Goal: Task Accomplishment & Management: Manage account settings

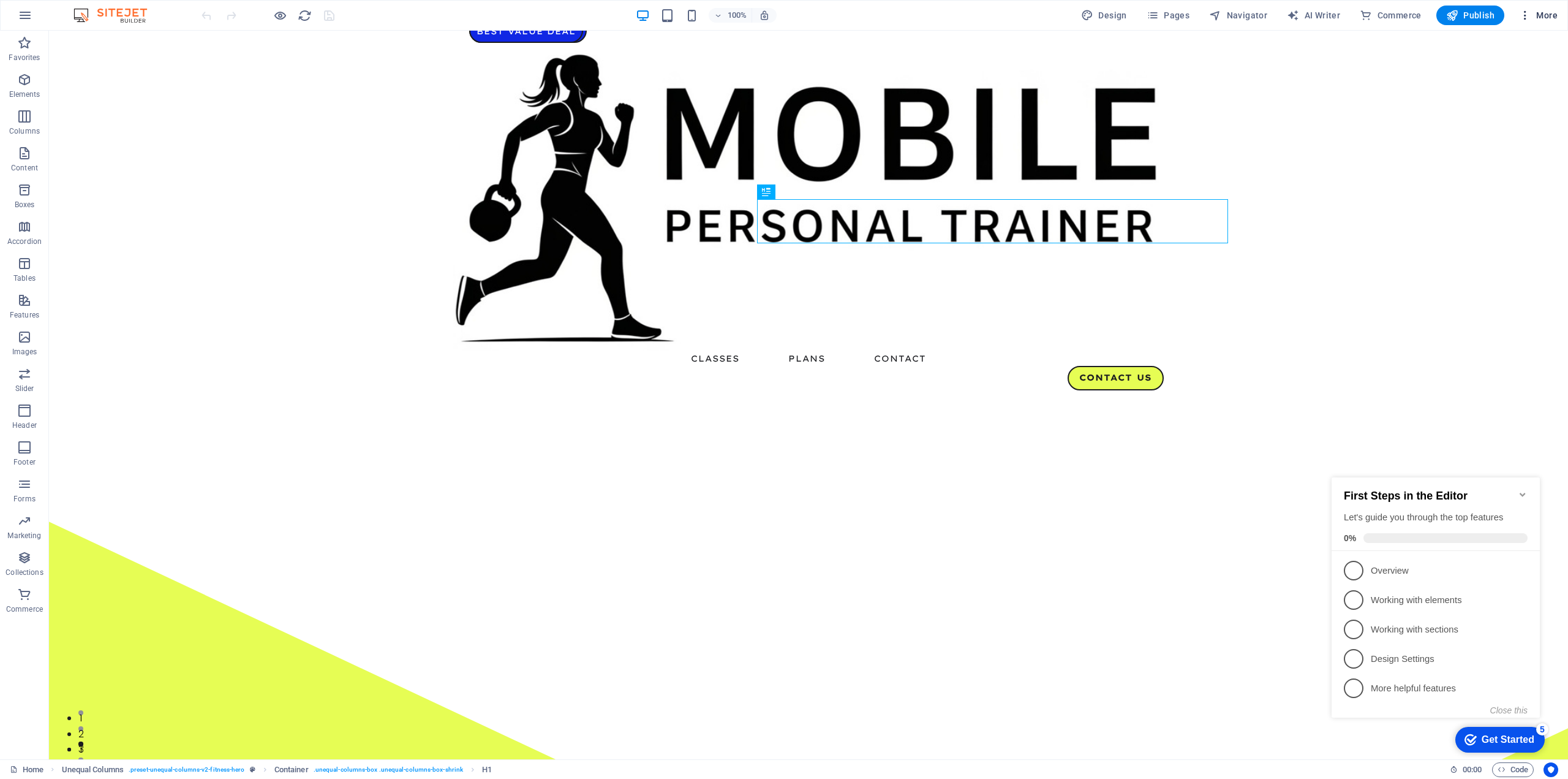
click at [1541, 13] on span "More" at bounding box center [1539, 15] width 39 height 12
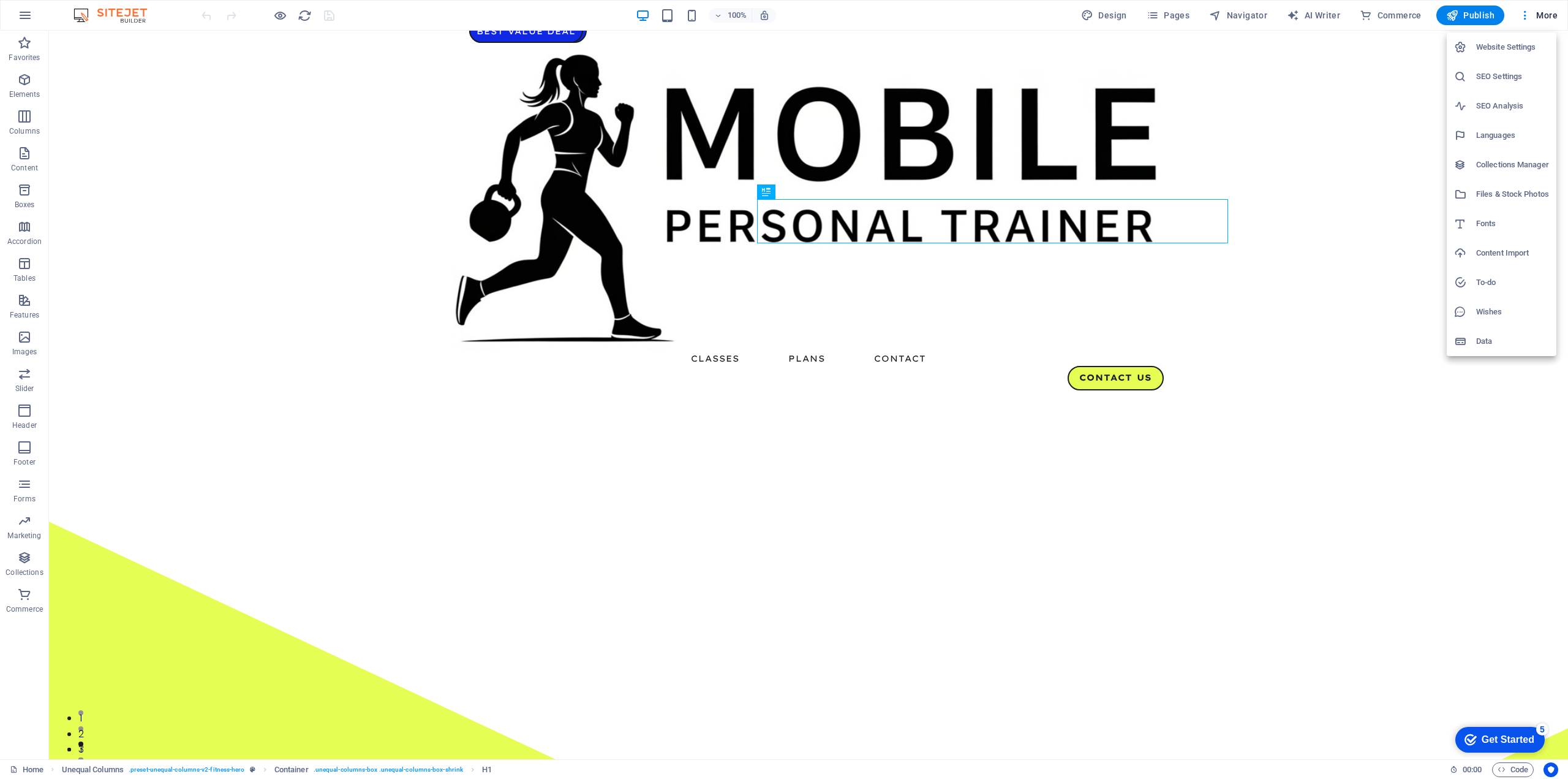
click at [1177, 13] on div at bounding box center [784, 390] width 1568 height 779
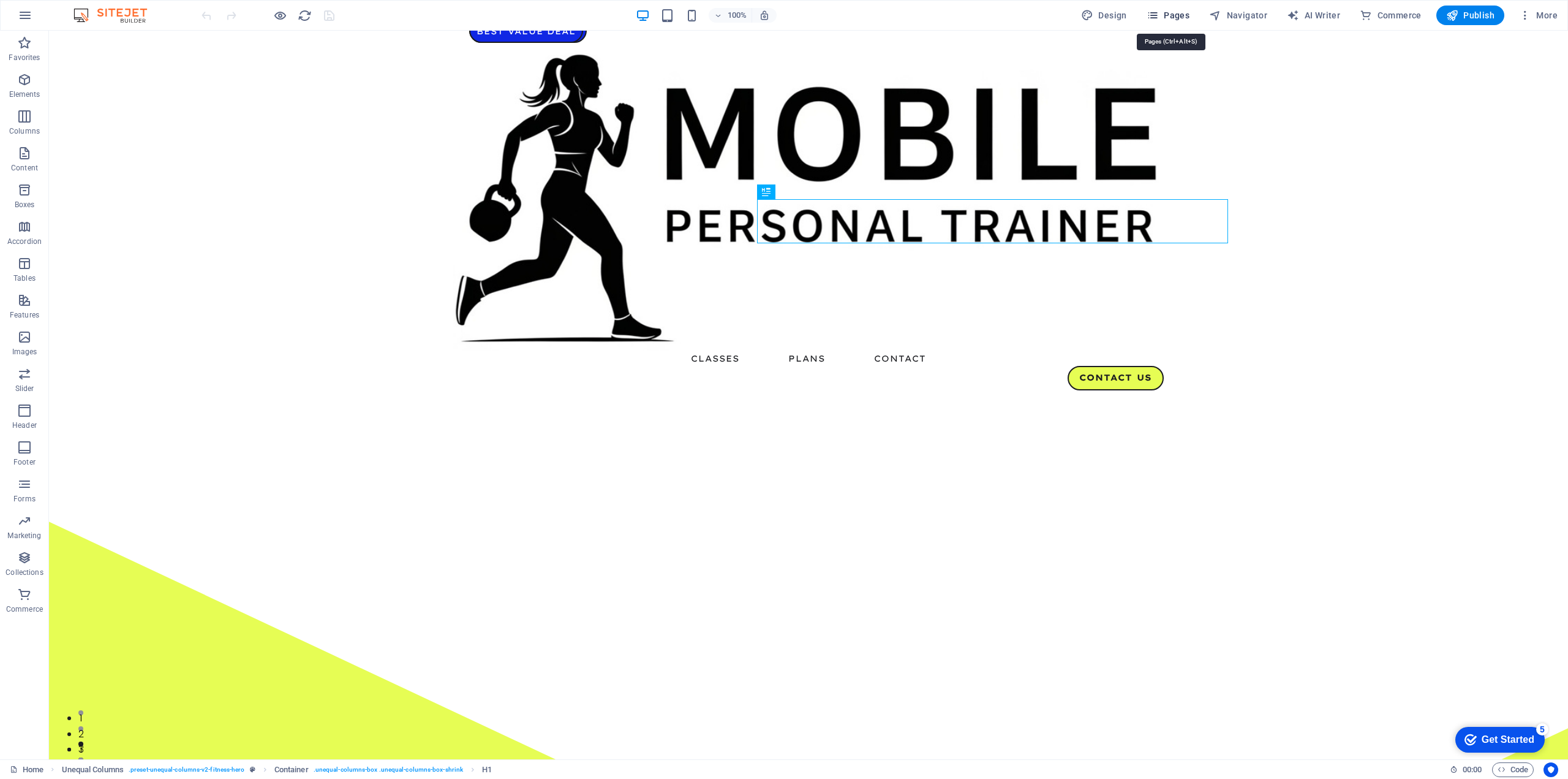
click at [1155, 13] on icon "button" at bounding box center [1153, 15] width 12 height 12
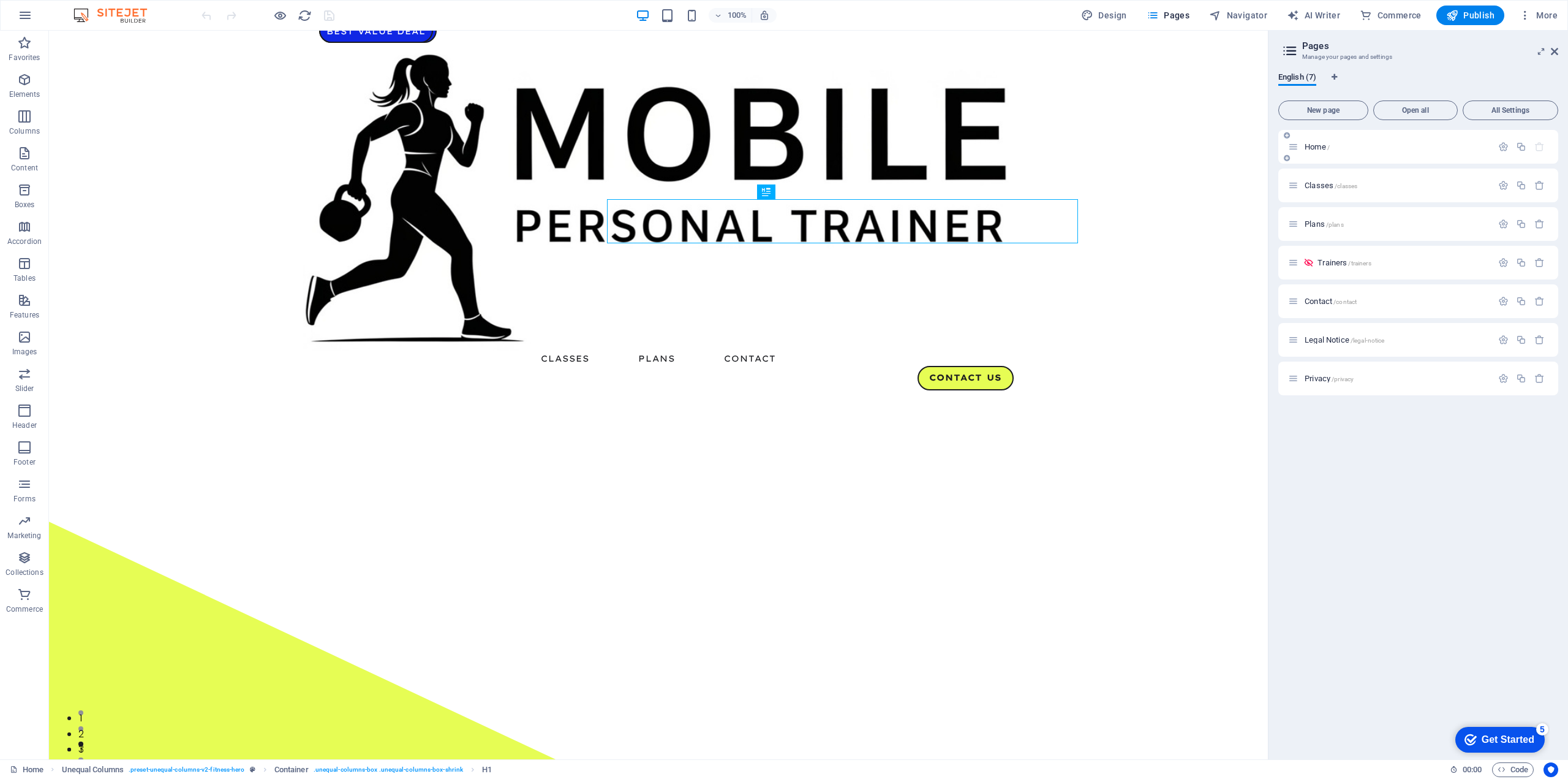
click at [1323, 146] on span "Home /" at bounding box center [1318, 147] width 25 height 9
click at [1320, 148] on span "Home /" at bounding box center [1318, 147] width 25 height 9
click at [1452, 156] on div "Home /" at bounding box center [1418, 146] width 280 height 34
click at [1295, 144] on icon at bounding box center [1294, 147] width 11 height 11
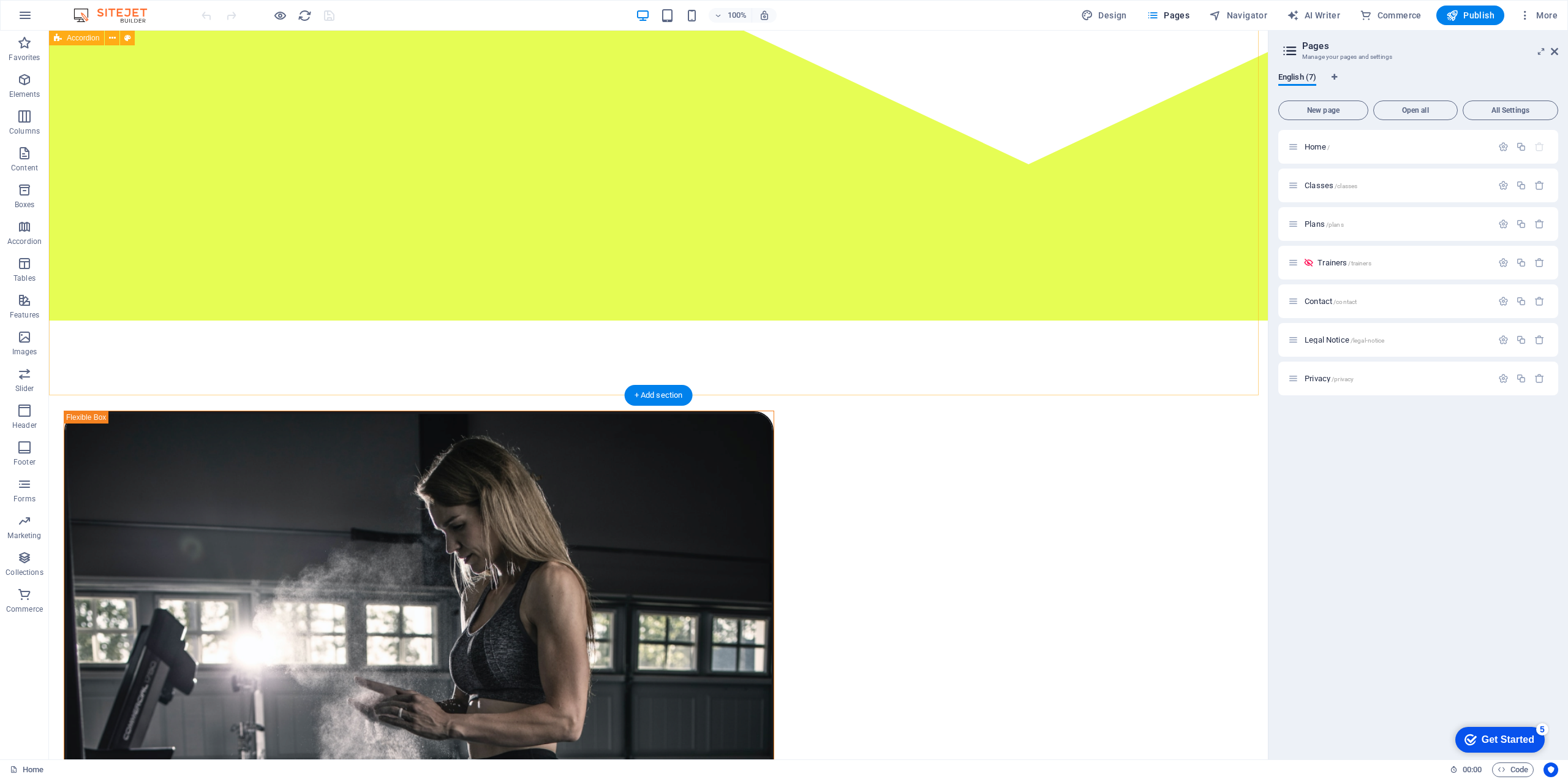
scroll to position [1021, 0]
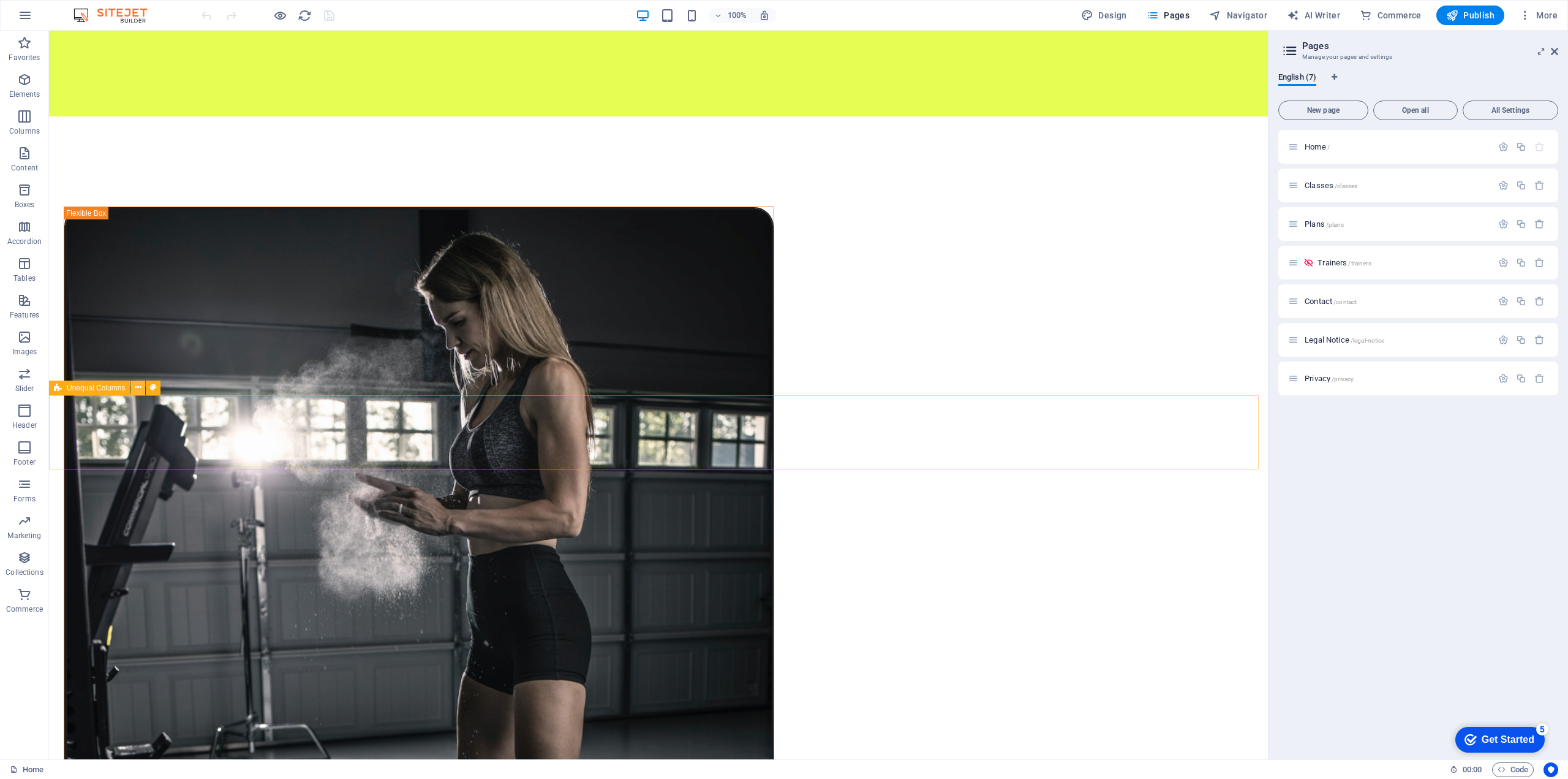
click at [138, 389] on icon at bounding box center [138, 387] width 7 height 13
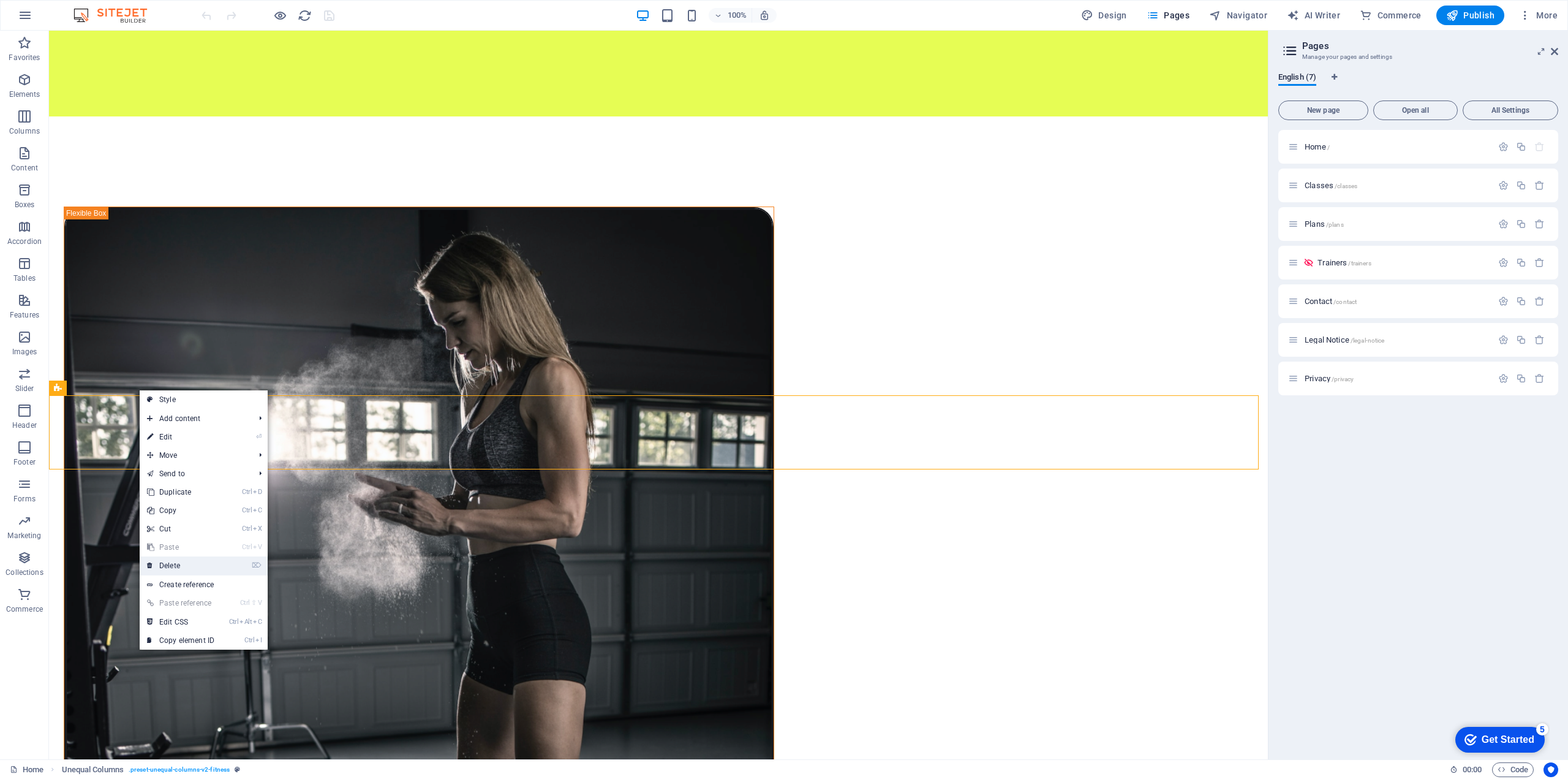
click at [176, 566] on link "⌦ Delete" at bounding box center [181, 566] width 82 height 19
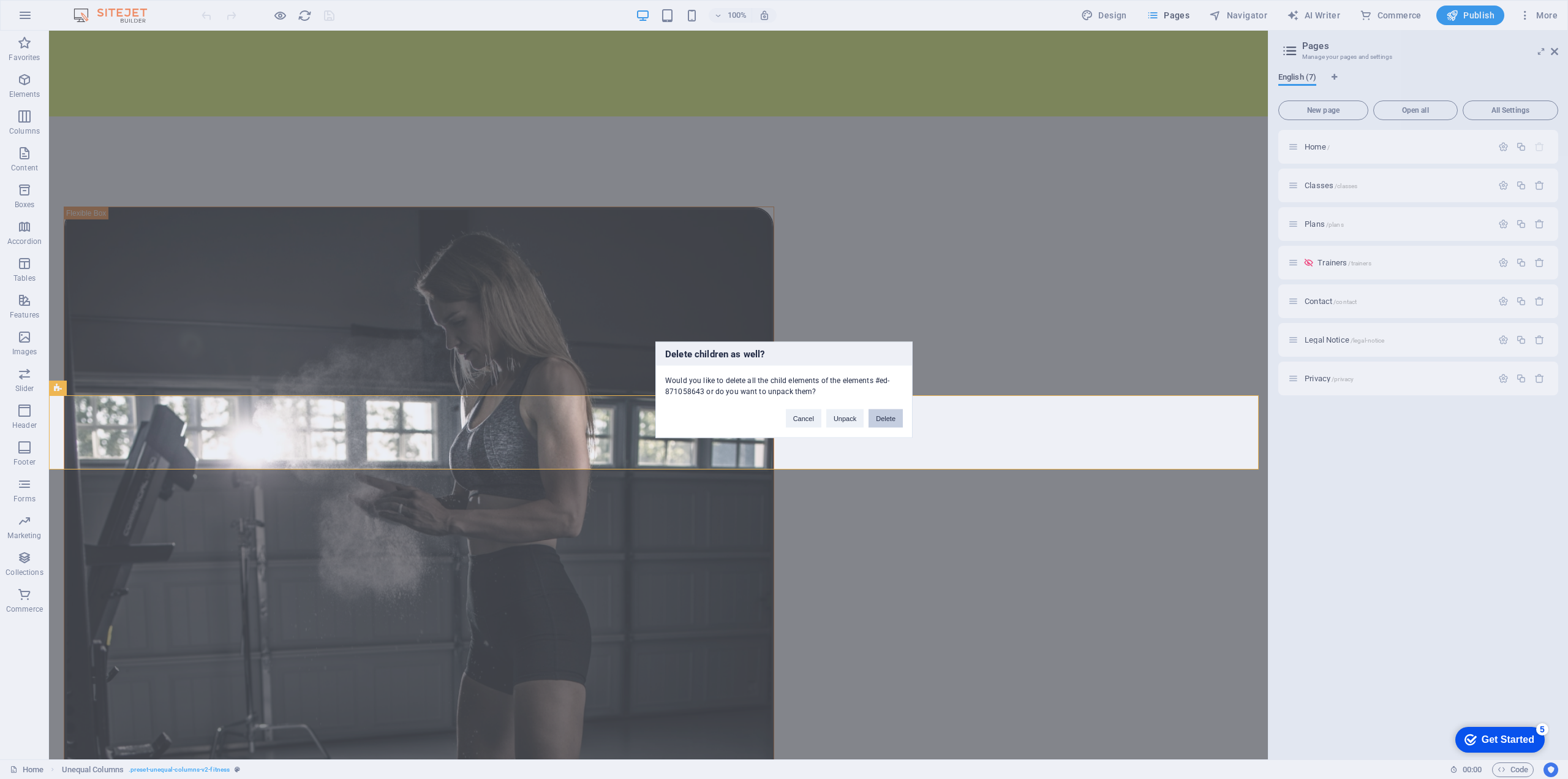
click at [894, 418] on button "Delete" at bounding box center [886, 418] width 35 height 19
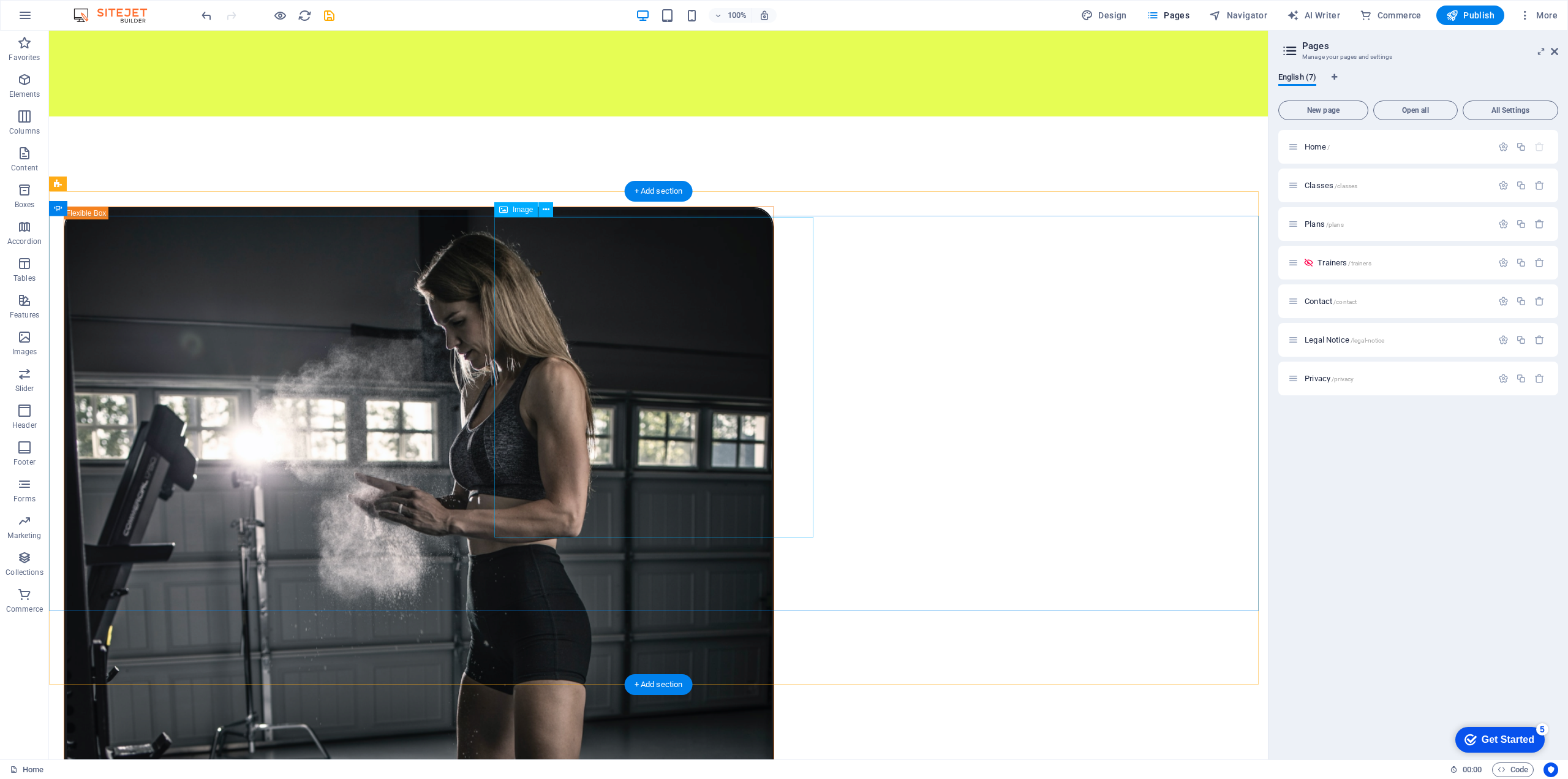
scroll to position [1226, 0]
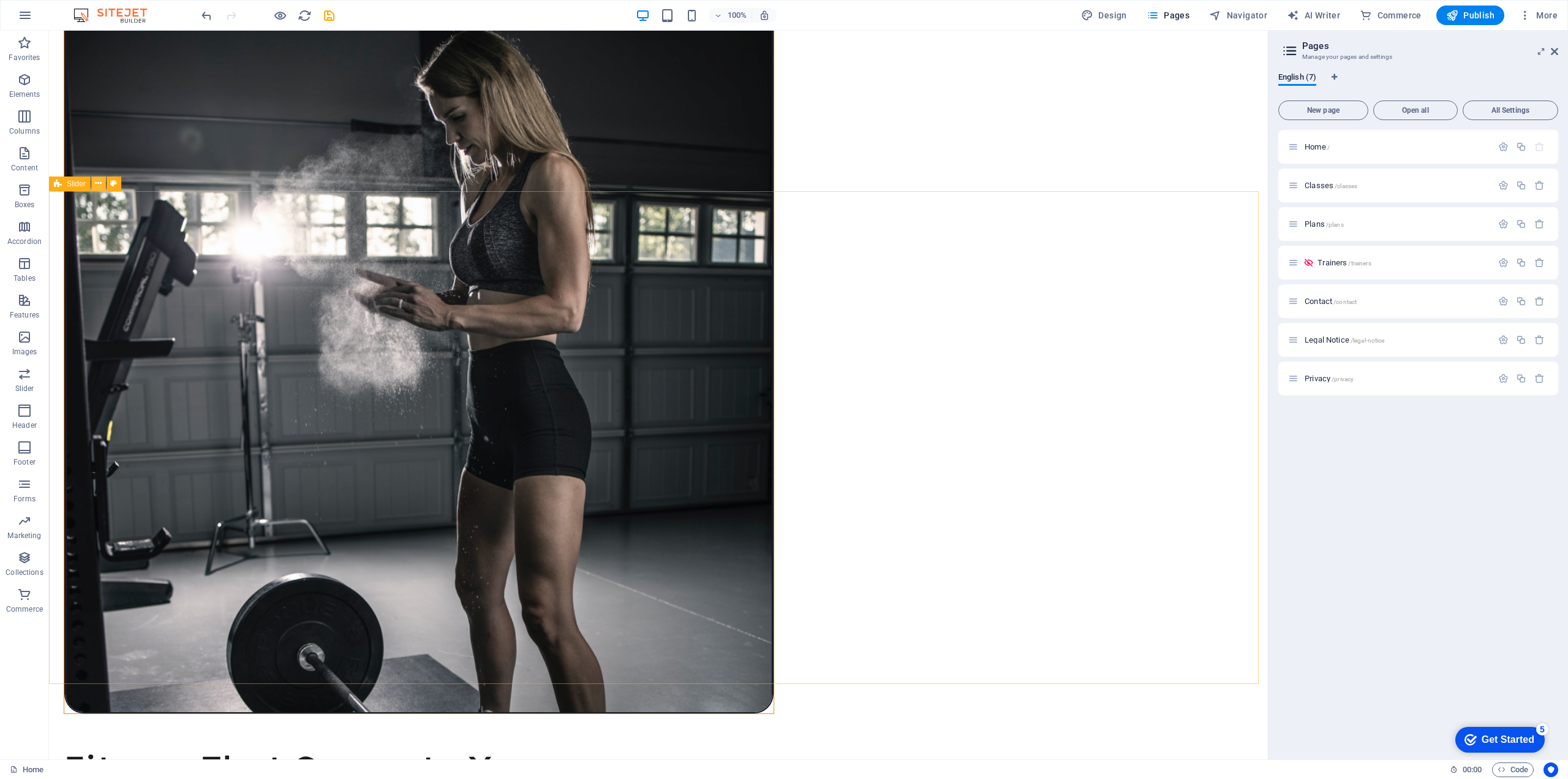
click at [100, 183] on icon at bounding box center [98, 183] width 7 height 13
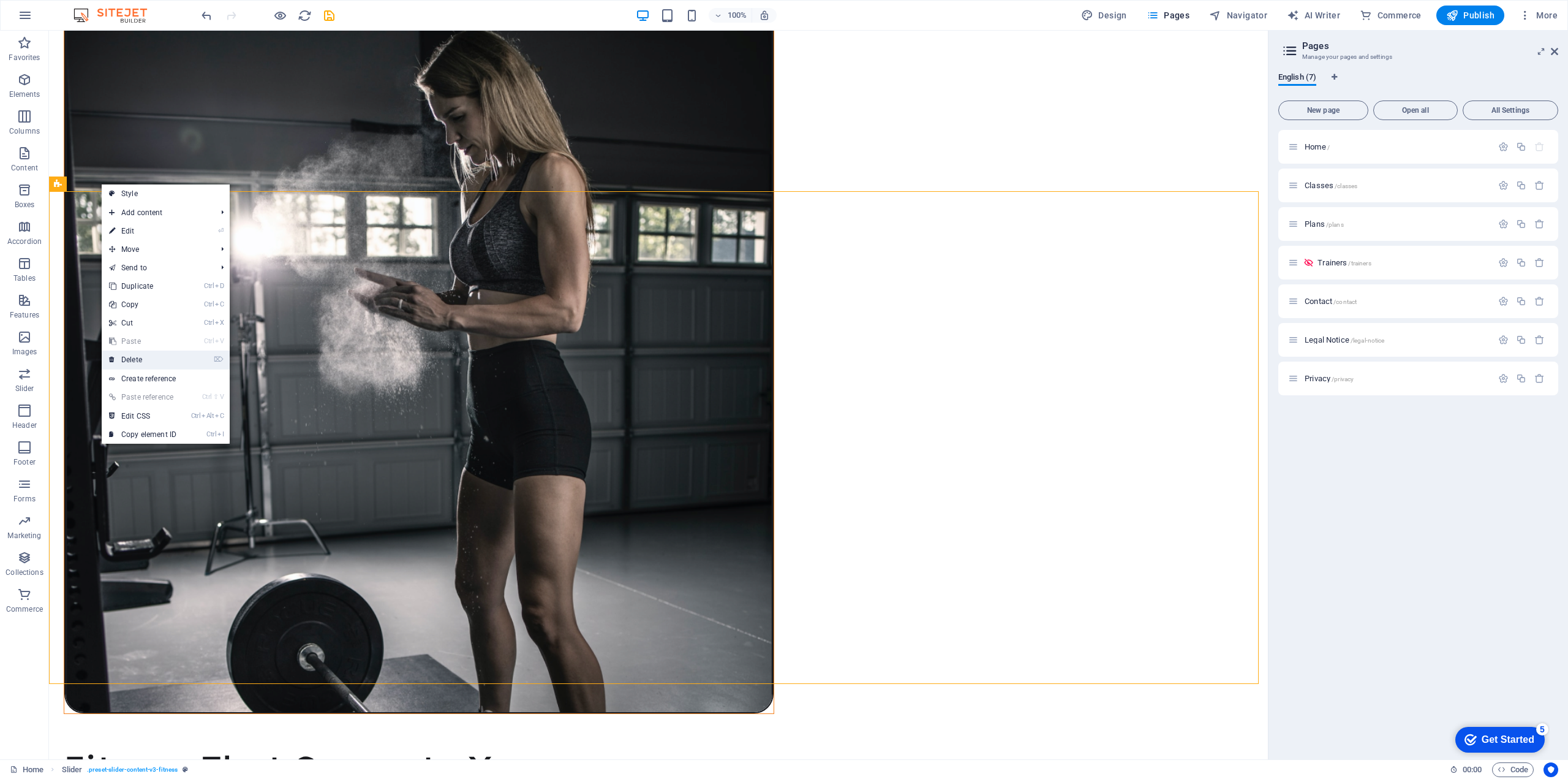
click at [140, 358] on link "⌦ Delete" at bounding box center [143, 360] width 82 height 19
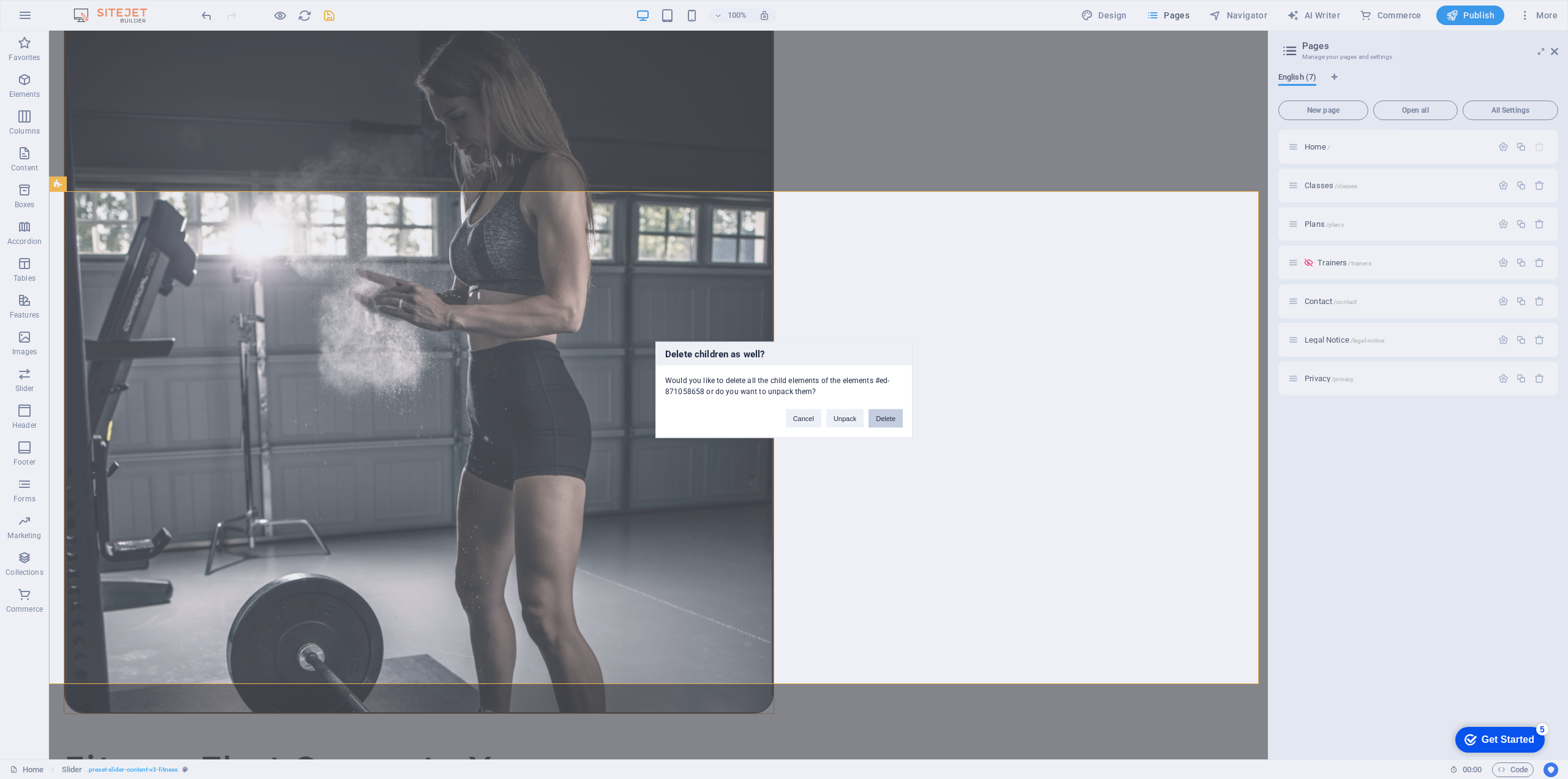
click at [894, 415] on button "Delete" at bounding box center [886, 418] width 35 height 19
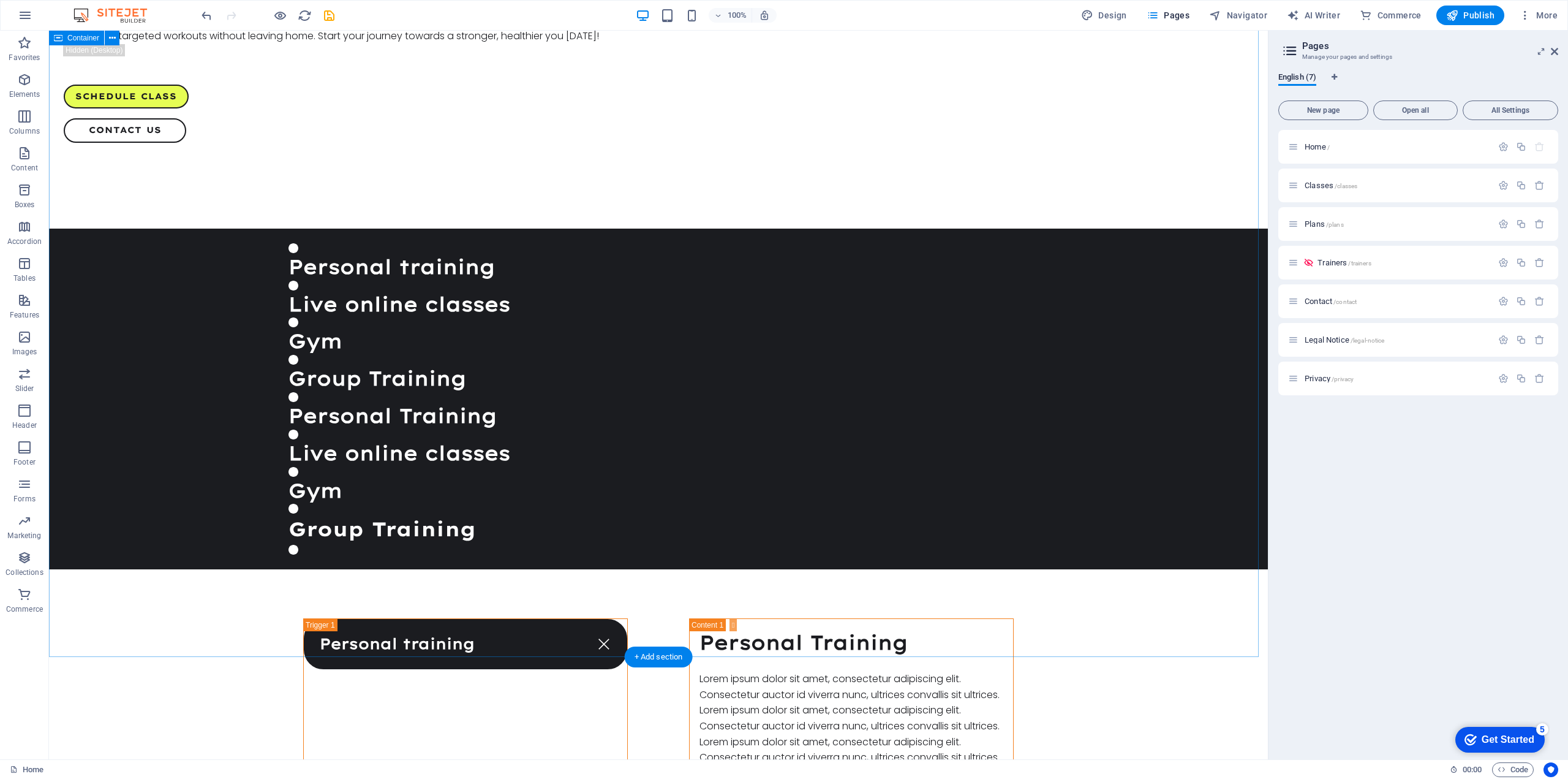
scroll to position [1838, 0]
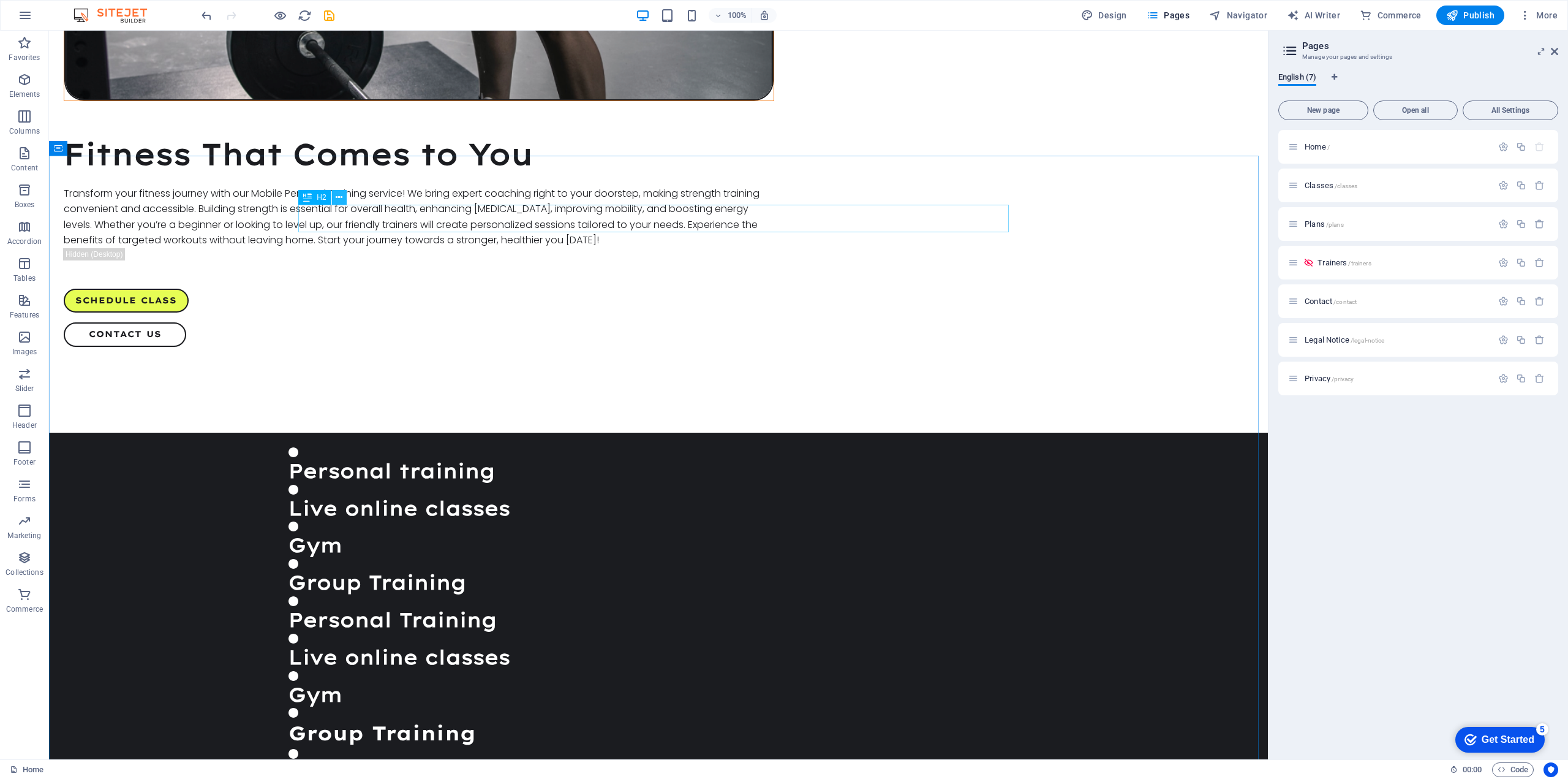
click at [338, 197] on icon at bounding box center [339, 197] width 7 height 13
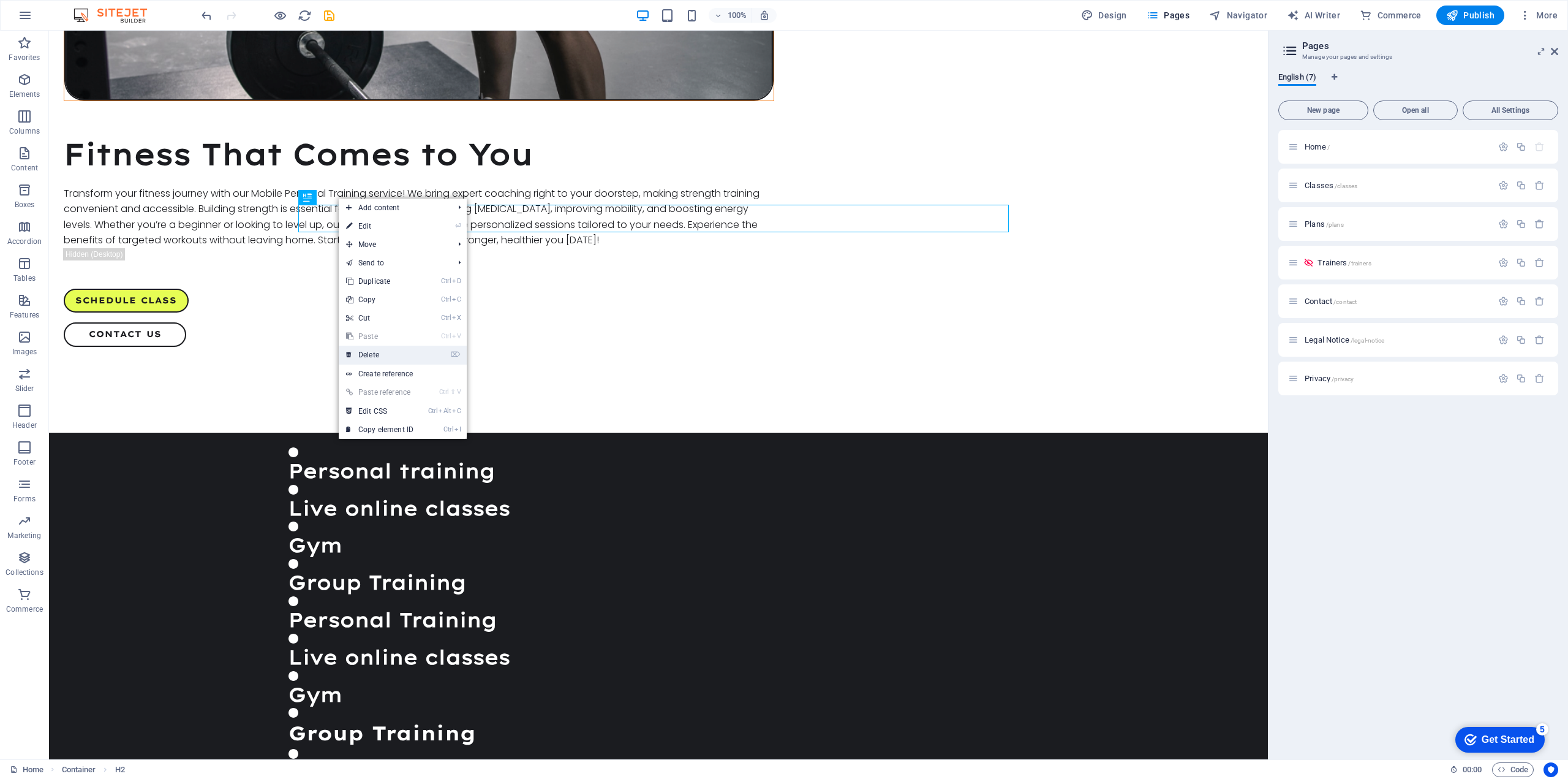
click at [377, 352] on link "⌦ Delete" at bounding box center [380, 355] width 82 height 19
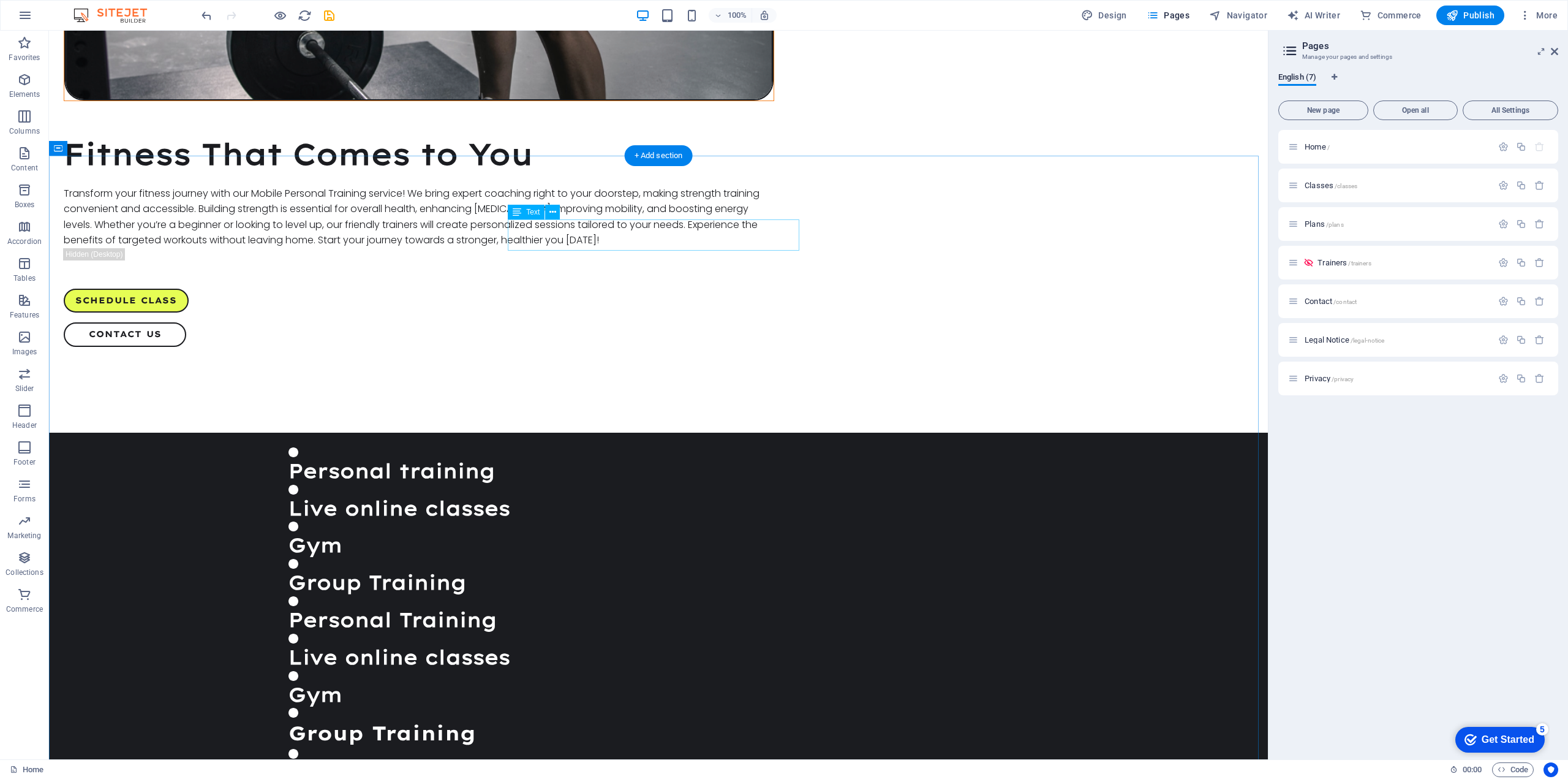
click at [111, 150] on icon at bounding box center [112, 148] width 7 height 13
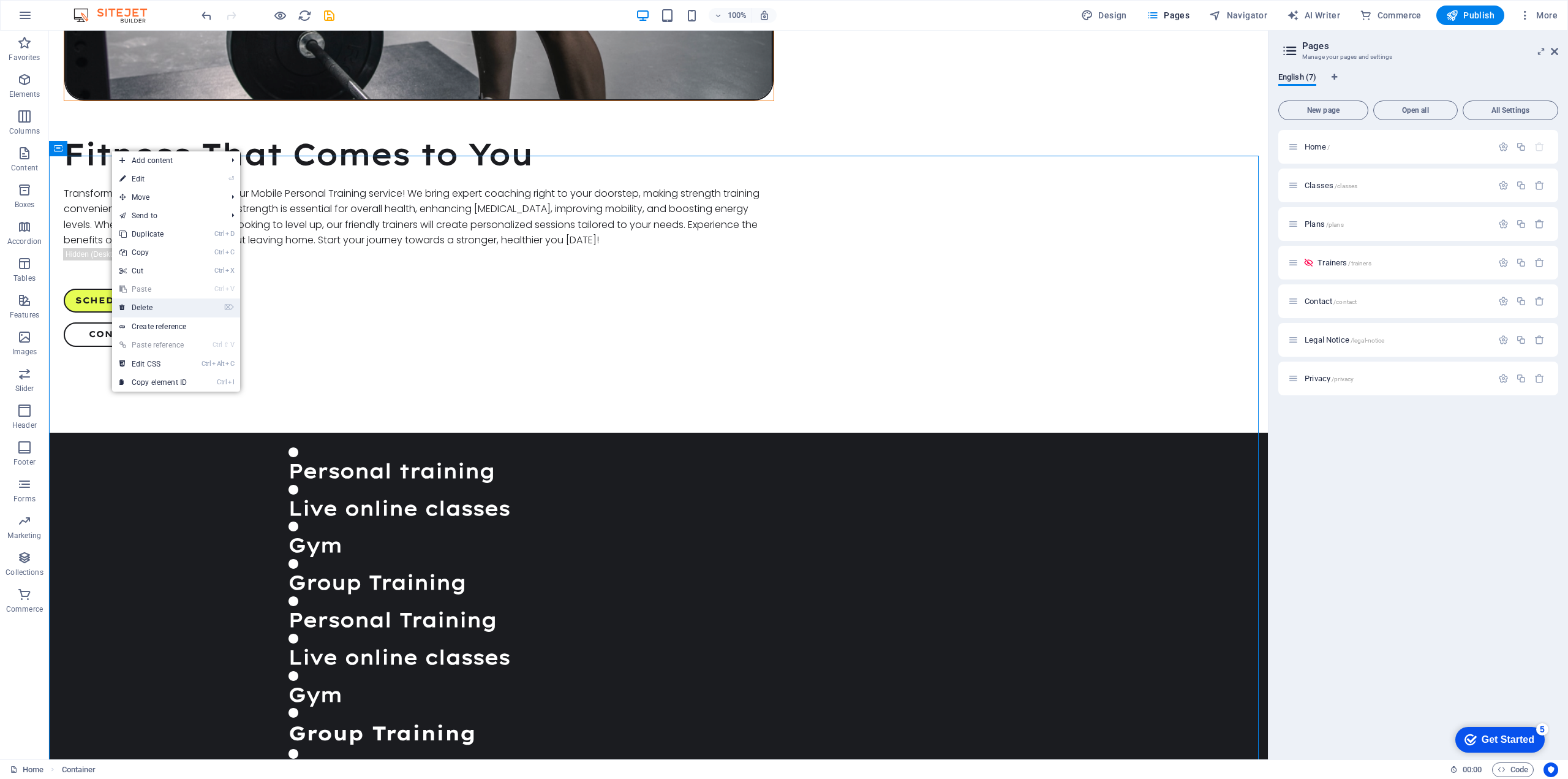
click at [153, 306] on link "⌦ Delete" at bounding box center [153, 308] width 82 height 19
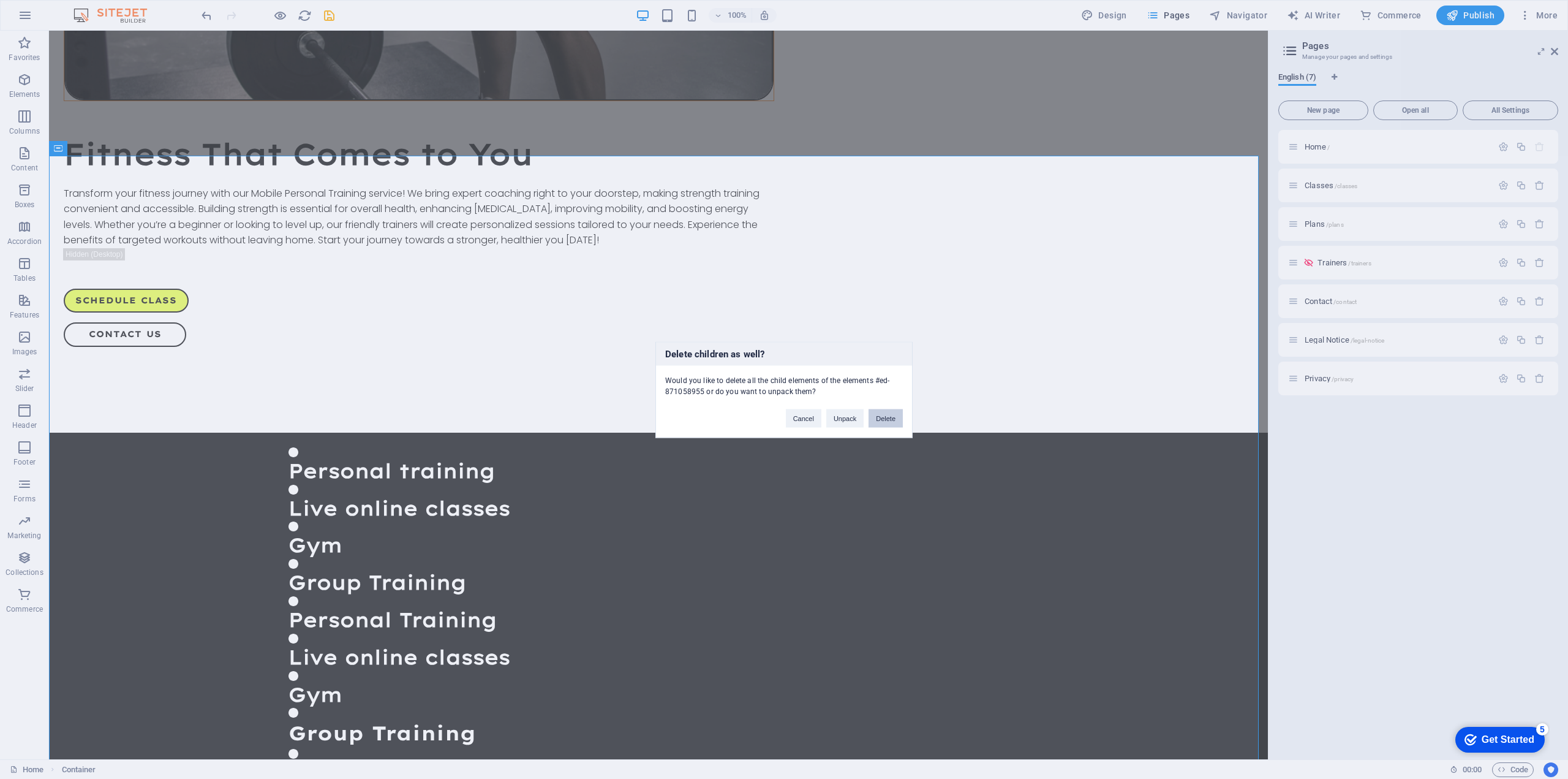
click at [886, 420] on button "Delete" at bounding box center [886, 418] width 35 height 19
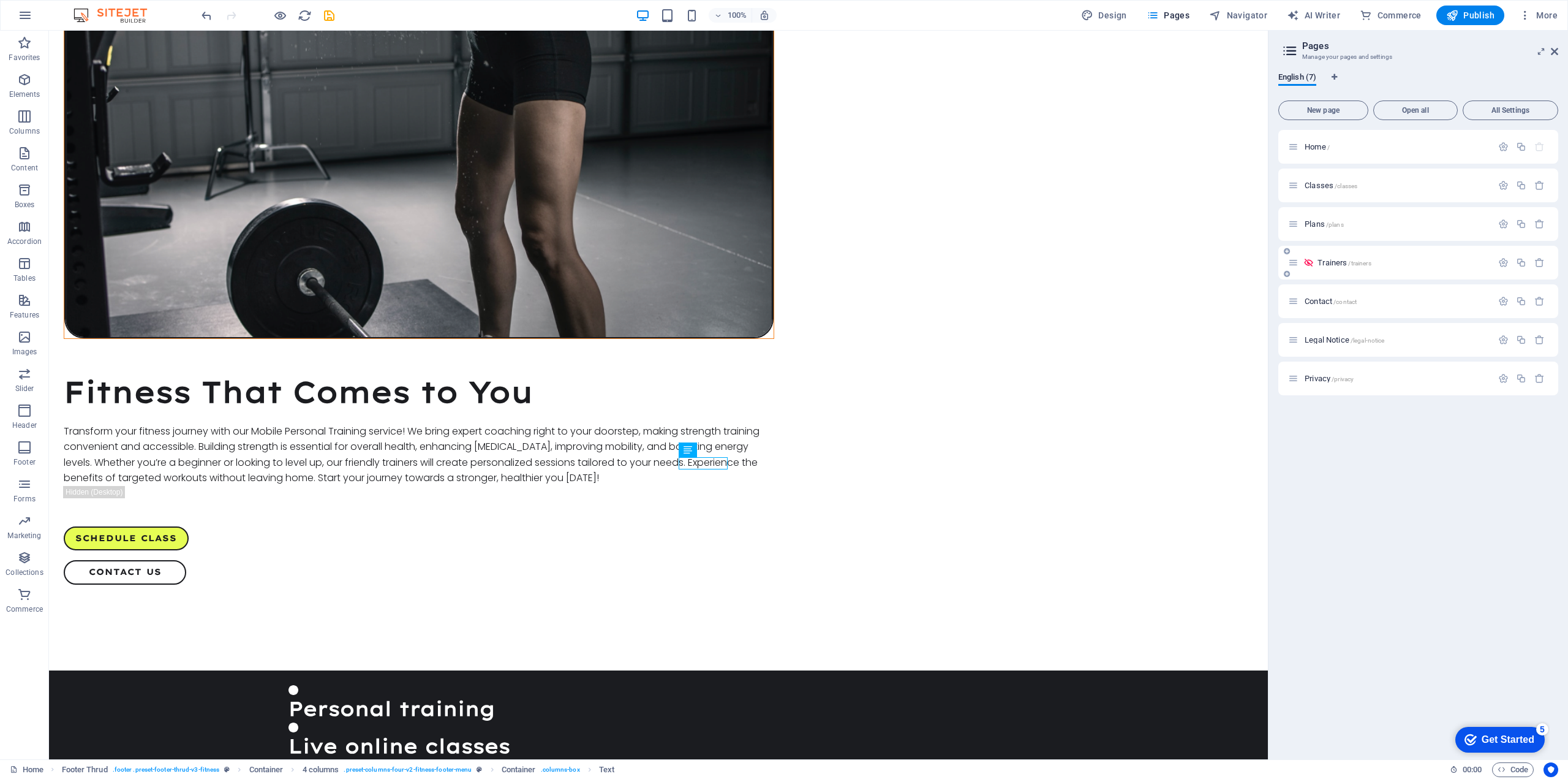
click at [1293, 262] on icon at bounding box center [1294, 263] width 11 height 11
click at [1502, 261] on icon "button" at bounding box center [1504, 263] width 11 height 11
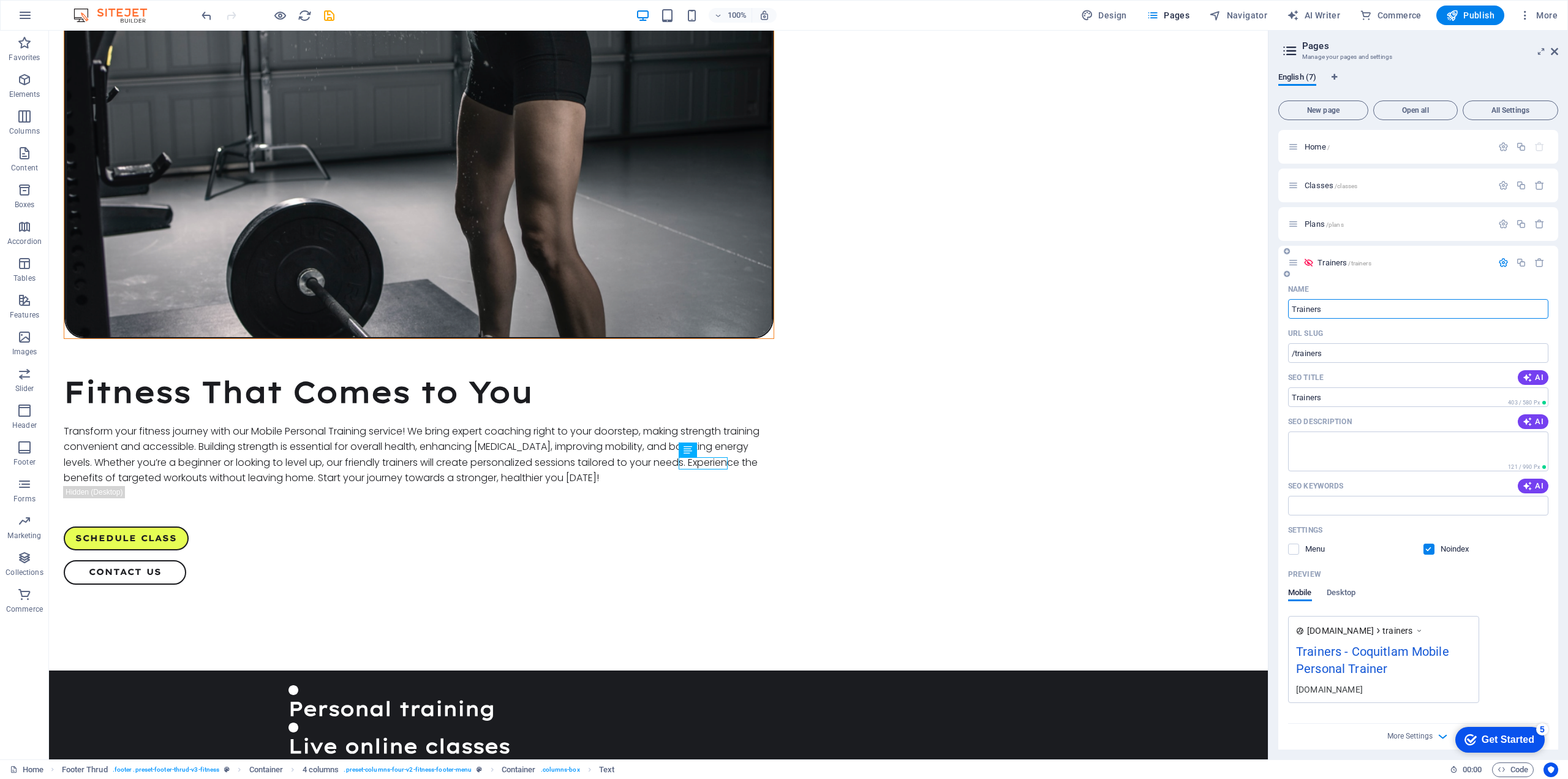
click at [1292, 263] on icon at bounding box center [1294, 263] width 11 height 11
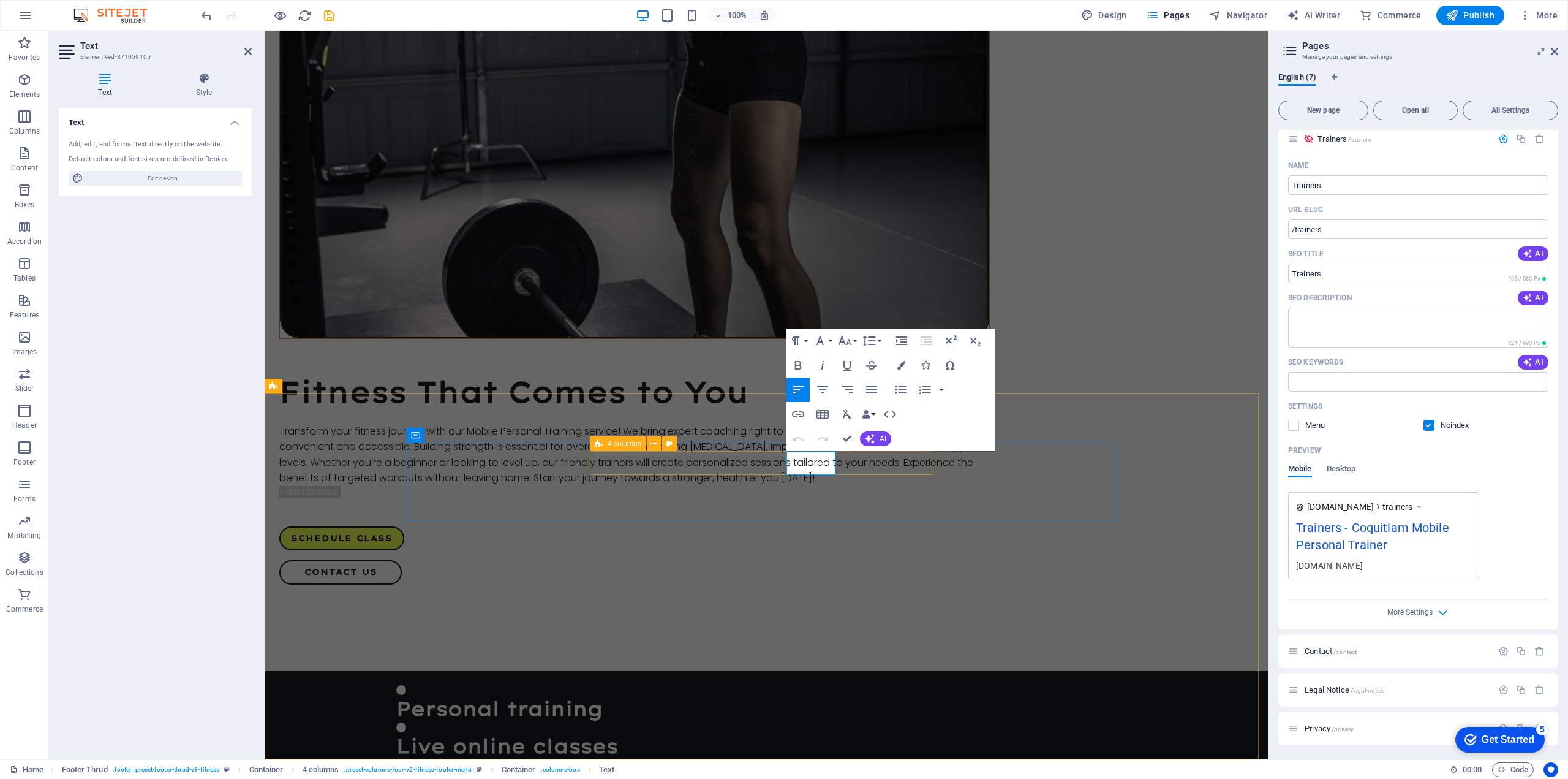
click at [621, 445] on span "4 columns" at bounding box center [625, 443] width 34 height 7
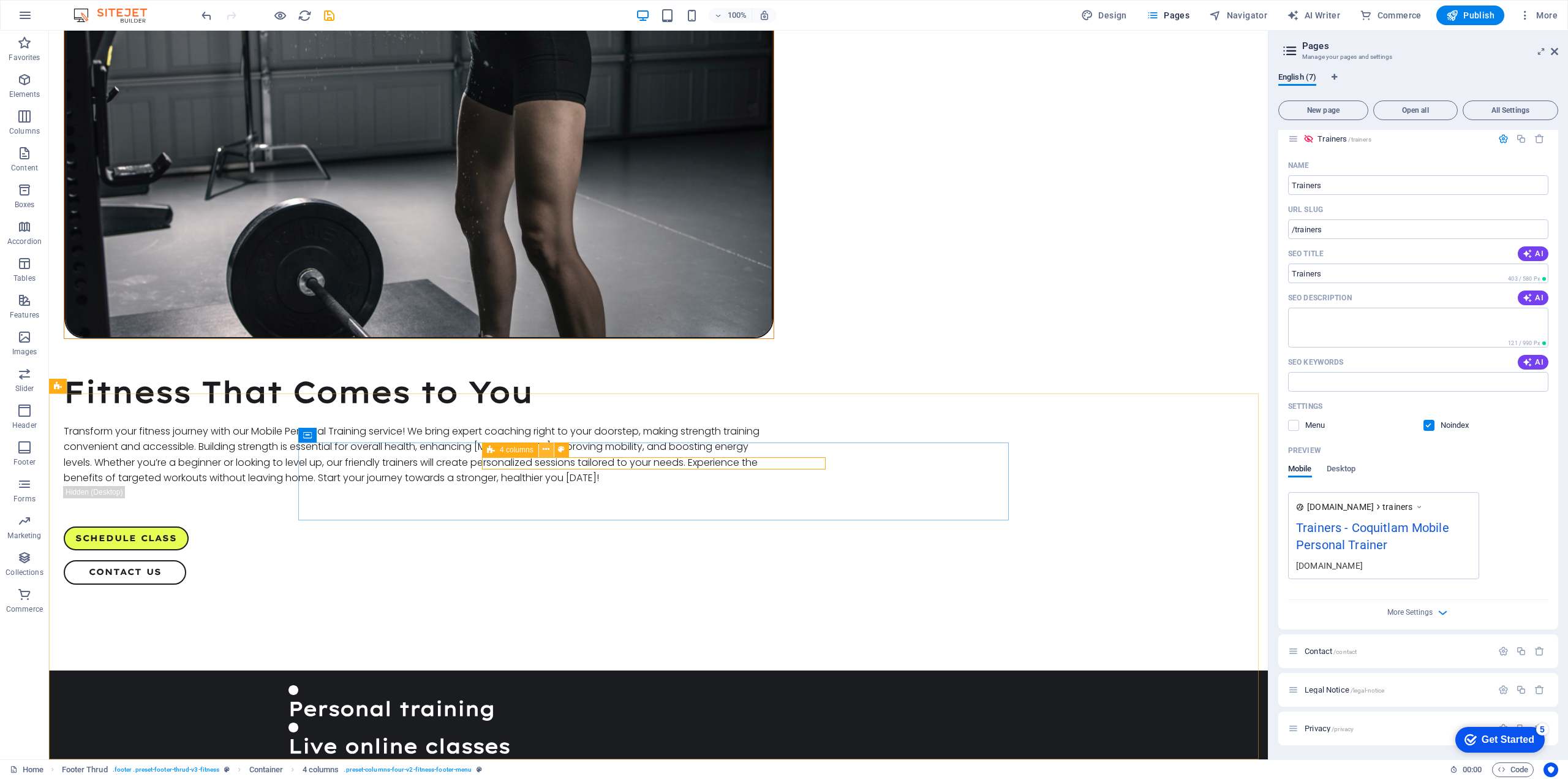
click at [543, 451] on icon at bounding box center [546, 449] width 7 height 13
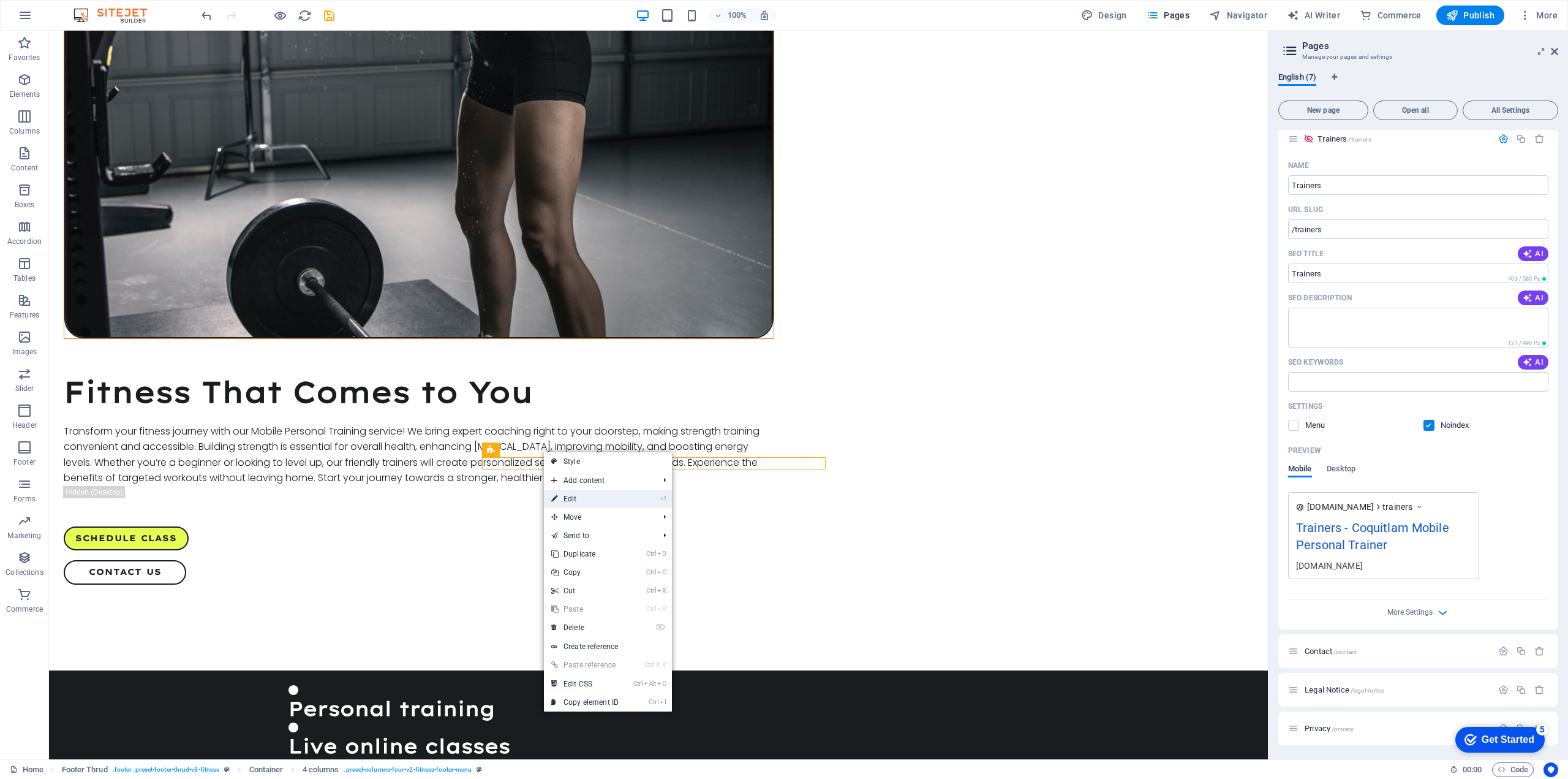
click at [567, 497] on link "⏎ Edit" at bounding box center [585, 499] width 82 height 19
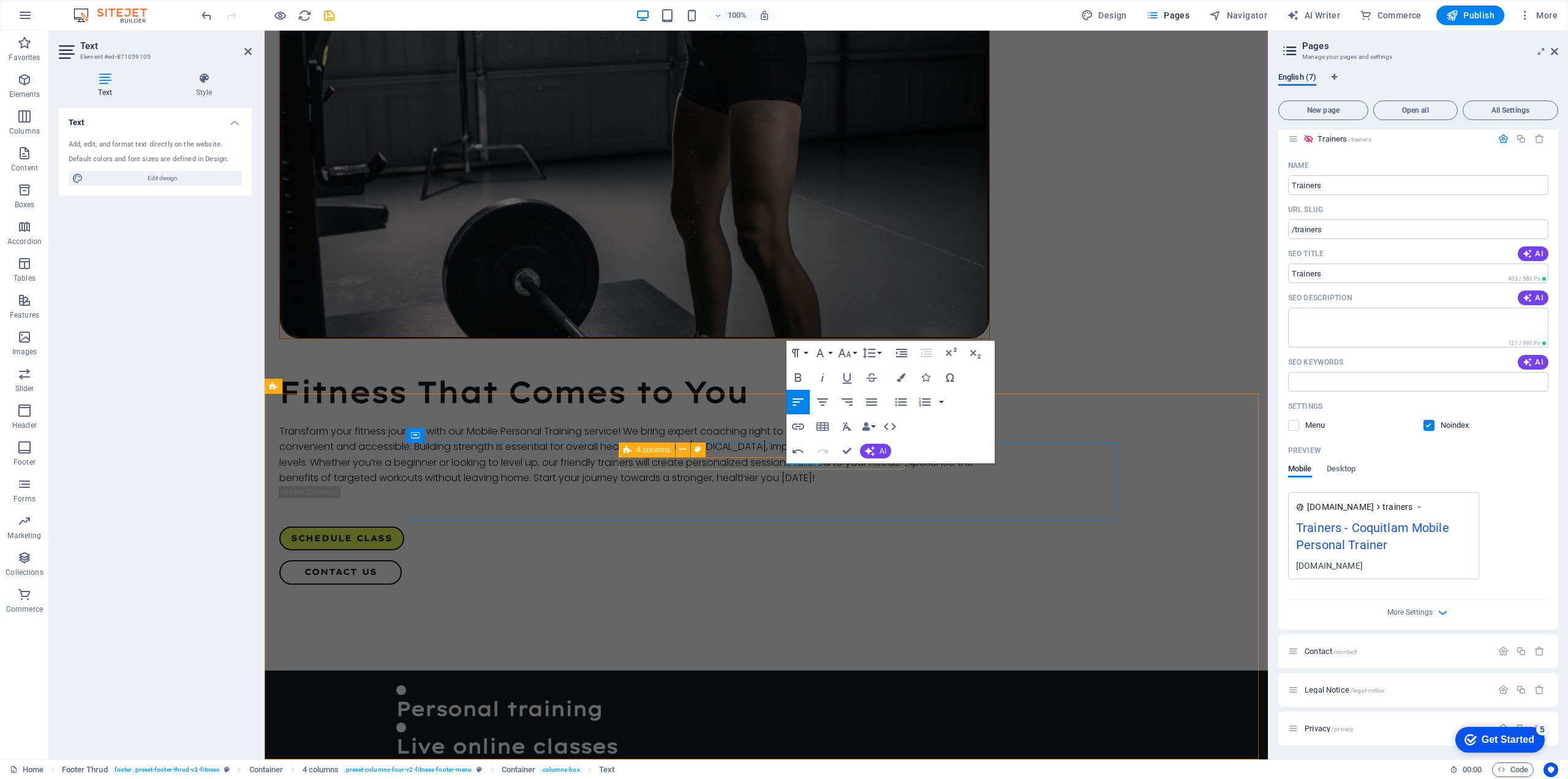
click at [656, 449] on span "4 columns" at bounding box center [653, 449] width 34 height 7
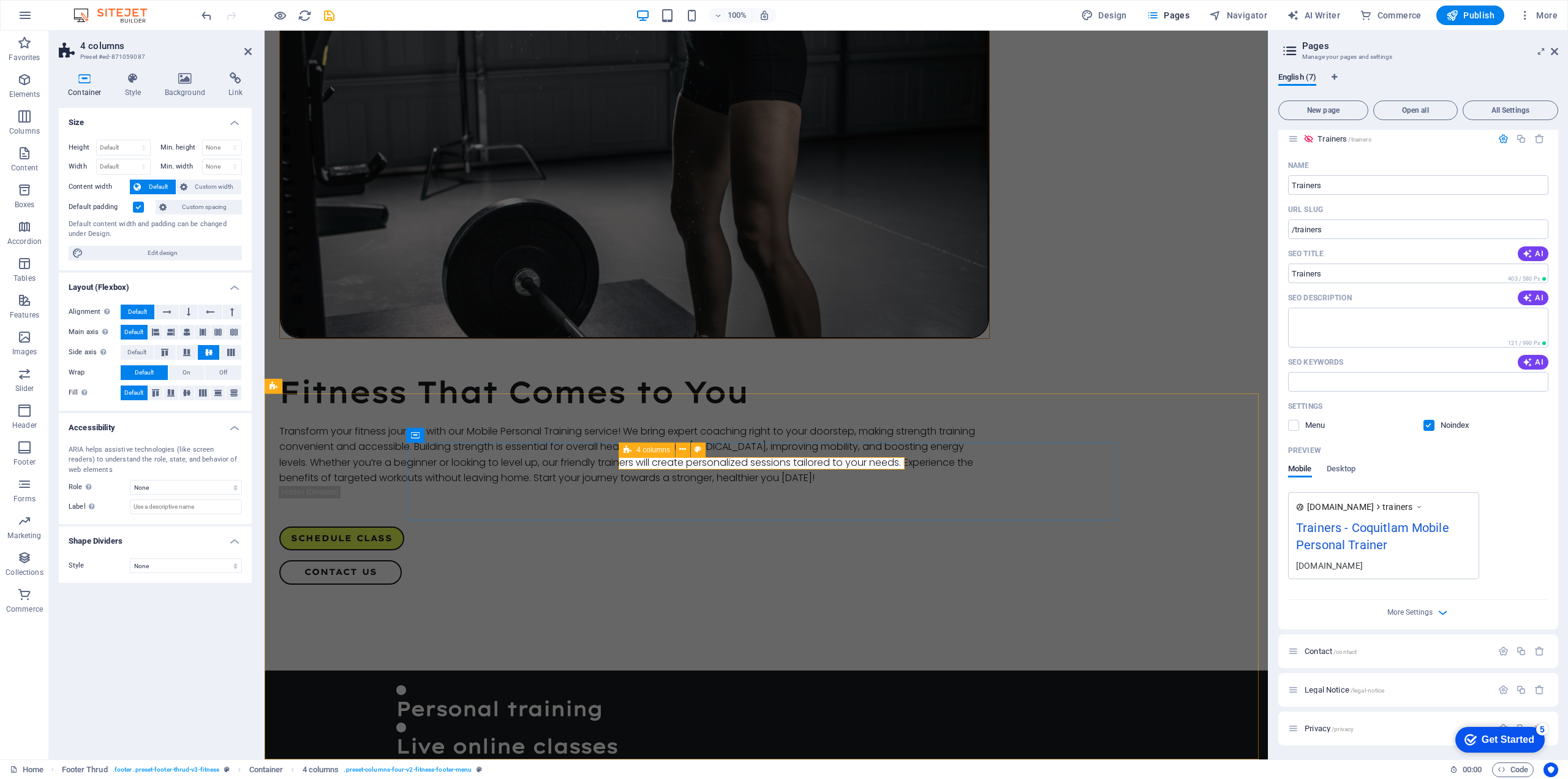
click at [630, 449] on icon at bounding box center [628, 450] width 8 height 15
click at [686, 453] on icon at bounding box center [683, 449] width 7 height 13
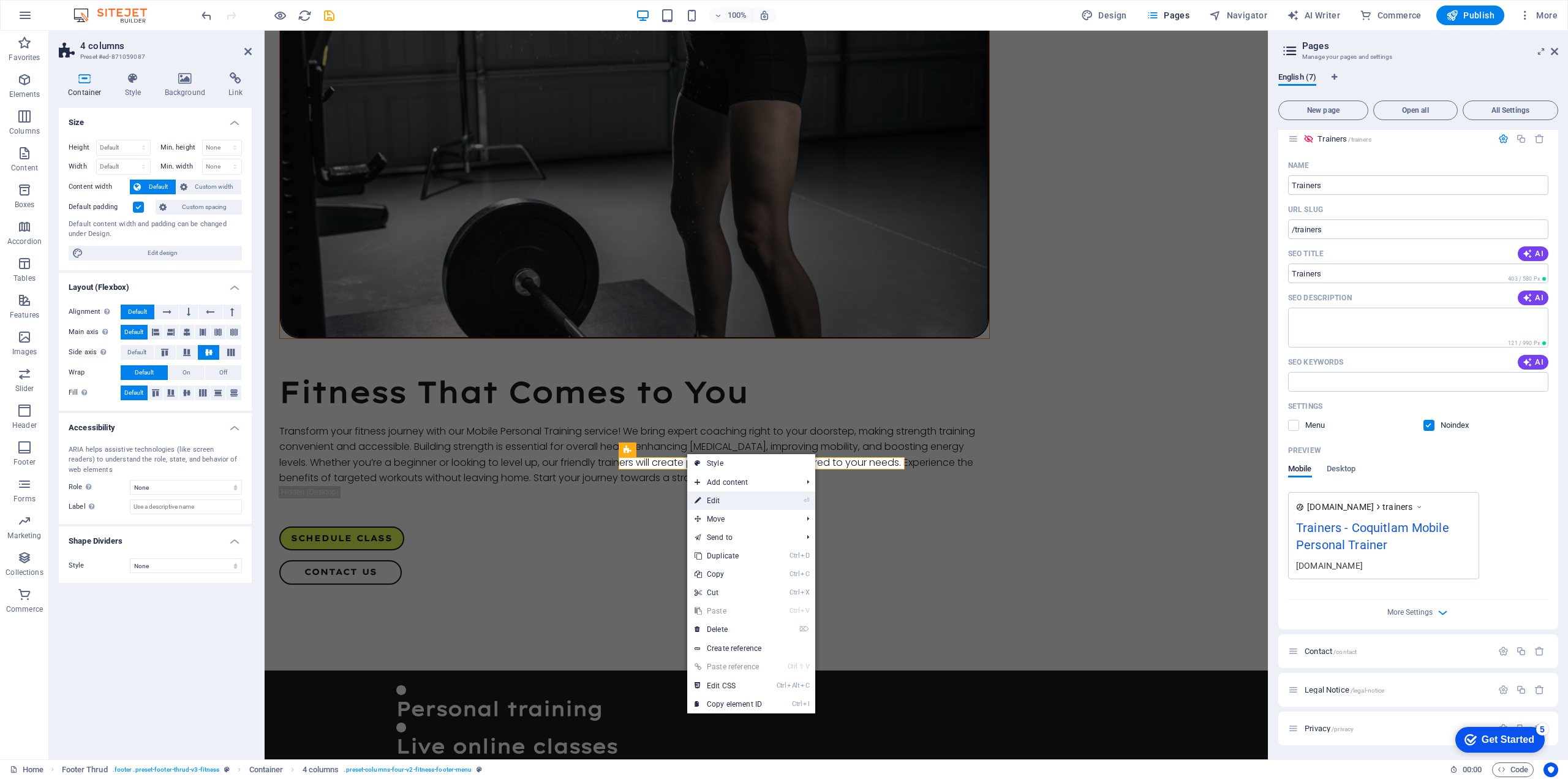
click at [715, 497] on link "⏎ Edit" at bounding box center [728, 501] width 82 height 19
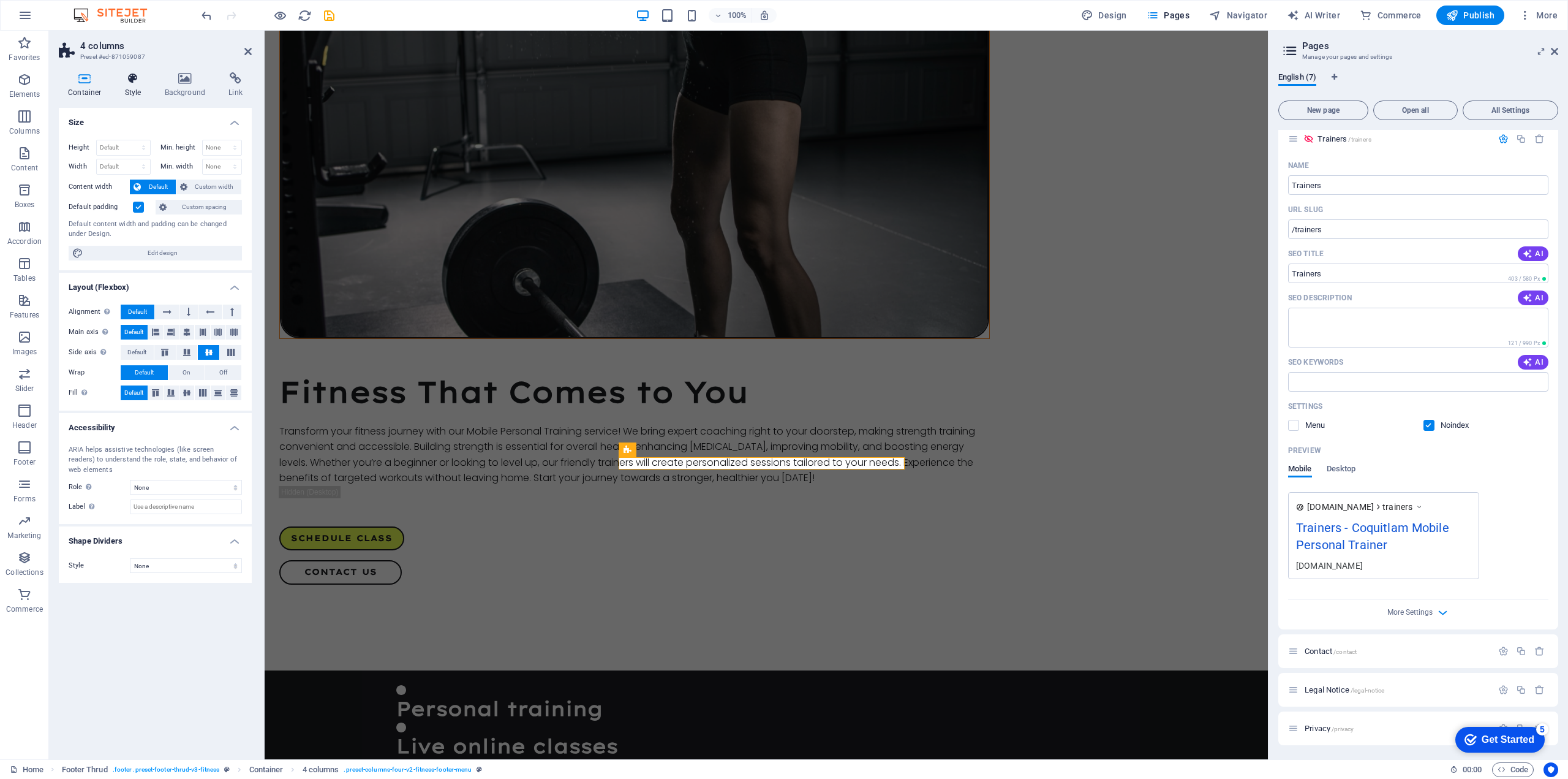
click at [132, 78] on icon at bounding box center [133, 78] width 35 height 12
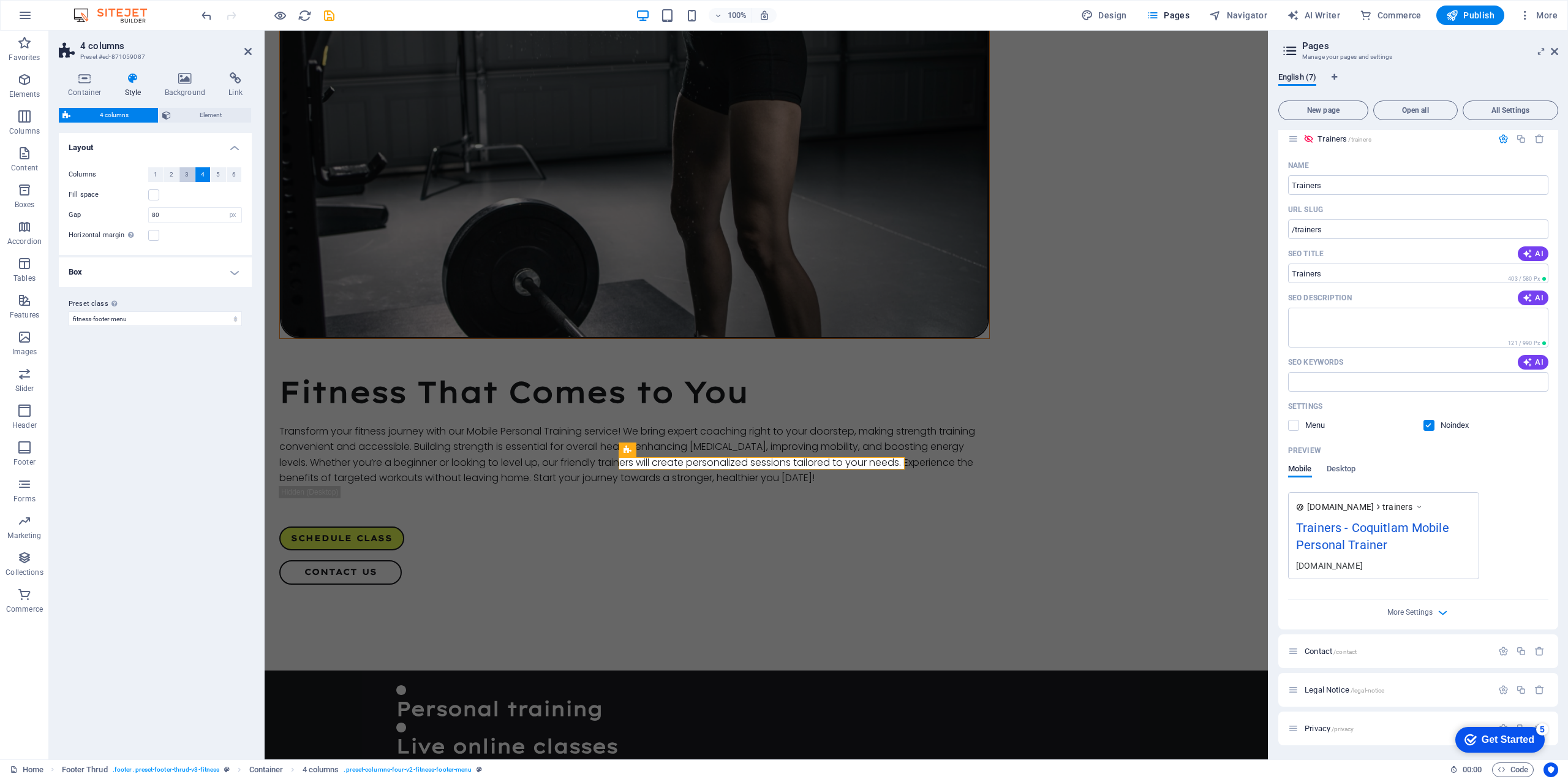
click at [187, 175] on span "3" at bounding box center [187, 175] width 4 height 15
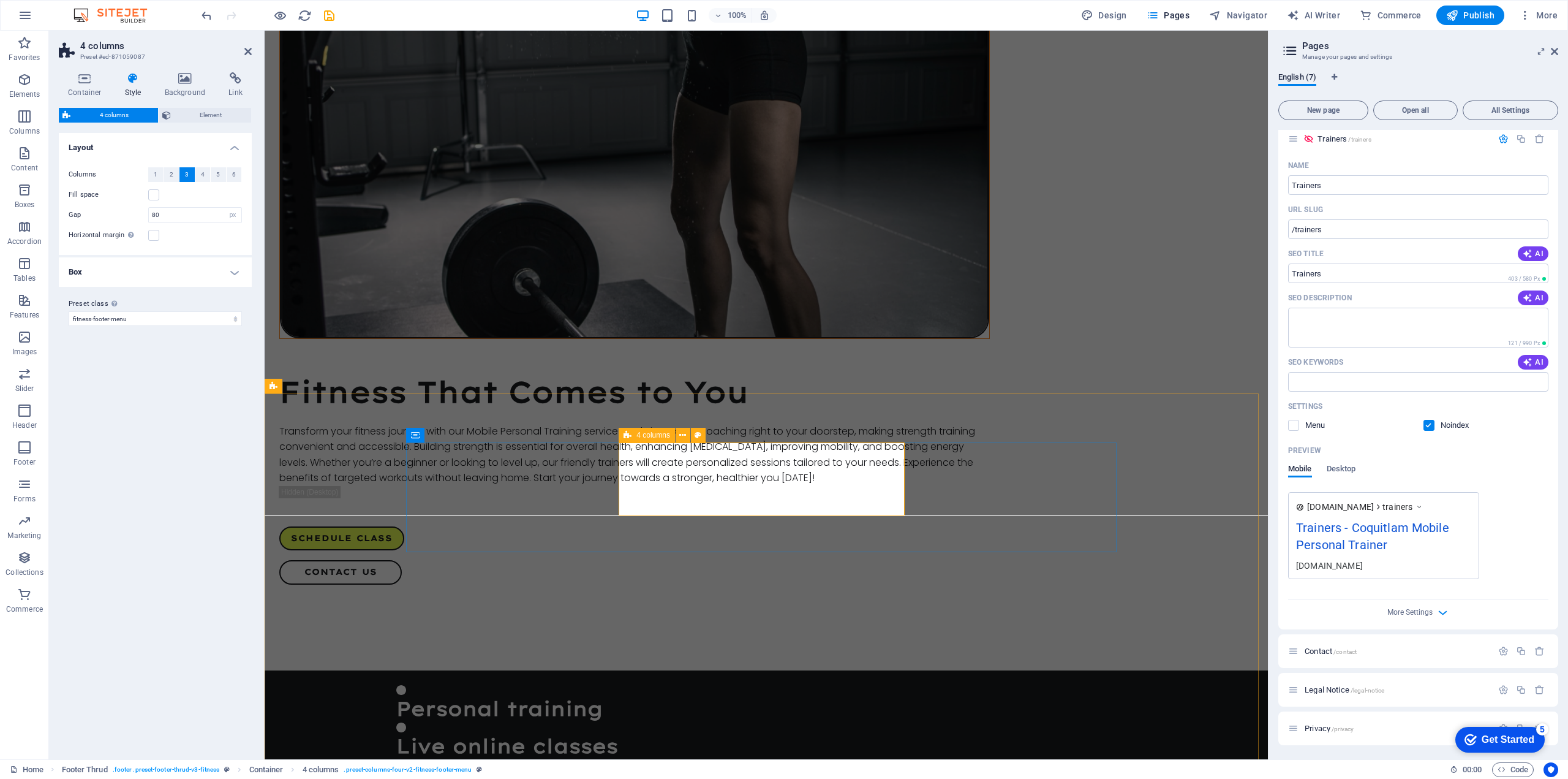
click at [678, 503] on button at bounding box center [686, 497] width 15 height 15
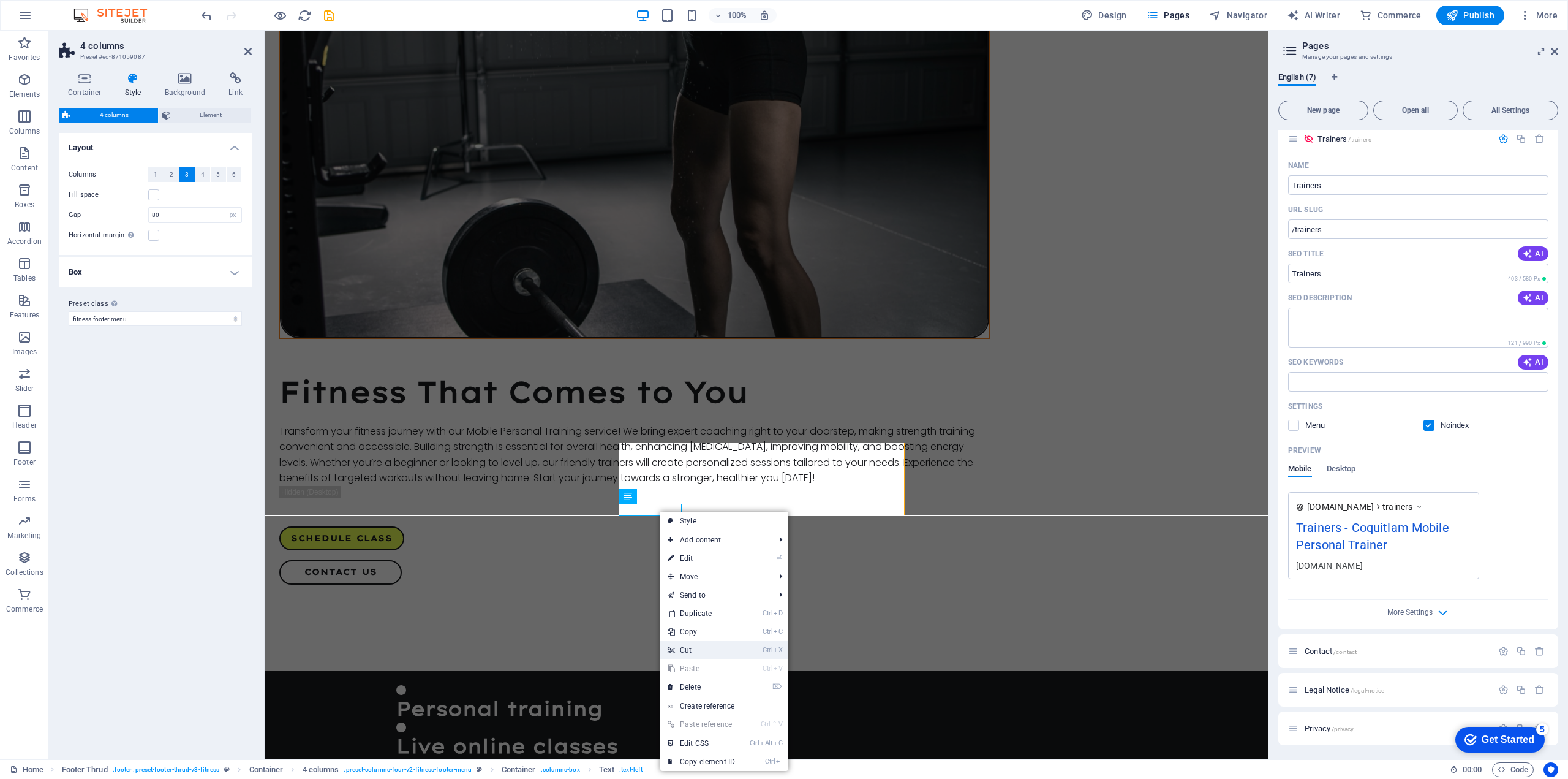
click at [690, 648] on link "Ctrl X Cut" at bounding box center [702, 650] width 82 height 19
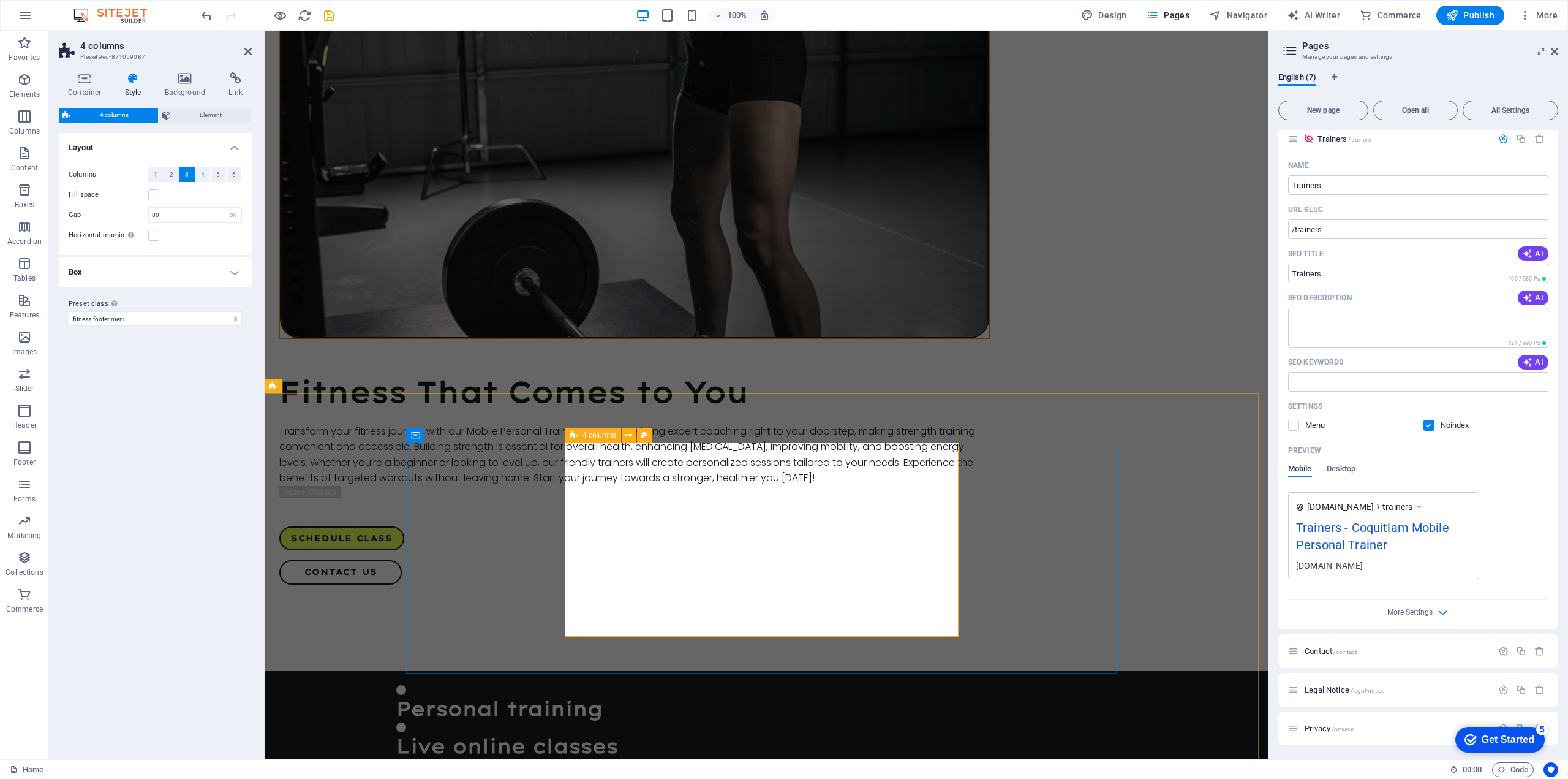
drag, startPoint x: 835, startPoint y: 451, endPoint x: 1052, endPoint y: 451, distance: 217.0
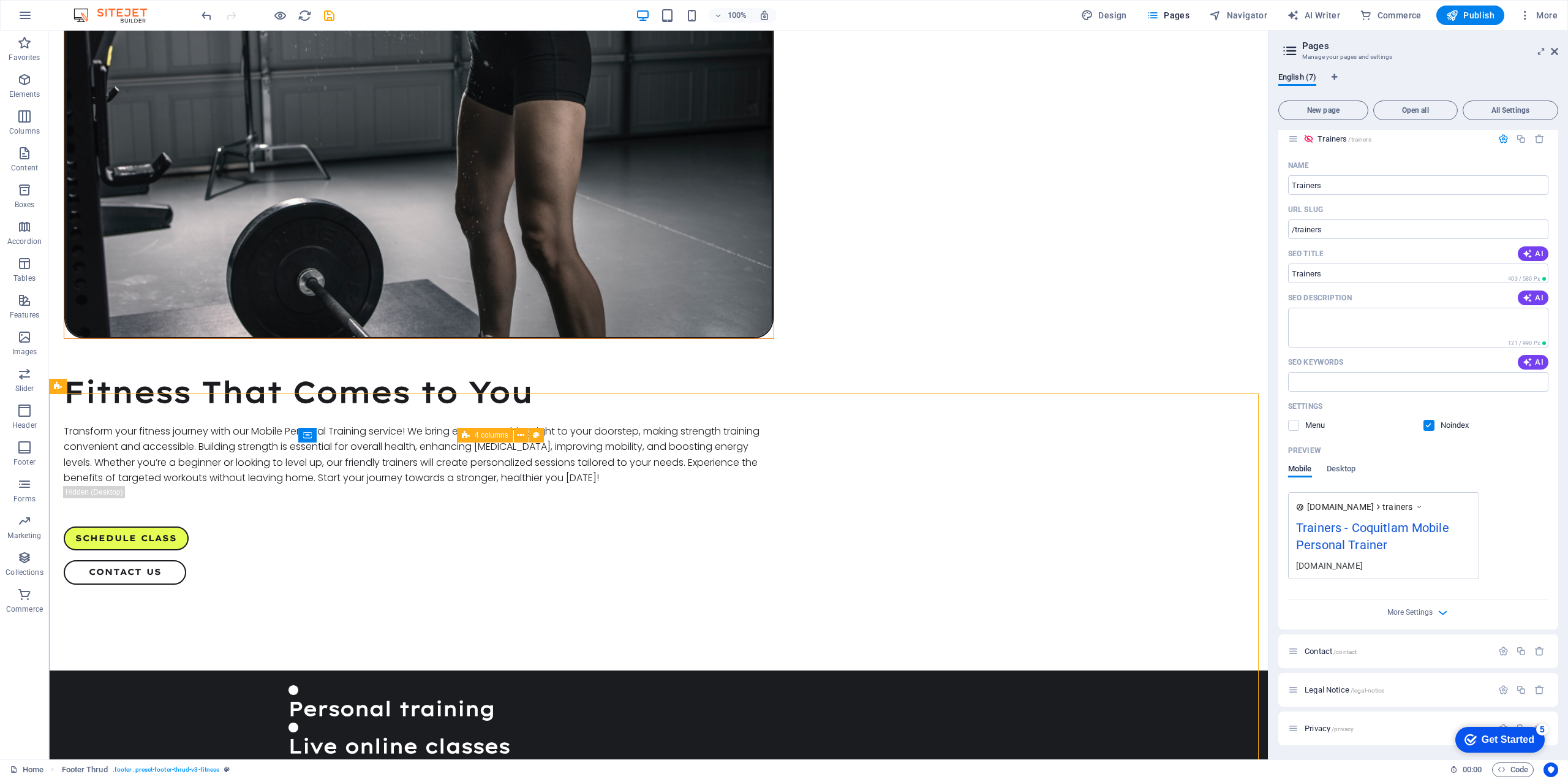
select select "px"
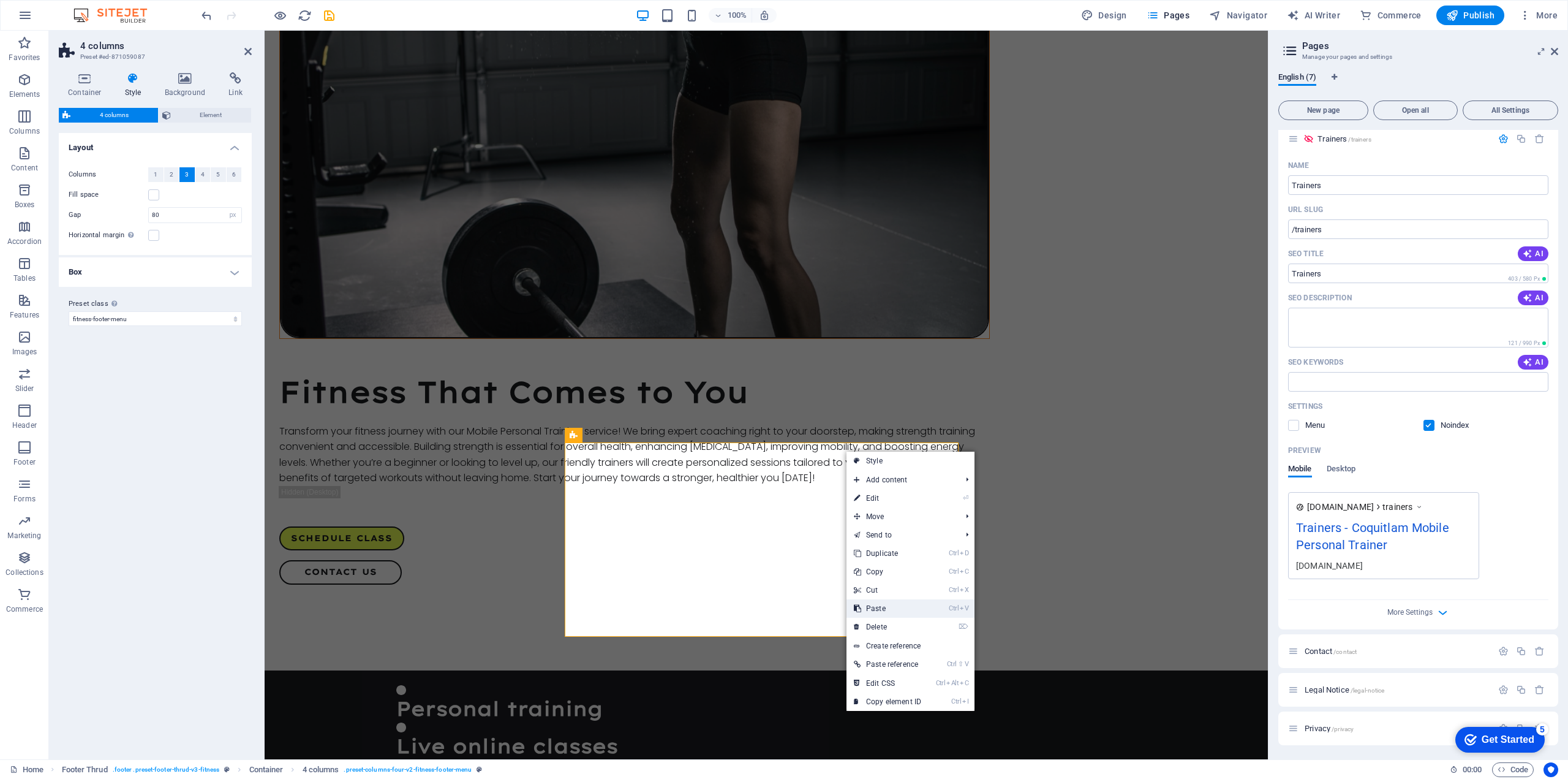
click at [881, 606] on link "Ctrl V Paste" at bounding box center [888, 609] width 82 height 19
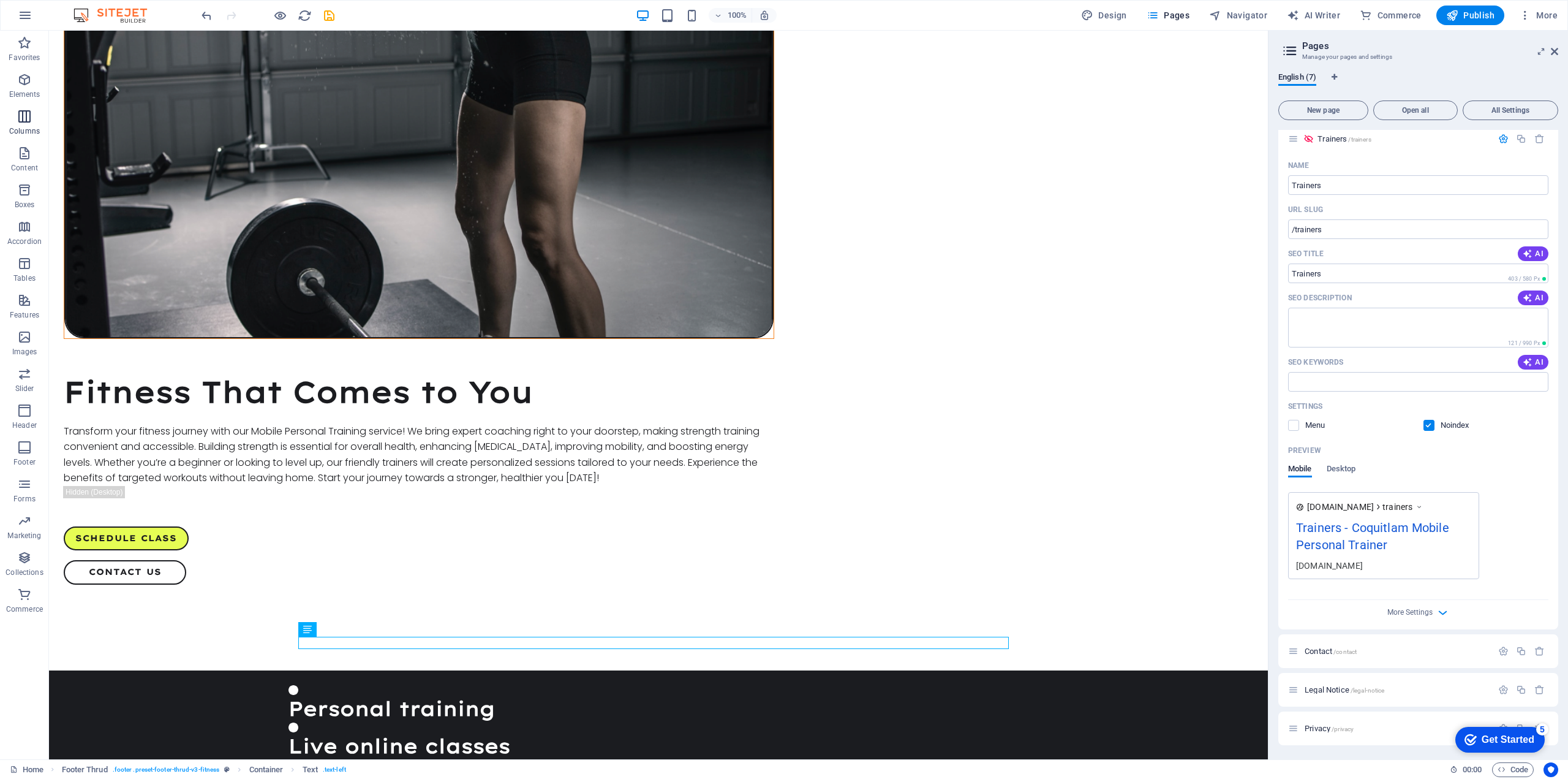
click at [21, 110] on icon "button" at bounding box center [25, 116] width 15 height 15
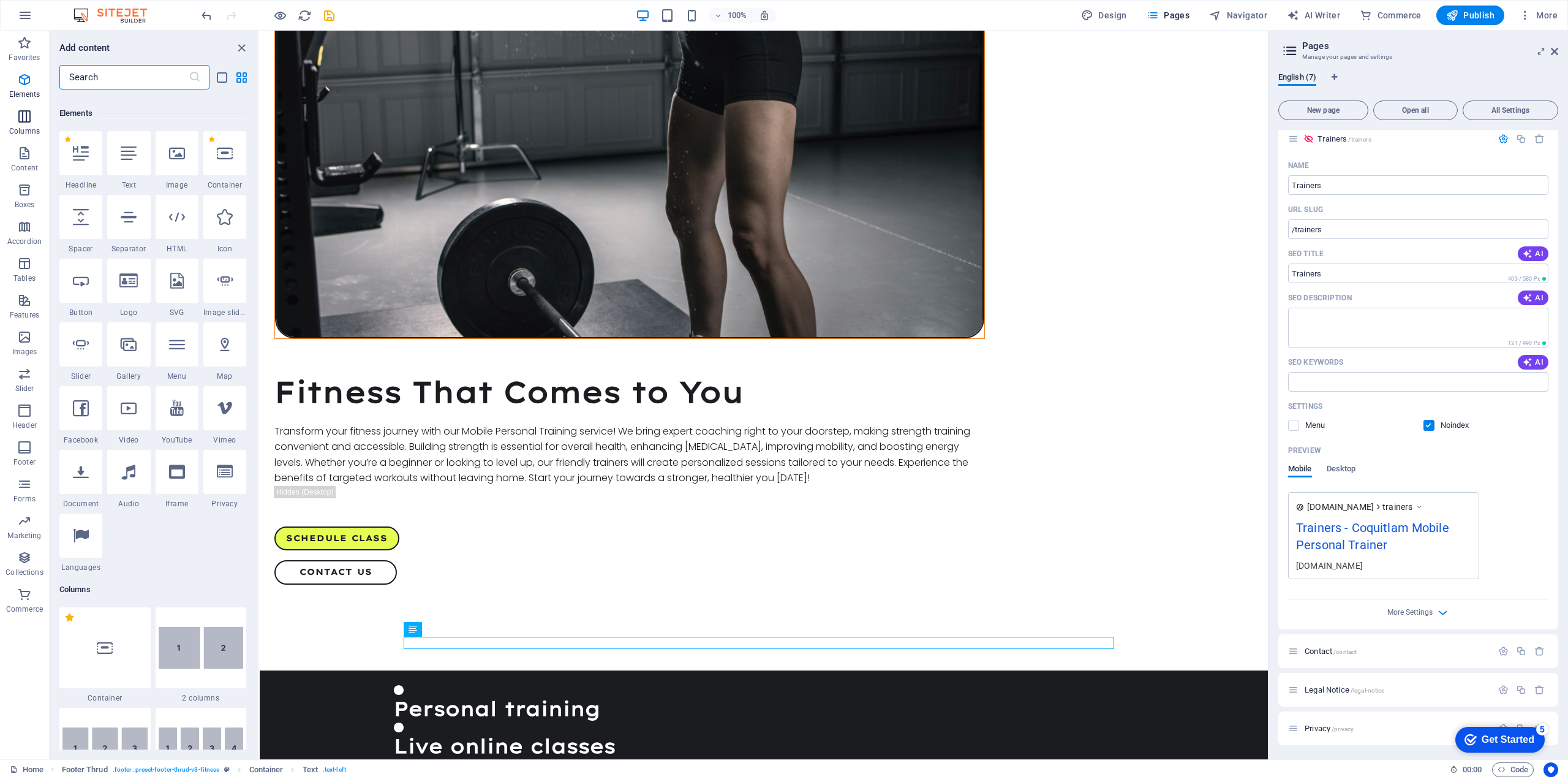
scroll to position [607, 0]
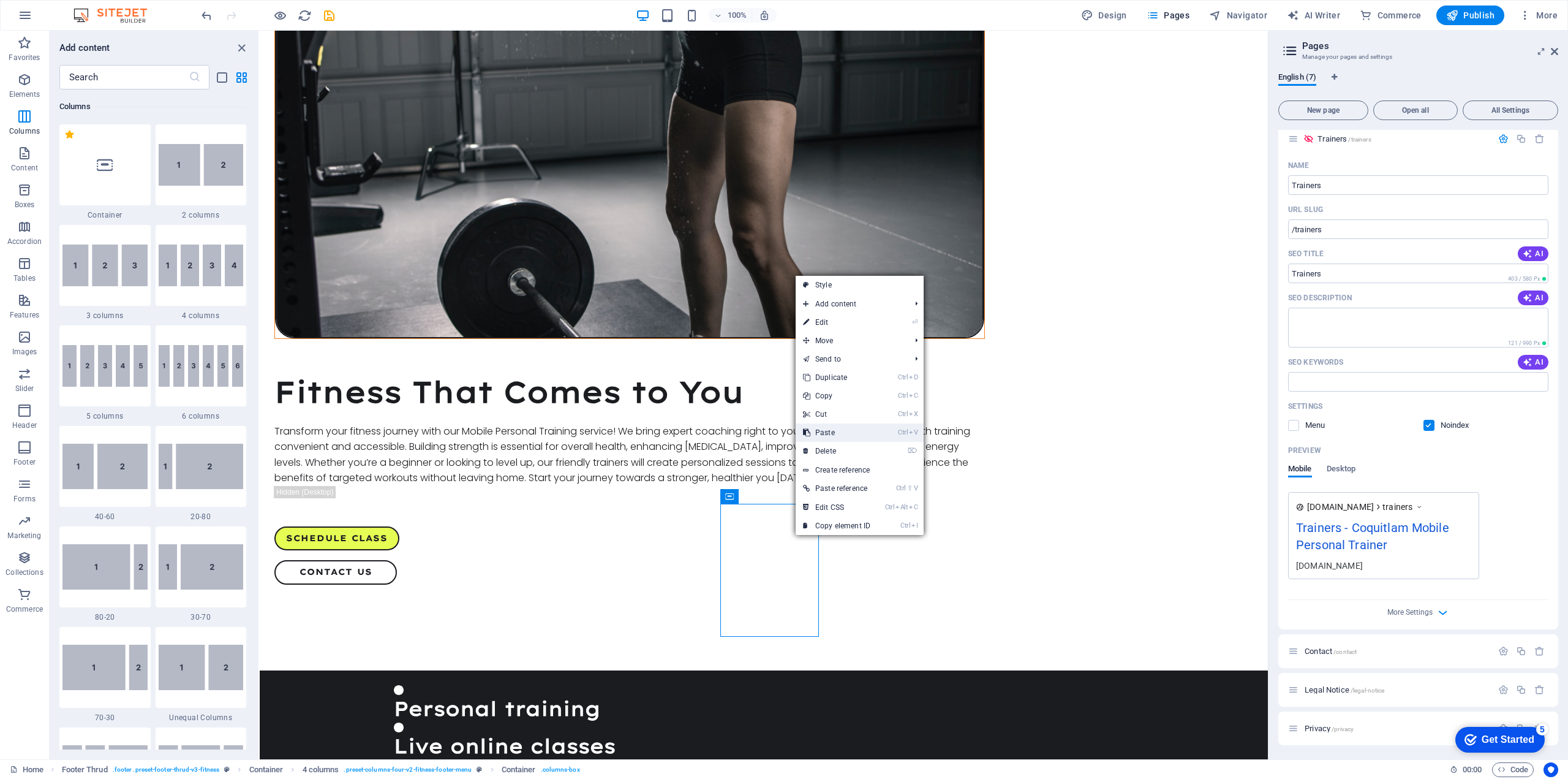
click at [823, 432] on link "Ctrl V Paste" at bounding box center [837, 433] width 82 height 19
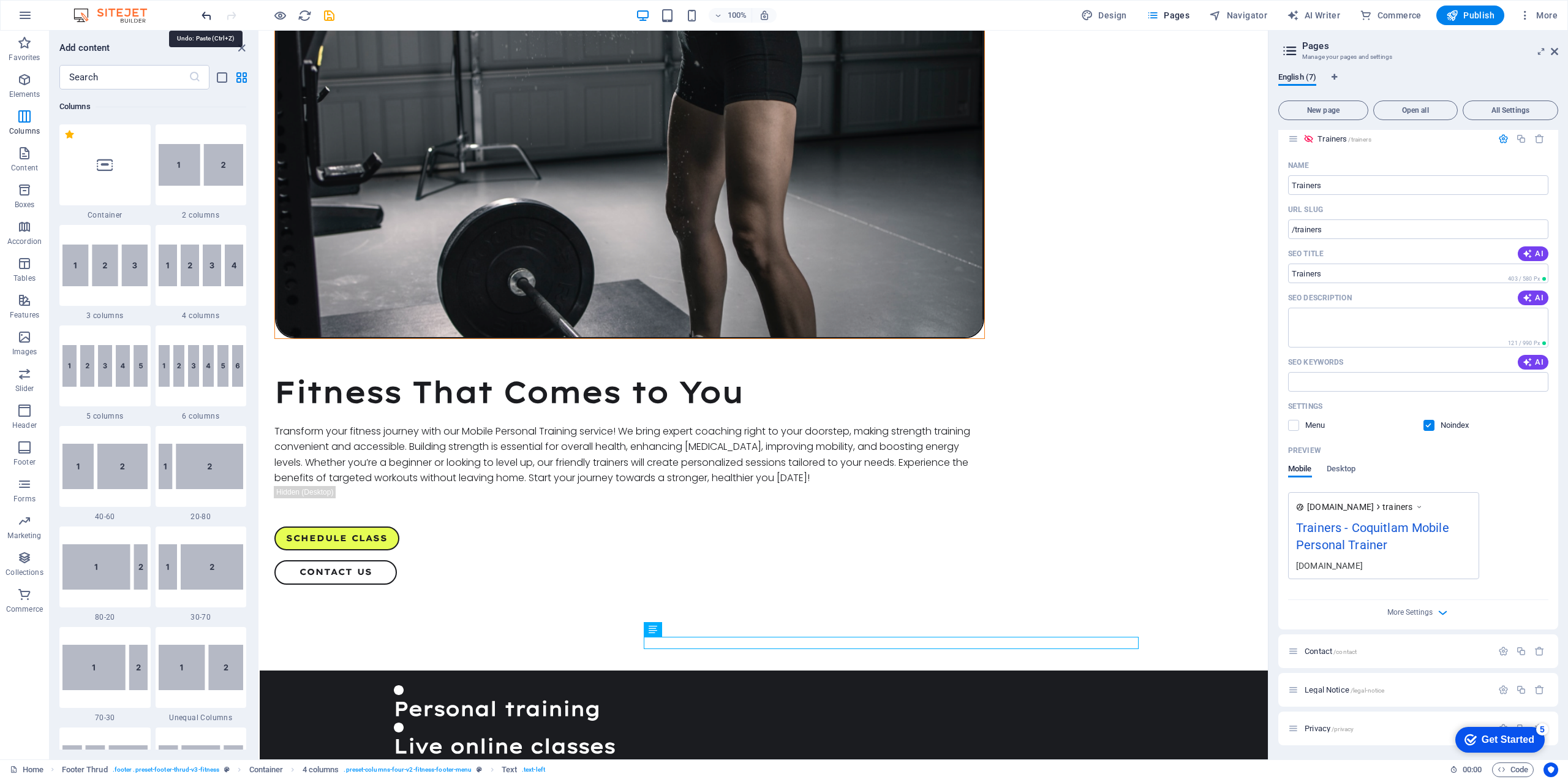
click at [207, 15] on icon "undo" at bounding box center [207, 15] width 14 height 14
click at [207, 13] on icon "undo" at bounding box center [207, 15] width 14 height 14
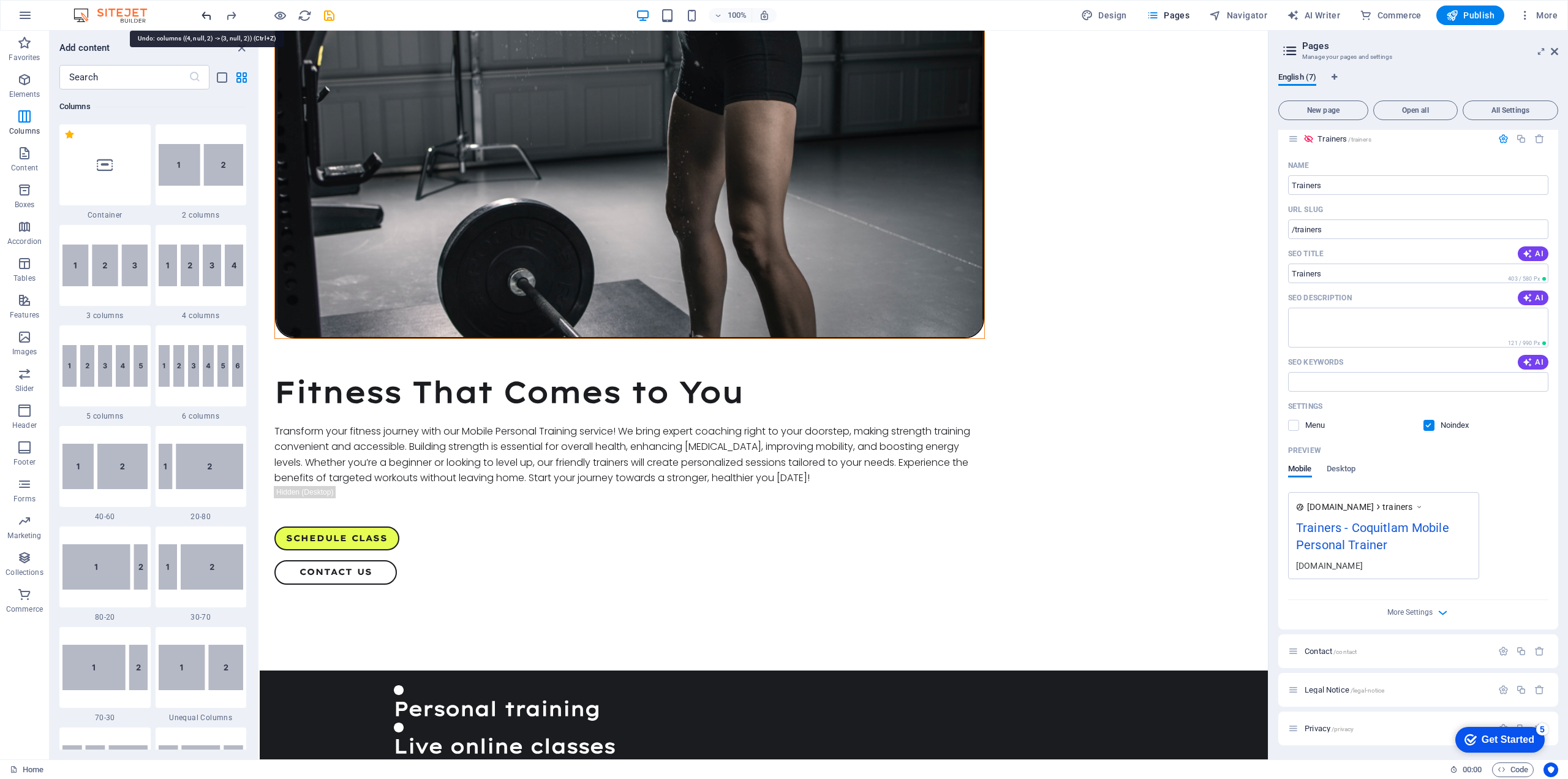
click at [207, 13] on icon "undo" at bounding box center [207, 15] width 14 height 14
click at [229, 11] on icon "redo" at bounding box center [231, 15] width 14 height 14
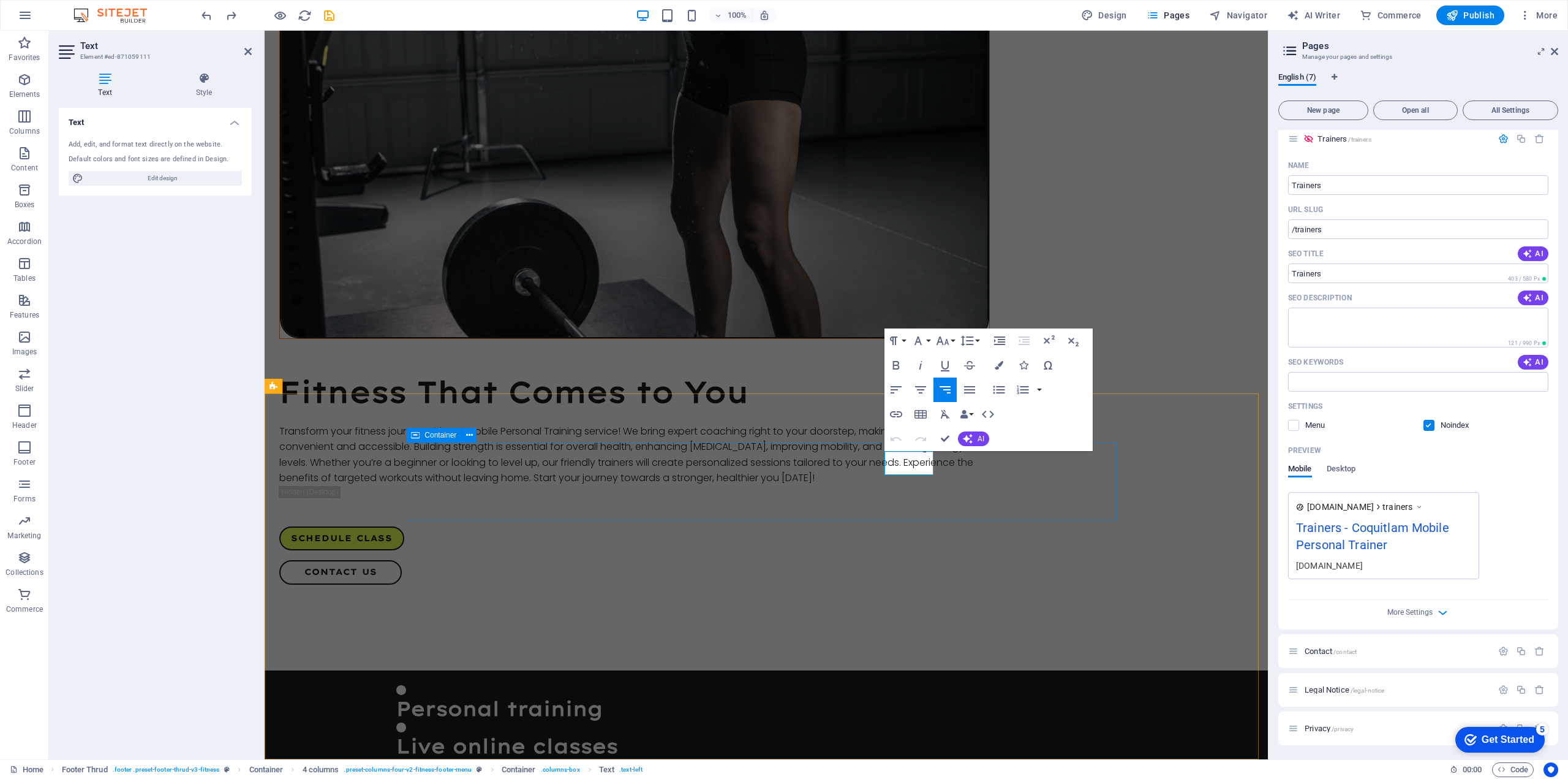
drag, startPoint x: 890, startPoint y: 456, endPoint x: 933, endPoint y: 471, distance: 45.5
copy link "CONTACT"
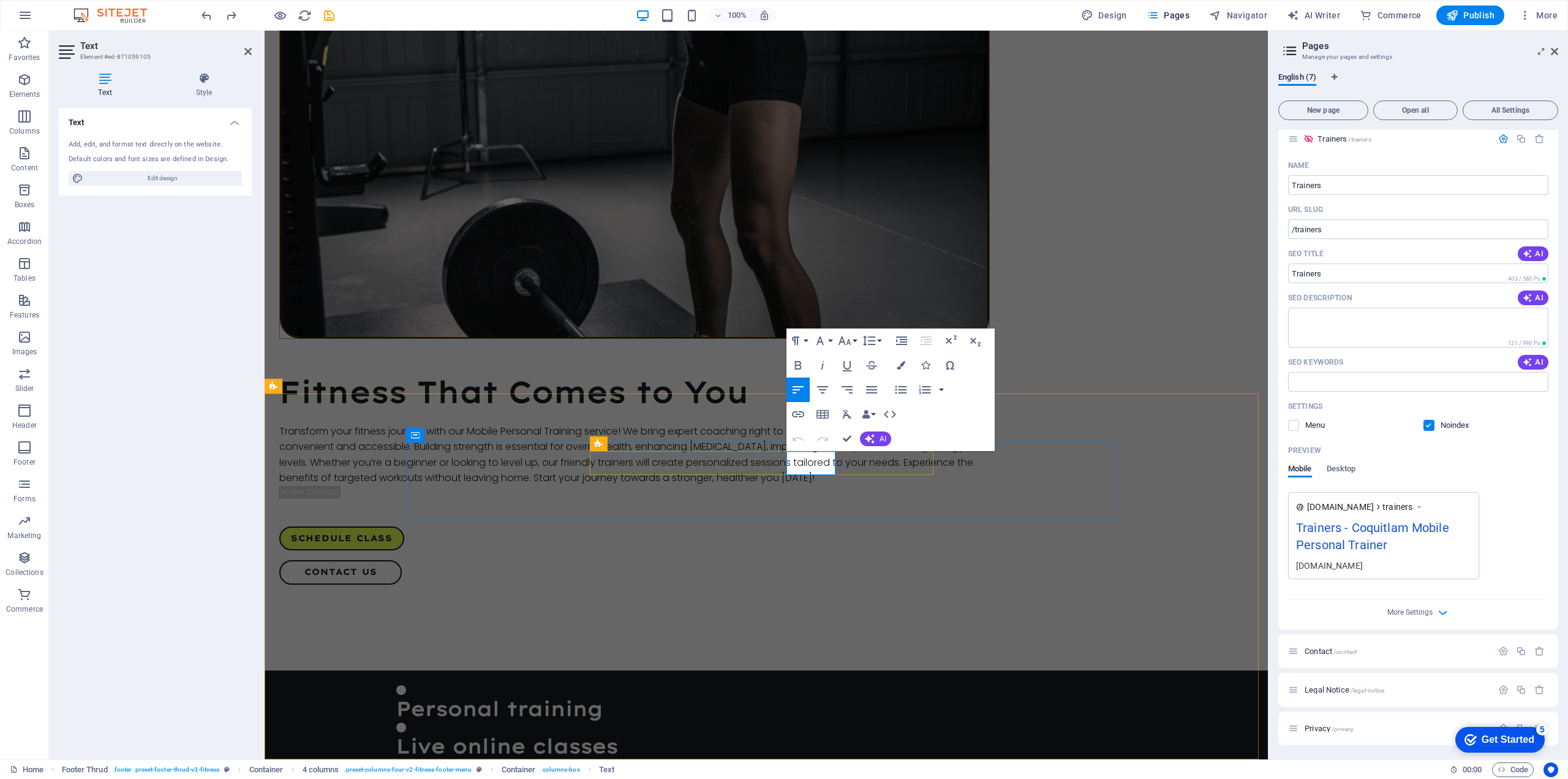
drag, startPoint x: 806, startPoint y: 469, endPoint x: 787, endPoint y: 460, distance: 21.0
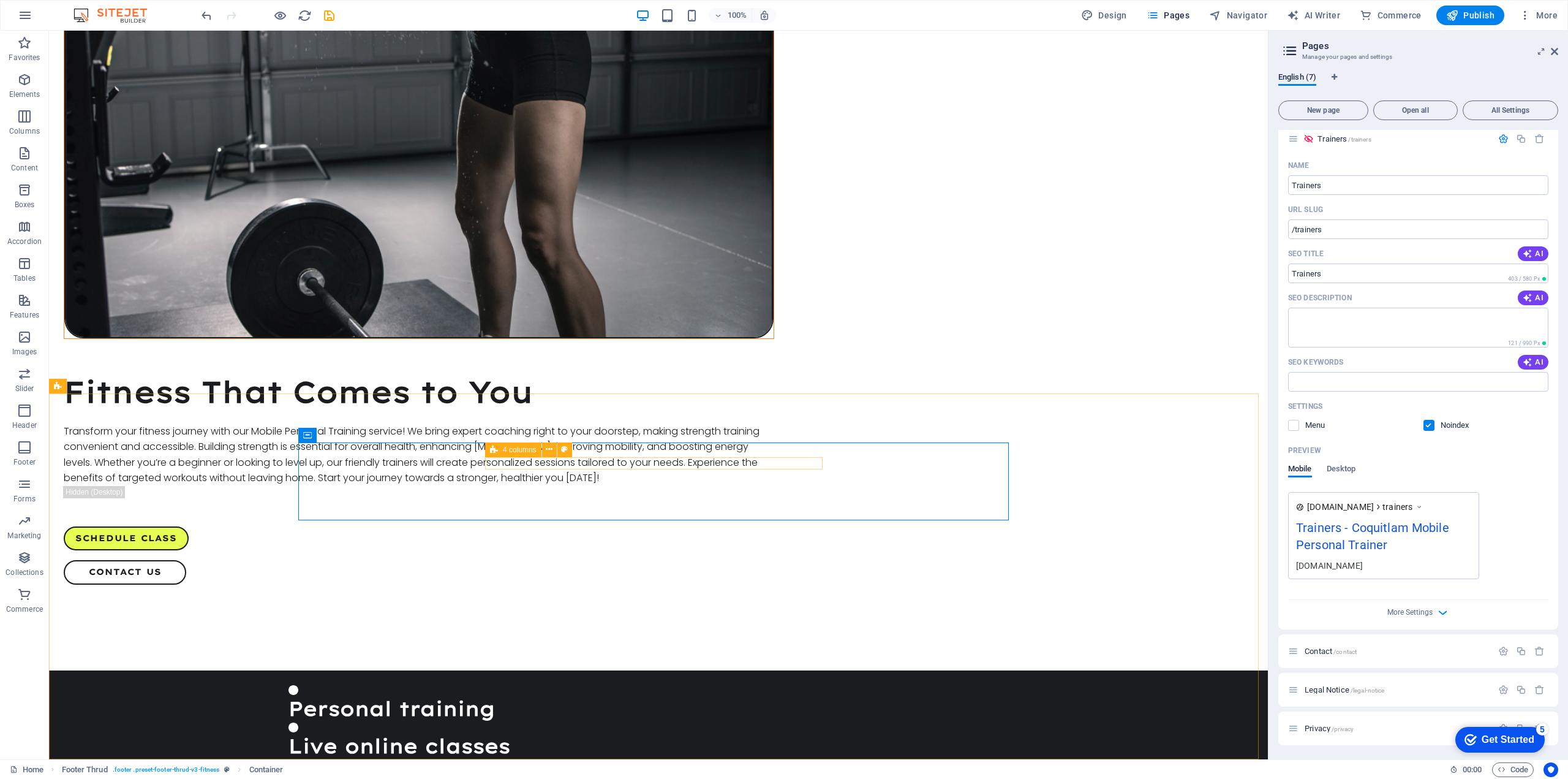
click at [492, 452] on icon at bounding box center [494, 450] width 8 height 15
click at [551, 448] on icon at bounding box center [549, 449] width 7 height 13
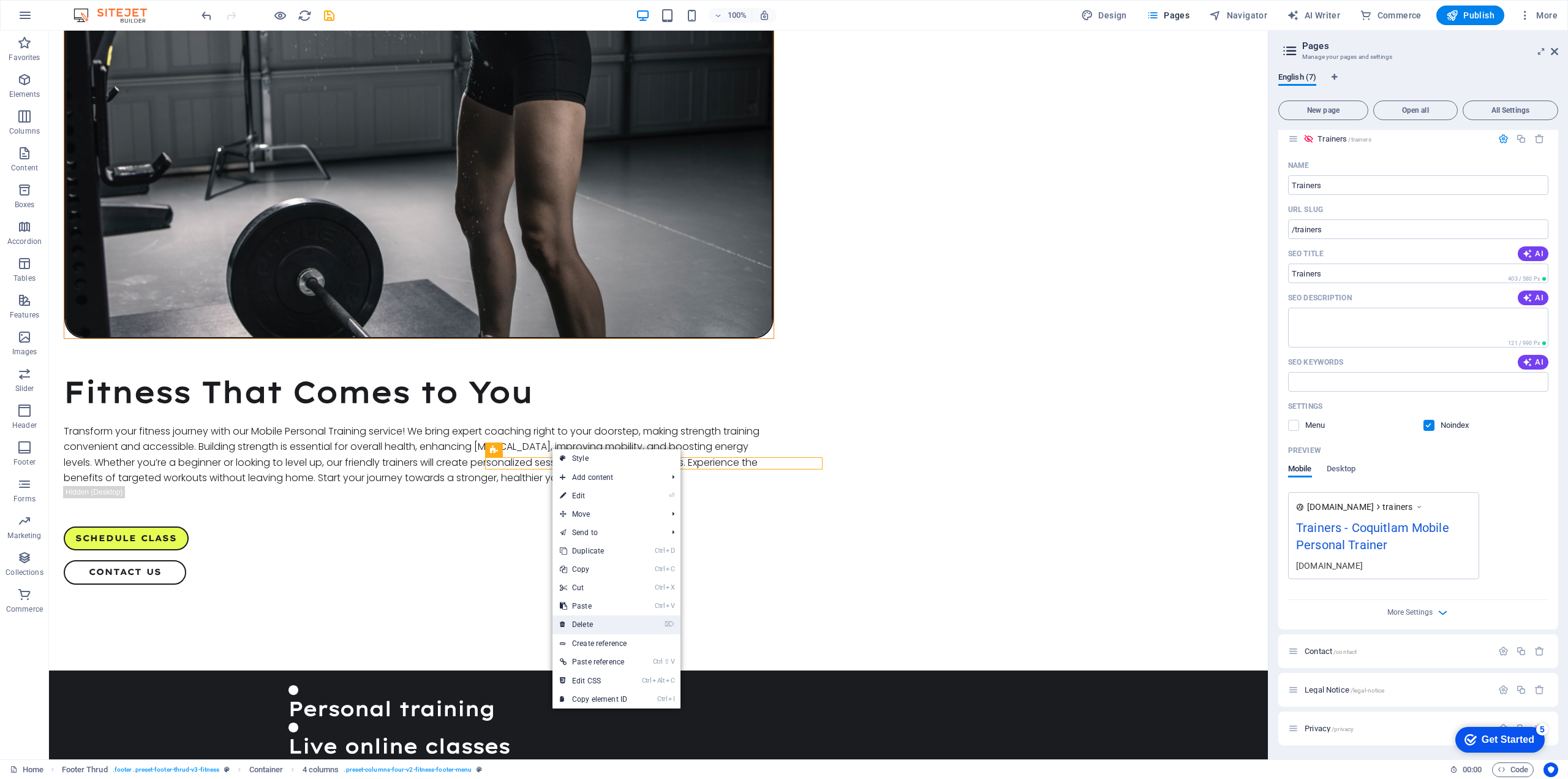
click at [582, 623] on link "⌦ Delete" at bounding box center [594, 625] width 82 height 19
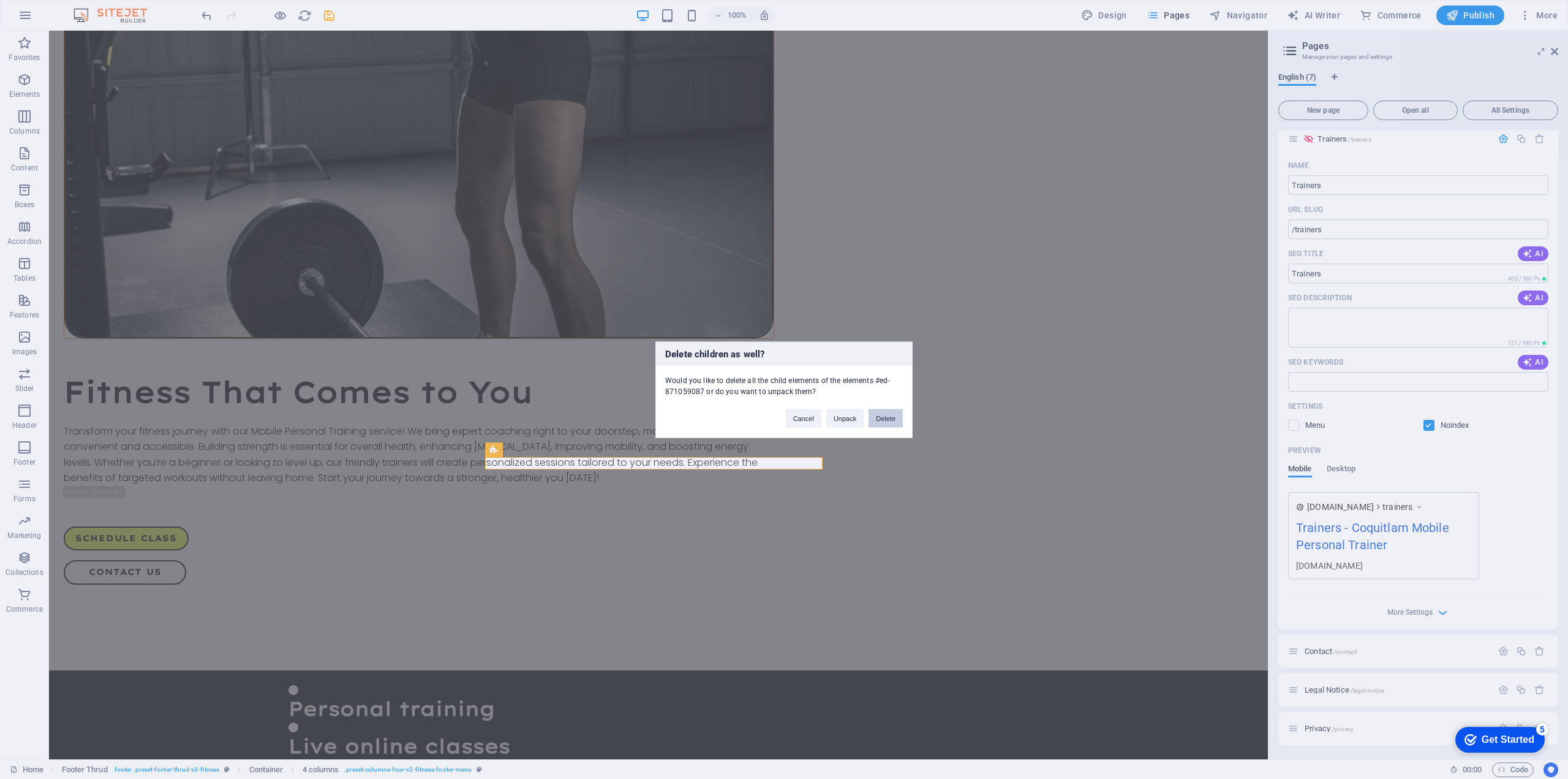
click at [889, 417] on button "Delete" at bounding box center [886, 418] width 35 height 19
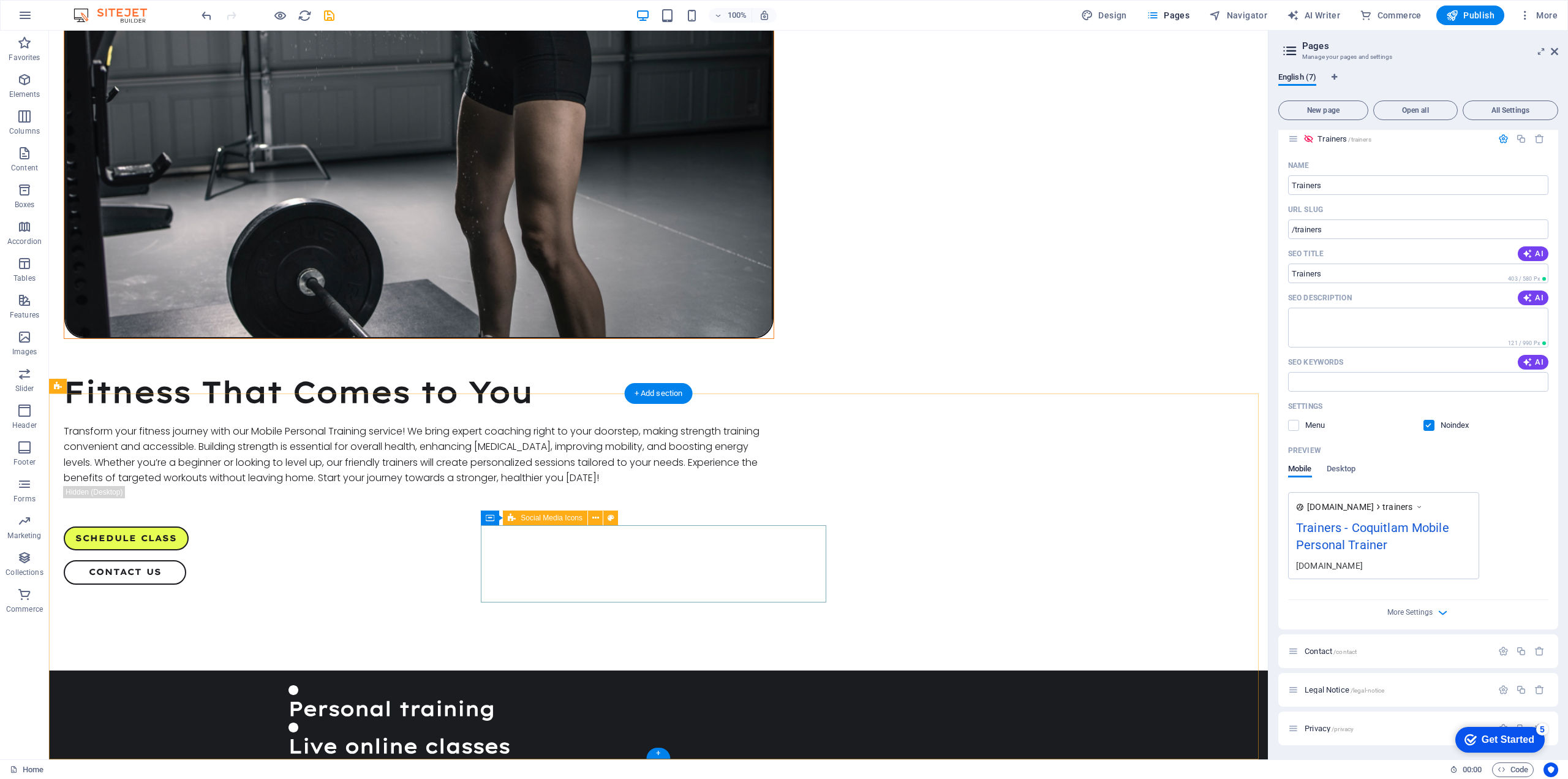
click at [545, 516] on icon at bounding box center [544, 518] width 7 height 13
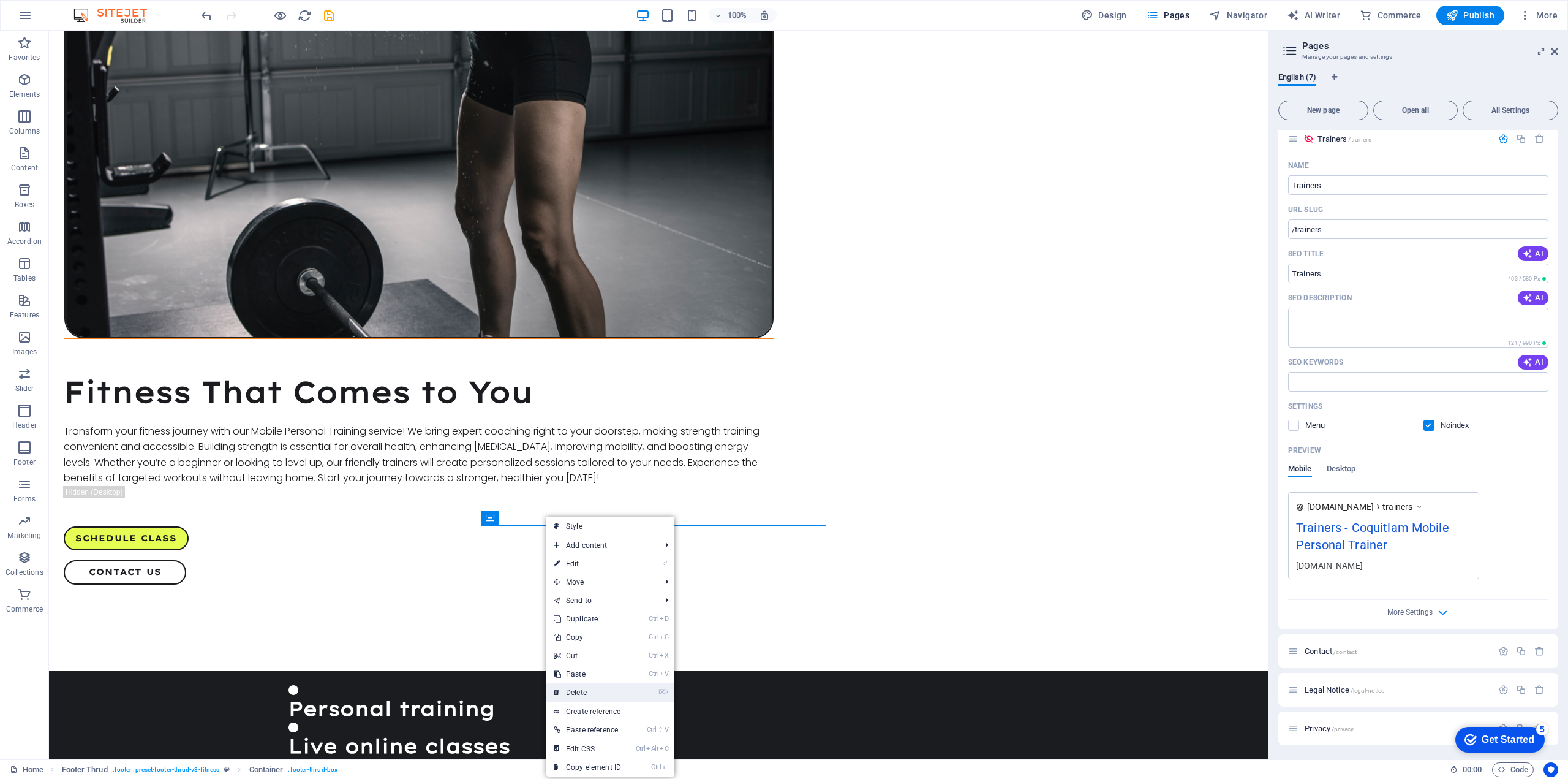
click at [585, 691] on link "⌦ Delete" at bounding box center [587, 693] width 82 height 19
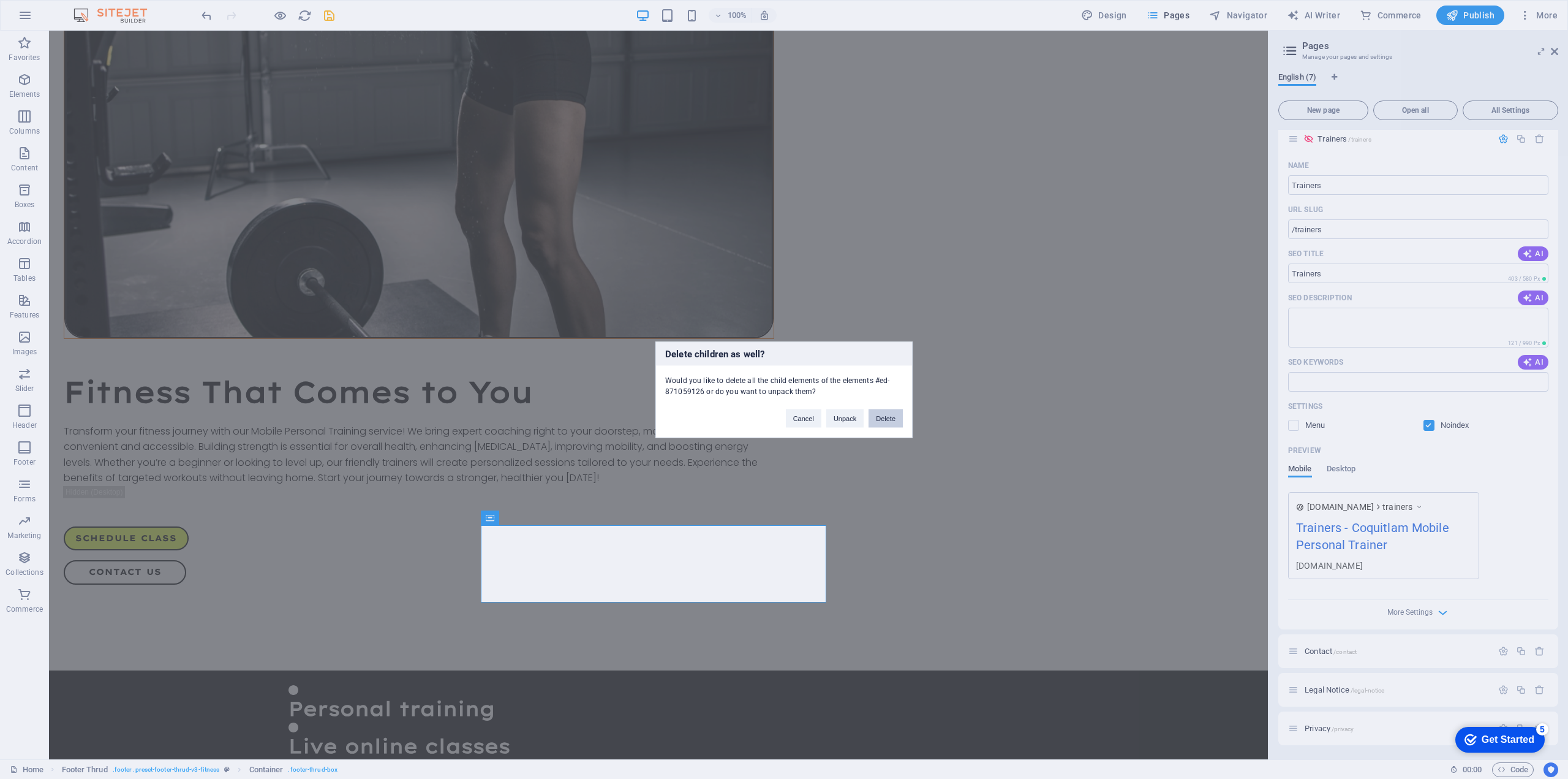
click at [891, 417] on button "Delete" at bounding box center [886, 418] width 35 height 19
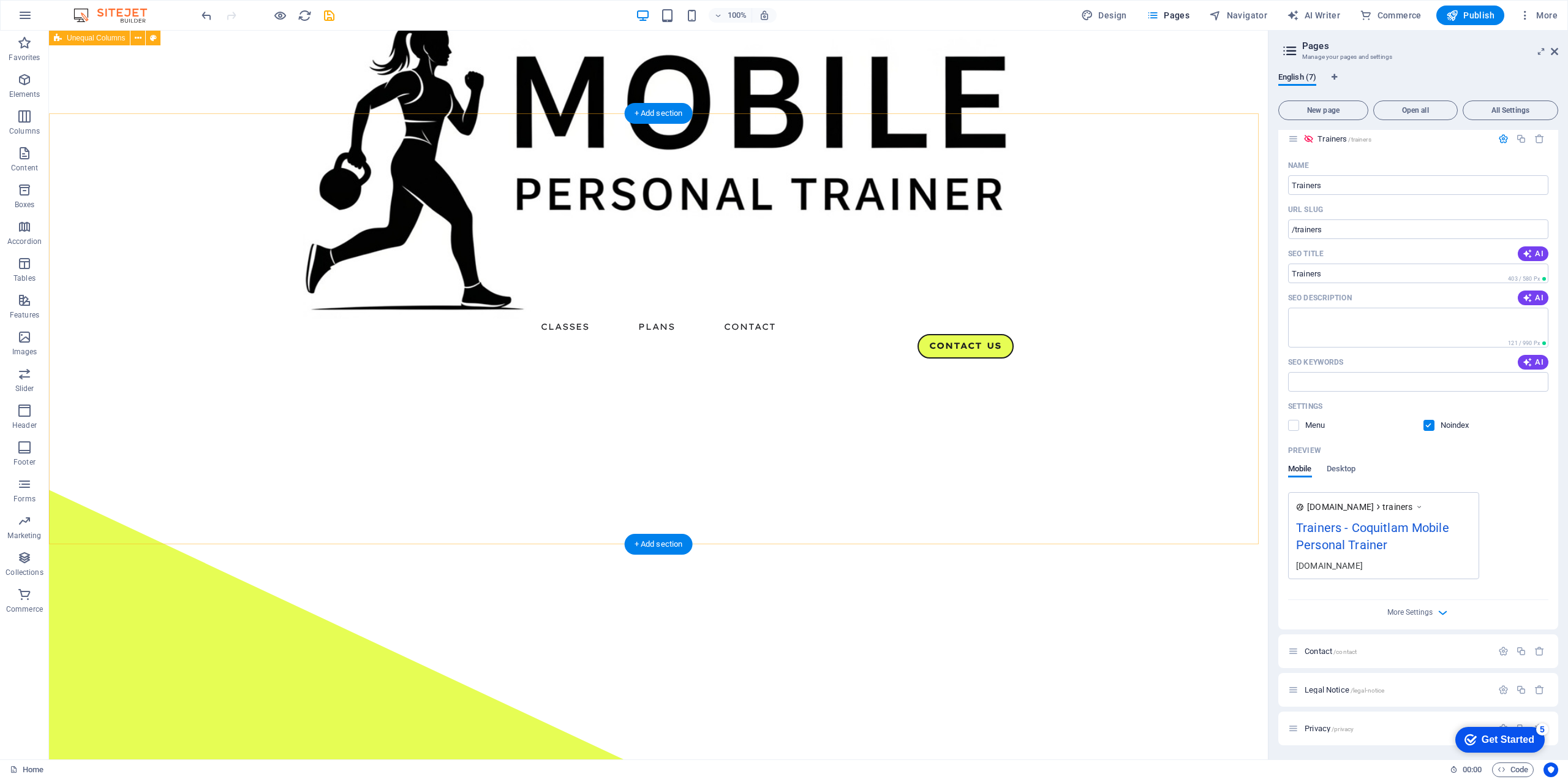
scroll to position [0, 0]
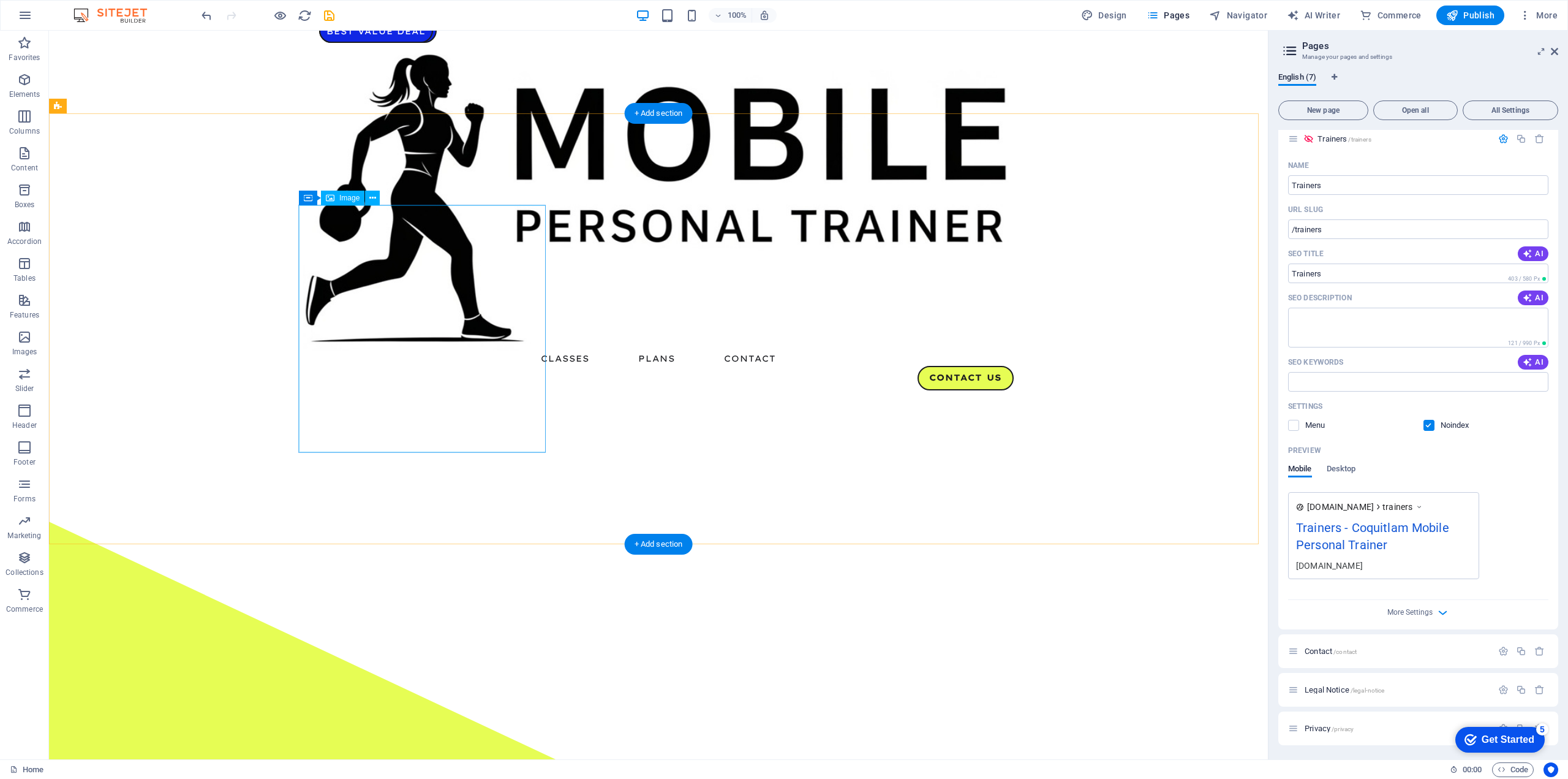
click at [351, 204] on div "Image" at bounding box center [342, 198] width 43 height 15
click at [351, 197] on span "Image" at bounding box center [349, 197] width 20 height 7
select select "%"
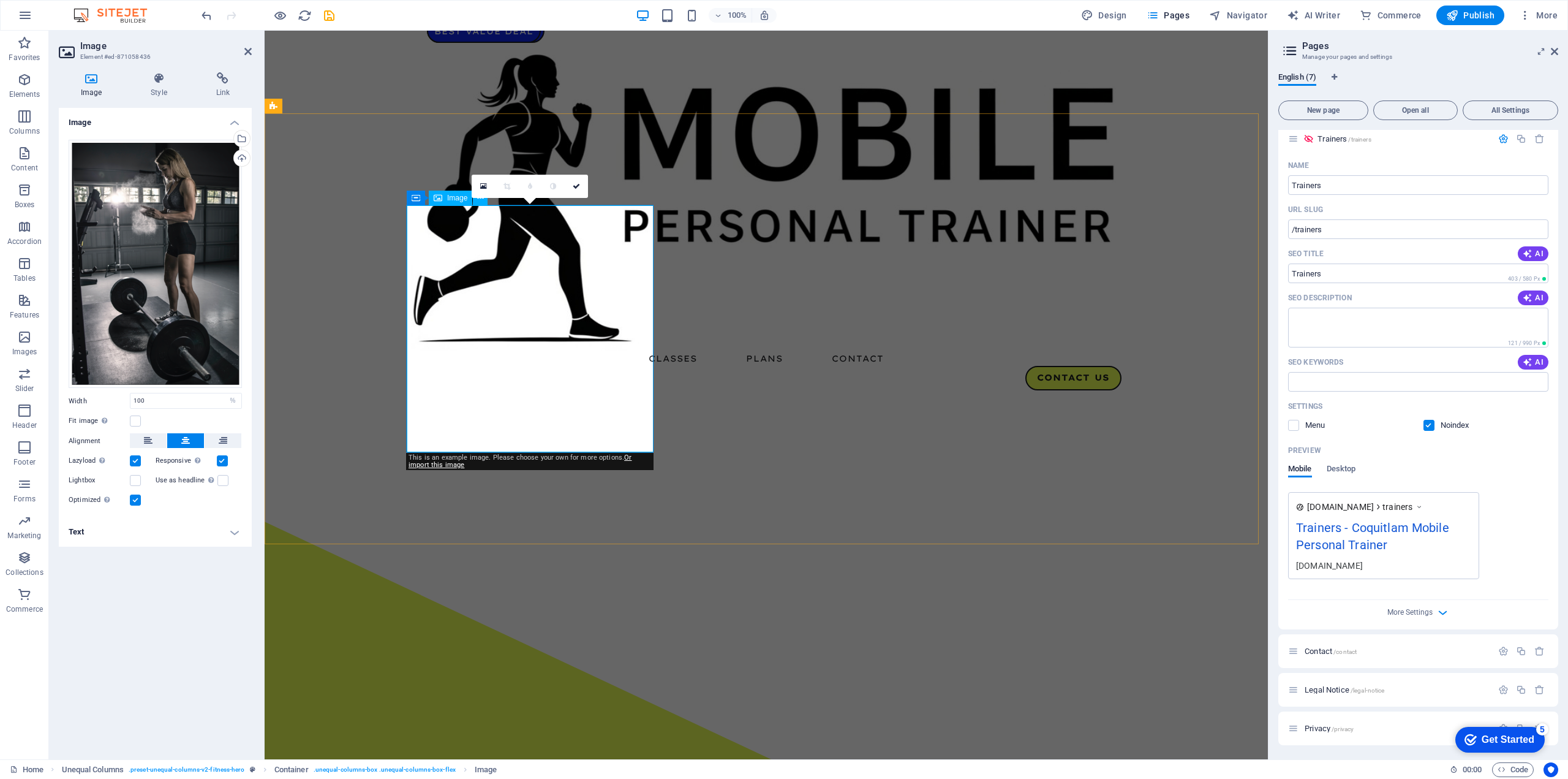
click at [106, 200] on div "Drag files here, click to choose files or select files from Files or our free s…" at bounding box center [155, 264] width 173 height 249
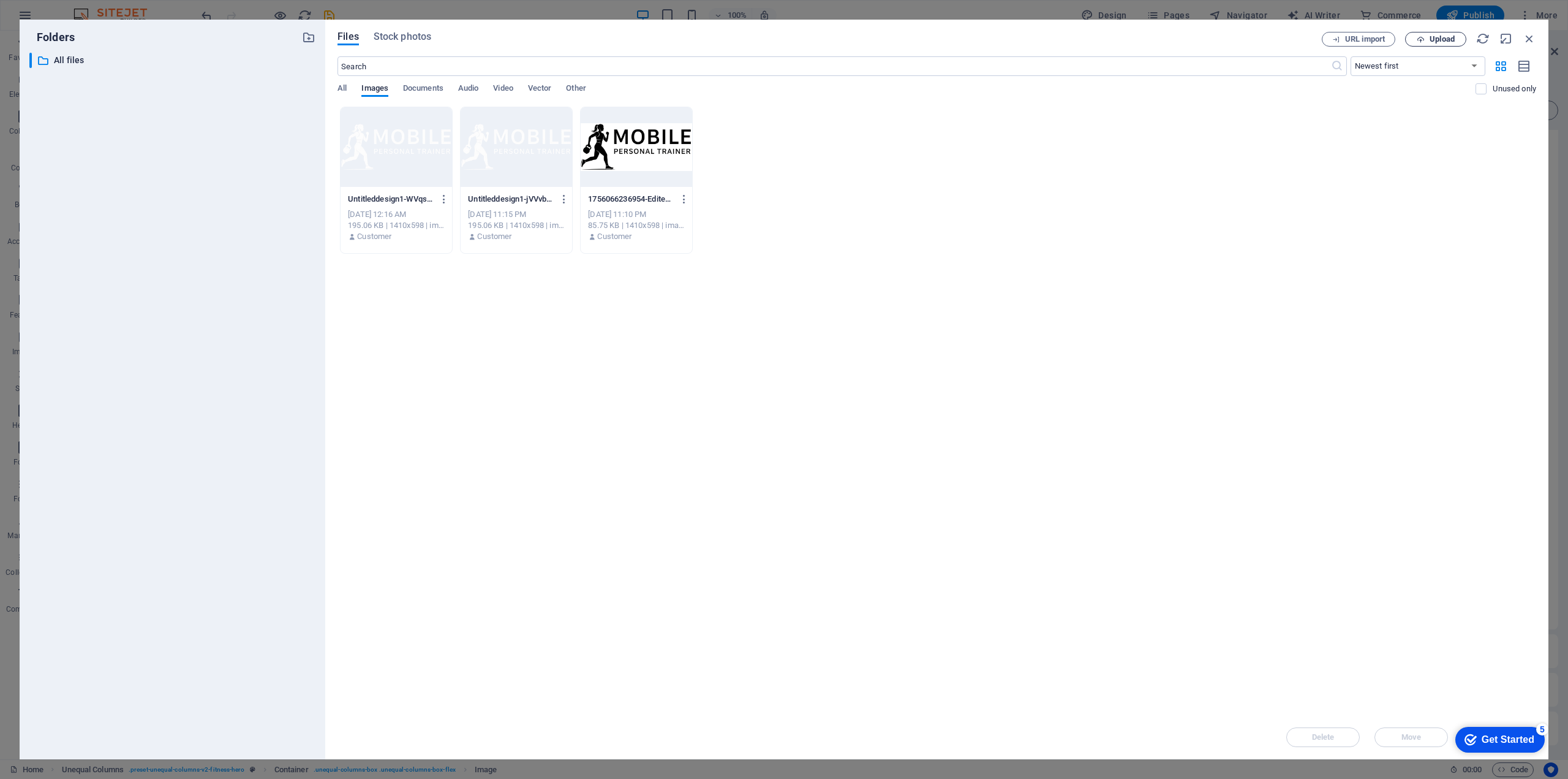
click at [1440, 37] on span "Upload" at bounding box center [1442, 39] width 25 height 7
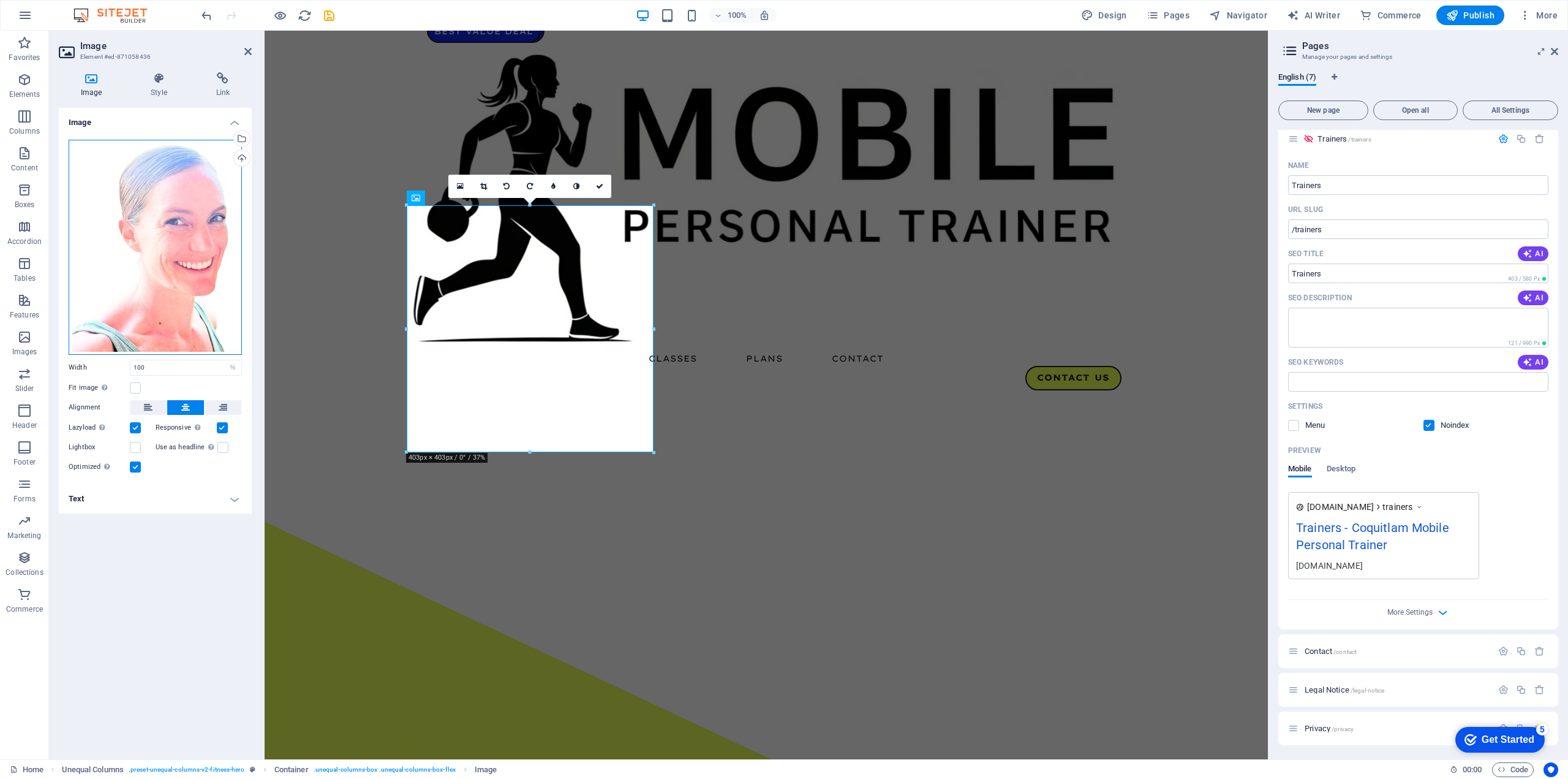
click at [186, 255] on div "Drag files here, click to choose files or select files from Files or our free s…" at bounding box center [155, 247] width 173 height 215
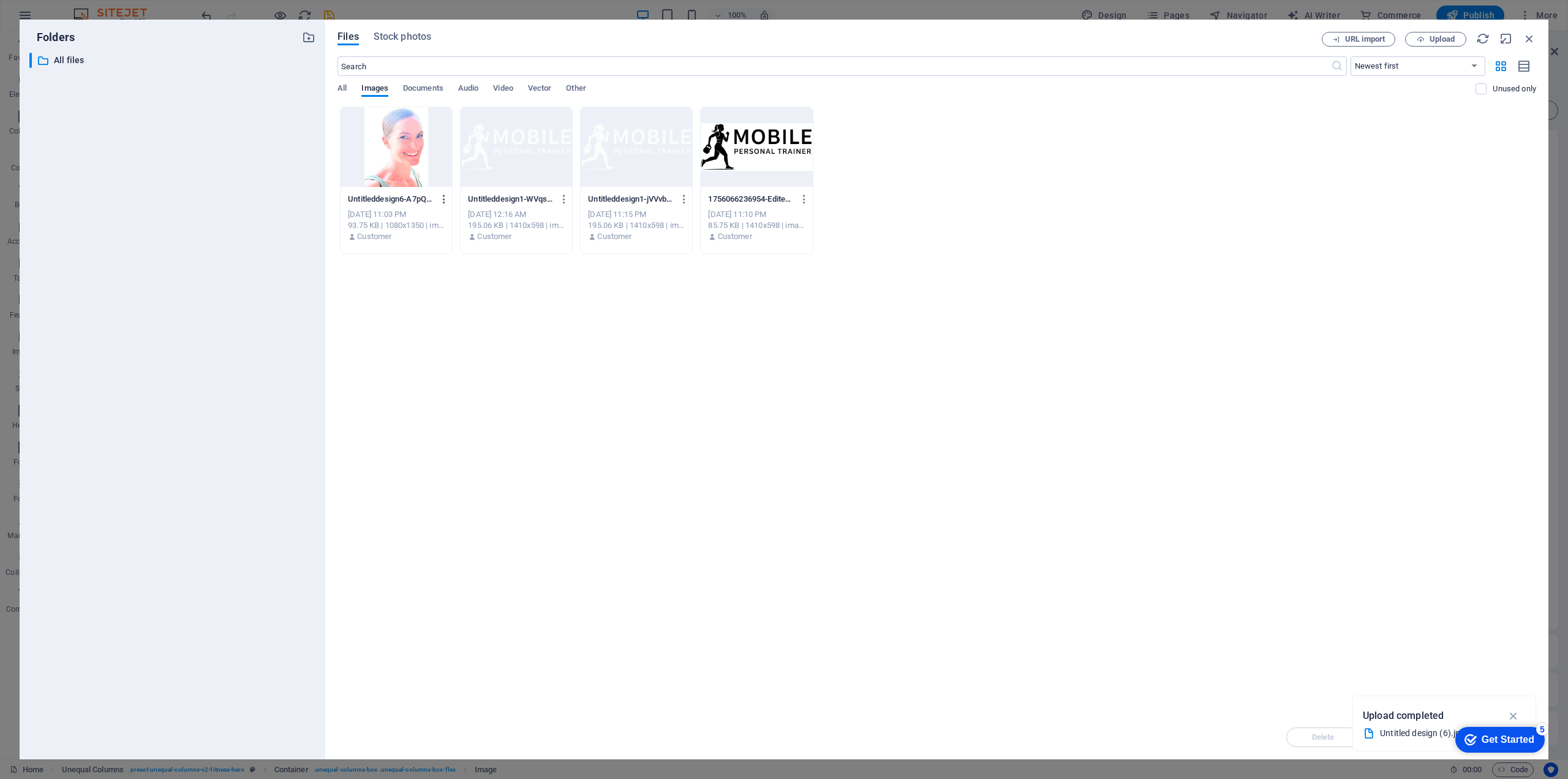
click at [442, 193] on icon "button" at bounding box center [444, 199] width 12 height 11
click at [447, 290] on h6 "Rename" at bounding box center [452, 290] width 52 height 15
type input "bronwyn-reimers.jpg"
click at [439, 281] on div "Drop files here to upload them instantly bronwyn-reimers.jpg Untitleddesign6-A7…" at bounding box center [937, 411] width 1199 height 609
click at [417, 200] on p "bronwyn-reimers-gor_ZXK4OM90g6ZnzlRMHw.jpg" at bounding box center [391, 199] width 86 height 11
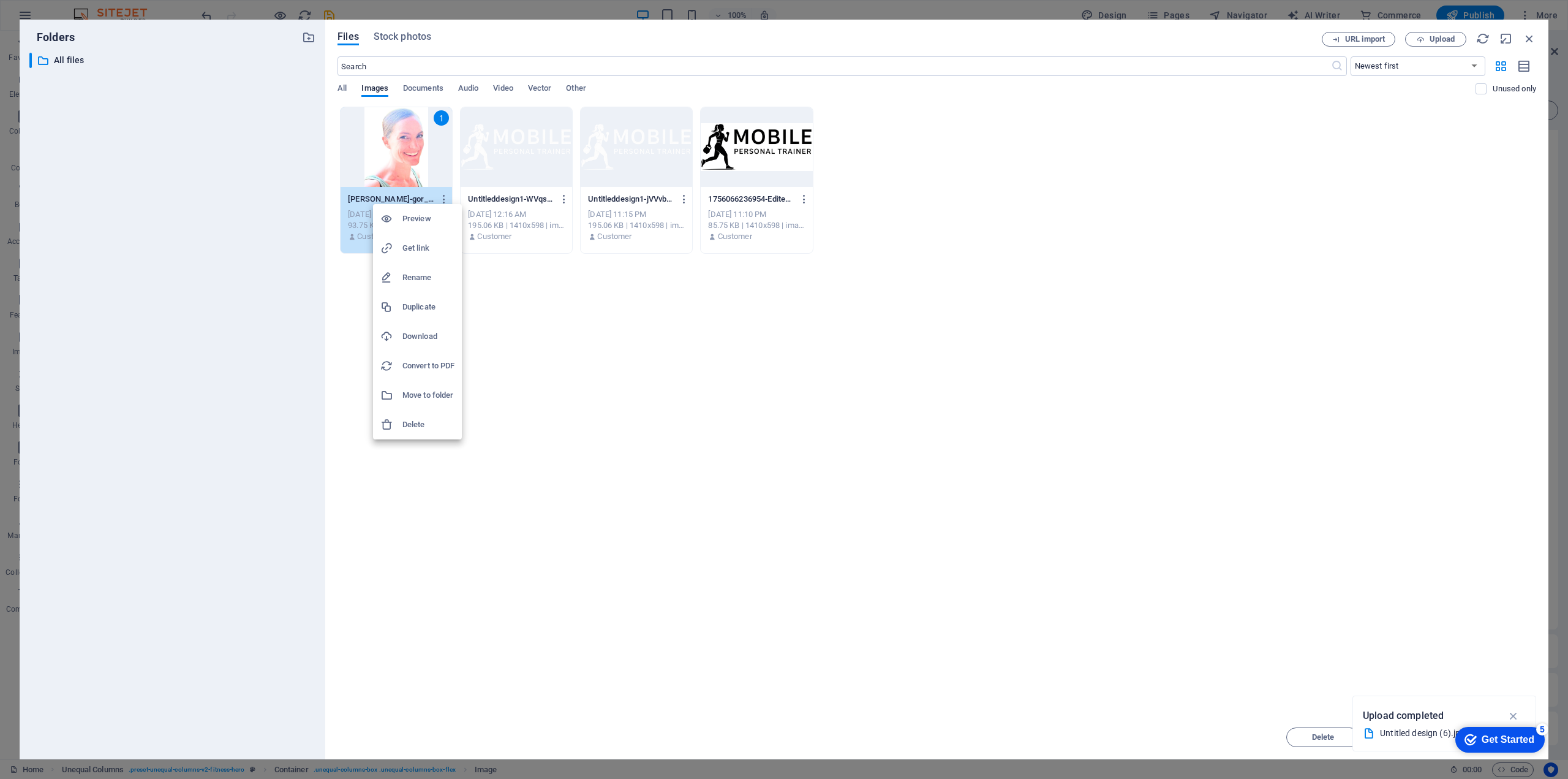
click at [419, 280] on h6 "Rename" at bounding box center [429, 278] width 52 height 15
type input "bronwyn-reimers-personal-trainer-coquitlam.jpg"
click at [407, 255] on div "Drop files here to upload them instantly bronwyn-reimers-personal-trainer-coqui…" at bounding box center [937, 411] width 1199 height 609
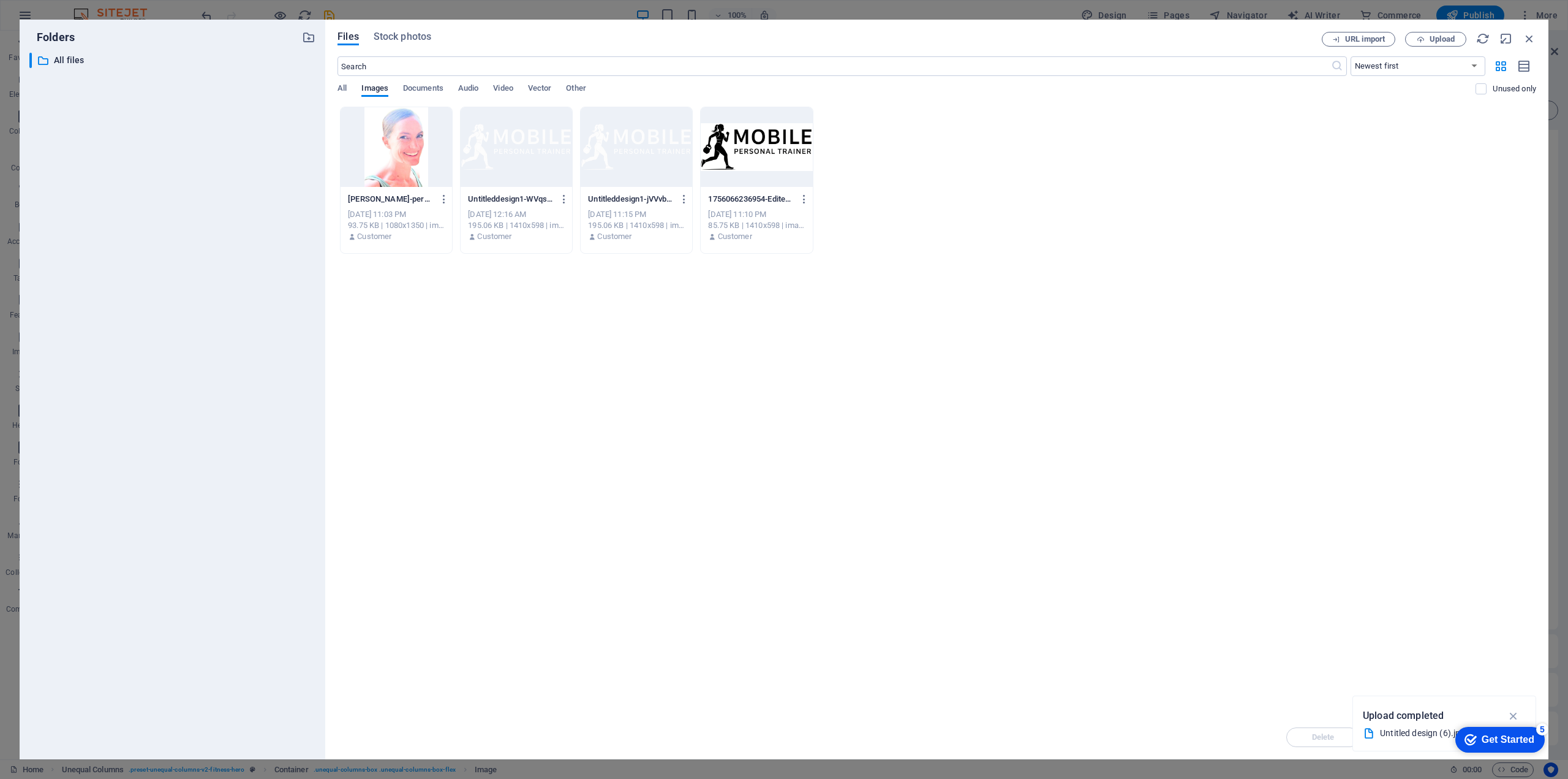
click at [393, 116] on div at bounding box center [397, 147] width 112 height 80
click at [1260, 619] on div "Drop files here to upload them instantly 1 bronwyn-reimers-personal-trainer-coq…" at bounding box center [937, 411] width 1199 height 609
click at [380, 173] on div at bounding box center [397, 147] width 112 height 80
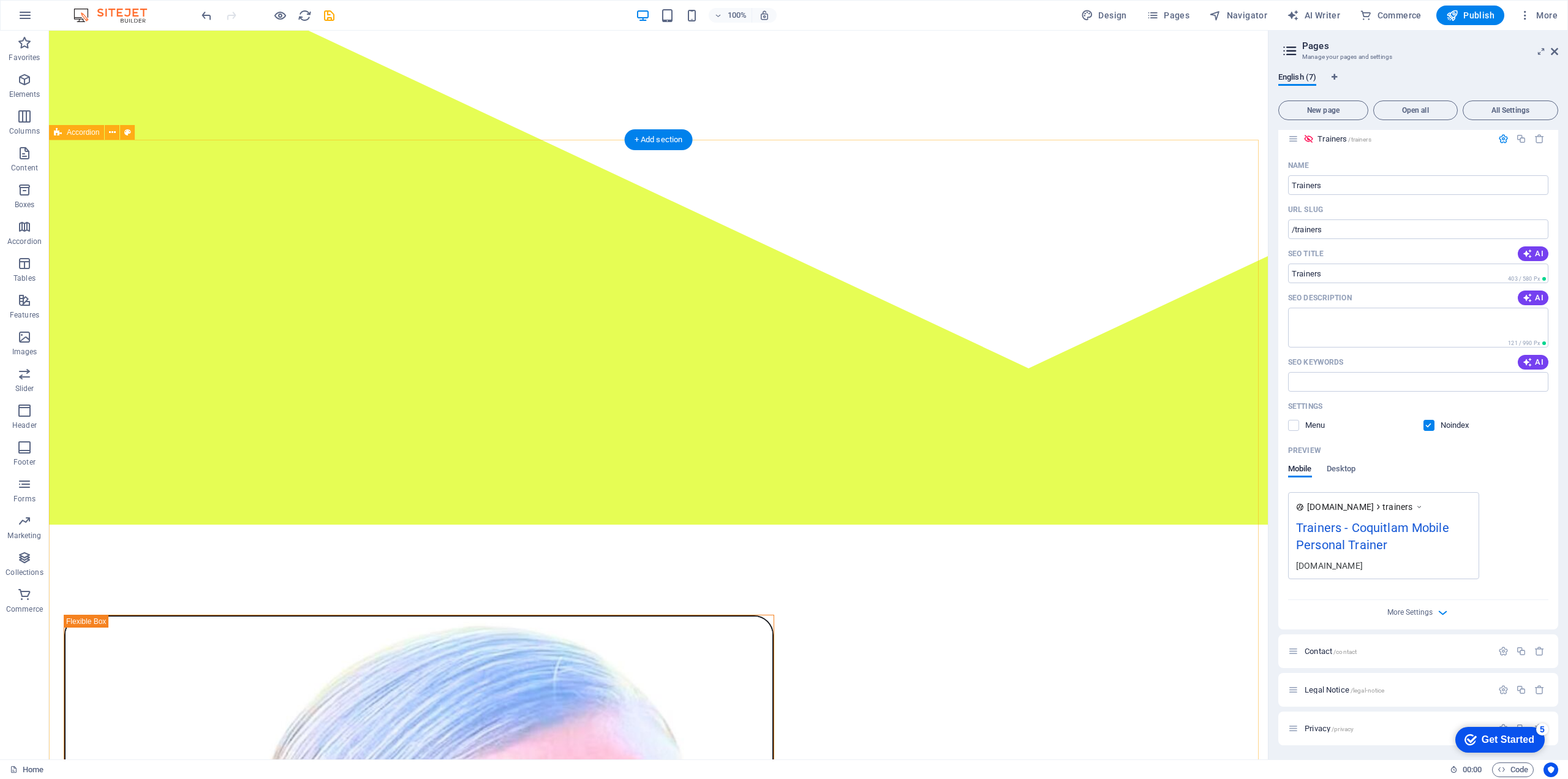
scroll to position [408, 0]
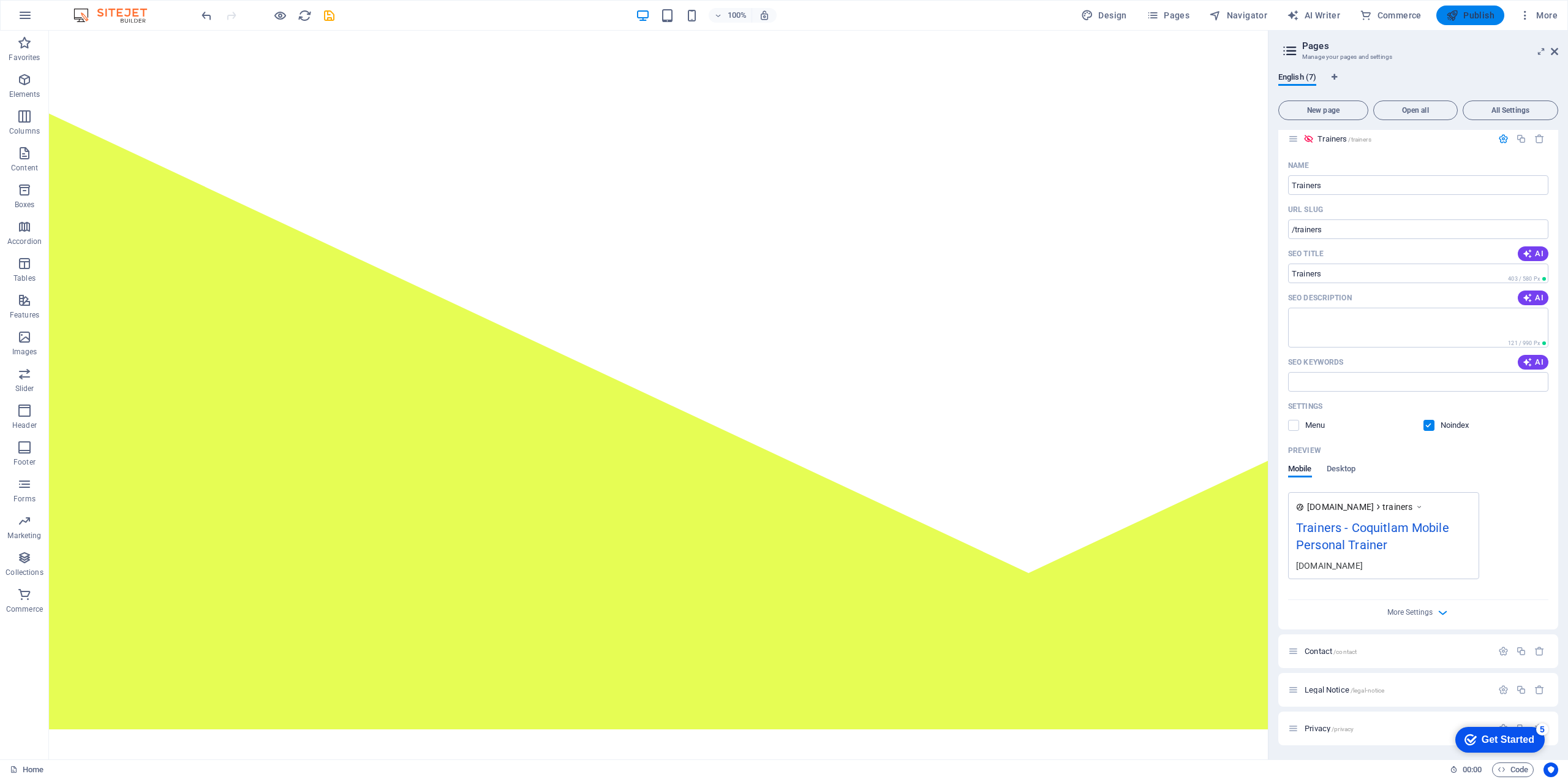
click at [1472, 17] on span "Publish" at bounding box center [1470, 15] width 49 height 12
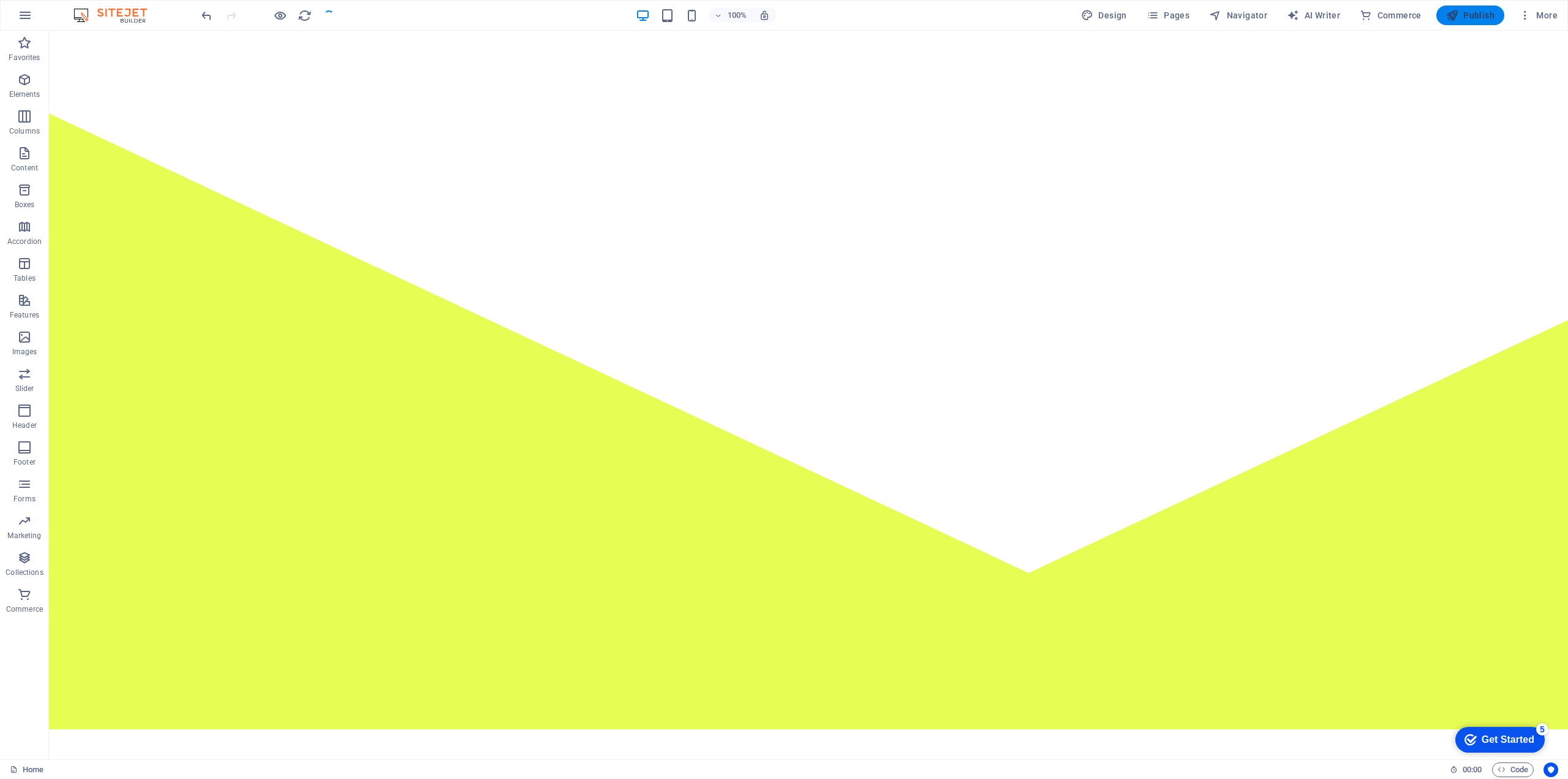
click at [1475, 15] on span "Publish" at bounding box center [1470, 15] width 49 height 12
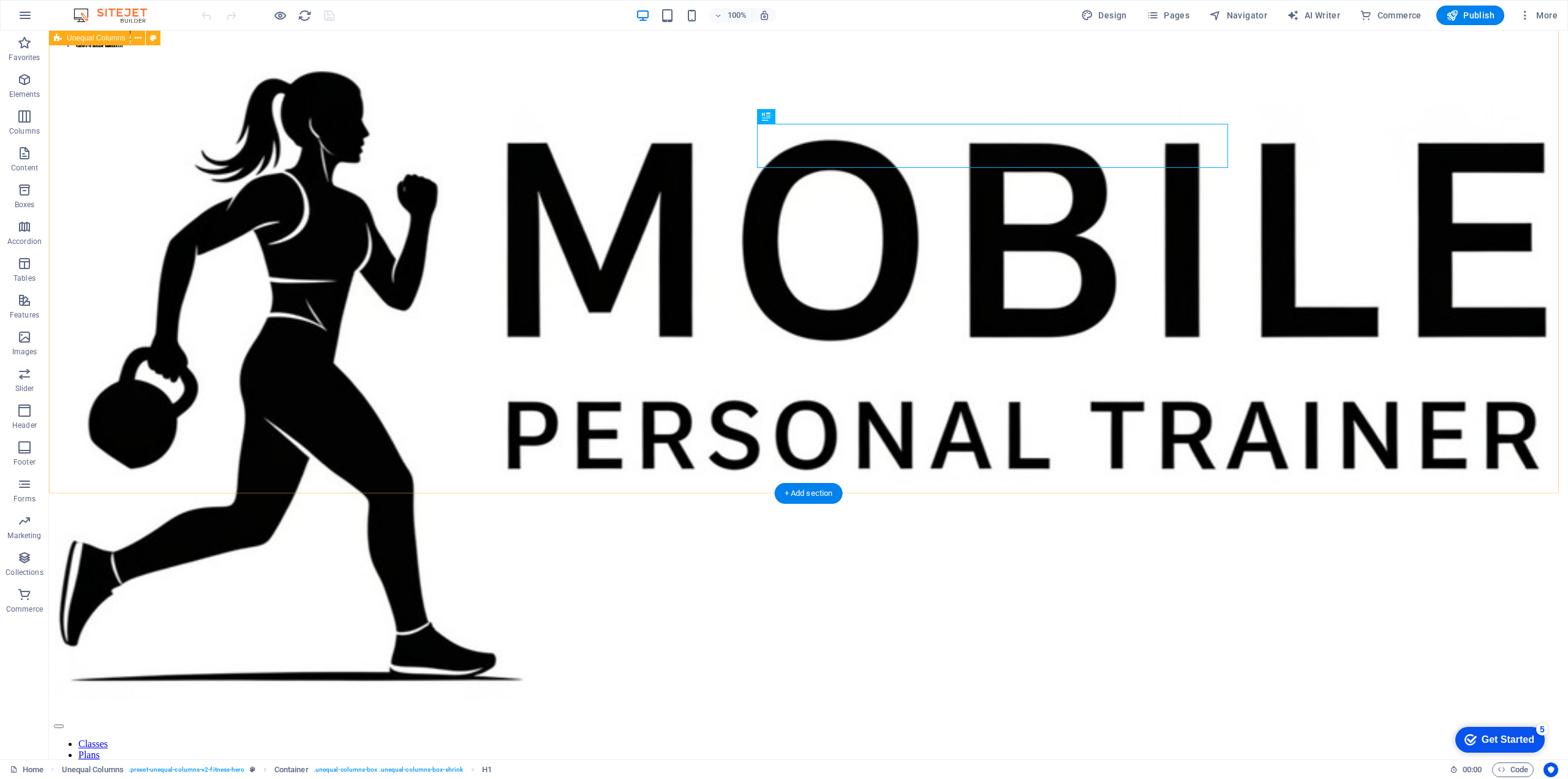
scroll to position [408, 0]
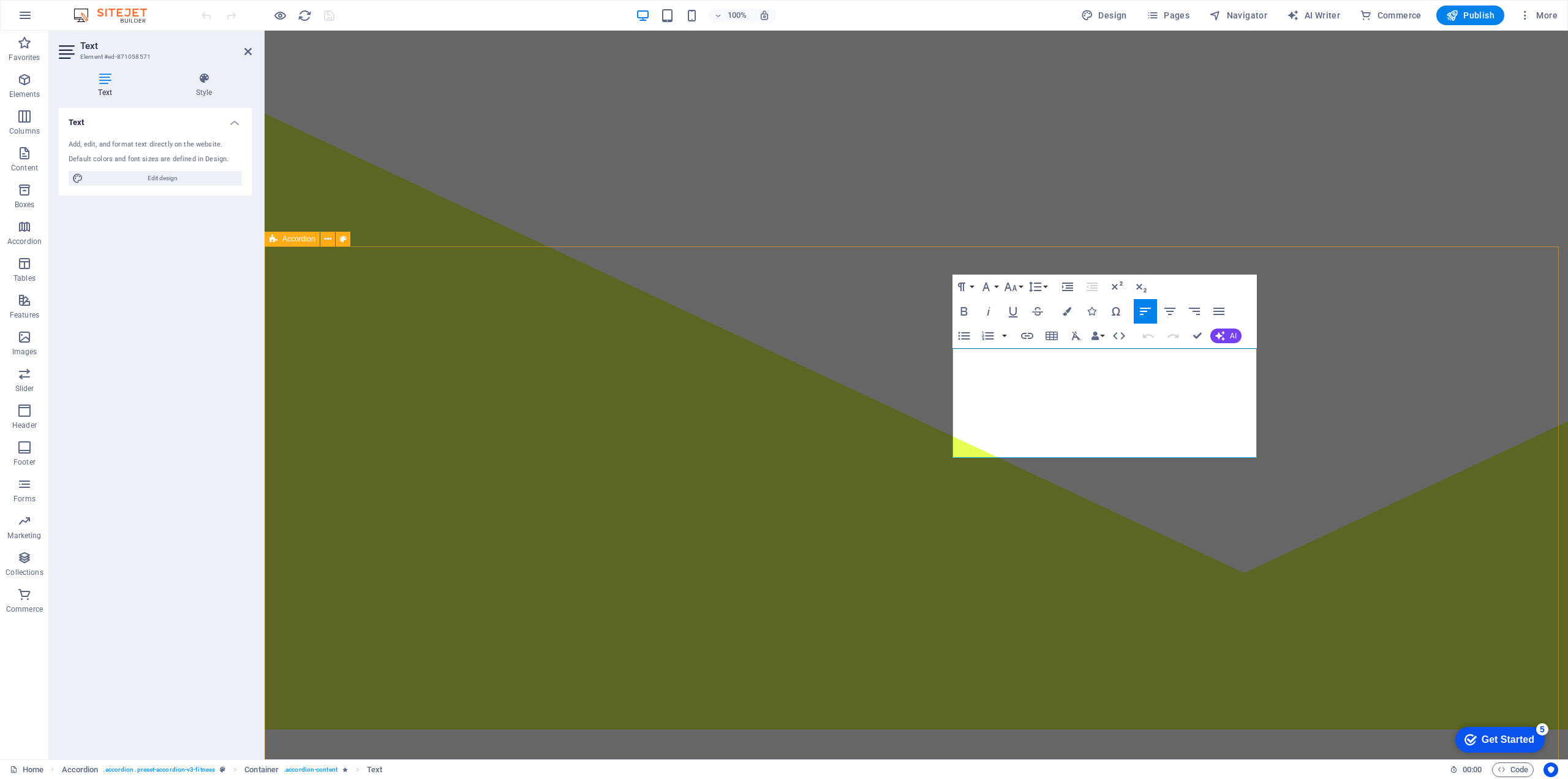
drag, startPoint x: 989, startPoint y: 450, endPoint x: 927, endPoint y: 341, distance: 125.4
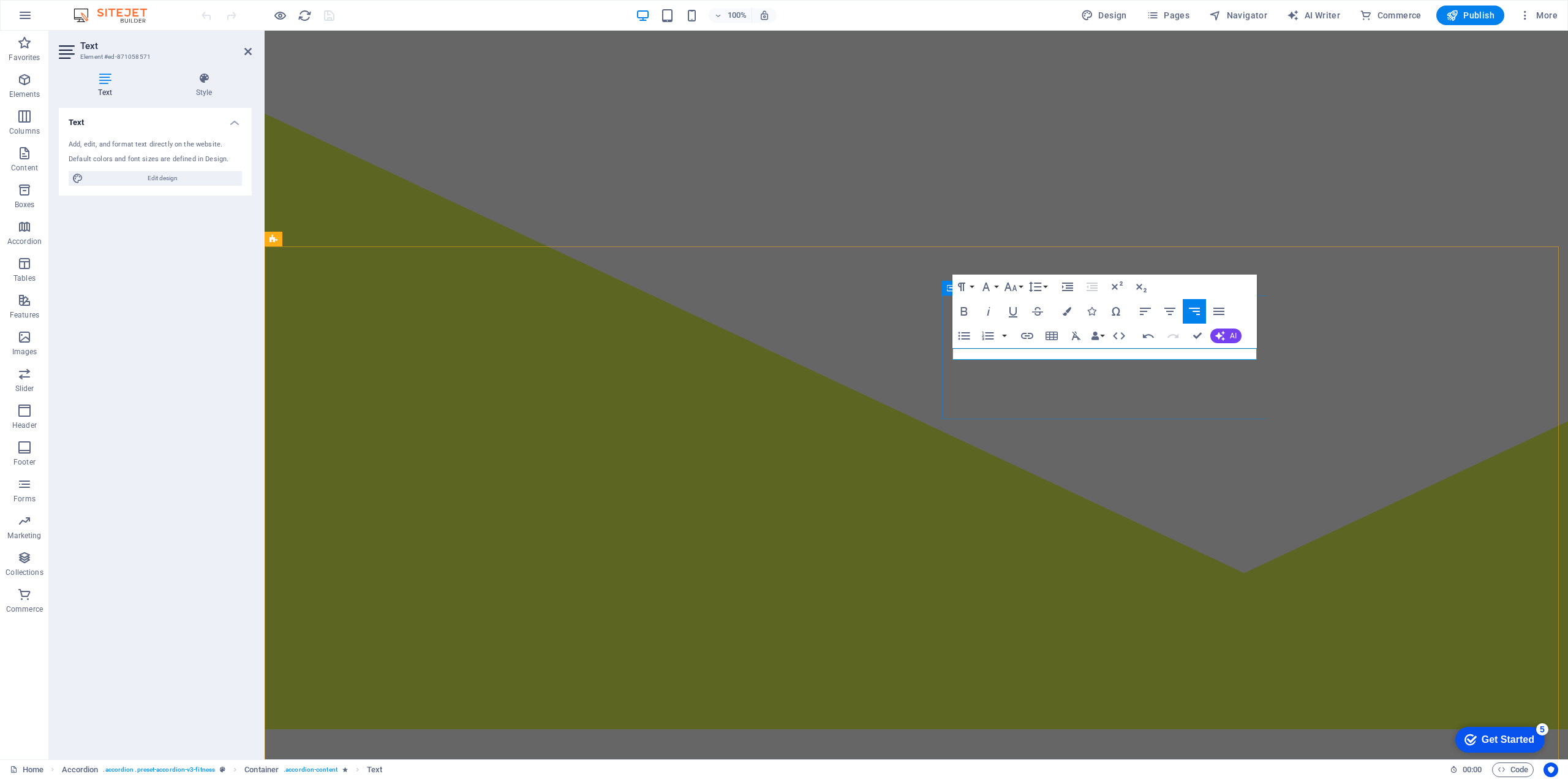
drag, startPoint x: 1054, startPoint y: 351, endPoint x: 1258, endPoint y: 353, distance: 204.0
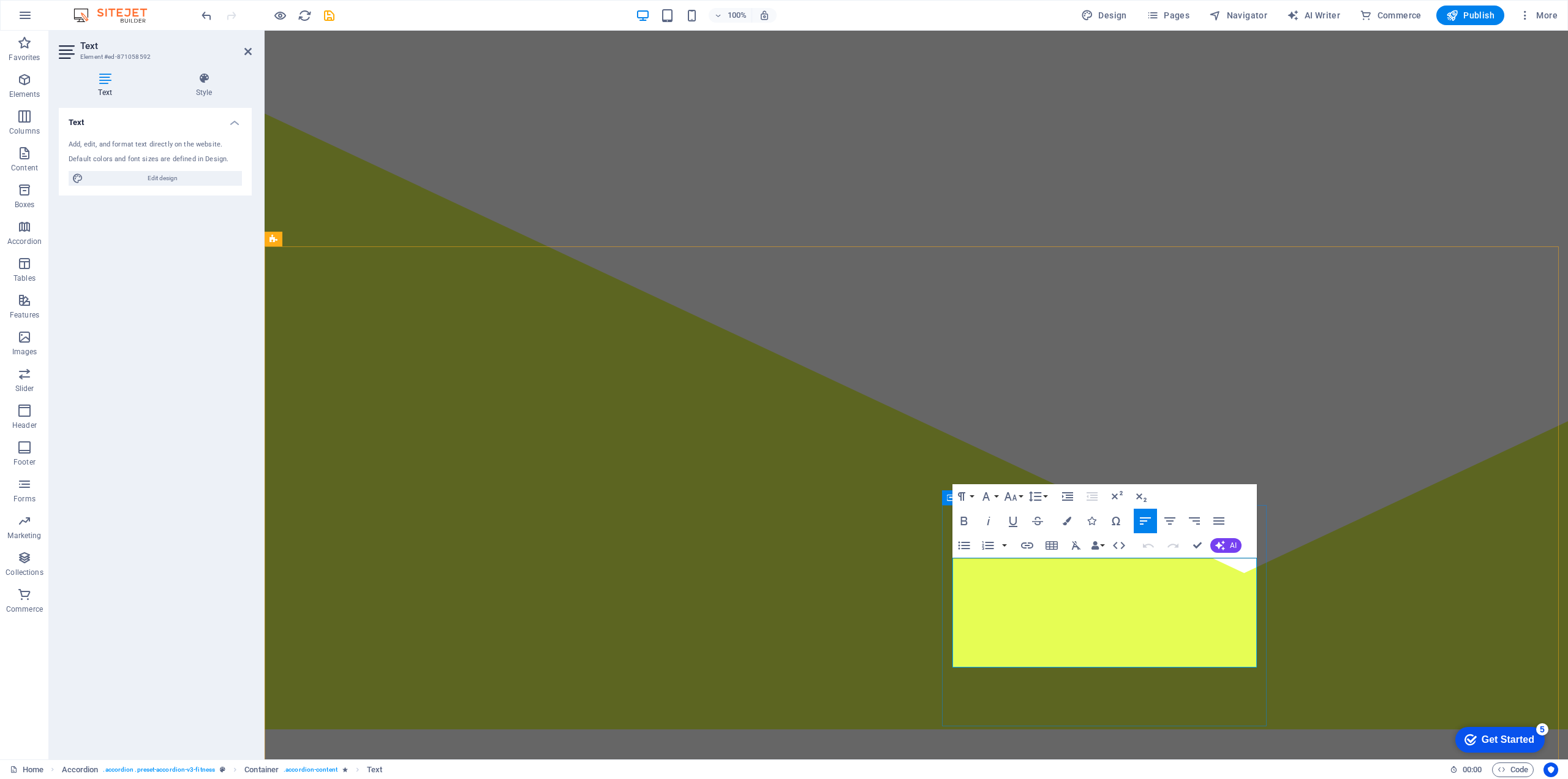
drag, startPoint x: 999, startPoint y: 663, endPoint x: 951, endPoint y: 561, distance: 112.7
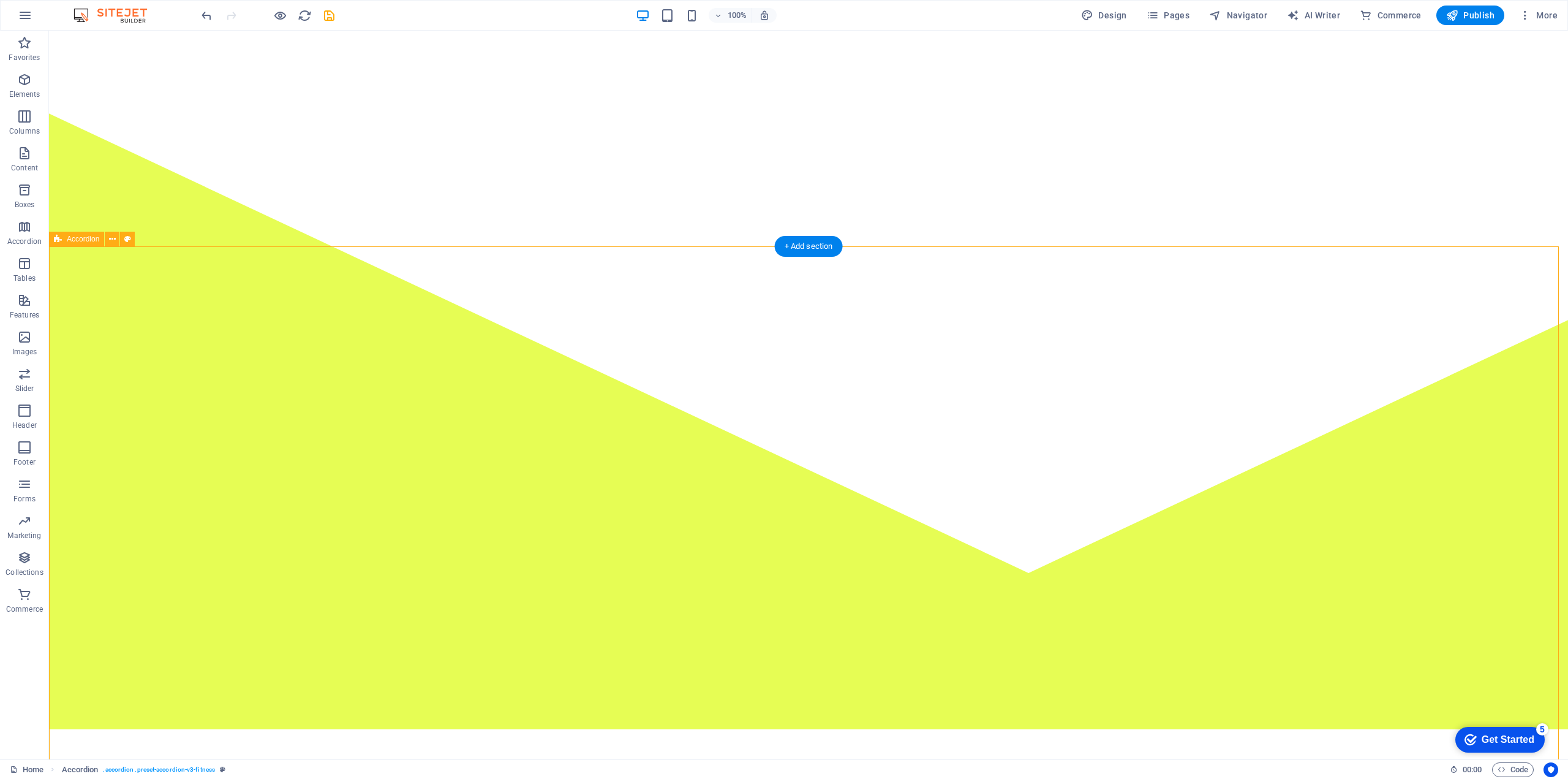
scroll to position [613, 0]
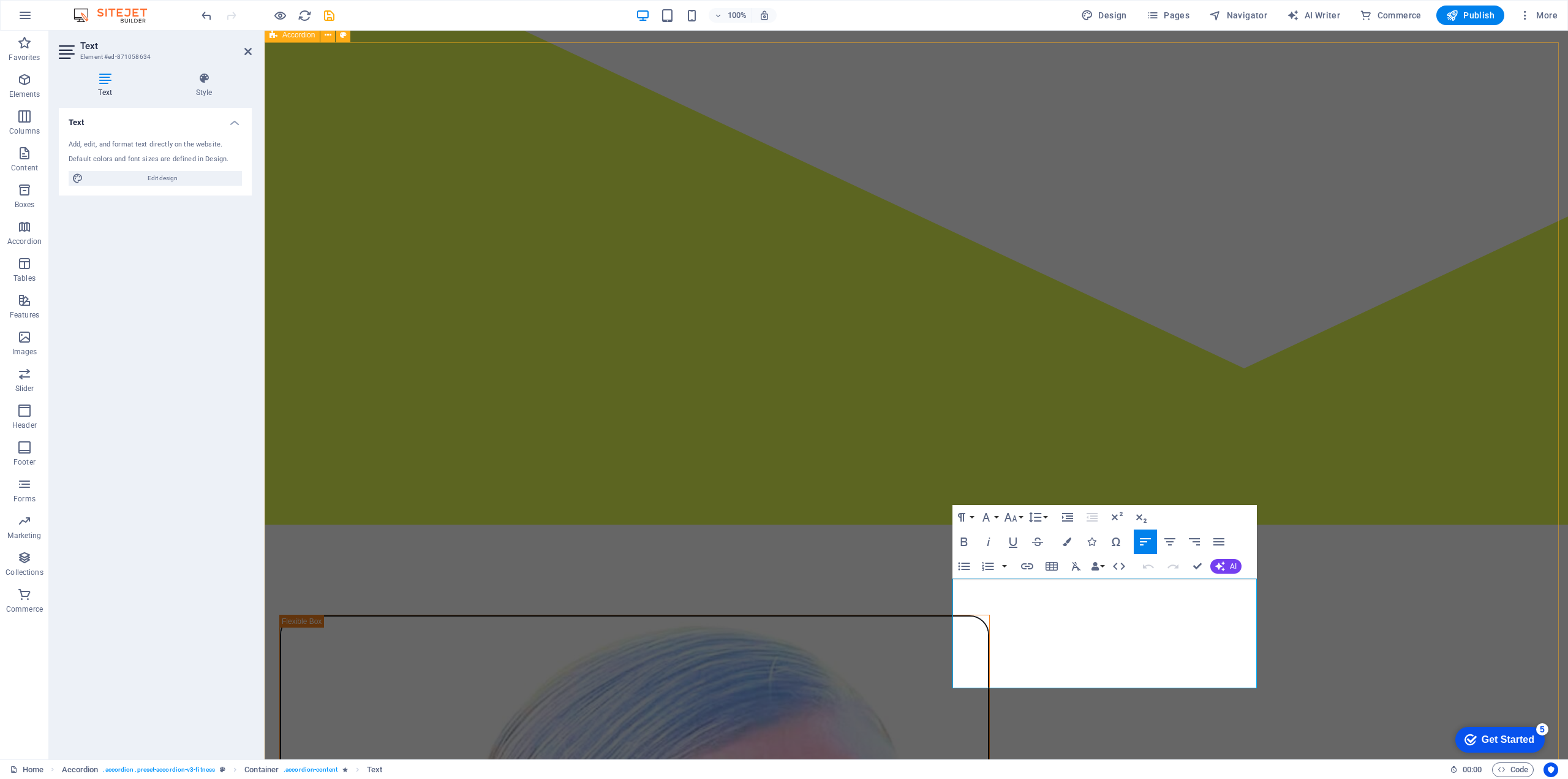
drag, startPoint x: 999, startPoint y: 680, endPoint x: 939, endPoint y: 583, distance: 114.1
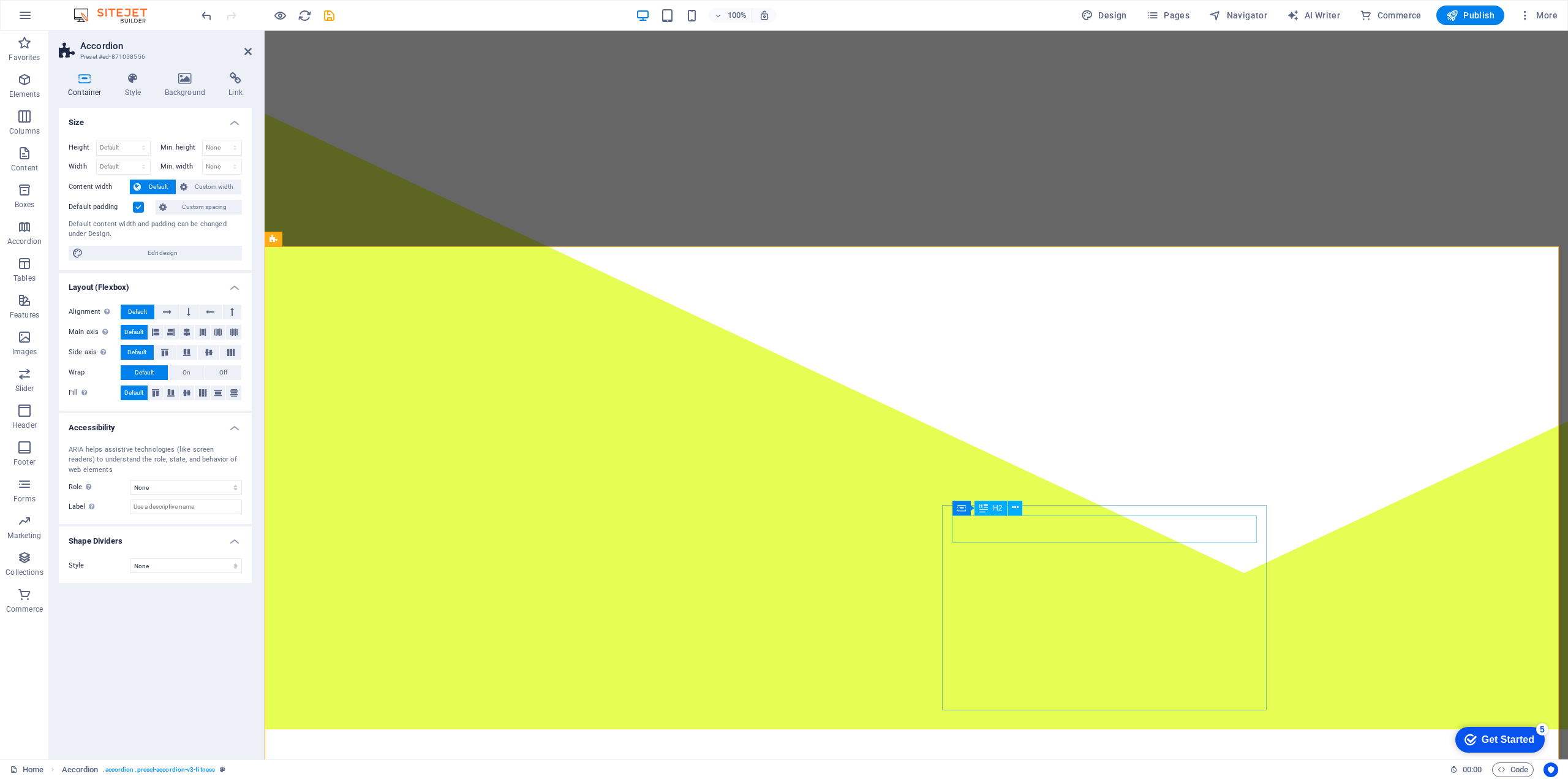
scroll to position [0, 0]
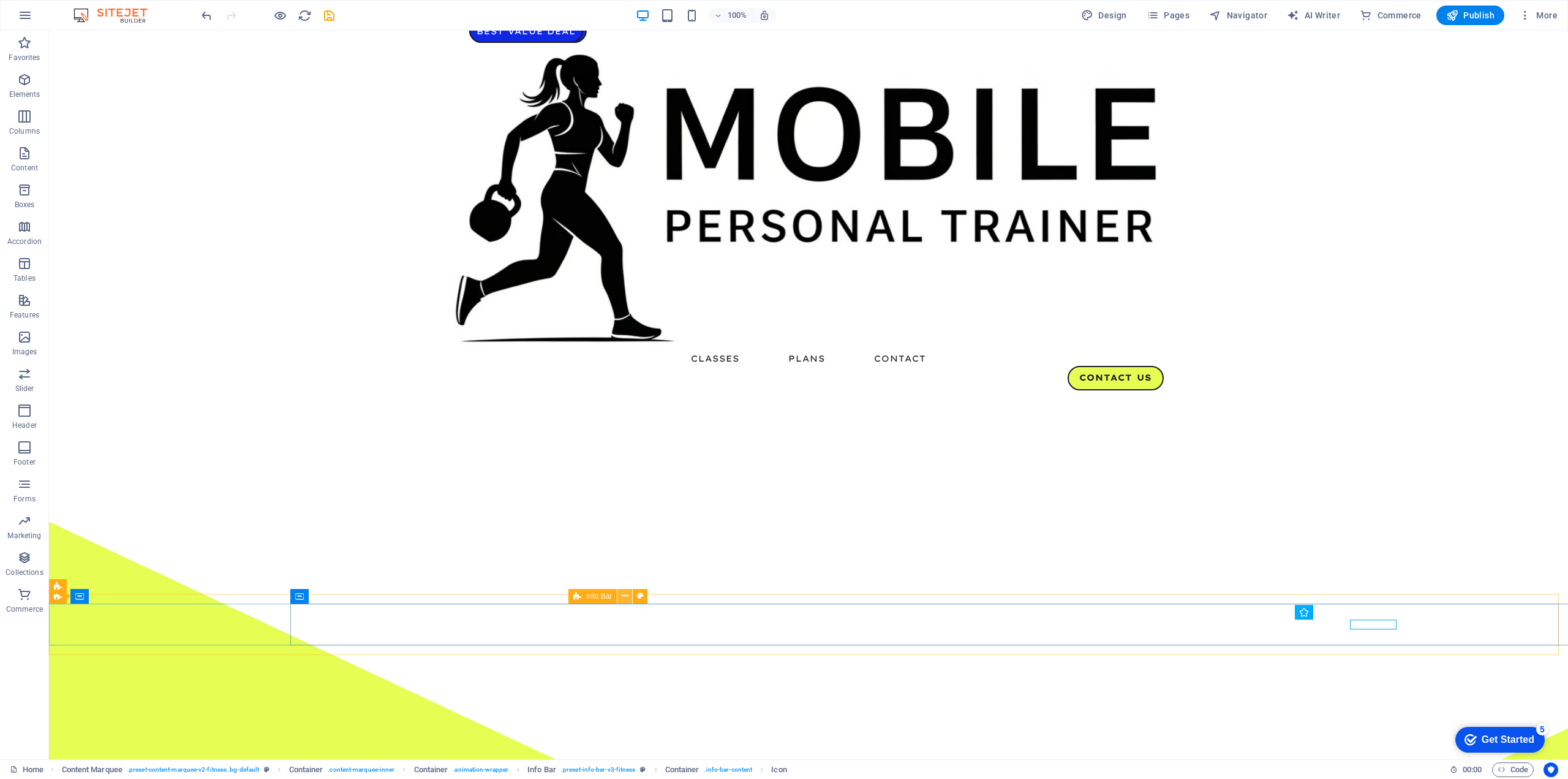
click at [619, 597] on button at bounding box center [625, 596] width 15 height 15
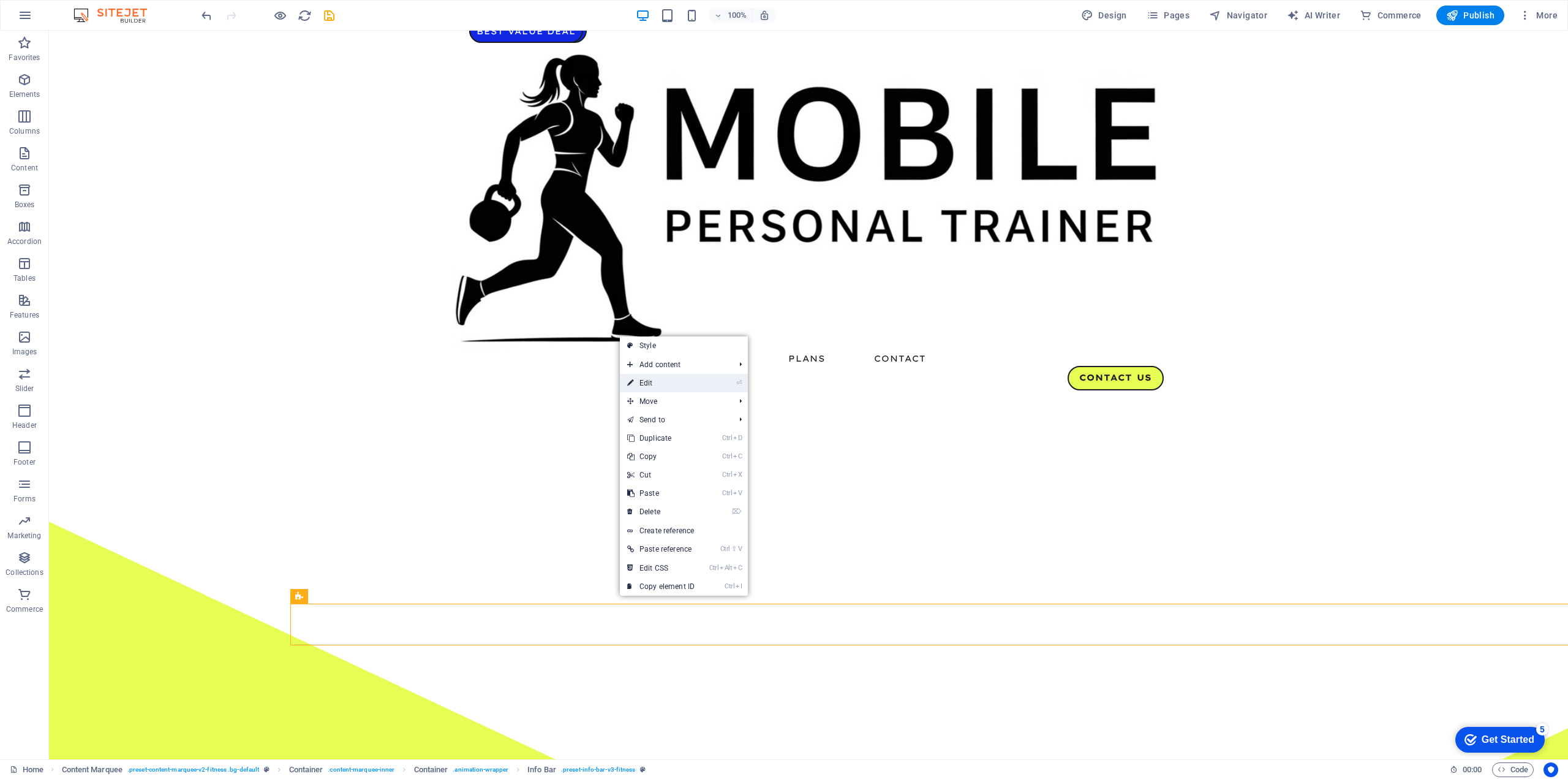
click at [653, 383] on link "⏎ Edit" at bounding box center [661, 383] width 82 height 19
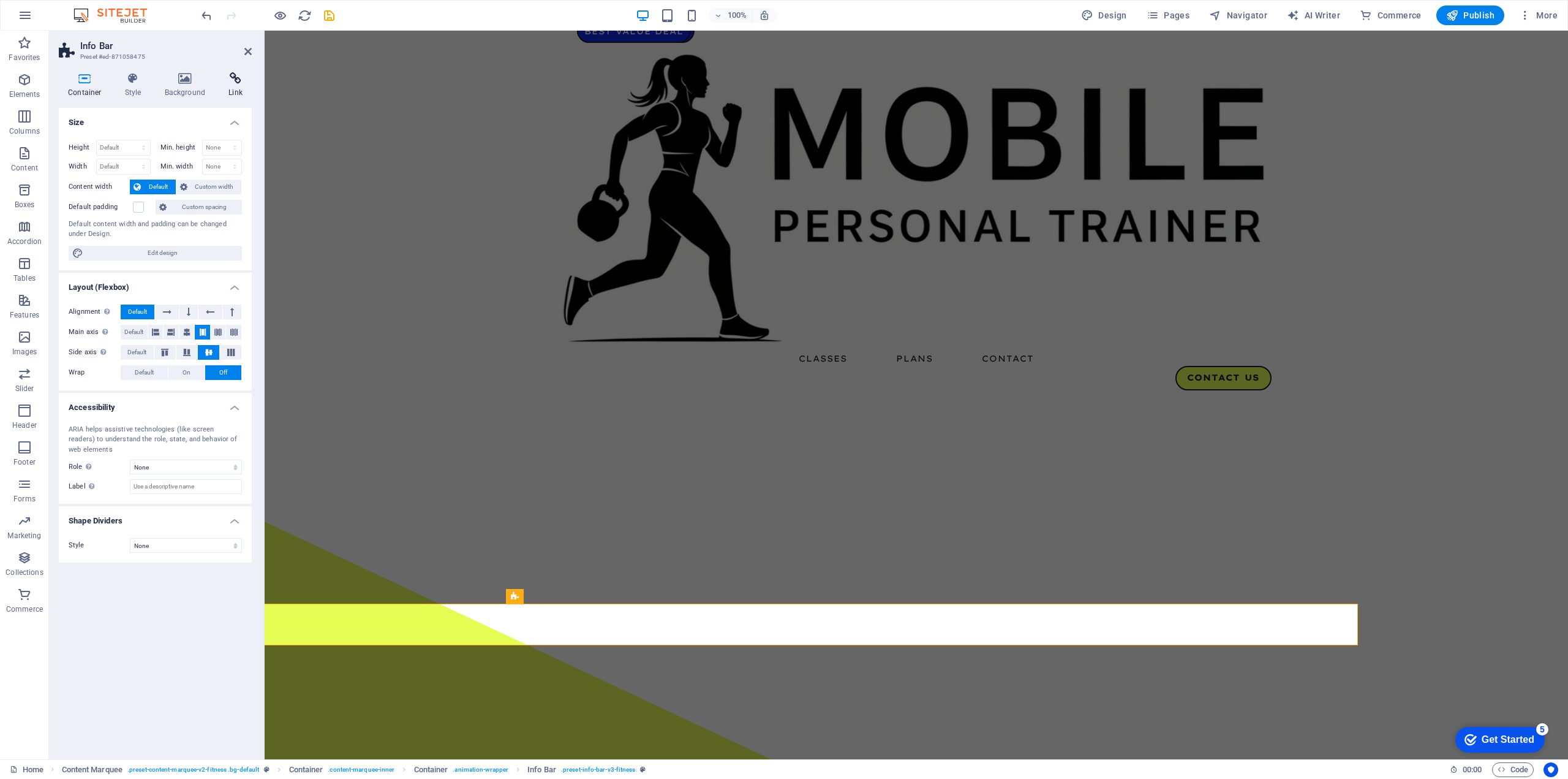
click at [233, 80] on icon at bounding box center [235, 78] width 33 height 12
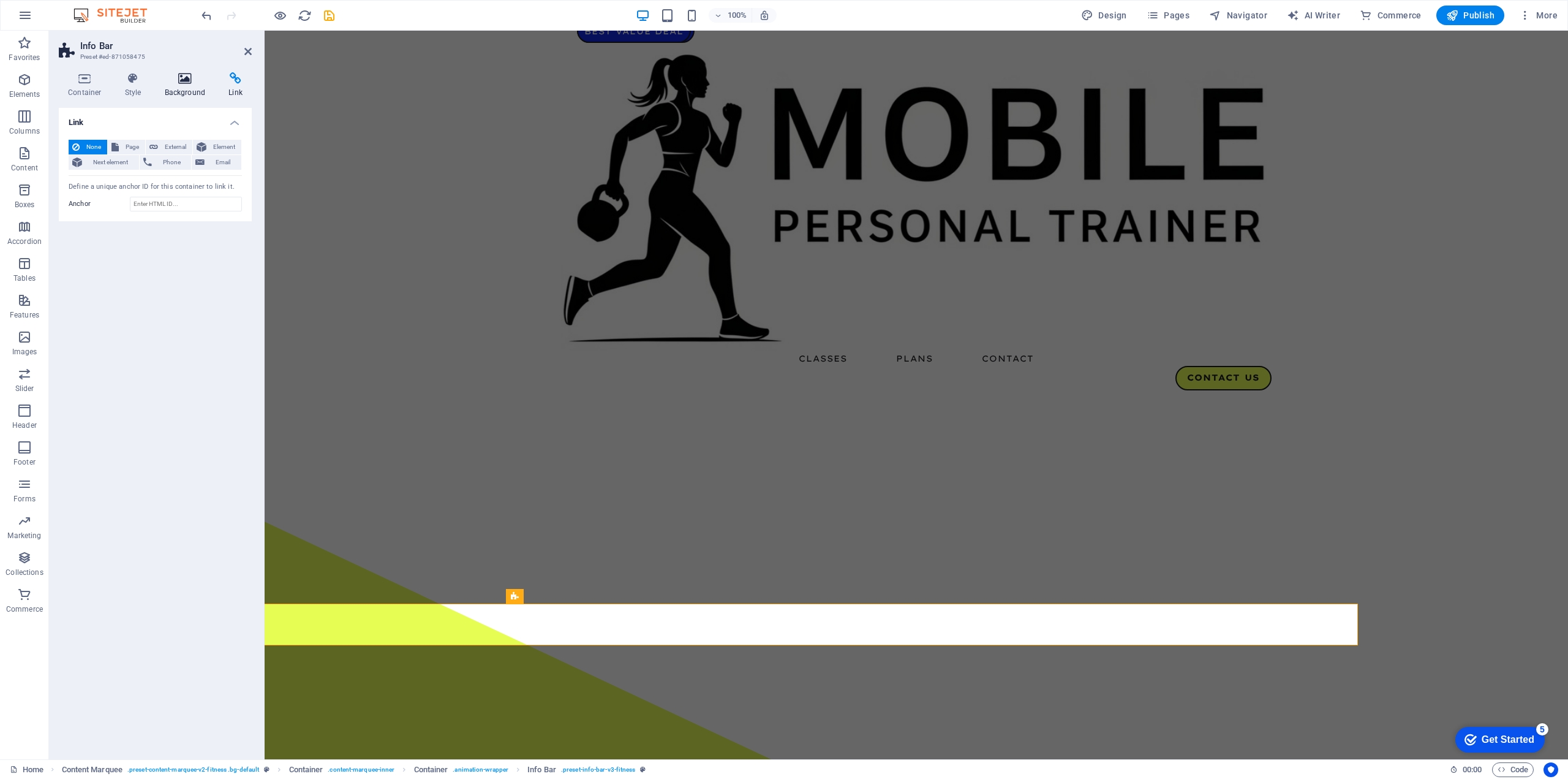
click at [193, 80] on icon at bounding box center [185, 78] width 59 height 12
click at [142, 82] on icon at bounding box center [133, 78] width 35 height 12
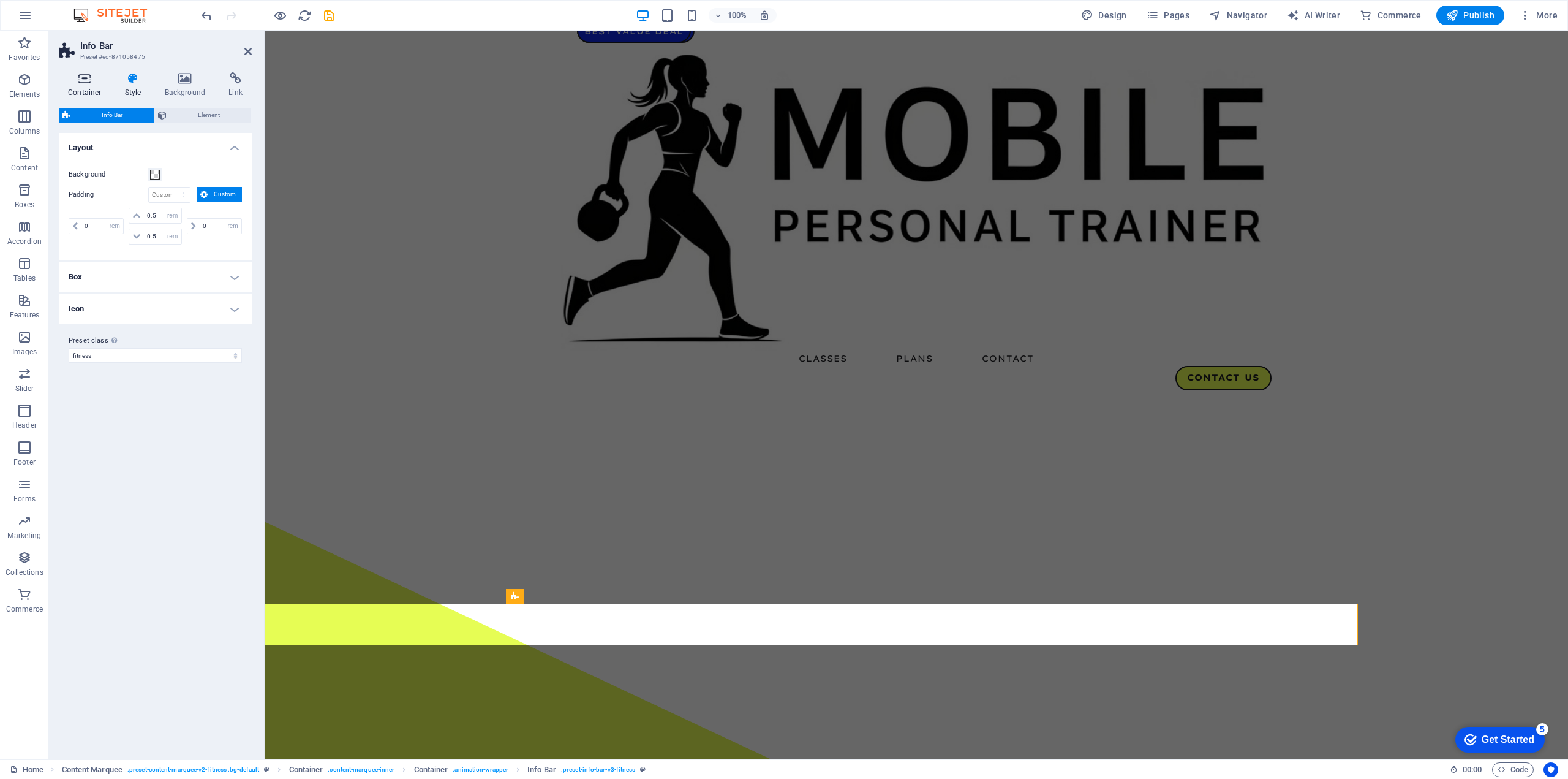
click at [83, 85] on h4 "Container" at bounding box center [88, 85] width 57 height 26
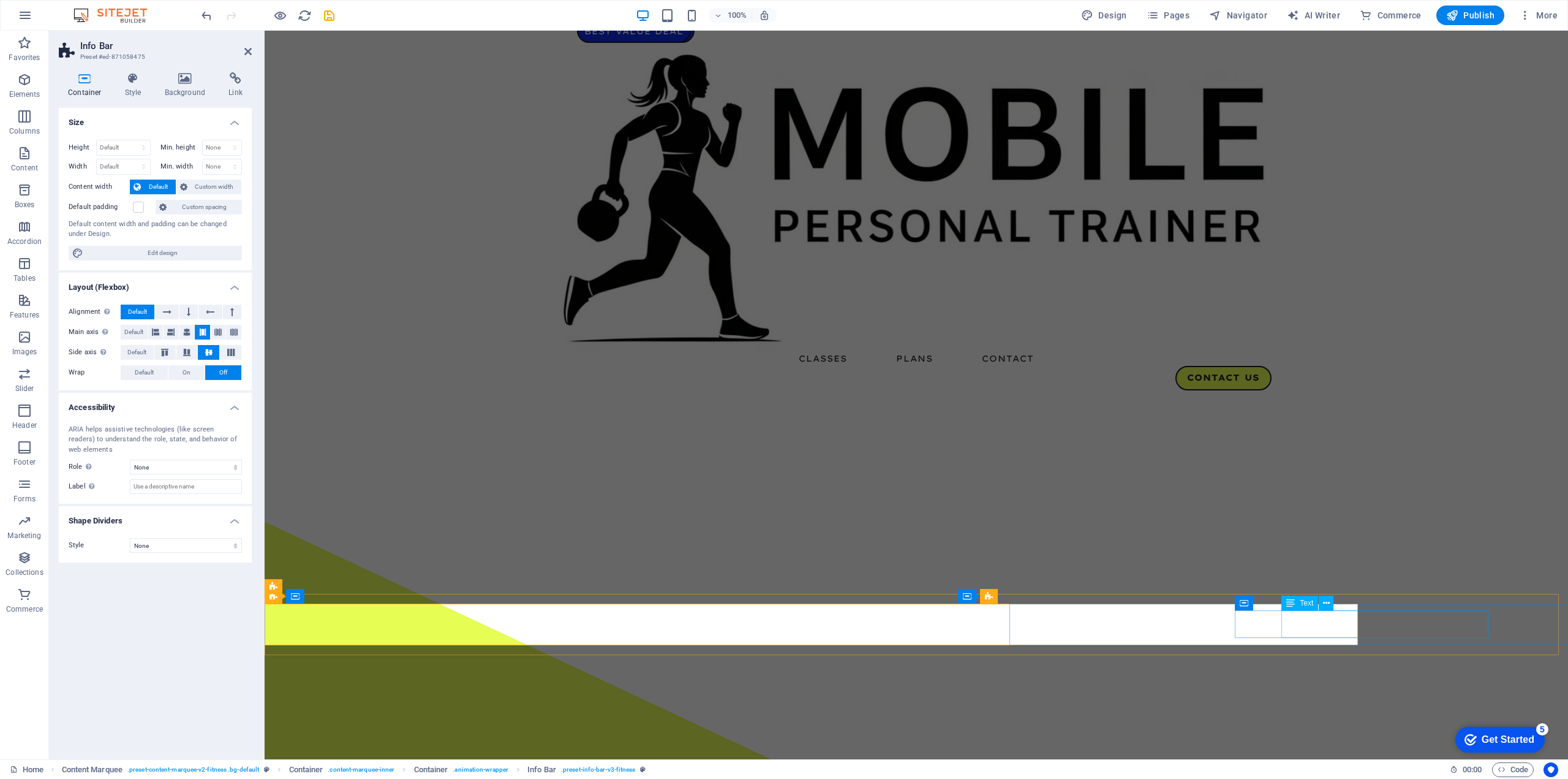
click at [664, 597] on span "Info Bar" at bounding box center [660, 596] width 26 height 7
click at [688, 594] on icon at bounding box center [687, 596] width 7 height 13
click at [1177, 18] on span "Pages" at bounding box center [1168, 15] width 43 height 12
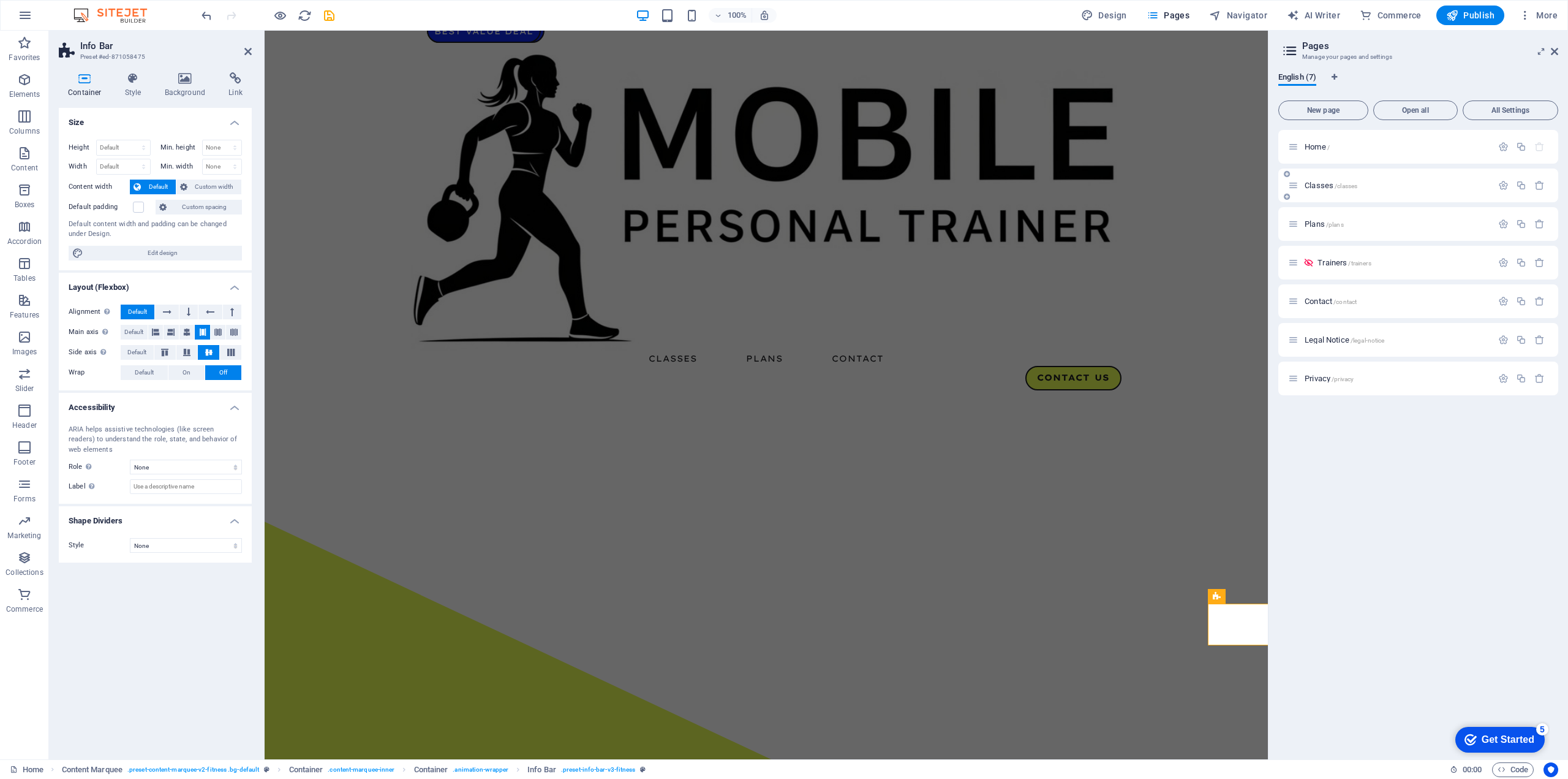
click at [1332, 187] on span "Classes /classes" at bounding box center [1331, 185] width 52 height 9
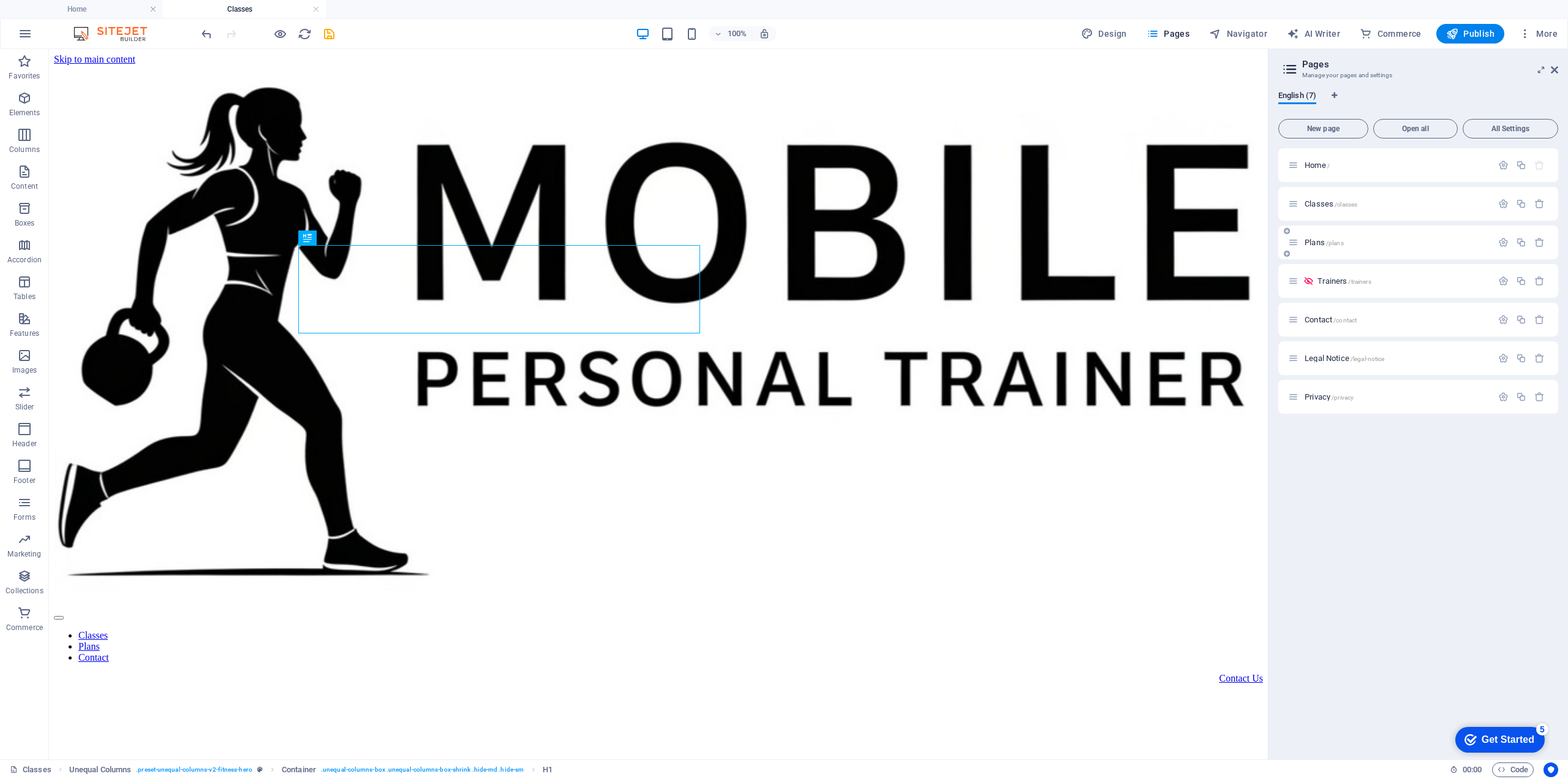
click at [1320, 239] on span "Plans /plans" at bounding box center [1324, 243] width 39 height 9
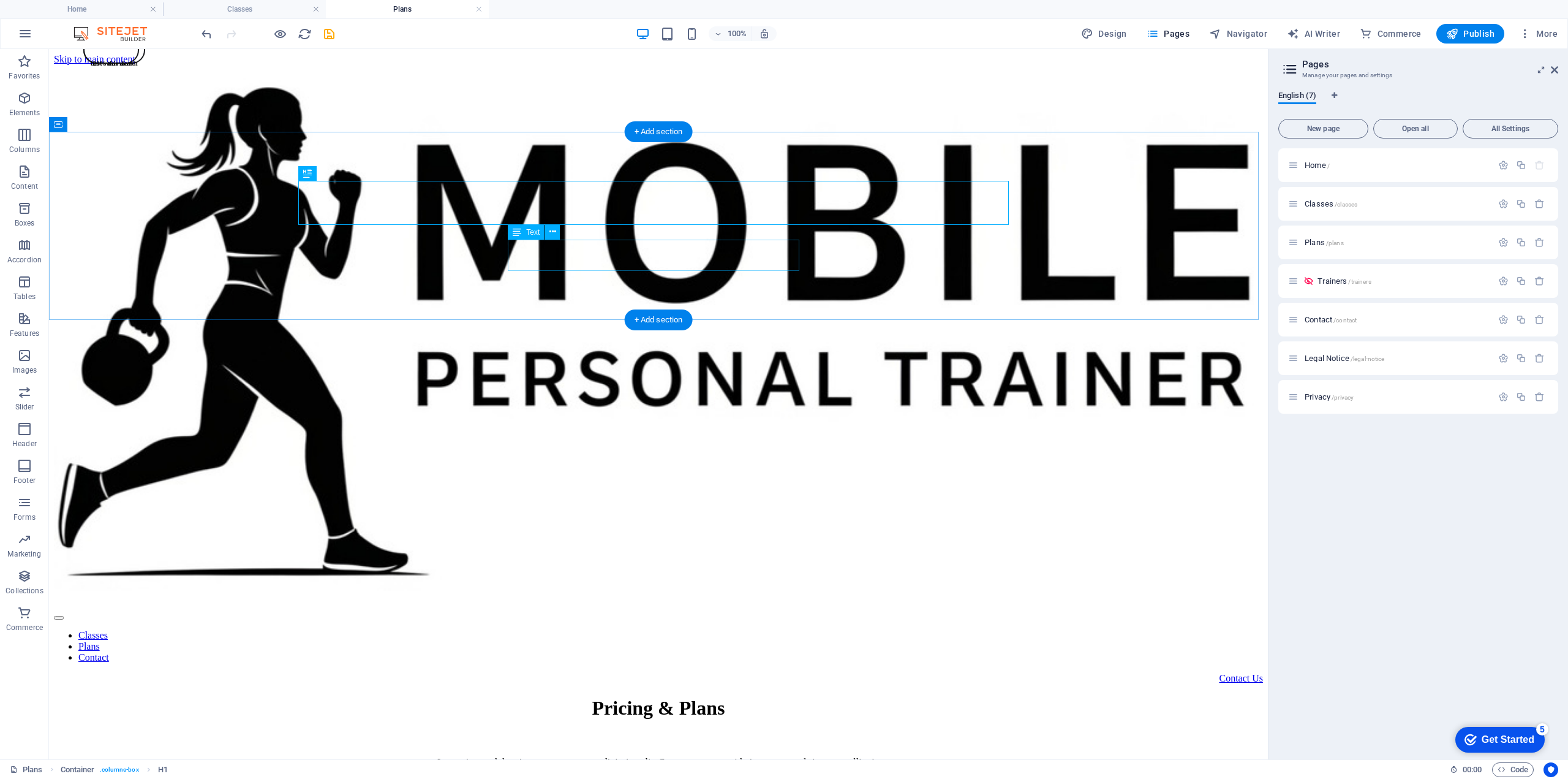
click at [563, 757] on div "Lorem ipsum dolor sit amet, consectetur adipiscing elit. Consectetur auctor id …" at bounding box center [658, 762] width 1209 height 11
click at [553, 757] on div "Lorem ipsum dolor sit amet, consectetur adipiscing elit. Consectetur auctor id …" at bounding box center [658, 762] width 1209 height 11
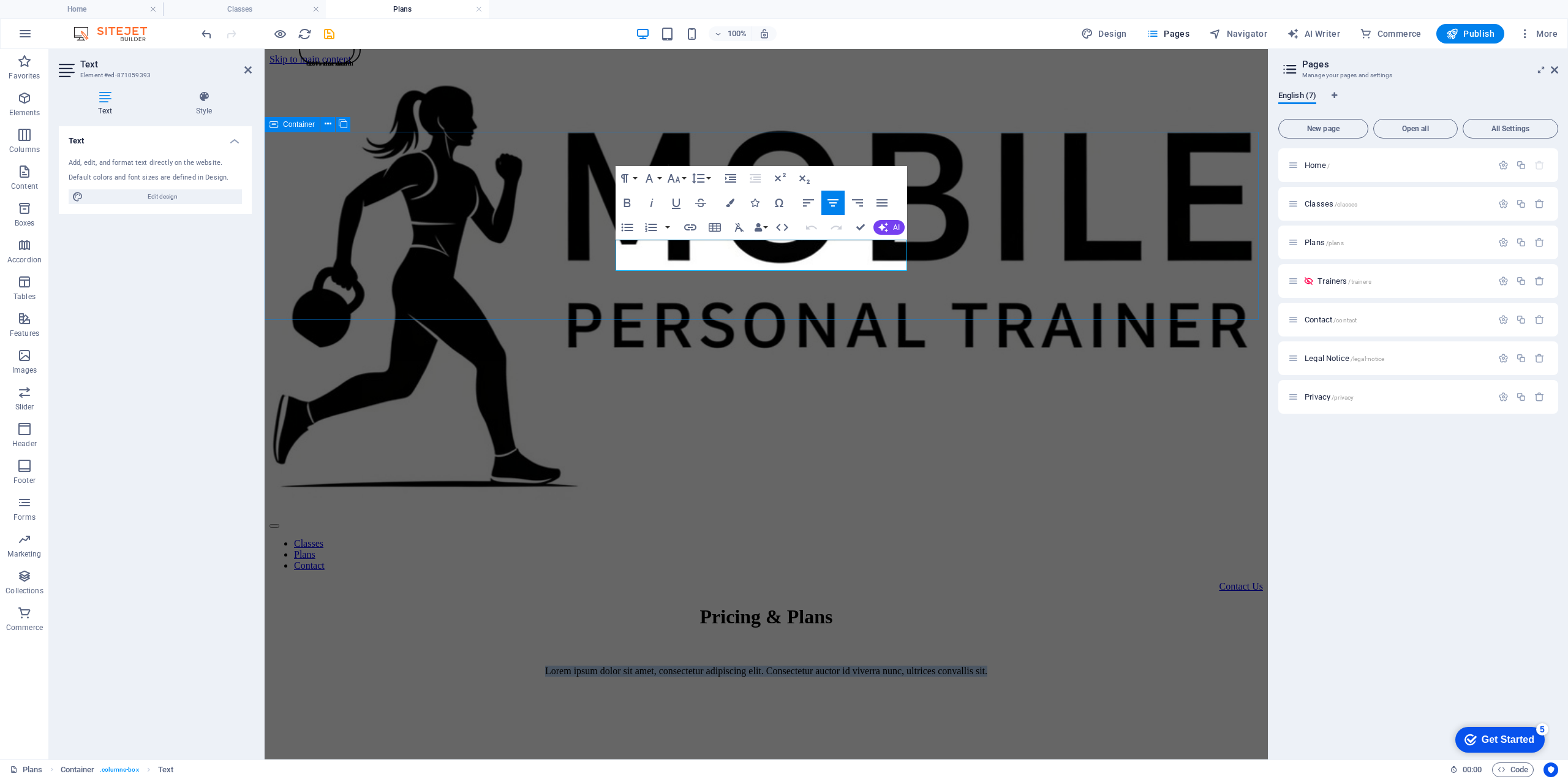
drag, startPoint x: 628, startPoint y: 249, endPoint x: 920, endPoint y: 261, distance: 292.2
click at [920, 606] on div "Pricing & Plans Lorem ipsum dolor sit amet, consectetur adipiscing elit. Consec…" at bounding box center [766, 641] width 993 height 71
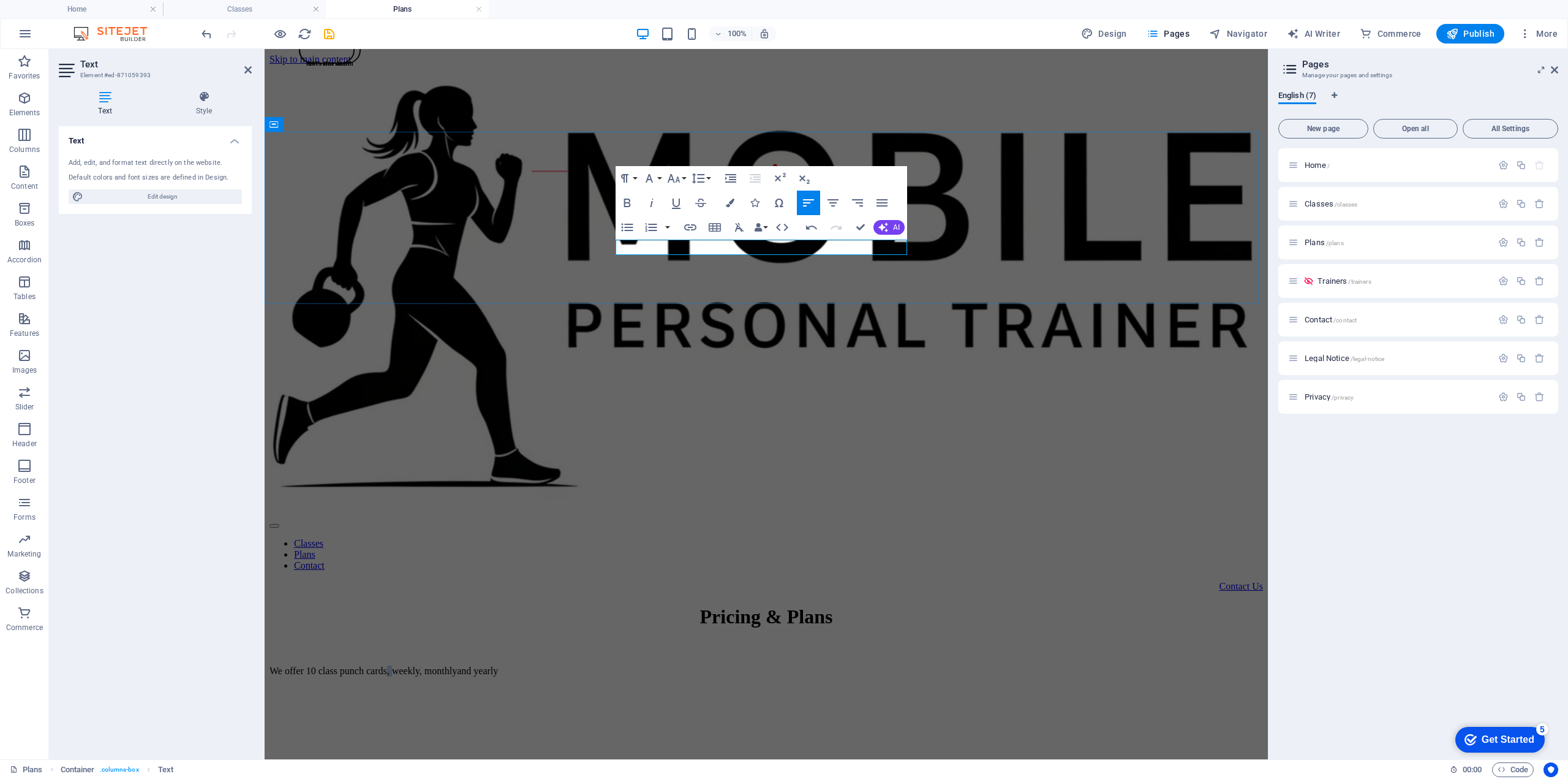
drag, startPoint x: 758, startPoint y: 249, endPoint x: 765, endPoint y: 249, distance: 7.0
click at [765, 665] on p "We offer 10 class punch cards, weekly, monthlyand yearly" at bounding box center [766, 671] width 993 height 11
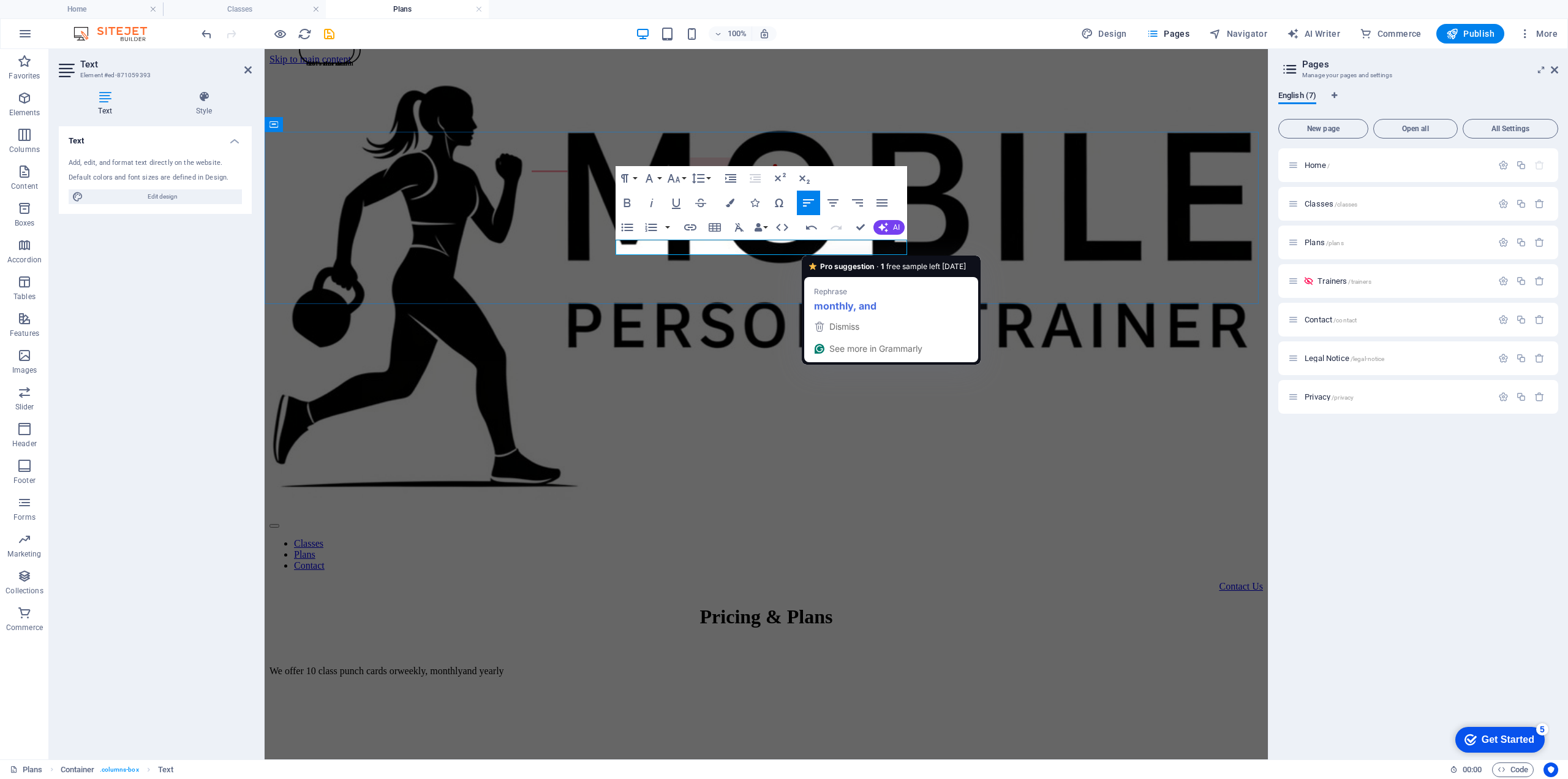
click at [852, 665] on p "We offer 10 class punch cards or weekly, monthlyand yearly" at bounding box center [766, 671] width 993 height 11
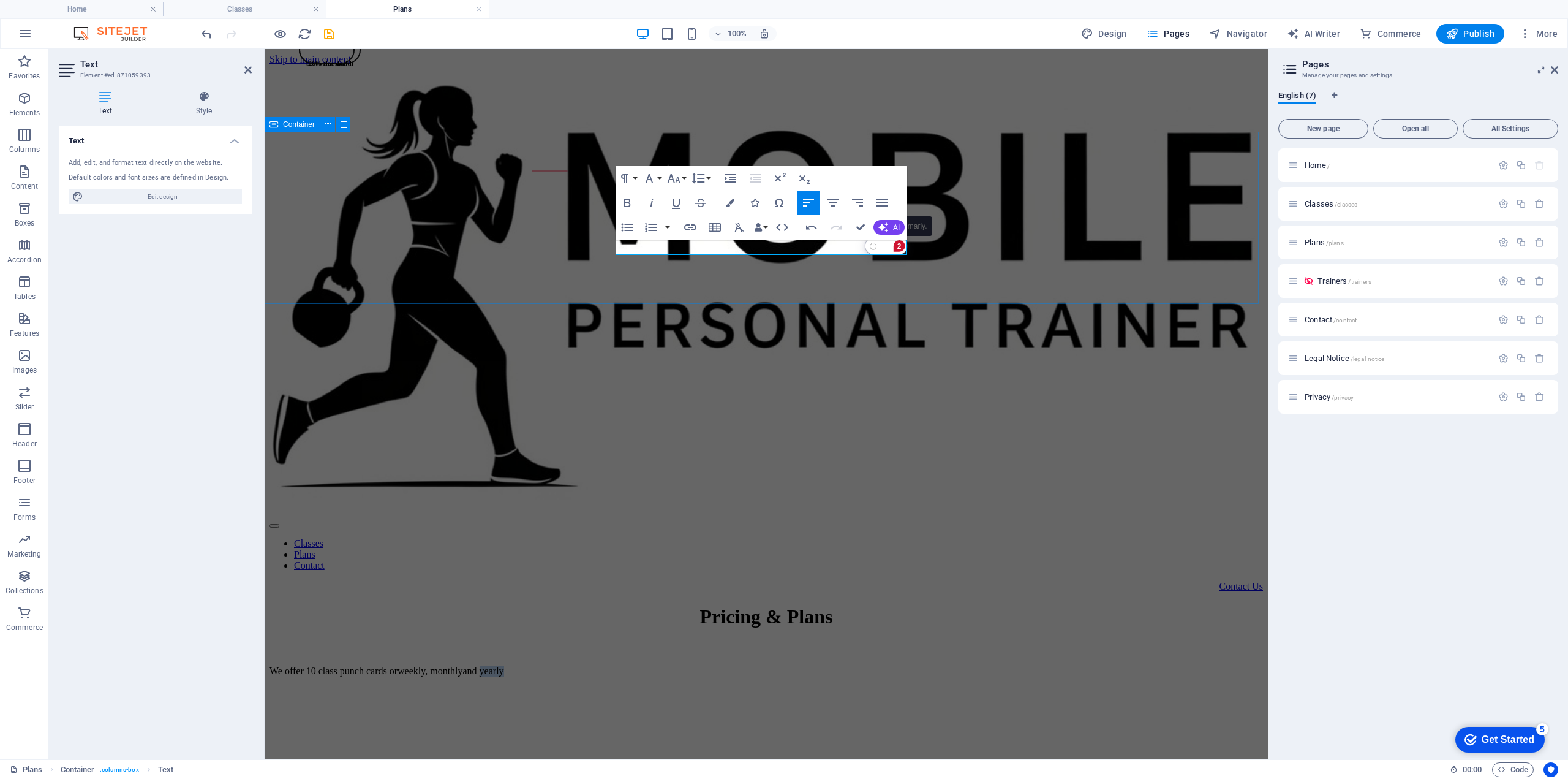
drag, startPoint x: 876, startPoint y: 246, endPoint x: 903, endPoint y: 245, distance: 27.0
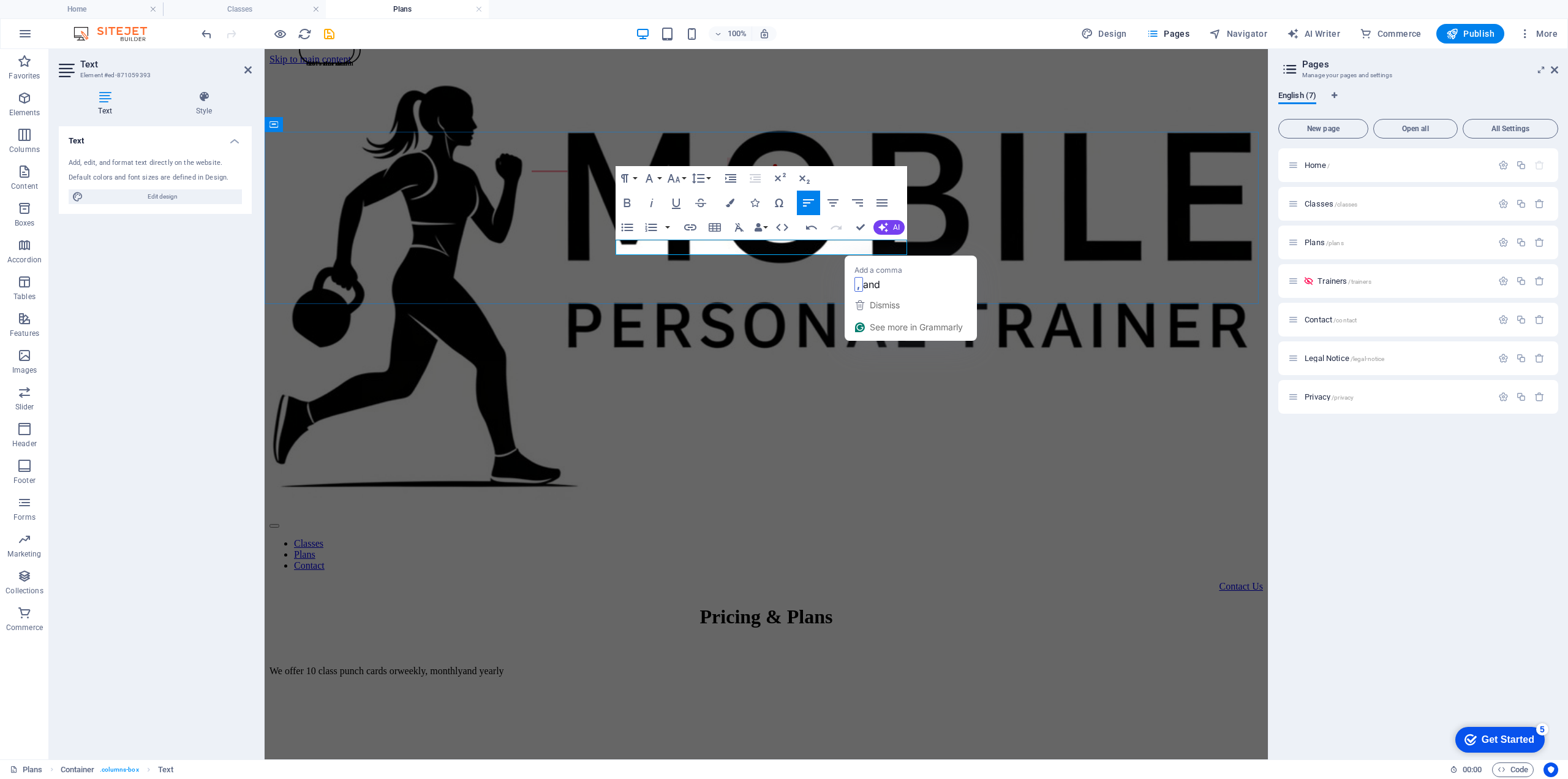
click at [854, 665] on p "We offer 10 class punch cards or weekly, monthly and yearly" at bounding box center [766, 671] width 993 height 11
drag, startPoint x: 775, startPoint y: 247, endPoint x: 813, endPoint y: 245, distance: 38.1
click at [813, 665] on p "We offer 10 class punch cards or weekly, monthly and yearly" at bounding box center [766, 671] width 993 height 11
drag, startPoint x: 826, startPoint y: 248, endPoint x: 881, endPoint y: 247, distance: 55.0
click at [881, 665] on p "We offer 10 class punch cards or a monthly and yearly" at bounding box center [766, 671] width 993 height 11
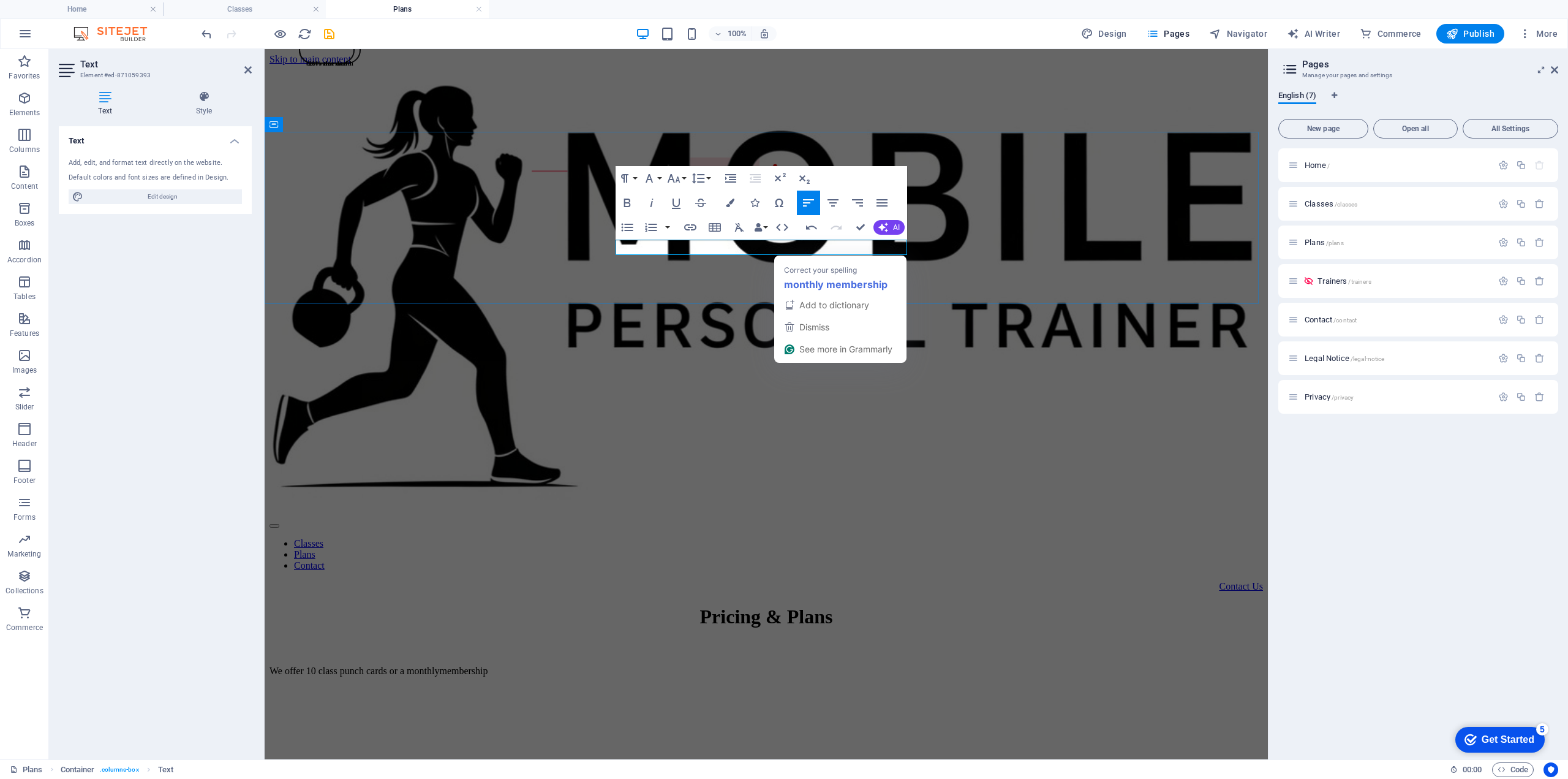
click at [826, 665] on p "We offer 10 class punch cards or a monthlymembership" at bounding box center [766, 671] width 993 height 11
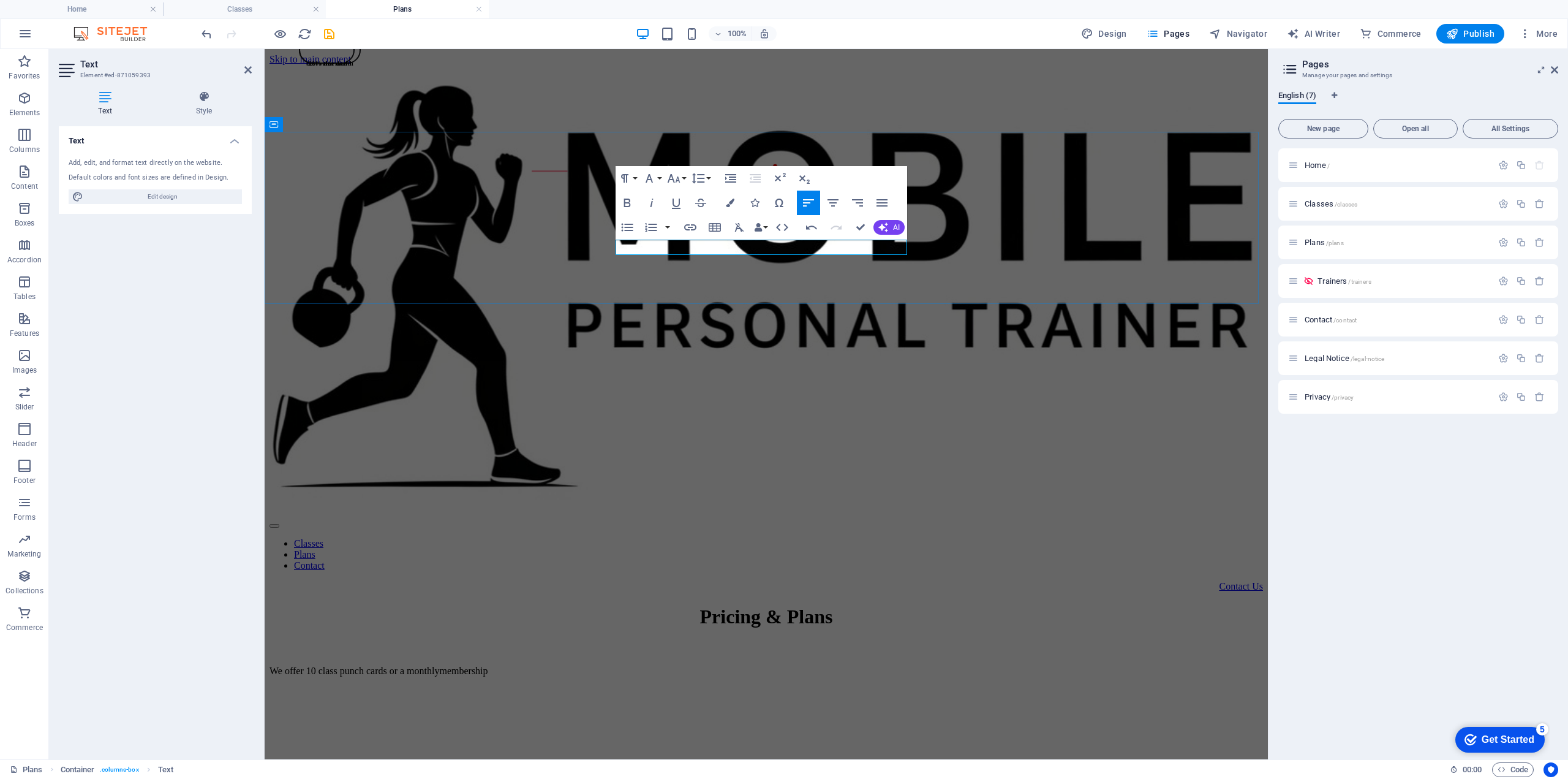
click at [887, 665] on p "We offer 10 class punch cards or a monthly membership" at bounding box center [766, 671] width 993 height 11
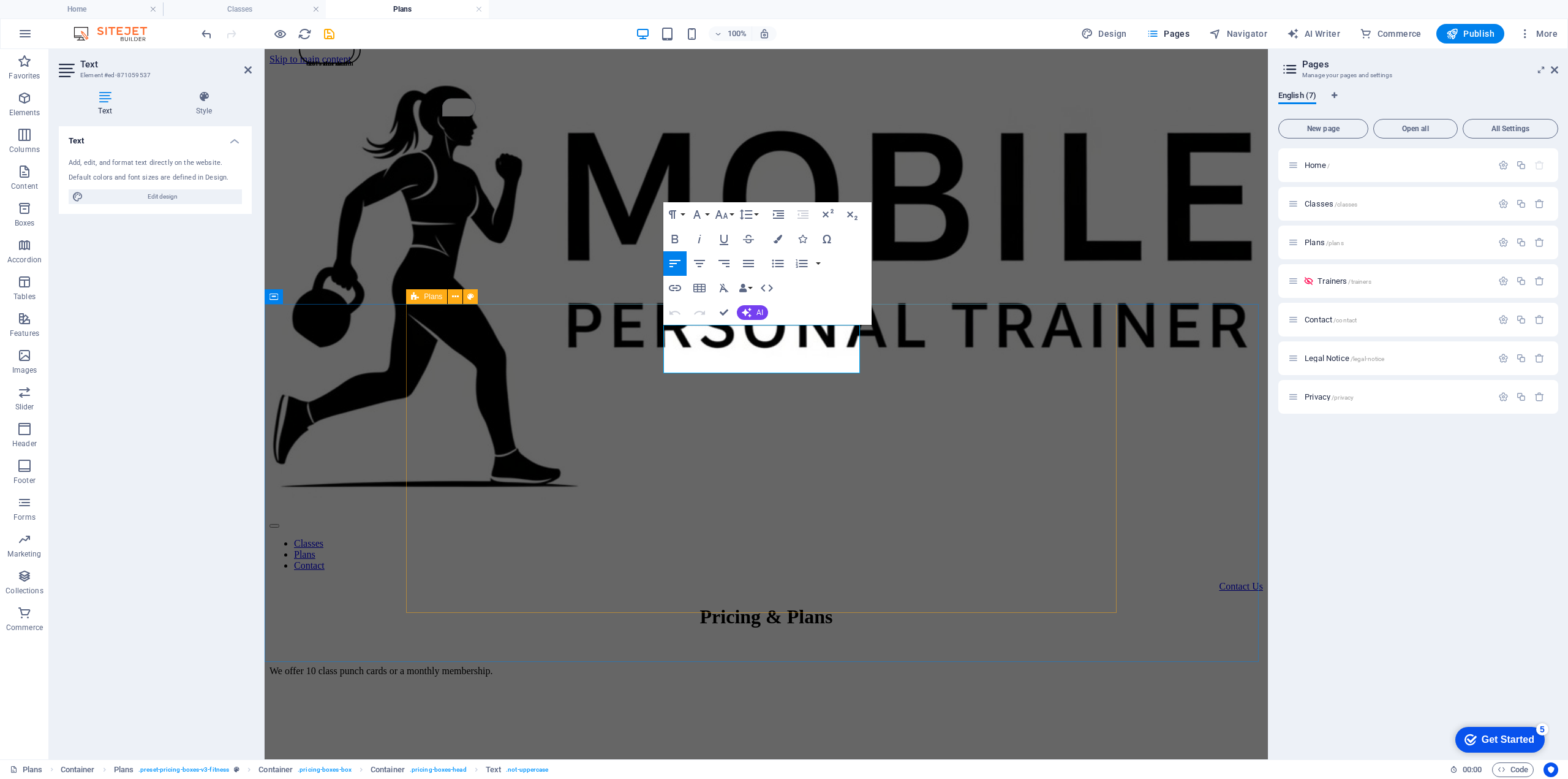
drag, startPoint x: 790, startPoint y: 360, endPoint x: 646, endPoint y: 335, distance: 146.2
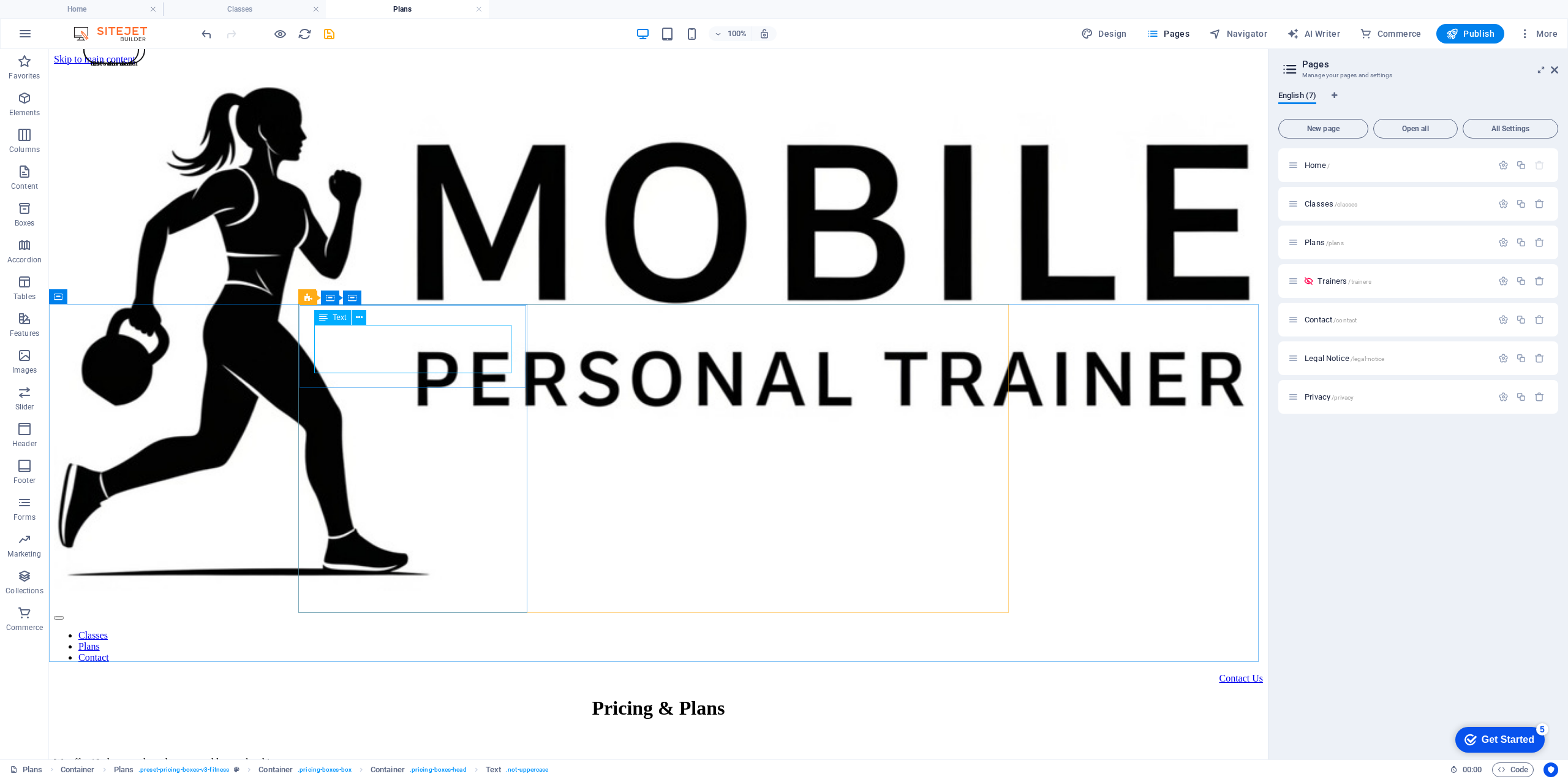
click at [340, 317] on span "Text" at bounding box center [340, 317] width 13 height 7
click at [356, 316] on icon at bounding box center [359, 317] width 7 height 13
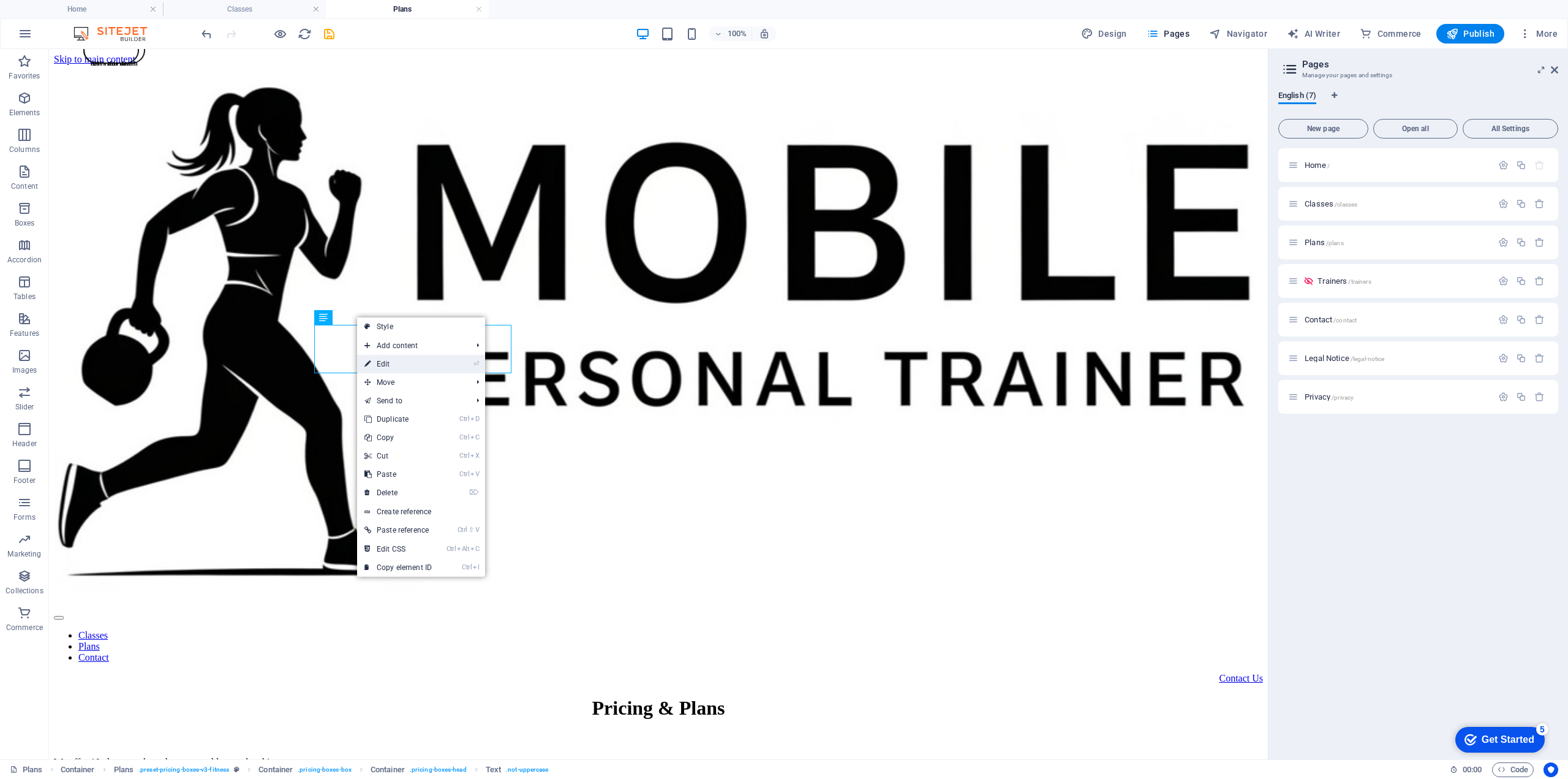
click at [391, 360] on link "⏎ Edit" at bounding box center [399, 364] width 82 height 19
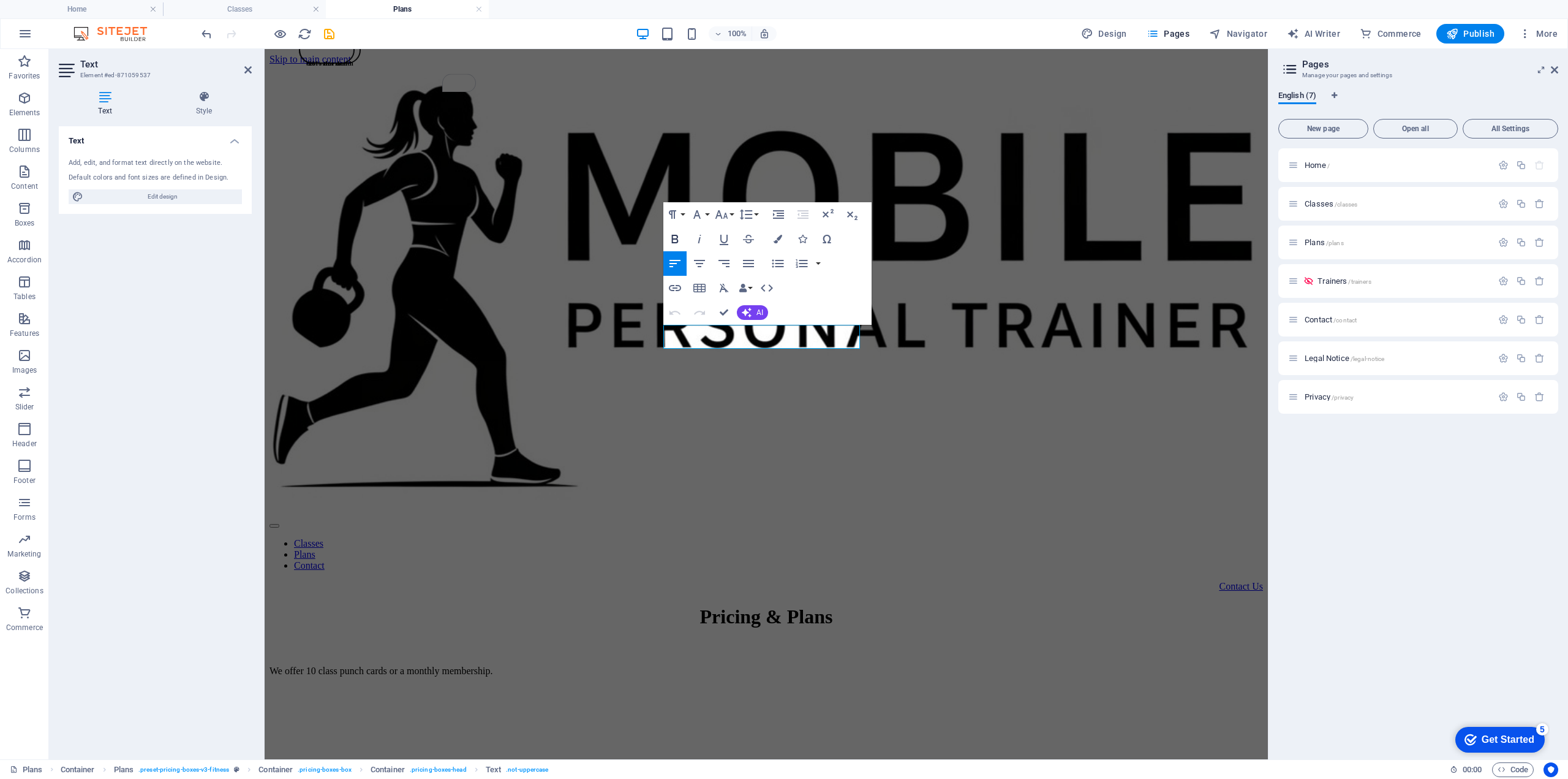
click at [676, 241] on icon "button" at bounding box center [675, 239] width 15 height 15
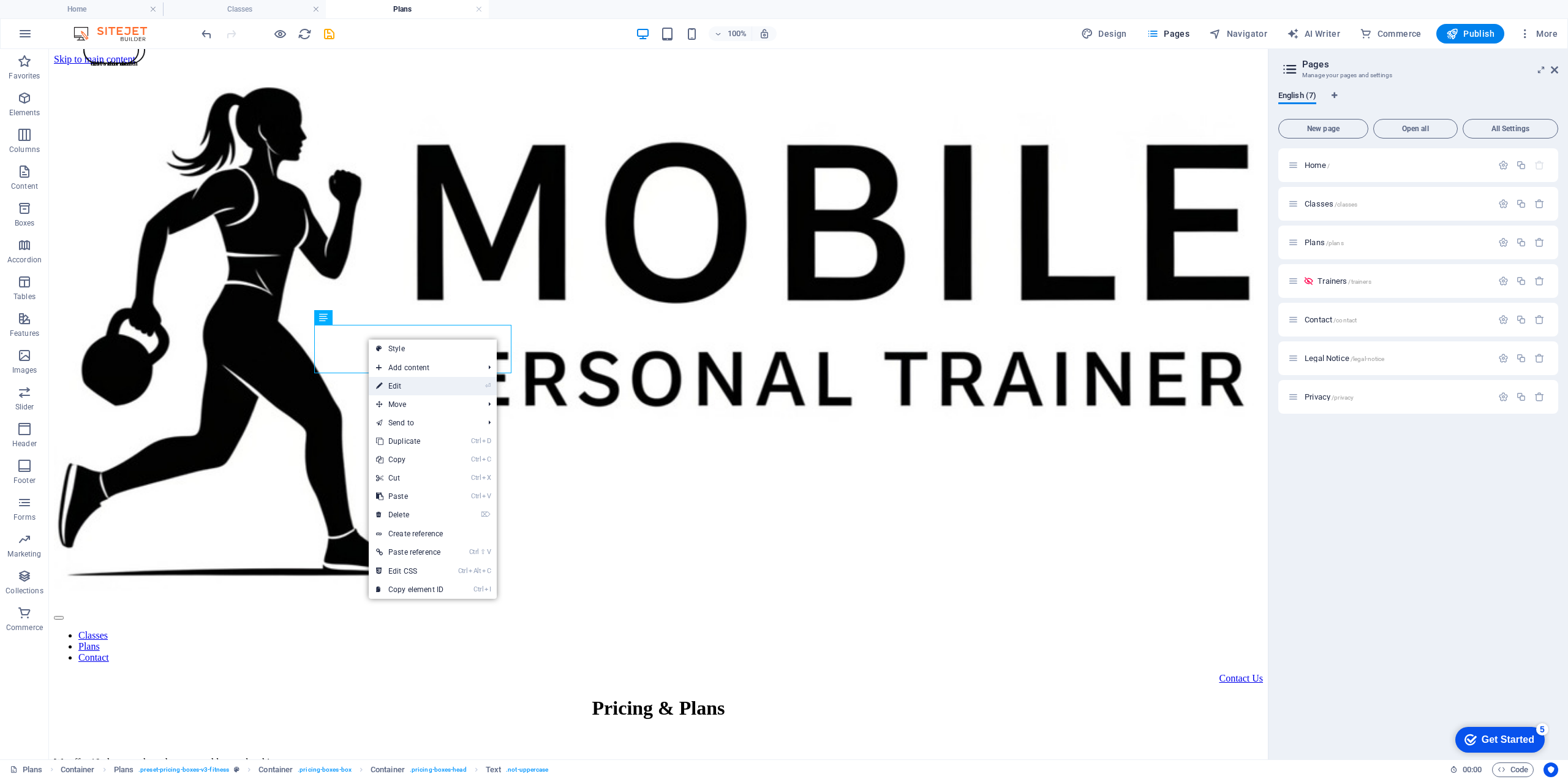
click at [407, 389] on link "⏎ Edit" at bounding box center [410, 386] width 82 height 19
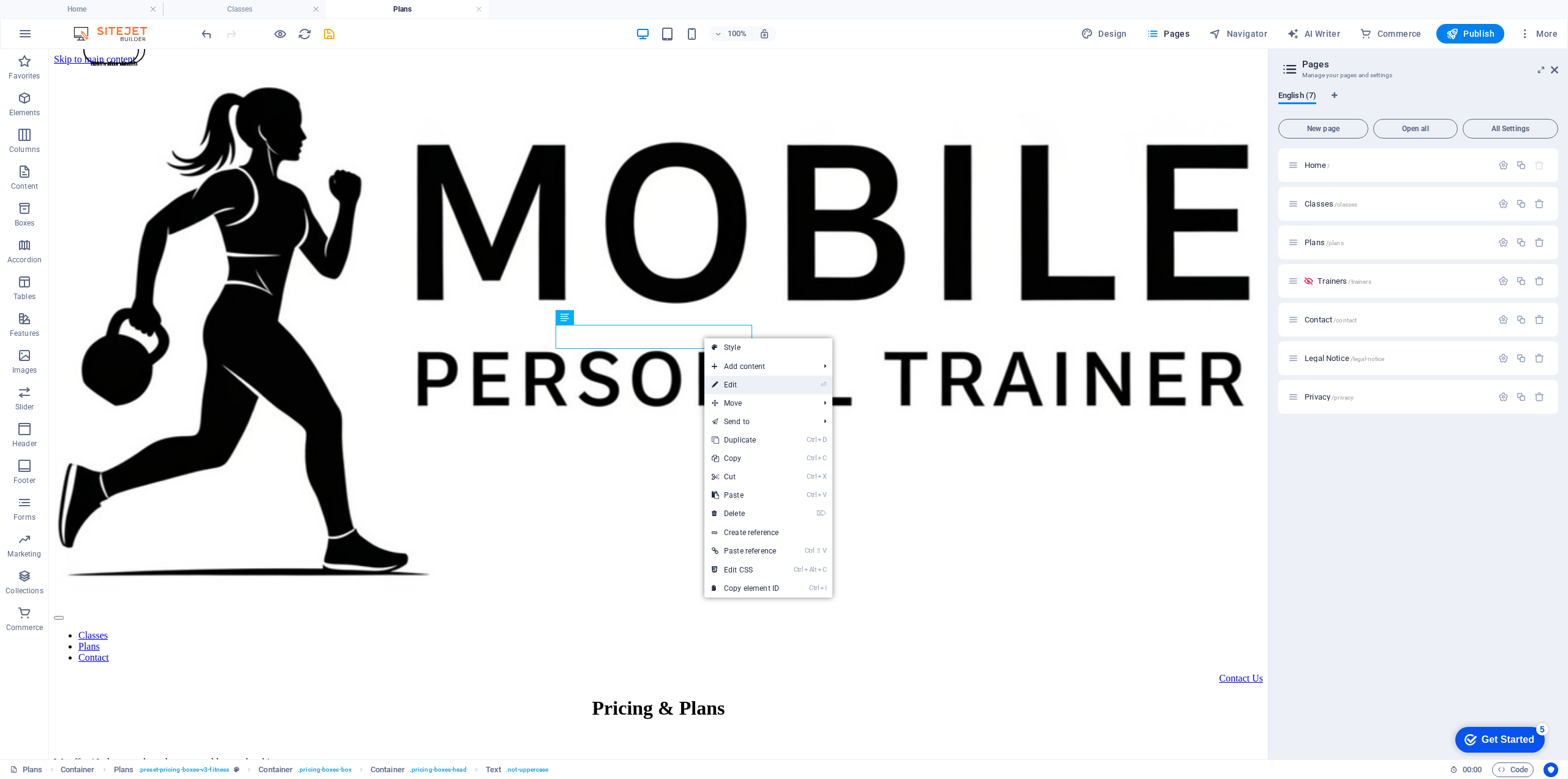
click at [739, 380] on link "⏎ Edit" at bounding box center [745, 385] width 82 height 19
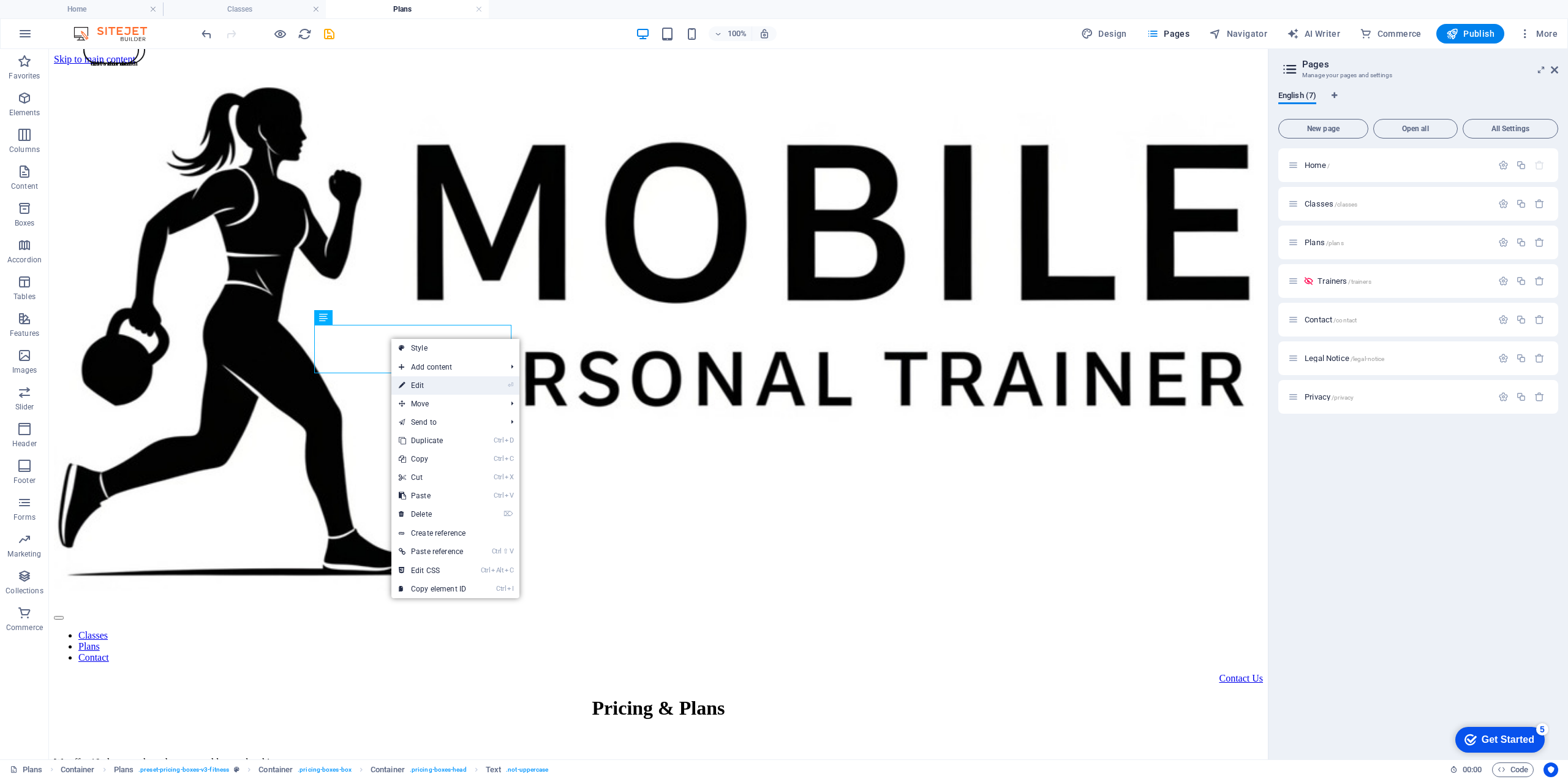
click at [424, 381] on link "⏎ Edit" at bounding box center [433, 386] width 82 height 19
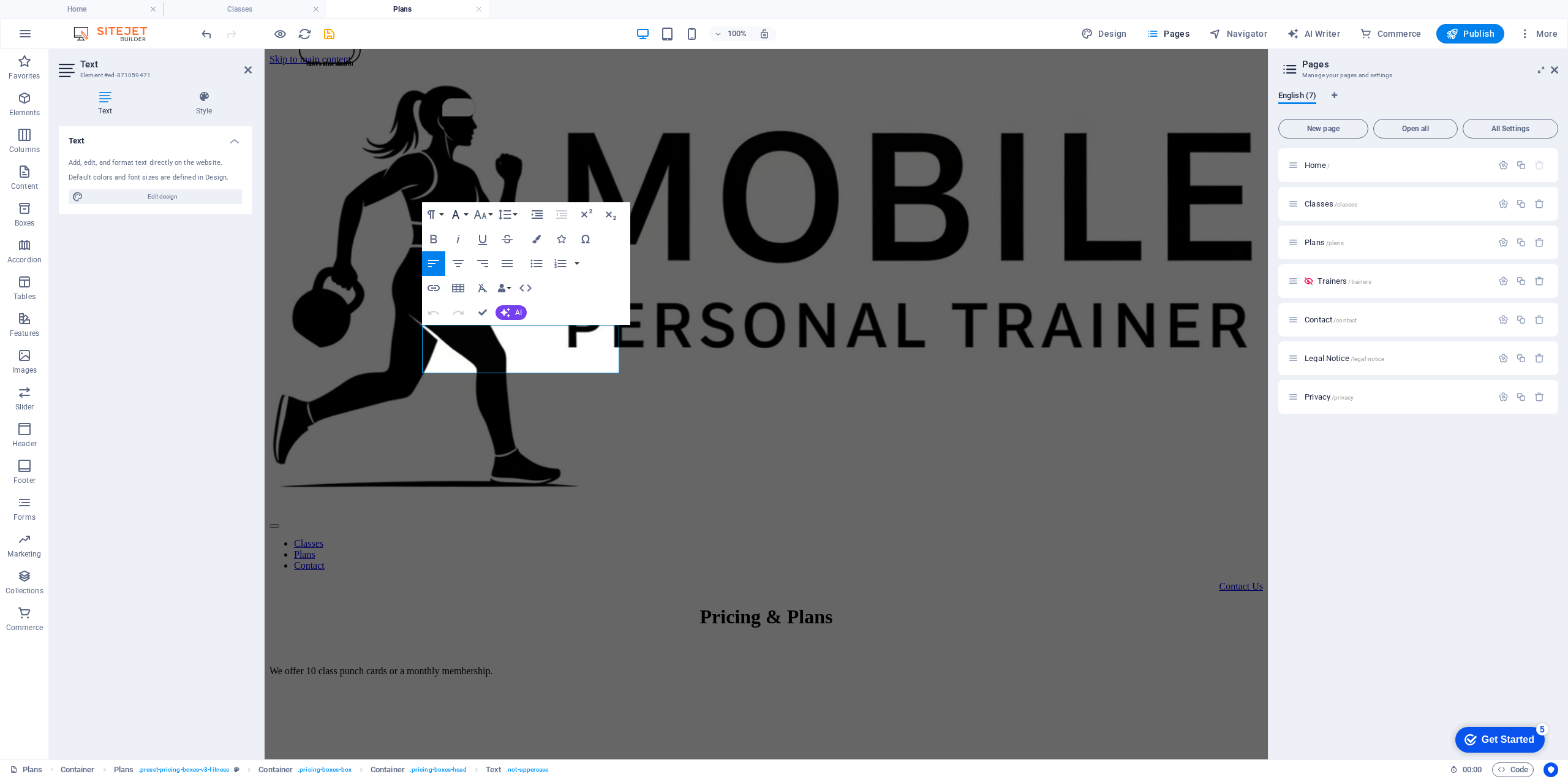
click at [459, 216] on icon "button" at bounding box center [456, 215] width 15 height 15
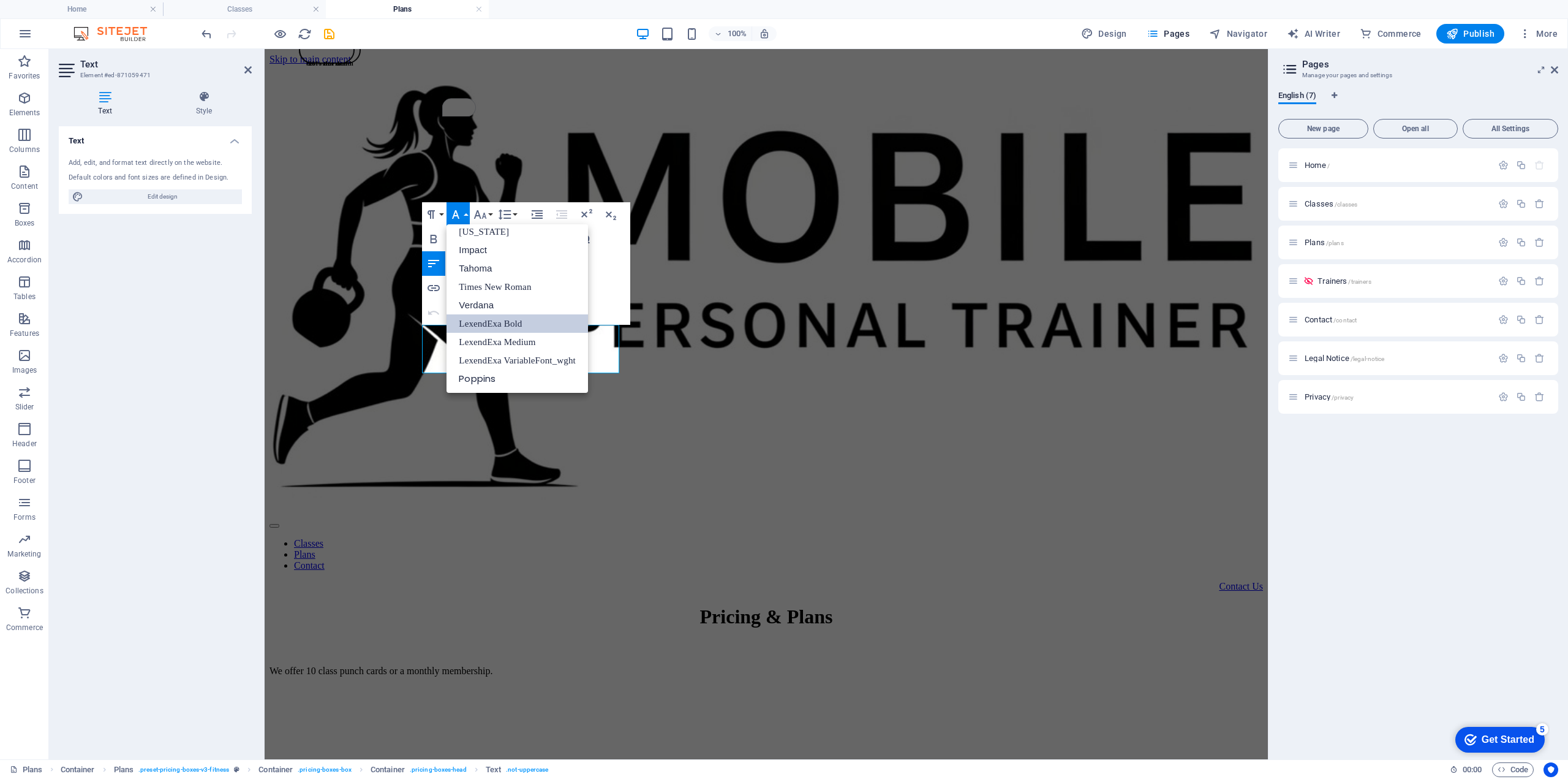
scroll to position [25, 0]
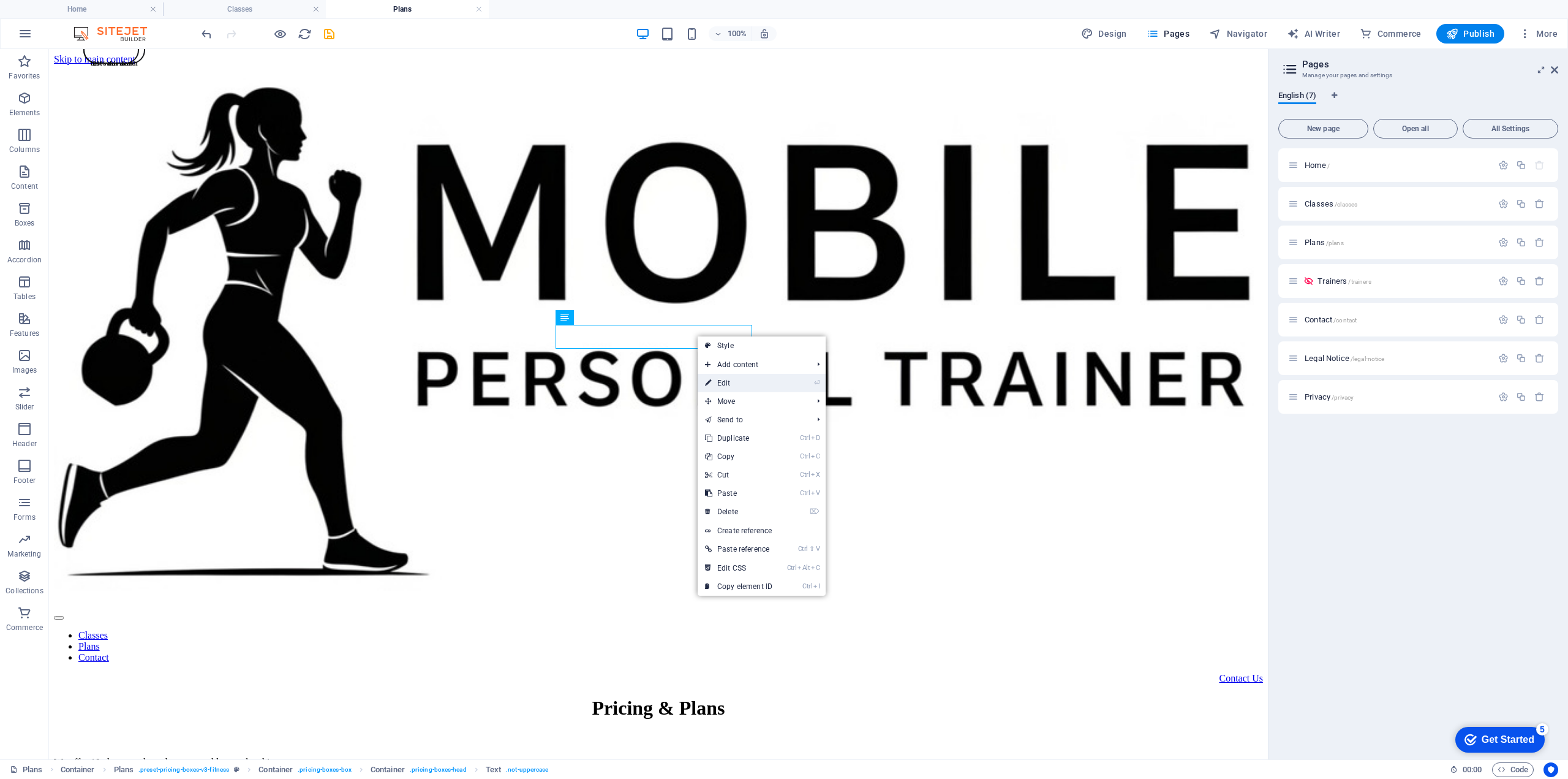
click at [722, 380] on link "⏎ Edit" at bounding box center [739, 383] width 82 height 19
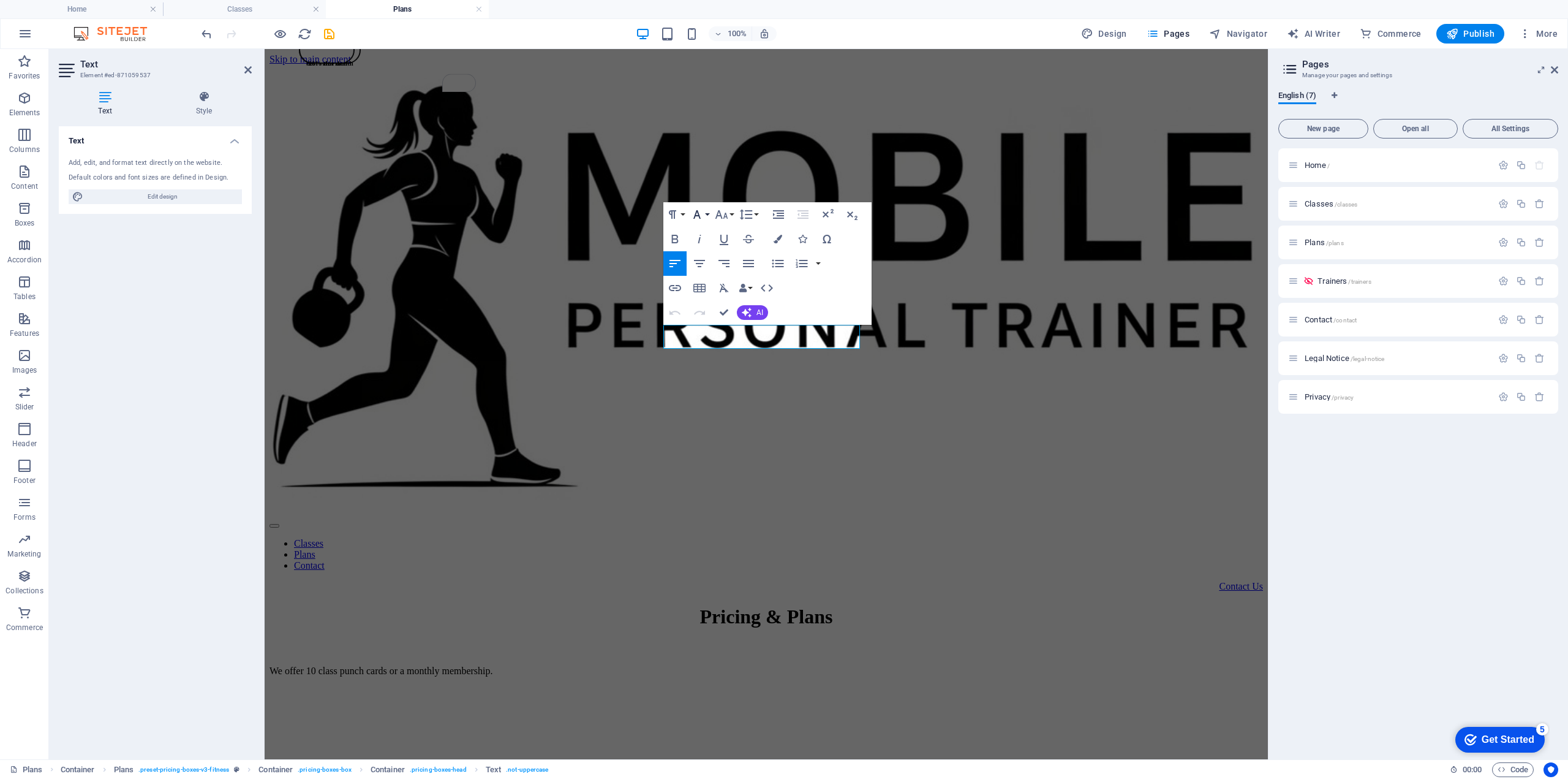
click at [701, 220] on icon "button" at bounding box center [697, 215] width 15 height 15
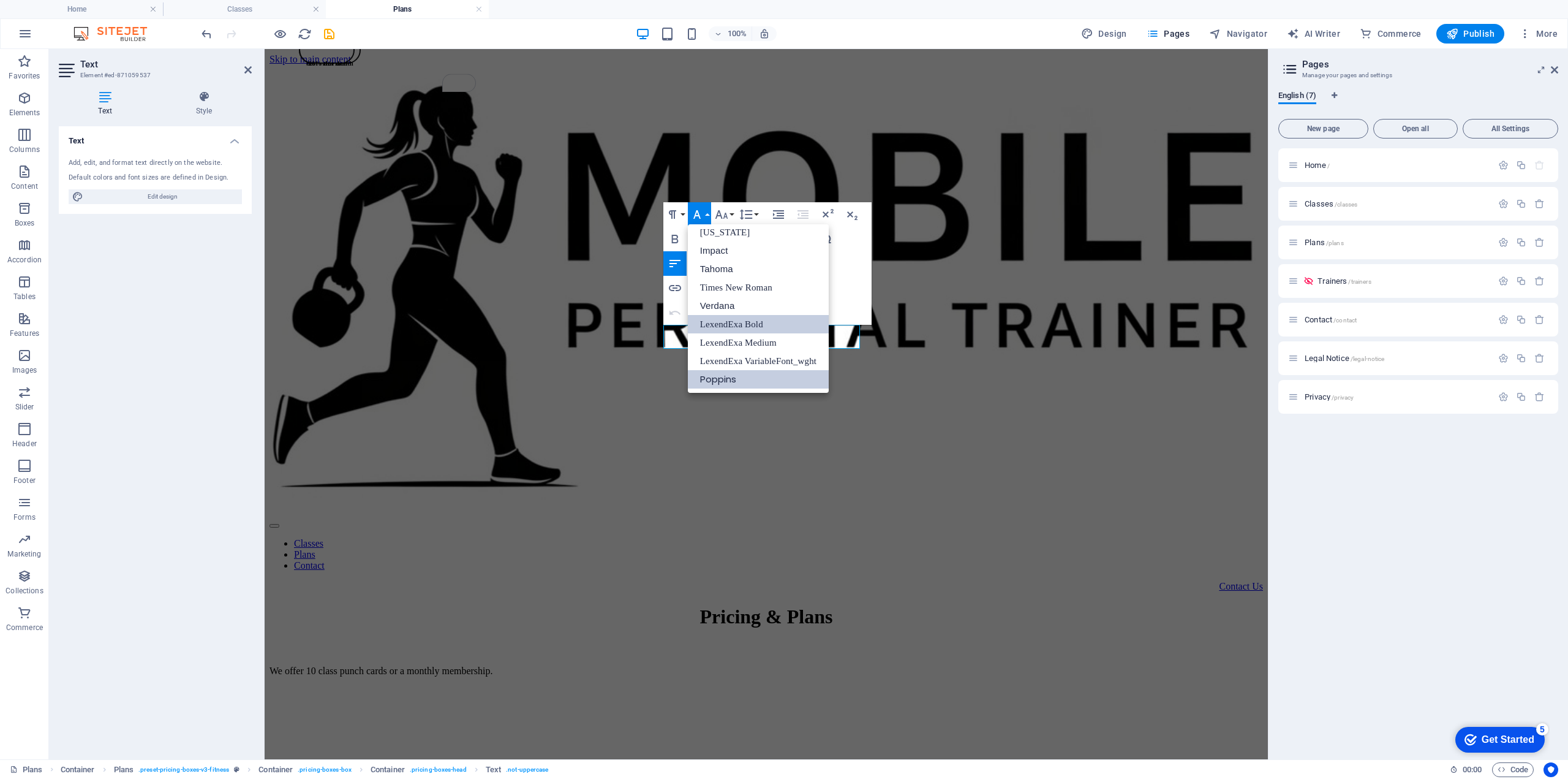
click at [751, 324] on link "LexendExa Bold" at bounding box center [758, 324] width 142 height 19
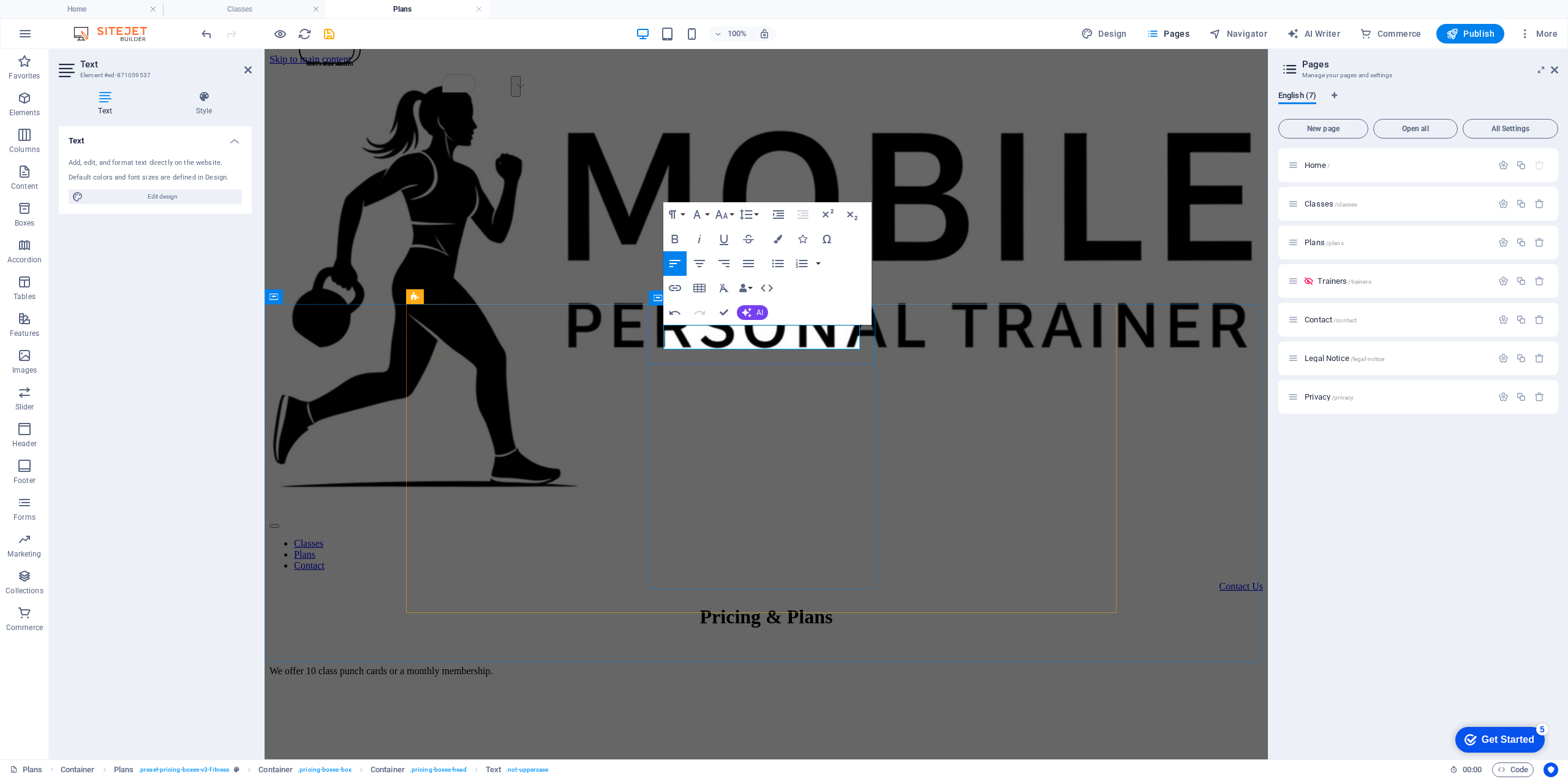
drag, startPoint x: 665, startPoint y: 339, endPoint x: 828, endPoint y: 344, distance: 163.1
click at [702, 215] on icon "button" at bounding box center [697, 215] width 15 height 15
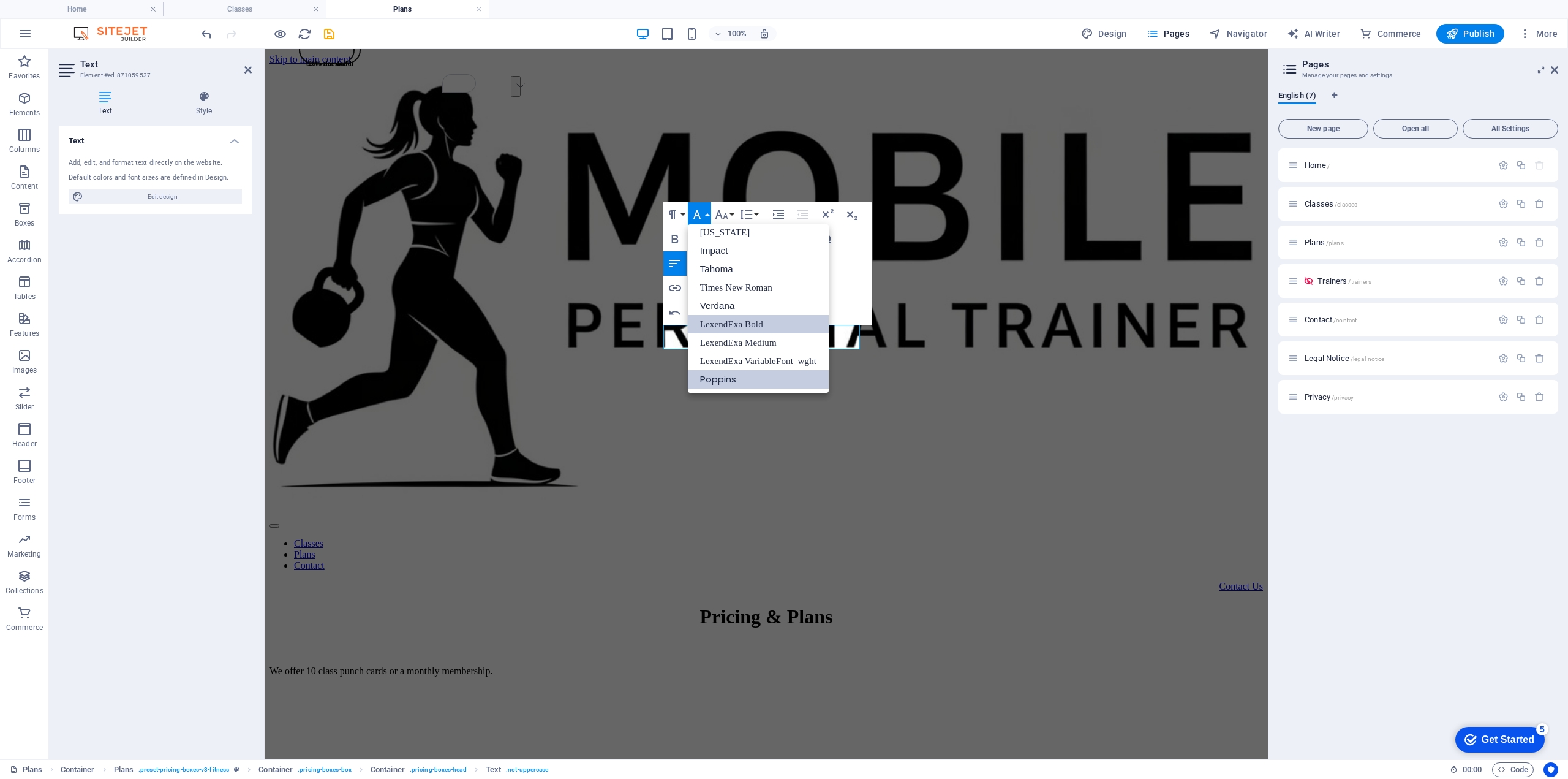
click at [745, 324] on link "LexendExa Bold" at bounding box center [758, 324] width 142 height 19
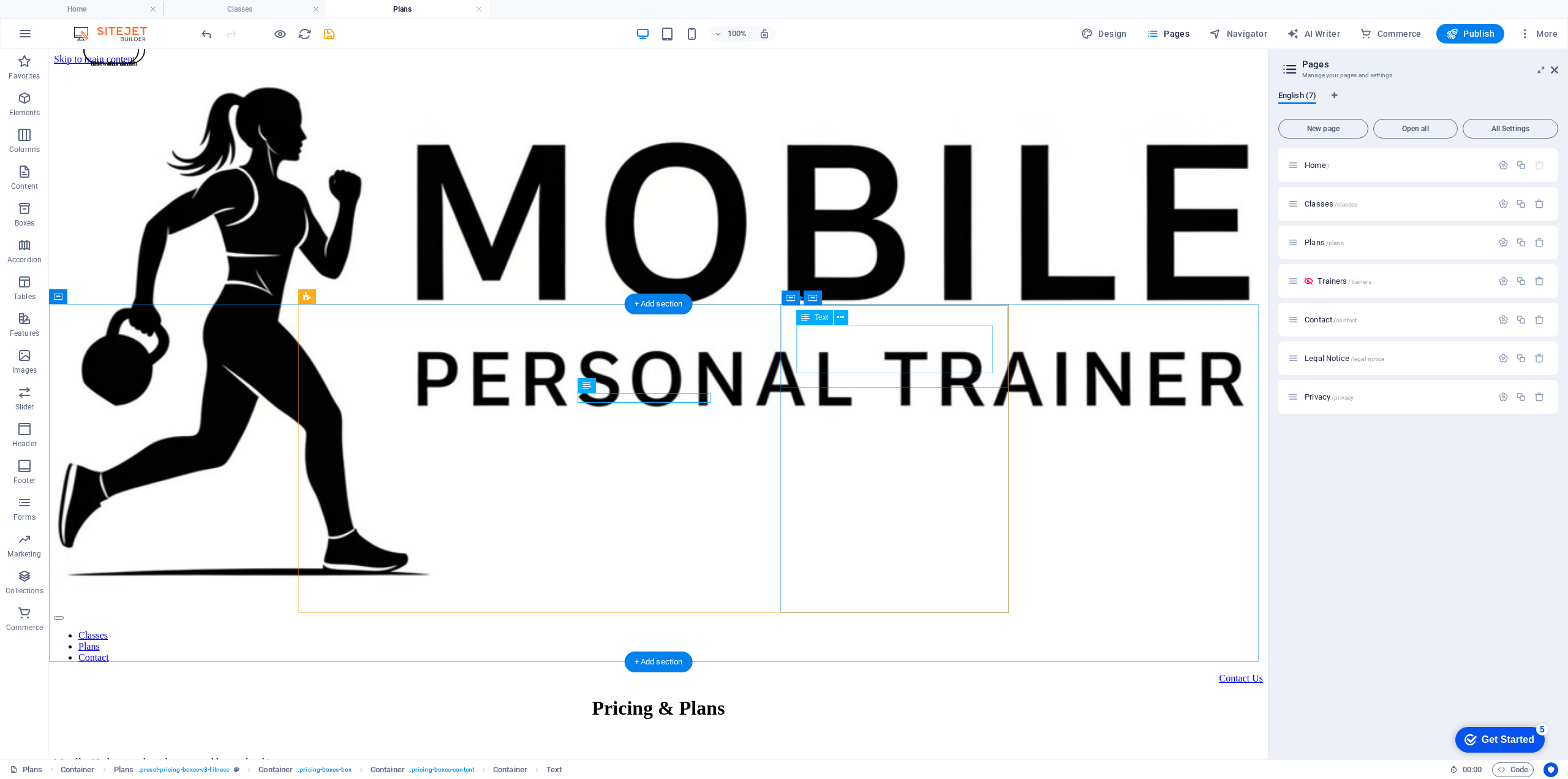
click at [866, 298] on icon at bounding box center [867, 298] width 7 height 13
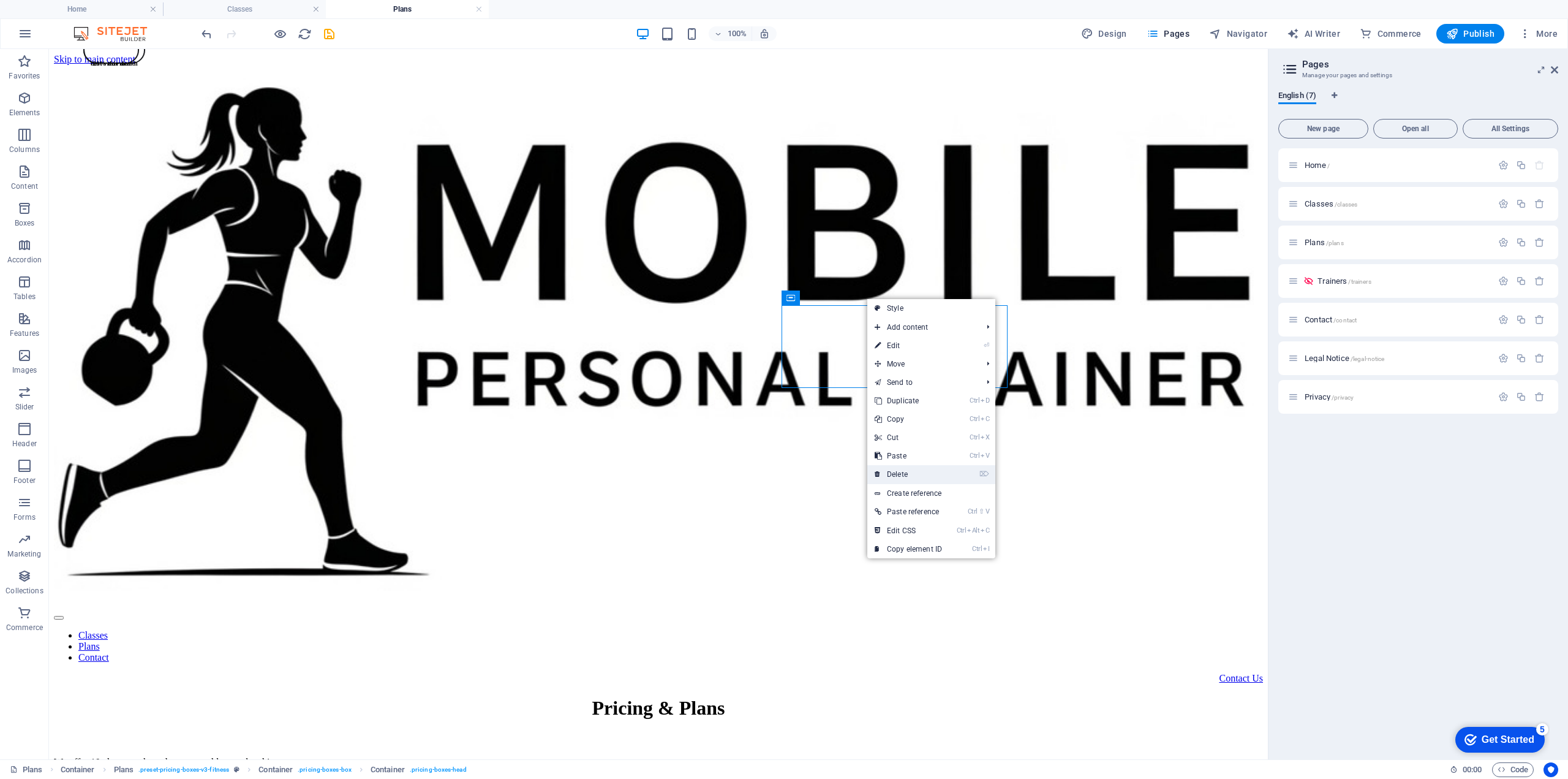
click at [906, 473] on link "⌦ Delete" at bounding box center [909, 475] width 82 height 19
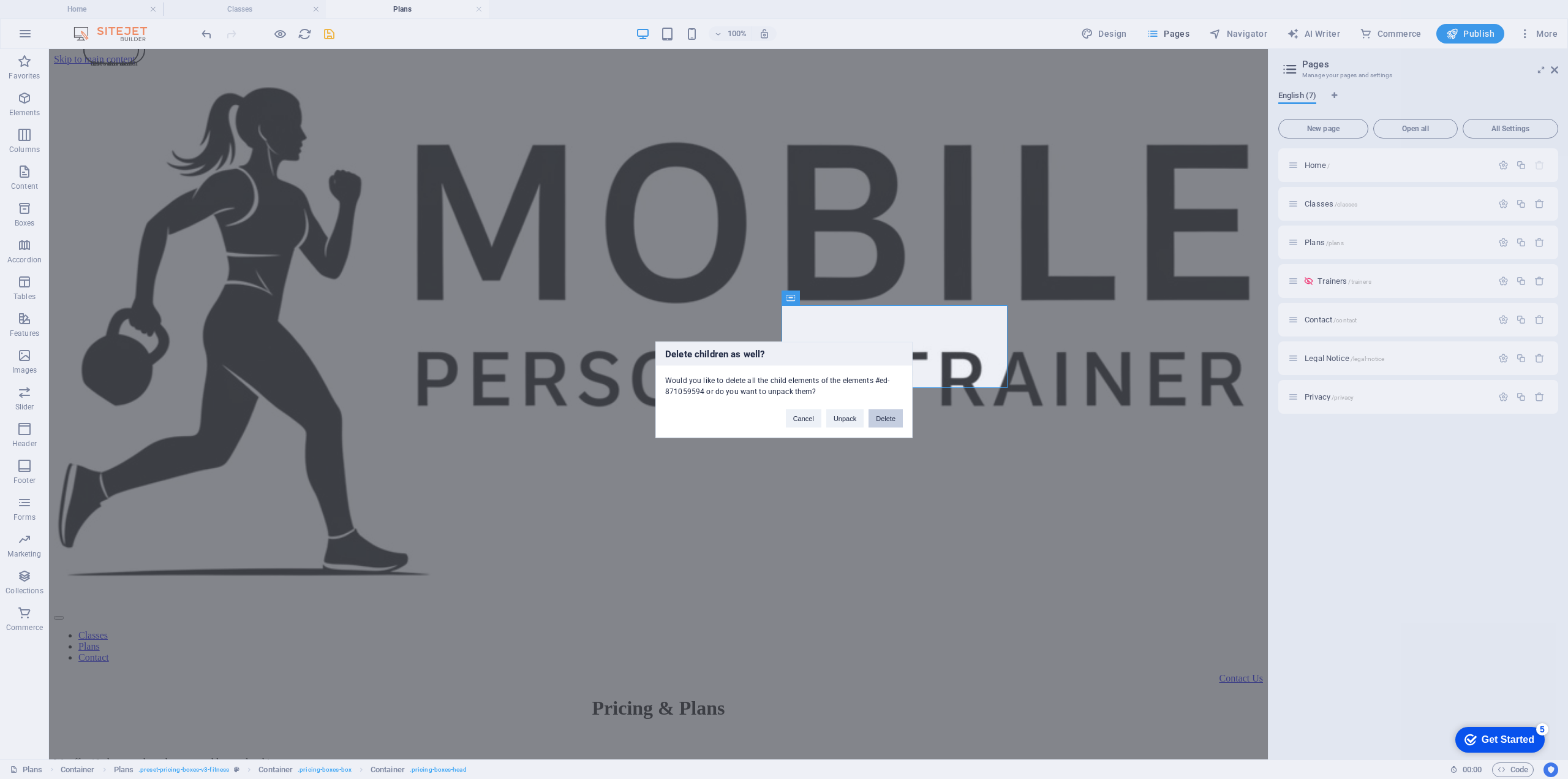
click at [877, 417] on button "Delete" at bounding box center [886, 418] width 35 height 19
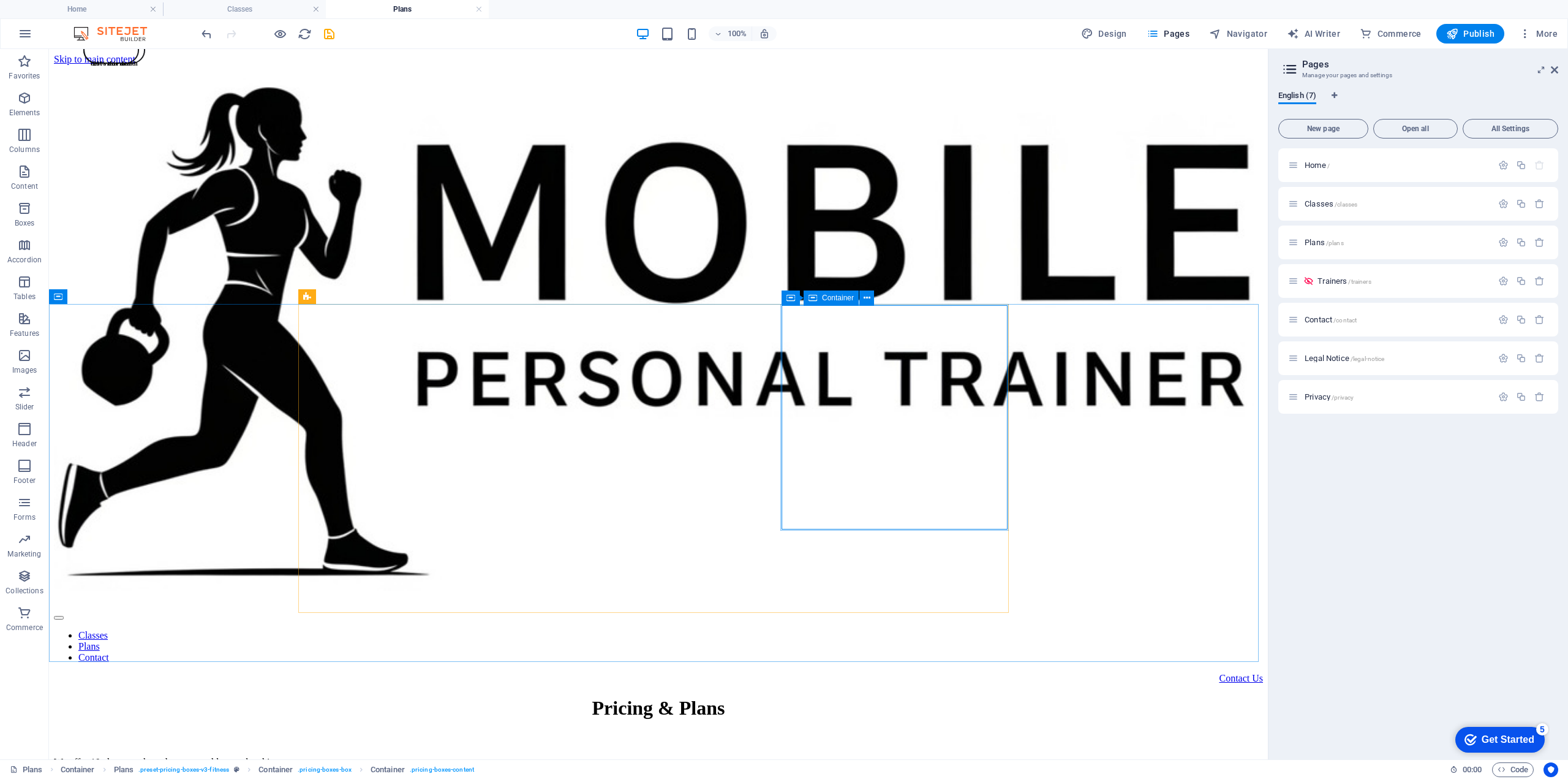
click at [819, 300] on div "Container" at bounding box center [831, 298] width 55 height 15
click at [792, 297] on icon at bounding box center [789, 296] width 9 height 15
click at [871, 298] on icon at bounding box center [874, 296] width 7 height 13
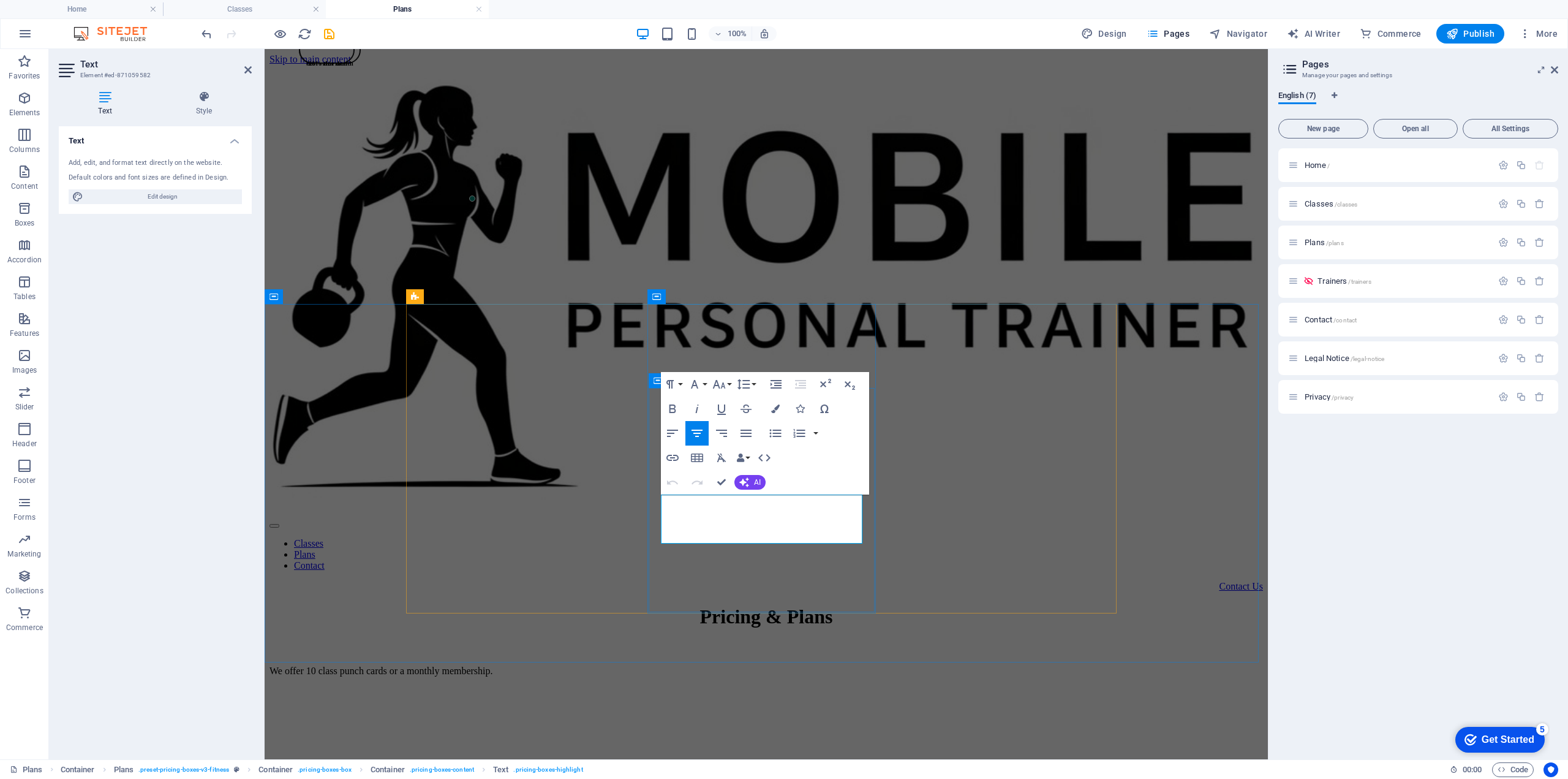
drag, startPoint x: 825, startPoint y: 524, endPoint x: 848, endPoint y: 521, distance: 23.2
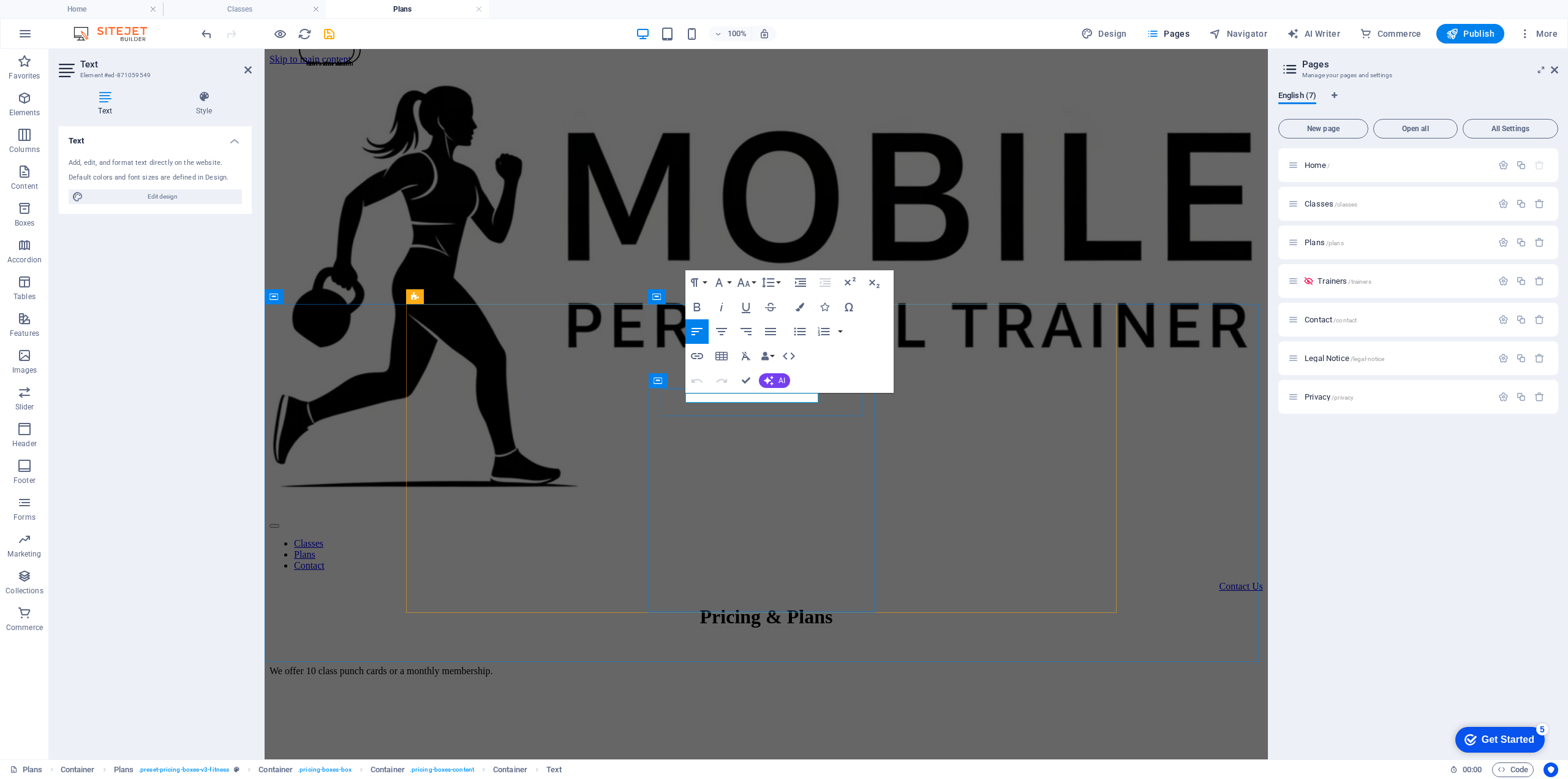
drag, startPoint x: 686, startPoint y: 397, endPoint x: 817, endPoint y: 398, distance: 131.0
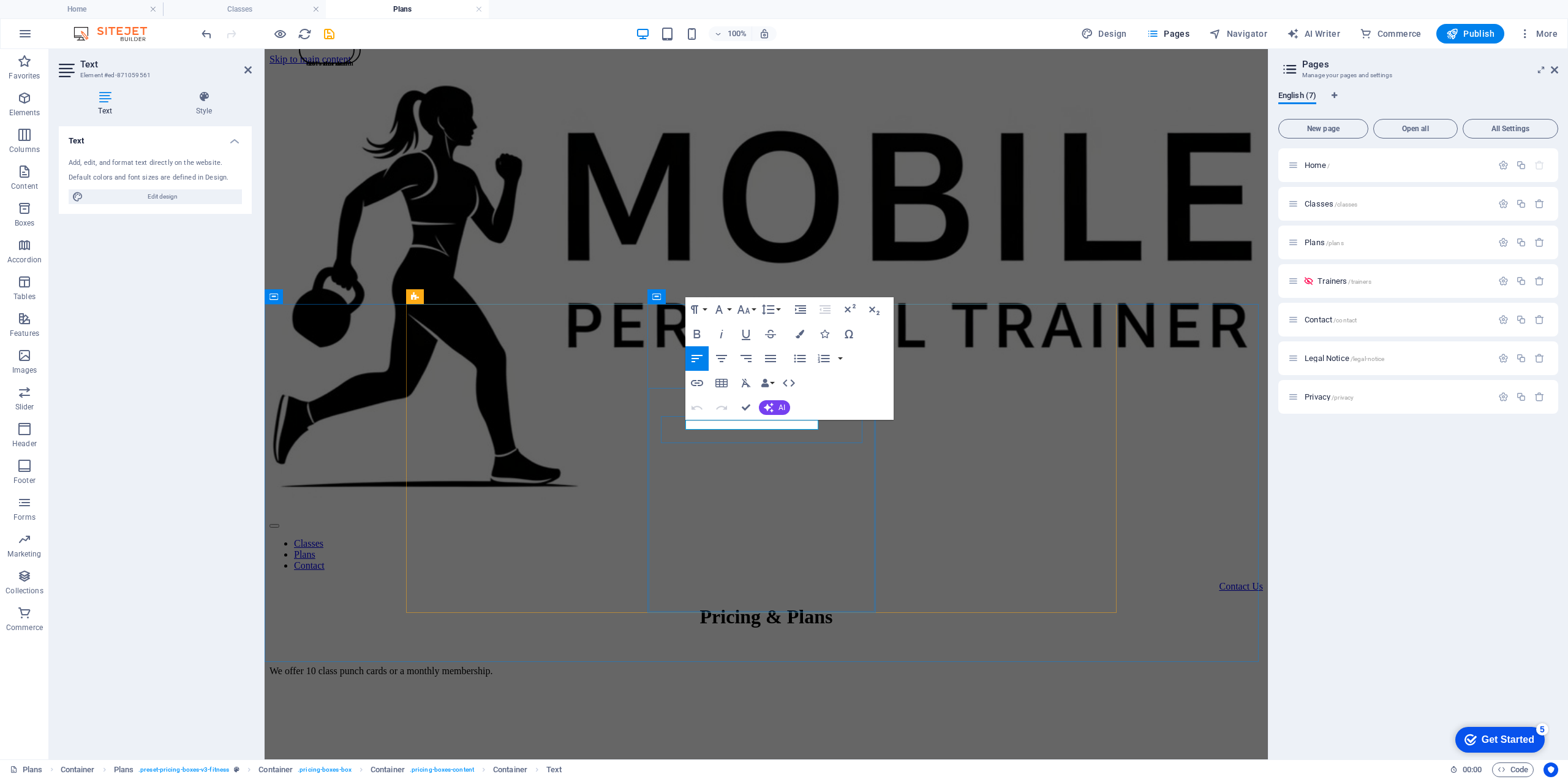
drag, startPoint x: 687, startPoint y: 425, endPoint x: 819, endPoint y: 426, distance: 132.0
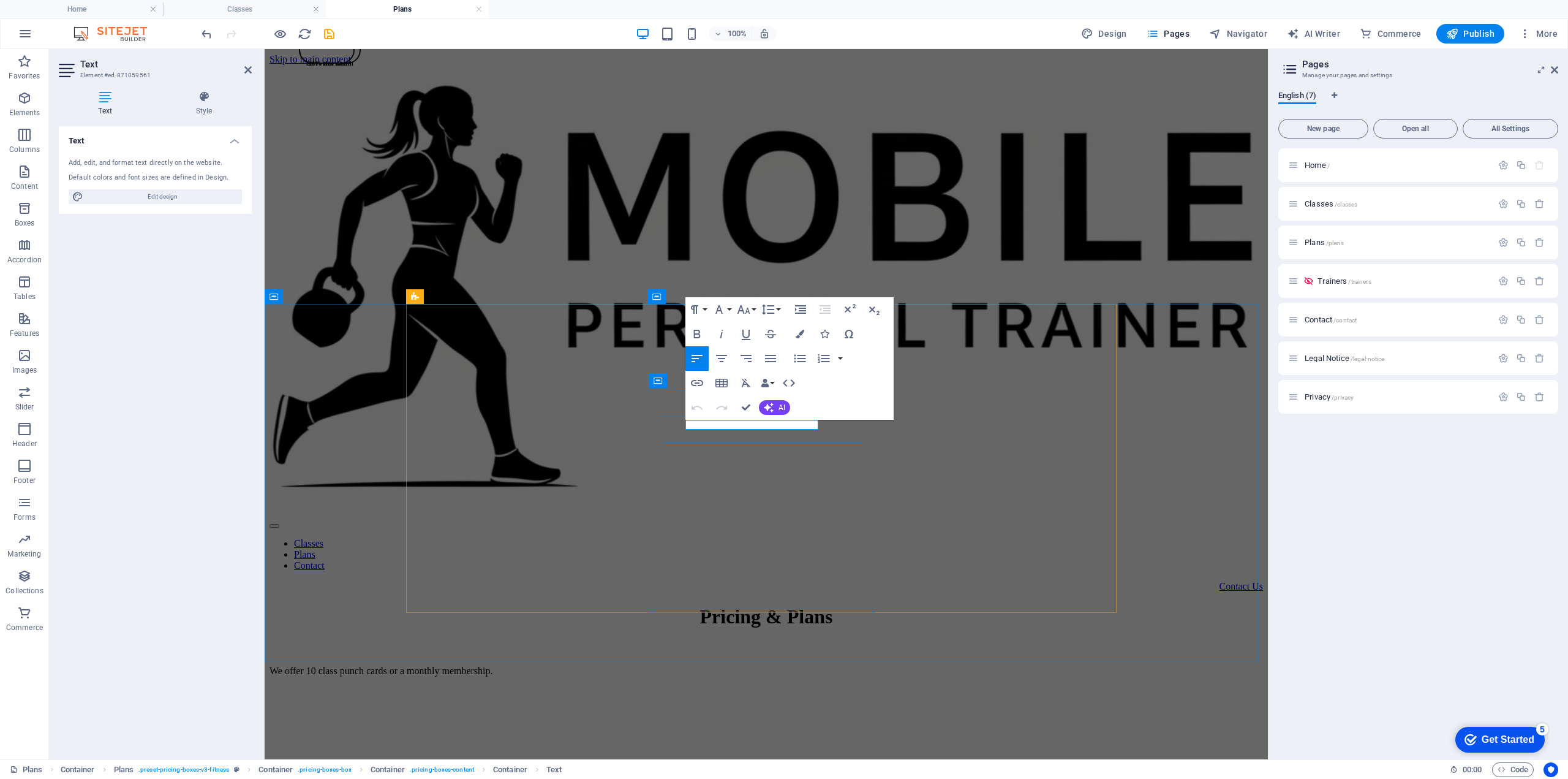
drag, startPoint x: 686, startPoint y: 422, endPoint x: 1082, endPoint y: 467, distance: 398.5
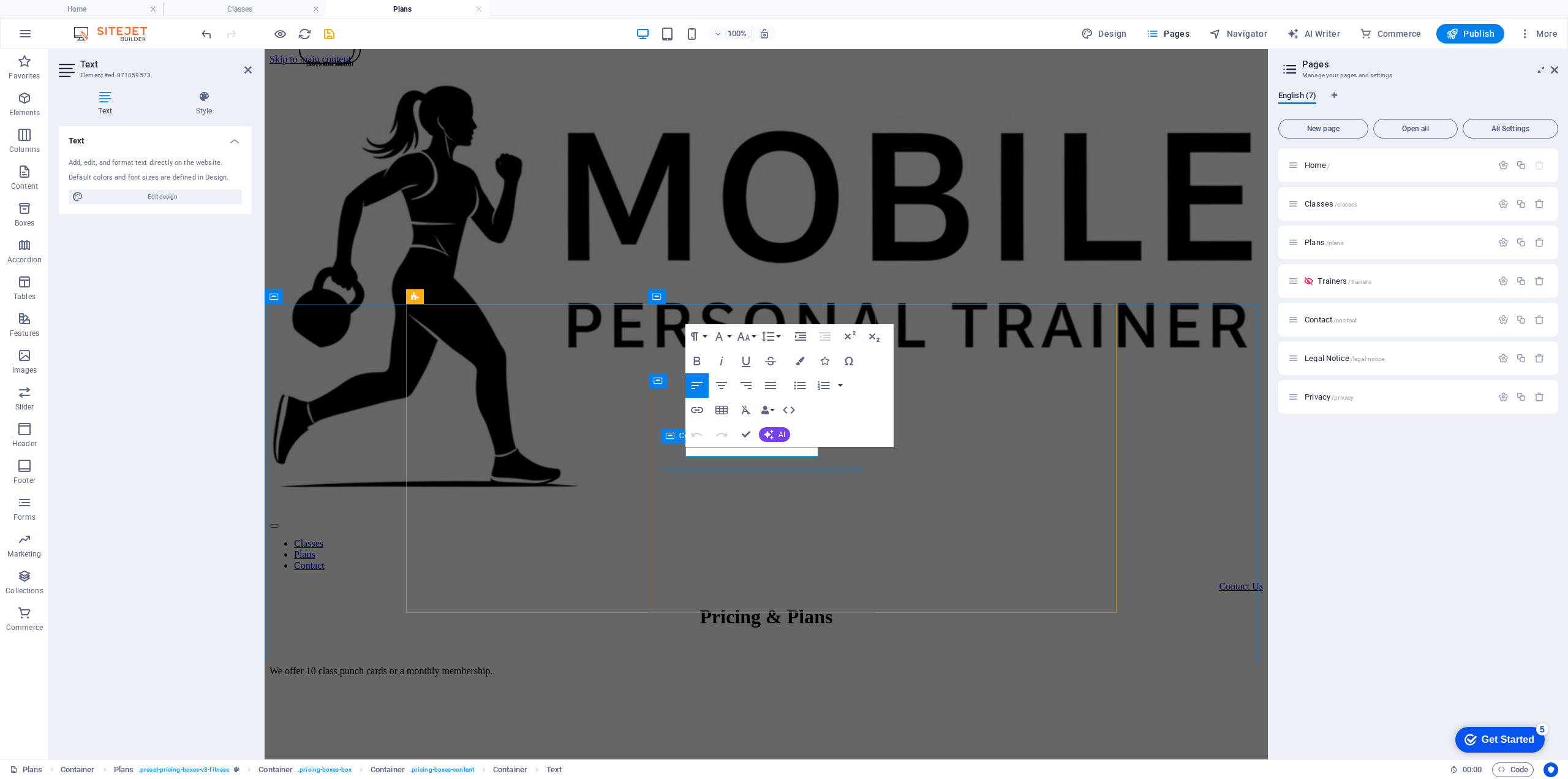
drag, startPoint x: 687, startPoint y: 452, endPoint x: 820, endPoint y: 453, distance: 133.0
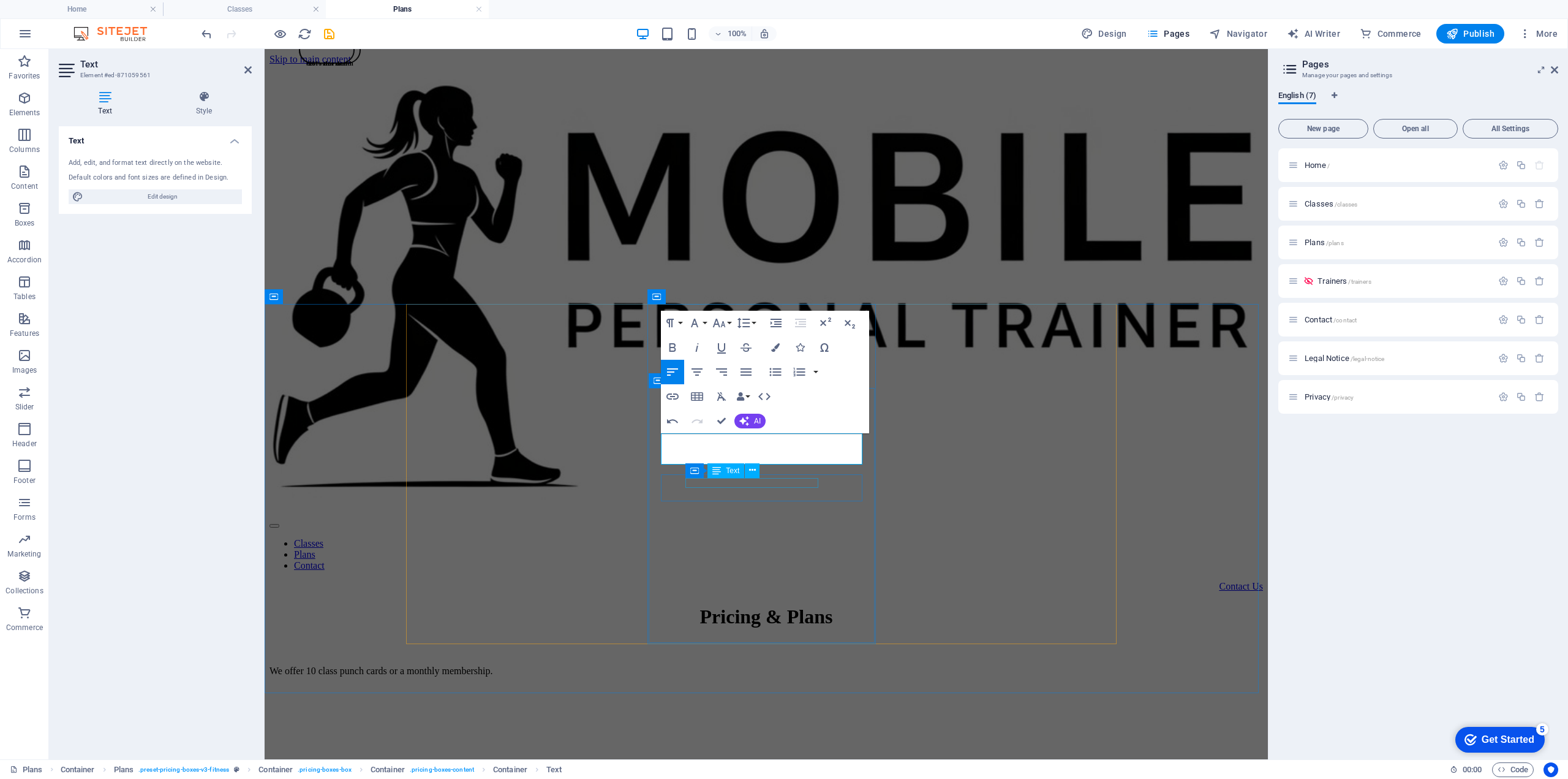
click at [758, 478] on div "Container Text" at bounding box center [727, 471] width 82 height 15
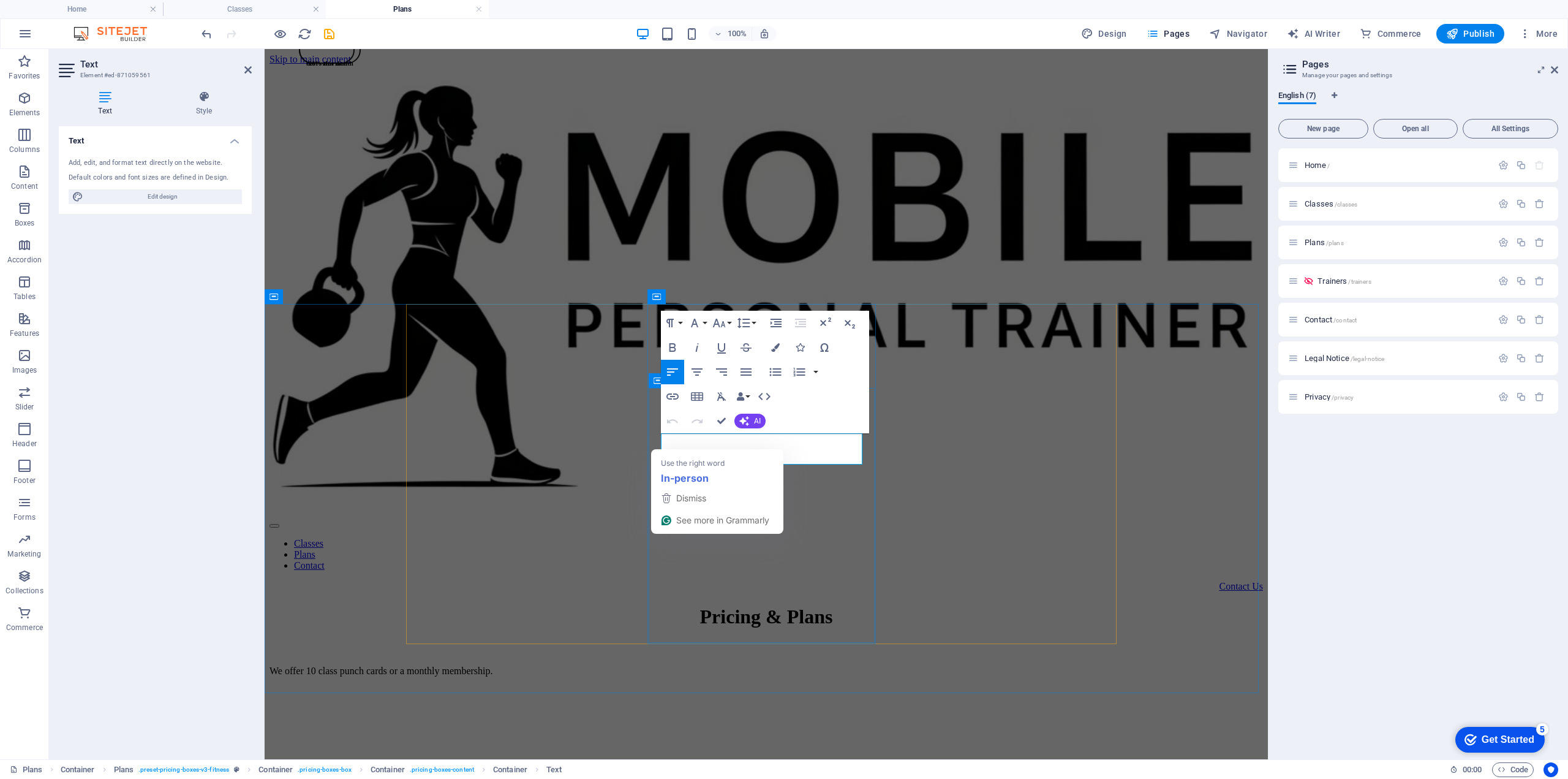
drag, startPoint x: 751, startPoint y: 442, endPoint x: 660, endPoint y: 440, distance: 91.0
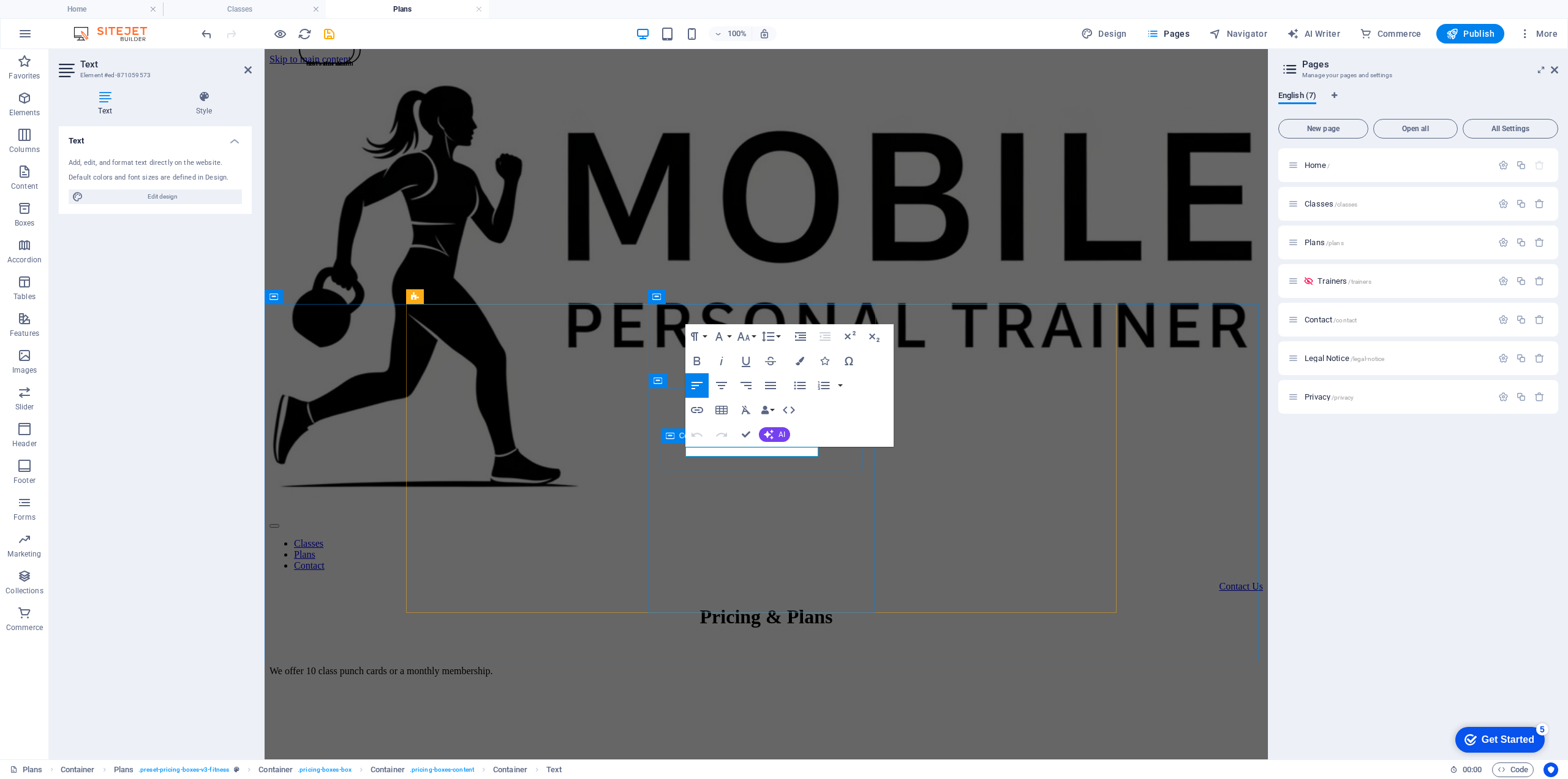
drag, startPoint x: 685, startPoint y: 452, endPoint x: 821, endPoint y: 453, distance: 136.0
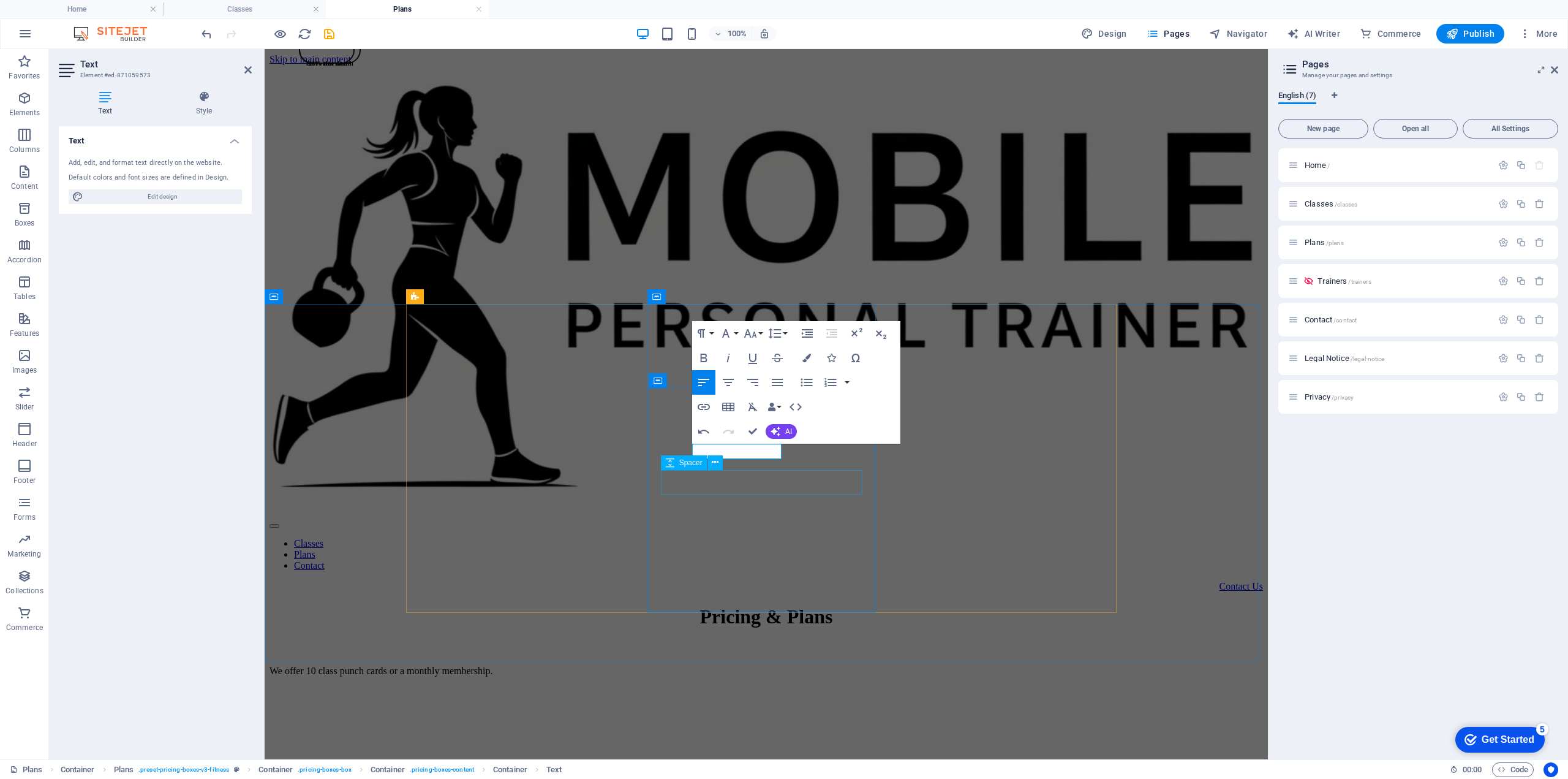
select select "px"
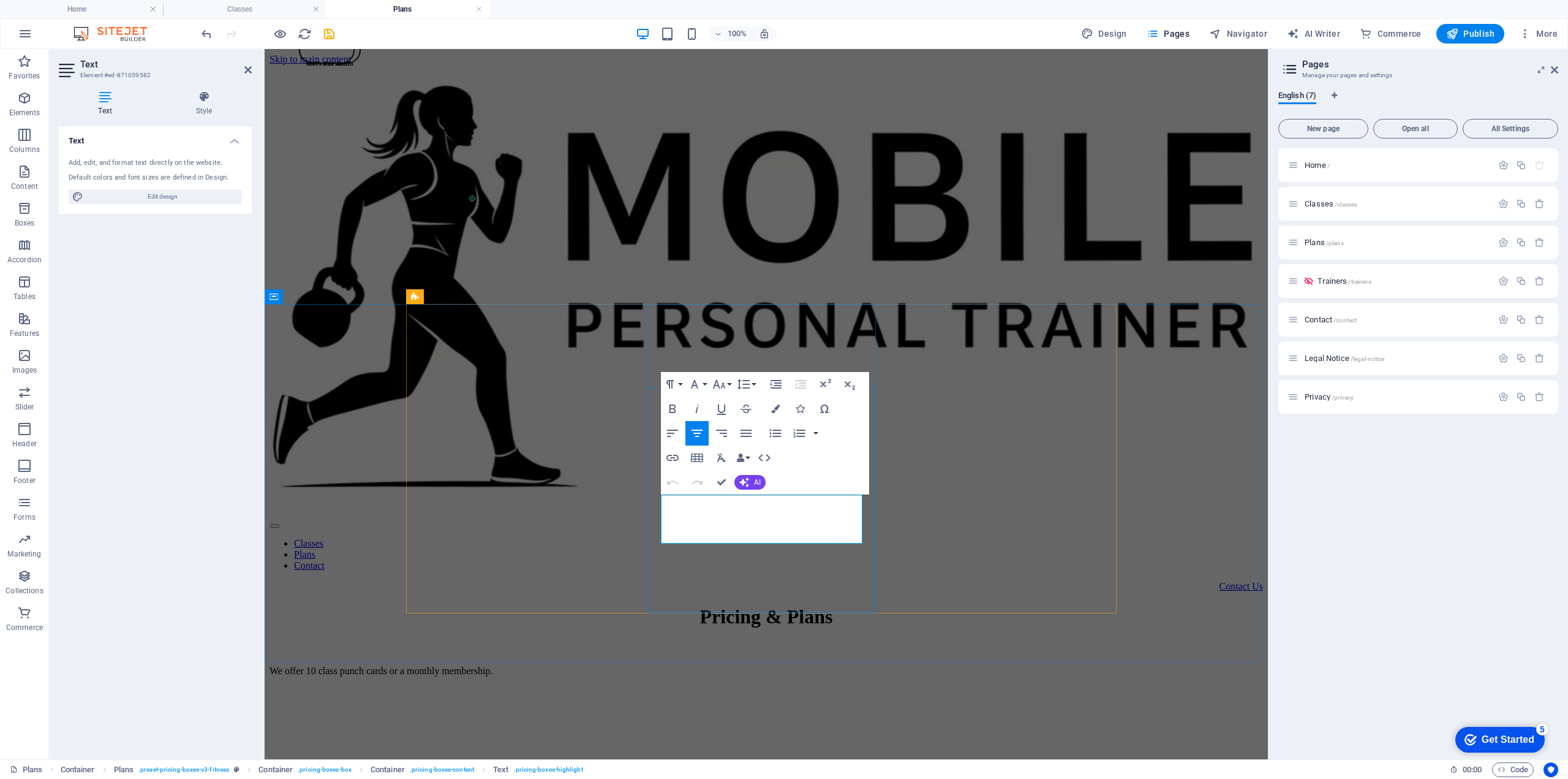
drag, startPoint x: 789, startPoint y: 519, endPoint x: 689, endPoint y: 518, distance: 100.0
drag, startPoint x: 806, startPoint y: 526, endPoint x: 835, endPoint y: 526, distance: 29.0
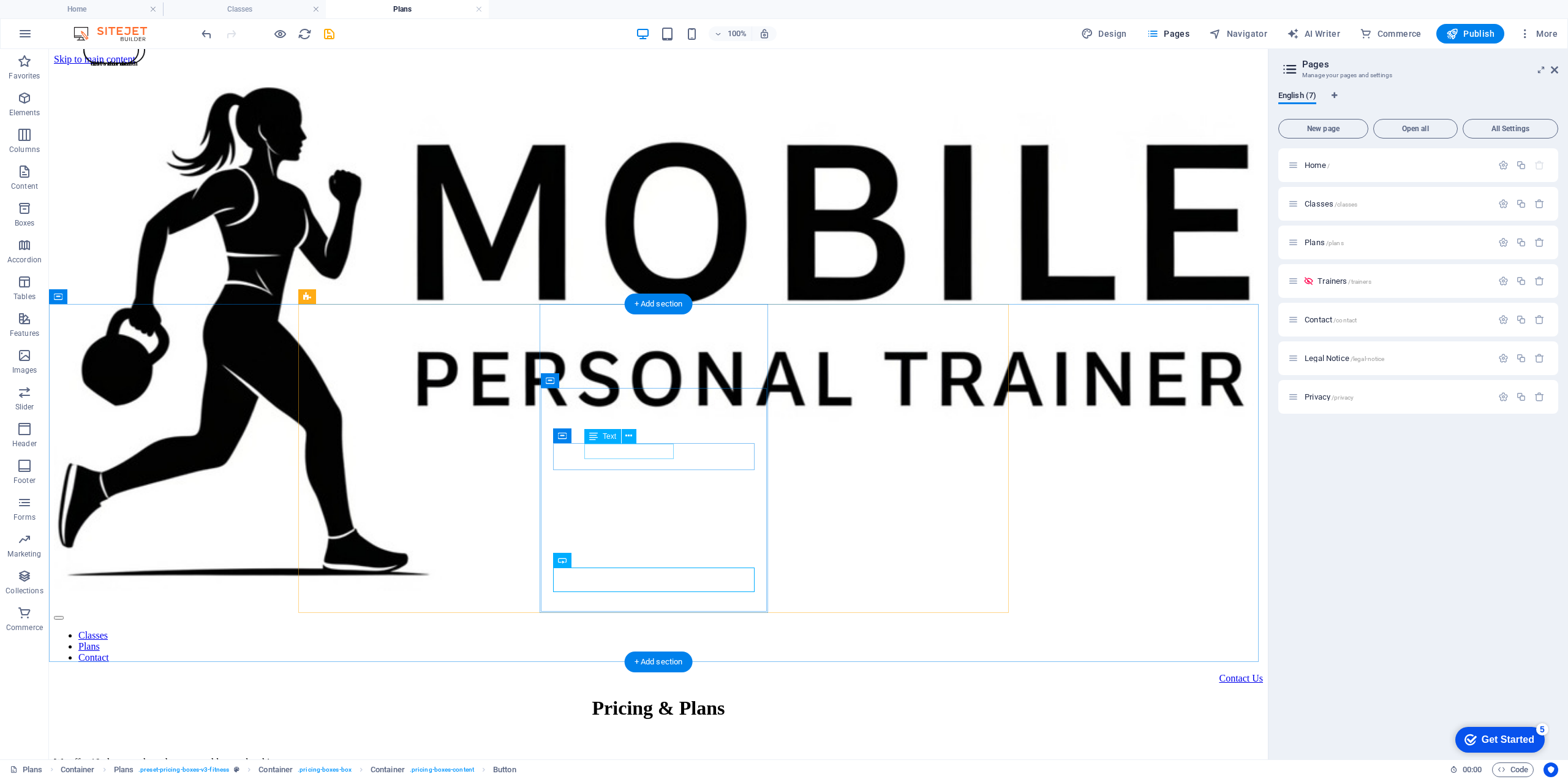
select select "xMidYMid"
select select "px"
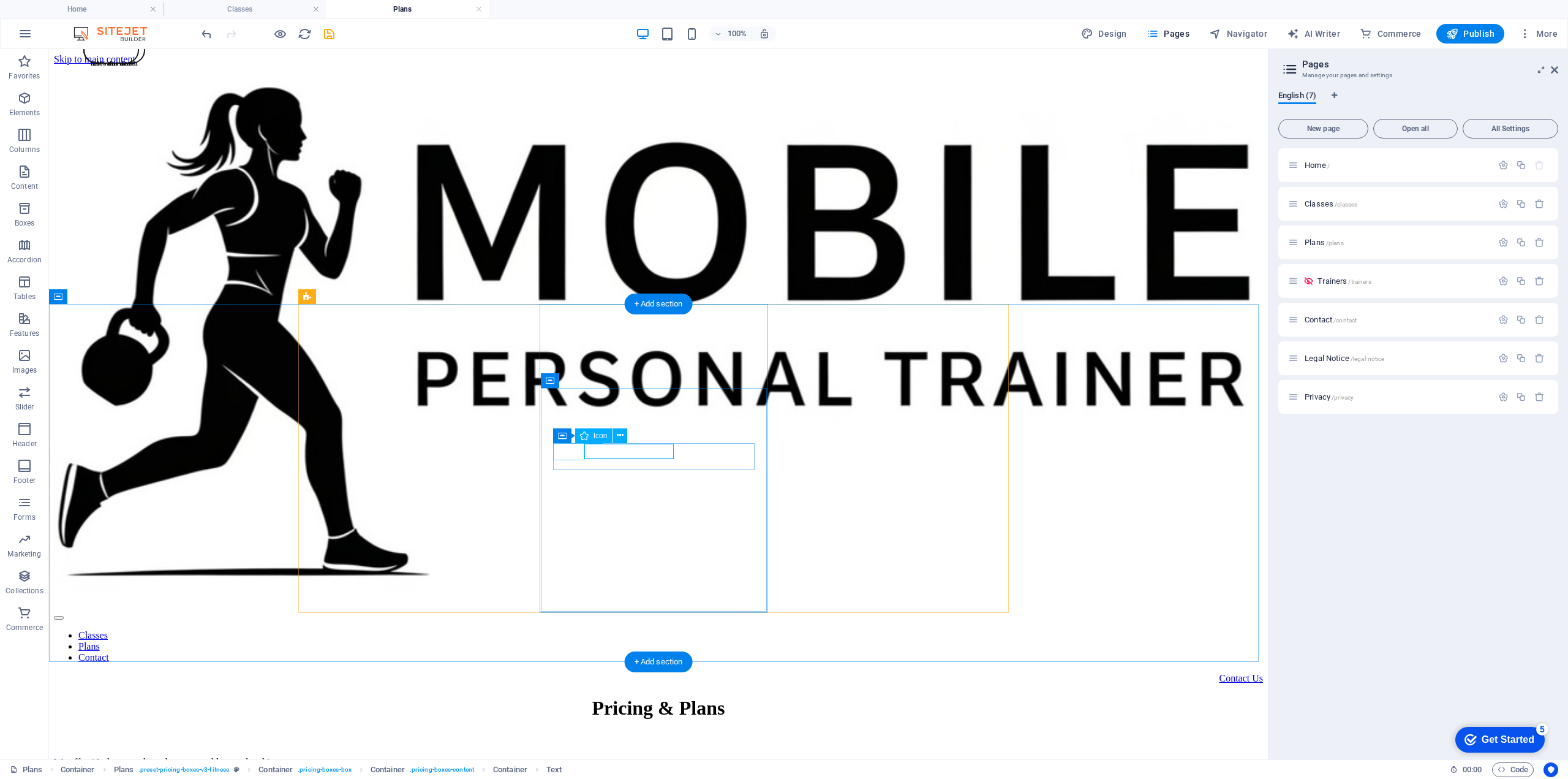
select select "px"
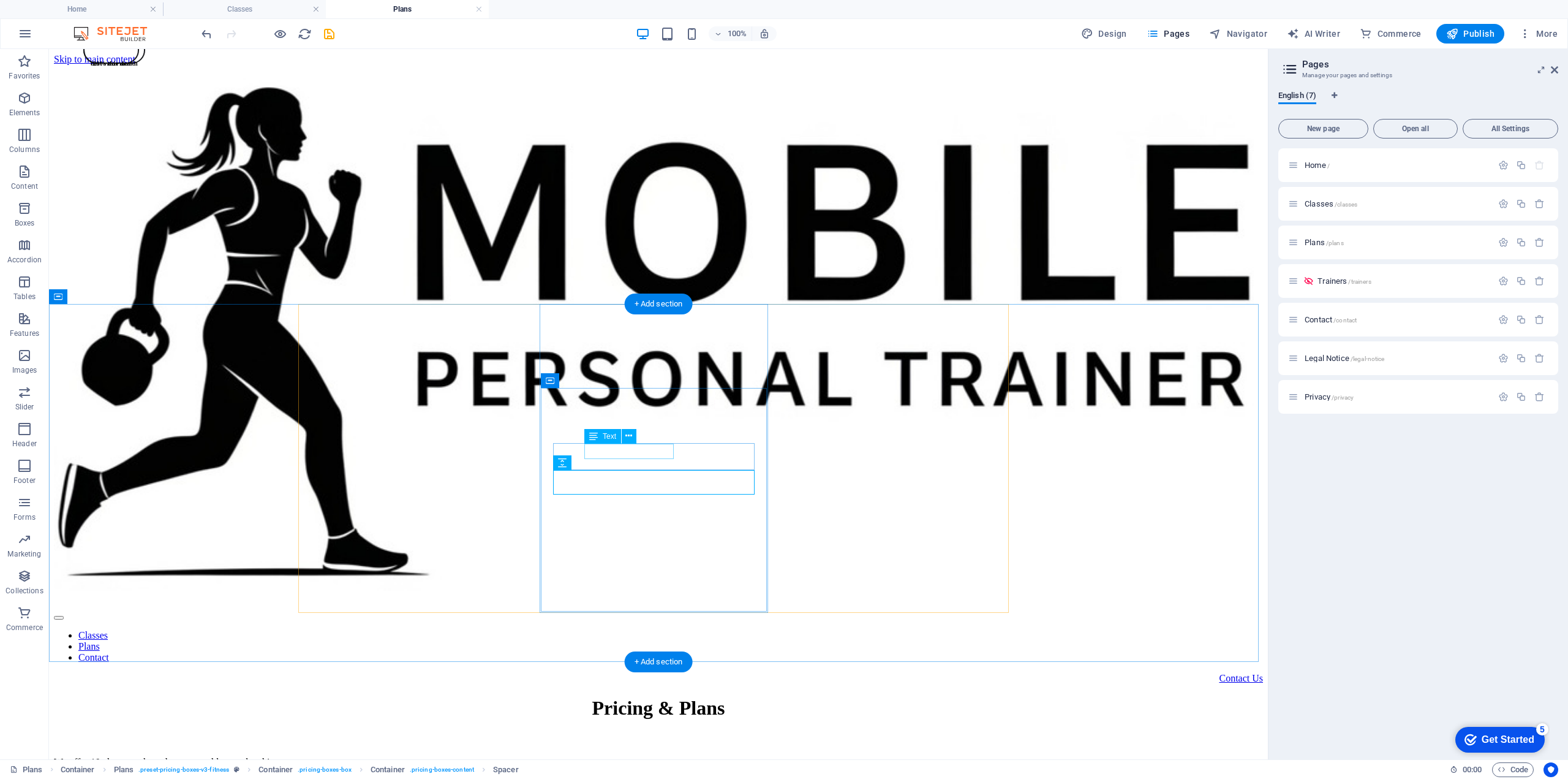
select select "xMidYMid"
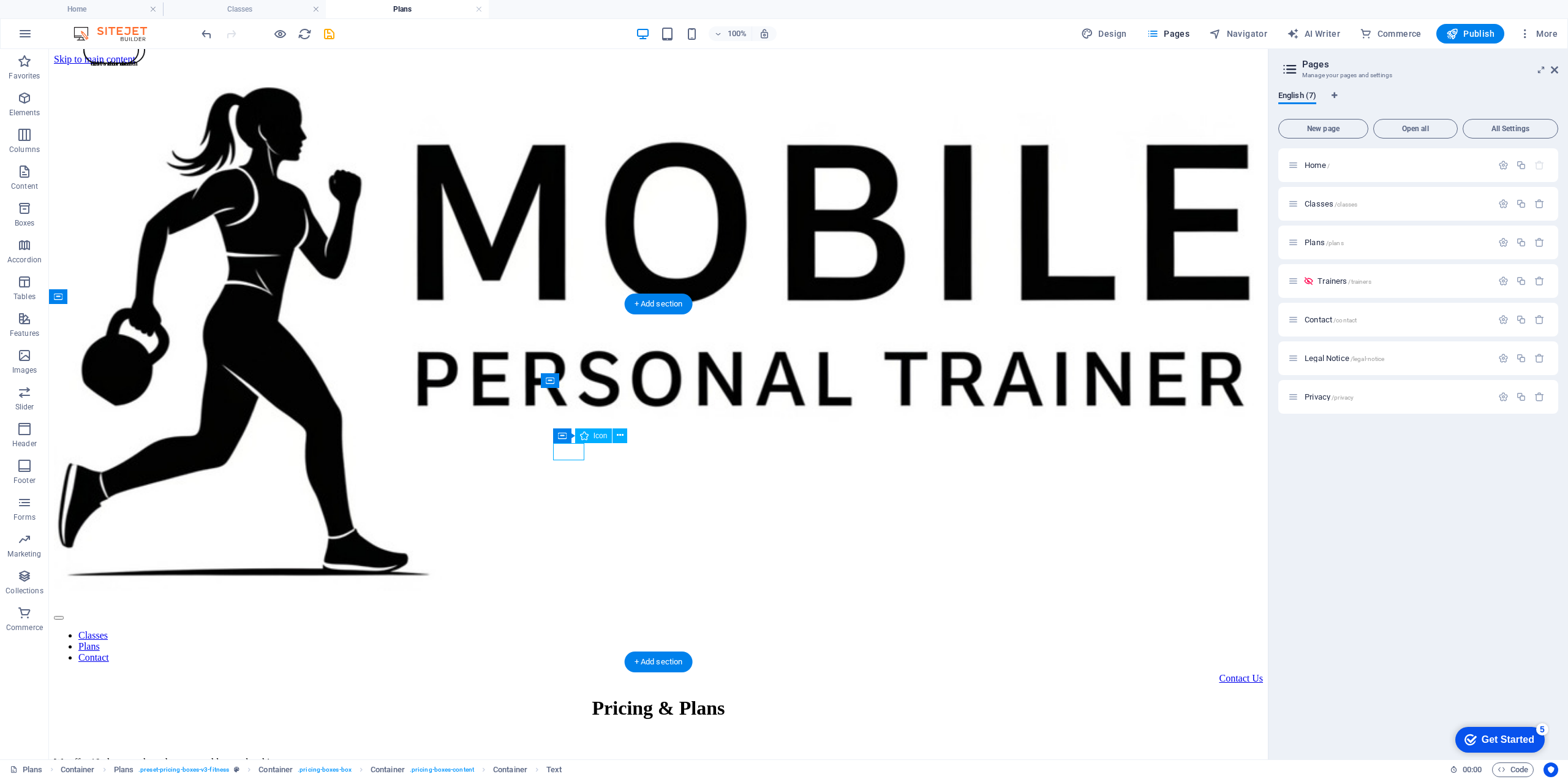
select select "px"
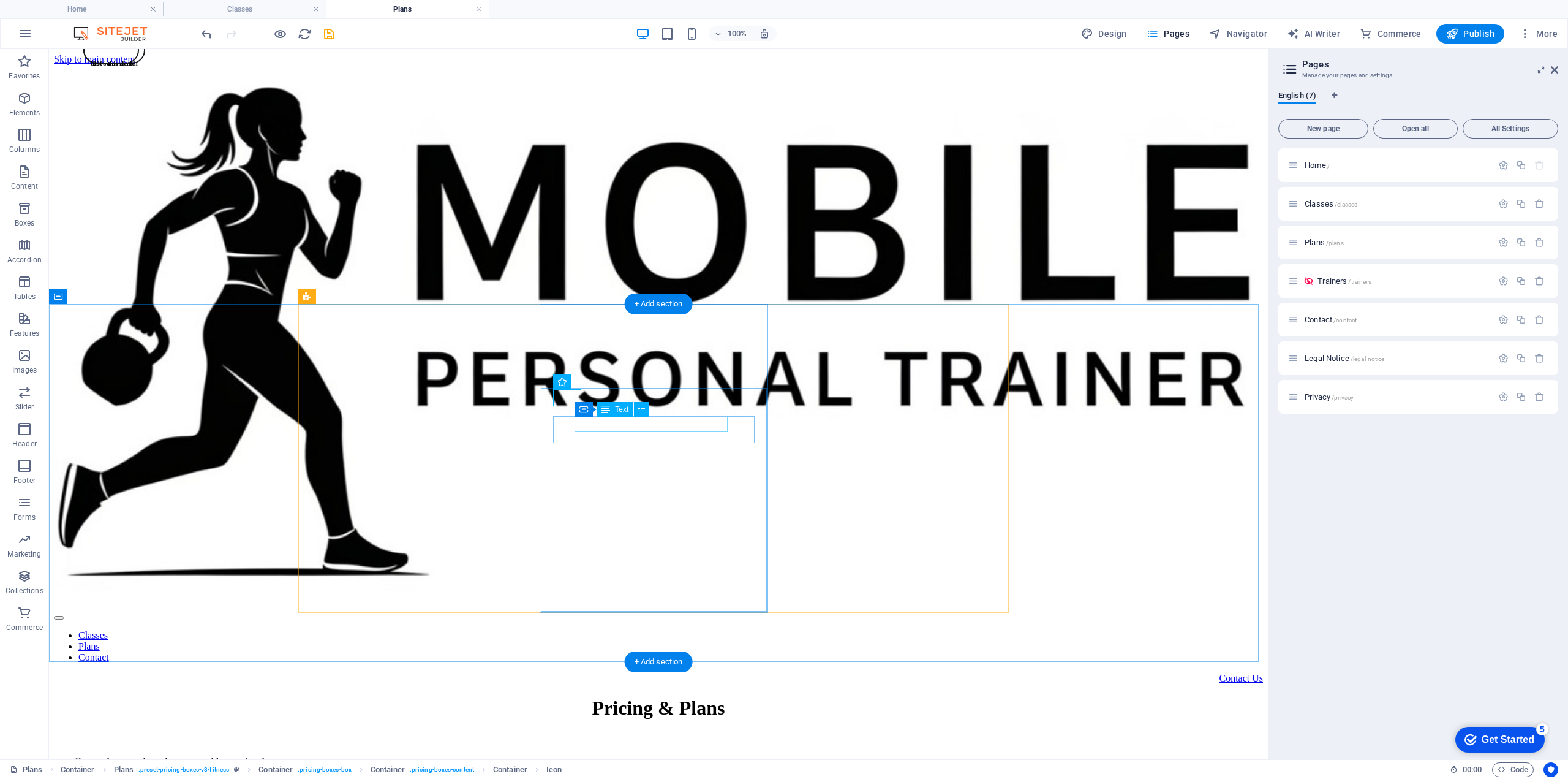
click at [627, 444] on div "Text" at bounding box center [615, 436] width 60 height 15
select select "xMidYMid"
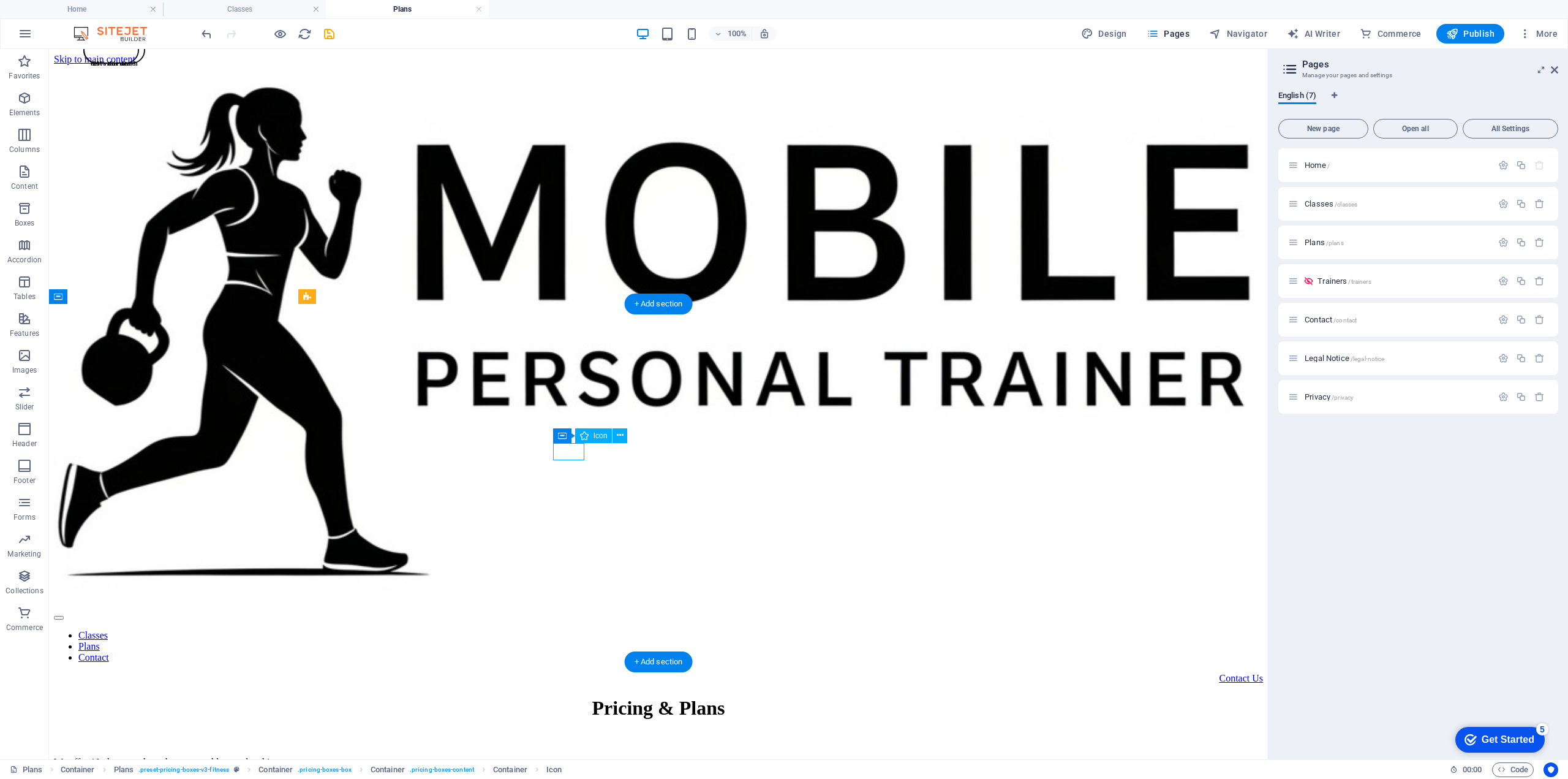
select select "px"
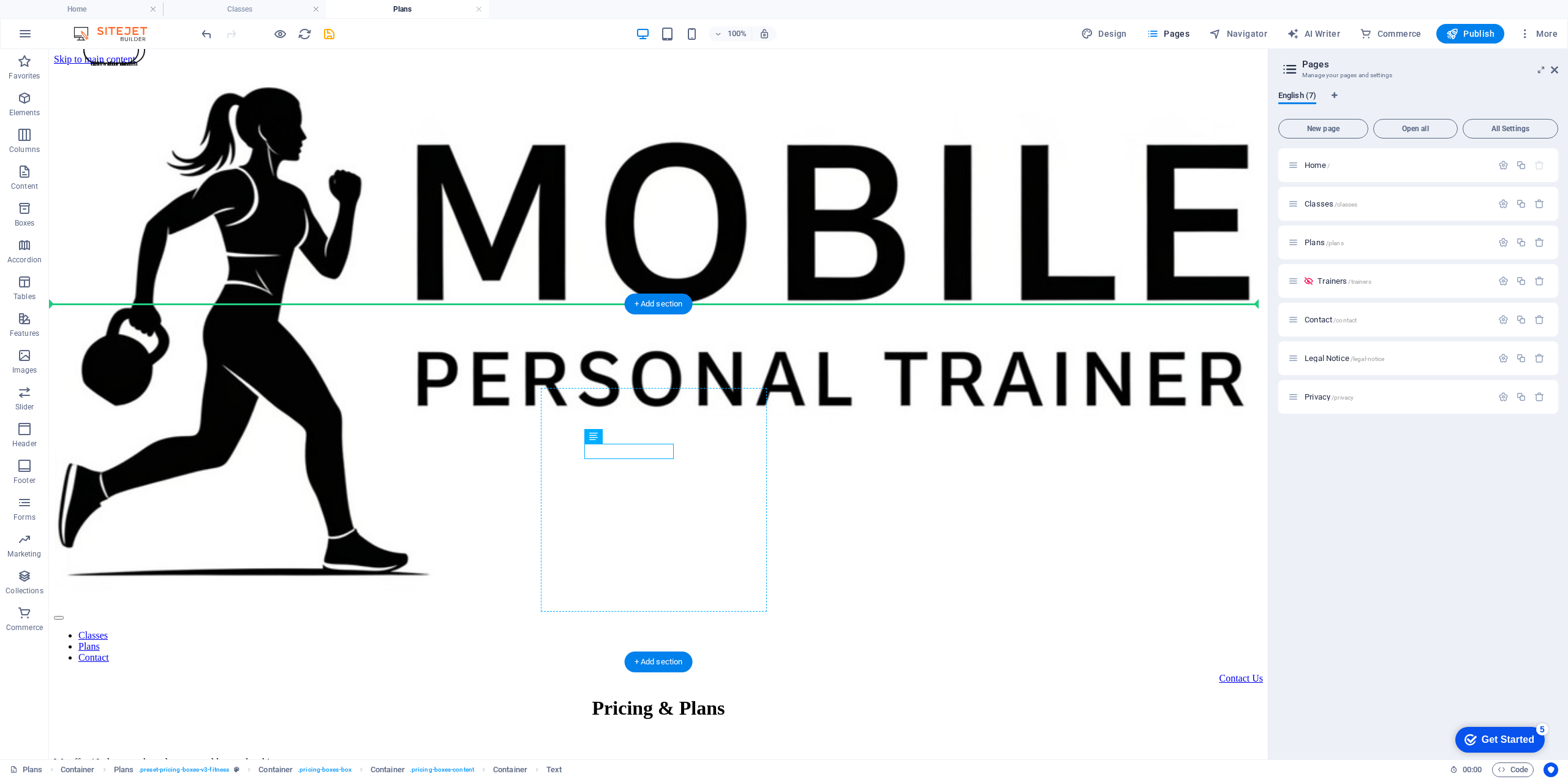
drag, startPoint x: 484, startPoint y: 451, endPoint x: 692, endPoint y: 451, distance: 208.0
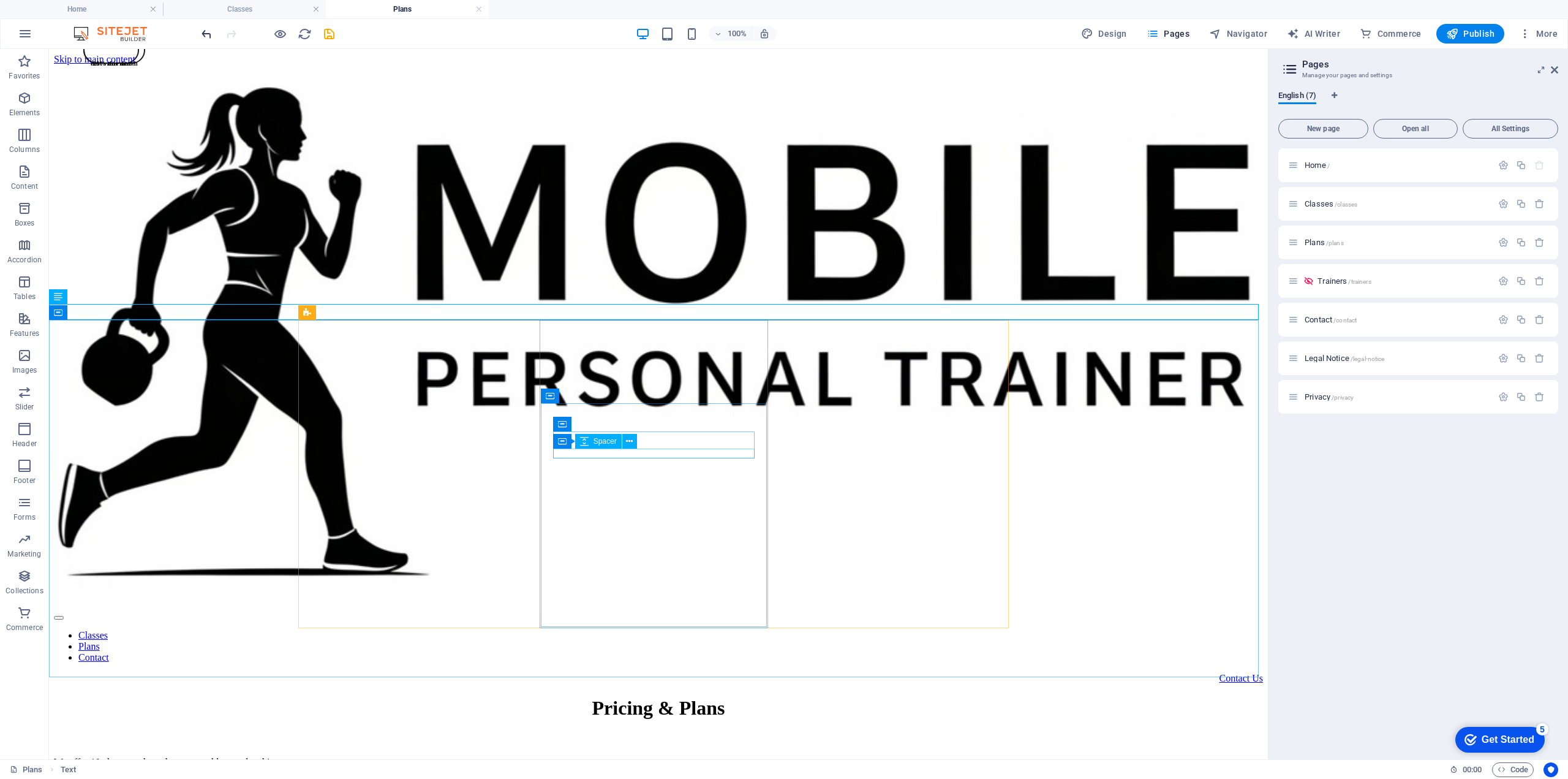
drag, startPoint x: 642, startPoint y: 447, endPoint x: 208, endPoint y: 33, distance: 599.8
click at [208, 33] on icon "undo" at bounding box center [207, 34] width 14 height 14
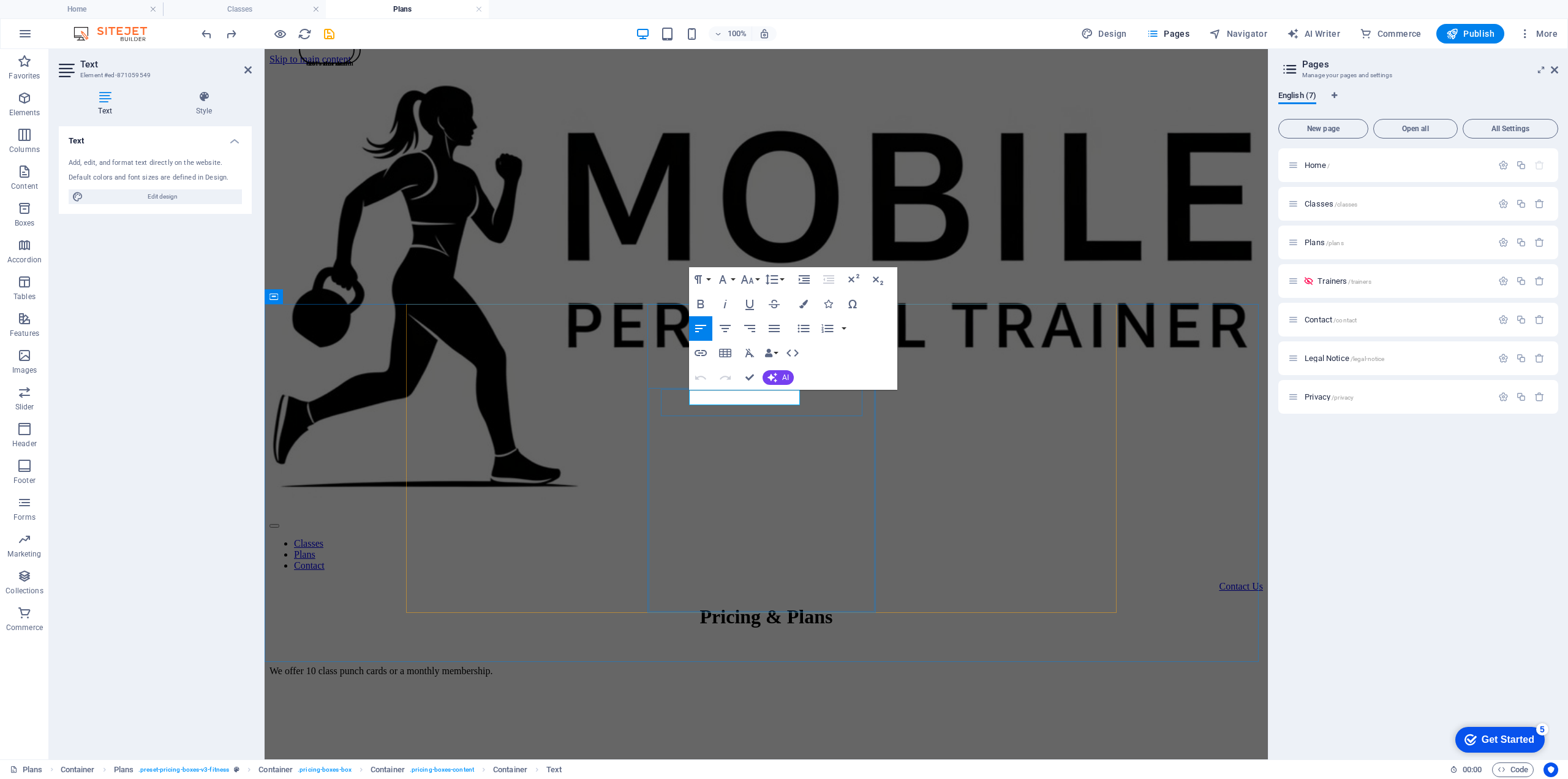
click at [724, 415] on button at bounding box center [724, 409] width 15 height 15
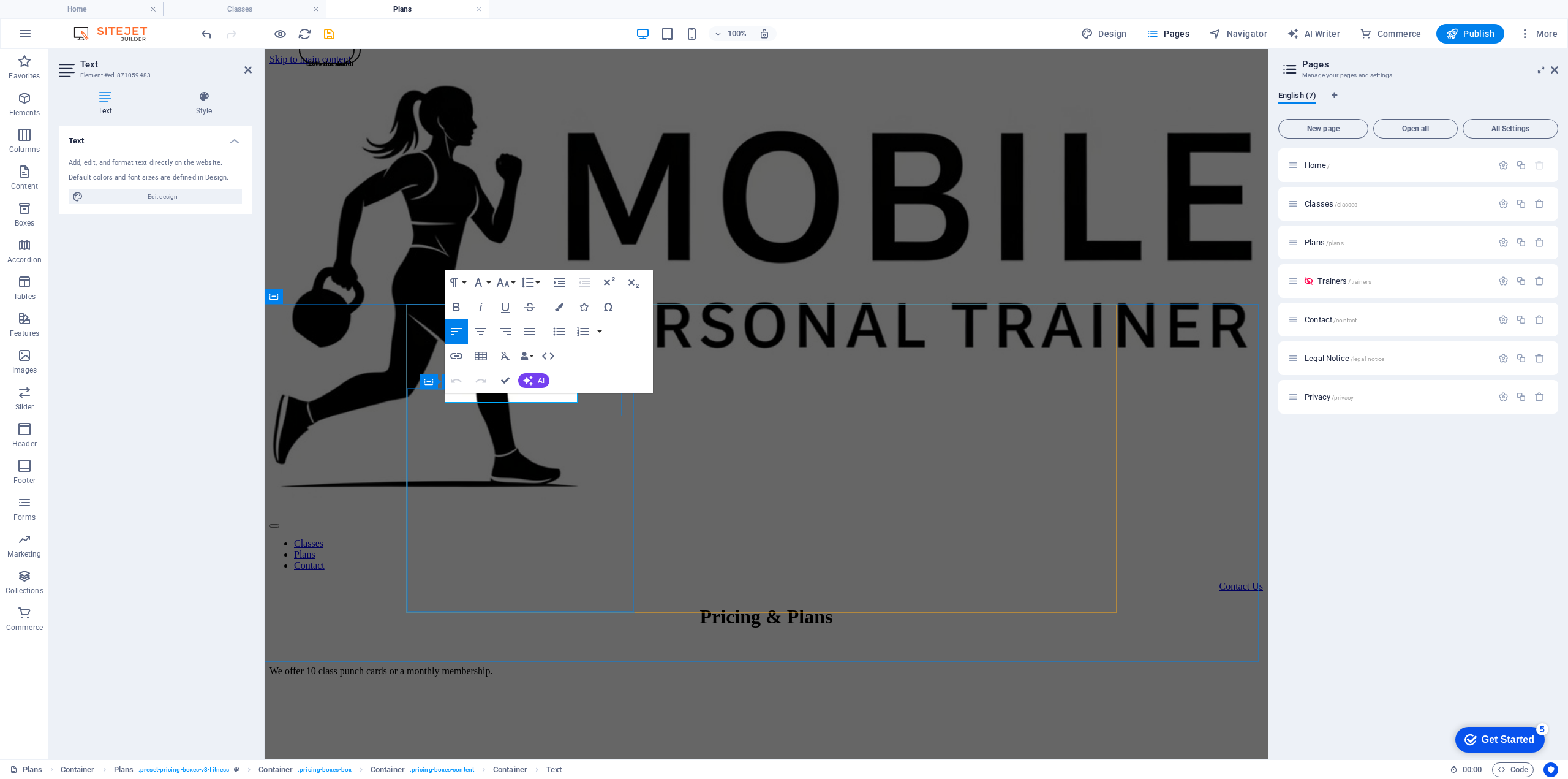
drag, startPoint x: 446, startPoint y: 397, endPoint x: 577, endPoint y: 397, distance: 131.0
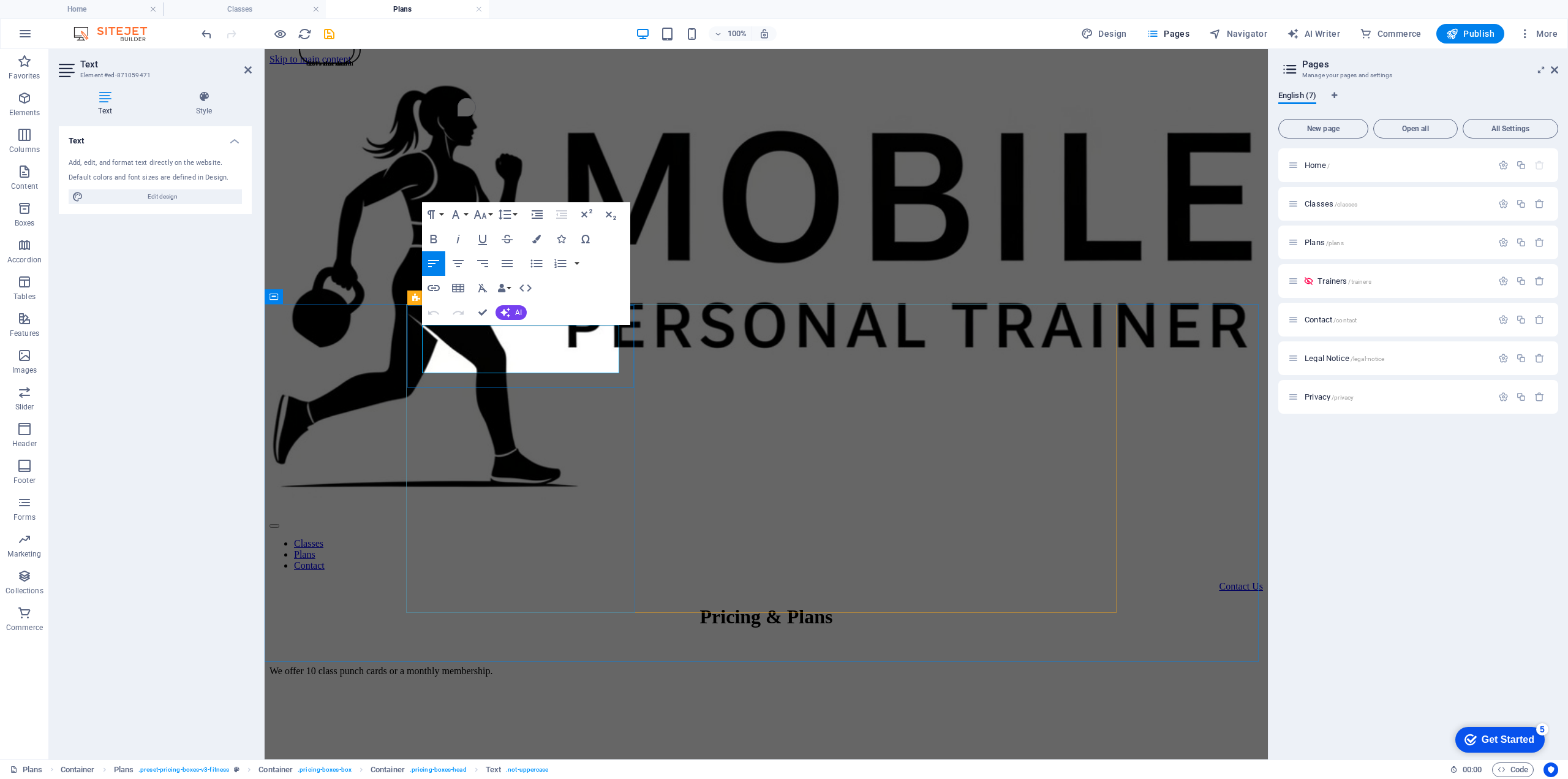
drag, startPoint x: 427, startPoint y: 339, endPoint x: 494, endPoint y: 334, distance: 67.2
drag, startPoint x: 549, startPoint y: 362, endPoint x: 429, endPoint y: 340, distance: 122.0
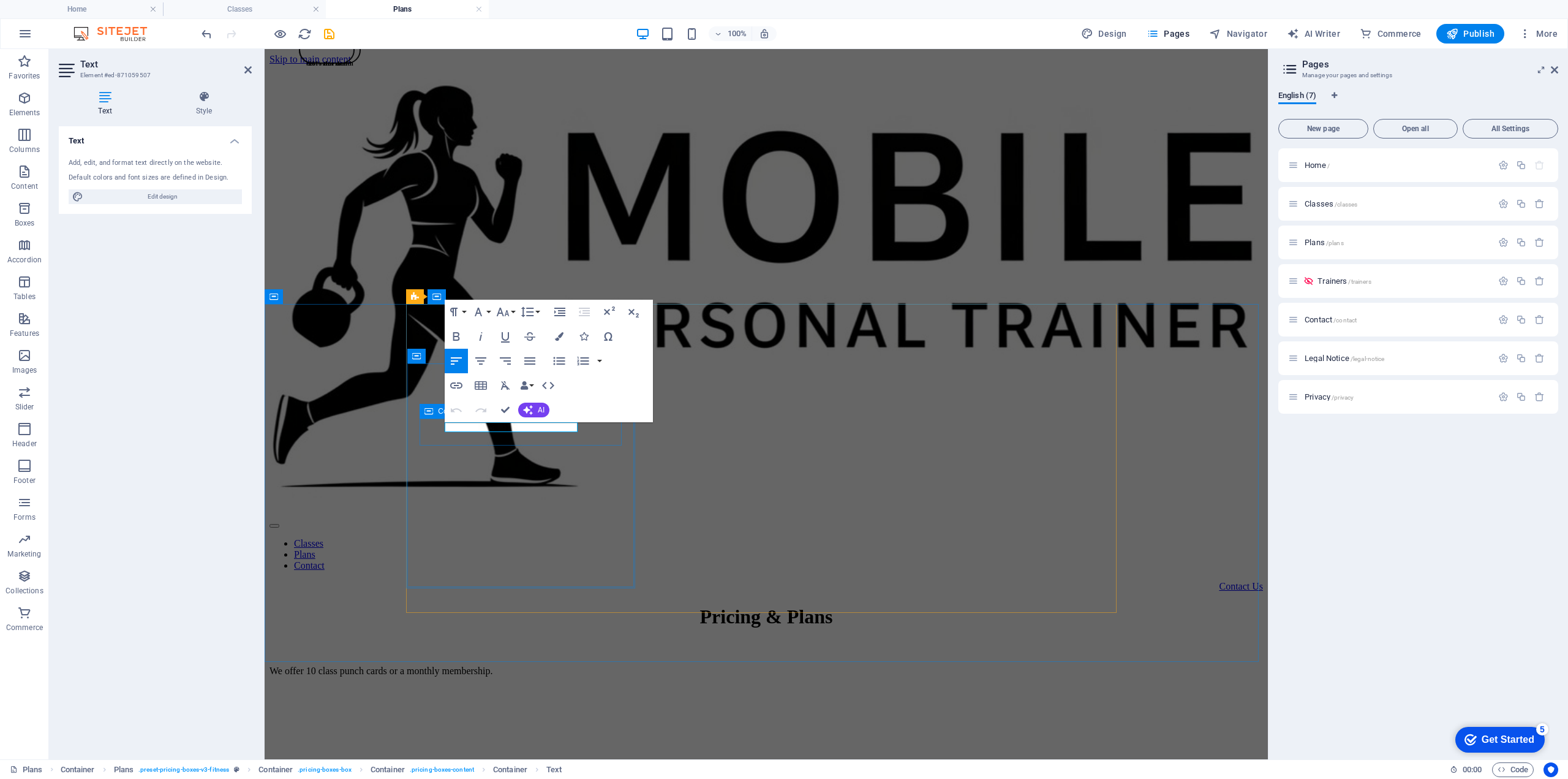
drag, startPoint x: 446, startPoint y: 427, endPoint x: 578, endPoint y: 433, distance: 132.1
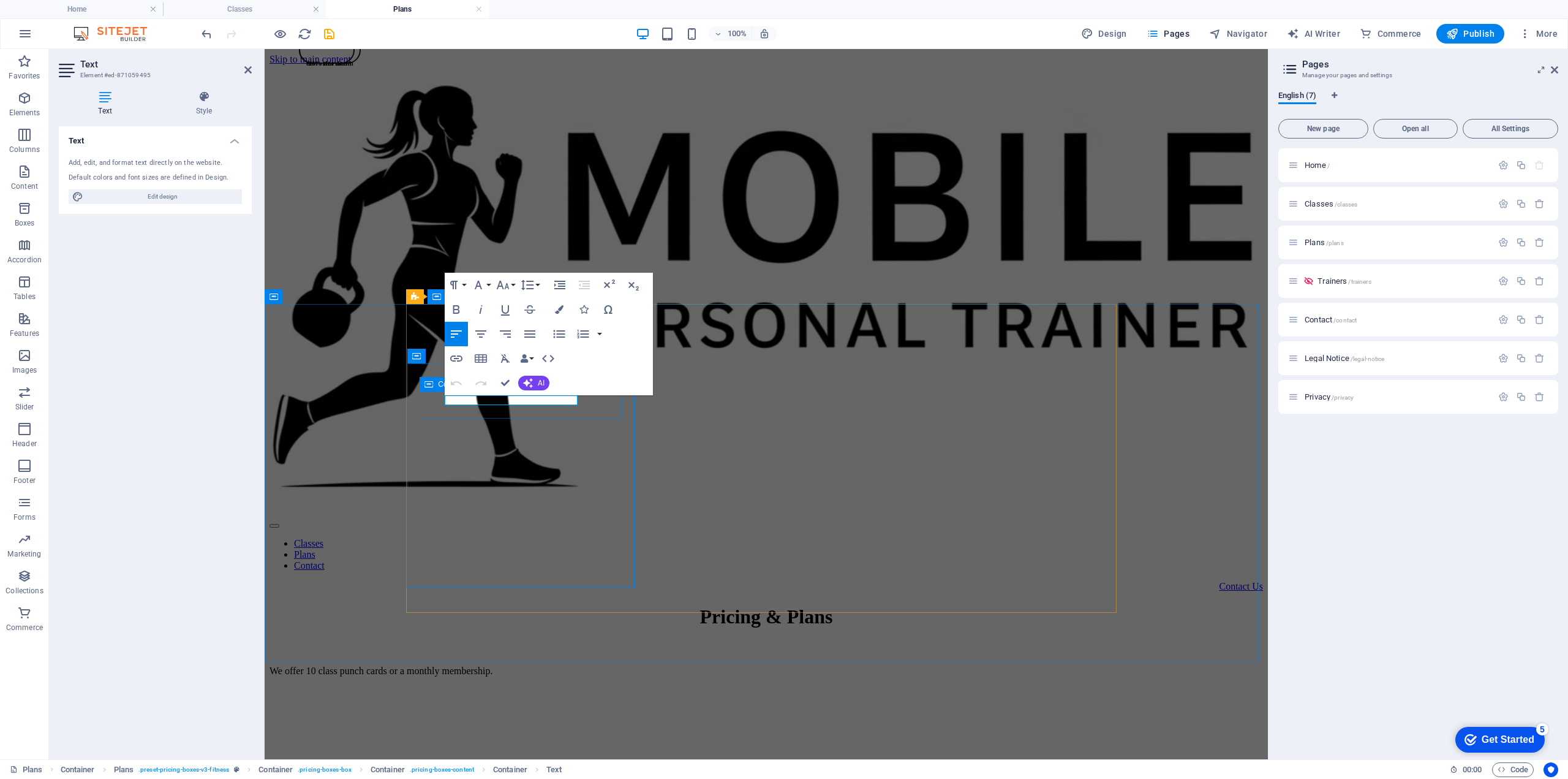
drag, startPoint x: 445, startPoint y: 400, endPoint x: 577, endPoint y: 401, distance: 132.0
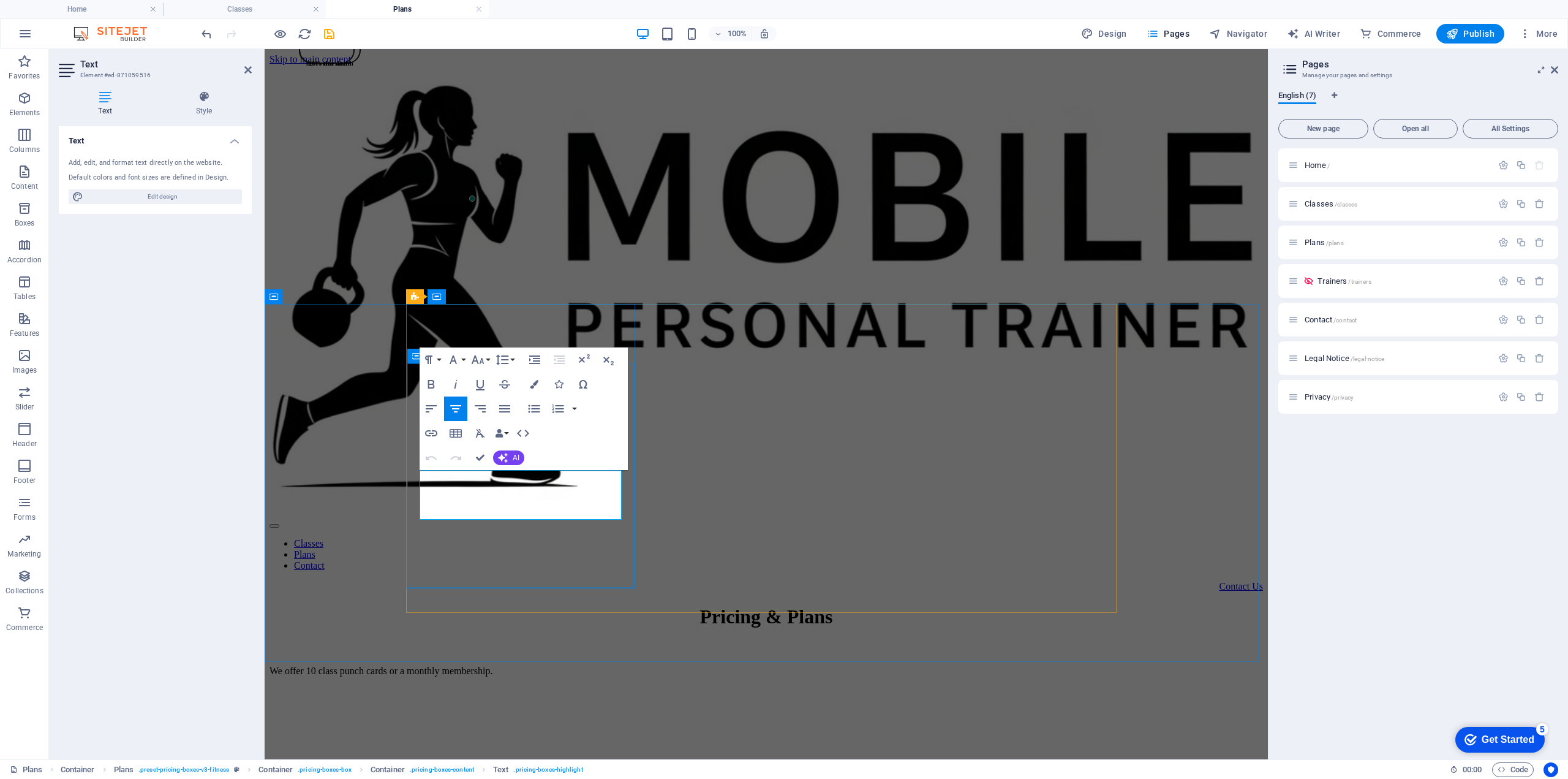
drag, startPoint x: 446, startPoint y: 495, endPoint x: 478, endPoint y: 489, distance: 32.6
drag, startPoint x: 500, startPoint y: 489, endPoint x: 528, endPoint y: 492, distance: 28.2
drag, startPoint x: 485, startPoint y: 495, endPoint x: 539, endPoint y: 496, distance: 54.0
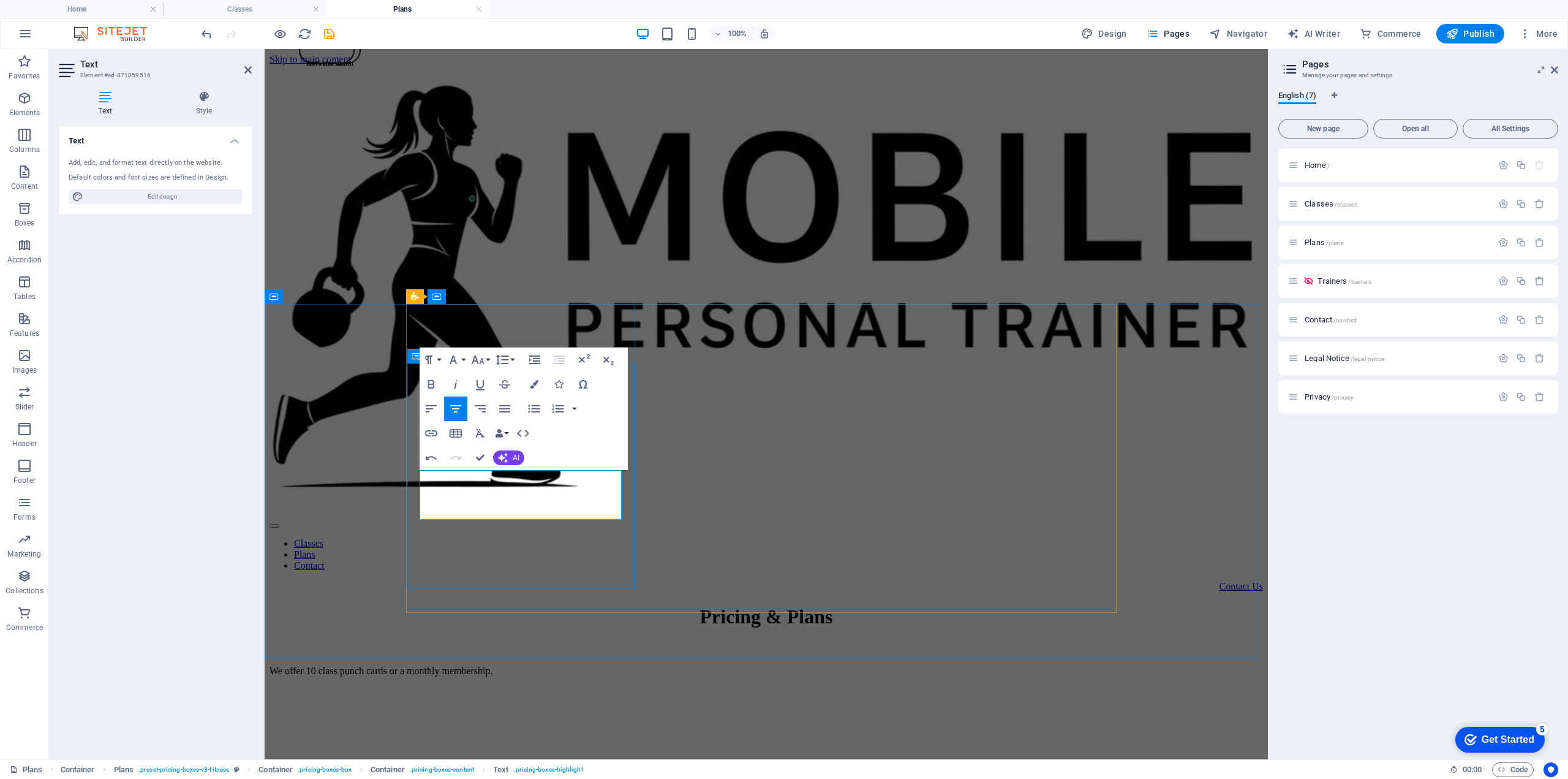
drag, startPoint x: 567, startPoint y: 505, endPoint x: 595, endPoint y: 504, distance: 28.0
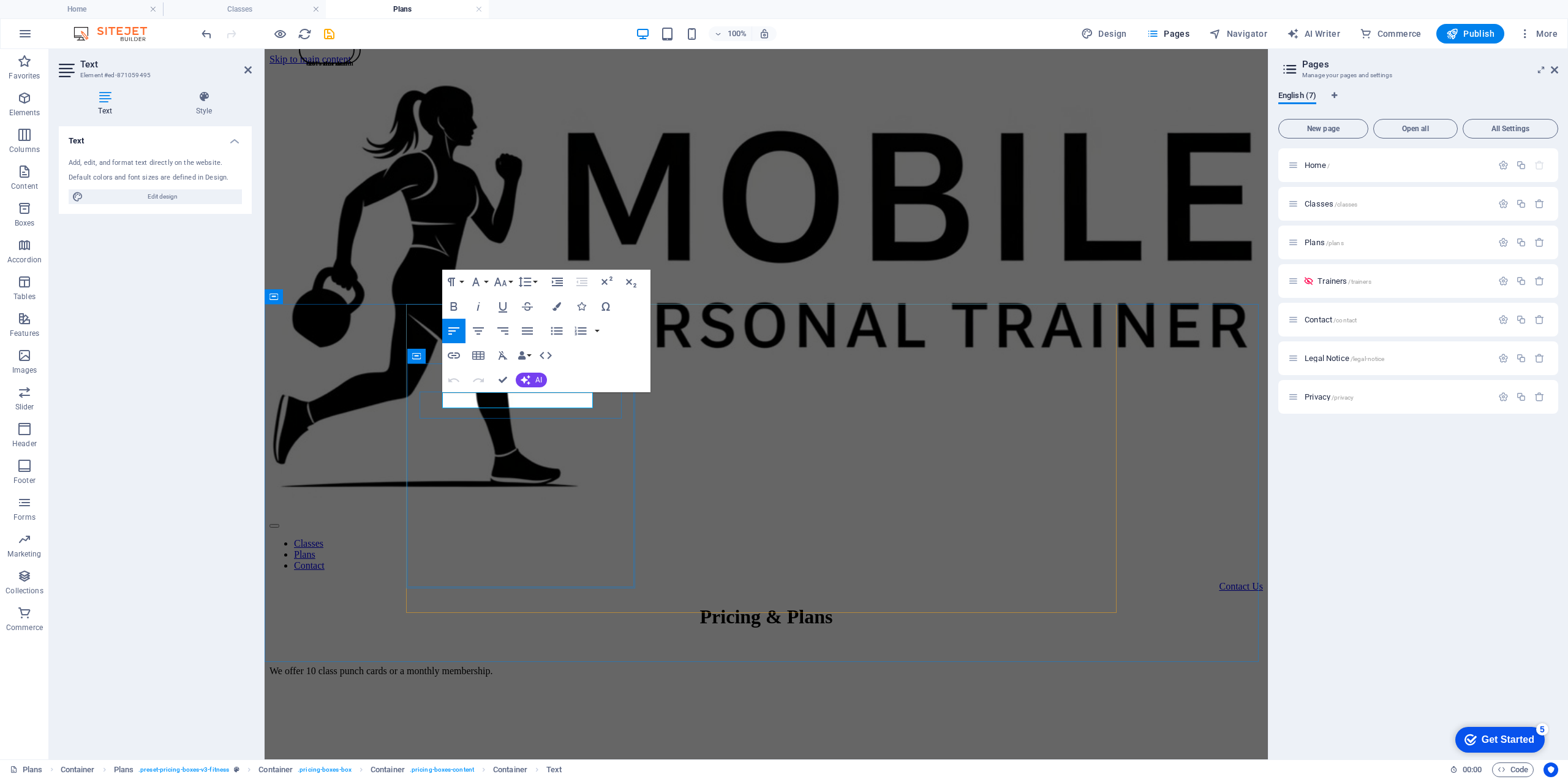
drag, startPoint x: 444, startPoint y: 399, endPoint x: 506, endPoint y: 394, distance: 62.2
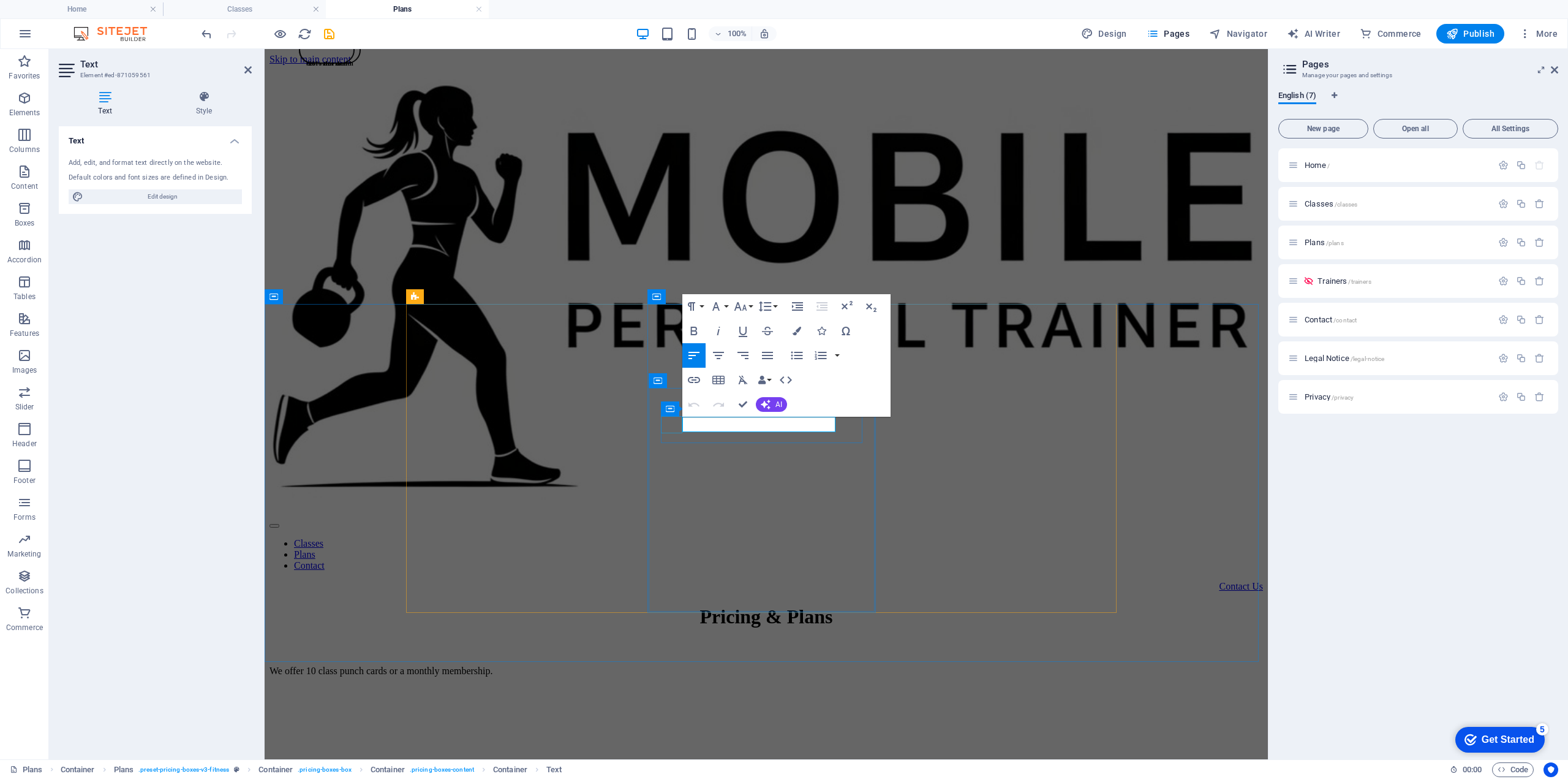
drag, startPoint x: 750, startPoint y: 427, endPoint x: 669, endPoint y: 426, distance: 81.0
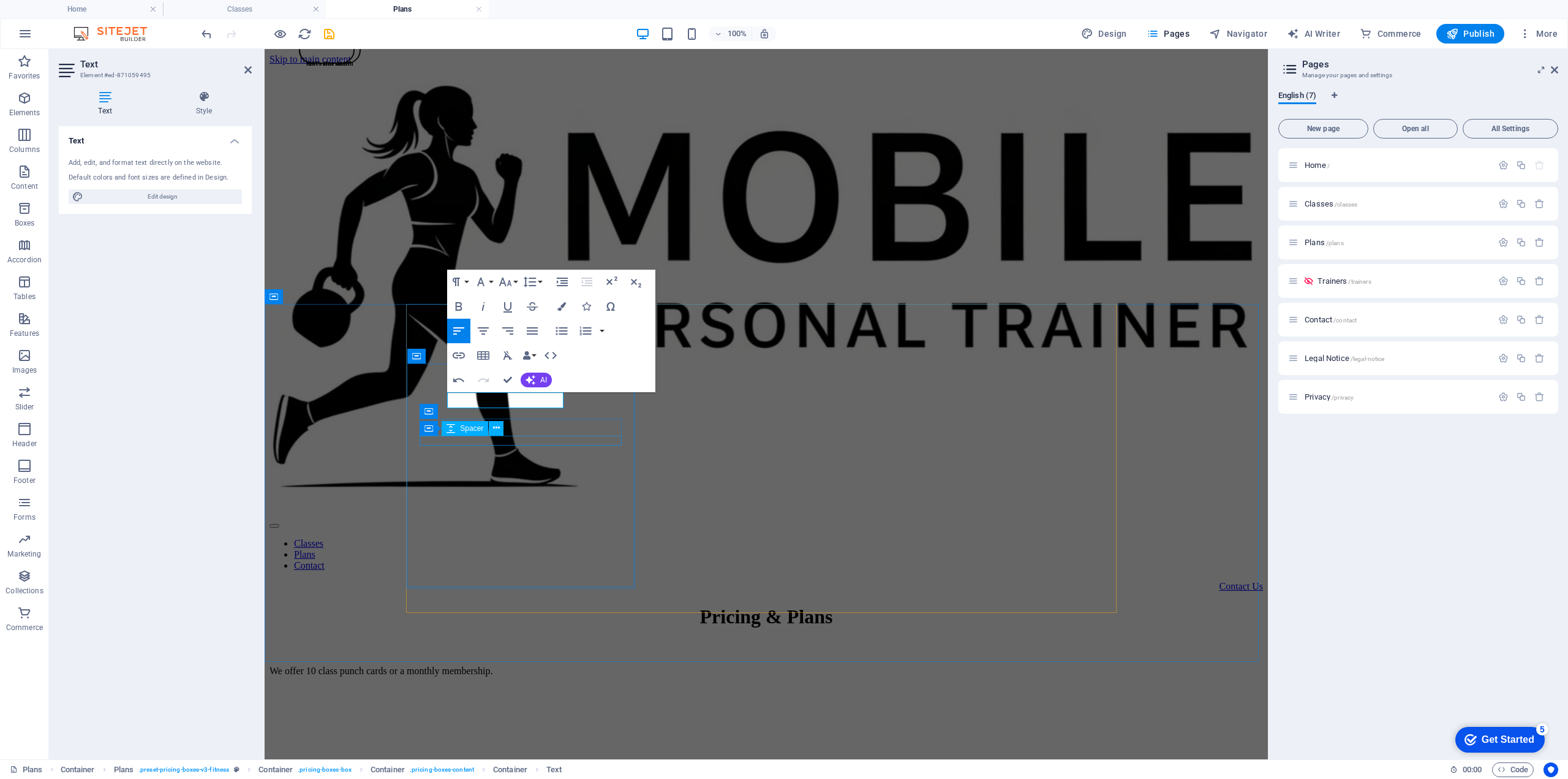
select select "px"
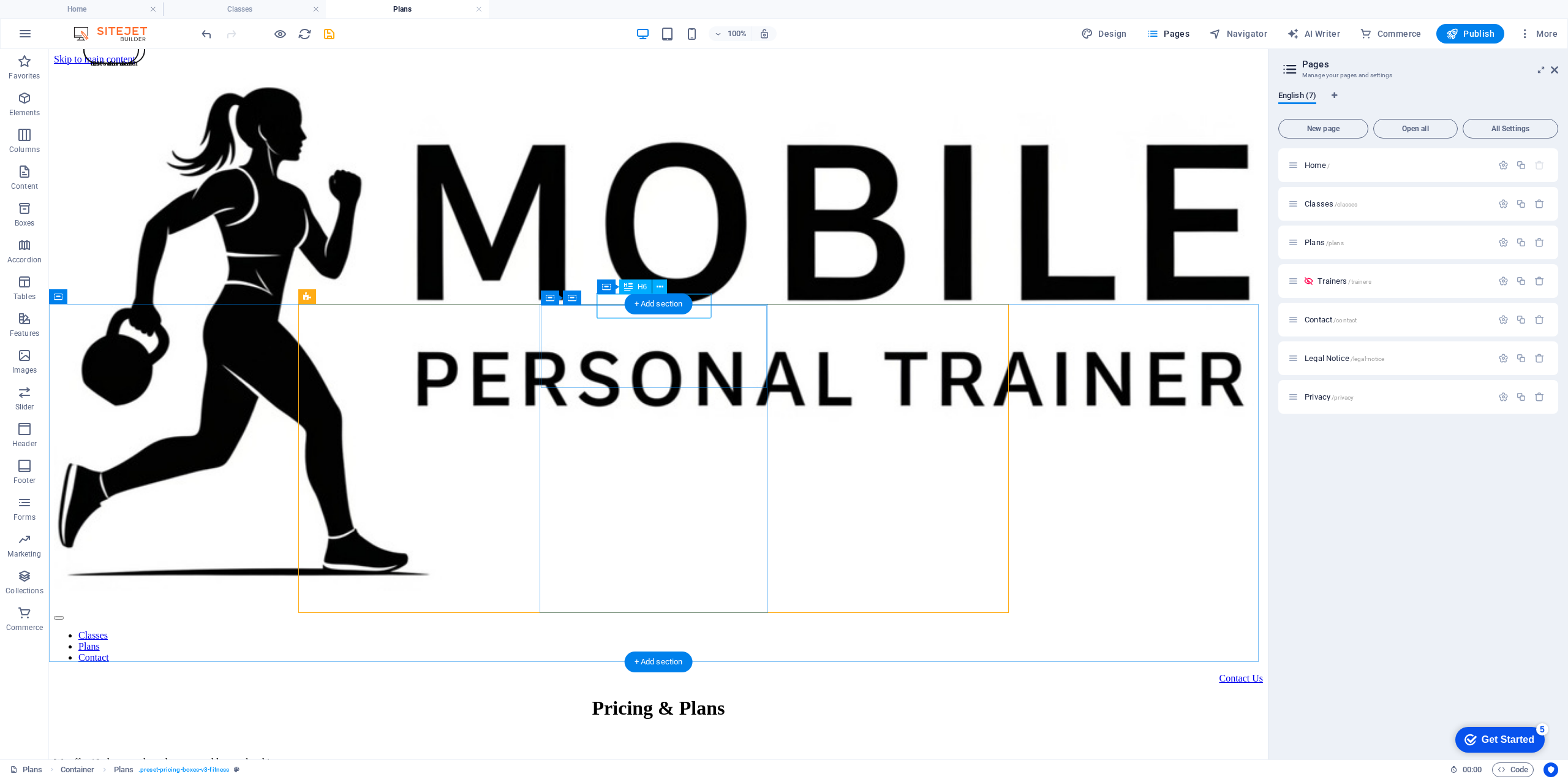
click at [138, 88] on div "best value deal" at bounding box center [111, 63] width 53 height 51
click at [144, 88] on div "-20% this month" at bounding box center [114, 63] width 59 height 51
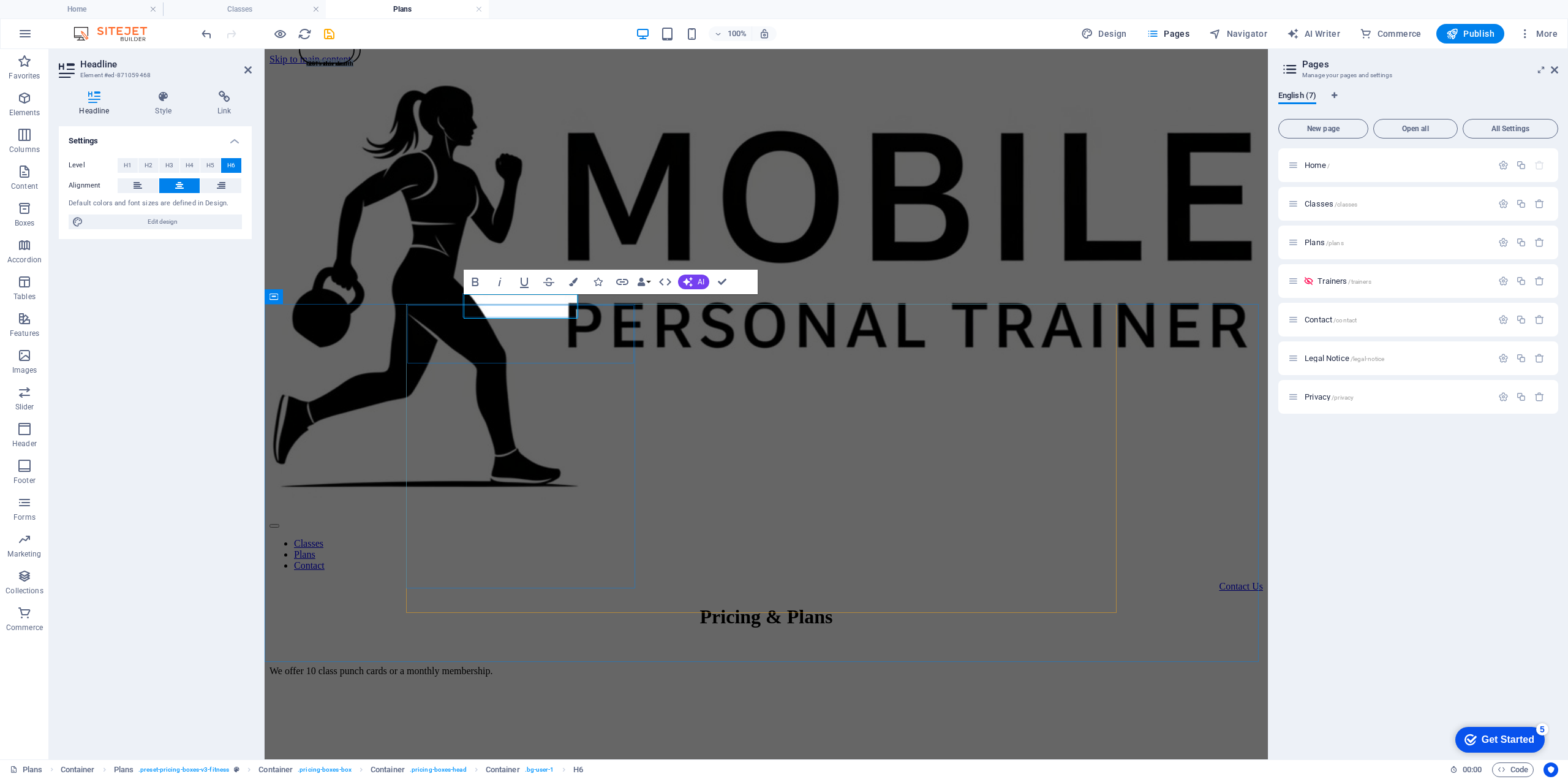
click at [353, 66] on span "-20% this month" at bounding box center [330, 62] width 47 height 7
drag, startPoint x: 470, startPoint y: 306, endPoint x: 569, endPoint y: 306, distance: 99.0
click at [353, 66] on span "-20% this month" at bounding box center [330, 62] width 47 height 7
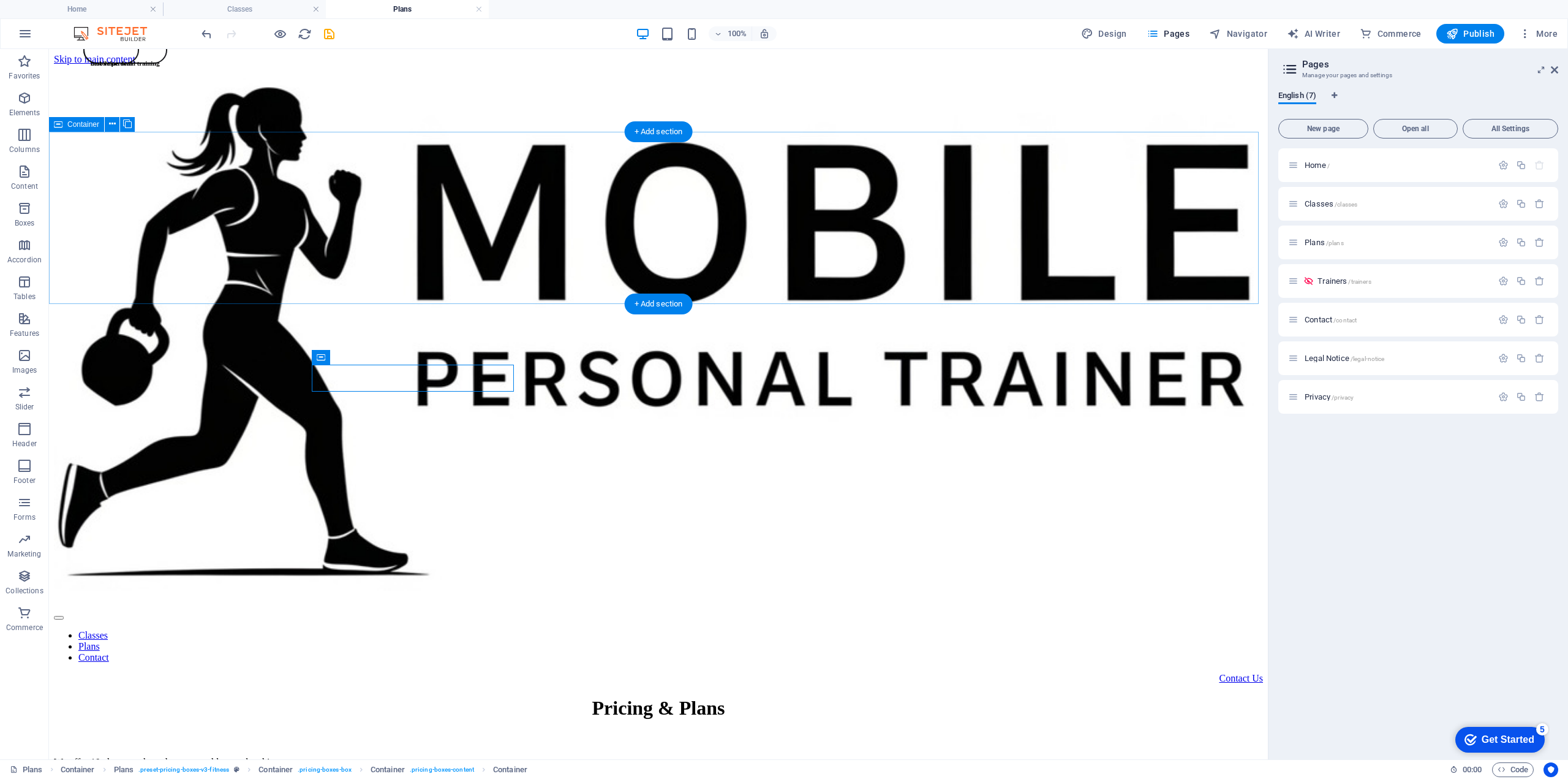
click at [662, 697] on div "Pricing & Plans We offer 10 class punch cards or a monthly membership." at bounding box center [658, 732] width 1209 height 71
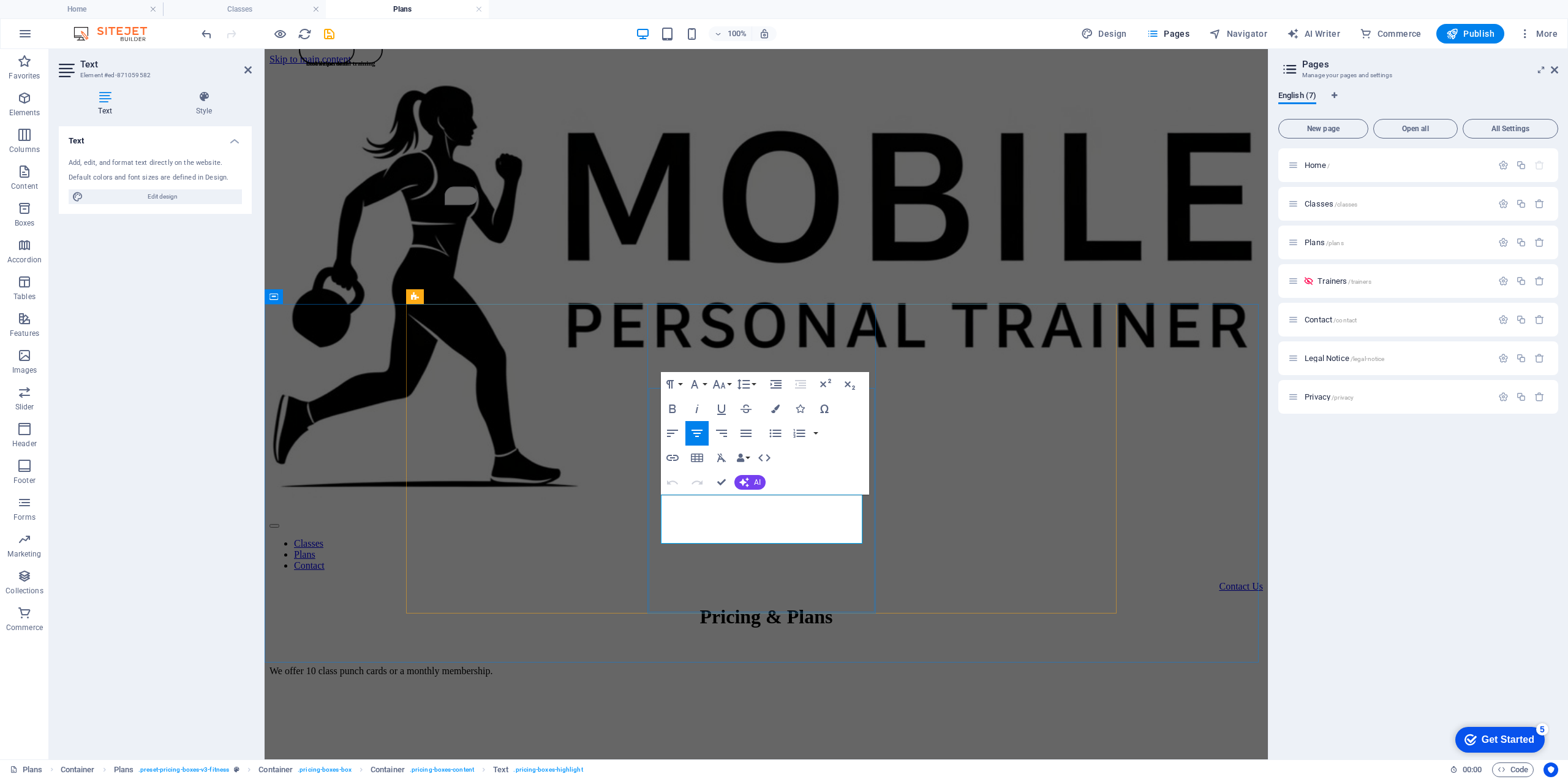
drag, startPoint x: 703, startPoint y: 519, endPoint x: 697, endPoint y: 518, distance: 6.1
click at [975, 606] on div "Pricing & Plans" at bounding box center [766, 617] width 993 height 23
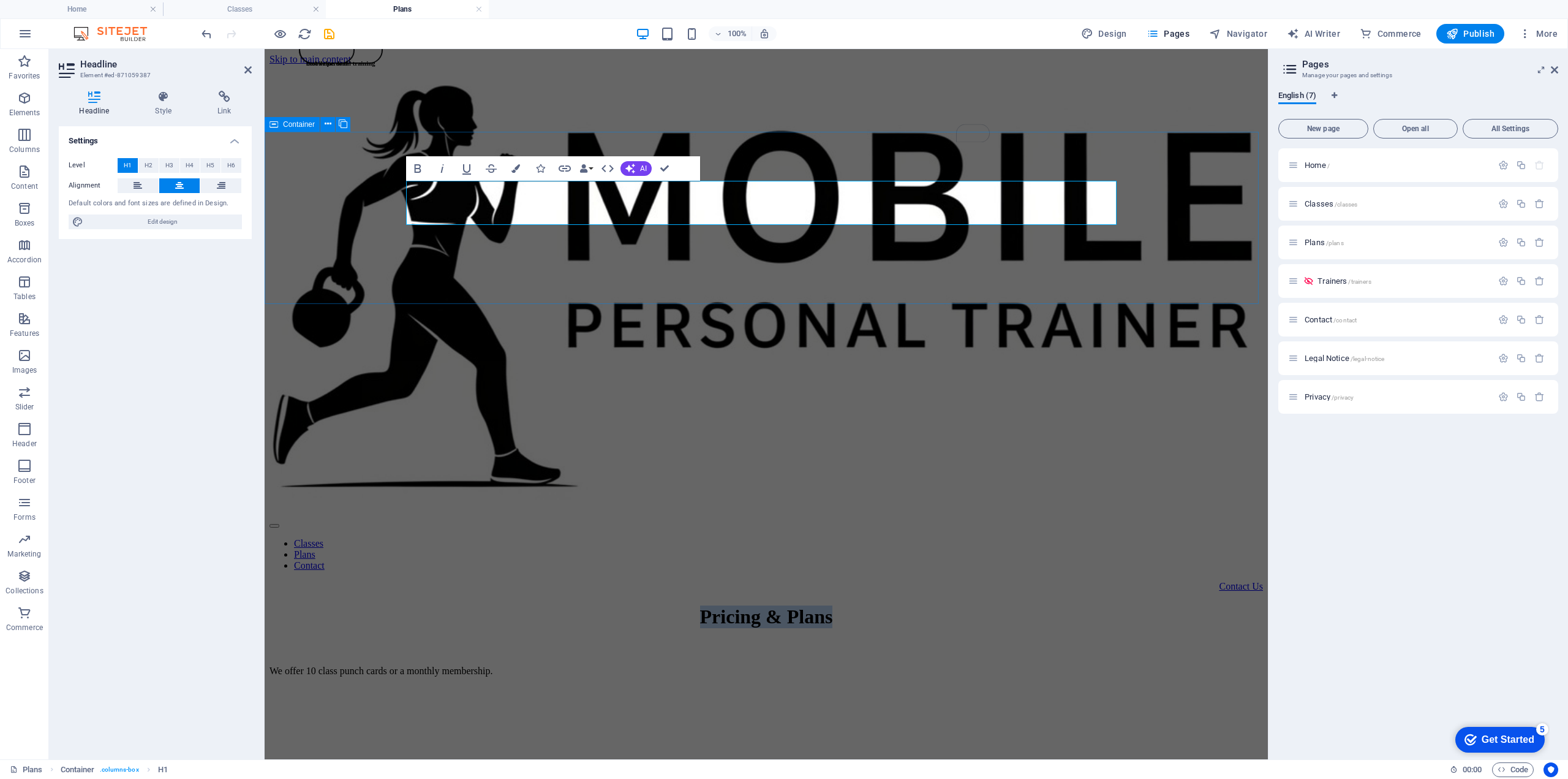
click at [394, 606] on div "Pricing & Plans We offer 10 class punch cards or a monthly membership." at bounding box center [766, 641] width 993 height 71
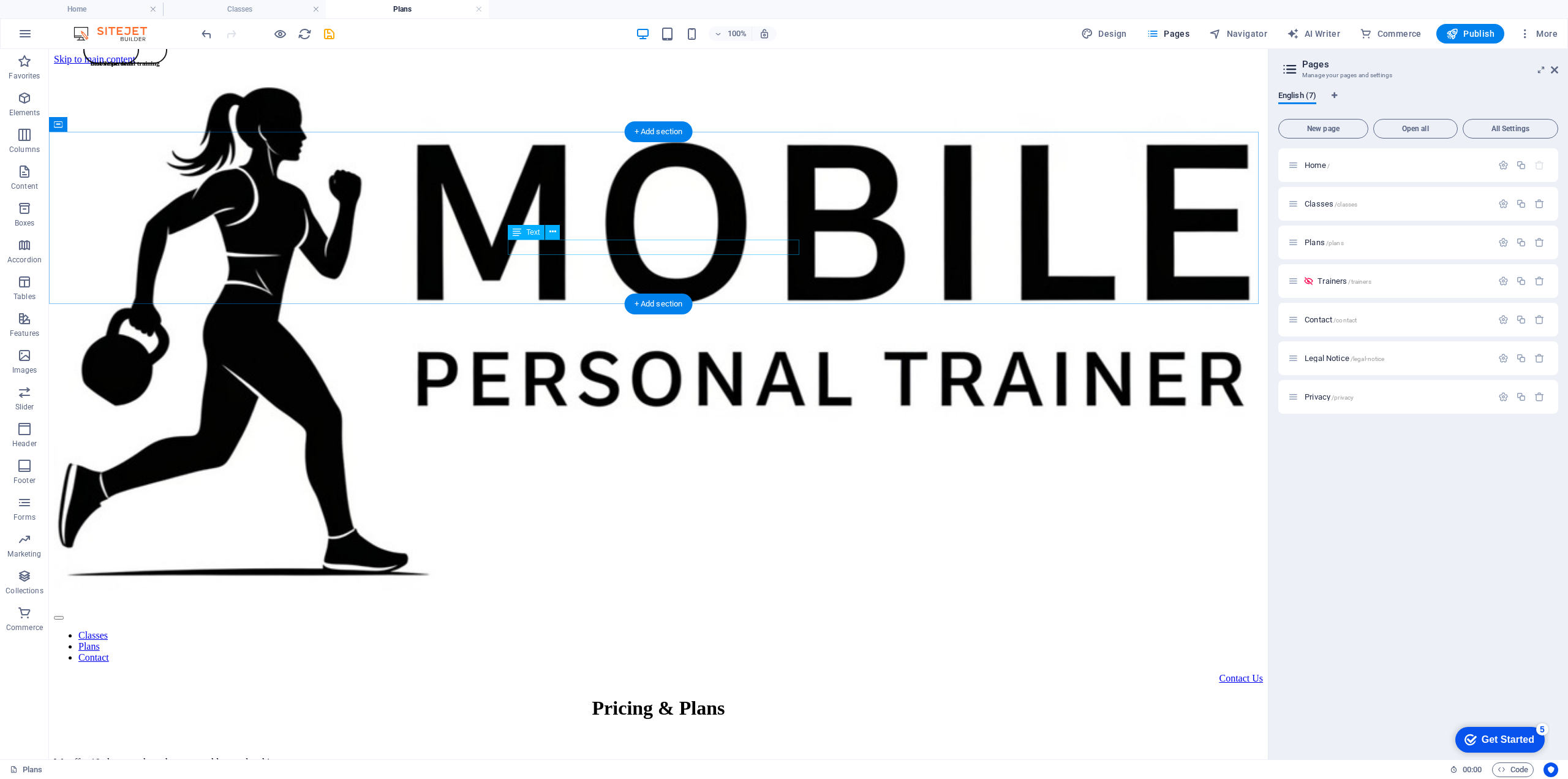
click at [676, 757] on div "We offer 10 class punch cards or a monthly membership." at bounding box center [658, 762] width 1209 height 11
click at [674, 757] on div "We offer 10 class punch cards or a monthly membership." at bounding box center [658, 762] width 1209 height 11
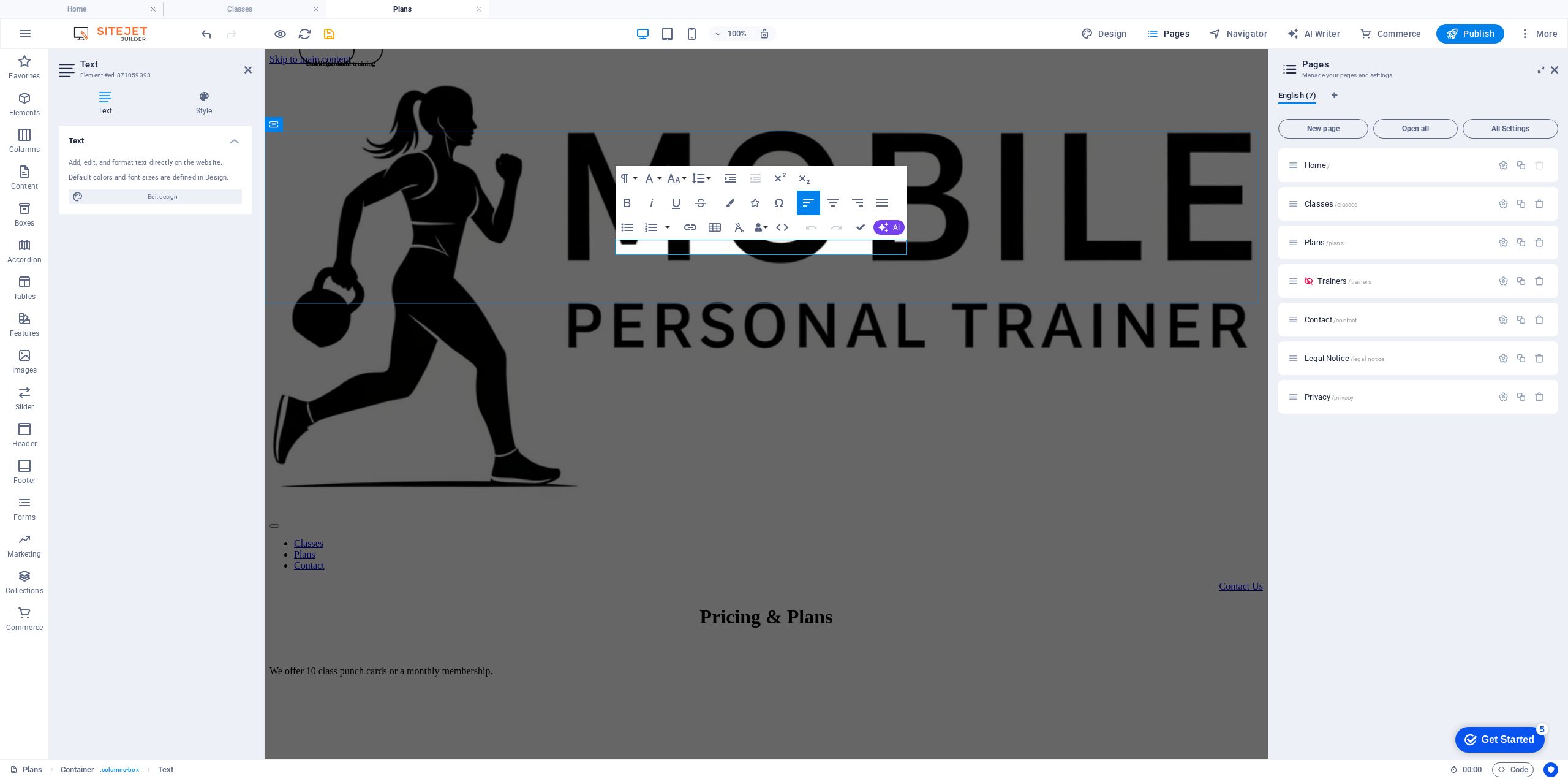
click at [658, 665] on p "We offer 10 class punch cards or a monthly membership." at bounding box center [766, 671] width 993 height 11
click at [852, 665] on p "We offer a pay as you go or 10 class punch cards or a monthly membership." at bounding box center [766, 671] width 993 height 11
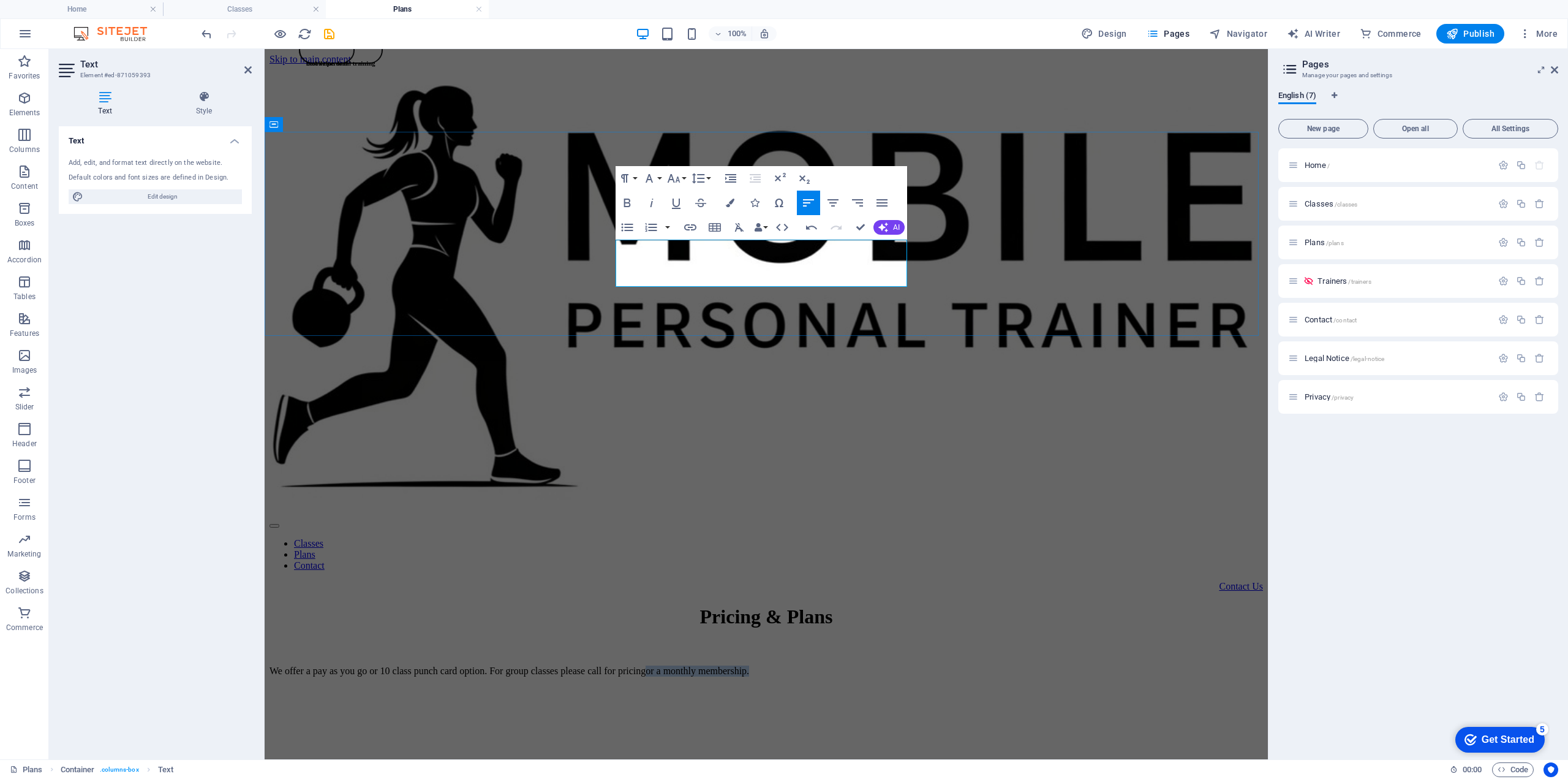
drag, startPoint x: 678, startPoint y: 278, endPoint x: 790, endPoint y: 265, distance: 112.8
click at [790, 665] on p "We offer a pay as you go or 10 class punch card option. For group classes pleas…" at bounding box center [766, 671] width 993 height 11
click at [920, 606] on div "Pricing & Plans We offer a pay as you go or 10 class punch card option. For gro…" at bounding box center [766, 641] width 993 height 71
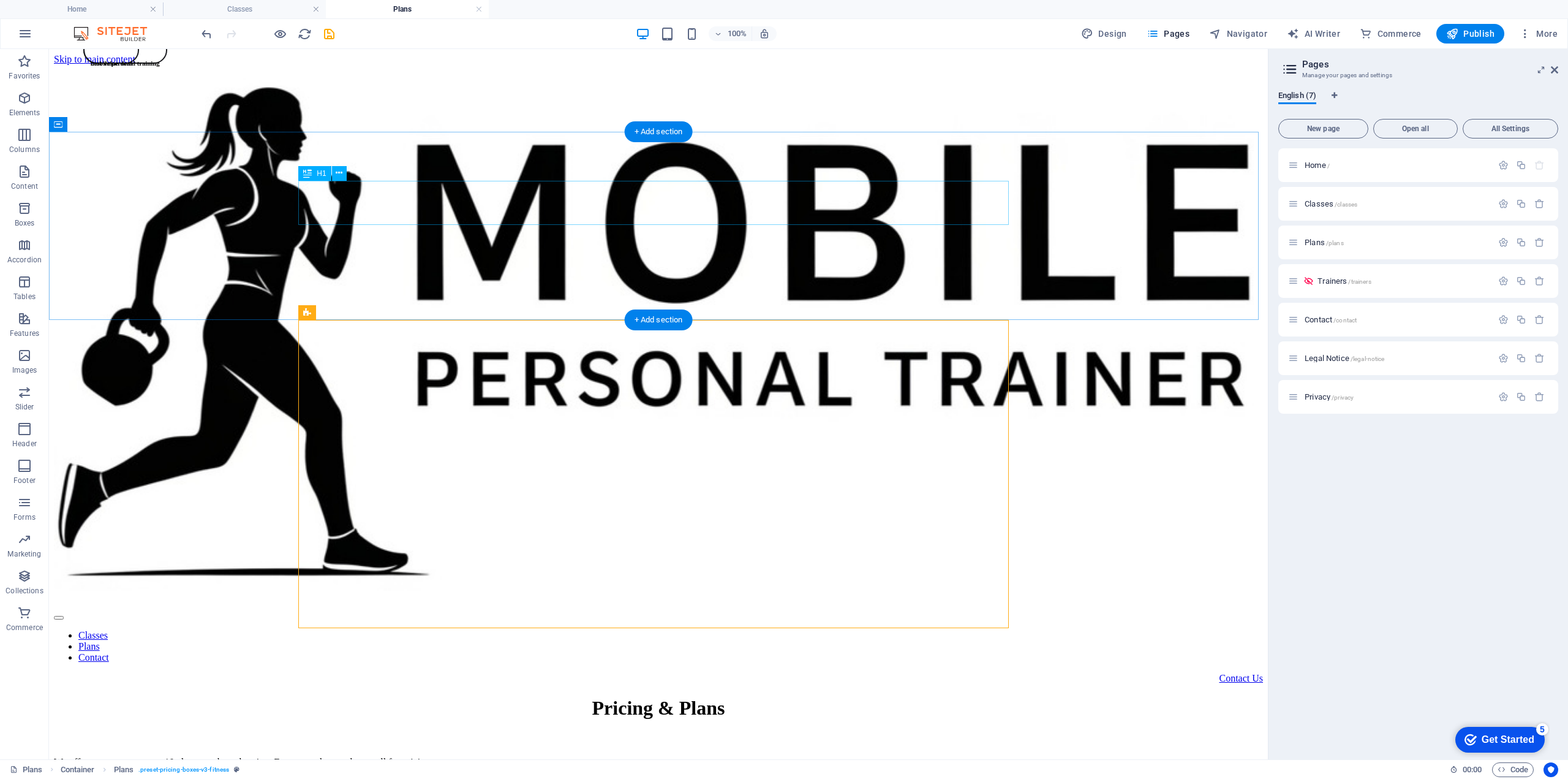
click at [675, 697] on div "Pricing & Plans" at bounding box center [658, 708] width 1209 height 23
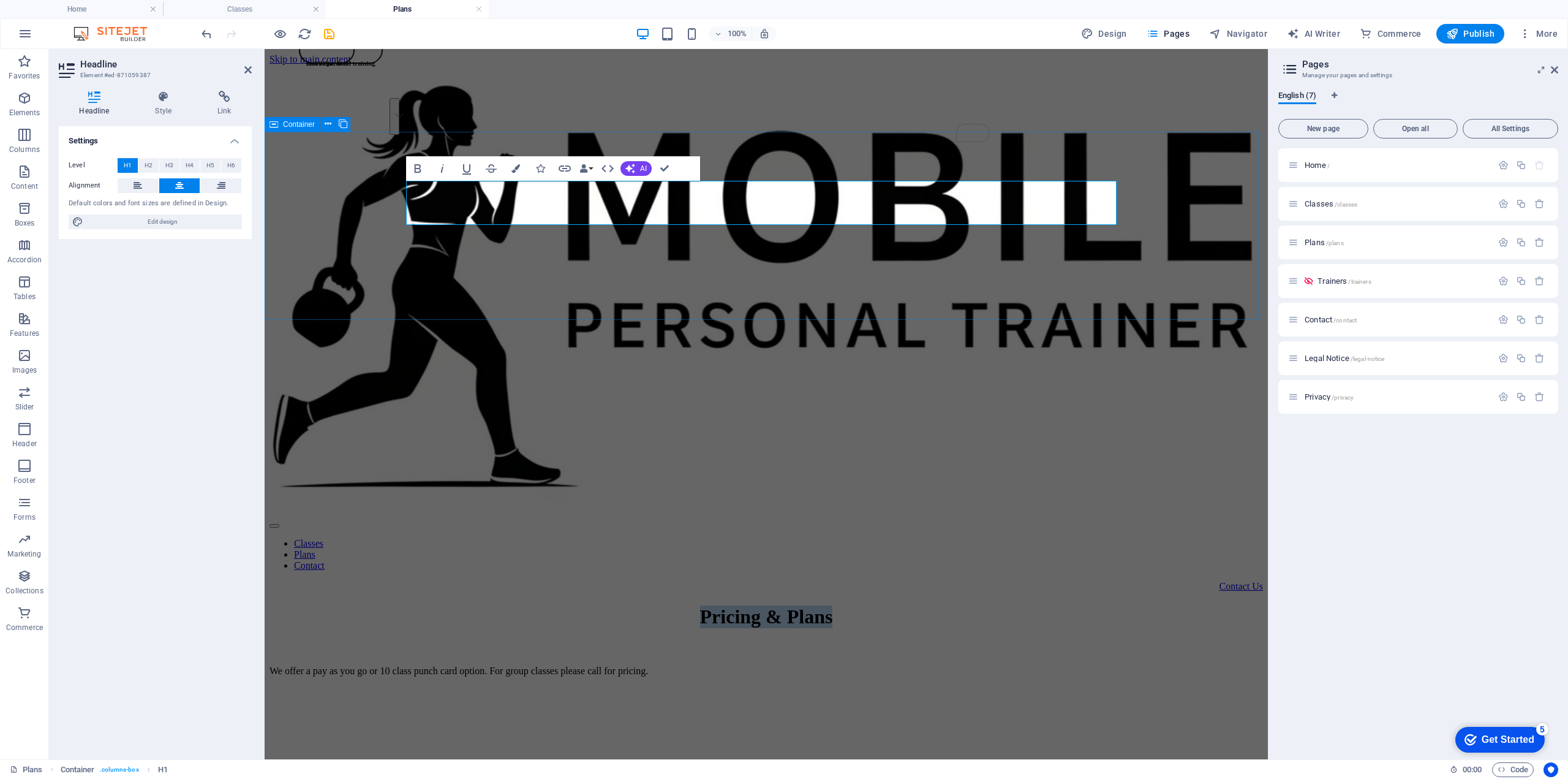
click at [928, 606] on div "Pricing & Plans We offer a pay as you go or 10 class punch card option. For gro…" at bounding box center [766, 641] width 993 height 71
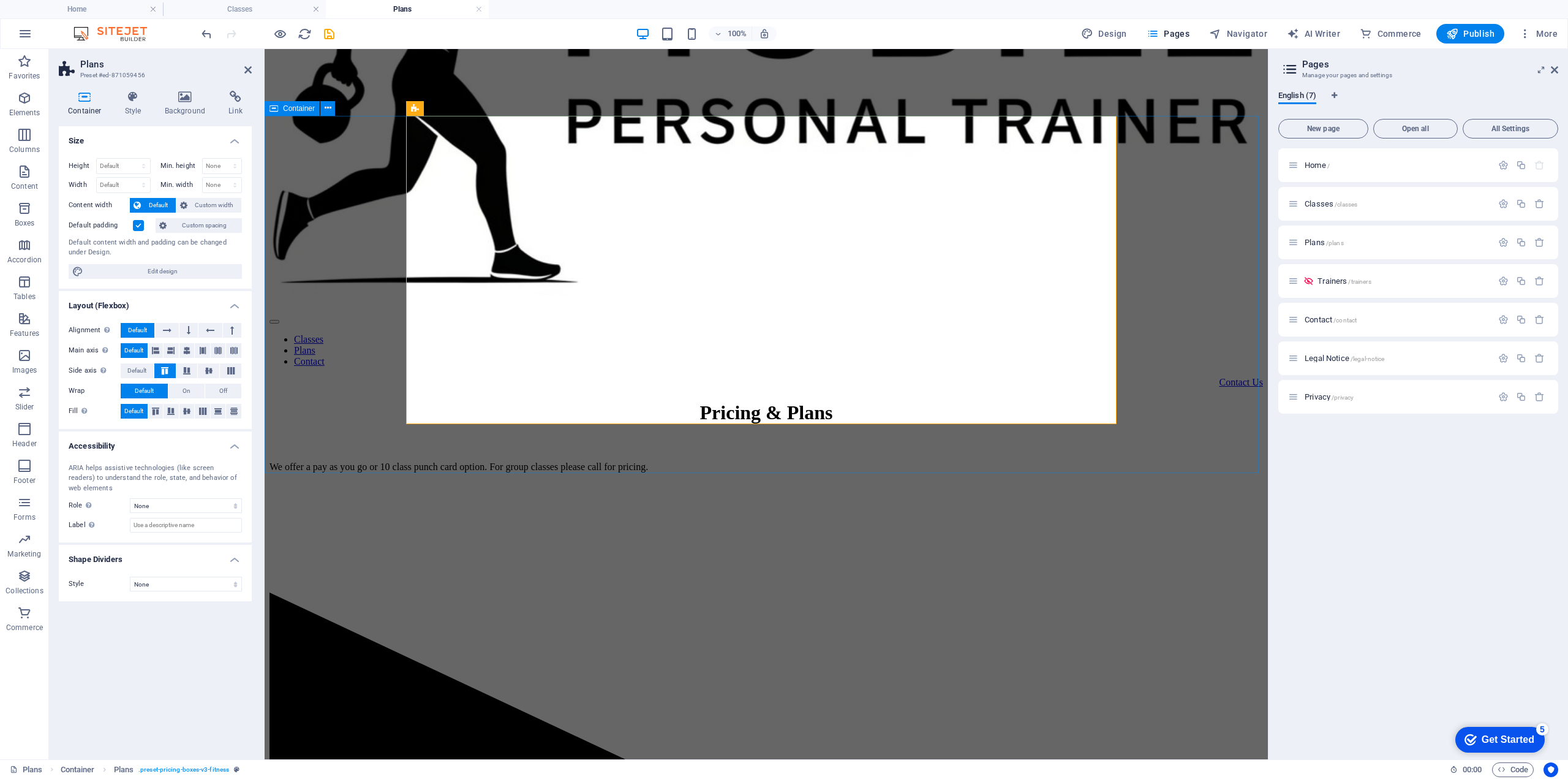
scroll to position [408, 0]
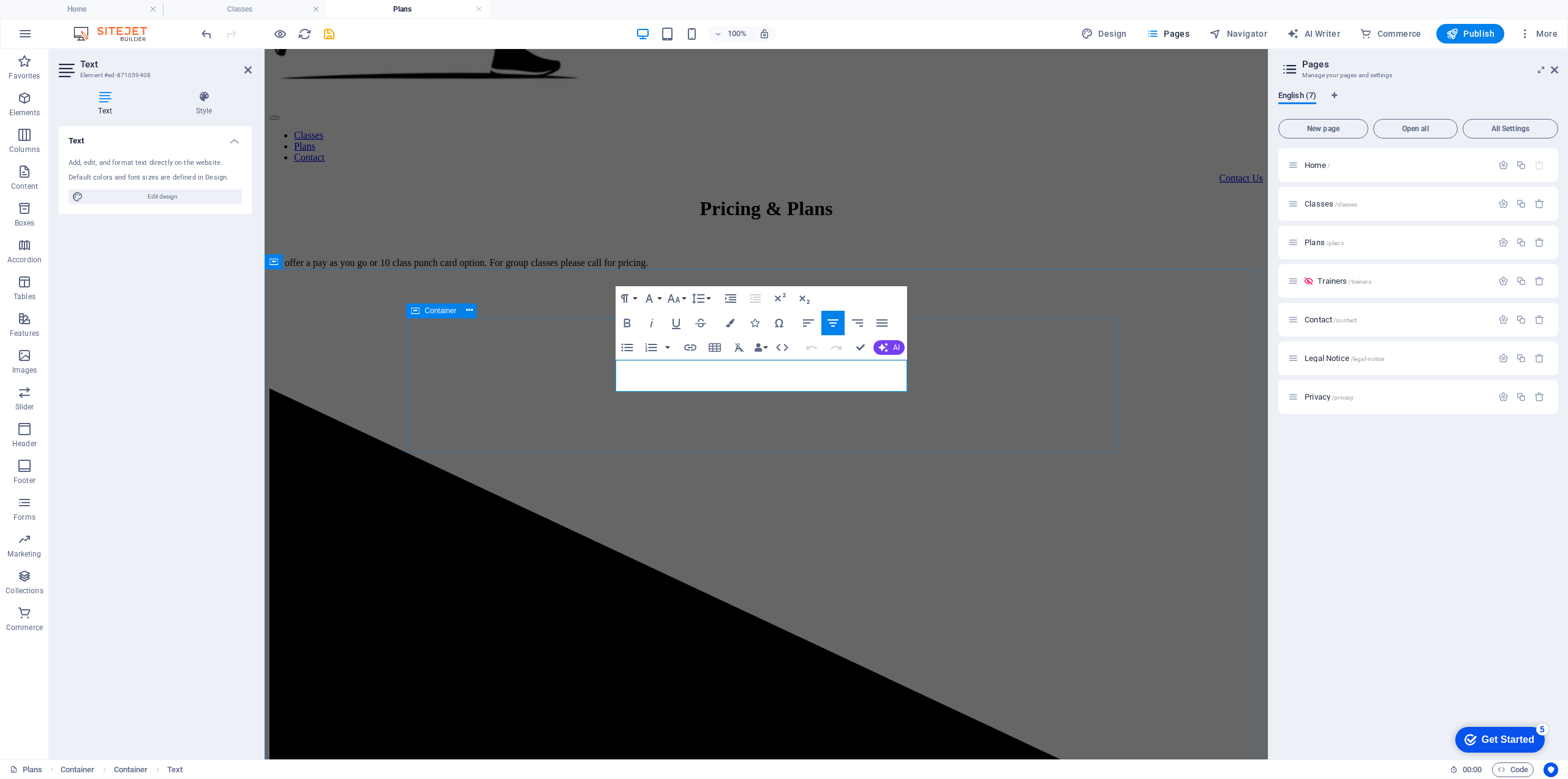
drag, startPoint x: 627, startPoint y: 366, endPoint x: 918, endPoint y: 395, distance: 292.4
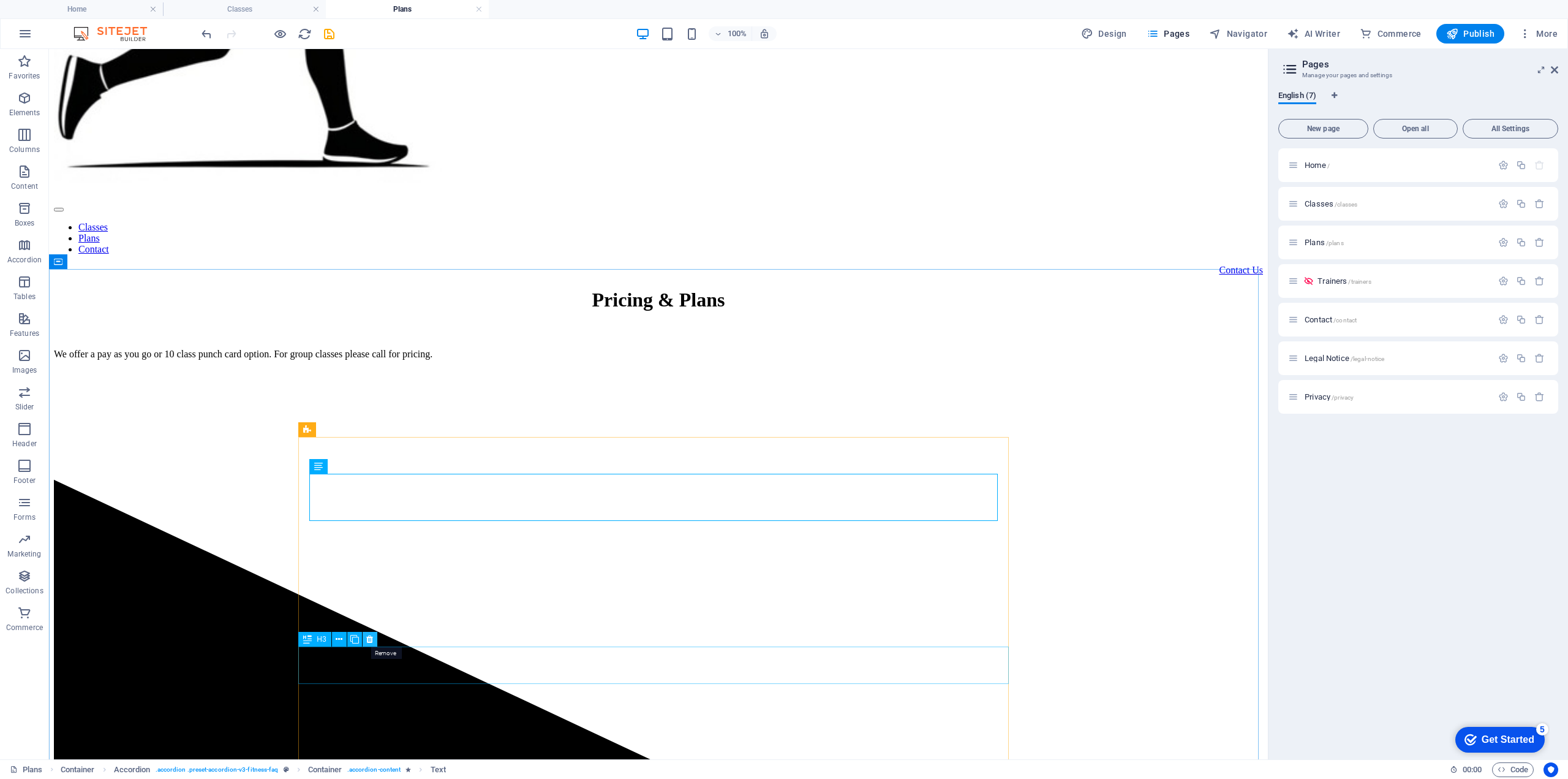
click at [370, 638] on icon at bounding box center [369, 639] width 7 height 13
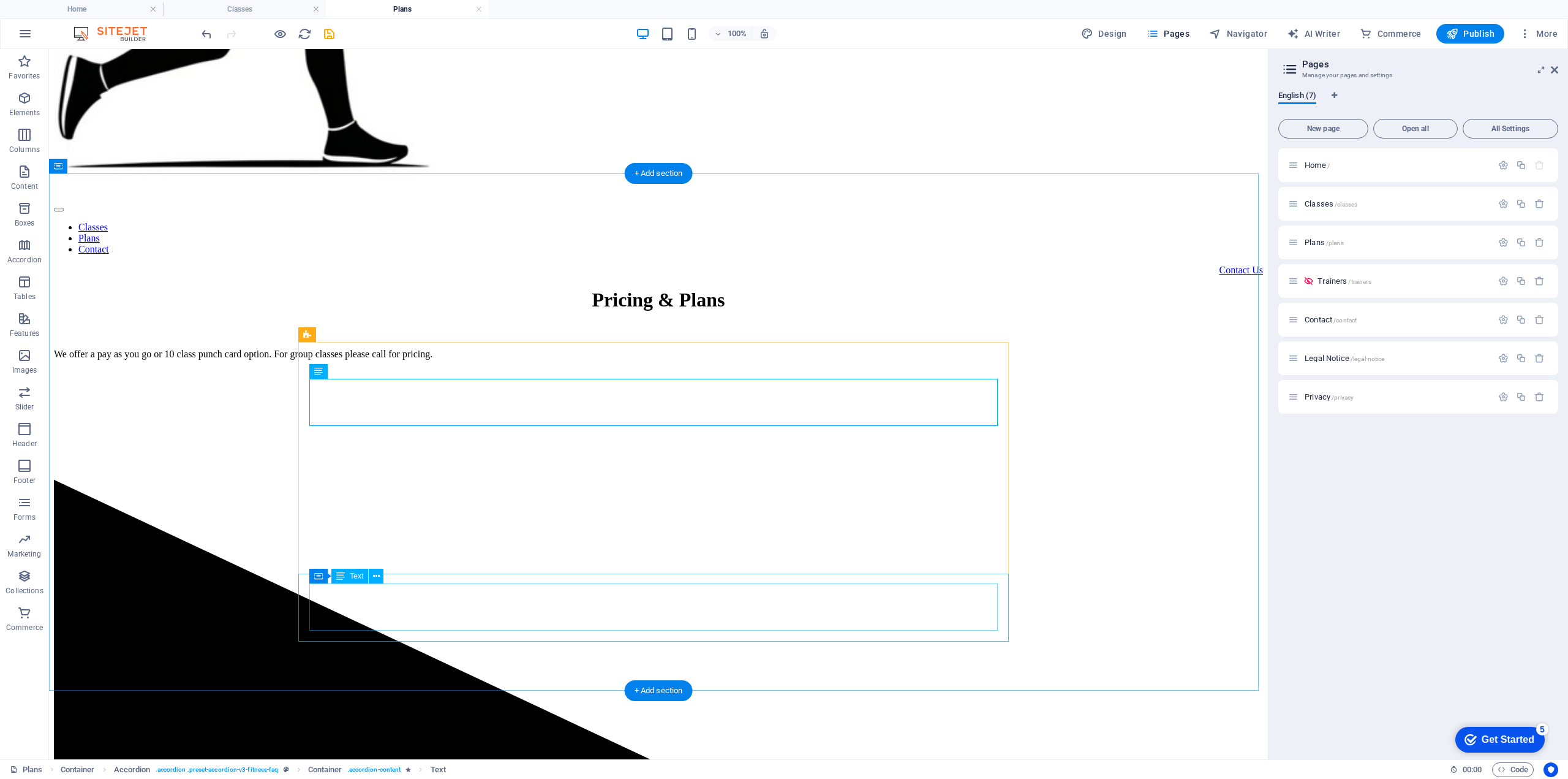
scroll to position [613, 0]
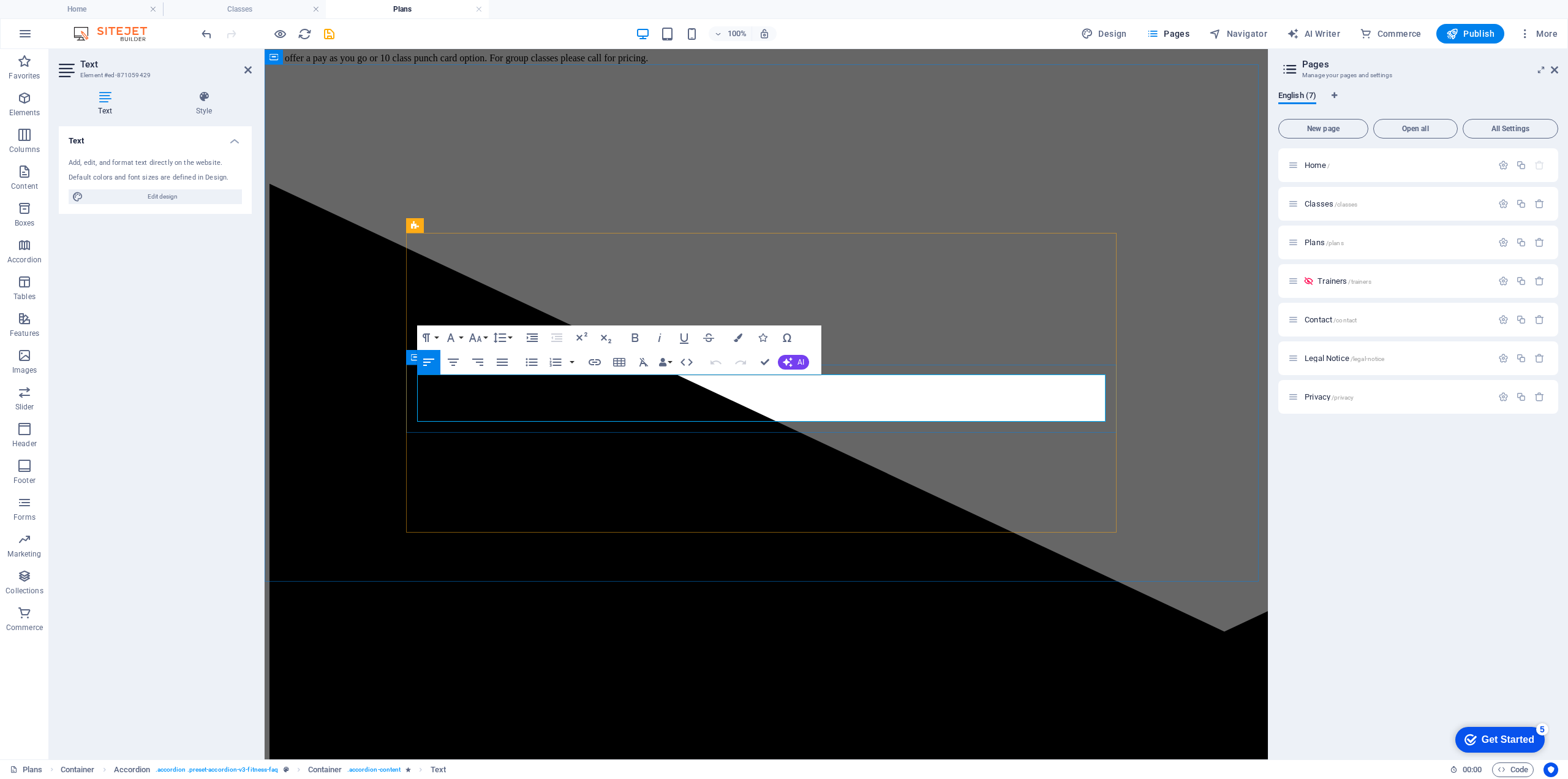
drag, startPoint x: 803, startPoint y: 413, endPoint x: 416, endPoint y: 386, distance: 387.9
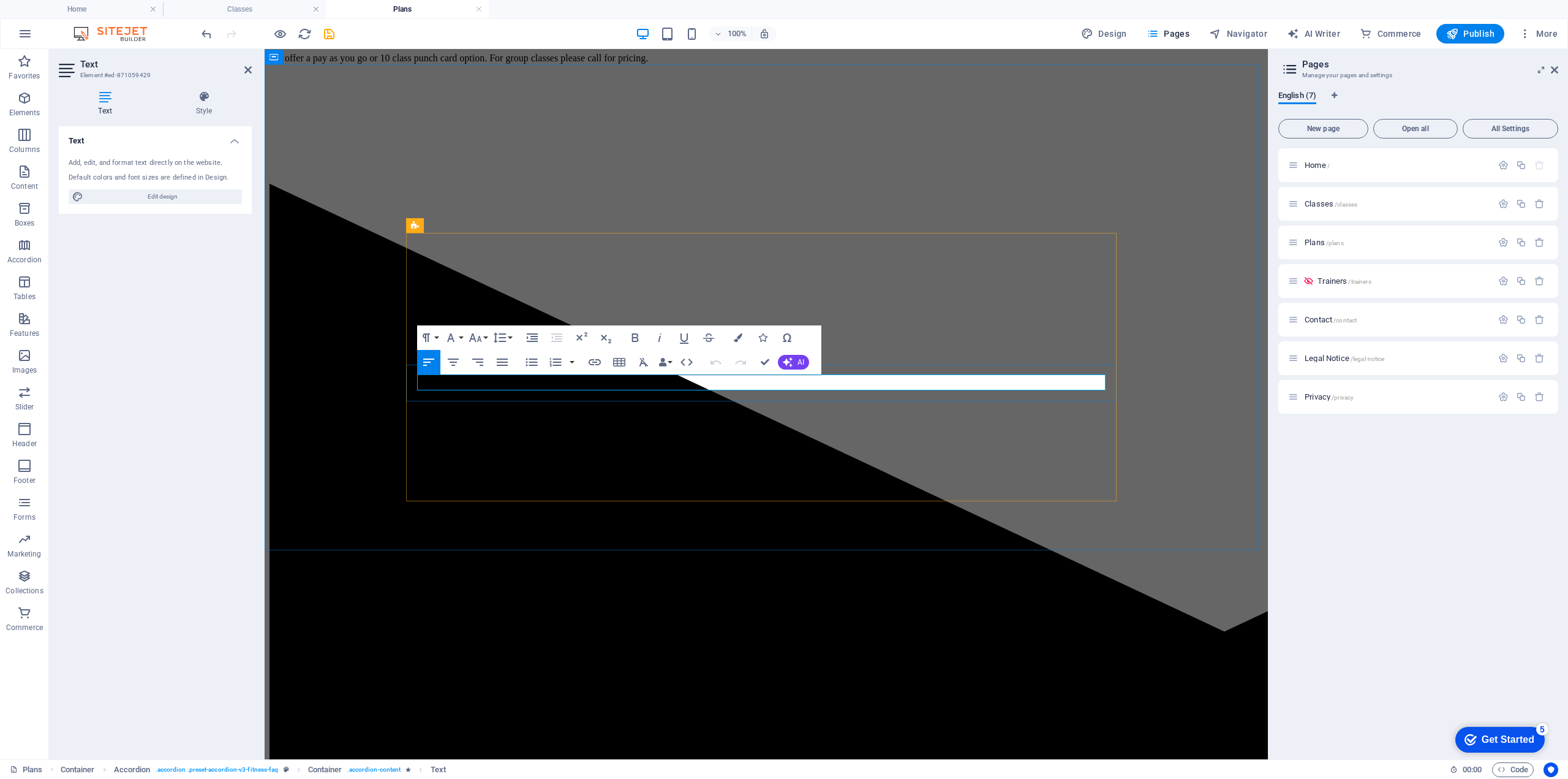
drag, startPoint x: 563, startPoint y: 382, endPoint x: 420, endPoint y: 382, distance: 143.0
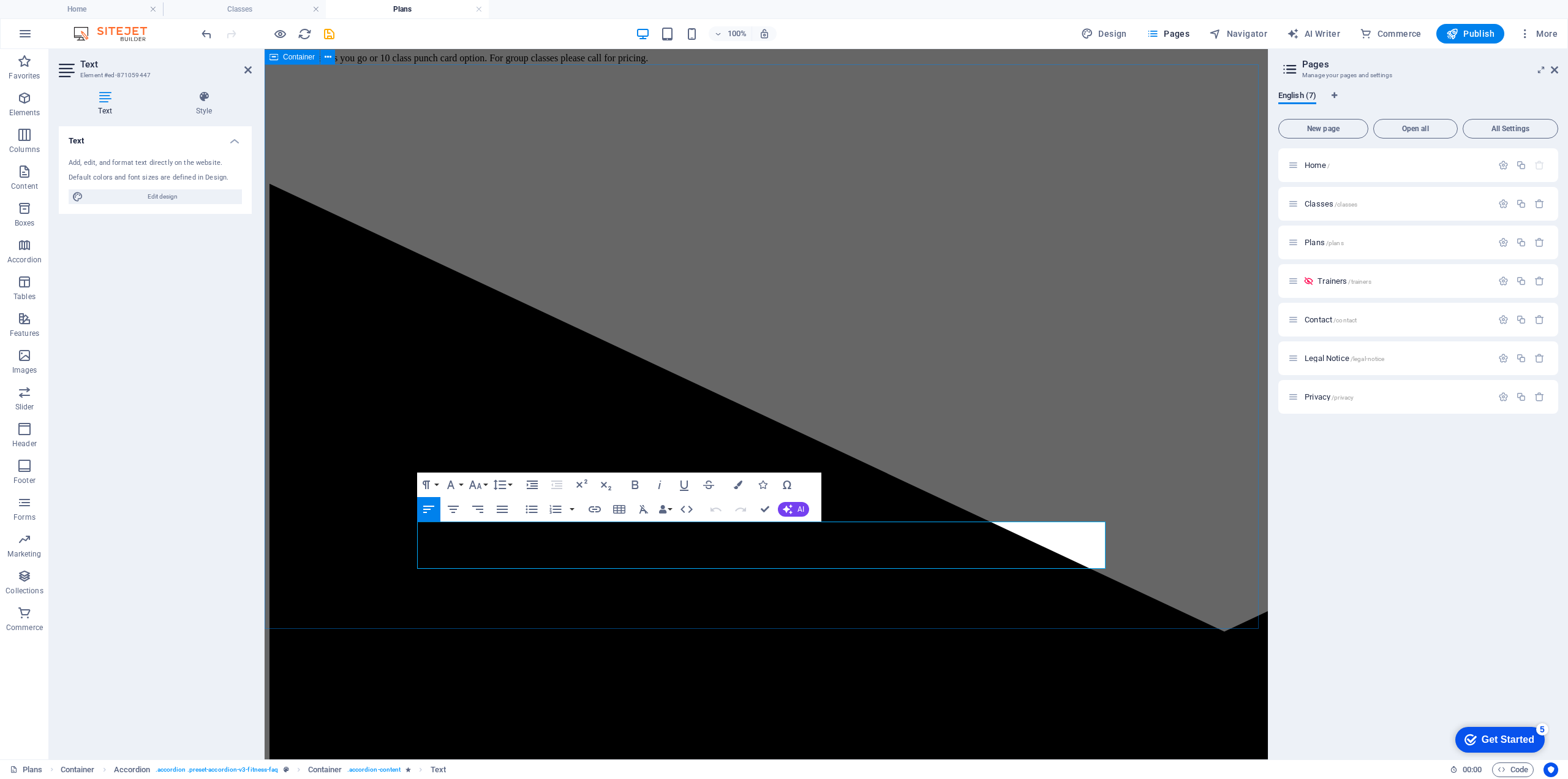
drag, startPoint x: 799, startPoint y: 561, endPoint x: 399, endPoint y: 532, distance: 401.0
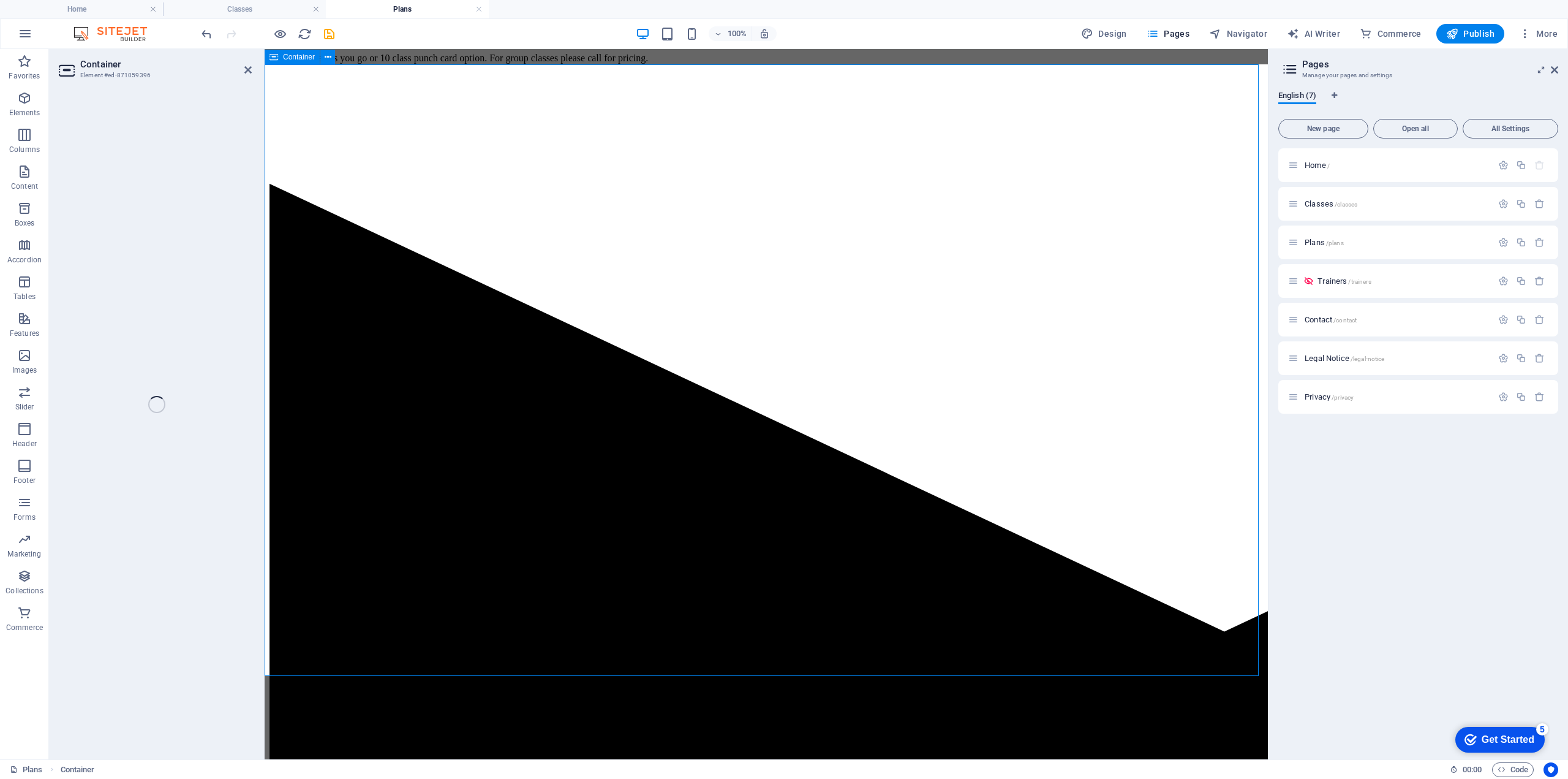
select select "pyramids"
select select "vh"
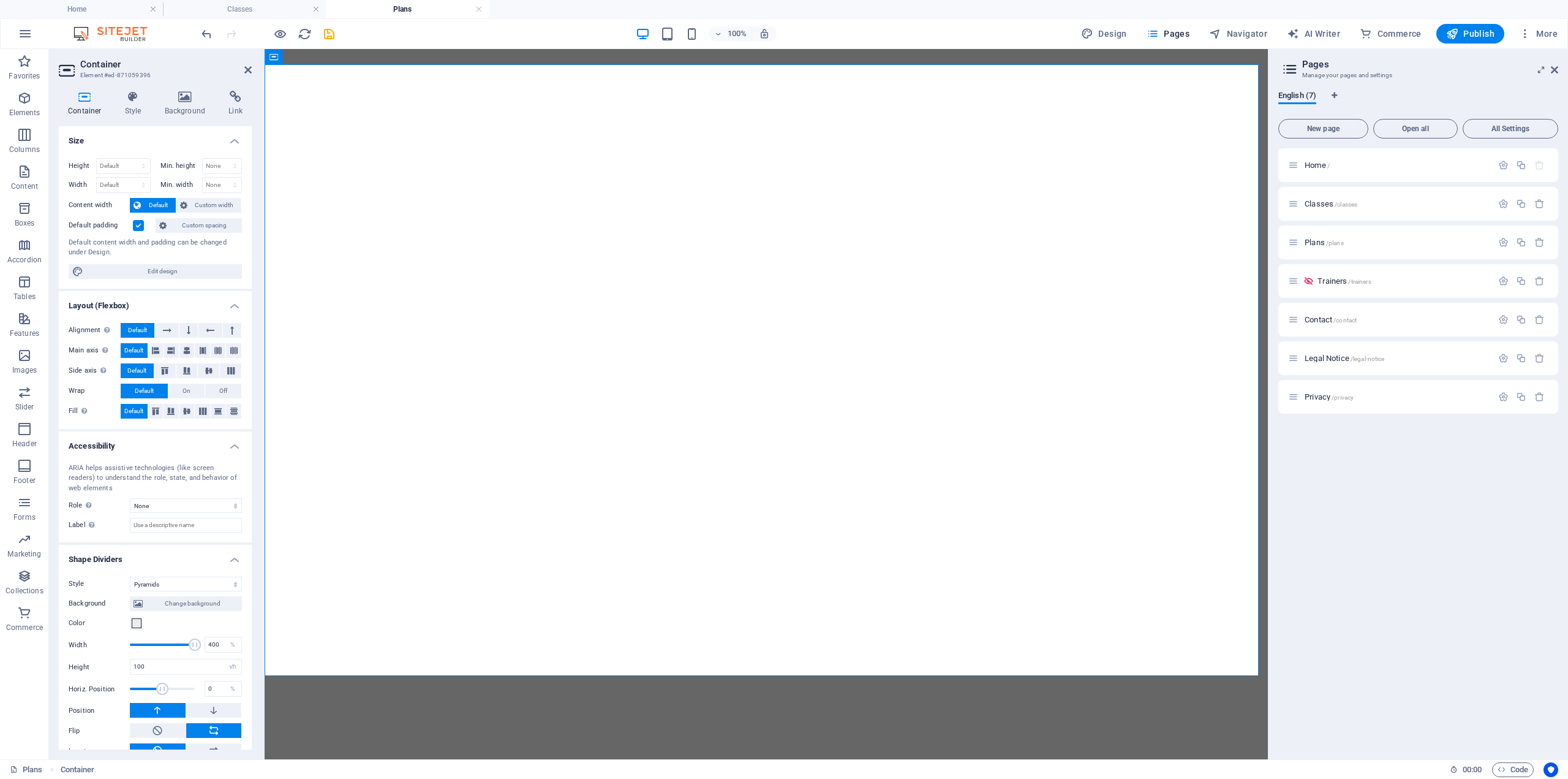
select select "pyramids"
select select "vh"
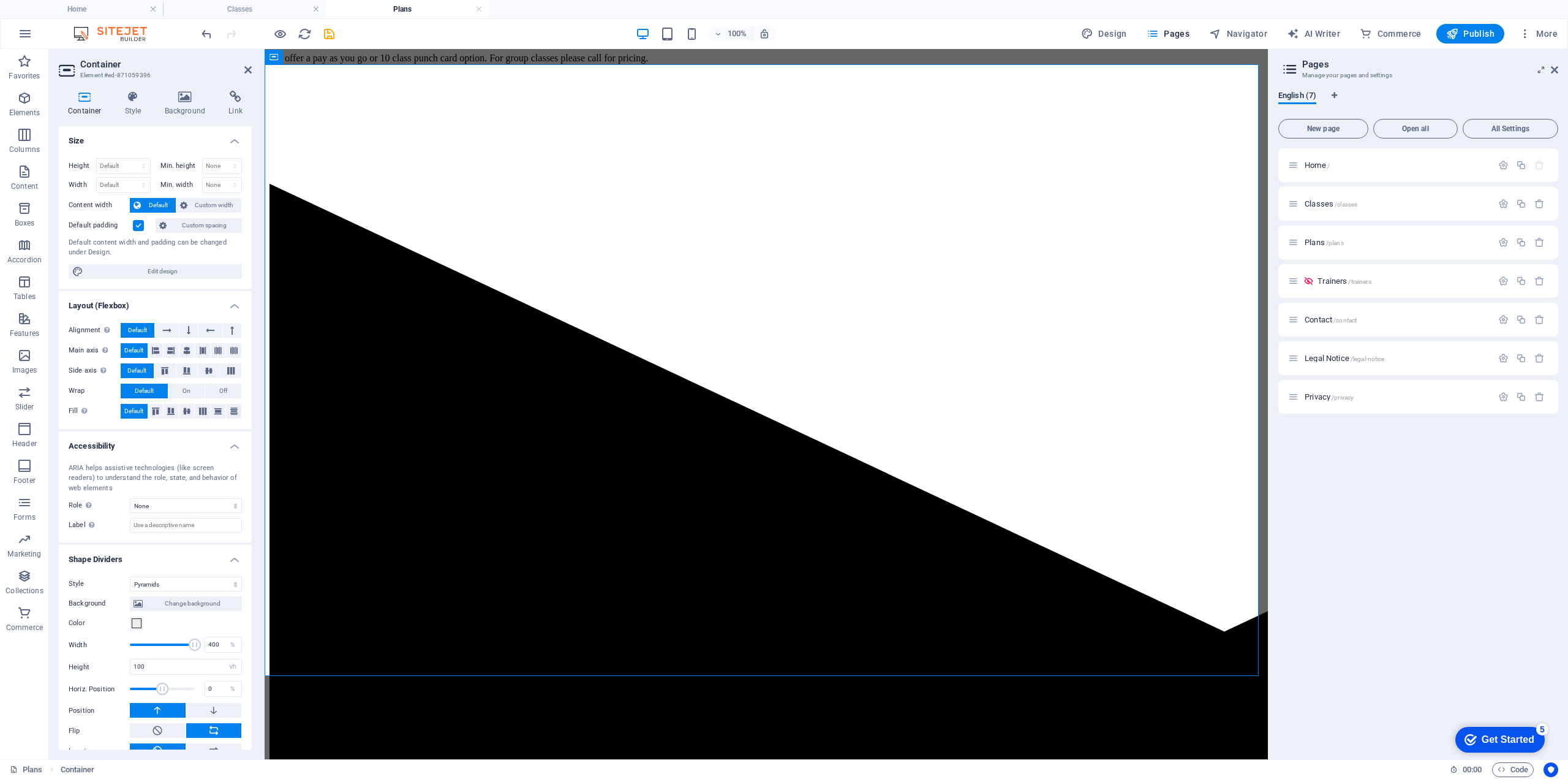
scroll to position [7, 0]
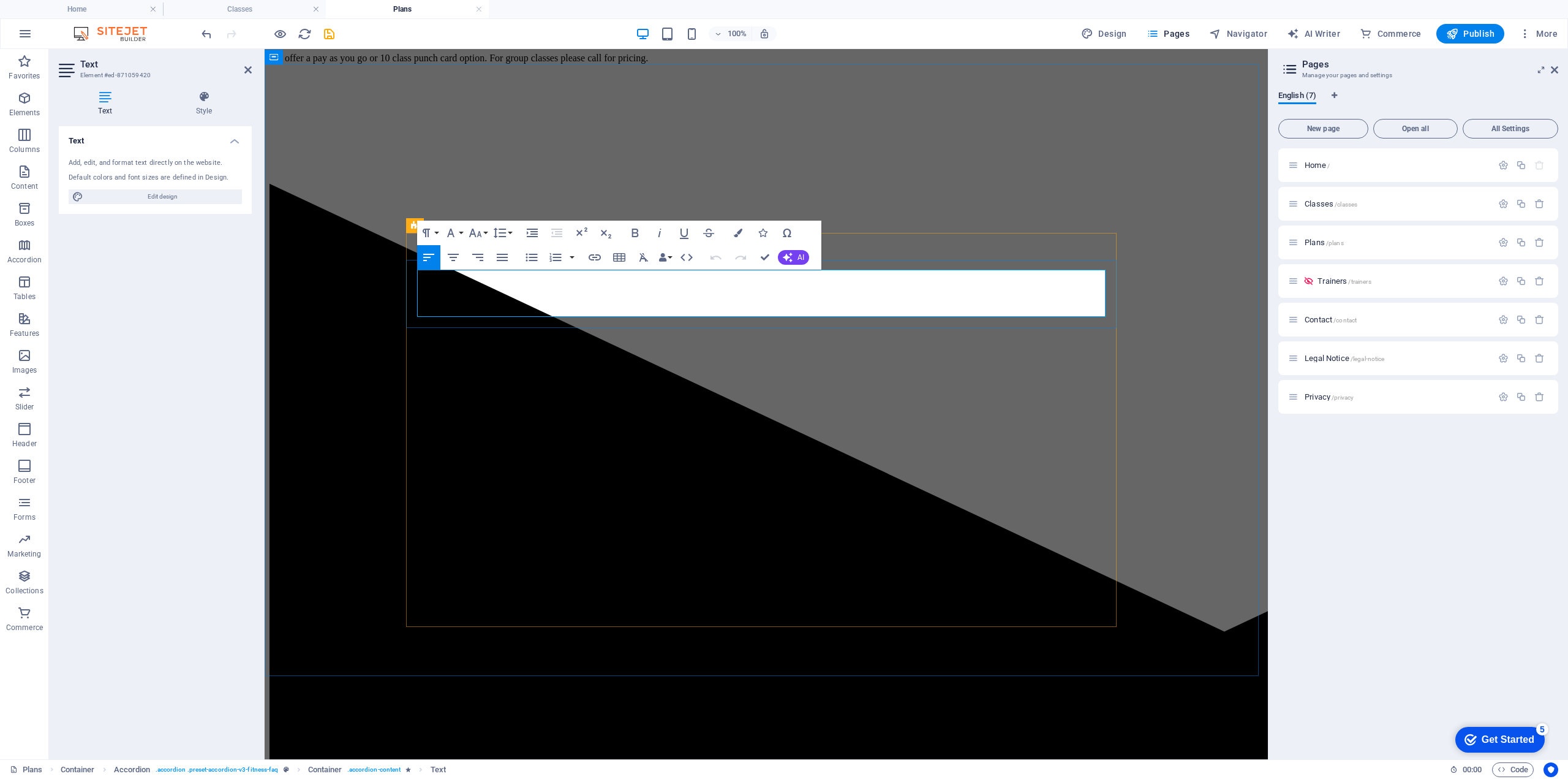
drag, startPoint x: 804, startPoint y: 307, endPoint x: 419, endPoint y: 279, distance: 386.0
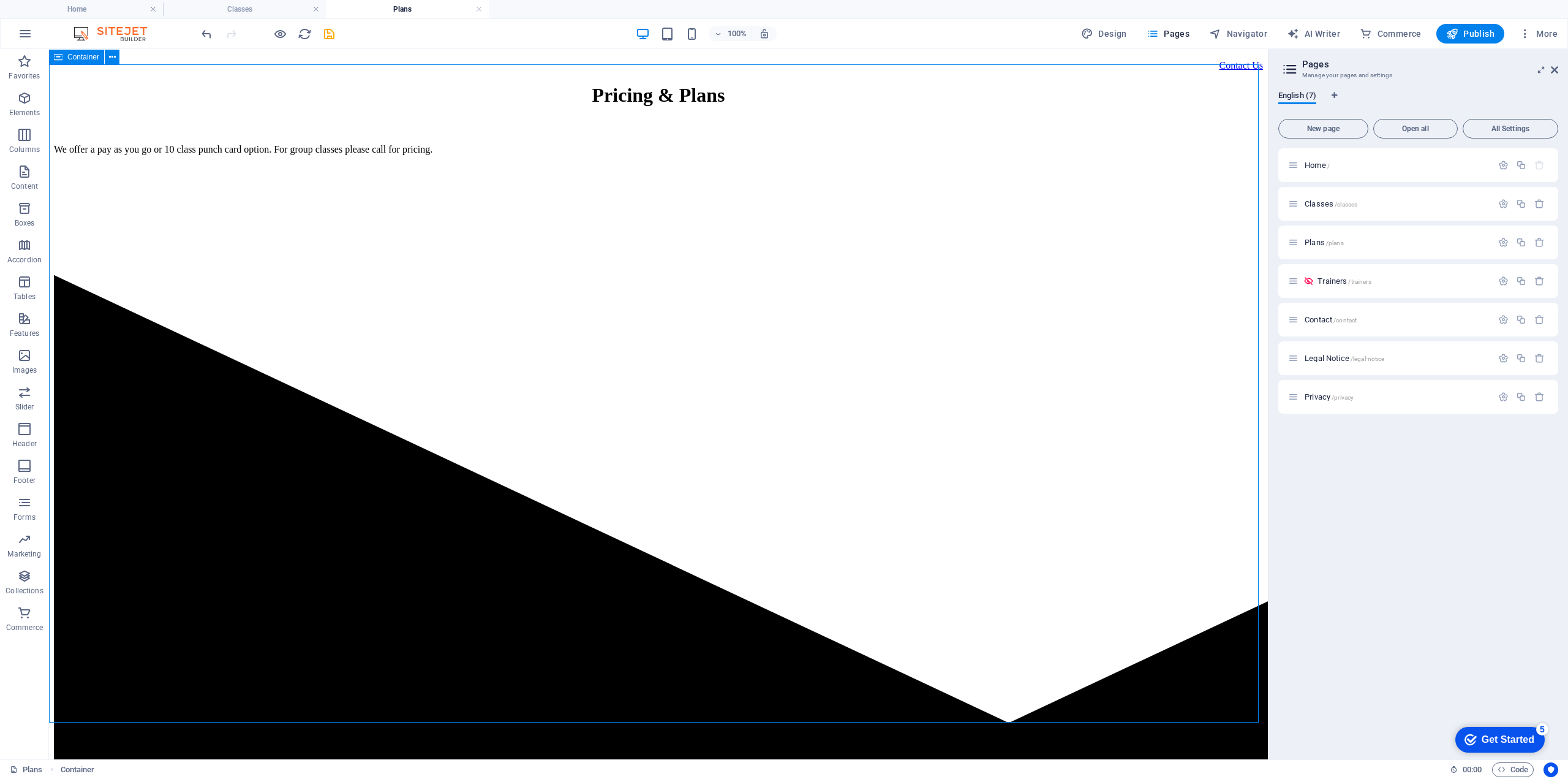
select select "pyramids"
select select "vh"
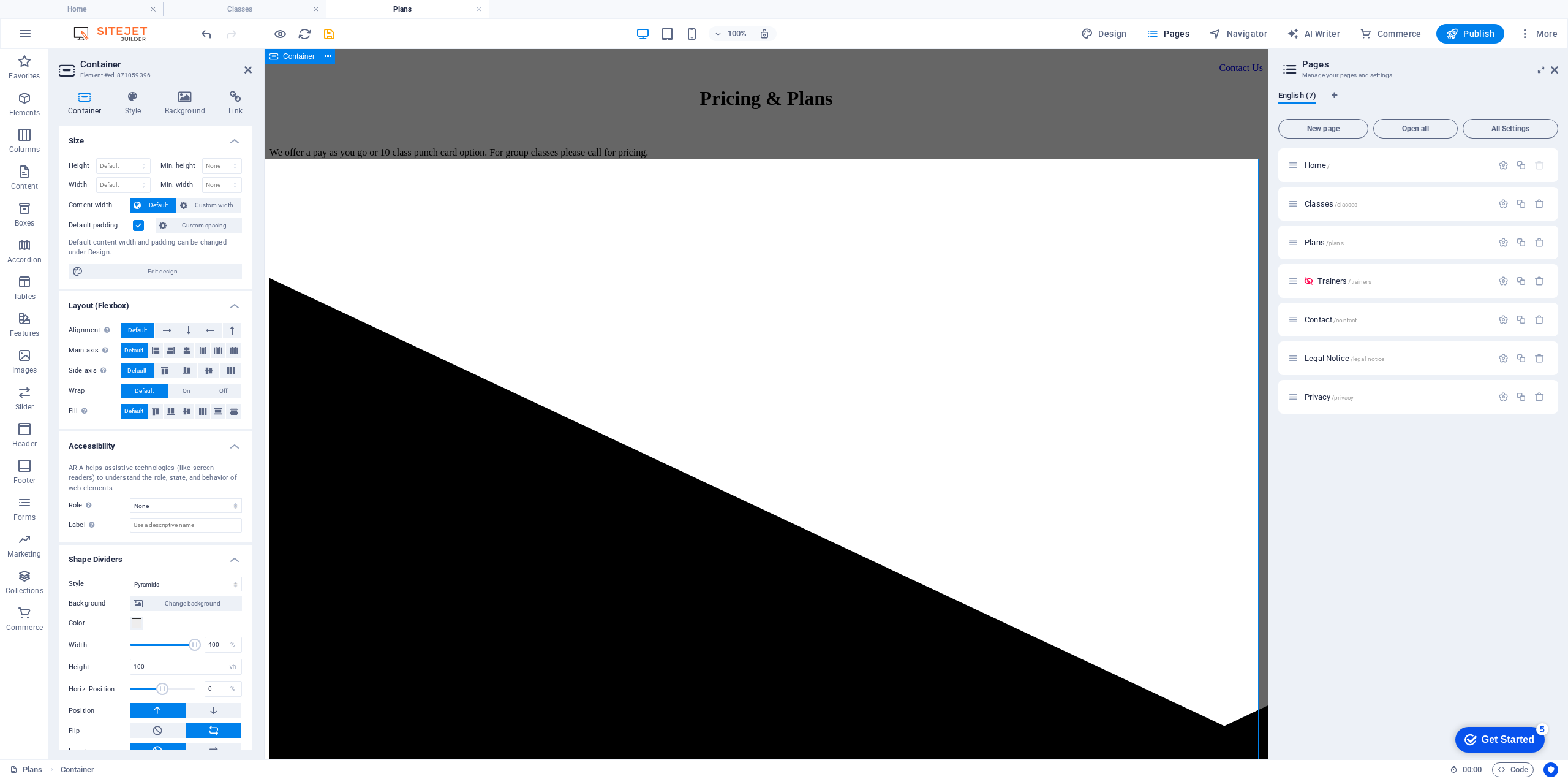
scroll to position [408, 0]
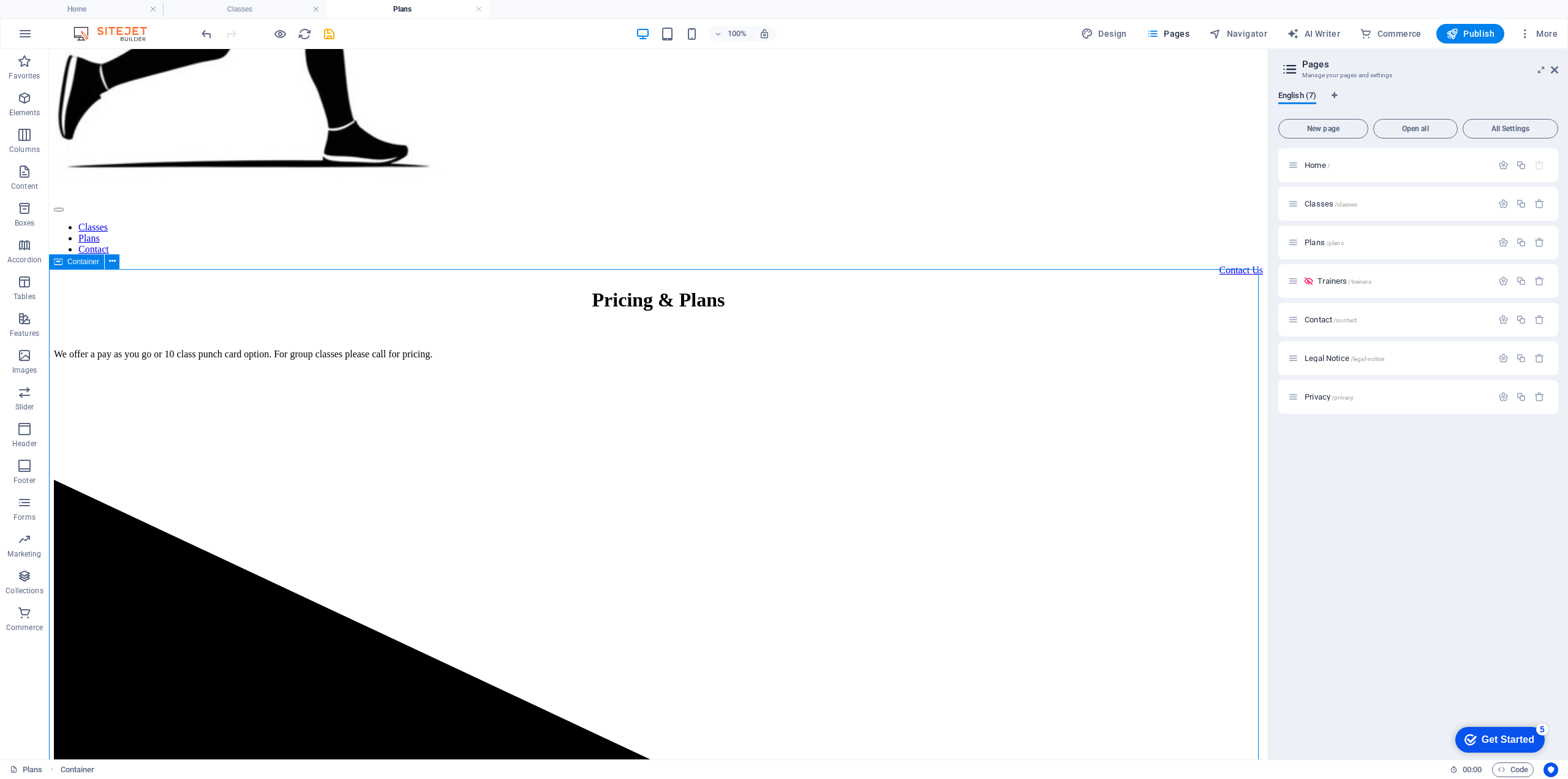
select select "pyramids"
select select "vh"
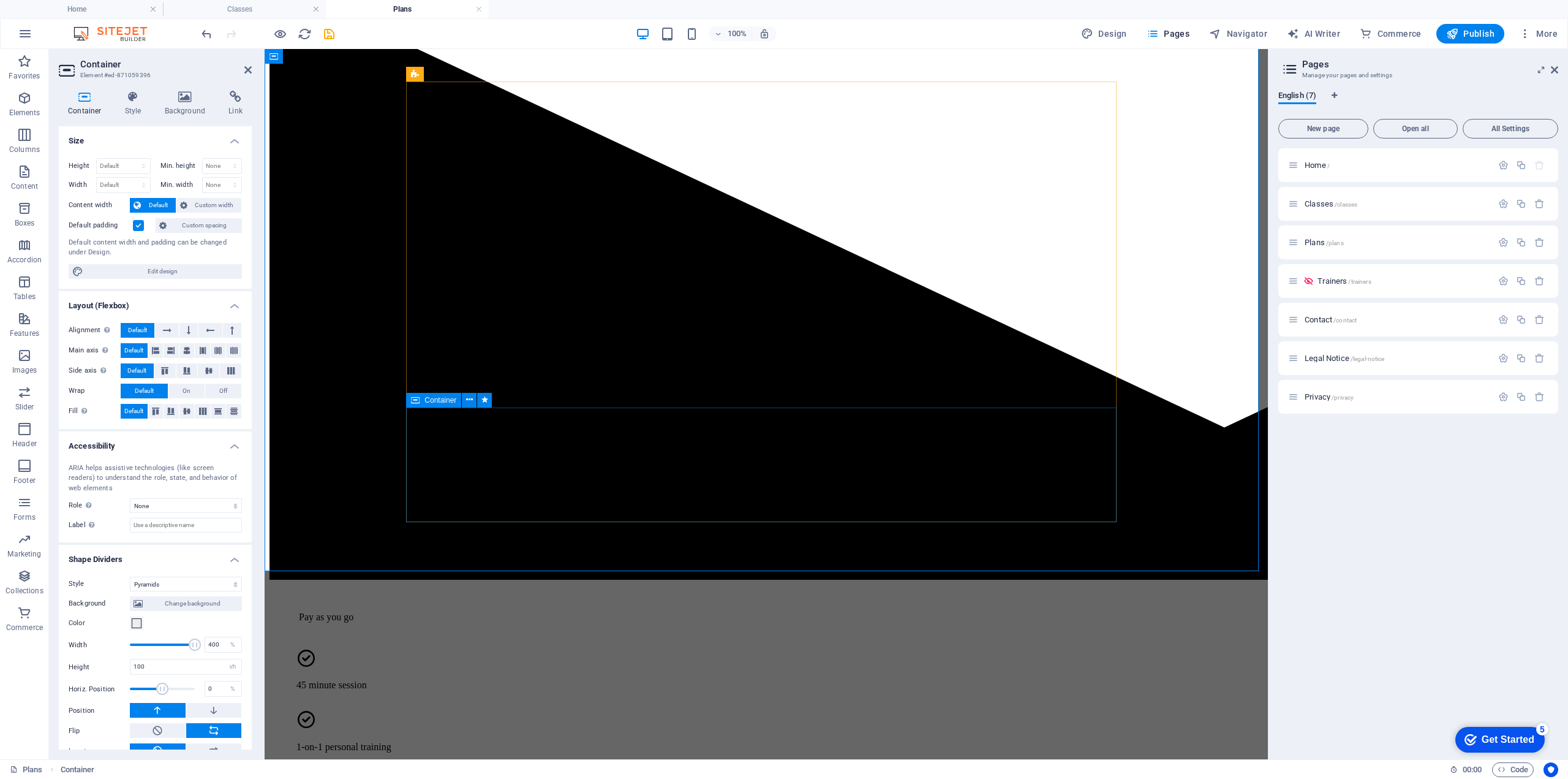
scroll to position [1021, 0]
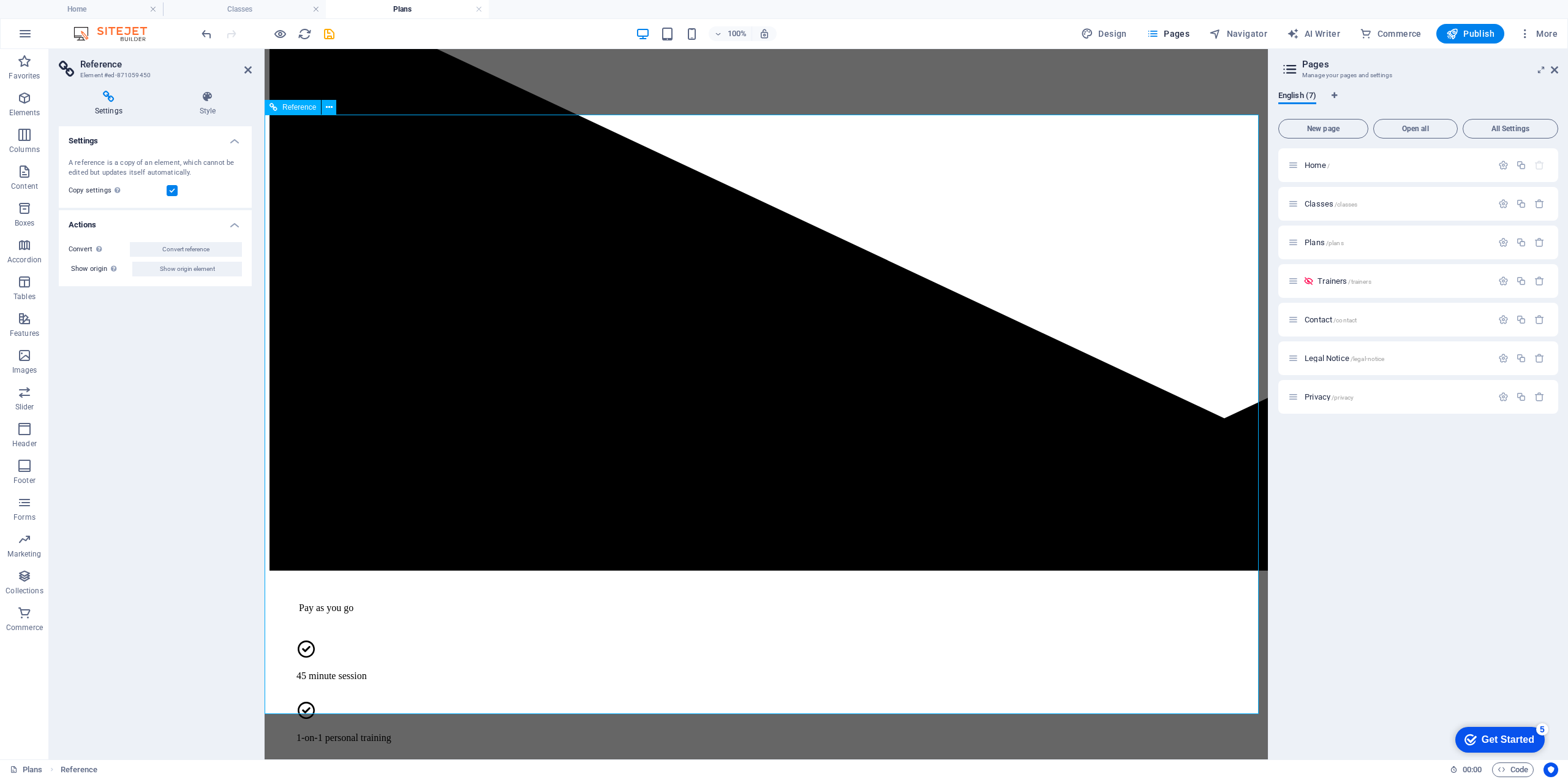
scroll to position [1430, 0]
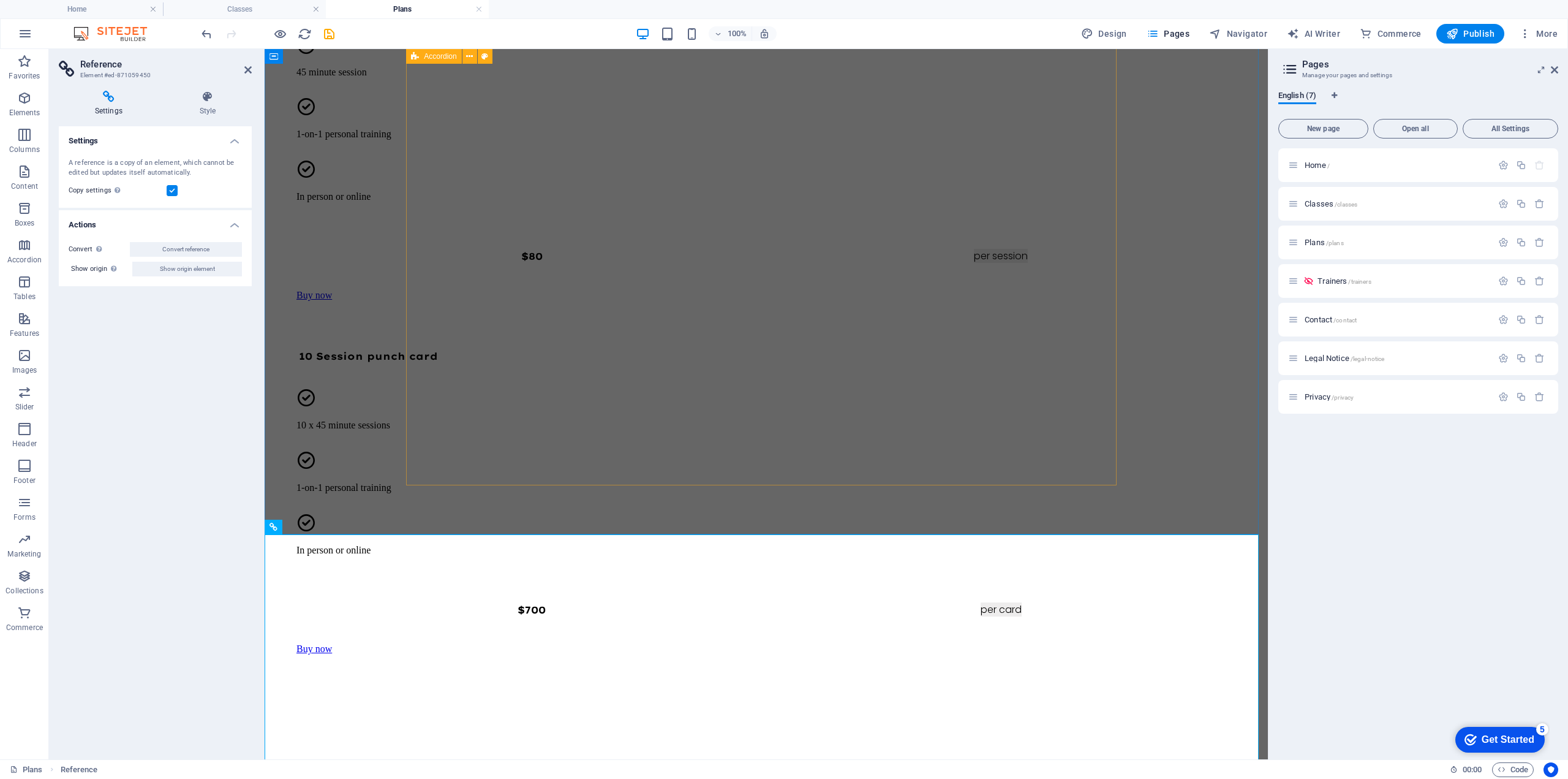
scroll to position [817, 0]
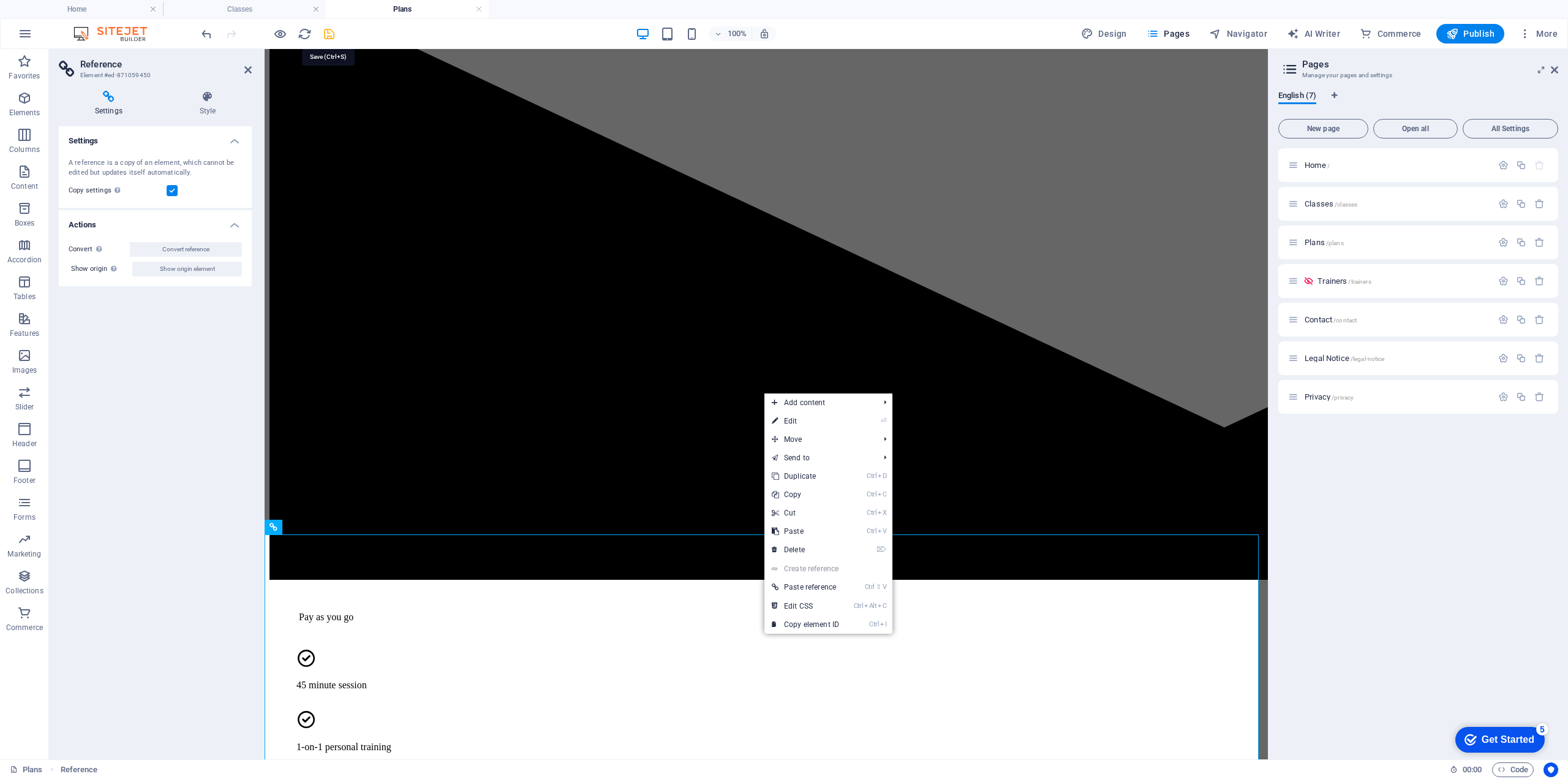
click at [326, 35] on icon "save" at bounding box center [329, 34] width 14 height 14
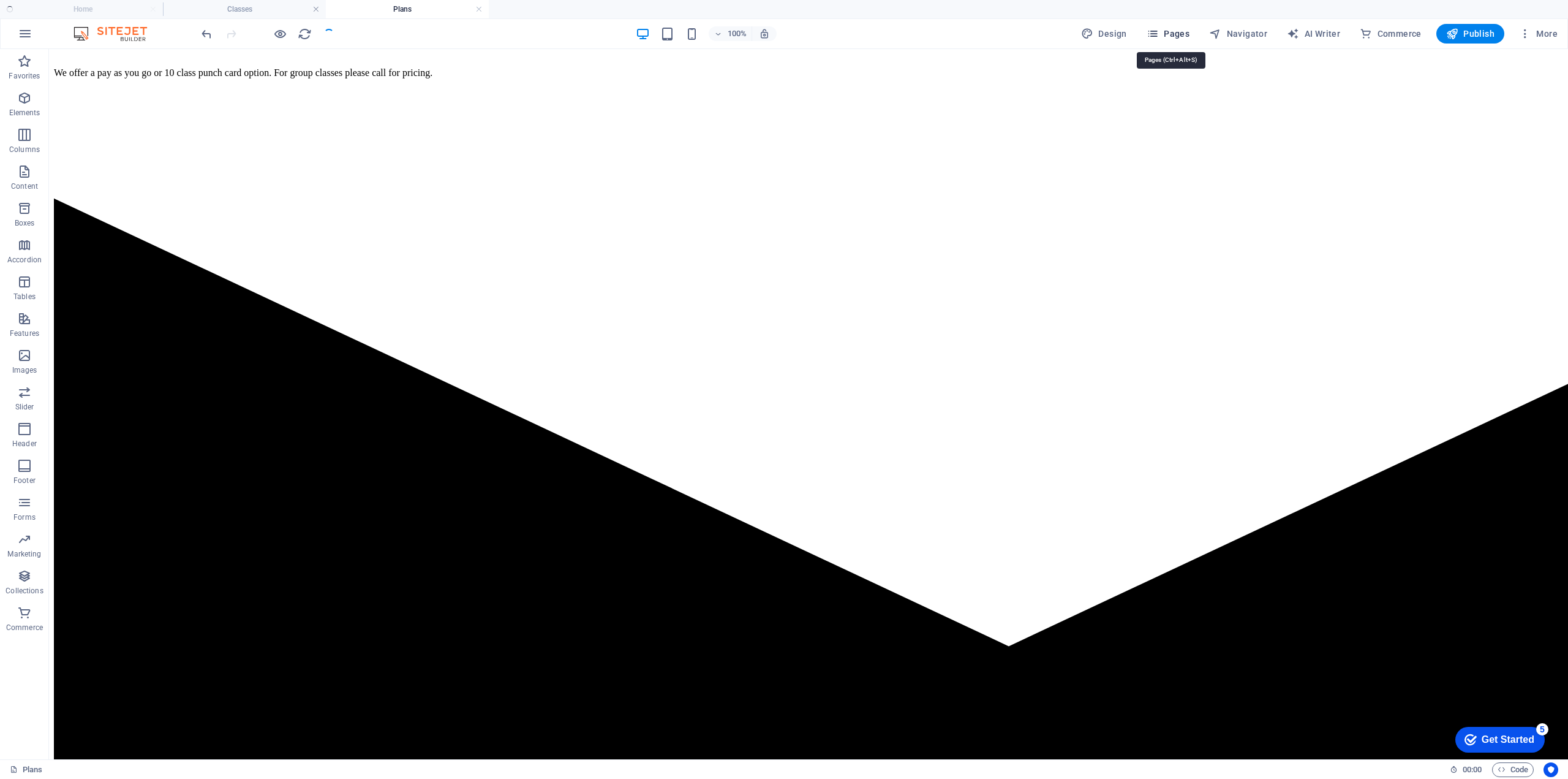
click at [1182, 34] on span "Pages" at bounding box center [1168, 33] width 43 height 12
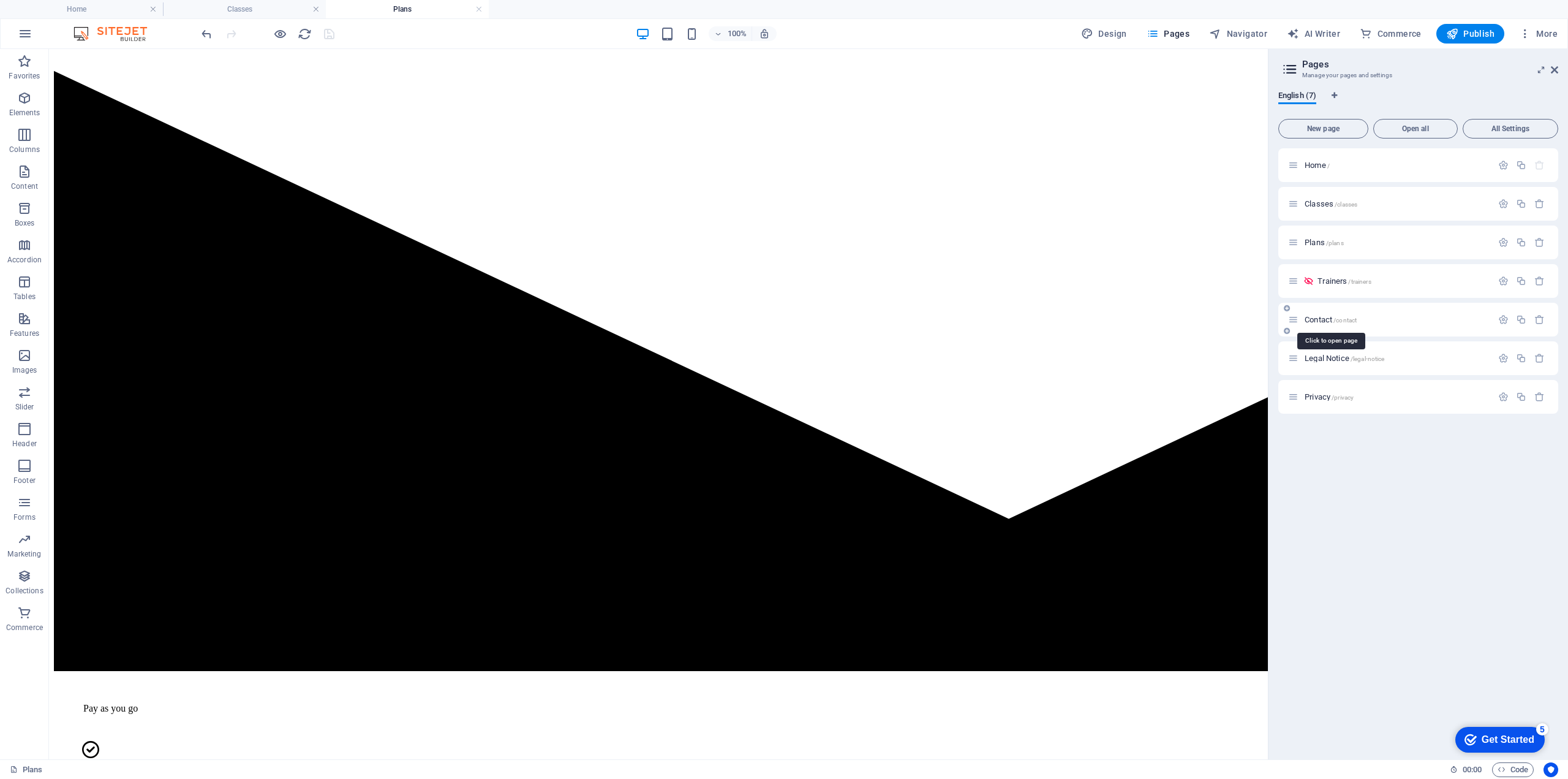
click at [1337, 317] on span "/contact" at bounding box center [1345, 320] width 23 height 7
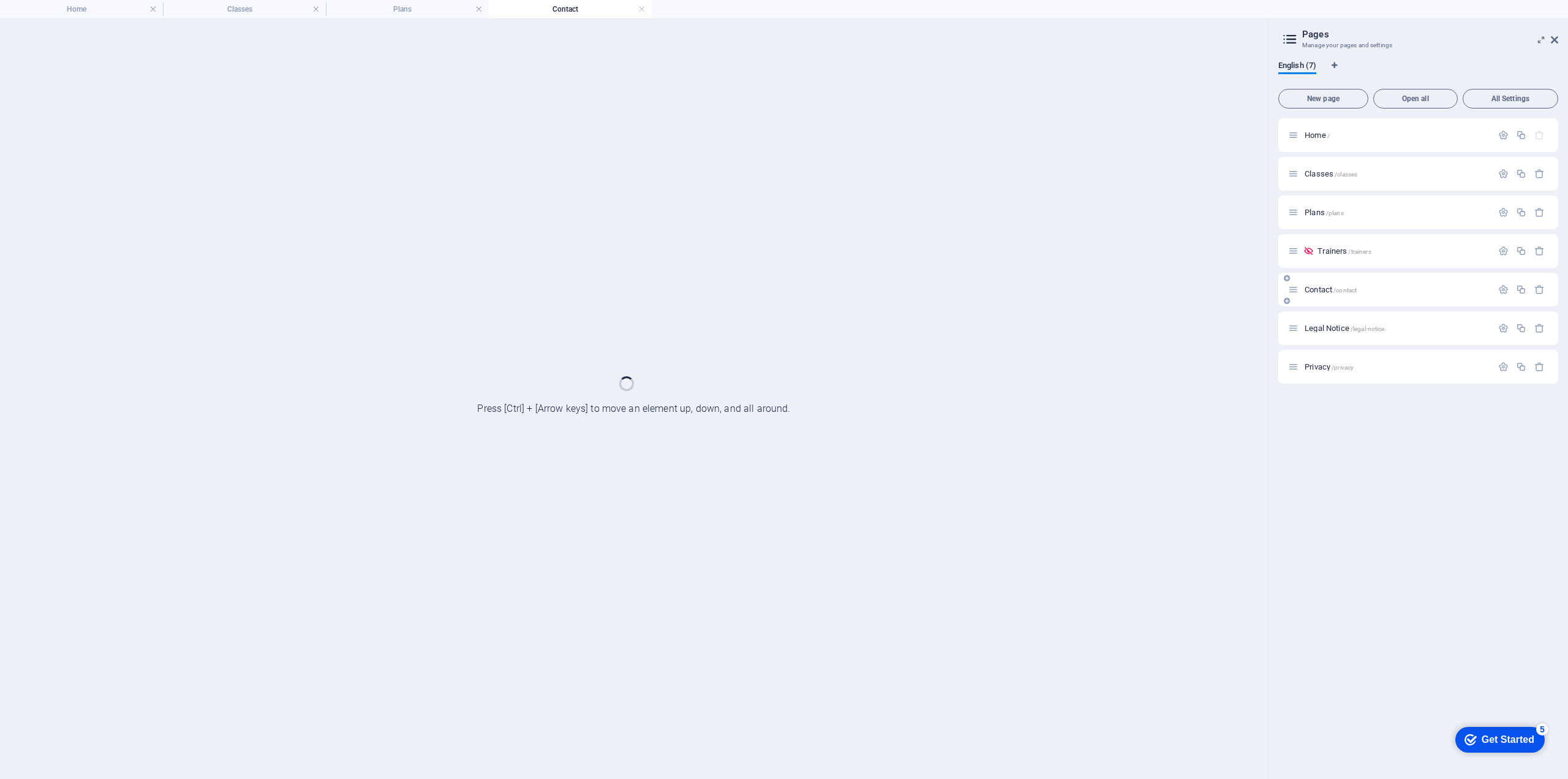
scroll to position [0, 0]
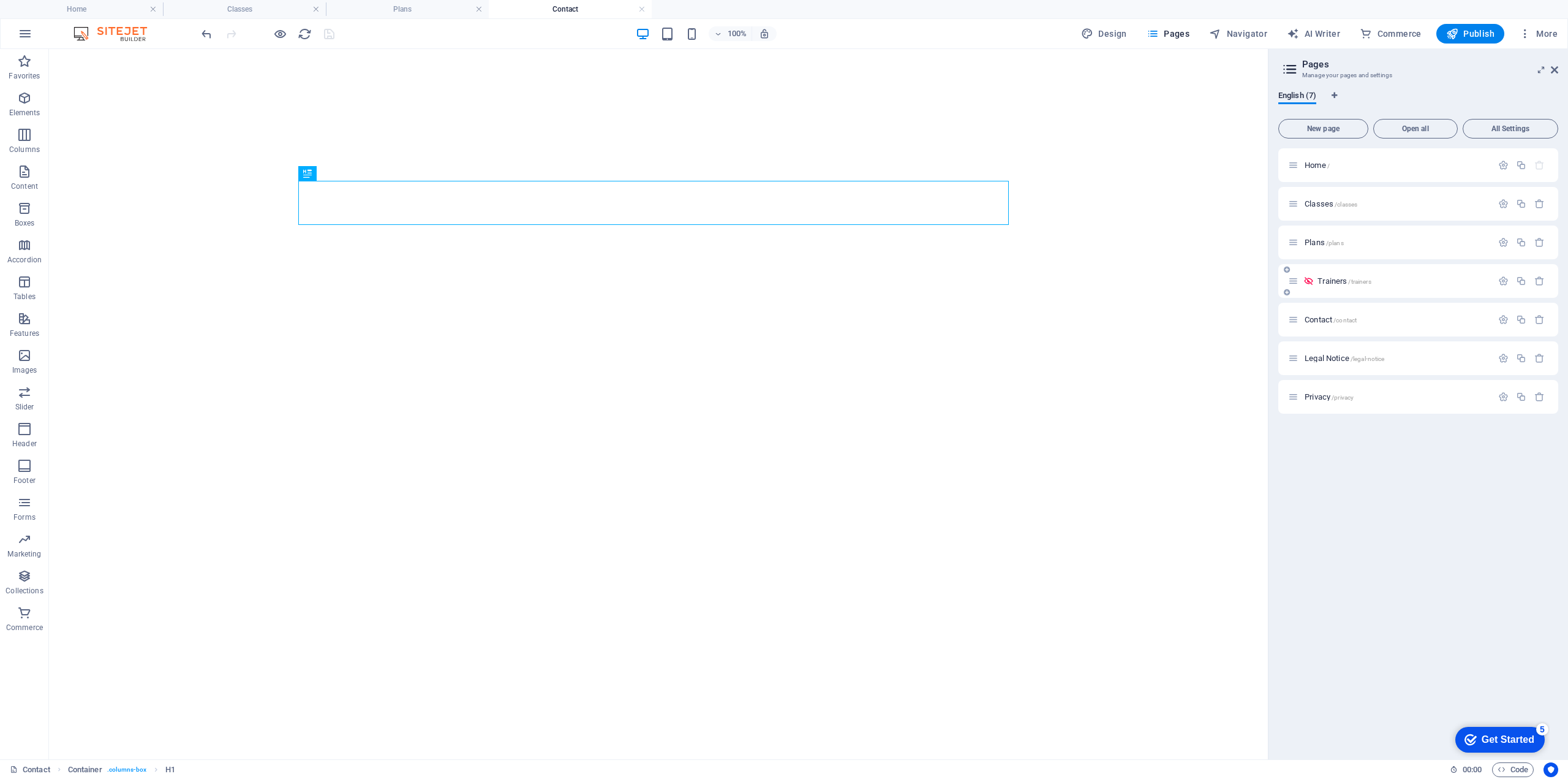
click at [1306, 287] on div "Trainers /trainers" at bounding box center [1390, 280] width 204 height 14
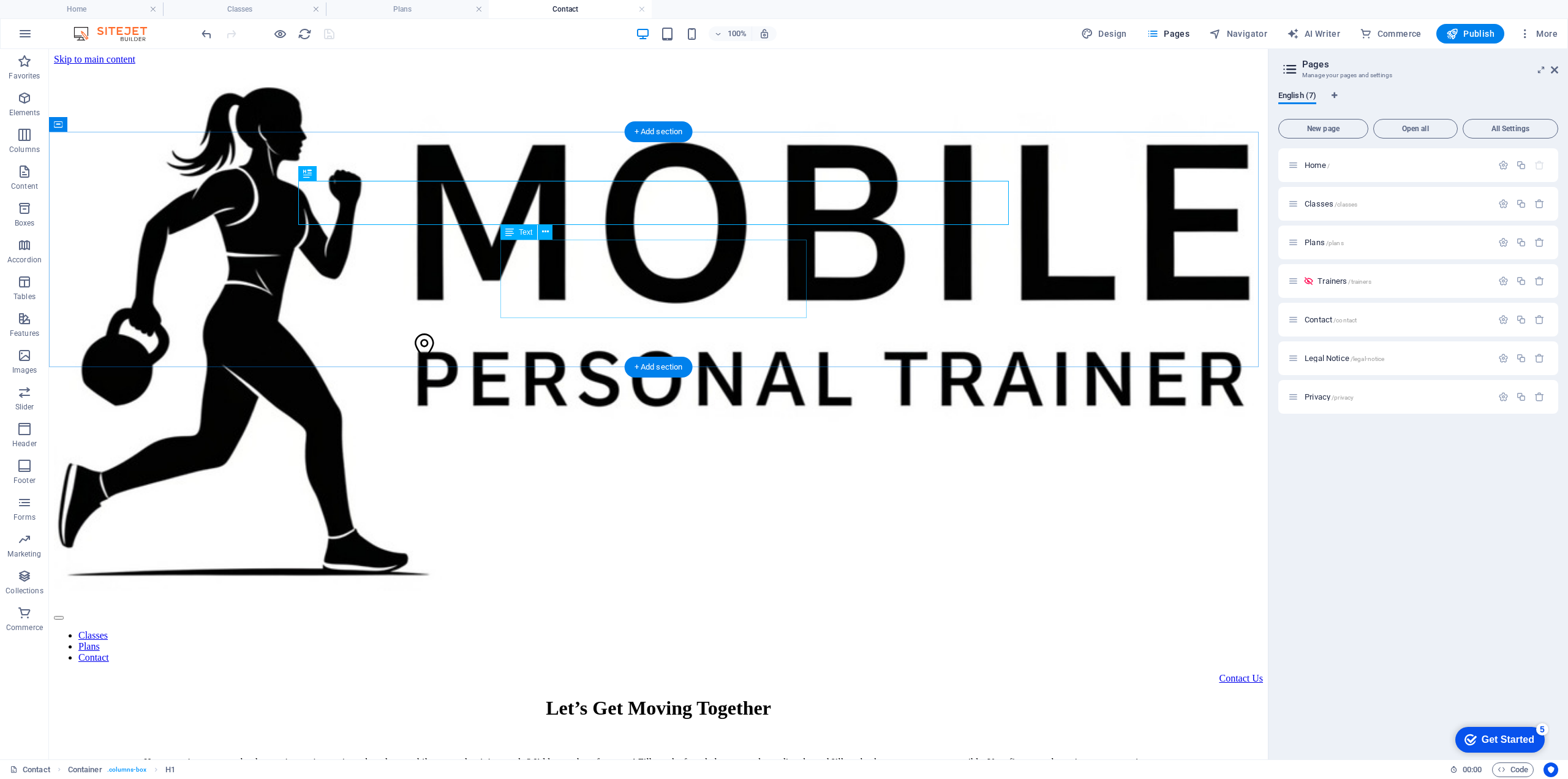
click at [651, 757] on div "Have questions, want to book a session, or just curious about how mobile person…" at bounding box center [658, 762] width 1209 height 11
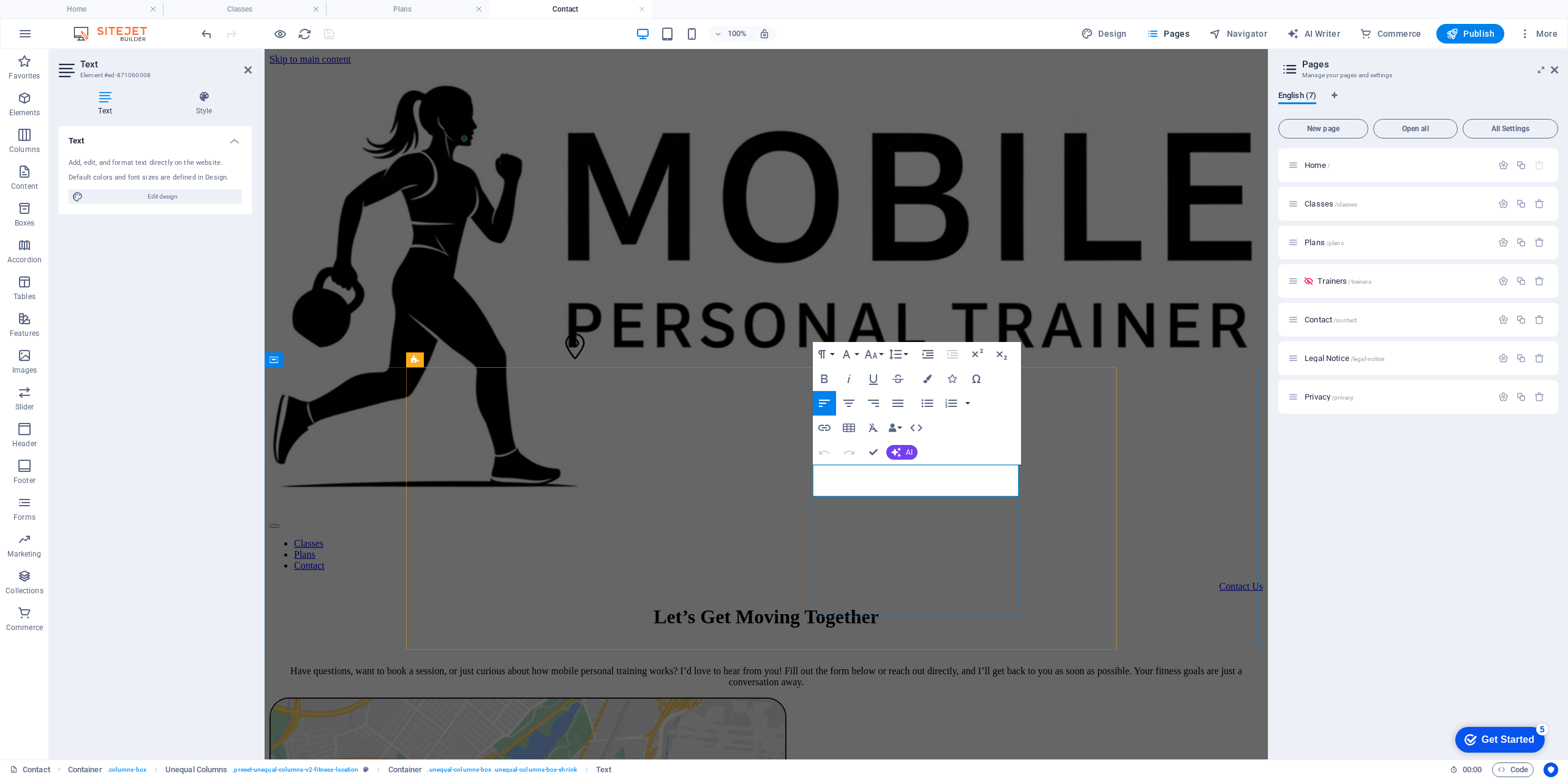
drag, startPoint x: 815, startPoint y: 475, endPoint x: 969, endPoint y: 486, distance: 154.4
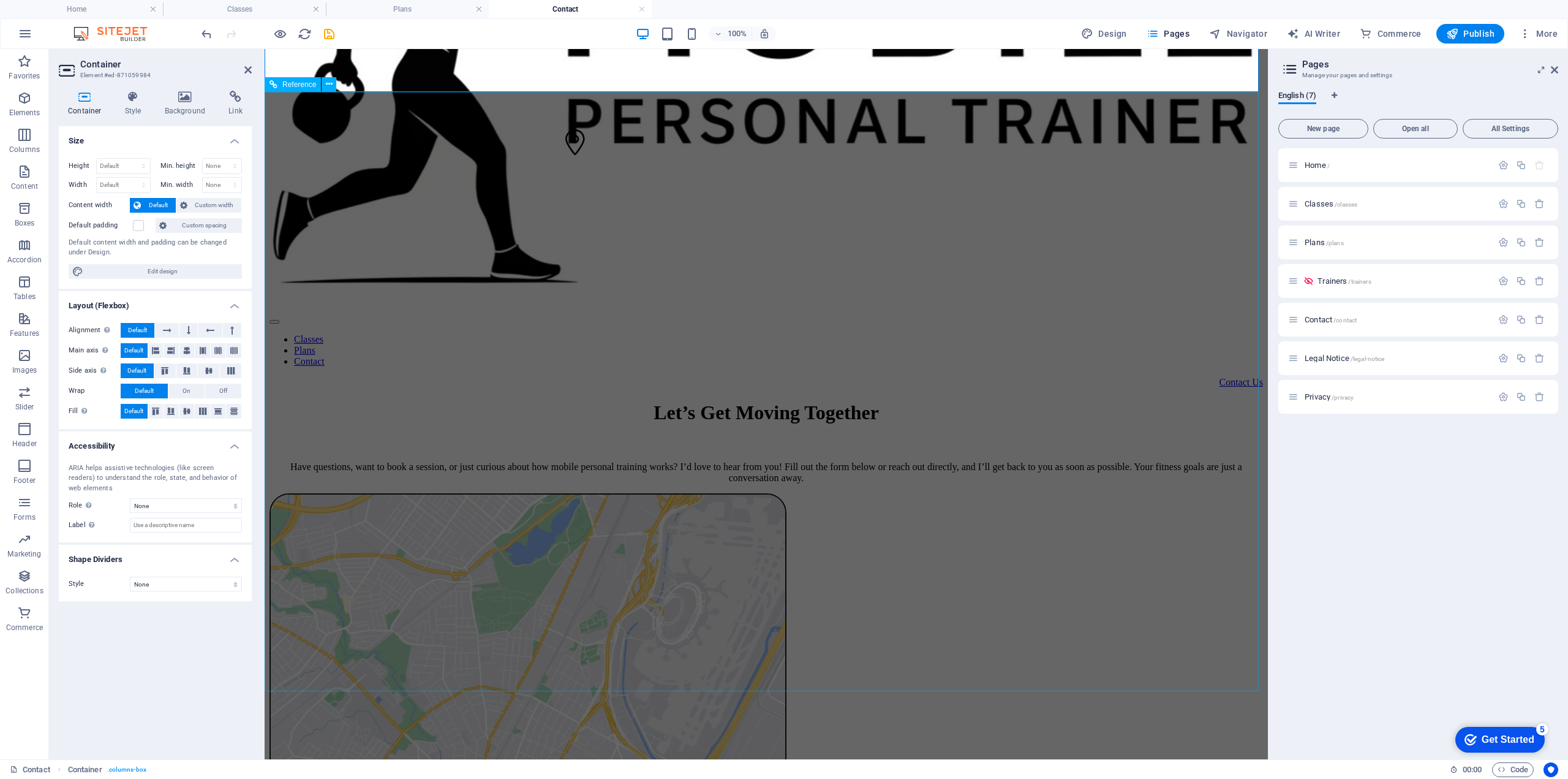
scroll to position [613, 0]
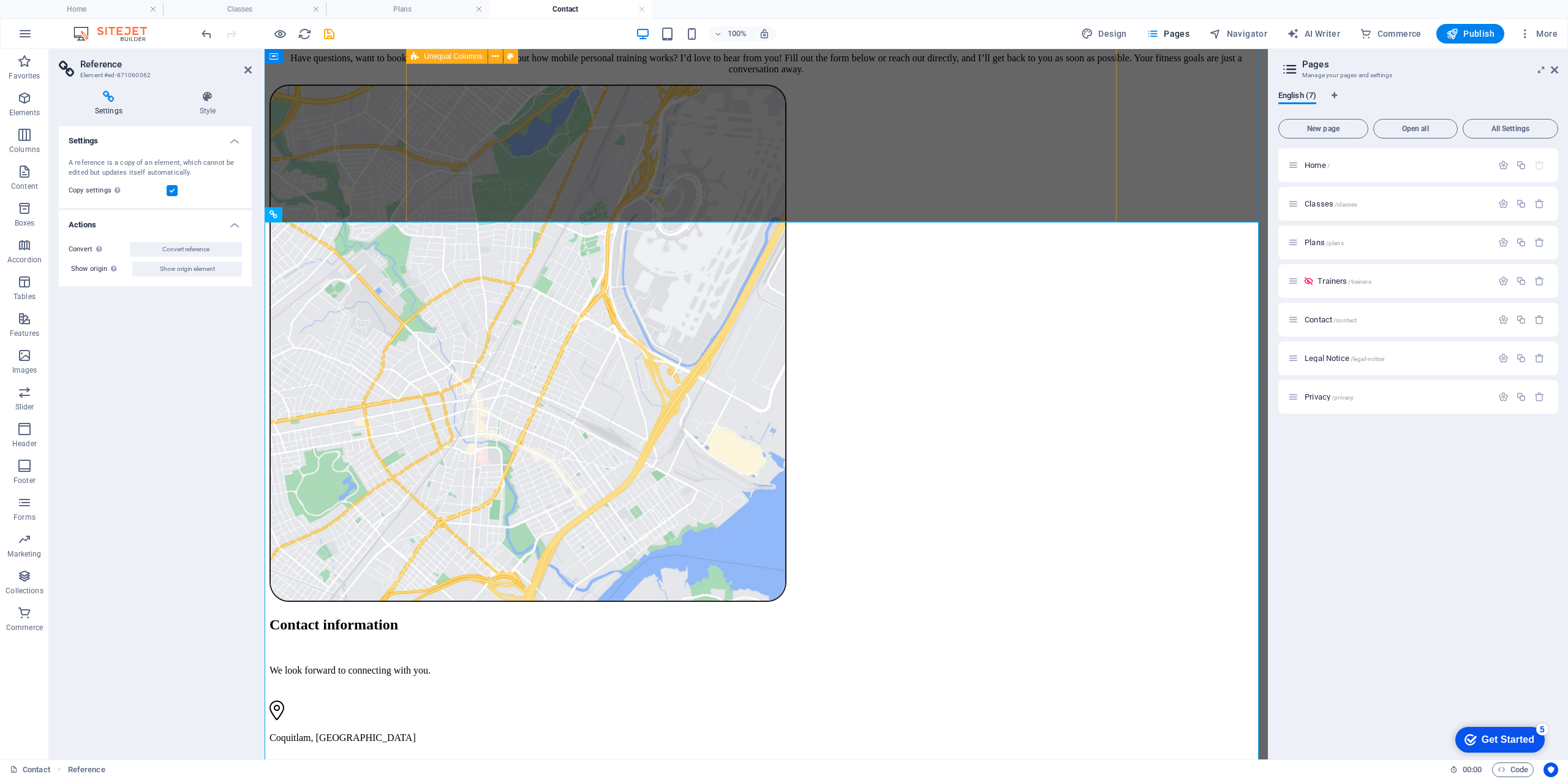
scroll to position [408, 0]
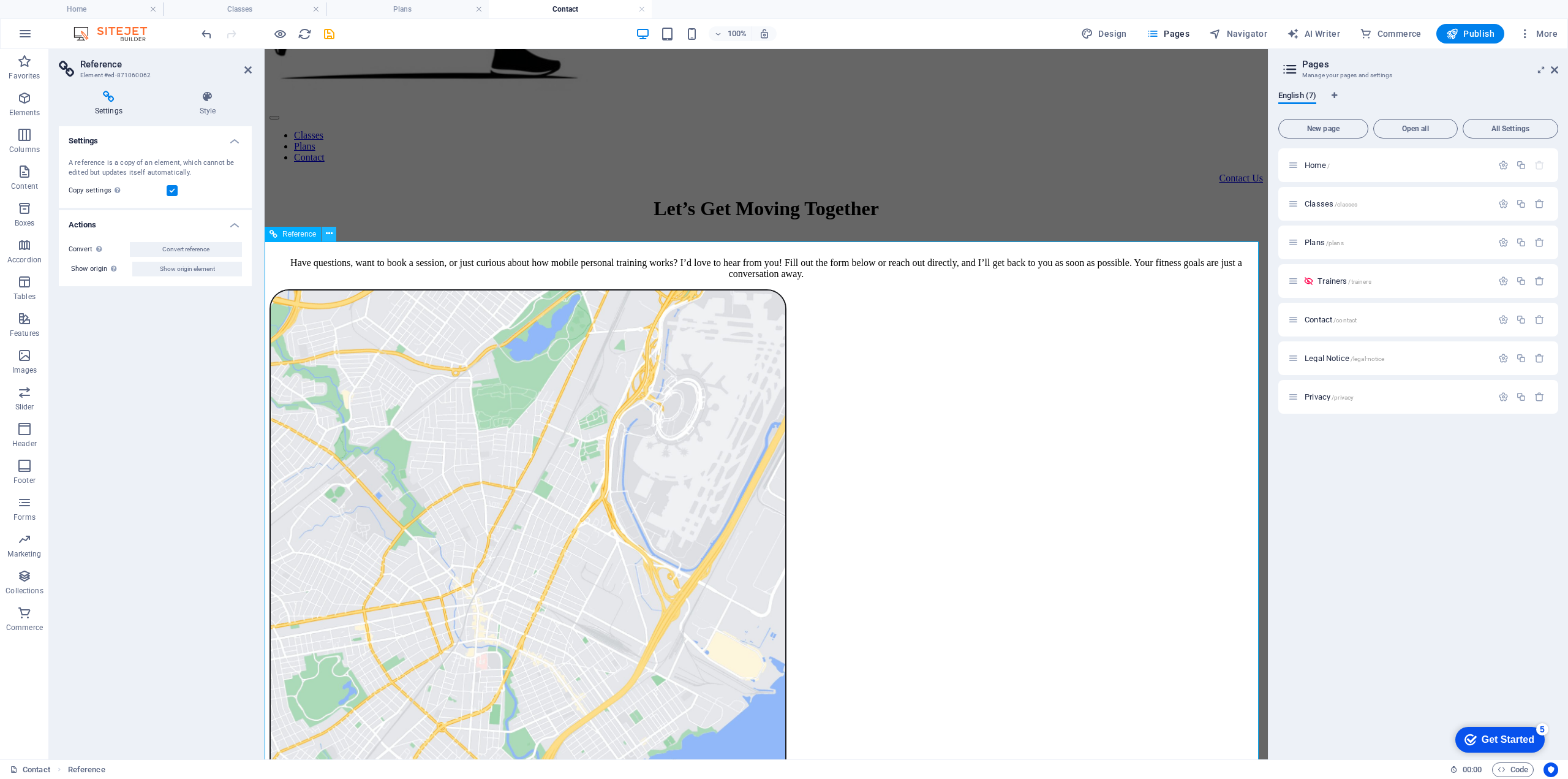
click at [327, 233] on icon at bounding box center [330, 233] width 7 height 13
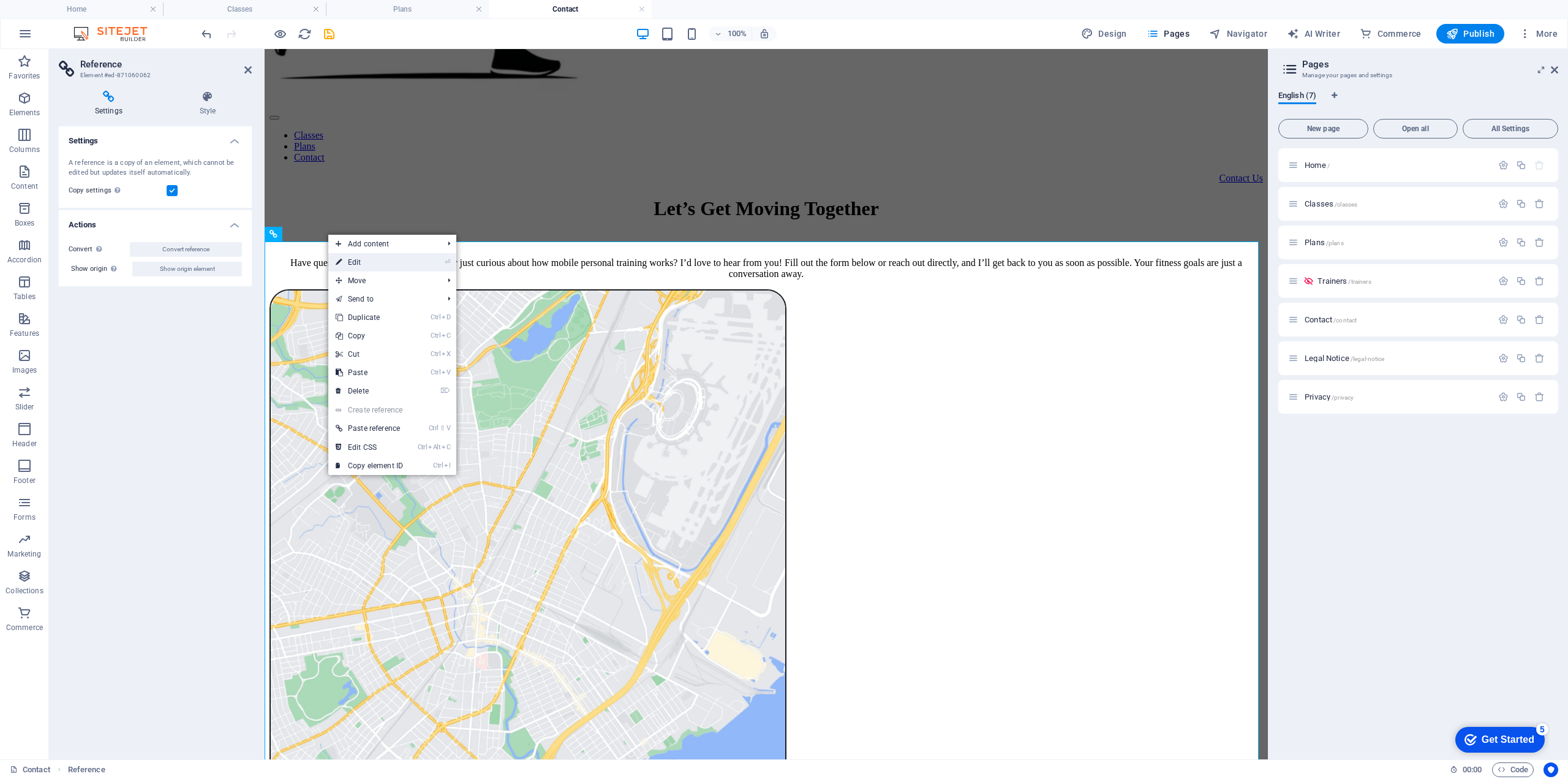
click at [354, 267] on link "⏎ Edit" at bounding box center [369, 263] width 82 height 19
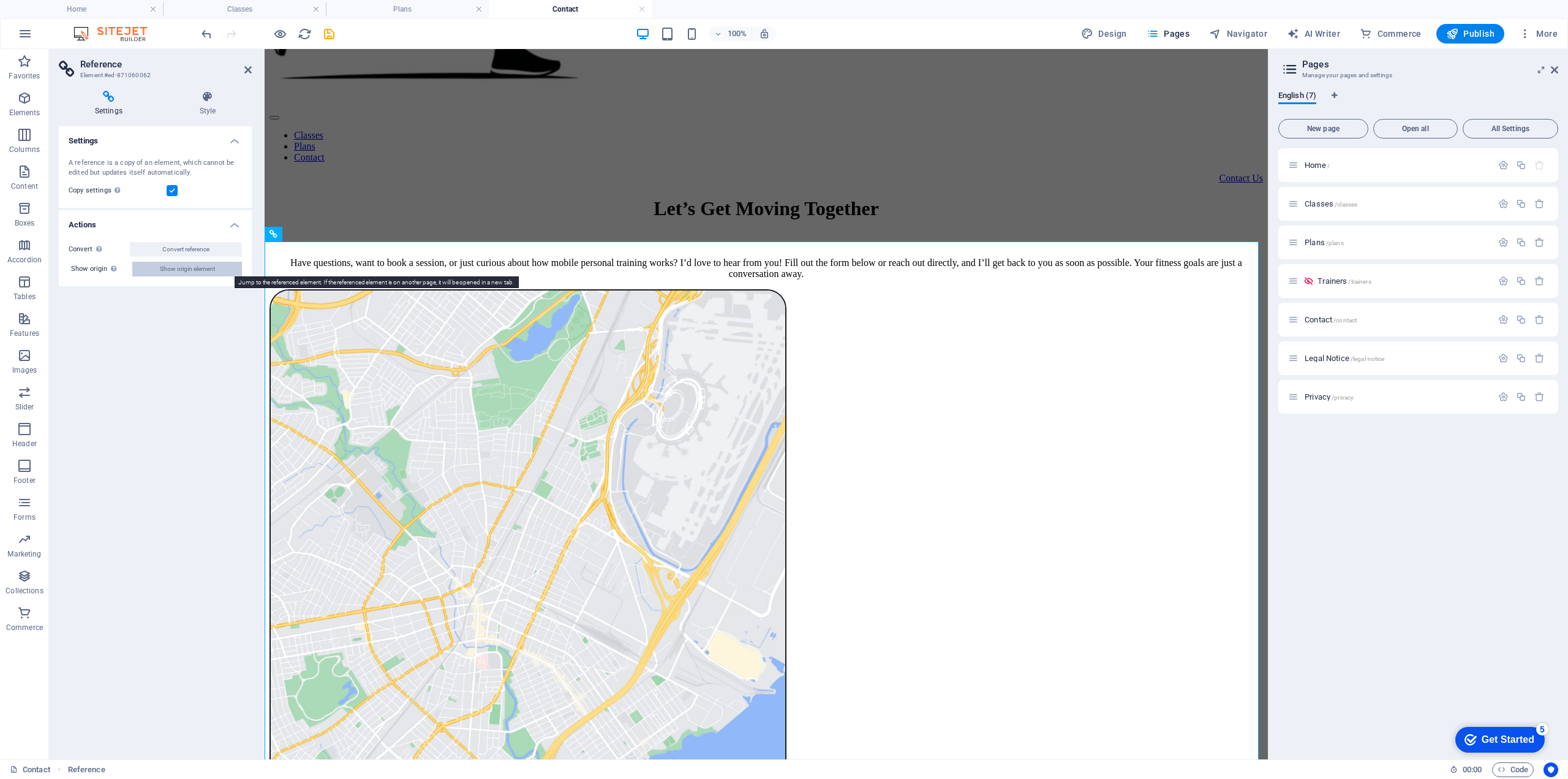
click at [211, 267] on span "Show origin element" at bounding box center [187, 269] width 55 height 15
select select "pyramids"
select select "vh"
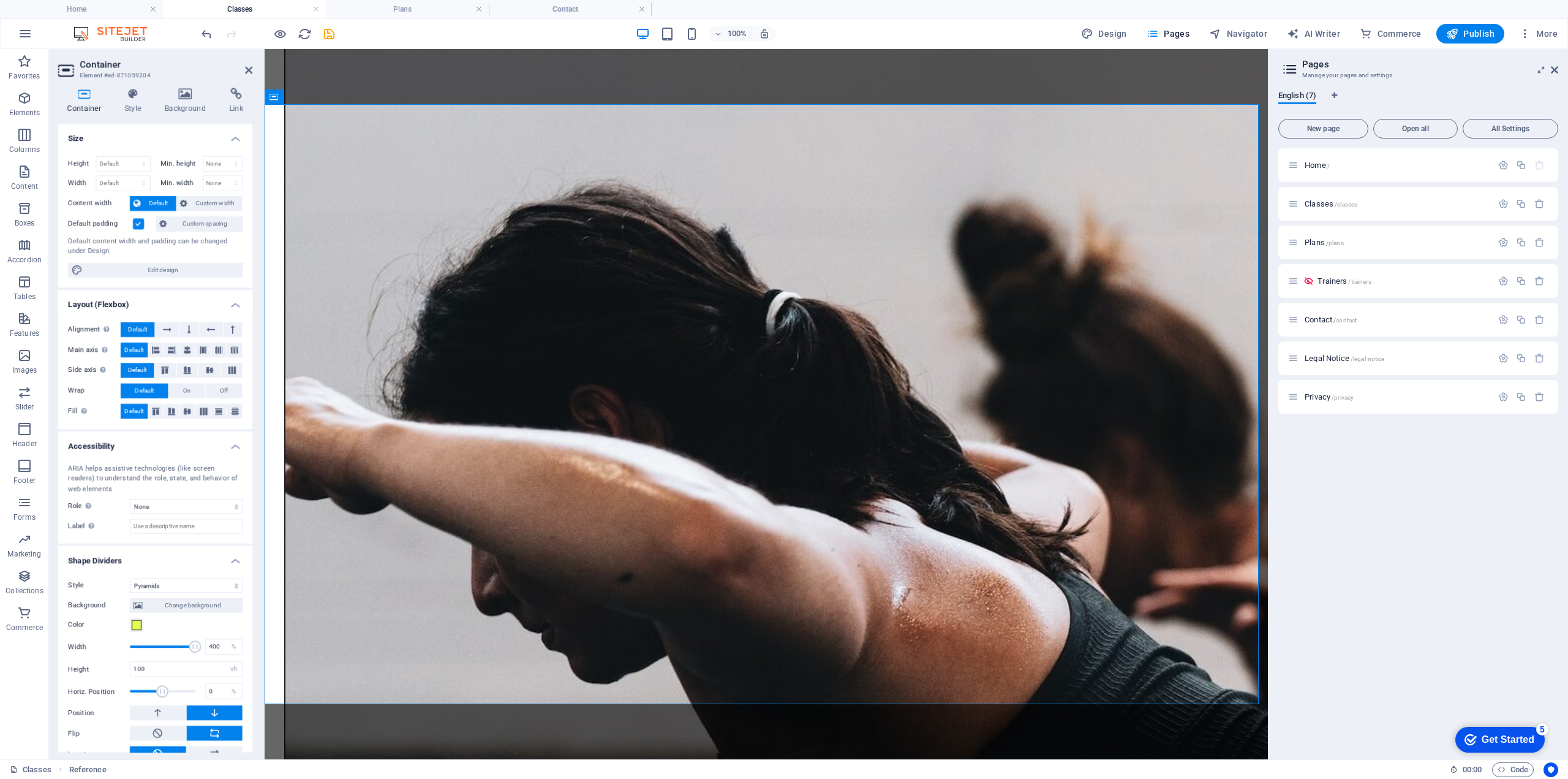
scroll to position [0, 0]
click at [660, 189] on icon at bounding box center [660, 188] width 7 height 13
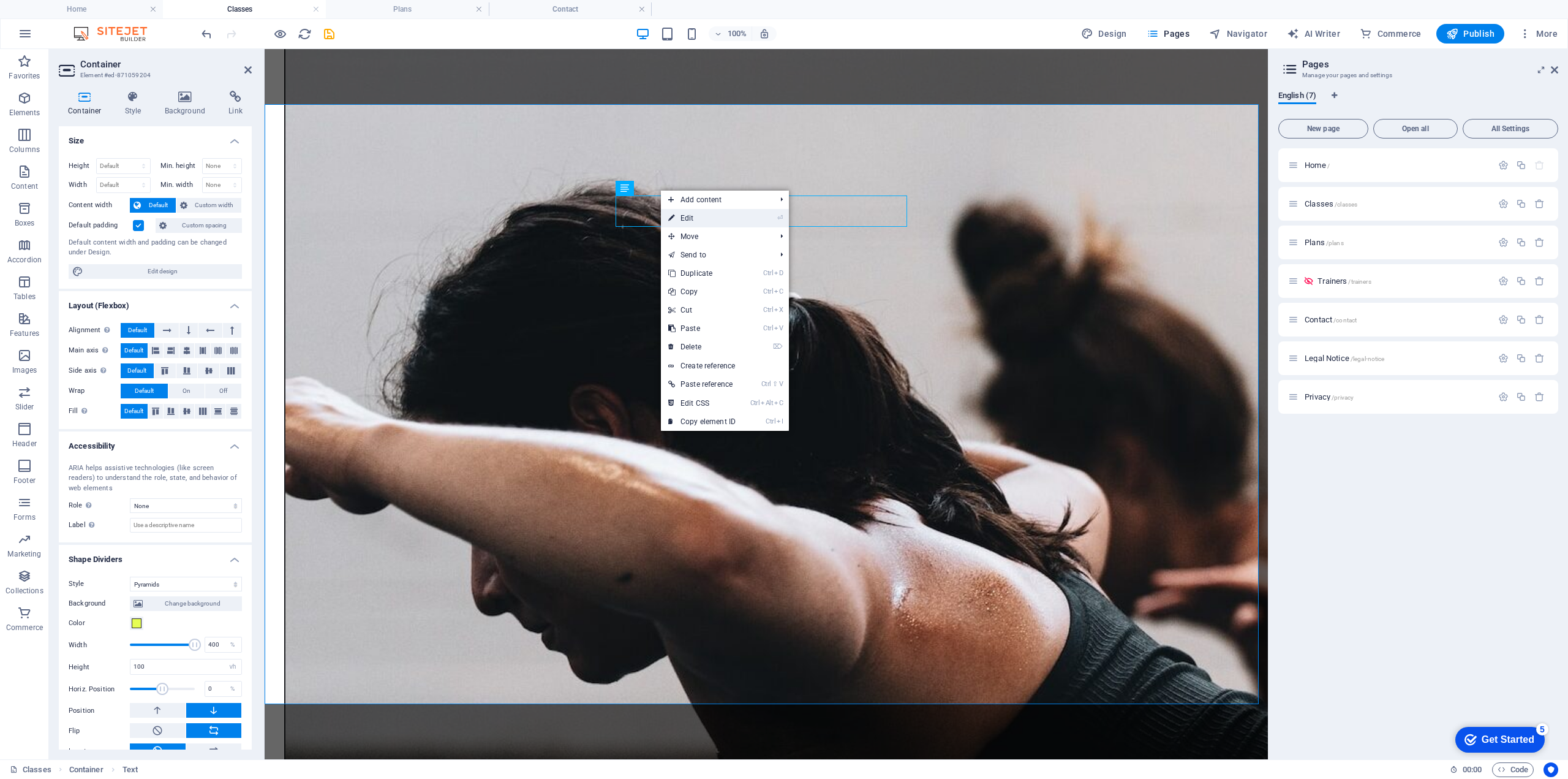
click at [688, 217] on link "⏎ Edit" at bounding box center [702, 218] width 82 height 19
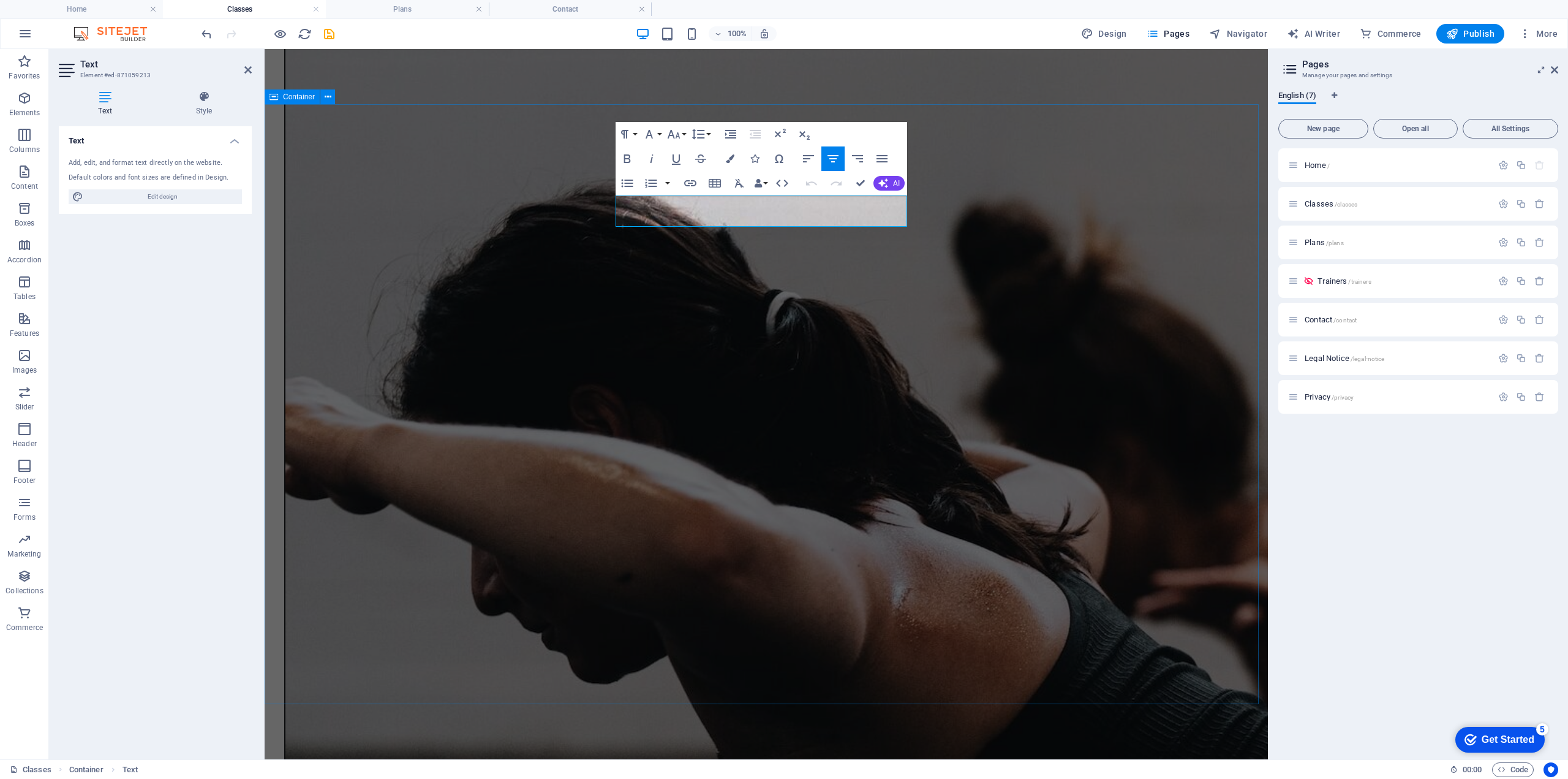
drag, startPoint x: 625, startPoint y: 201, endPoint x: 904, endPoint y: 225, distance: 280.0
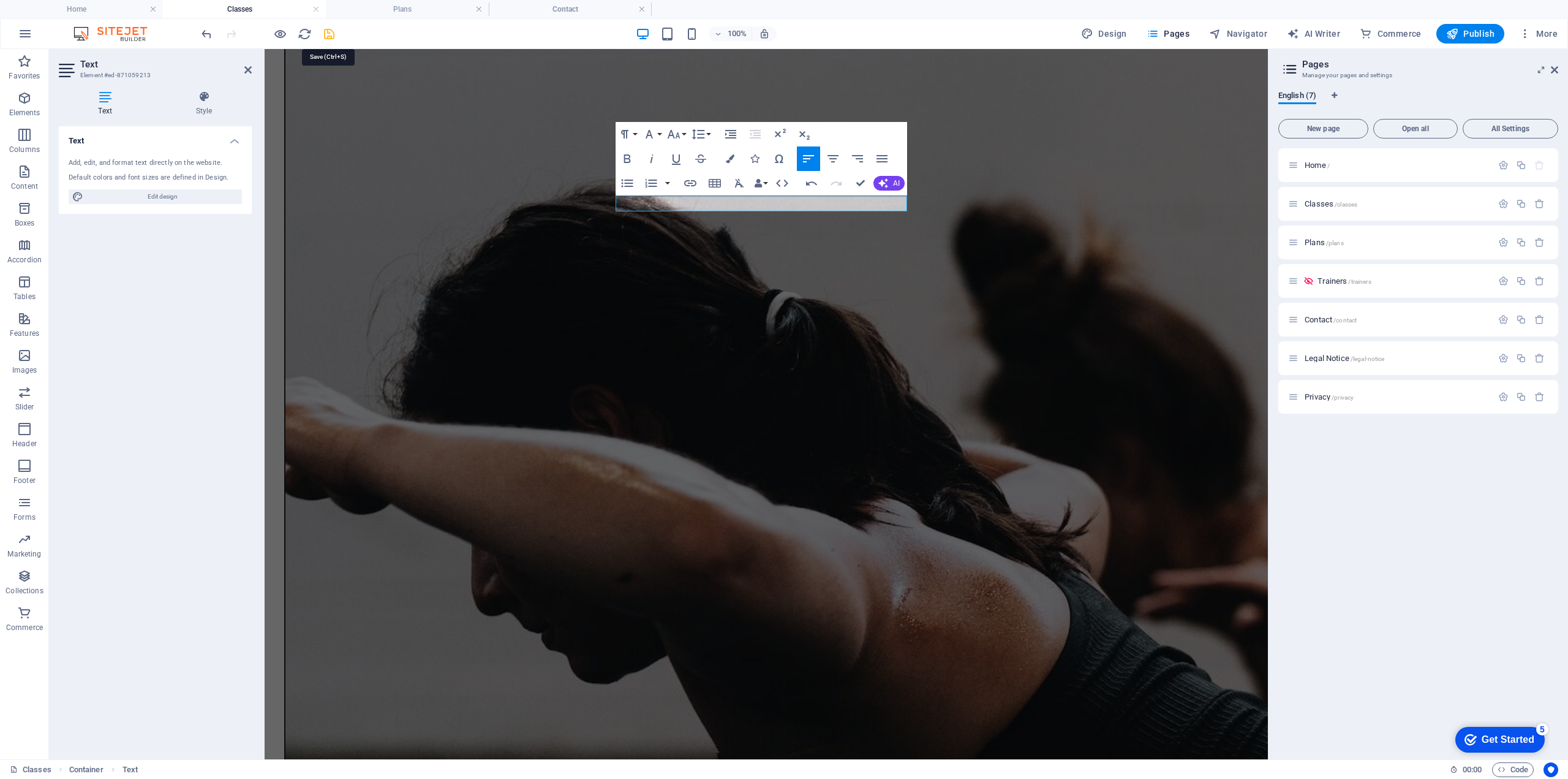
click at [326, 33] on icon "save" at bounding box center [329, 34] width 14 height 14
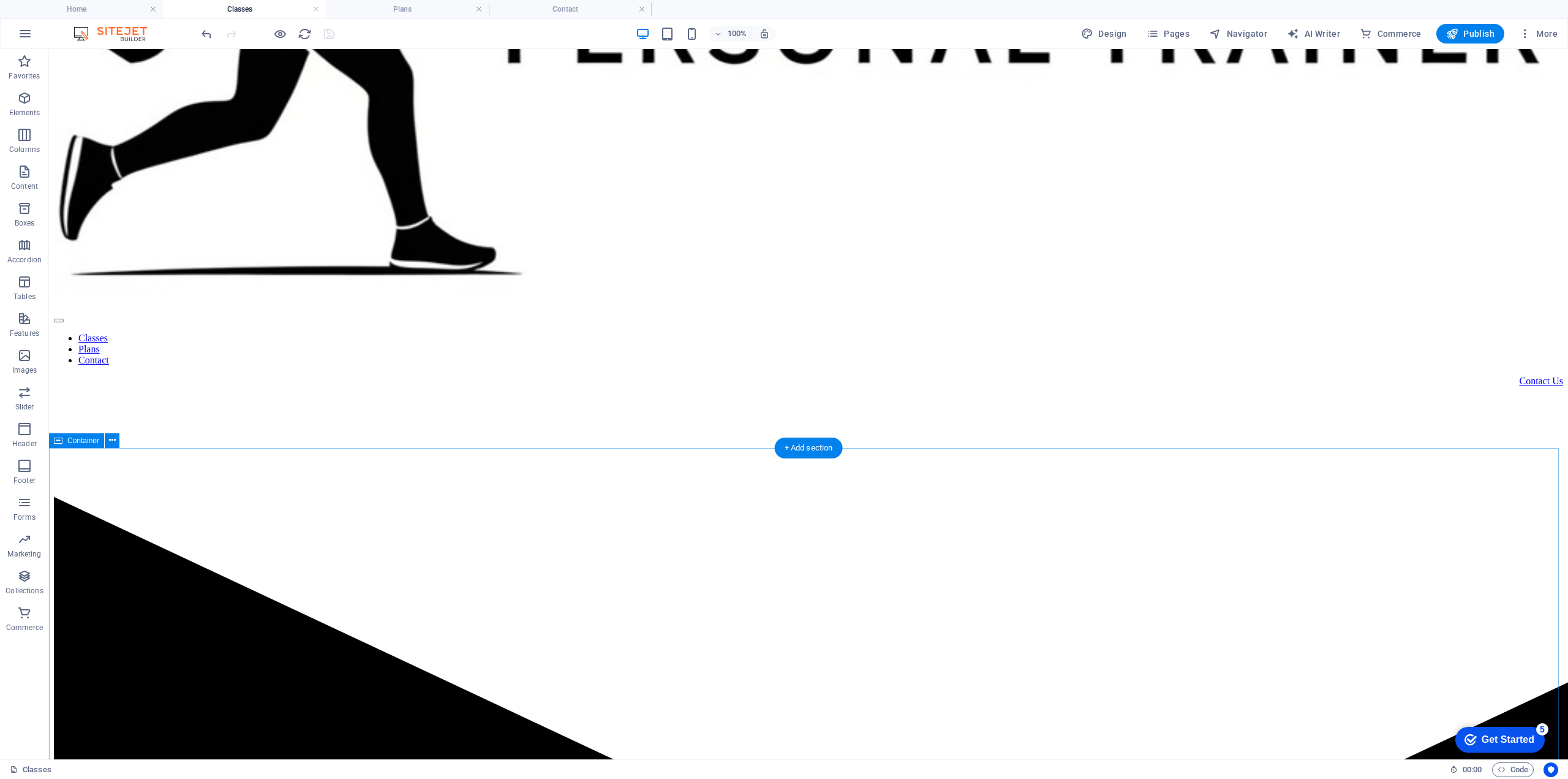
scroll to position [220, 0]
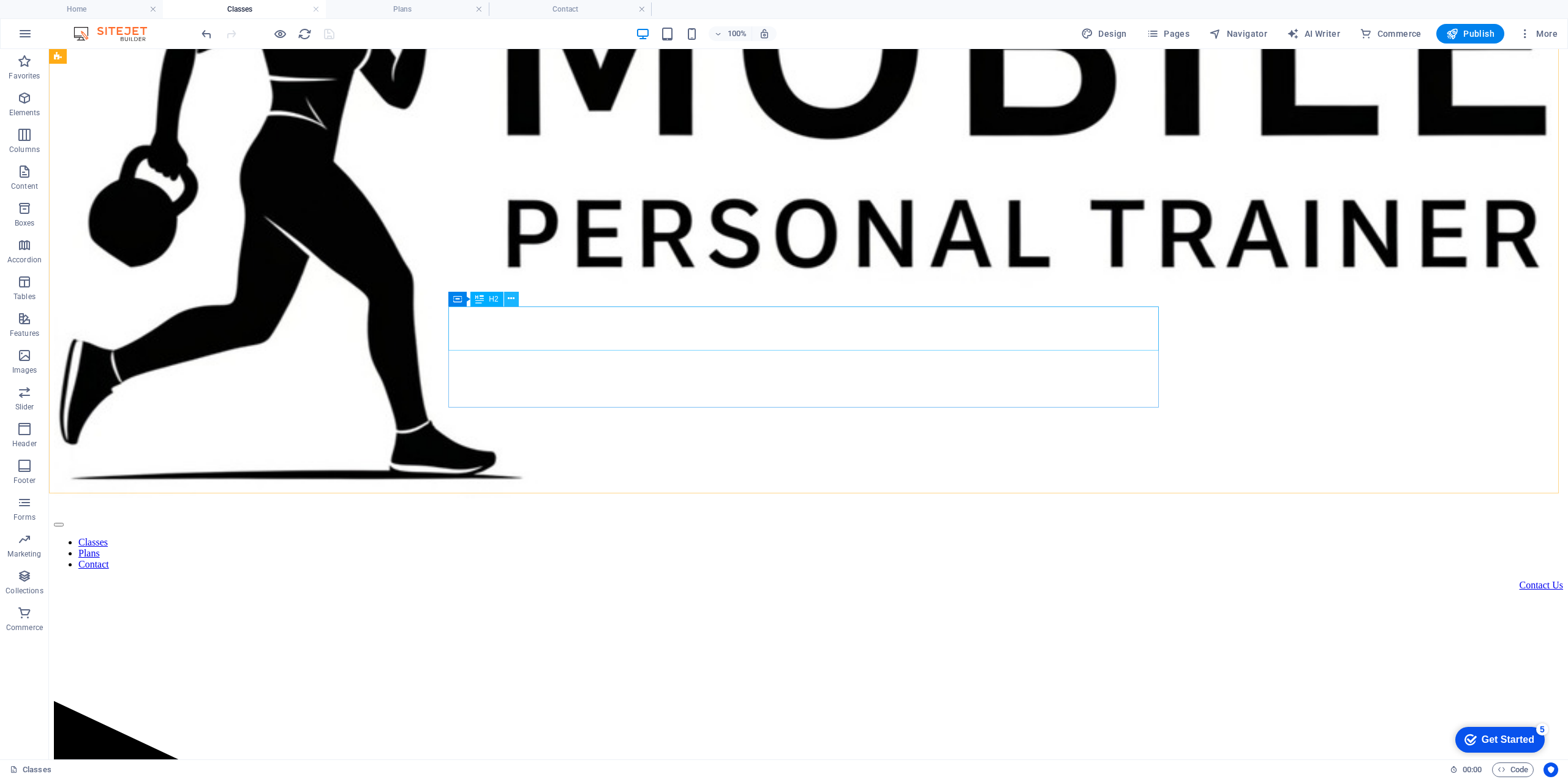
click at [513, 299] on icon at bounding box center [511, 298] width 7 height 13
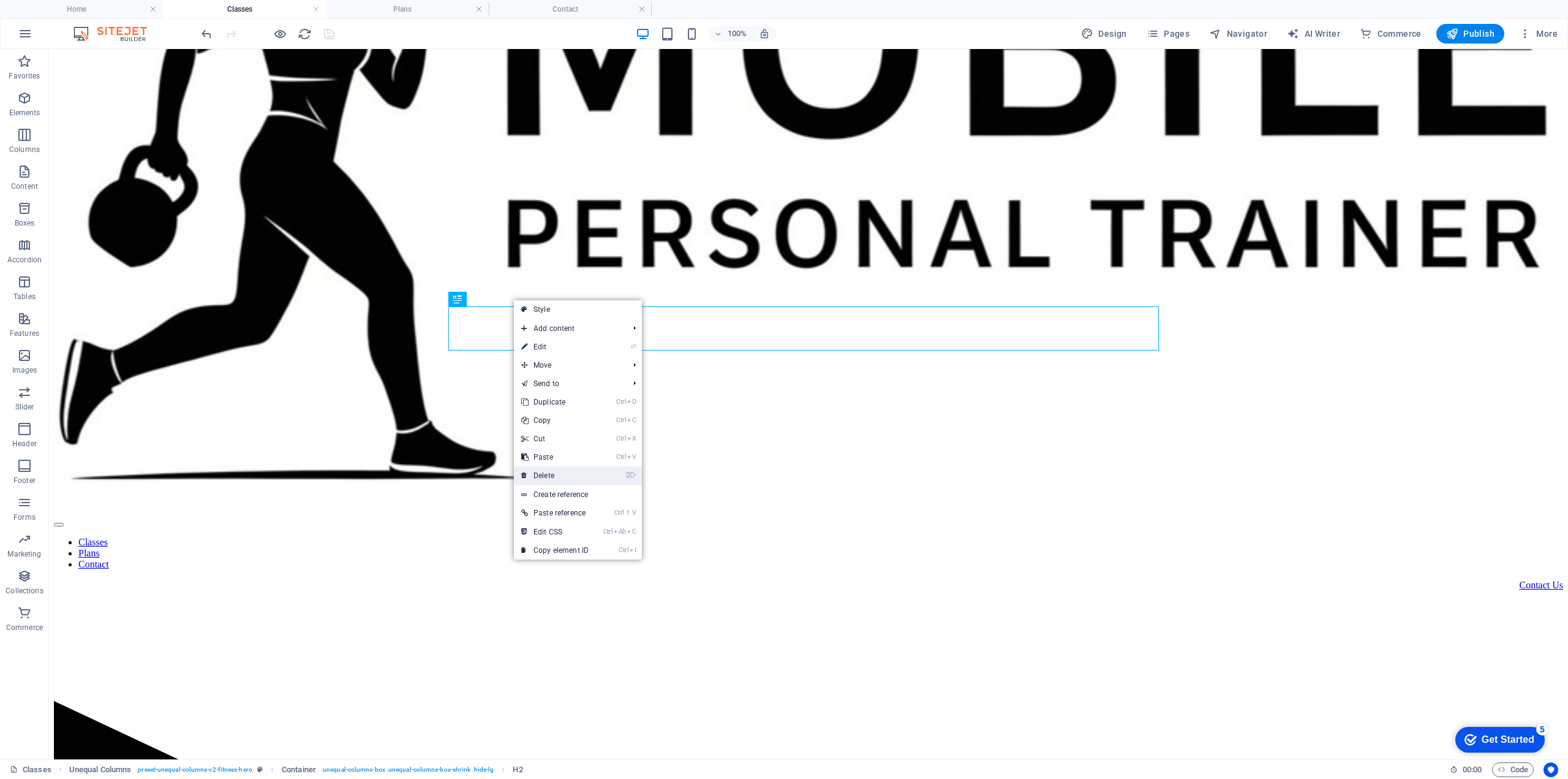
click at [553, 477] on link "⌦ Delete" at bounding box center [555, 476] width 82 height 19
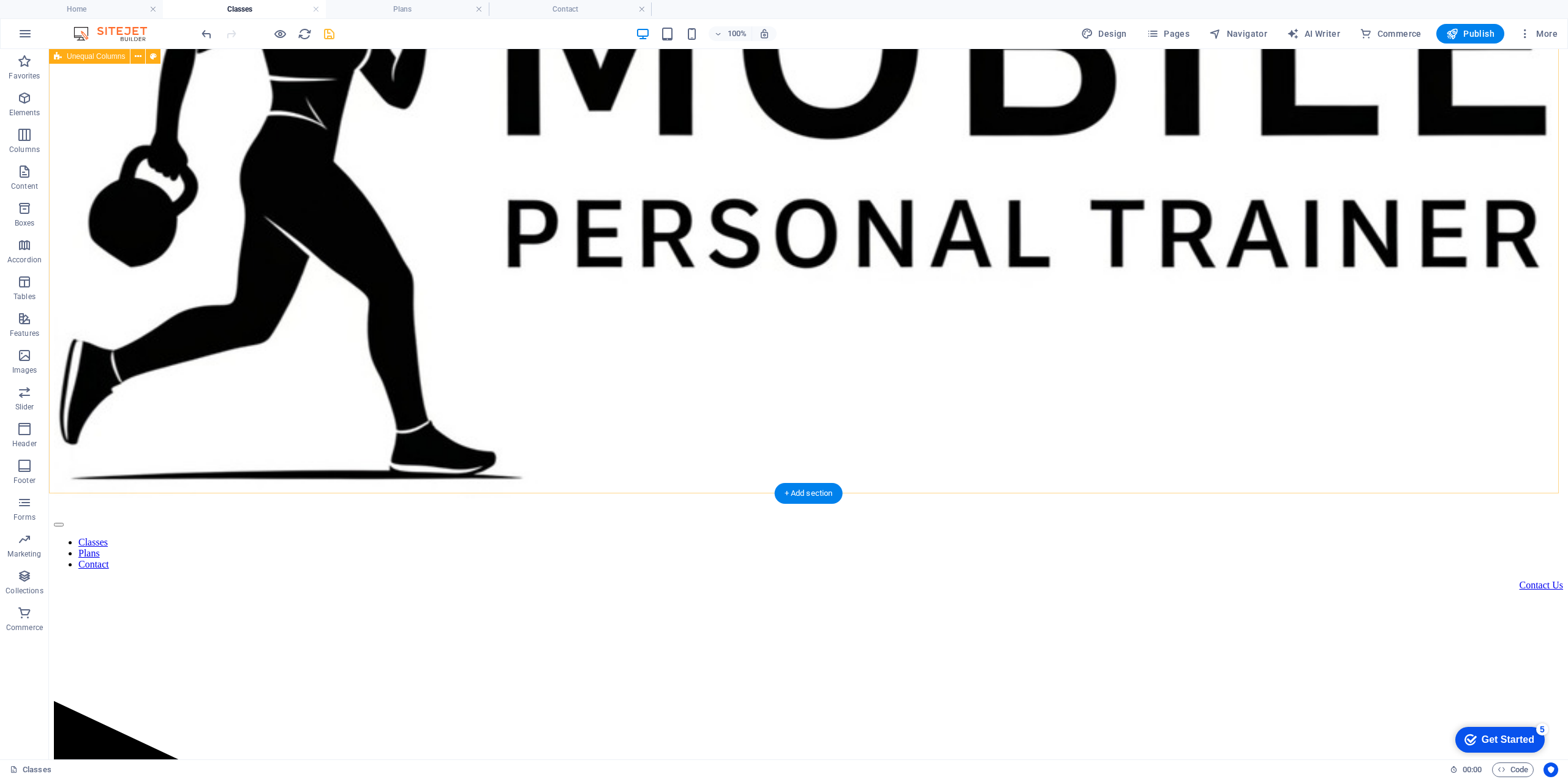
scroll to position [176, 0]
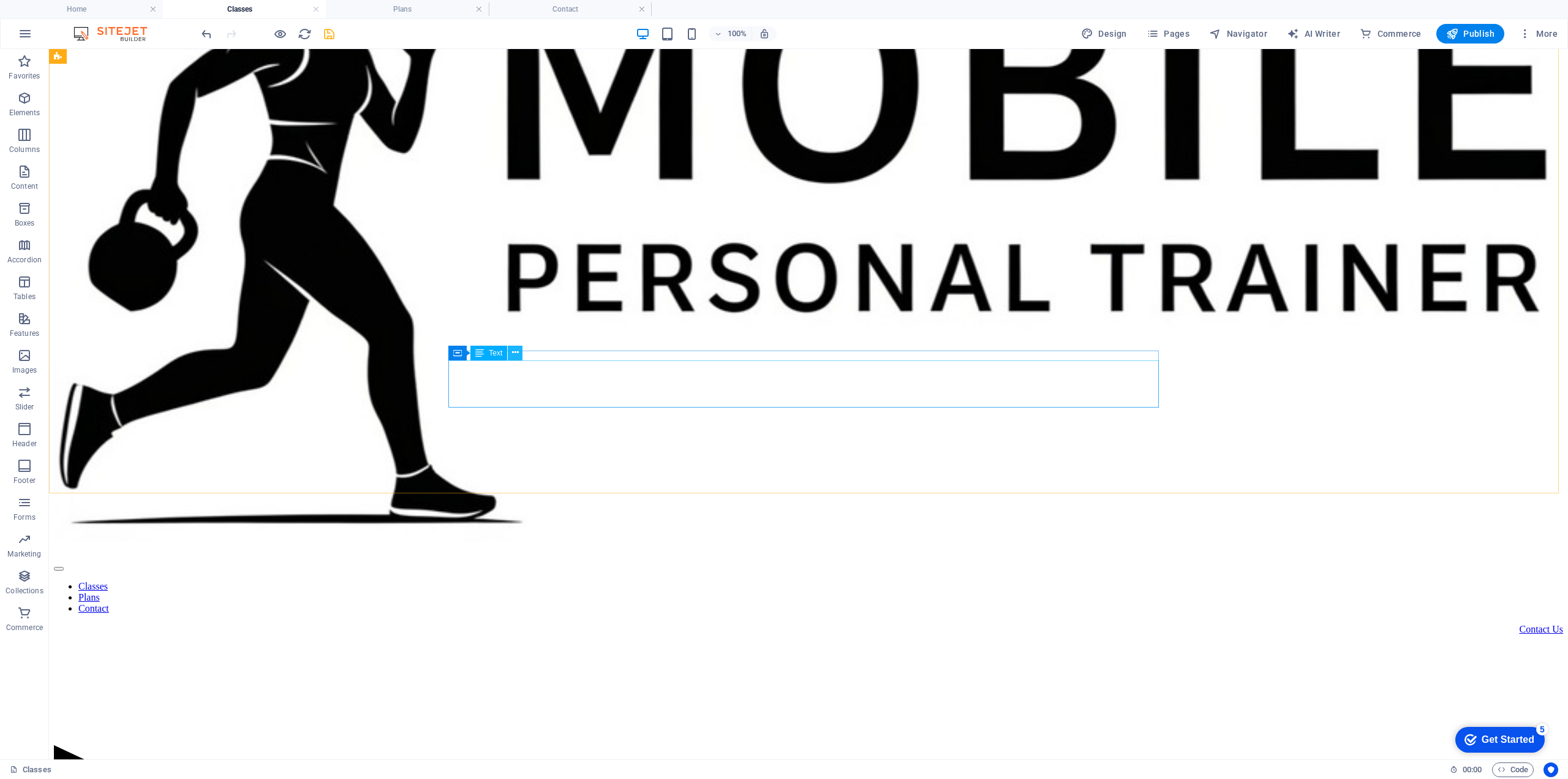
click at [517, 353] on icon at bounding box center [516, 352] width 7 height 13
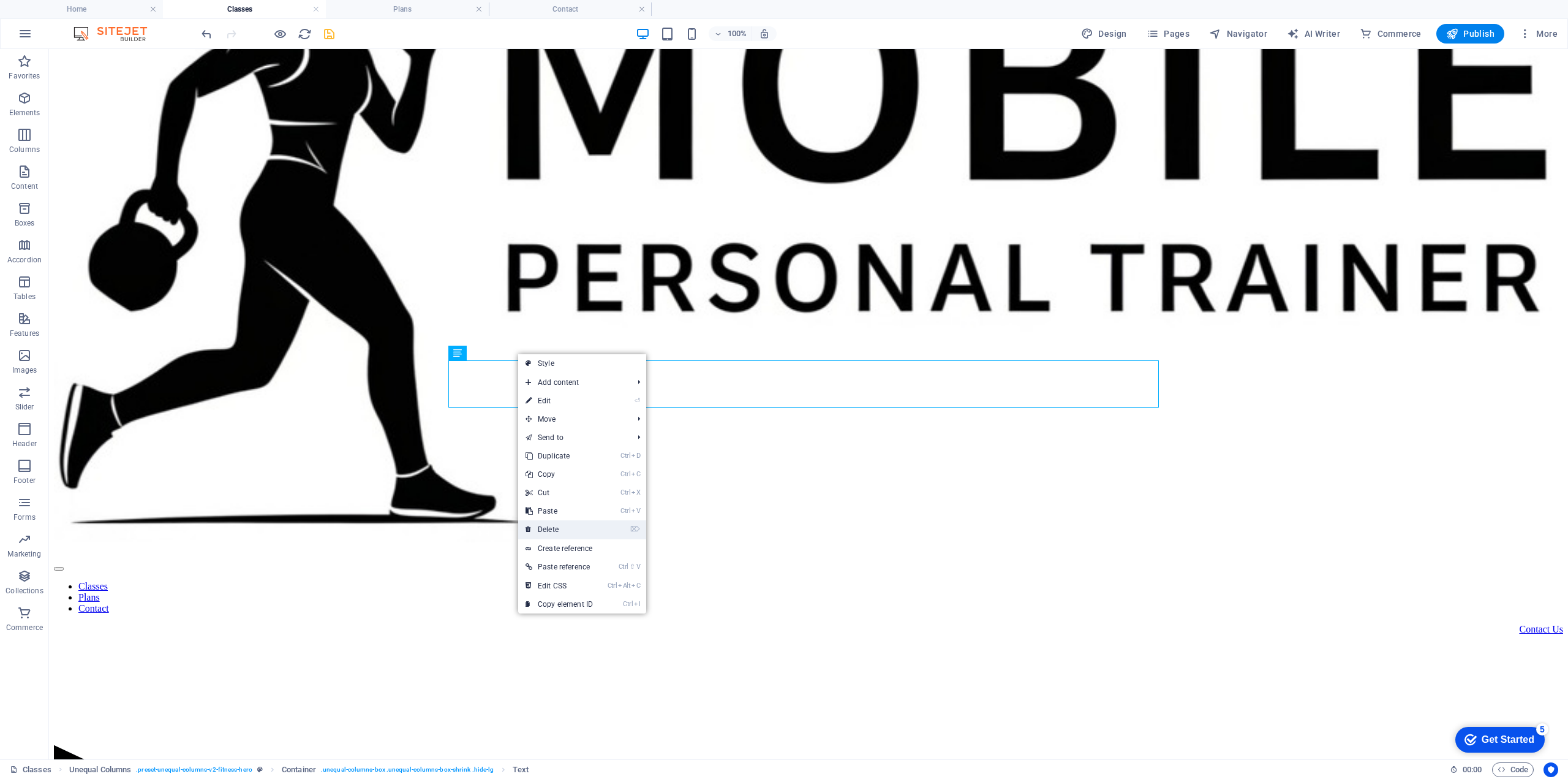
click at [556, 528] on link "⌦ Delete" at bounding box center [559, 530] width 82 height 19
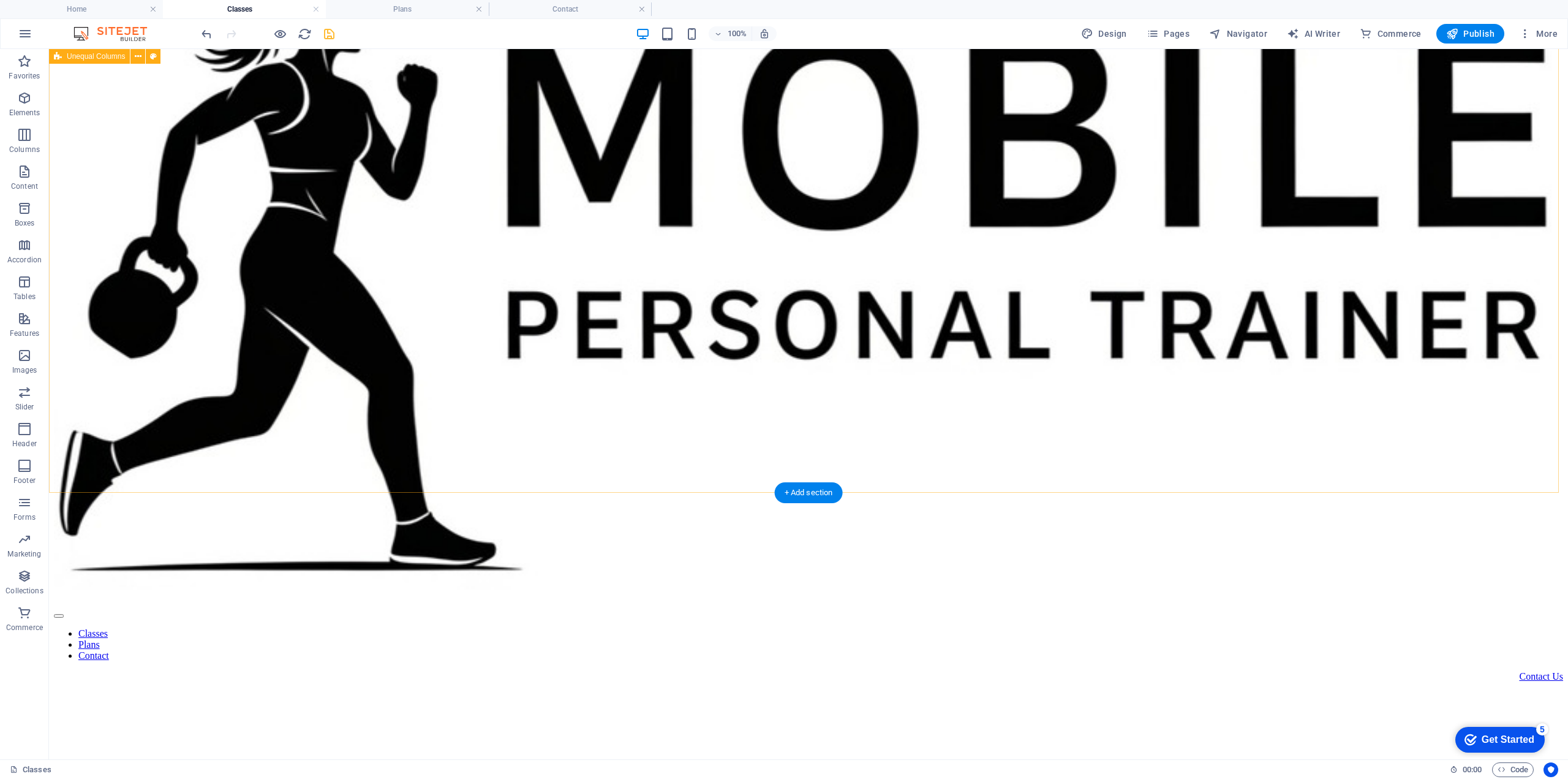
scroll to position [0, 0]
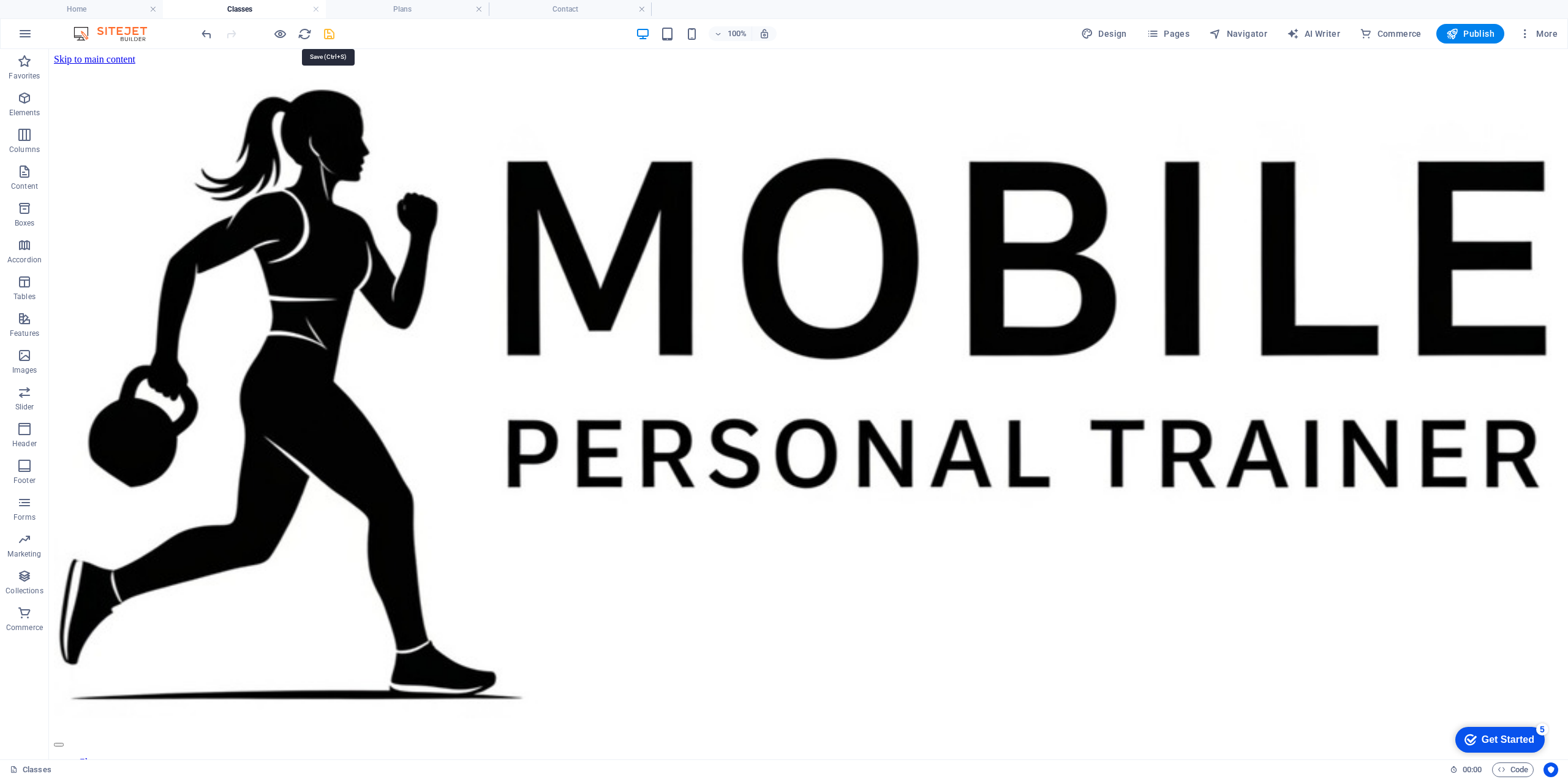
click at [332, 33] on icon "save" at bounding box center [329, 34] width 14 height 14
click at [501, 88] on div at bounding box center [809, 400] width 1510 height 645
click at [1185, 31] on span "Pages" at bounding box center [1168, 33] width 43 height 12
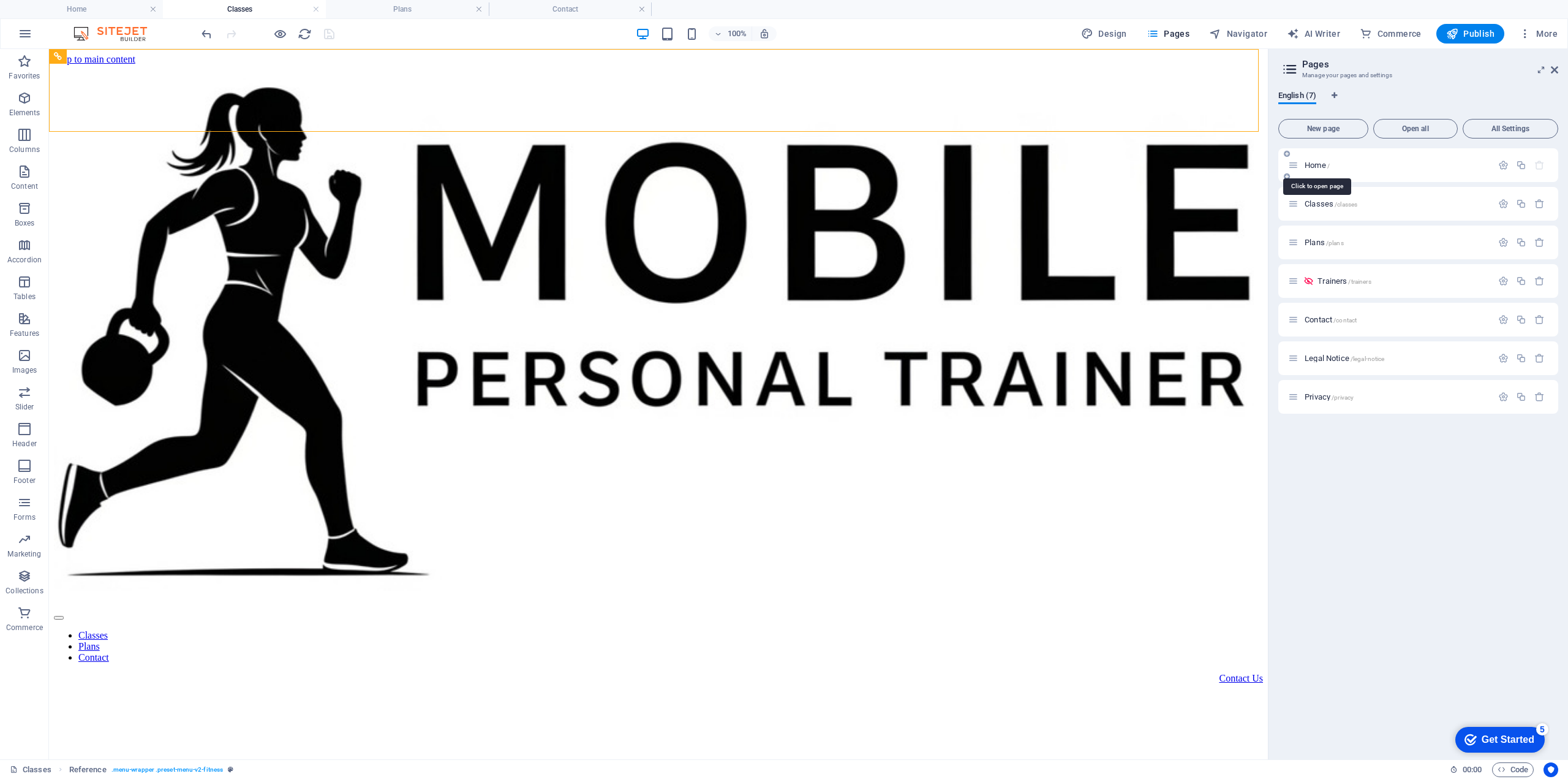
click at [1318, 166] on span "Home /" at bounding box center [1318, 166] width 25 height 9
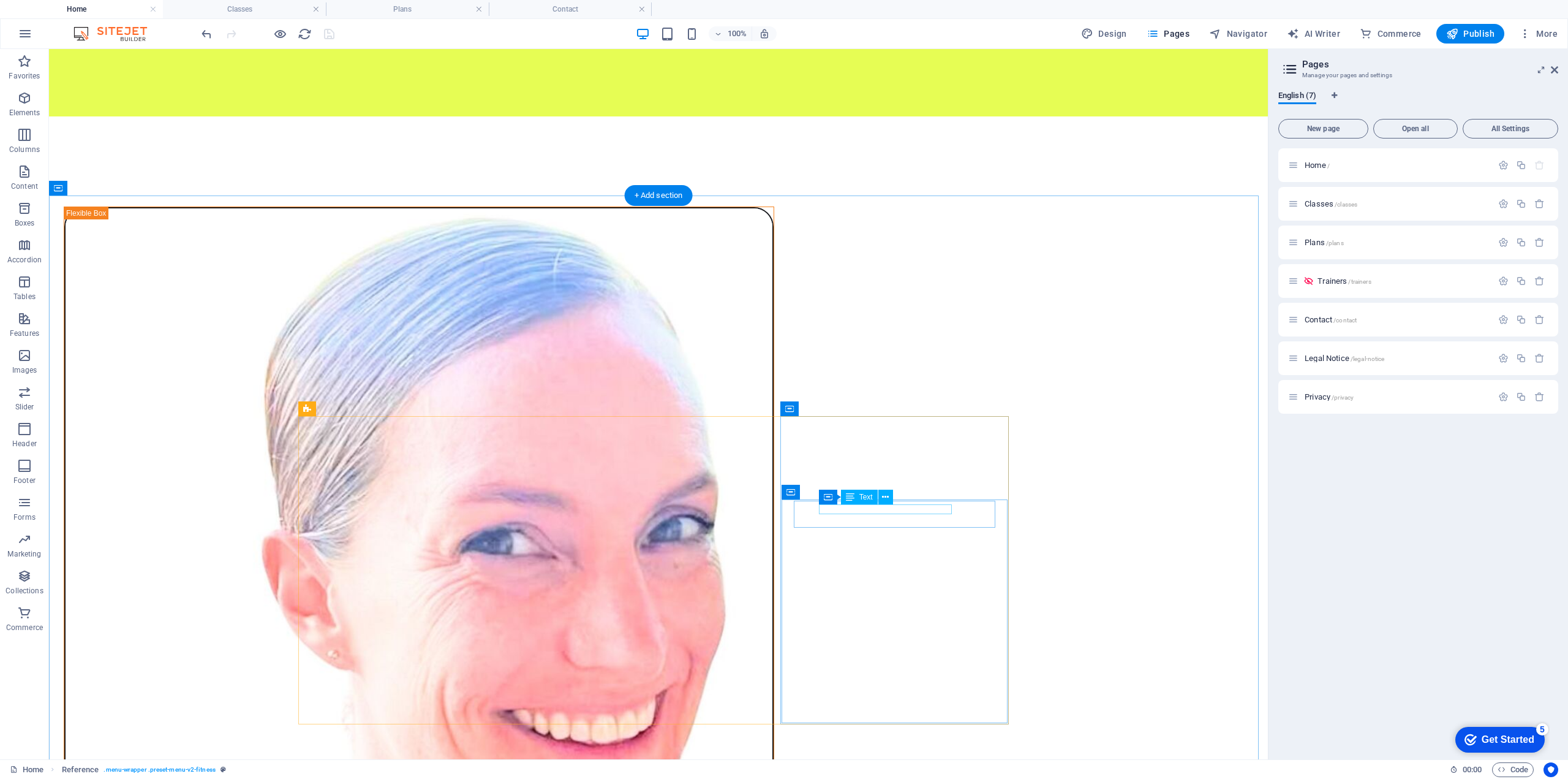
scroll to position [1226, 0]
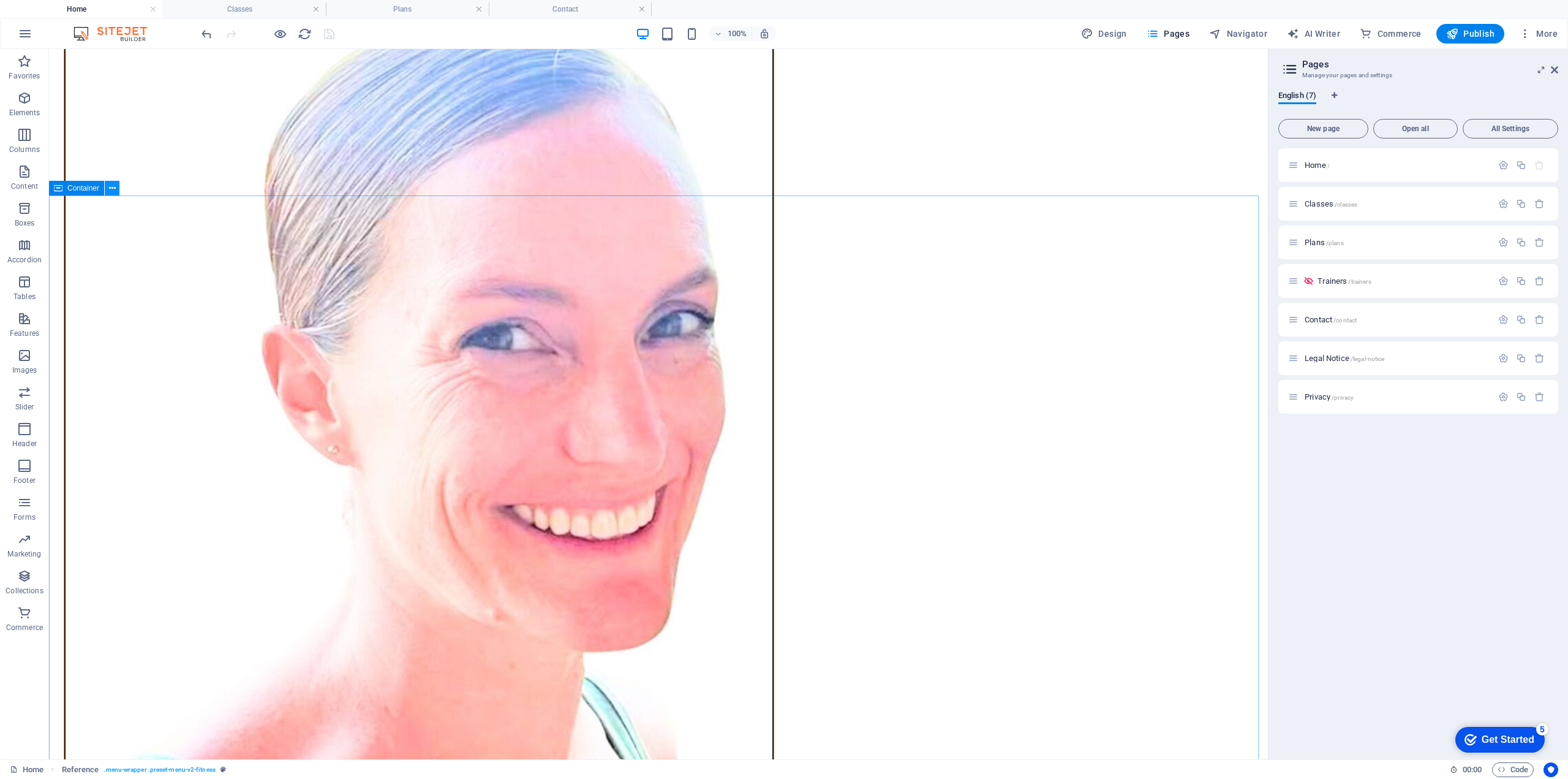
click at [112, 185] on icon at bounding box center [112, 188] width 7 height 13
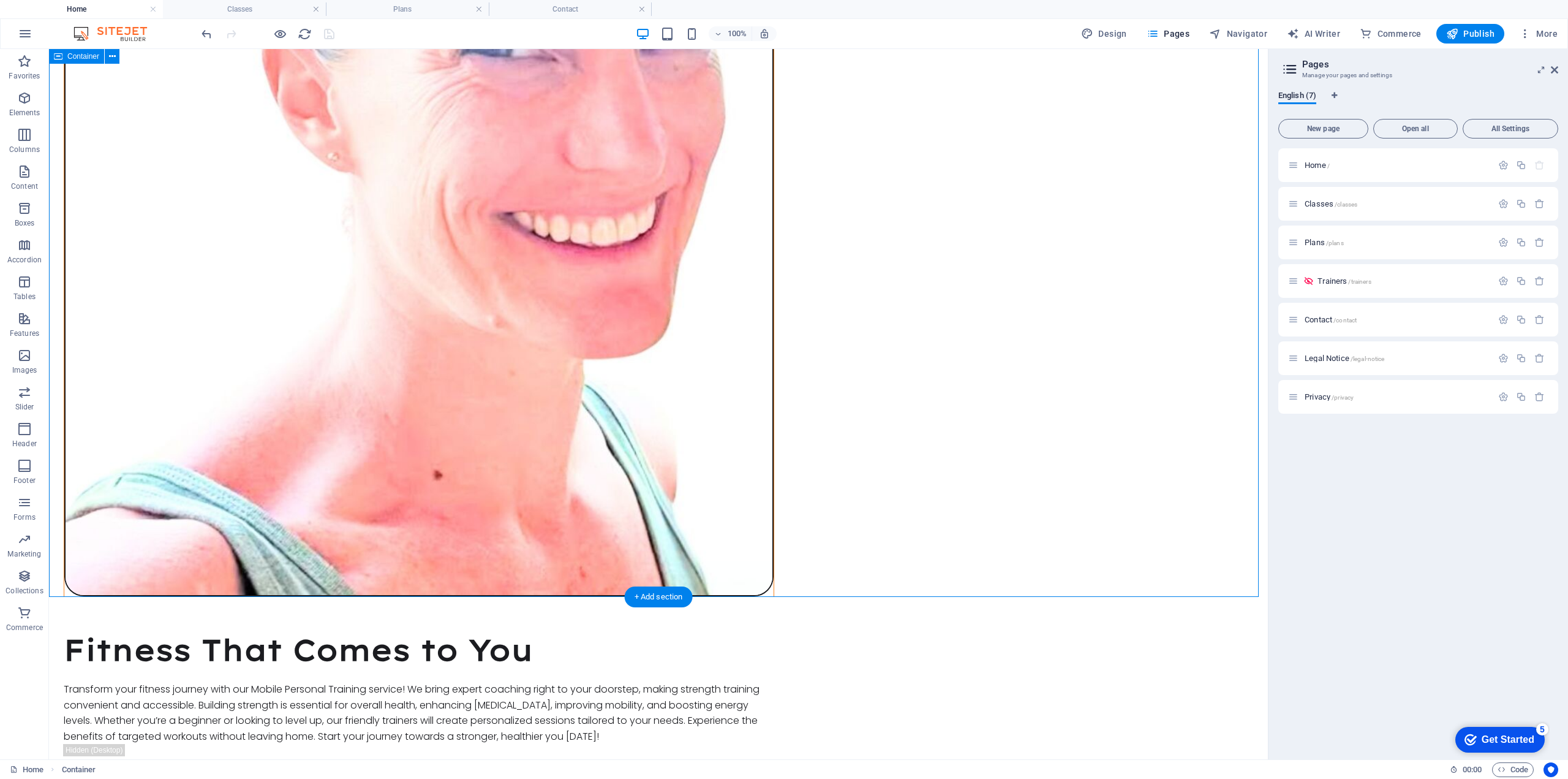
scroll to position [1110, 0]
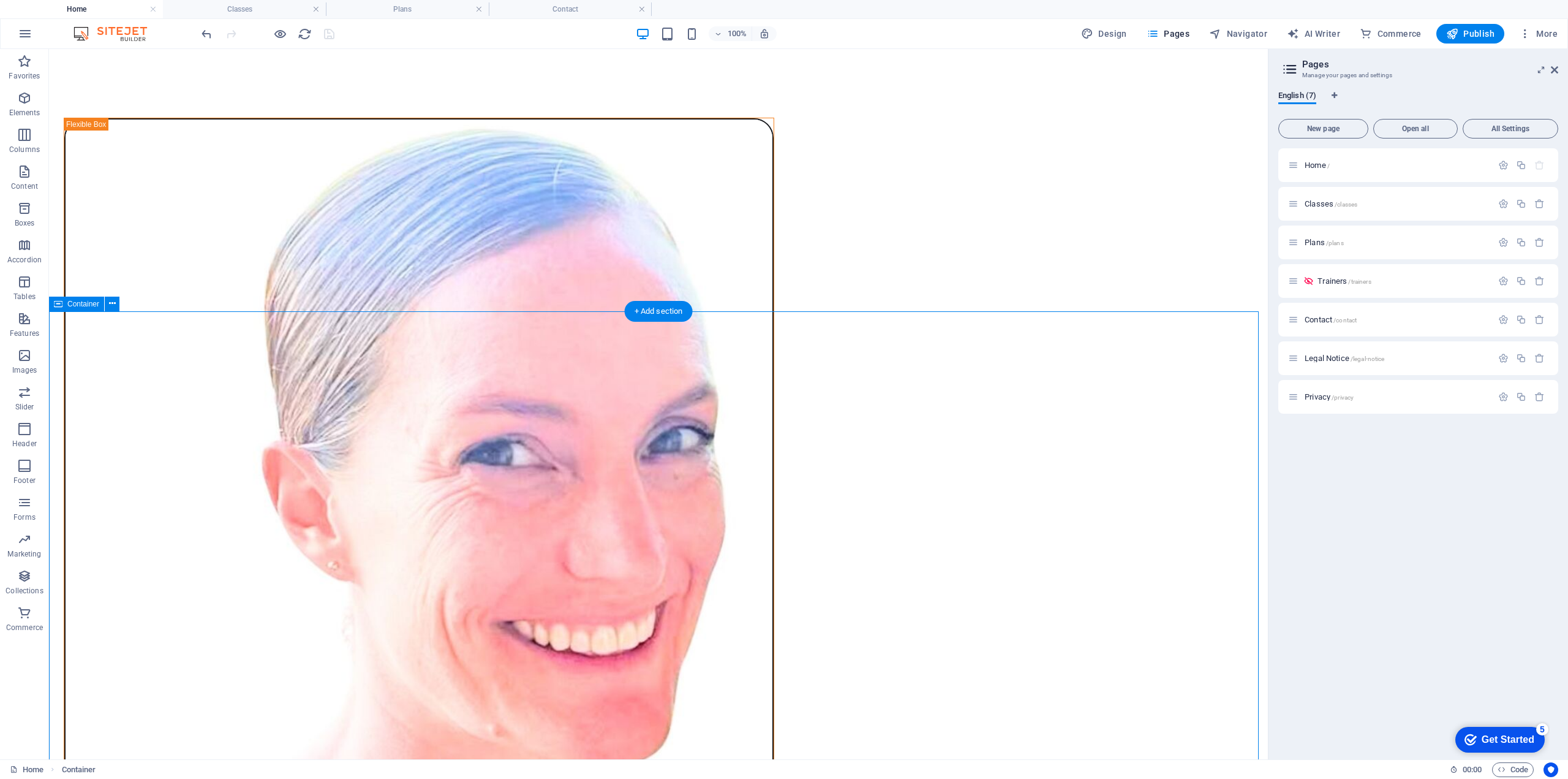
click at [112, 304] on icon at bounding box center [112, 303] width 7 height 13
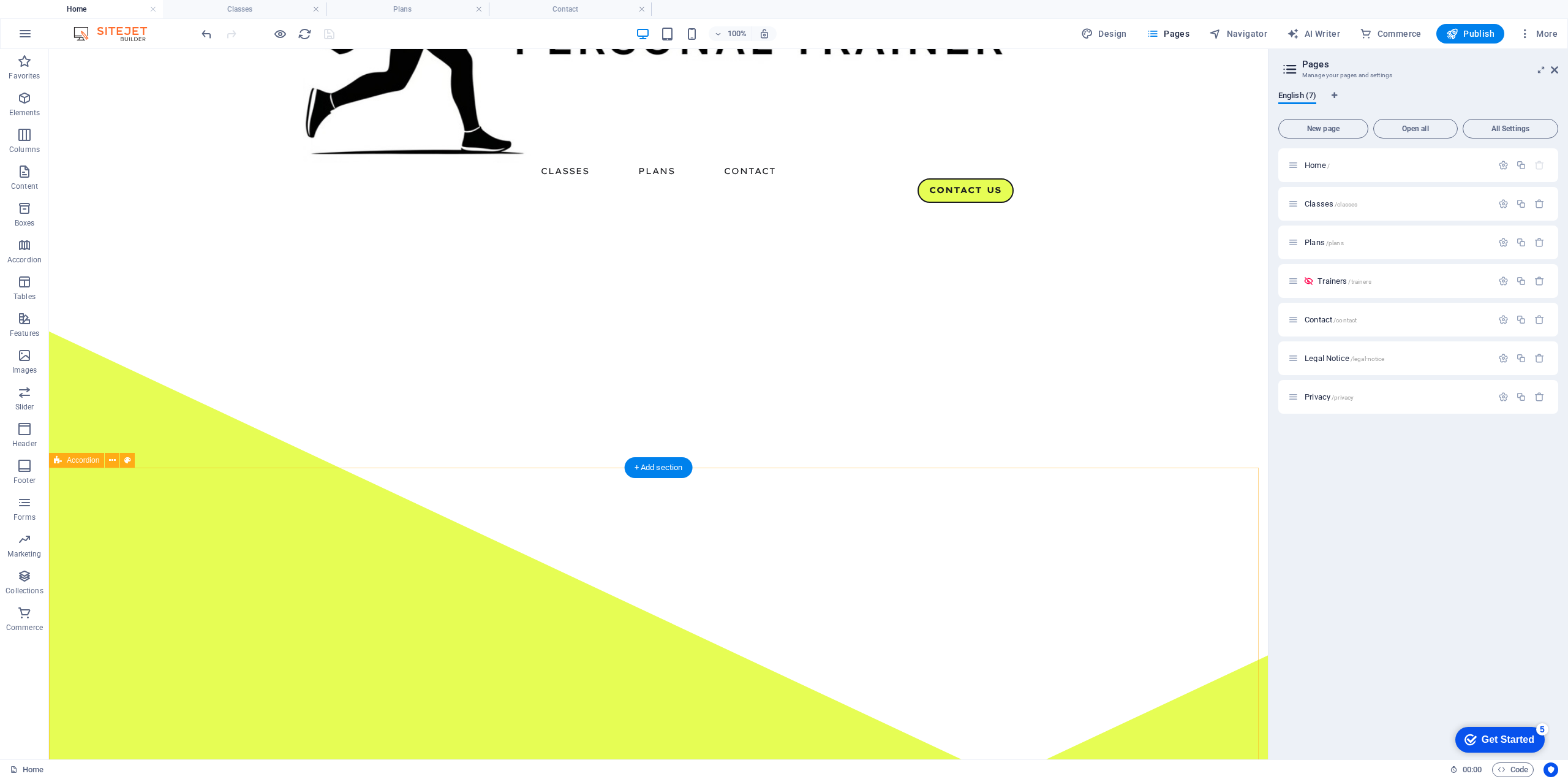
scroll to position [0, 0]
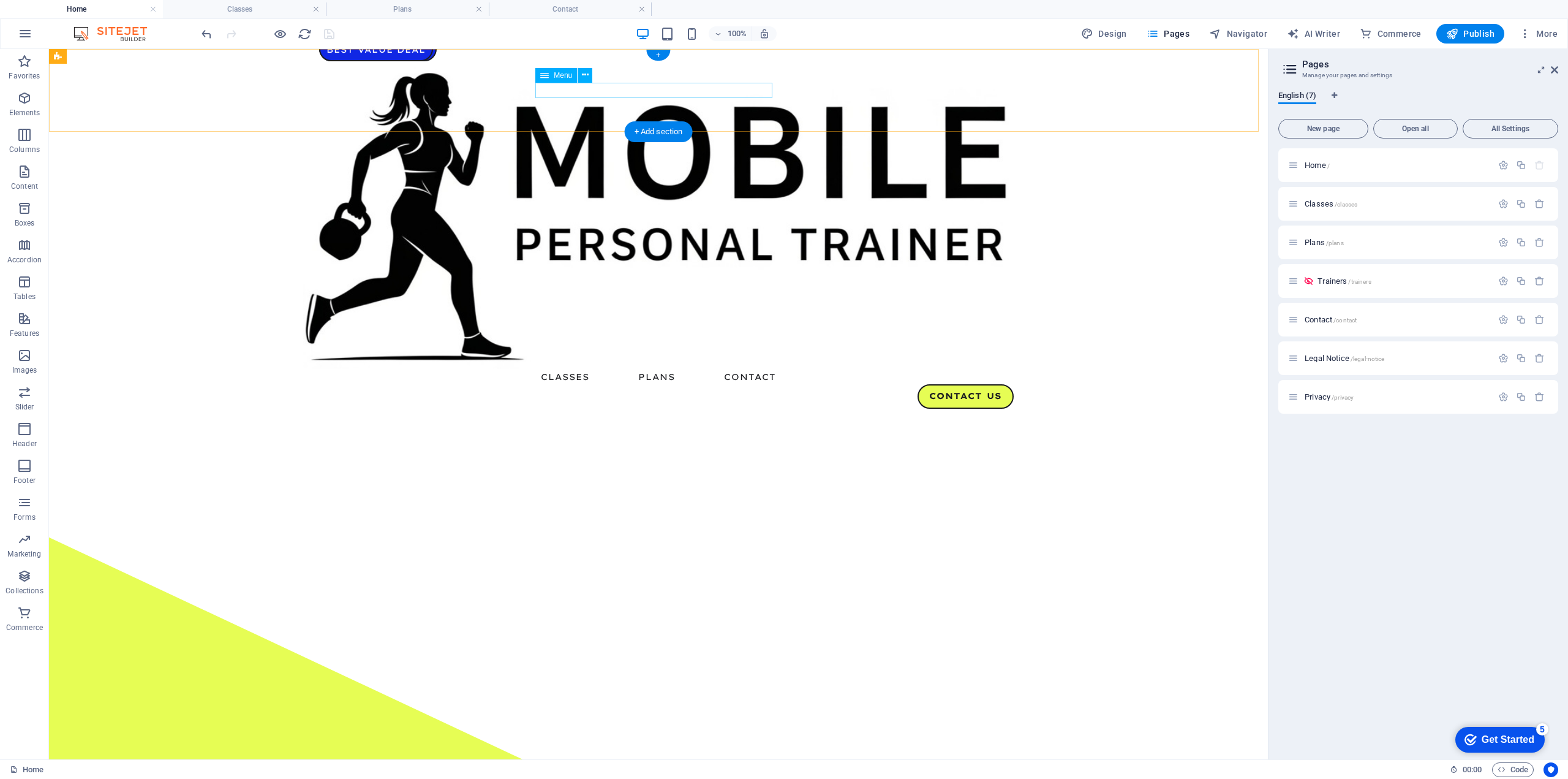
click at [650, 369] on nav "Classes Plans Contact" at bounding box center [658, 377] width 711 height 16
click at [1305, 241] on p "Plans /plans" at bounding box center [1397, 243] width 184 height 8
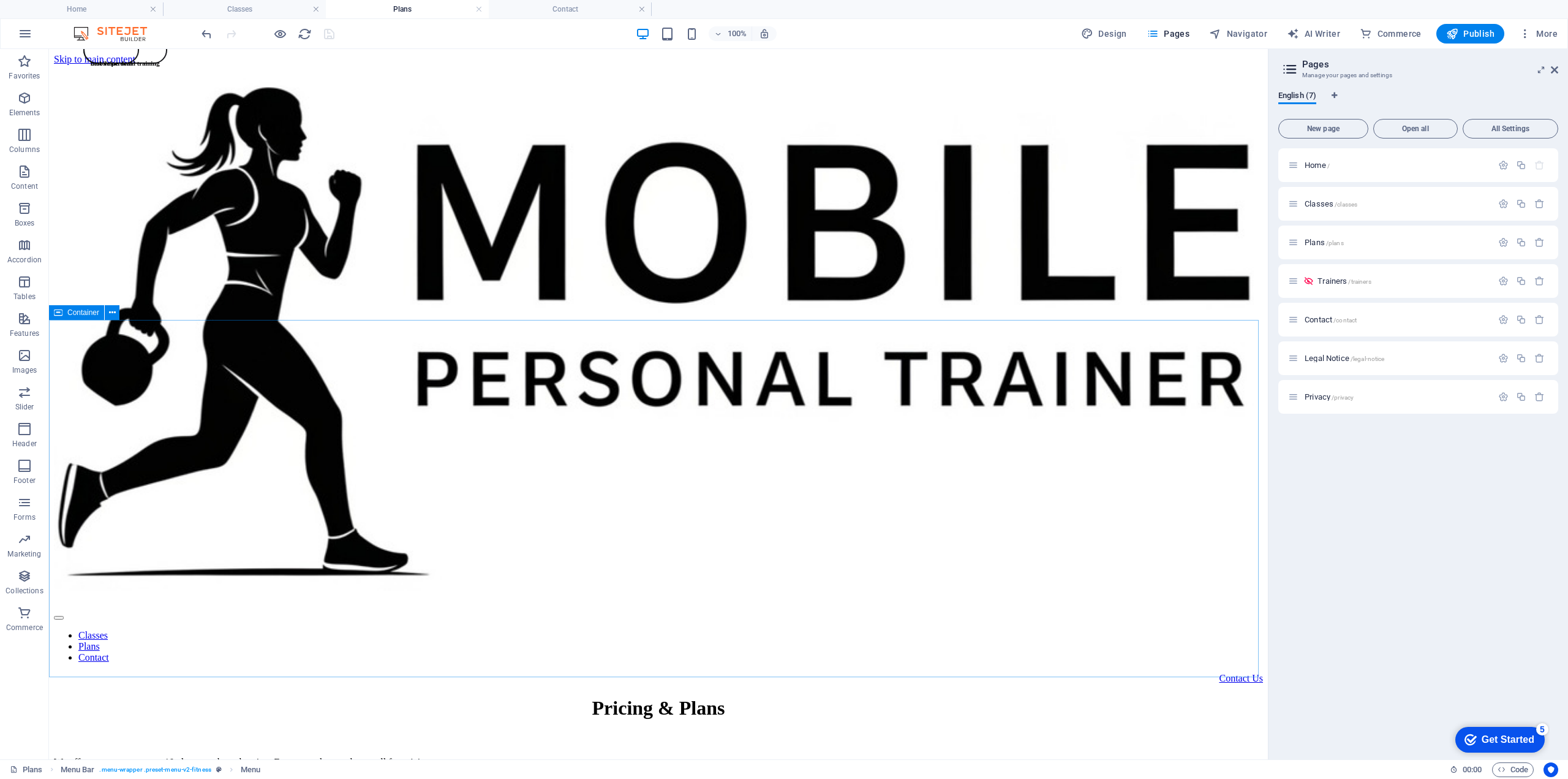
click at [75, 315] on span "Container" at bounding box center [83, 312] width 32 height 7
click at [113, 313] on icon at bounding box center [112, 312] width 7 height 13
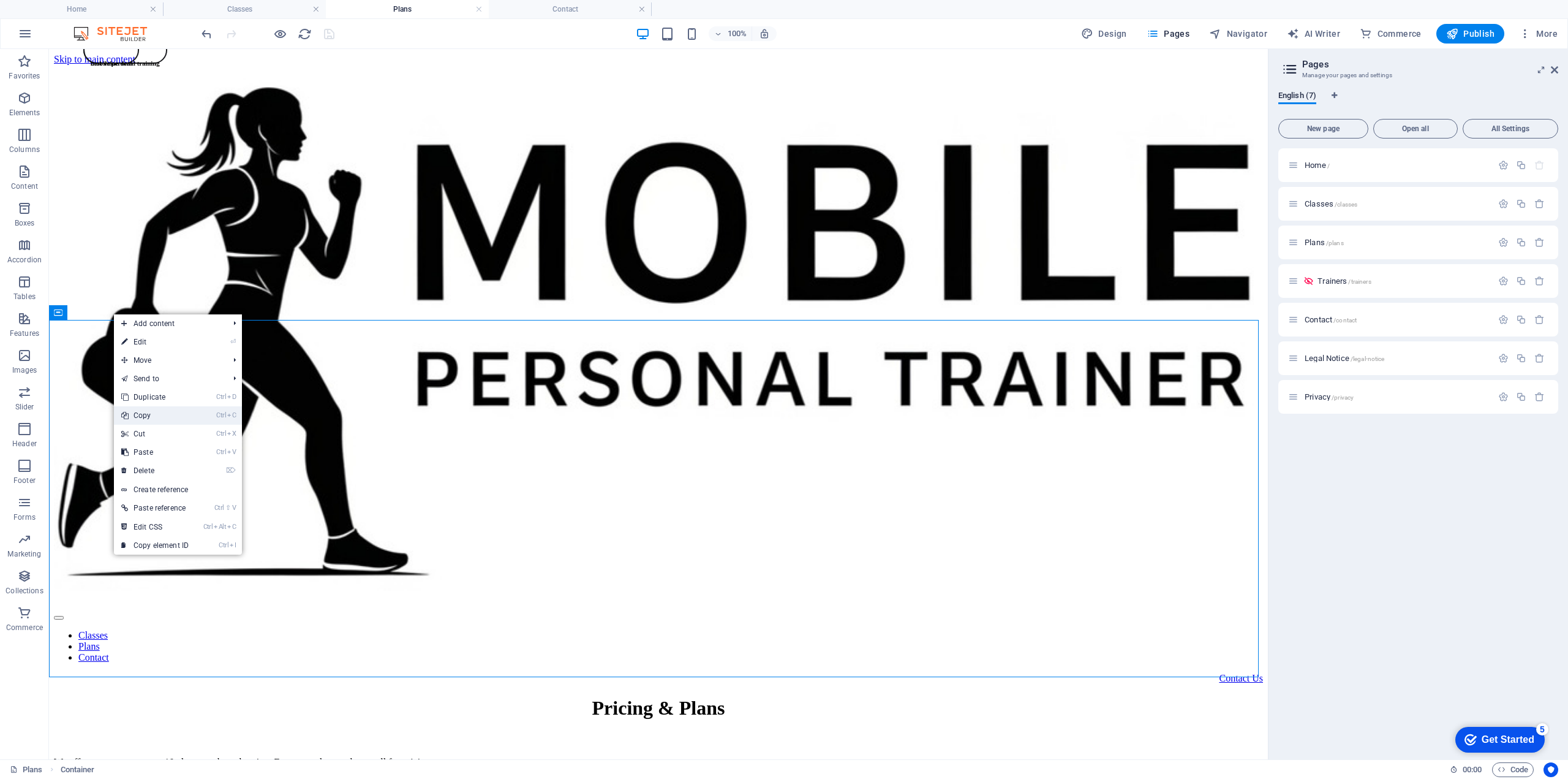
click at [149, 418] on link "Ctrl C Copy" at bounding box center [155, 415] width 82 height 19
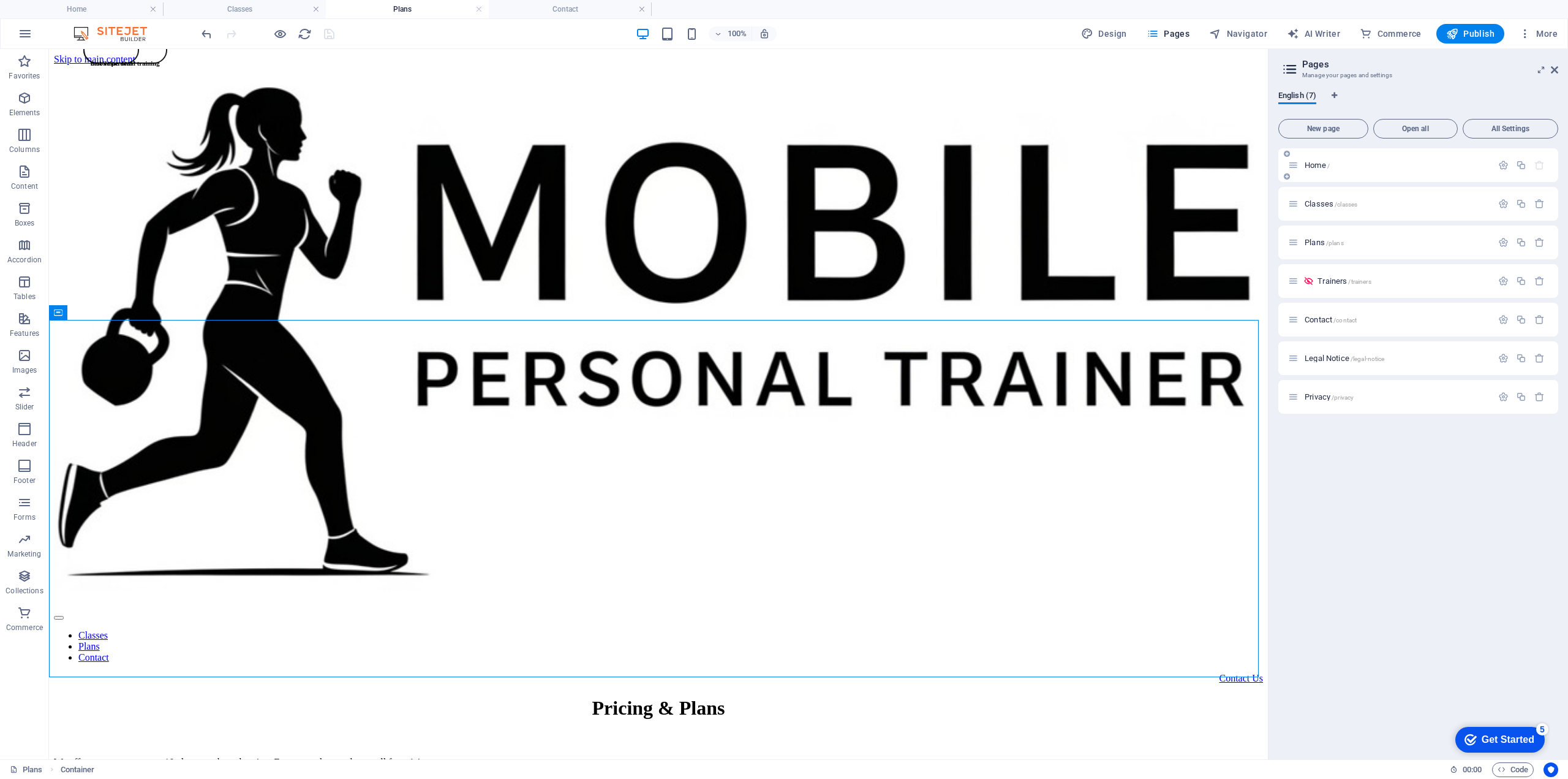
click at [1305, 166] on span "Home /" at bounding box center [1318, 166] width 25 height 9
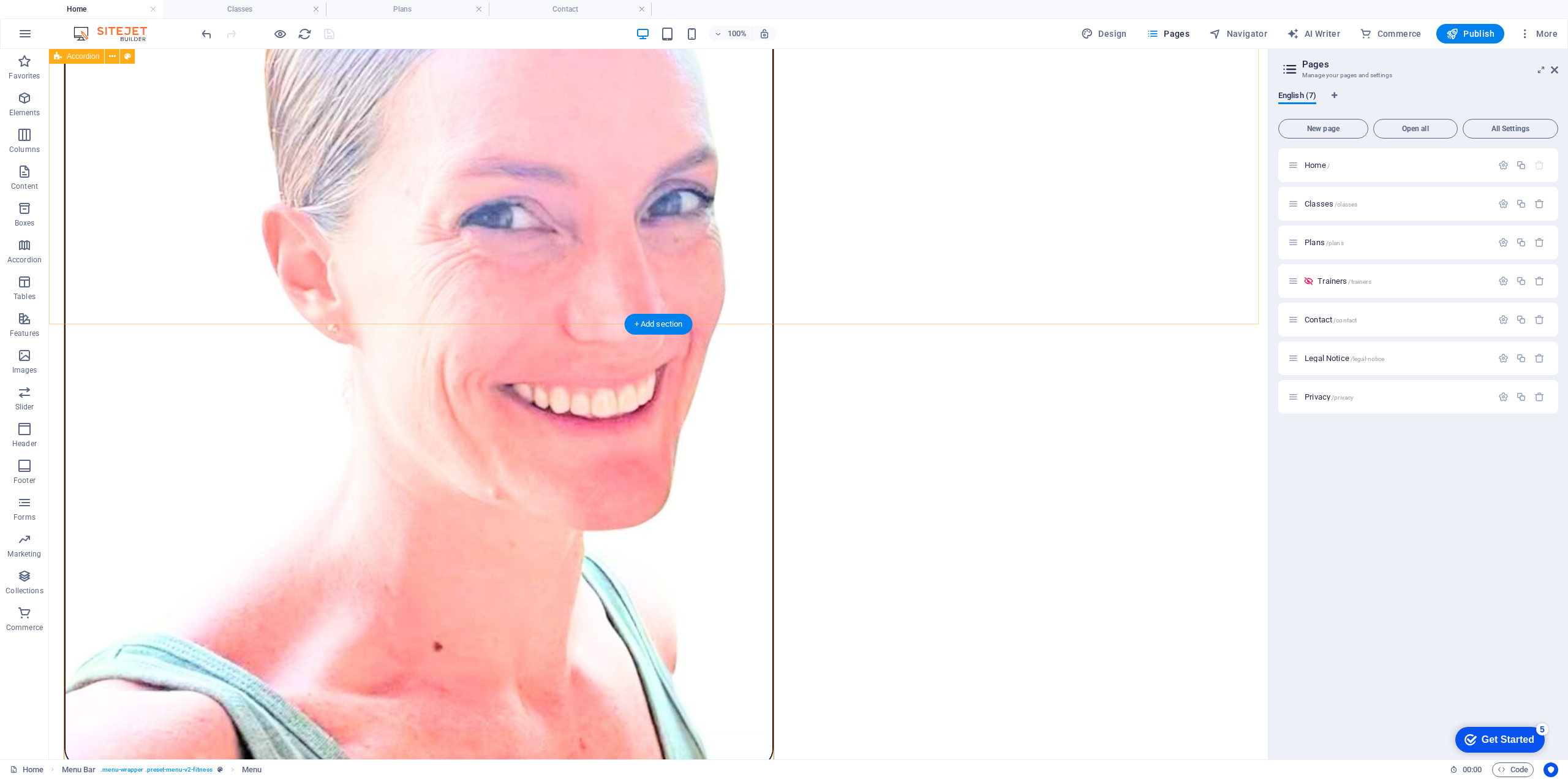
scroll to position [1430, 0]
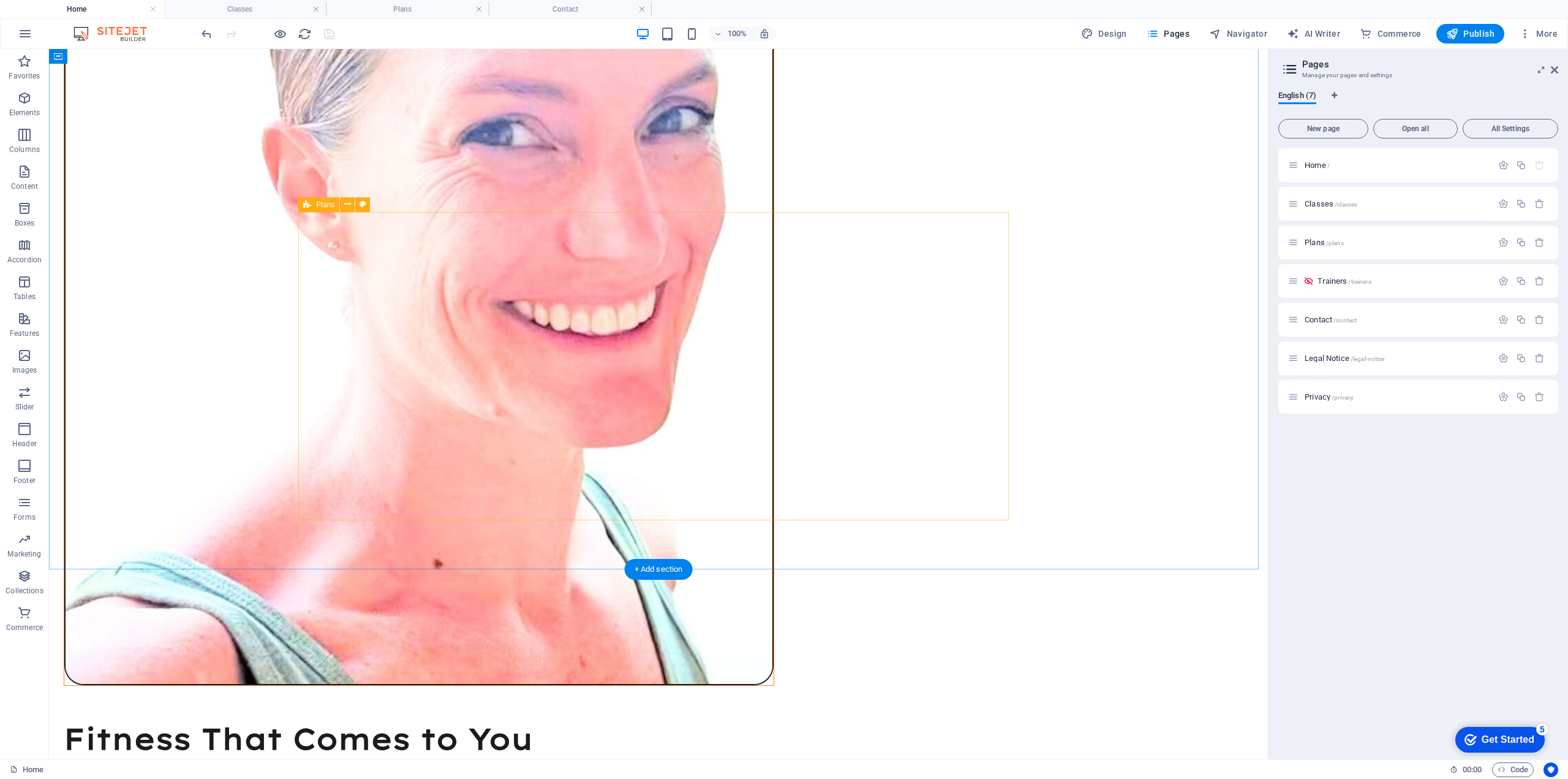
click at [109, 53] on icon at bounding box center [112, 56] width 7 height 13
drag, startPoint x: 231, startPoint y: 237, endPoint x: 987, endPoint y: 473, distance: 792.0
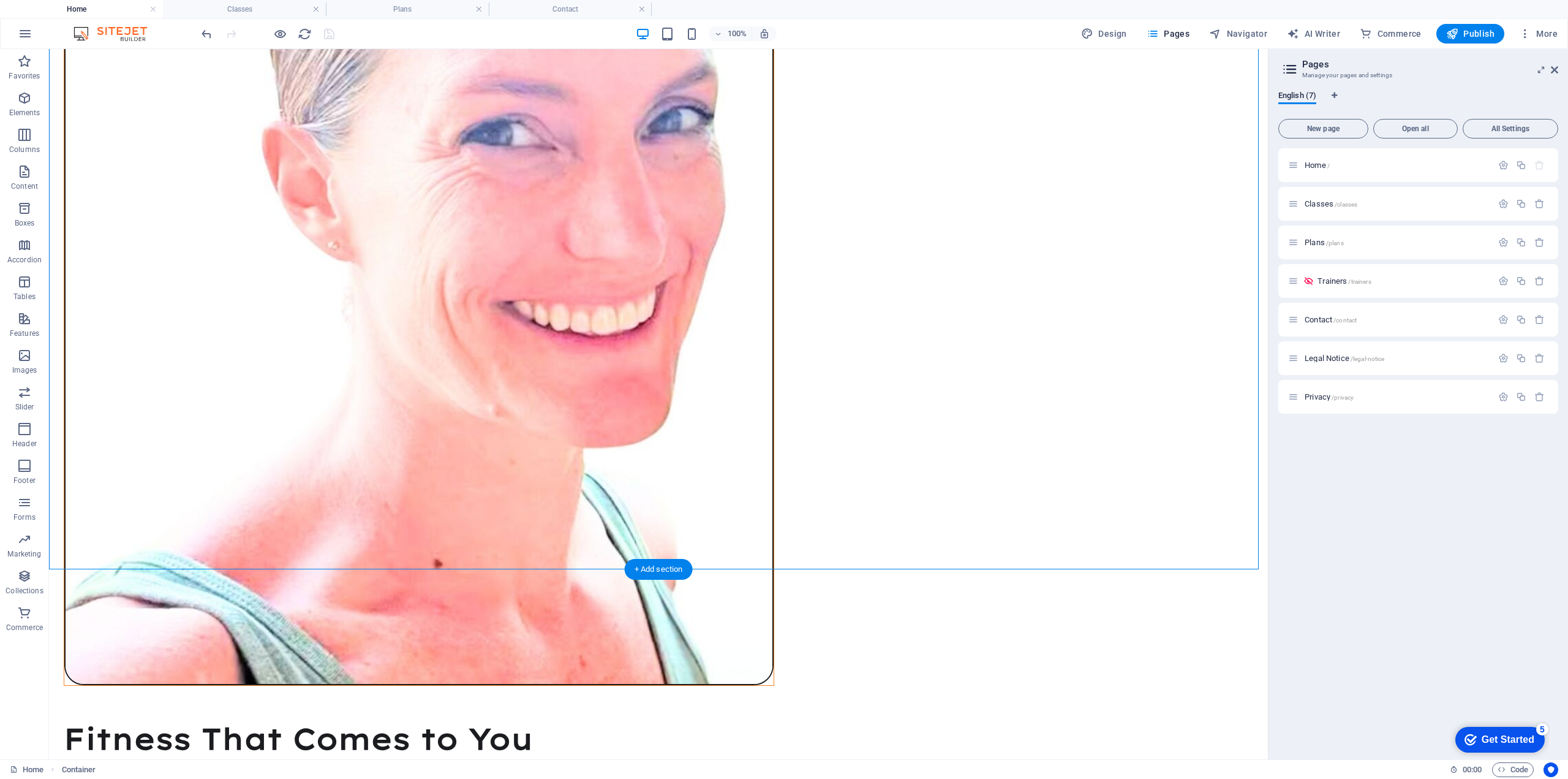
click at [347, 205] on icon at bounding box center [347, 204] width 7 height 13
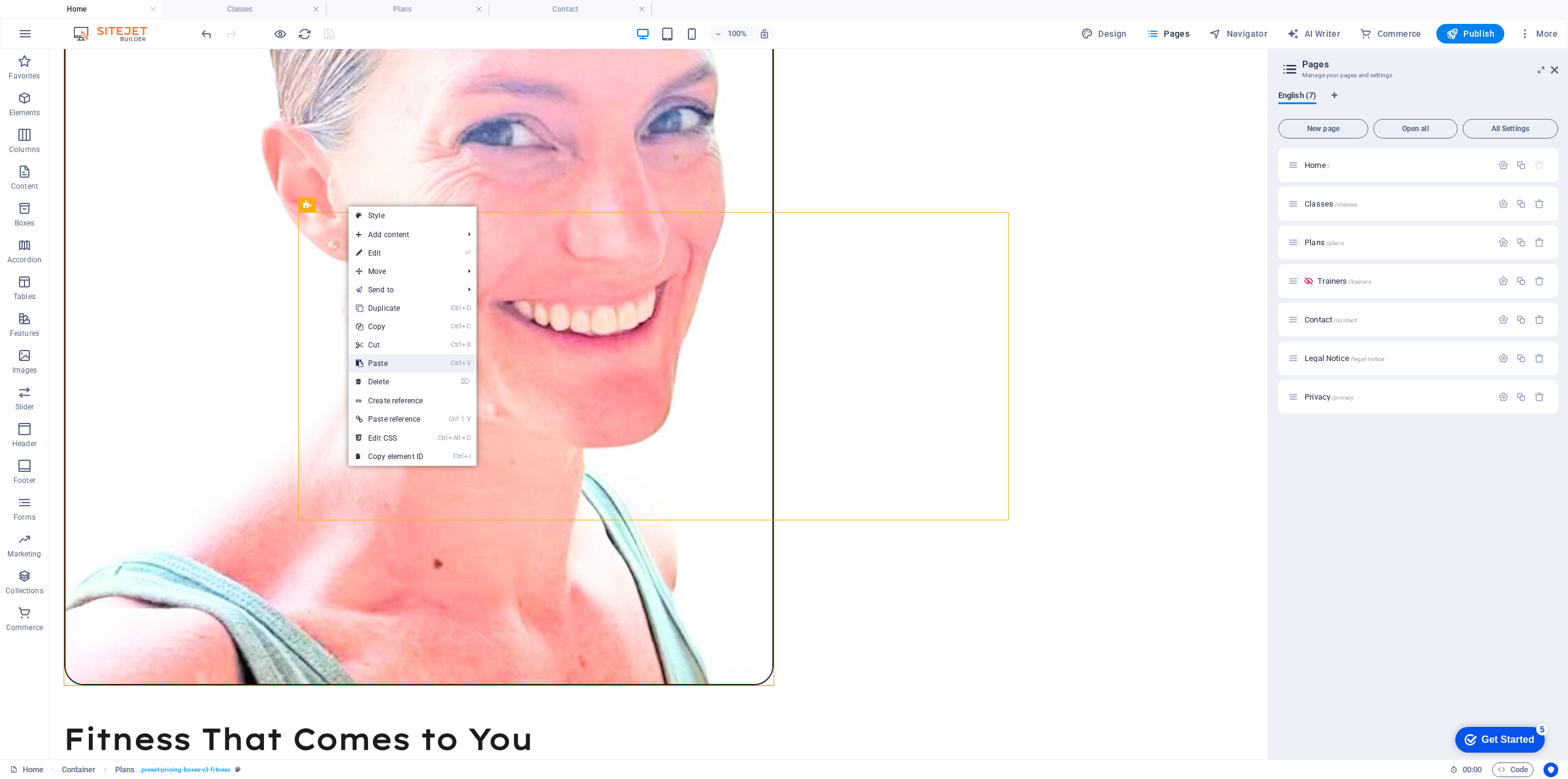
click at [387, 360] on link "Ctrl V Paste" at bounding box center [390, 364] width 82 height 19
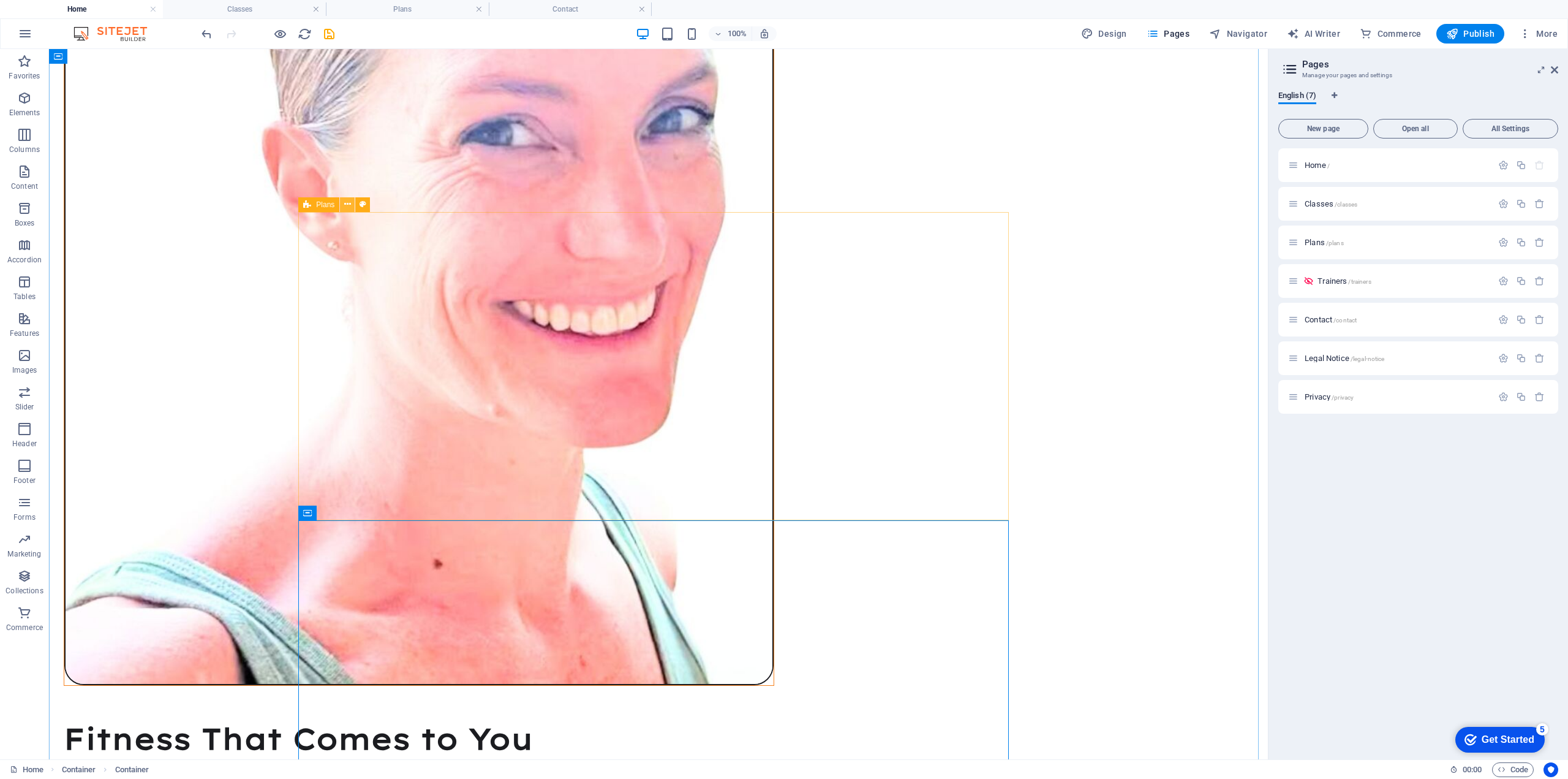
click at [349, 203] on icon at bounding box center [347, 204] width 7 height 13
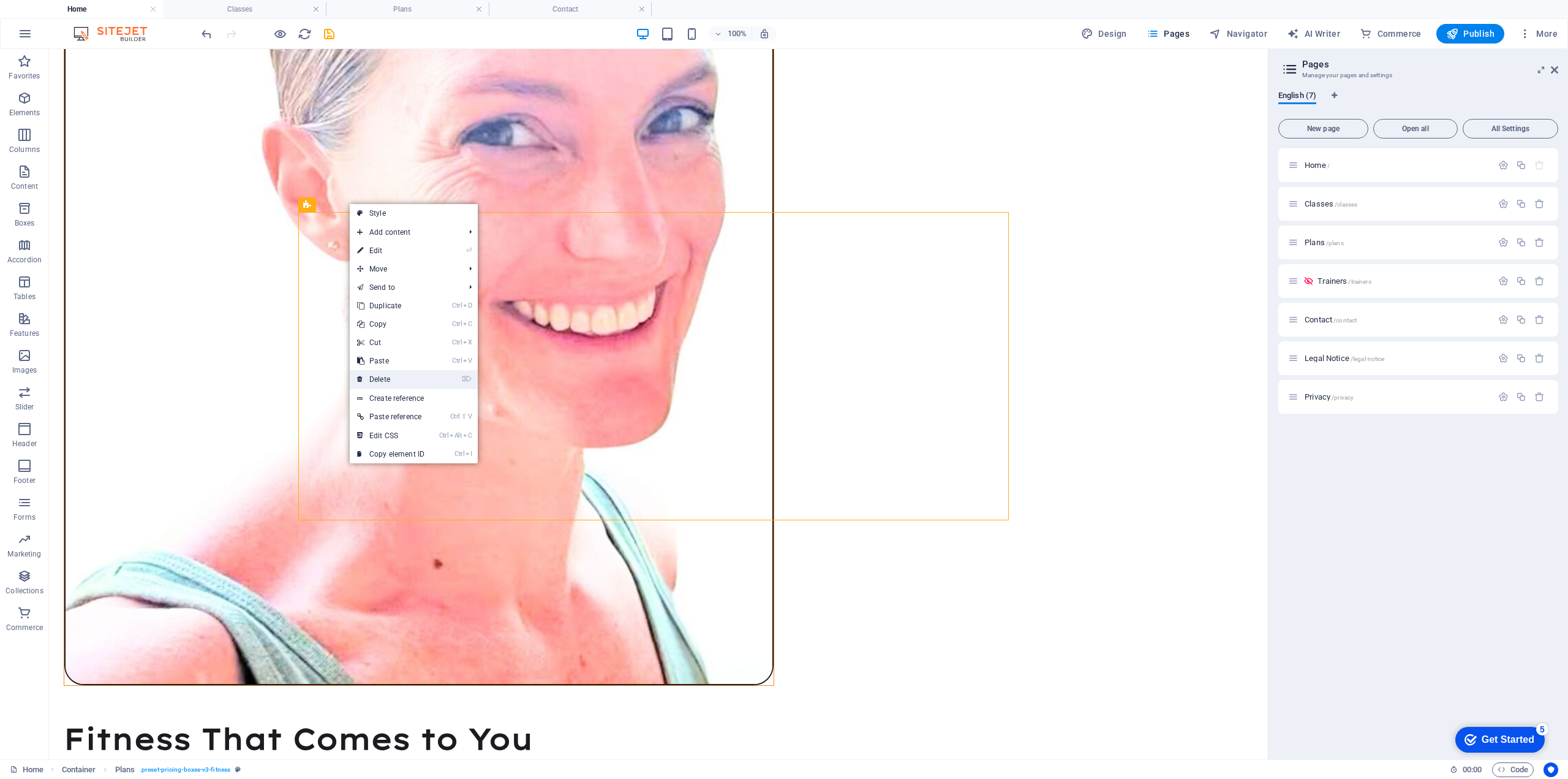
click at [388, 376] on link "⌦ Delete" at bounding box center [391, 380] width 82 height 19
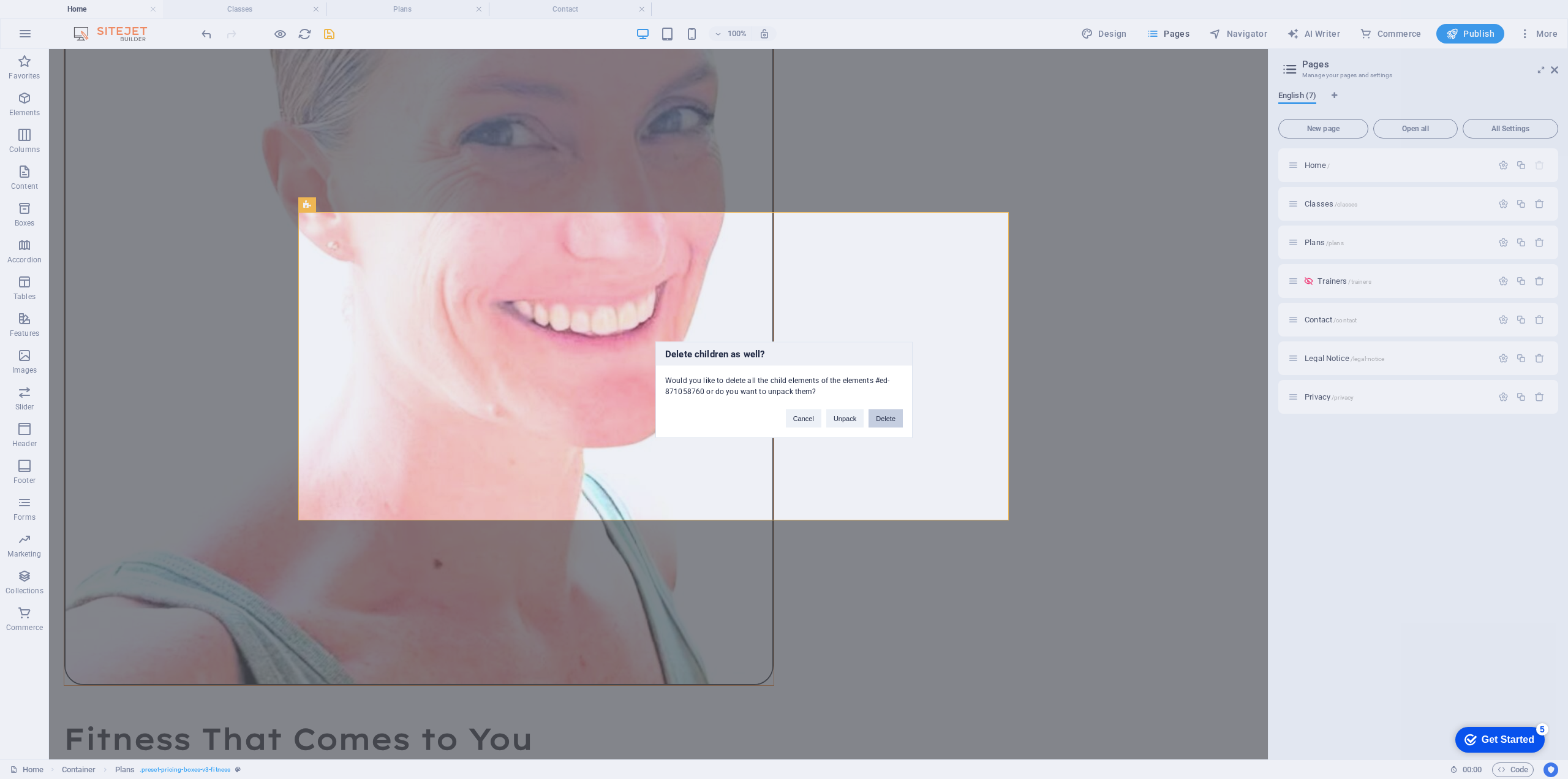
click at [892, 414] on button "Delete" at bounding box center [886, 418] width 35 height 19
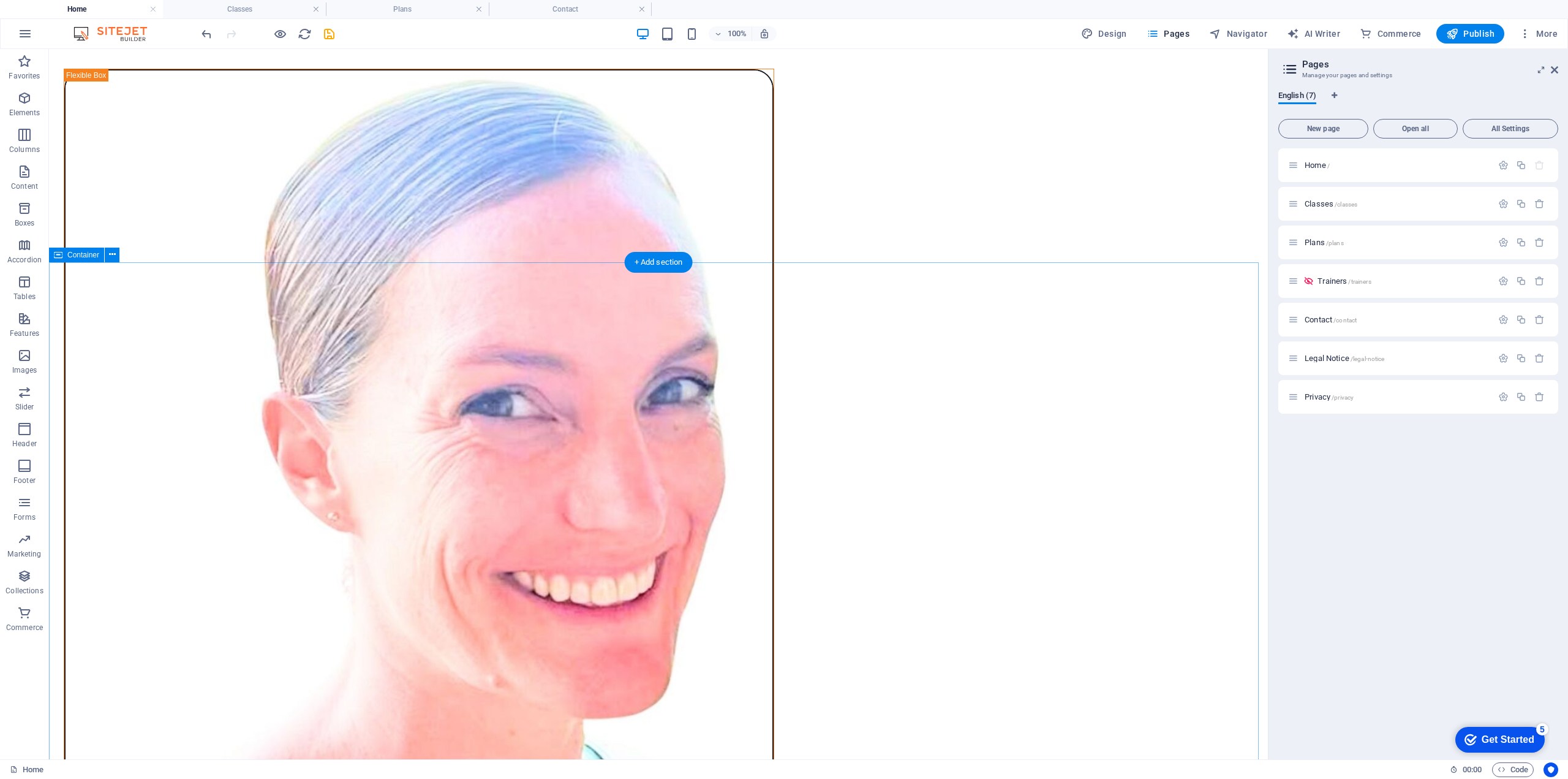
scroll to position [1363, 0]
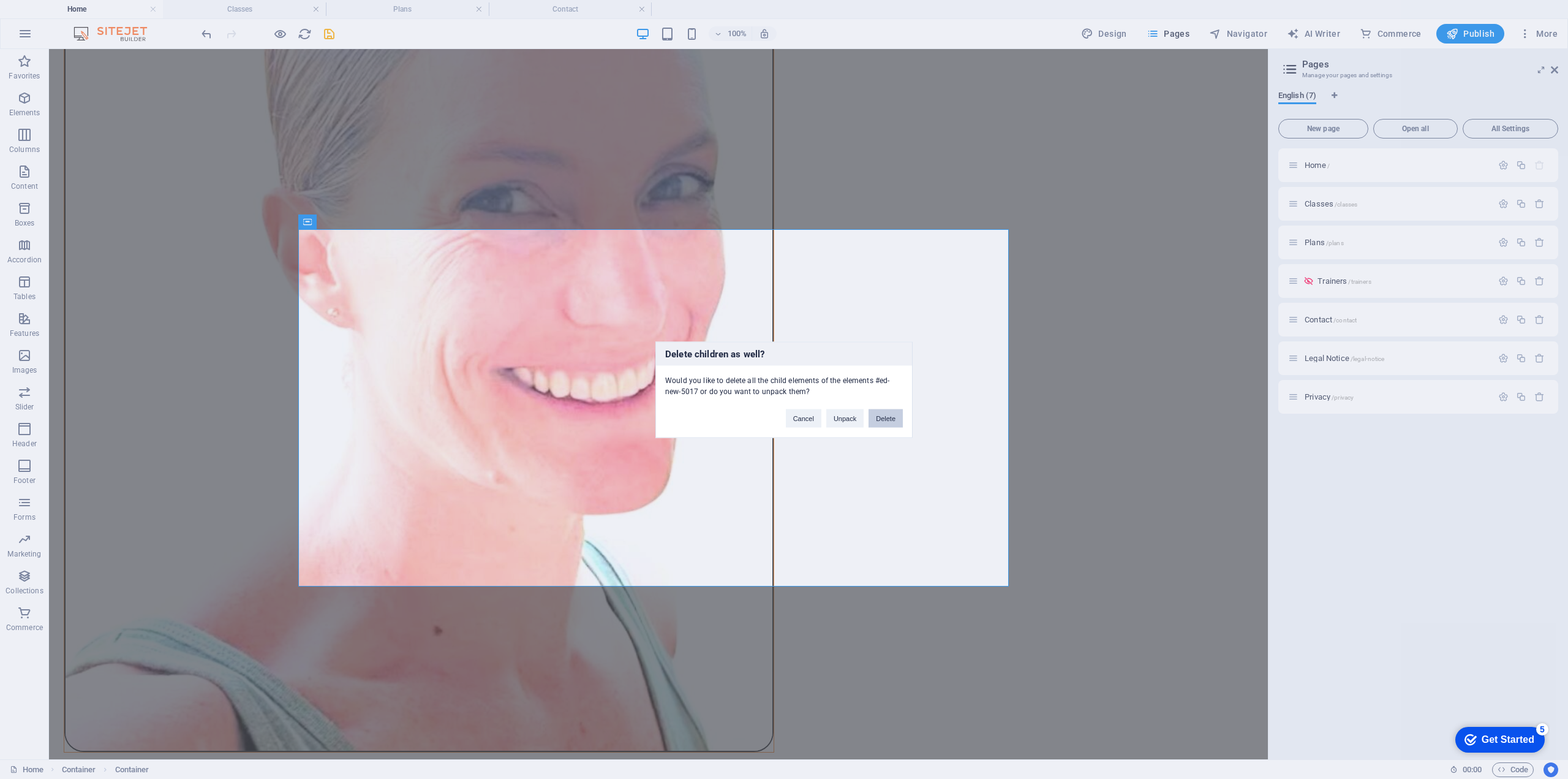
click at [887, 419] on button "Delete" at bounding box center [886, 418] width 35 height 19
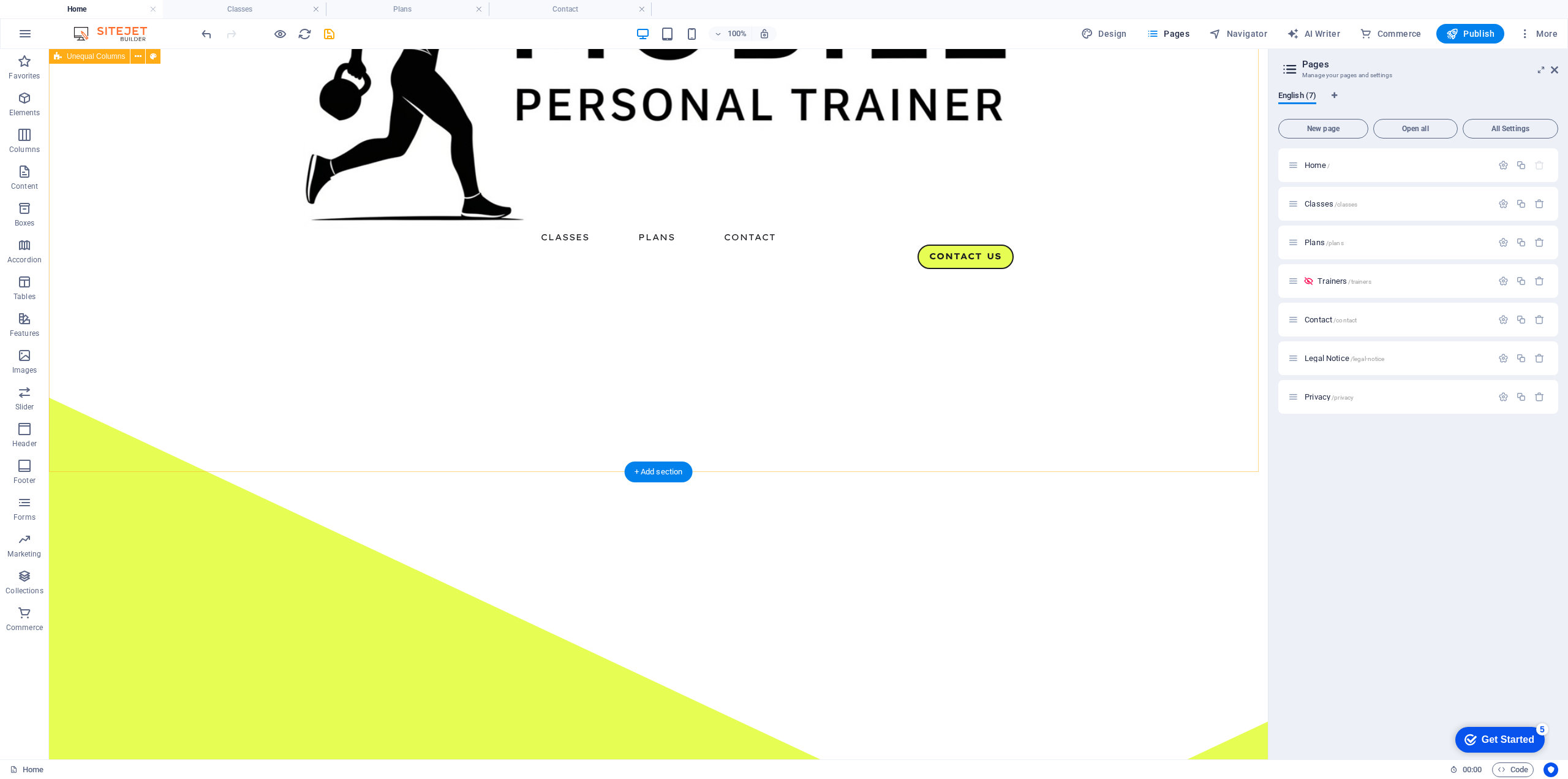
scroll to position [0, 0]
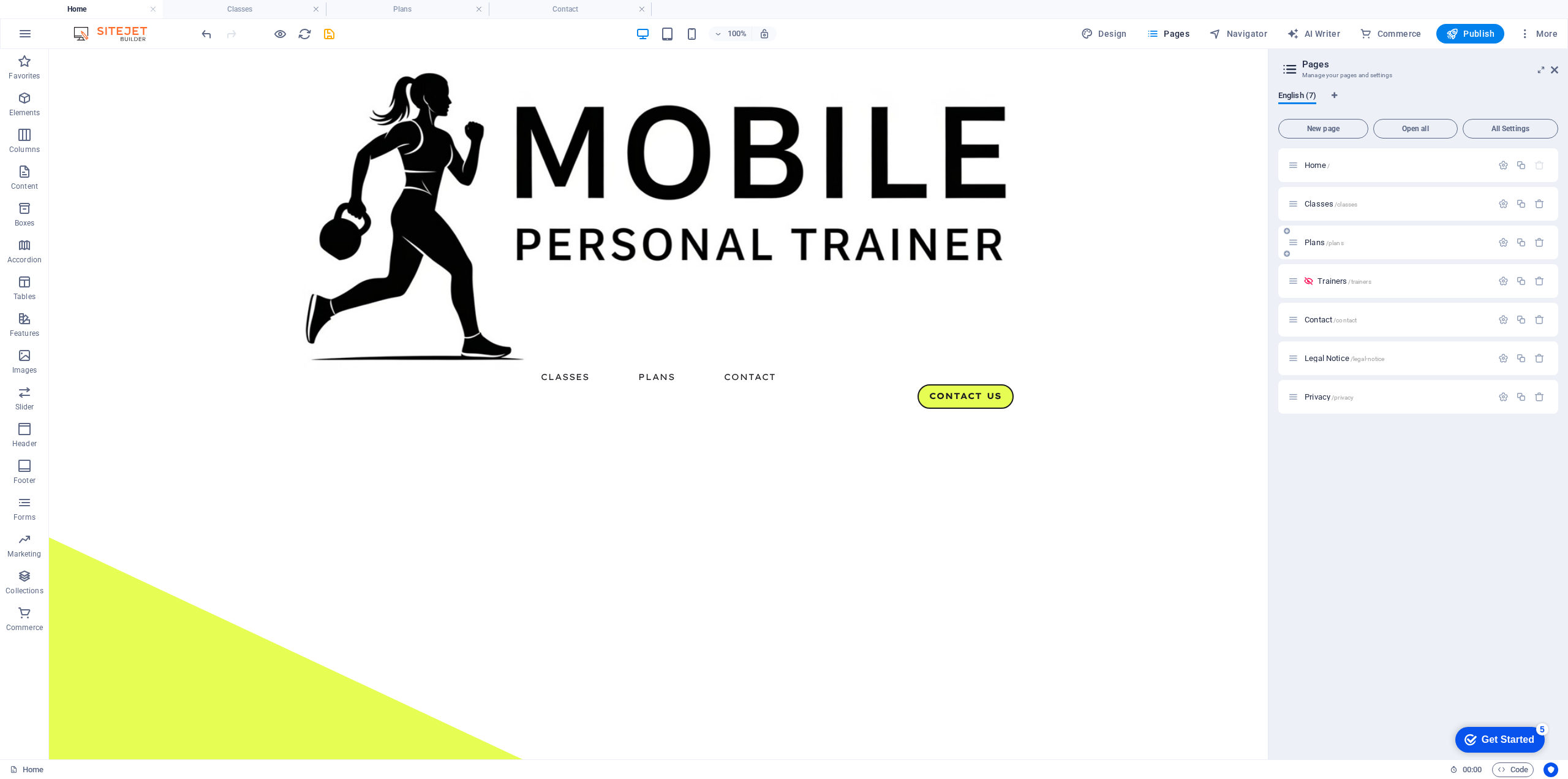
click at [1298, 246] on icon at bounding box center [1294, 243] width 11 height 11
click at [1301, 241] on div "Plans /plans" at bounding box center [1397, 243] width 191 height 8
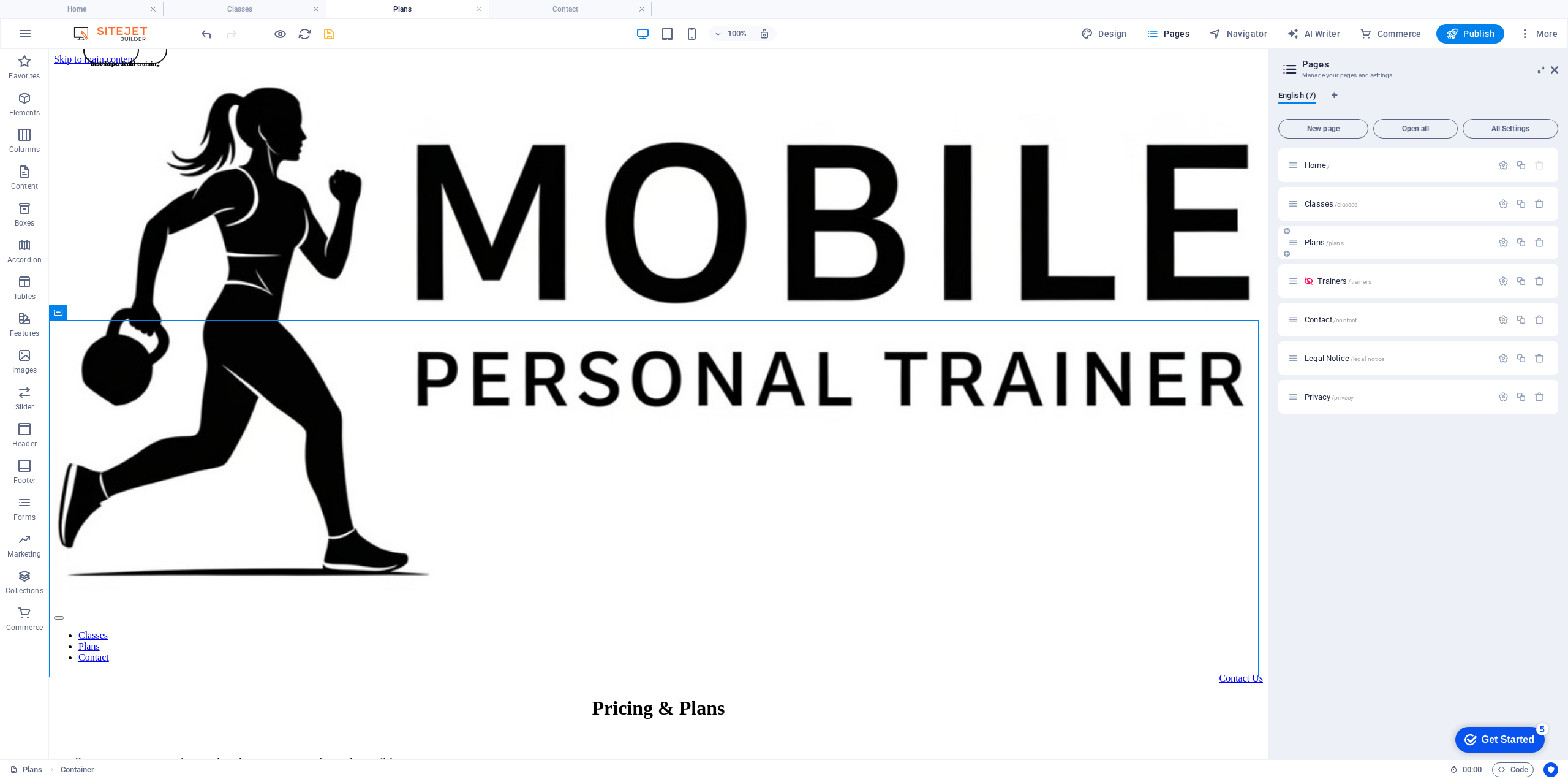
click at [1301, 241] on div "Plans /plans" at bounding box center [1397, 243] width 191 height 8
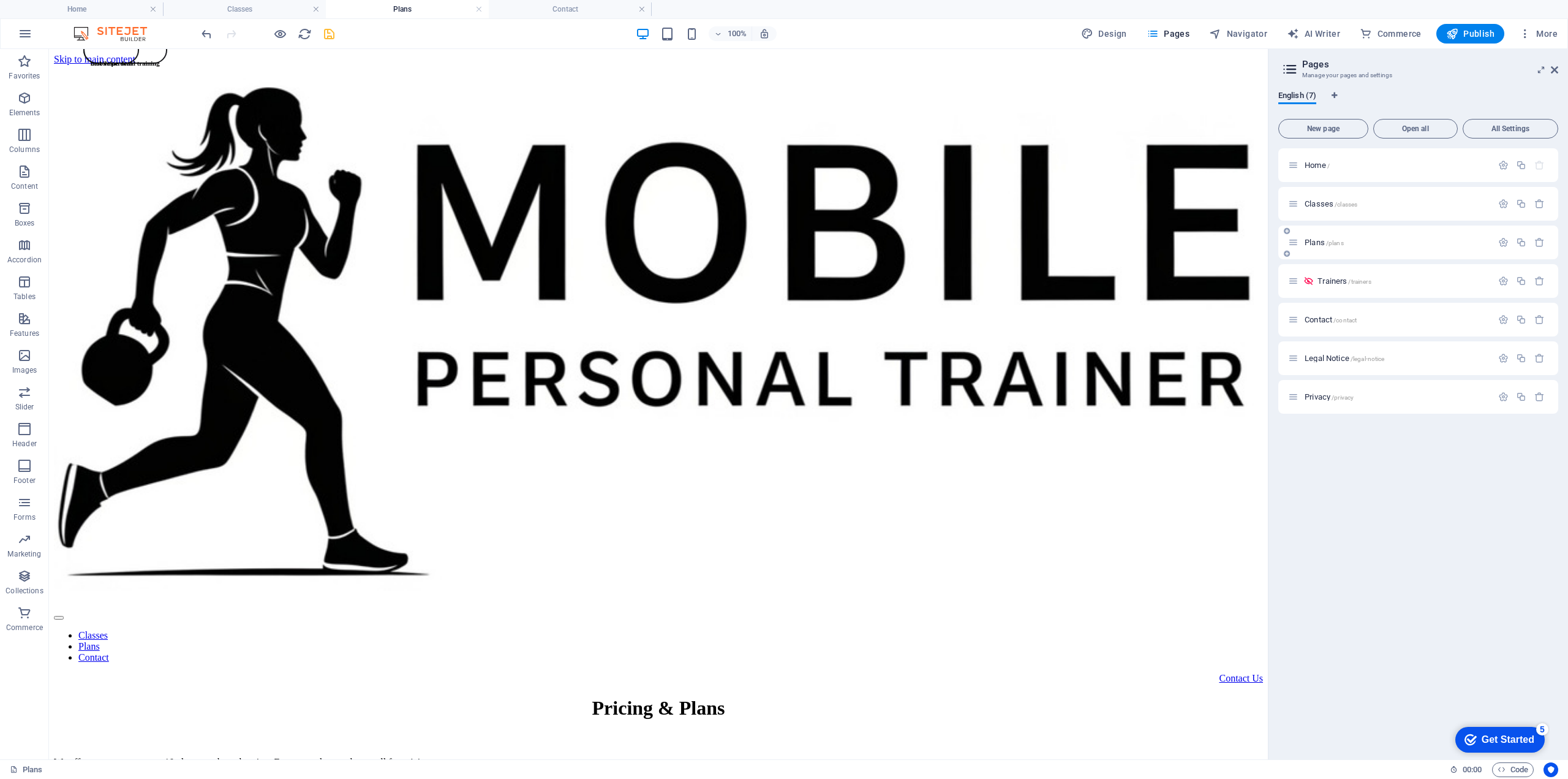
click at [1302, 242] on div "Plans /plans" at bounding box center [1397, 243] width 191 height 8
click at [1503, 243] on icon "button" at bounding box center [1504, 243] width 11 height 11
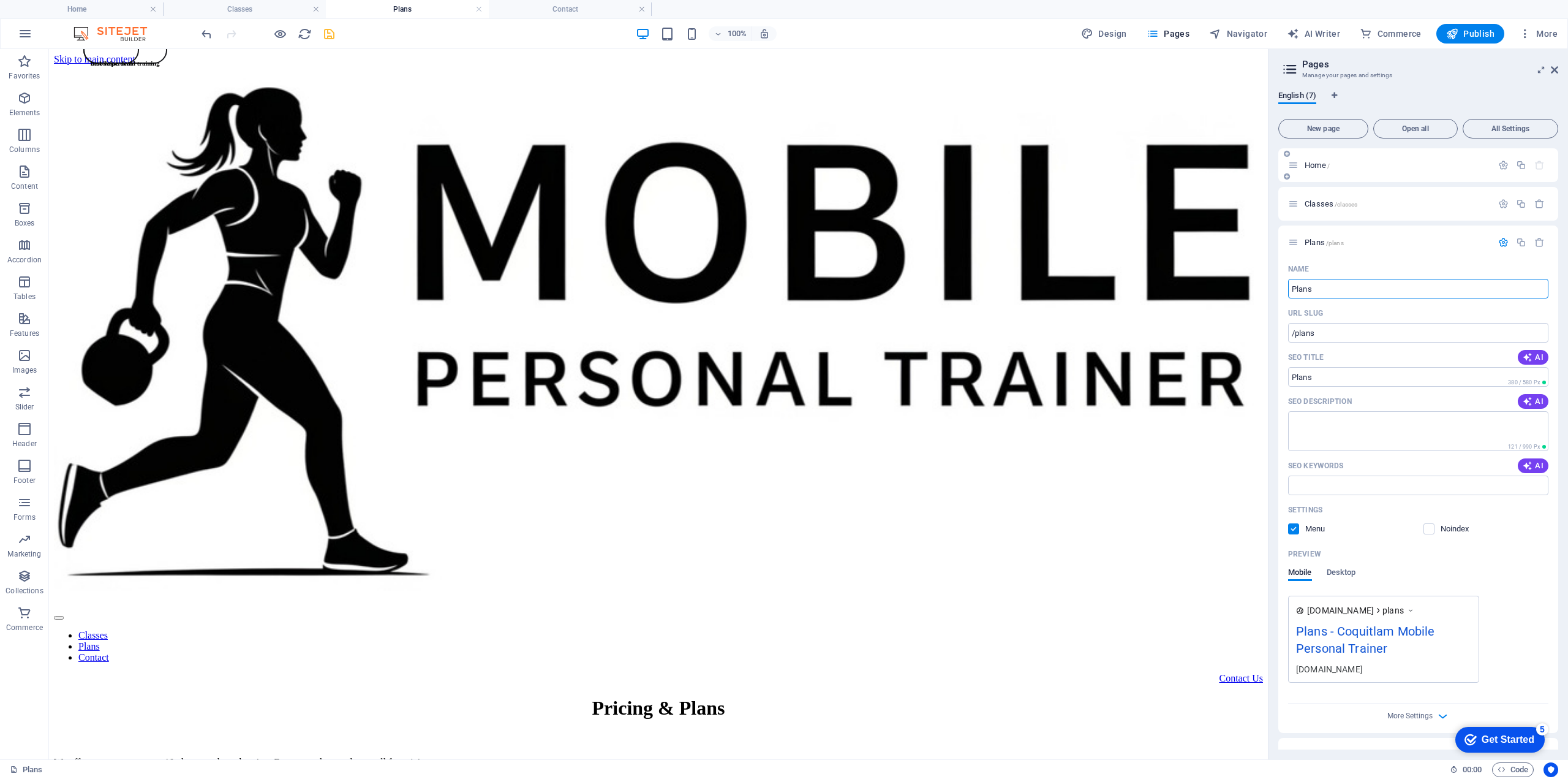
click at [1315, 162] on span "Home /" at bounding box center [1318, 166] width 25 height 9
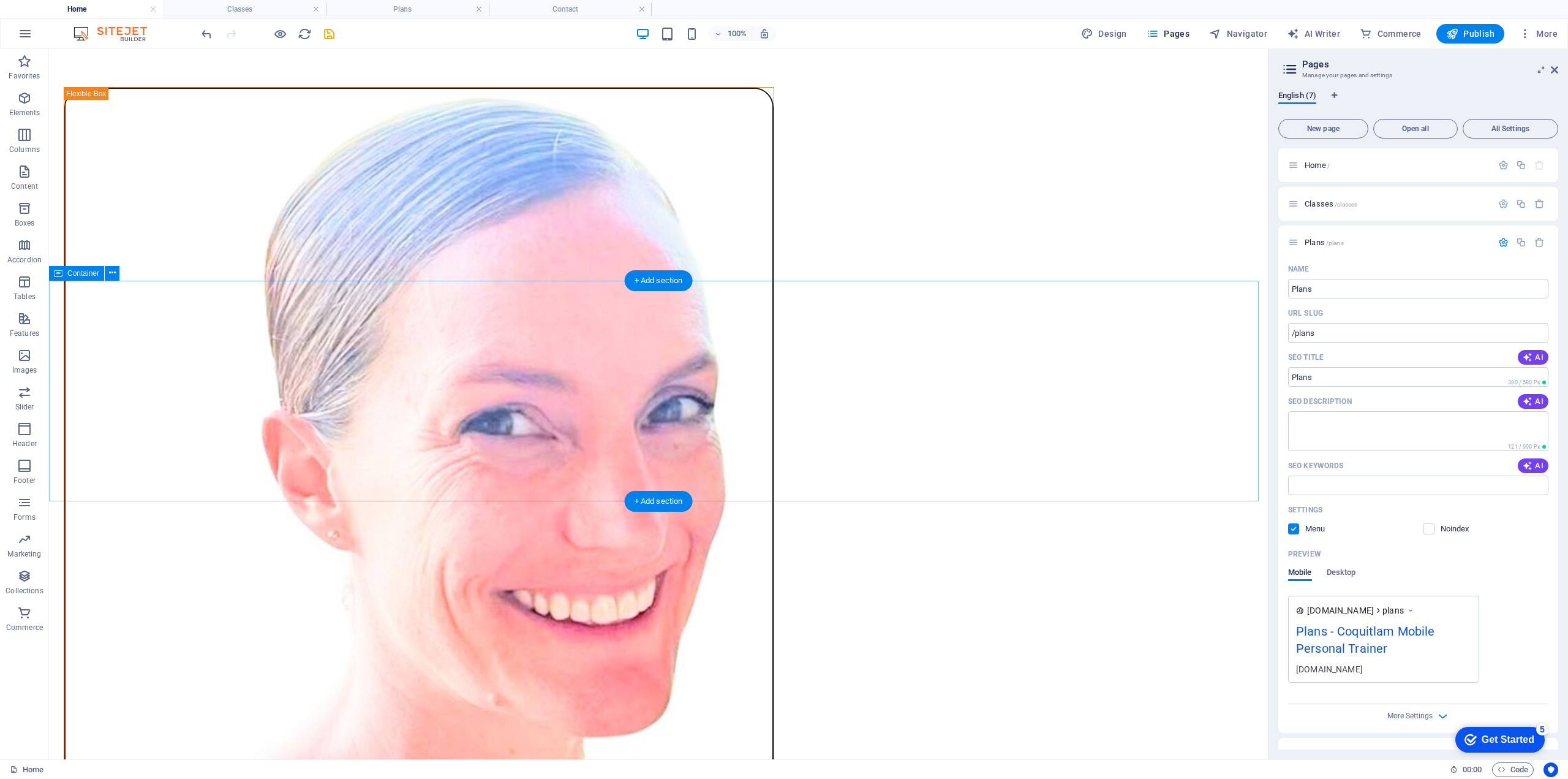
scroll to position [1161, 0]
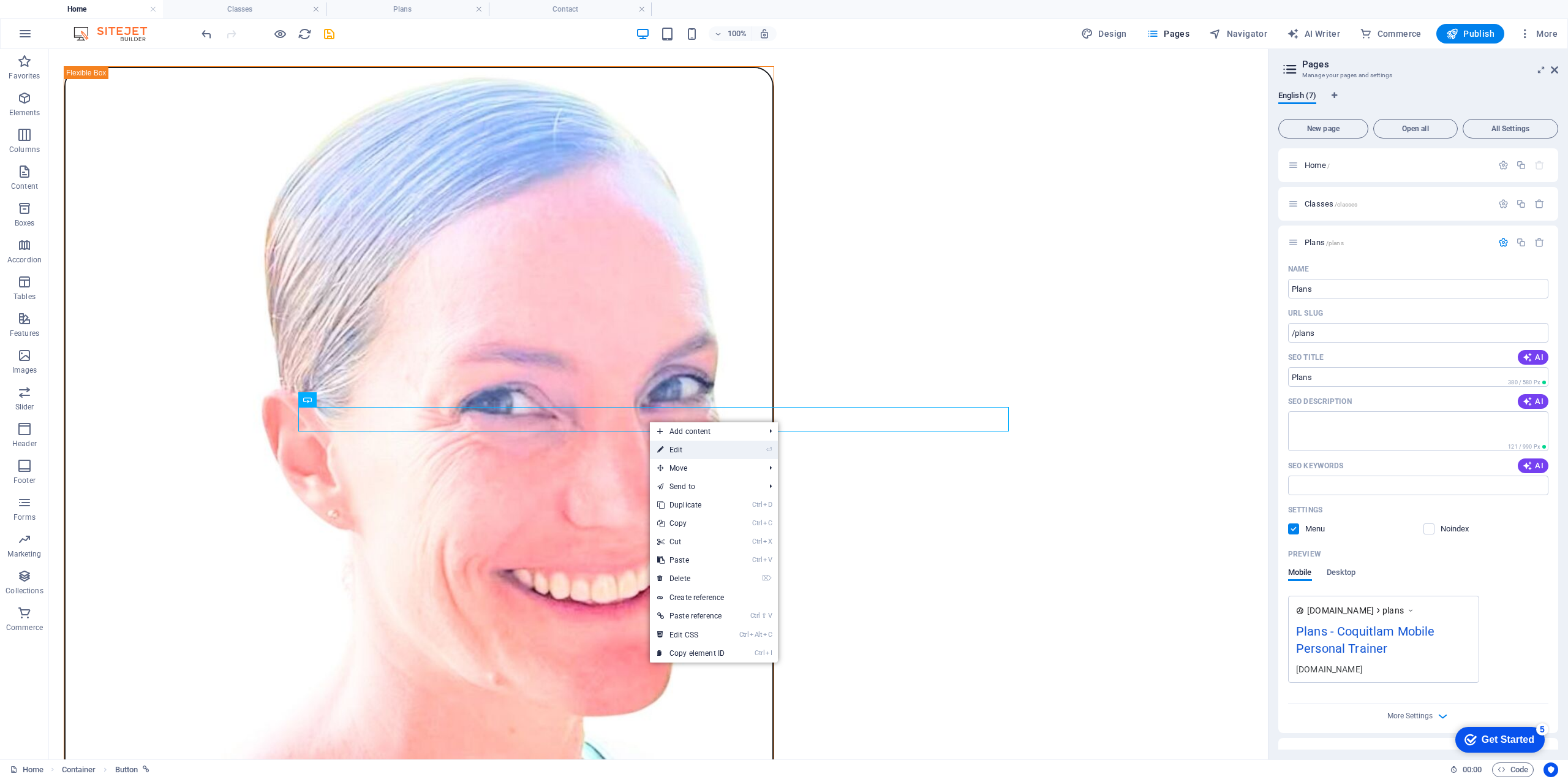
click at [682, 449] on link "⏎ Edit" at bounding box center [691, 450] width 82 height 19
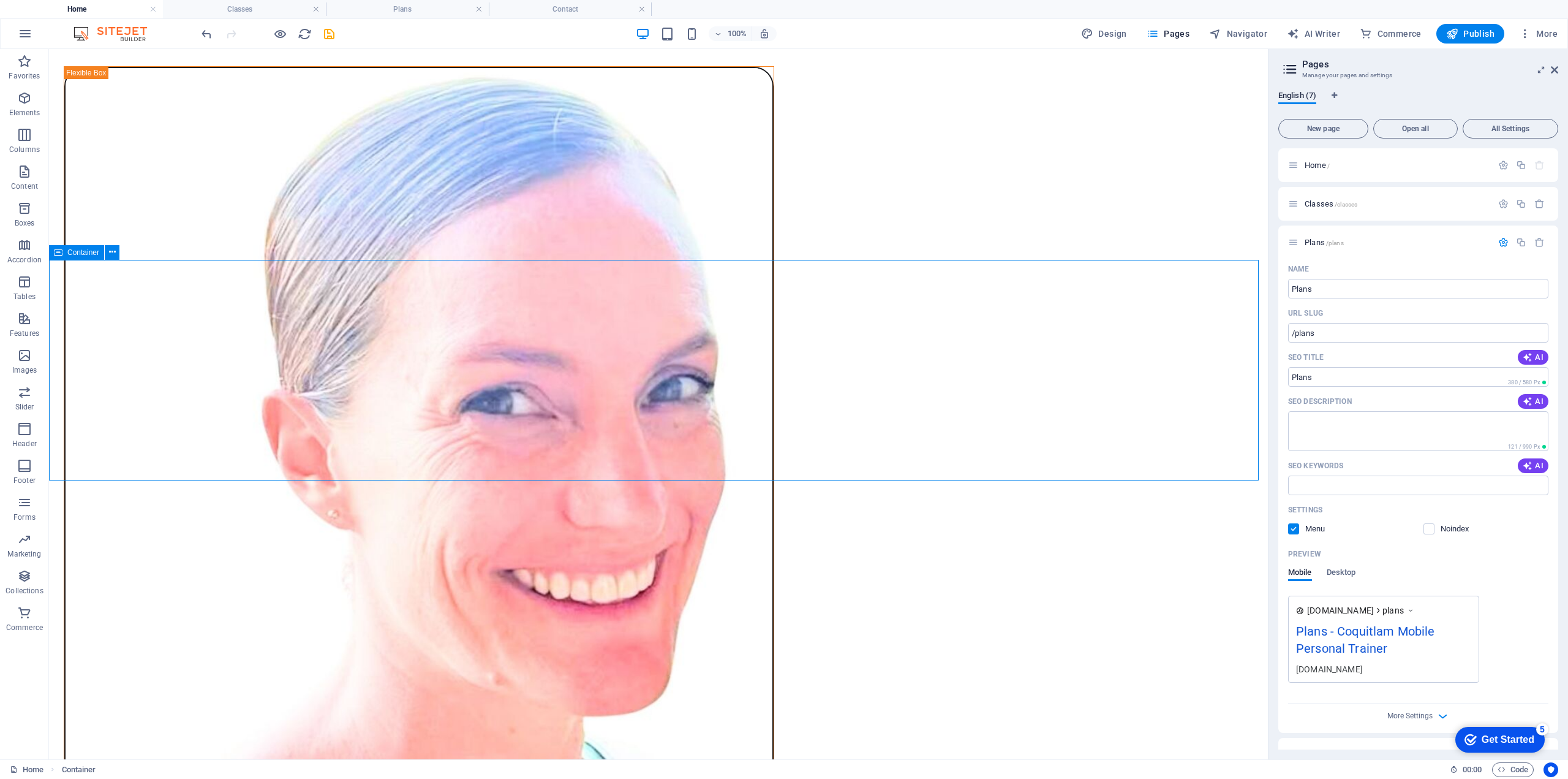
scroll to position [1161, 0]
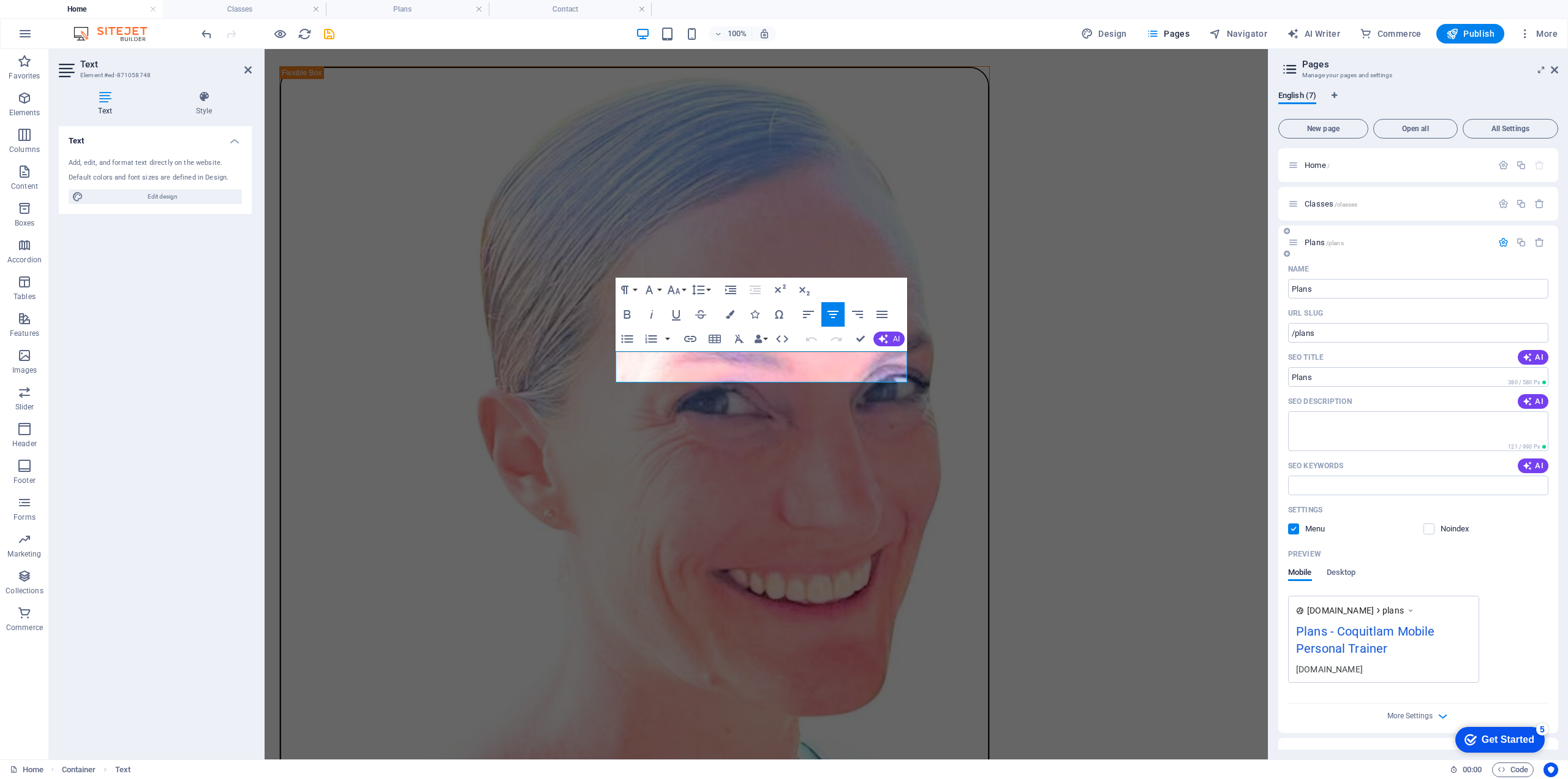
click at [1313, 241] on span "Plans /plans" at bounding box center [1324, 243] width 39 height 9
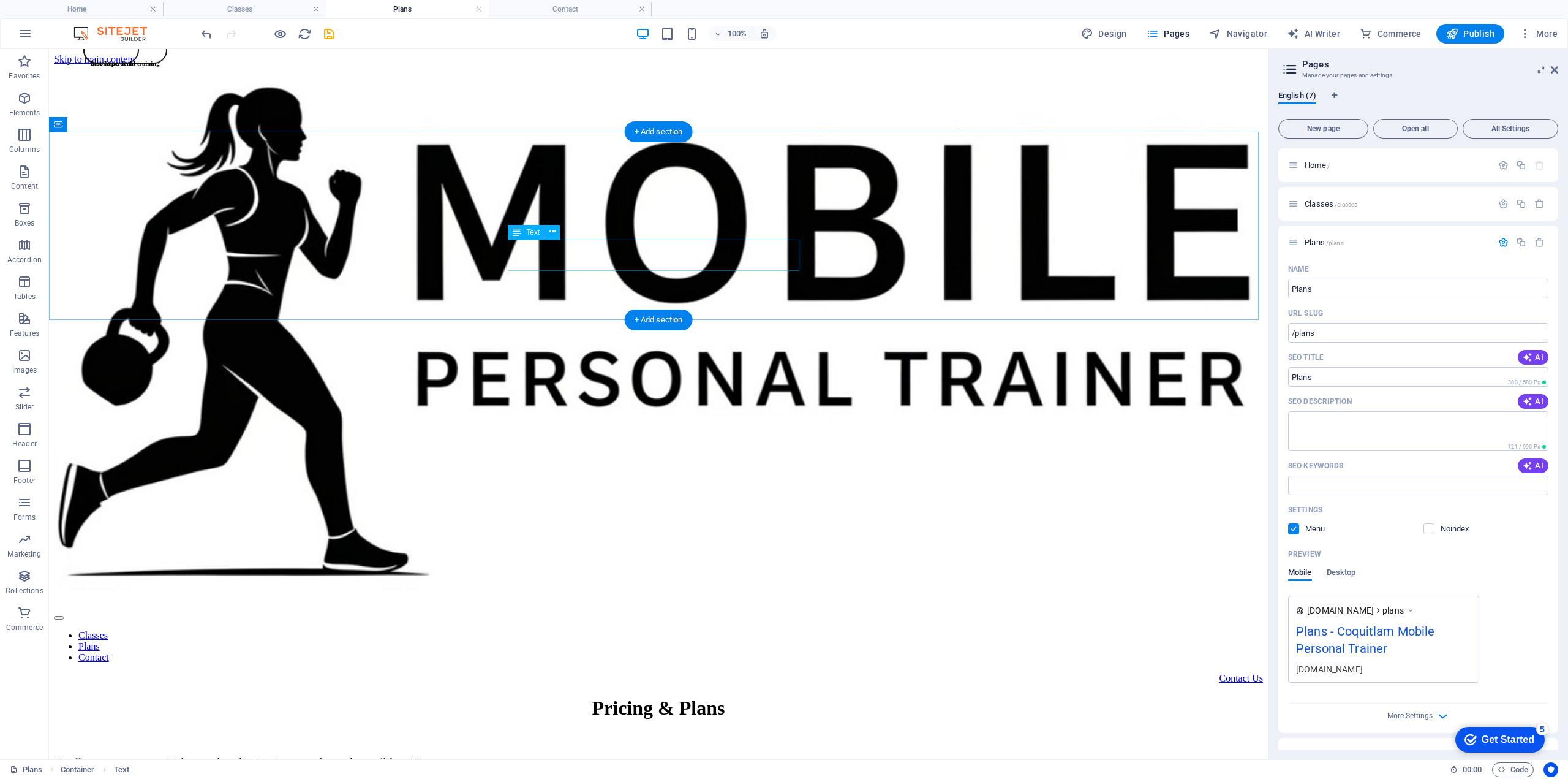
click at [610, 757] on div "We offer a pay as you go or 10 class punch card option. For group classes pleas…" at bounding box center [658, 762] width 1209 height 11
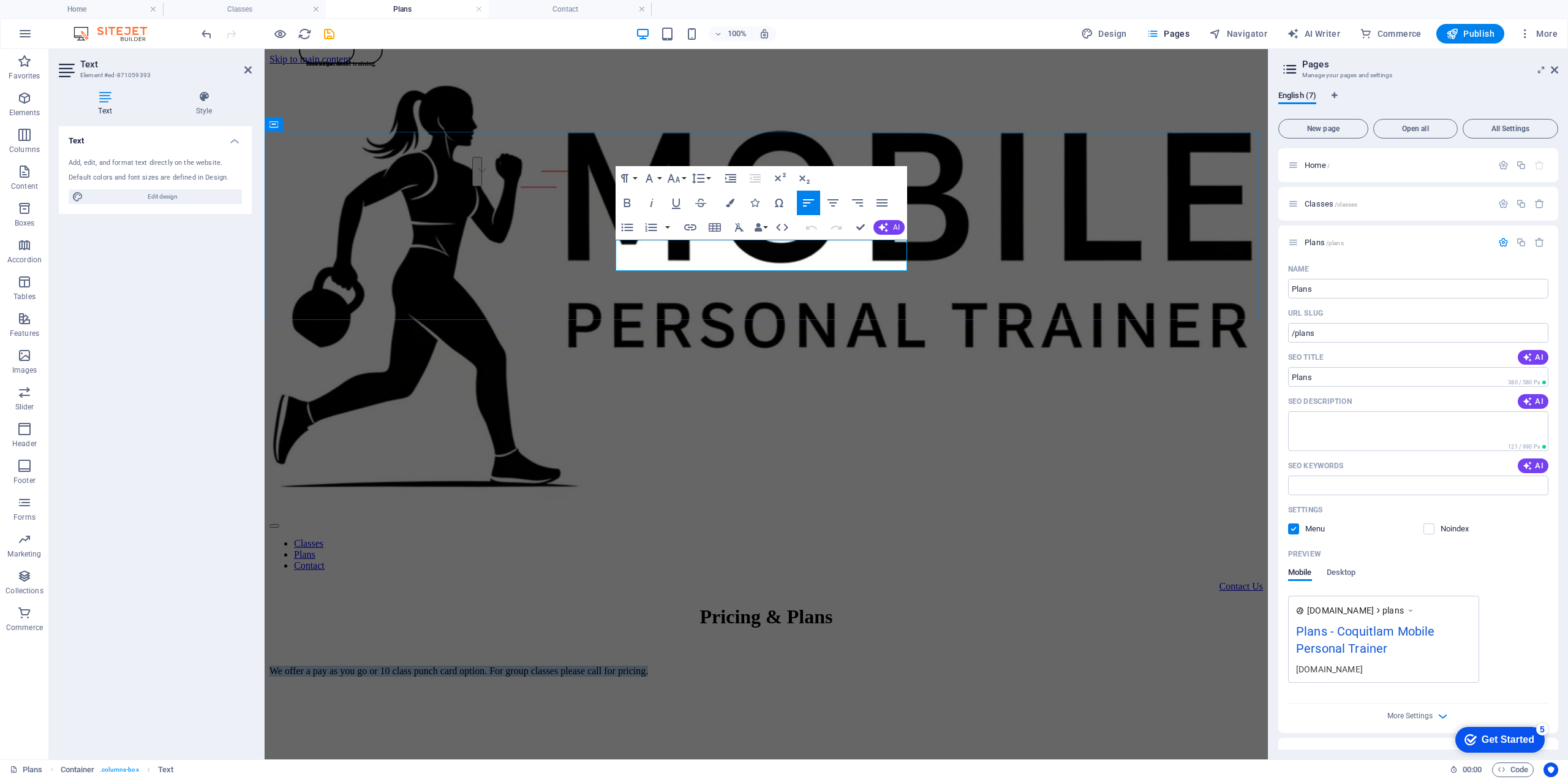
drag, startPoint x: 798, startPoint y: 262, endPoint x: 620, endPoint y: 247, distance: 178.6
click at [620, 665] on p "We offer a pay as you go or 10 class punch card option. For group classes pleas…" at bounding box center [766, 671] width 993 height 11
copy p "We offer a pay as you go or 10 class punch card option. For group classes pleas…"
click at [1198, 606] on div "Pricing & Plans We offer a pay as you go or 10 class punch card option. For gro…" at bounding box center [766, 641] width 993 height 71
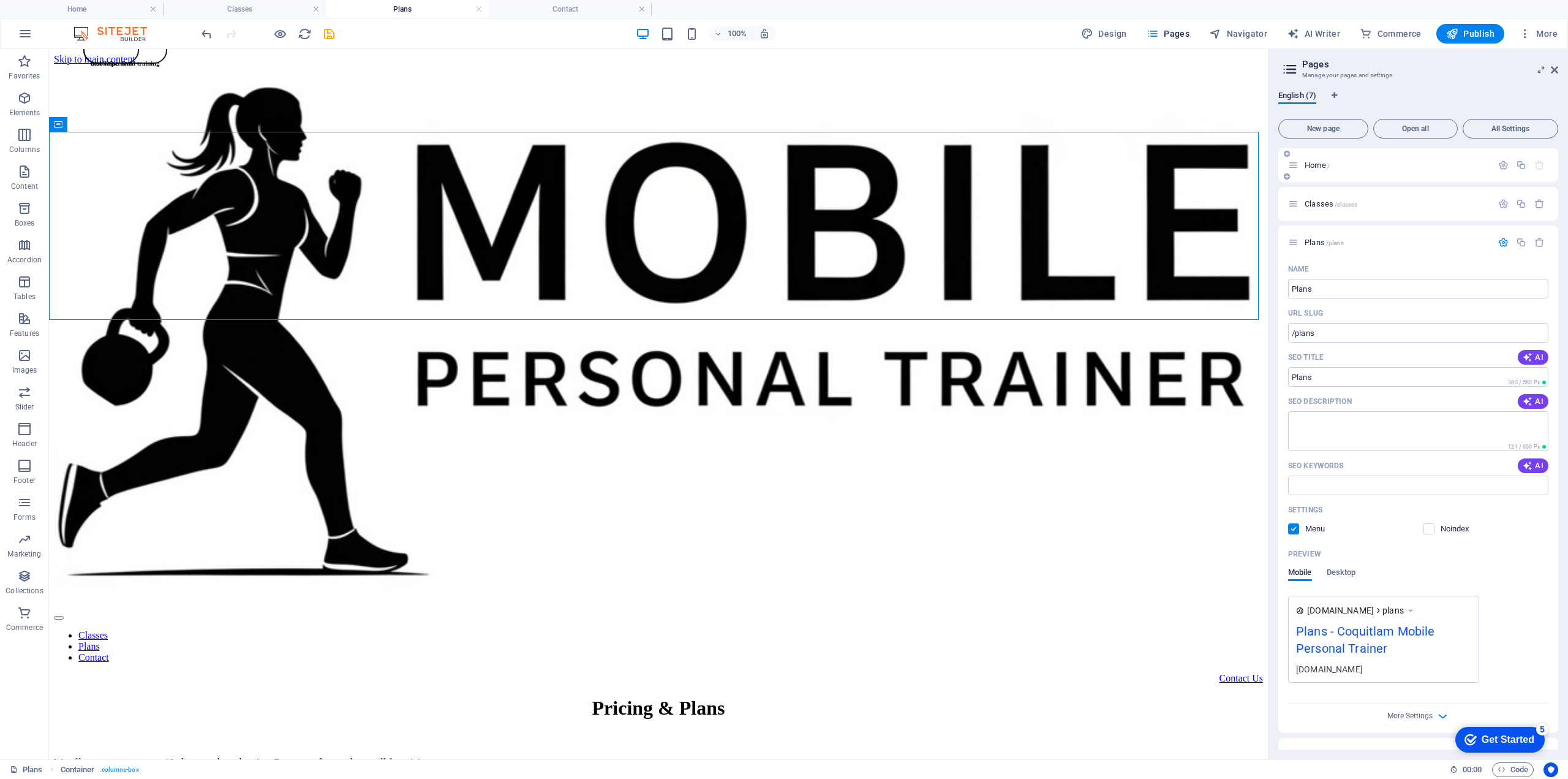
click at [1305, 164] on span "Home /" at bounding box center [1318, 166] width 25 height 9
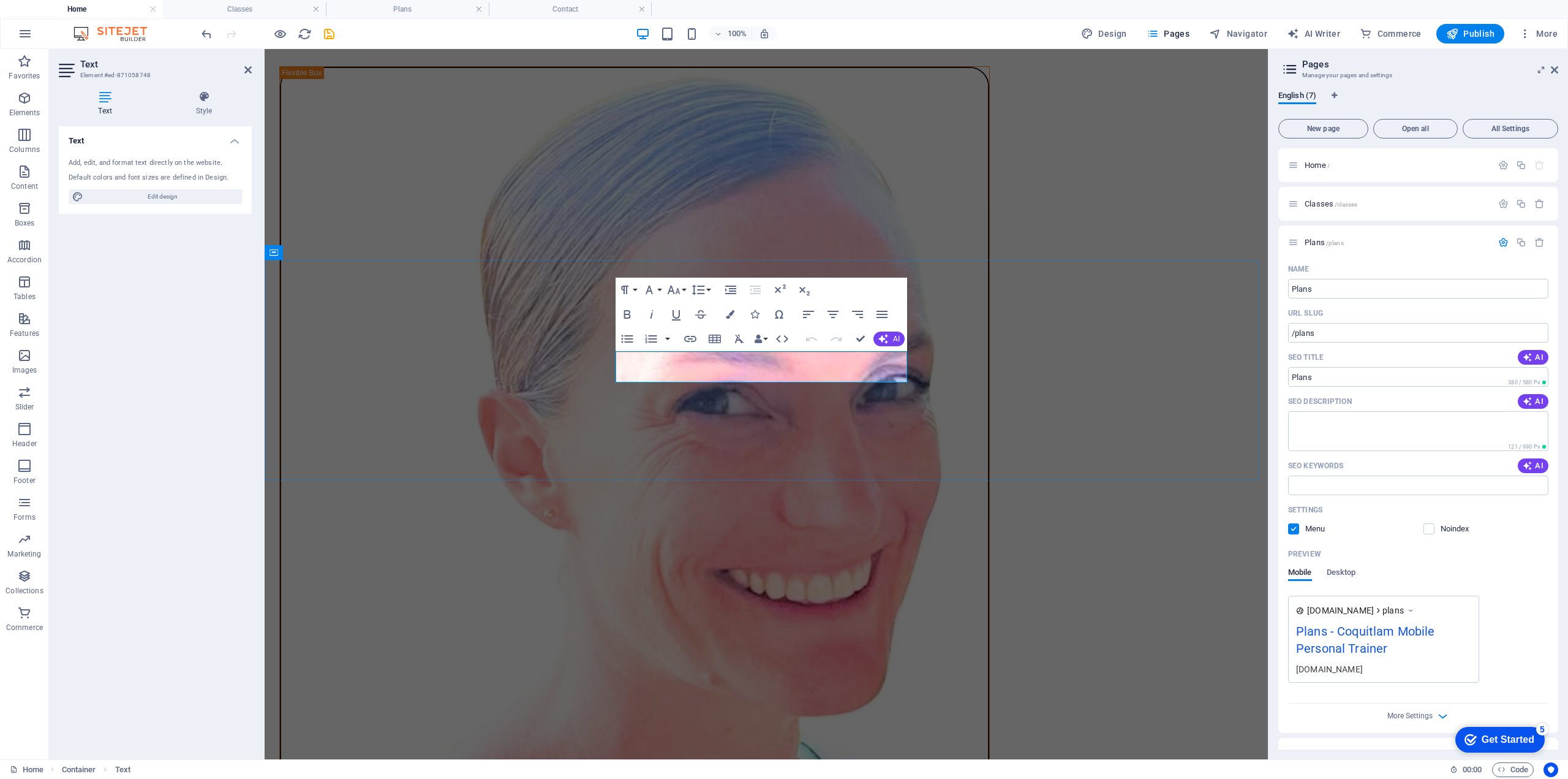
drag, startPoint x: 627, startPoint y: 358, endPoint x: 926, endPoint y: 397, distance: 301.5
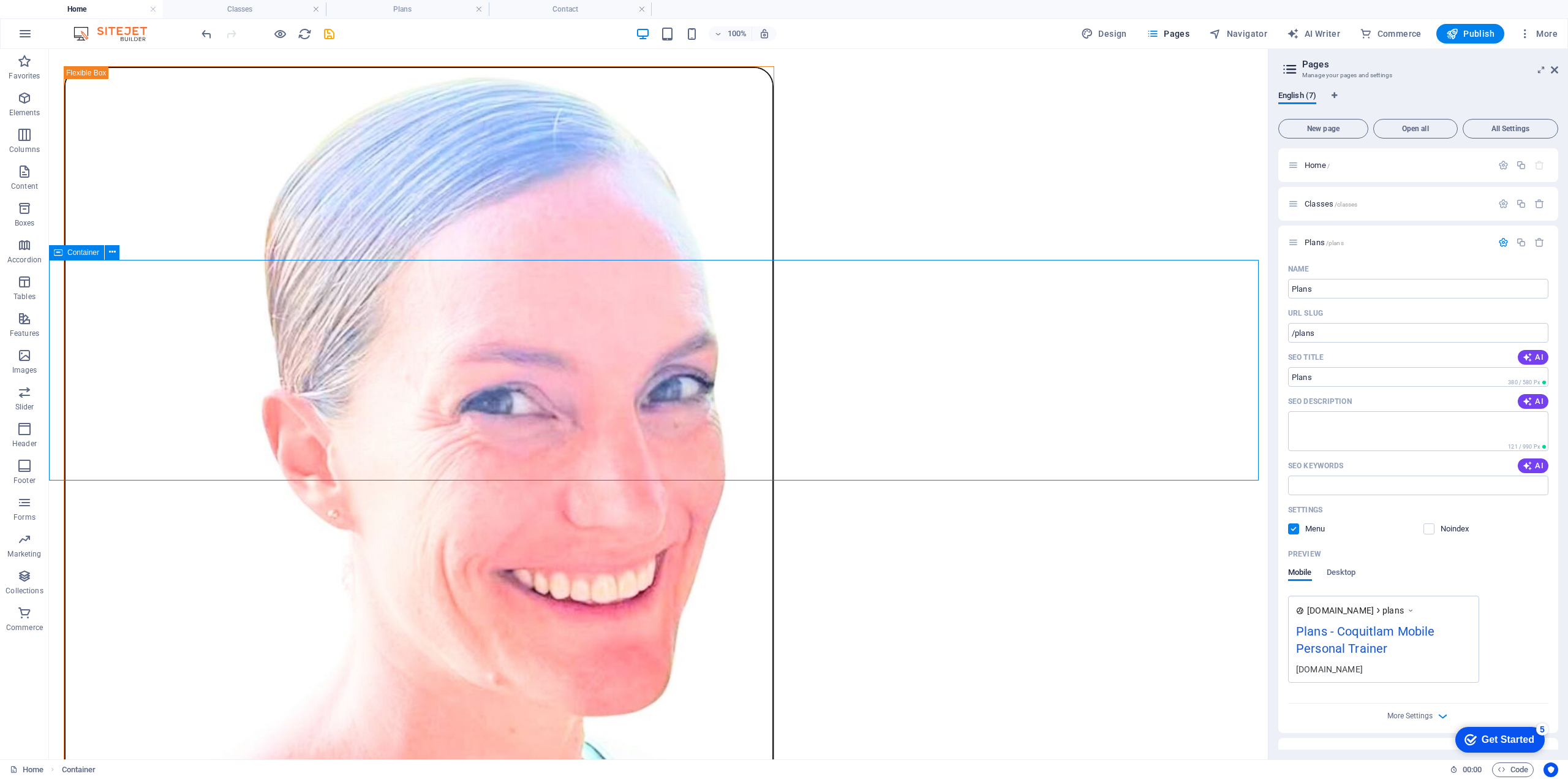
select select "pyramids"
select select "vh"
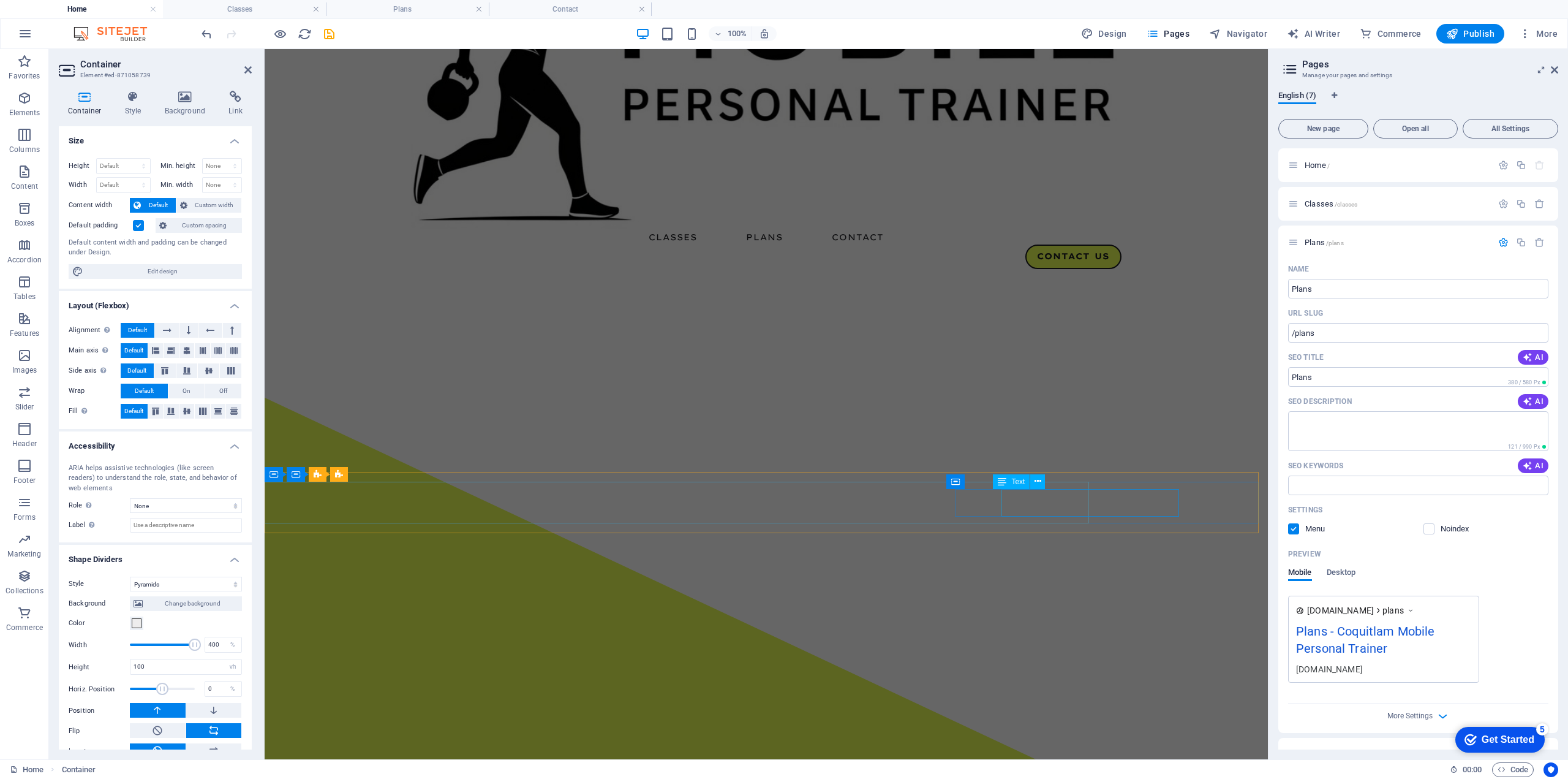
scroll to position [0, 0]
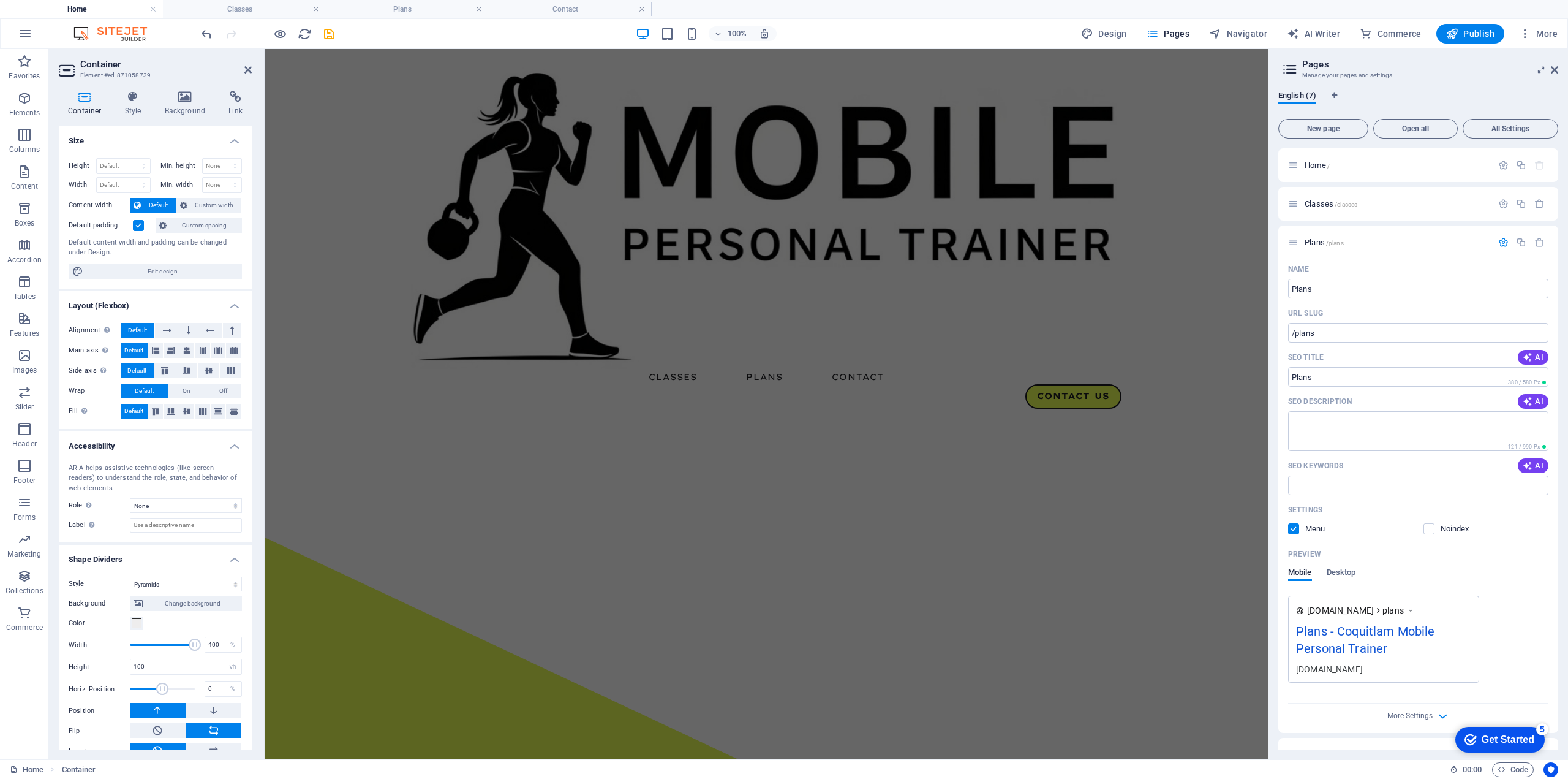
click at [1405, 92] on div "English (7)" at bounding box center [1418, 102] width 280 height 23
click at [331, 31] on icon "save" at bounding box center [329, 34] width 14 height 14
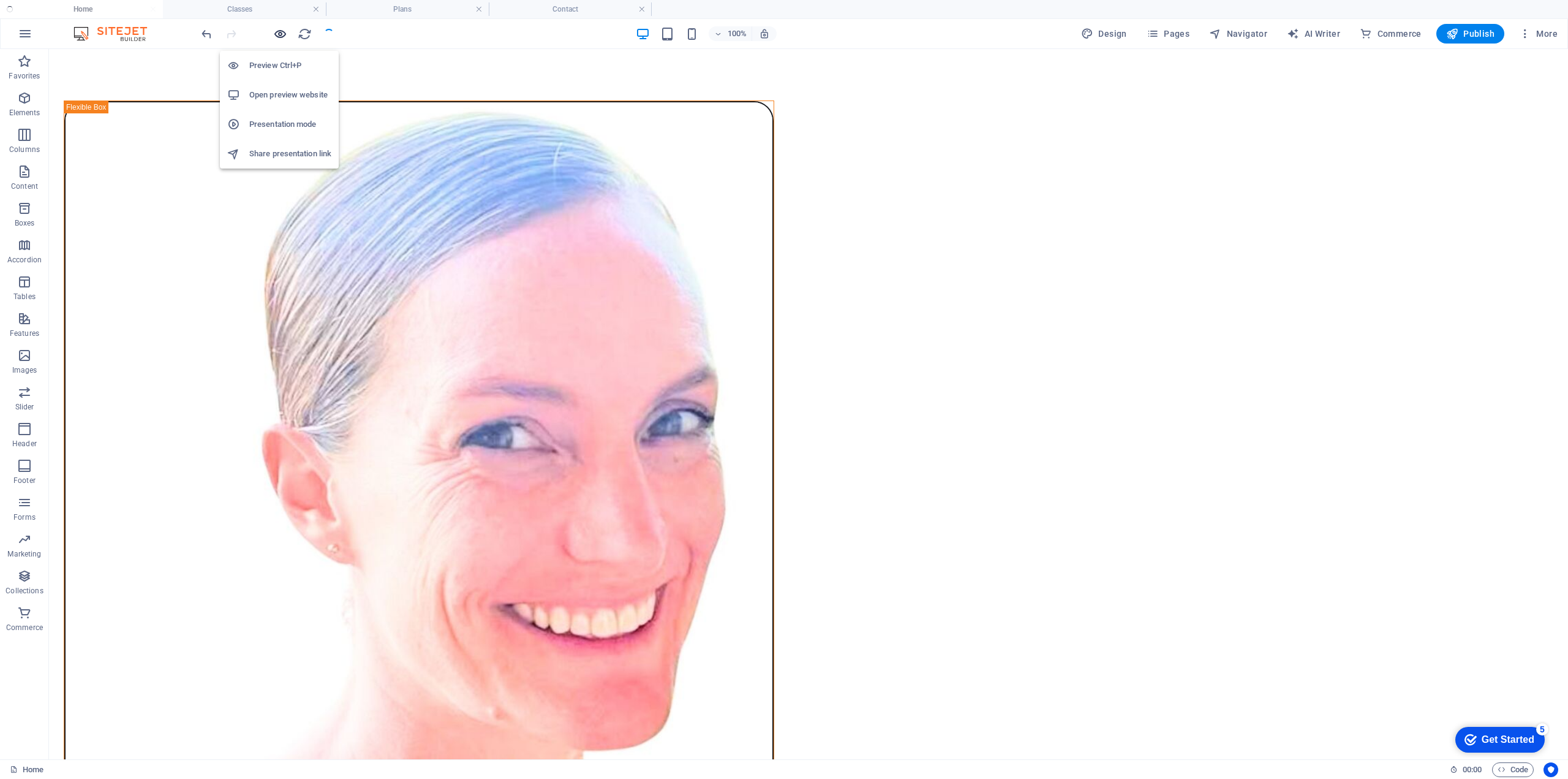
click at [279, 33] on icon "button" at bounding box center [280, 34] width 14 height 14
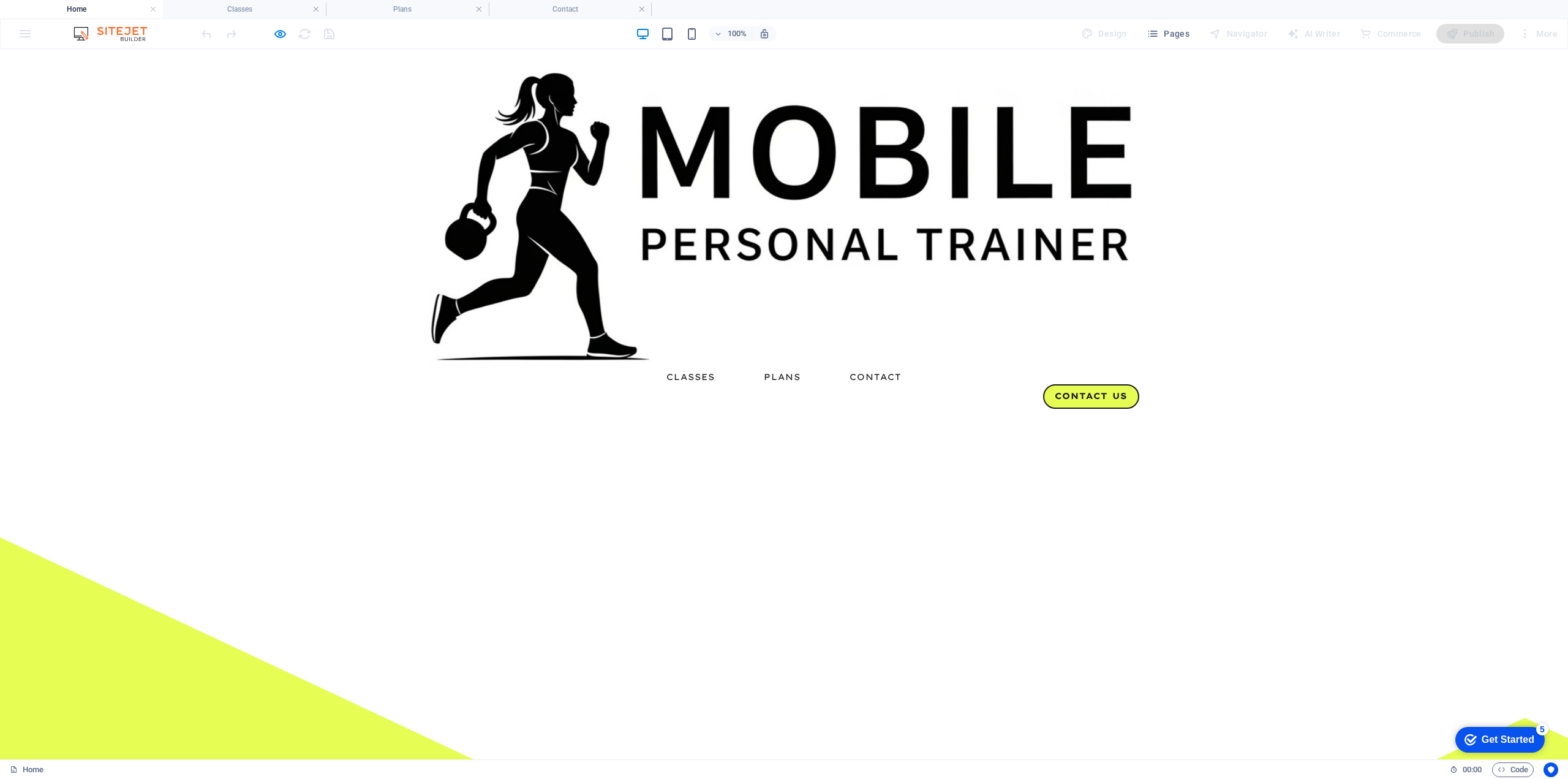
click at [773, 373] on link "Plans" at bounding box center [782, 377] width 37 height 9
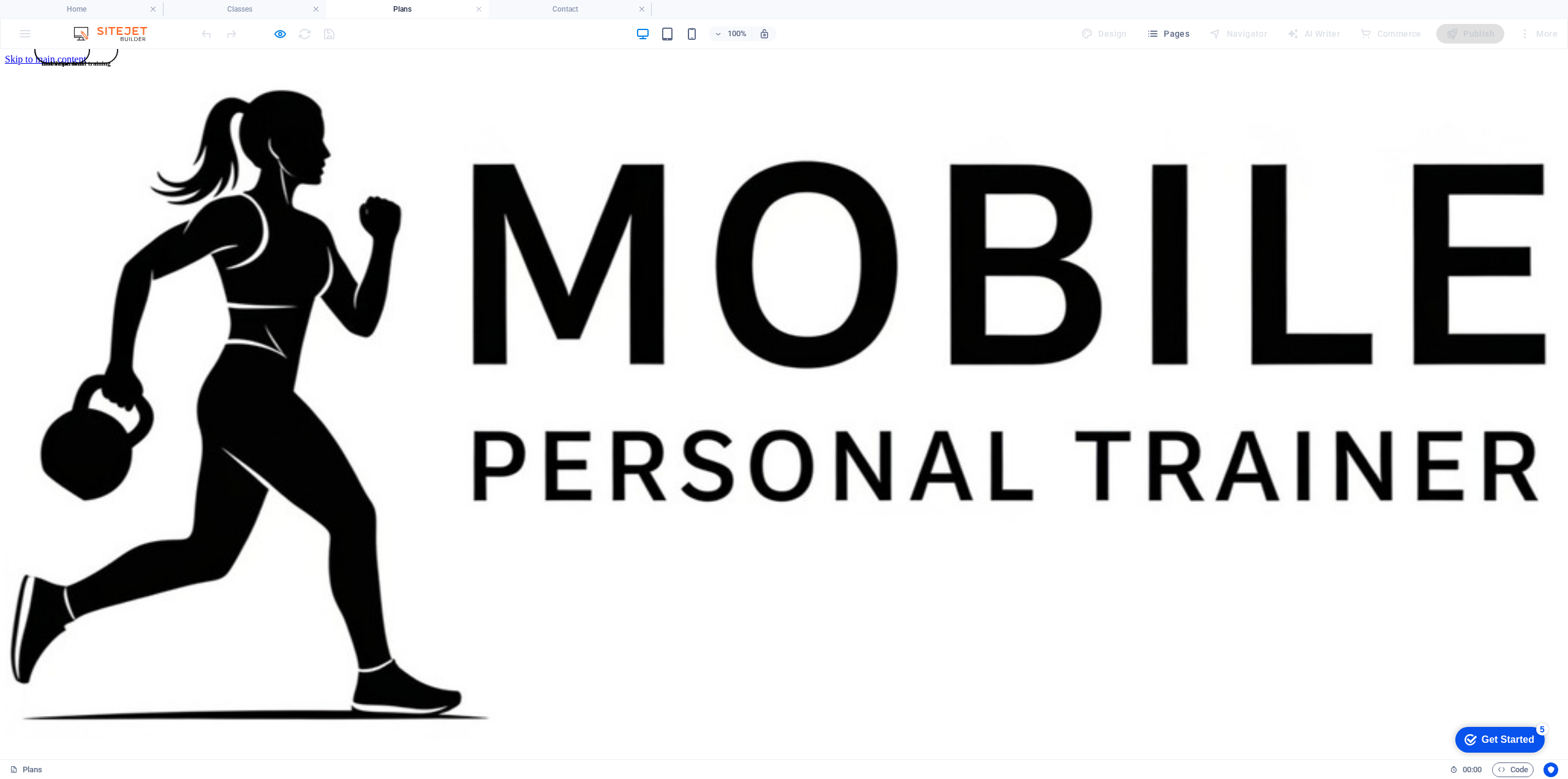
click at [111, 66] on h6 "mobile personal training" at bounding box center [76, 62] width 69 height 7
click at [111, 66] on span "mobile personal training" at bounding box center [76, 62] width 69 height 7
drag, startPoint x: 531, startPoint y: 314, endPoint x: 494, endPoint y: 313, distance: 37.0
click at [111, 66] on span "mobile personal training" at bounding box center [76, 62] width 69 height 7
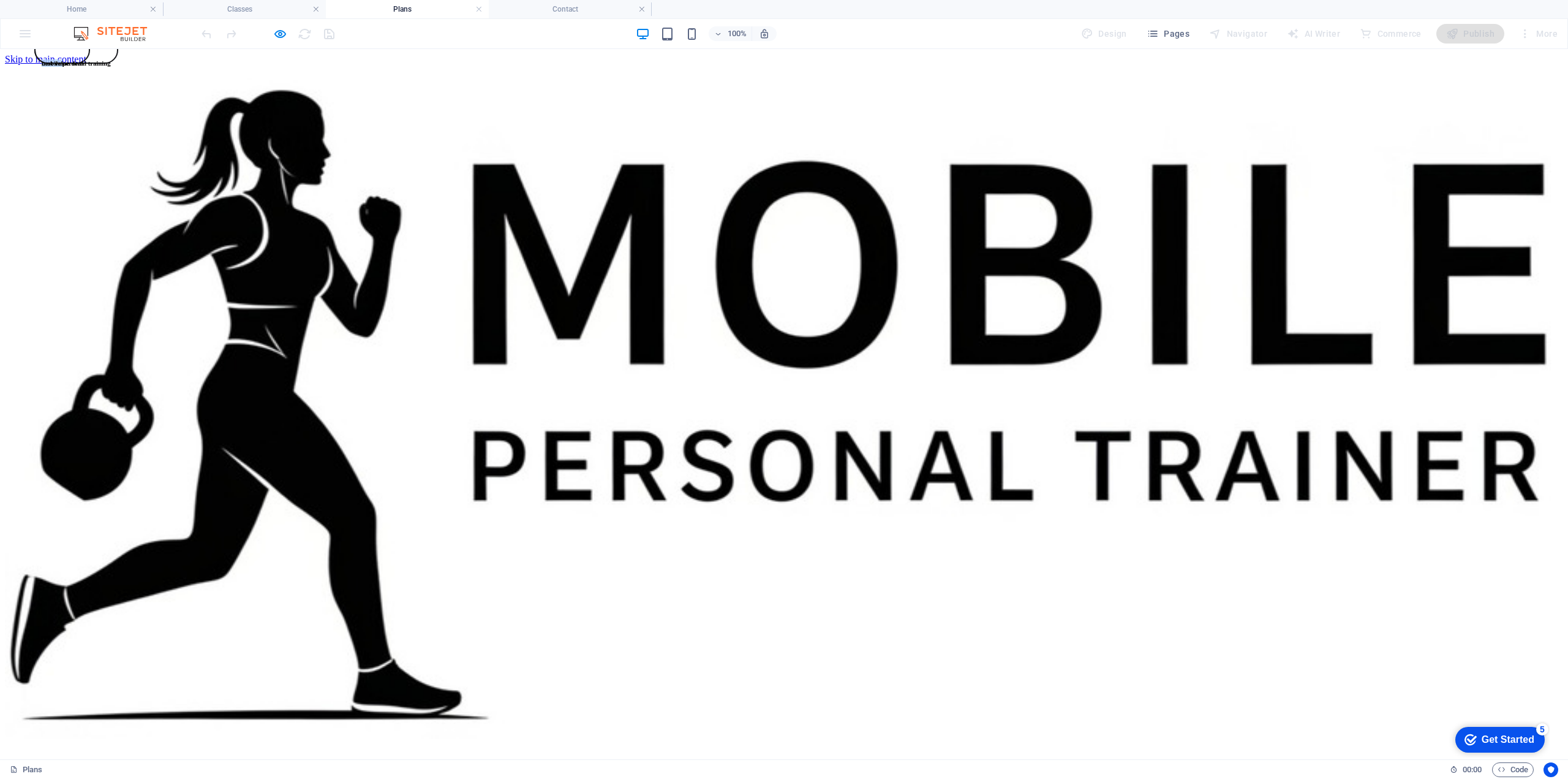
click at [111, 66] on span "mobile personal training" at bounding box center [76, 62] width 69 height 7
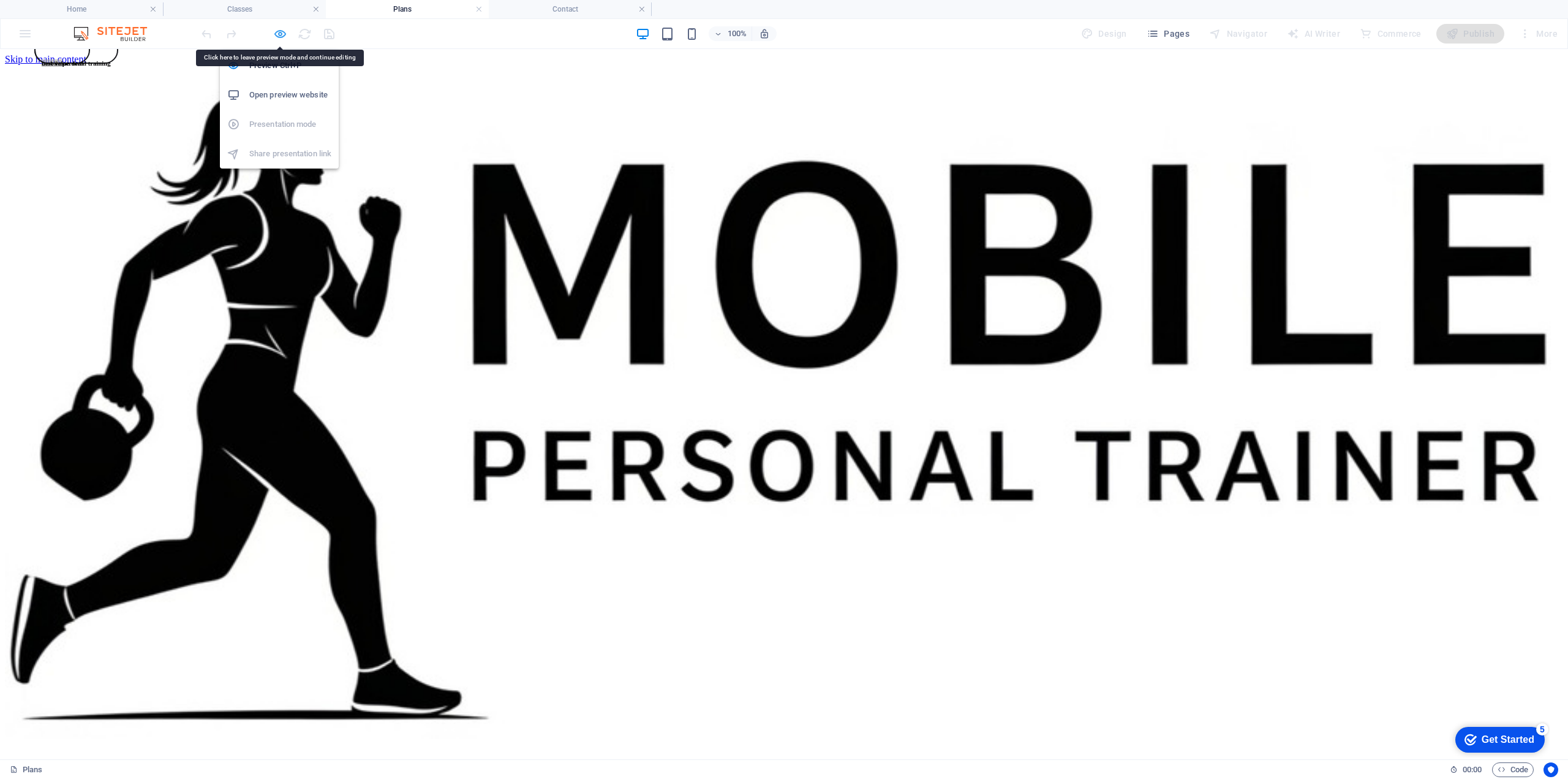
click at [280, 32] on icon "button" at bounding box center [280, 34] width 14 height 14
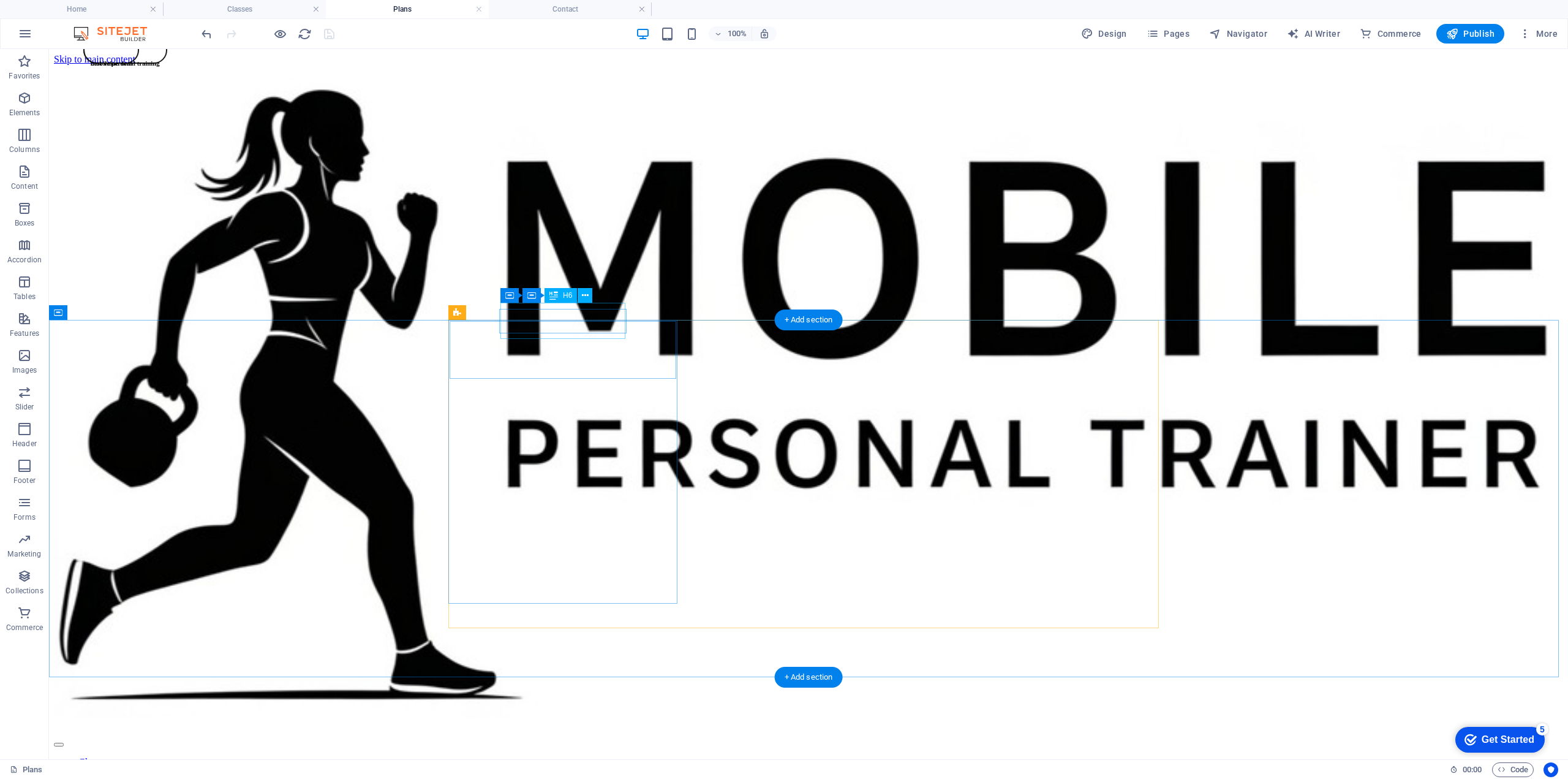
click at [166, 88] on div "mobile personal training" at bounding box center [125, 63] width 82 height 51
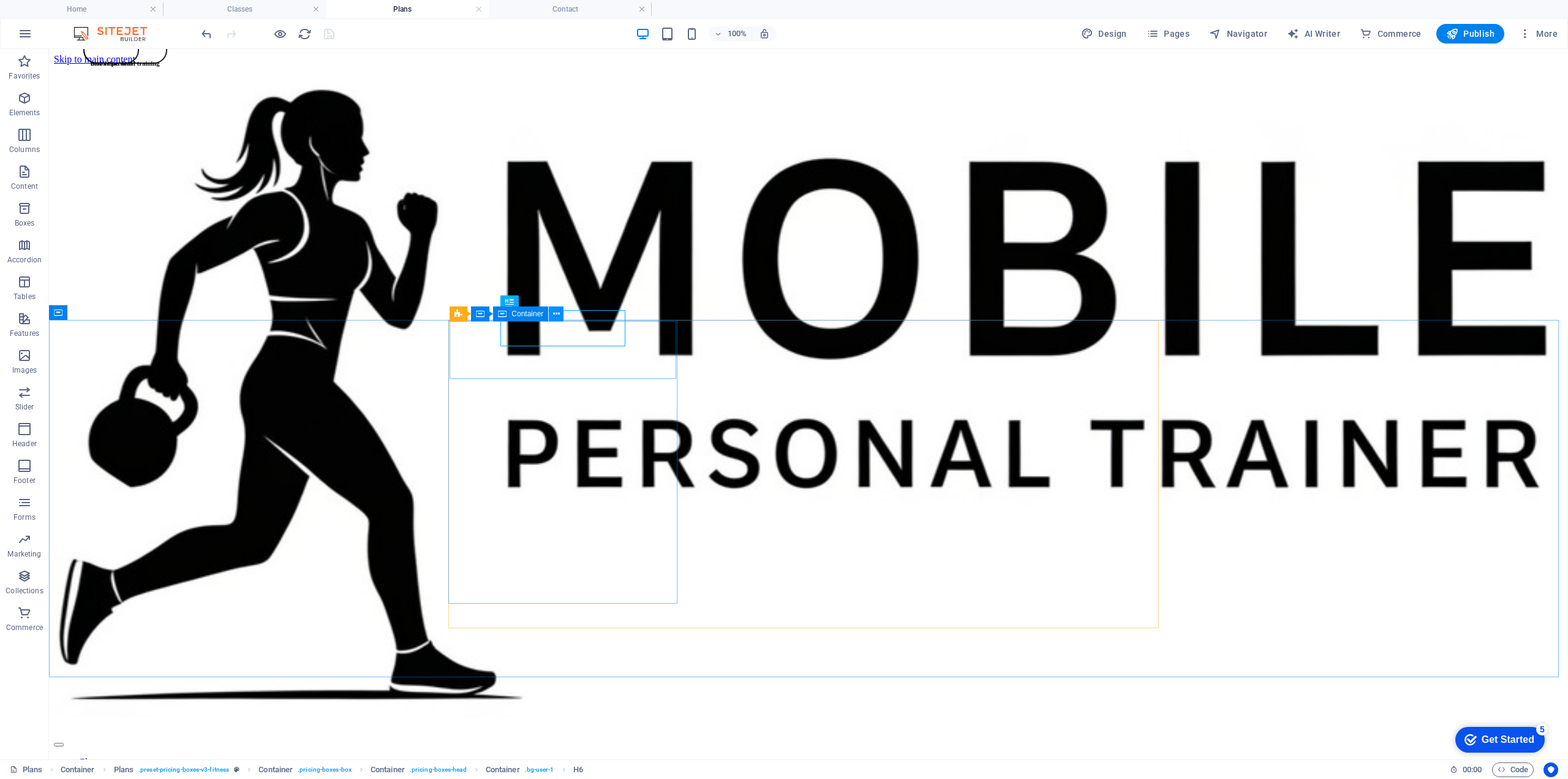
click at [553, 314] on icon at bounding box center [557, 314] width 7 height 13
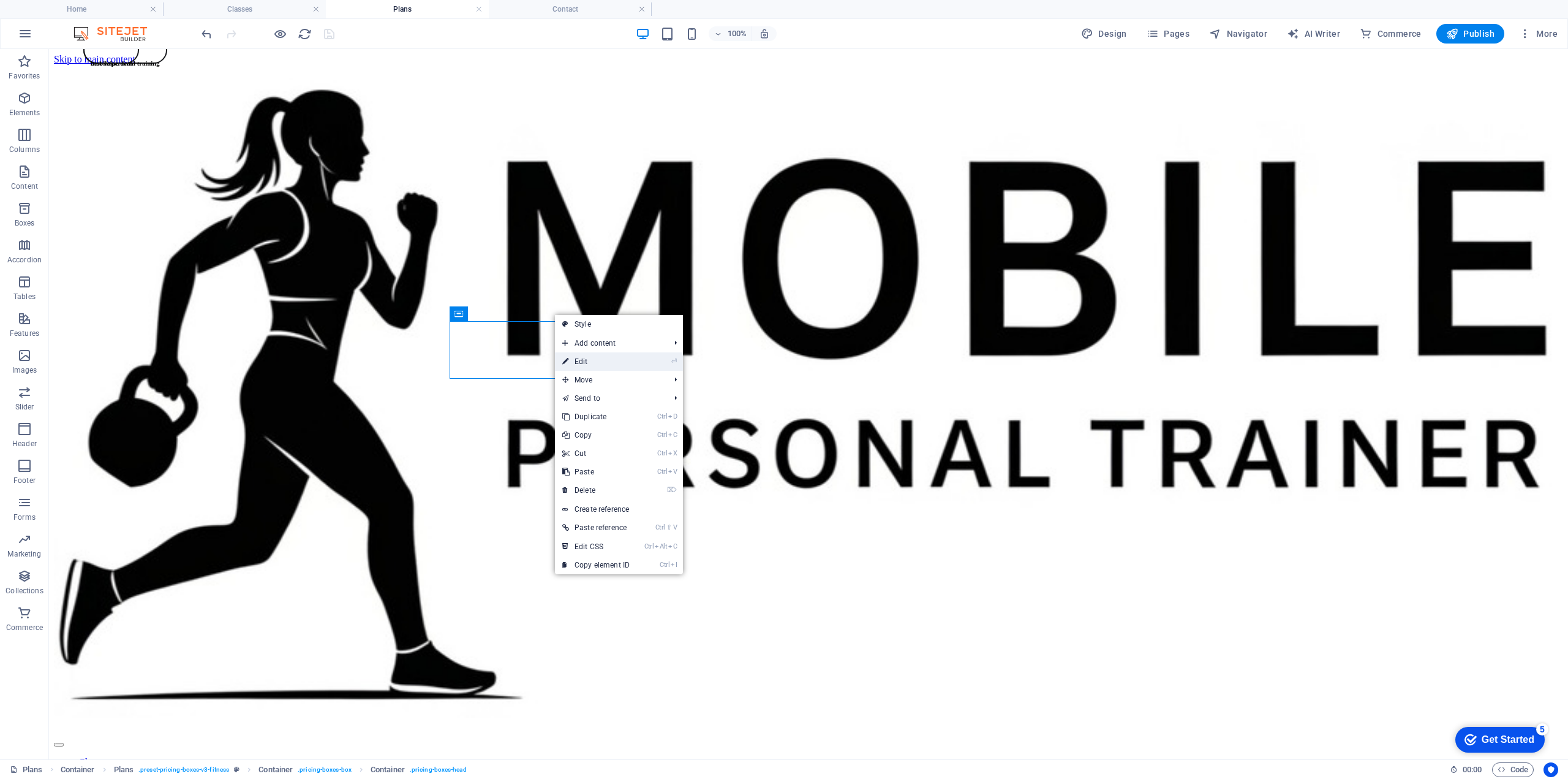
drag, startPoint x: 587, startPoint y: 357, endPoint x: 322, endPoint y: 307, distance: 269.7
click at [587, 357] on link "⏎ Edit" at bounding box center [596, 362] width 82 height 19
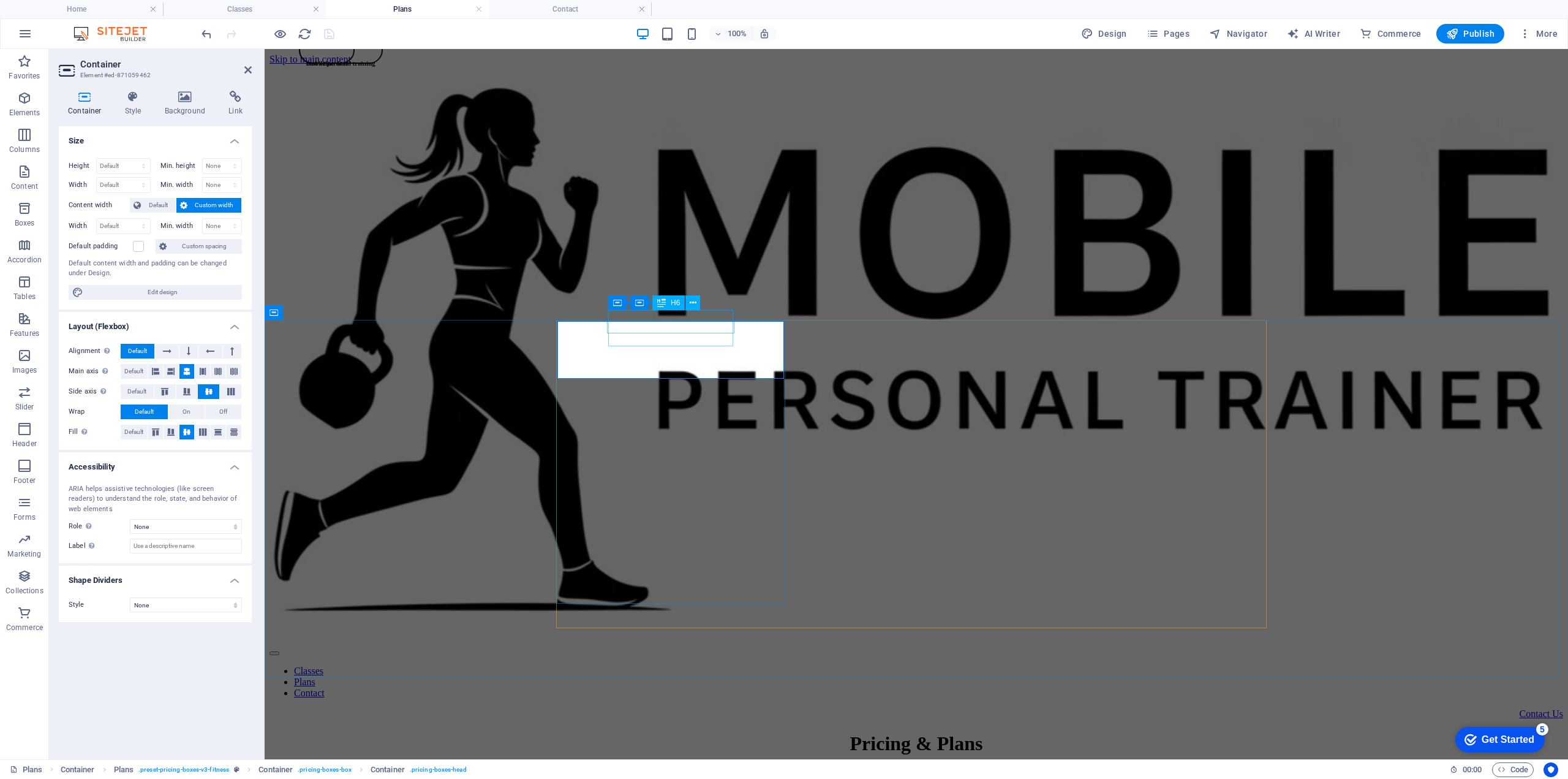
click at [381, 88] on div "mobile personal training" at bounding box center [341, 63] width 82 height 51
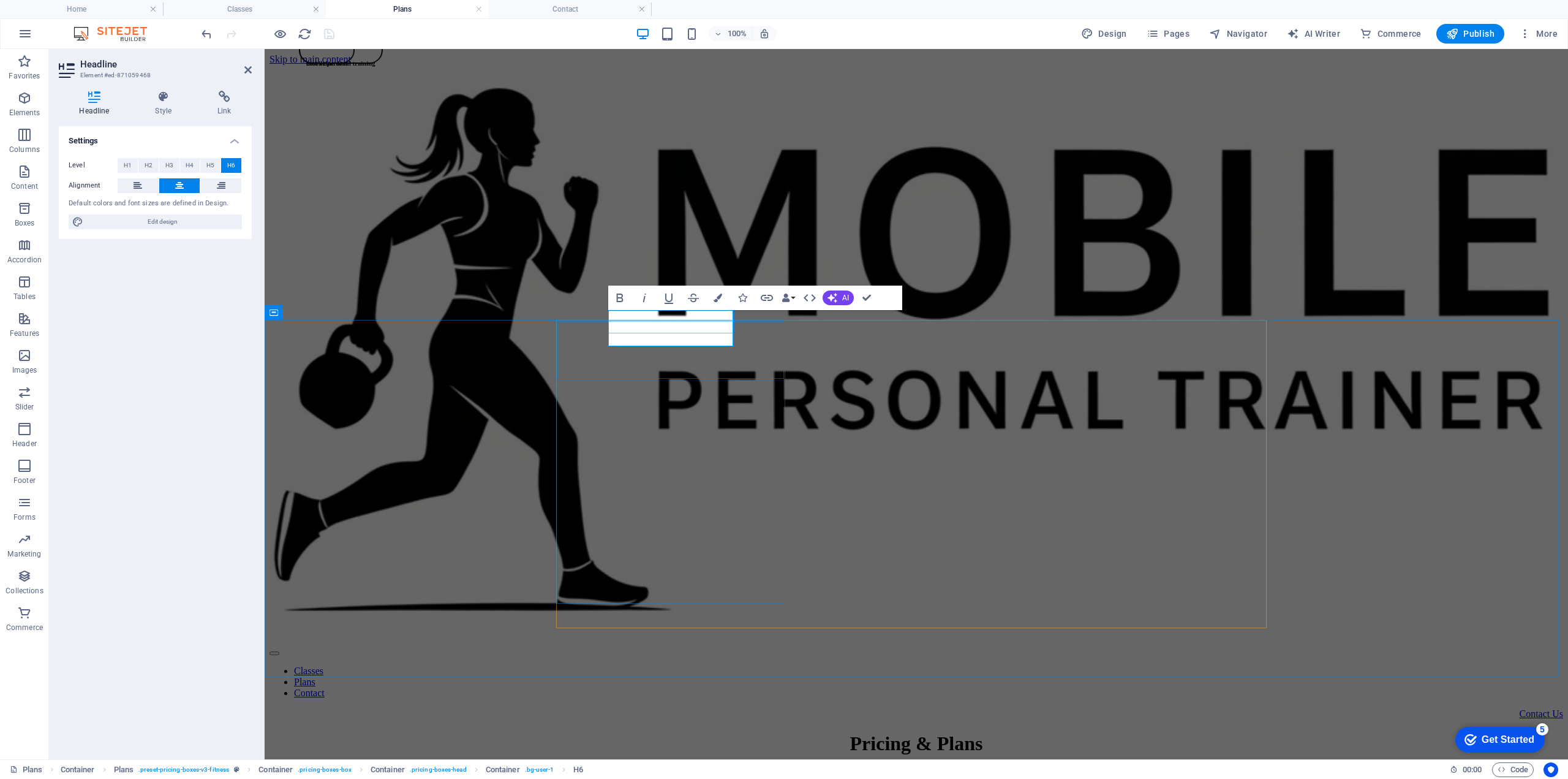
click at [375, 66] on h6 "mobile personal training" at bounding box center [341, 62] width 69 height 7
drag, startPoint x: 664, startPoint y: 322, endPoint x: 722, endPoint y: 319, distance: 58.1
click at [375, 66] on span "mobile personal training" at bounding box center [341, 62] width 69 height 7
drag, startPoint x: 622, startPoint y: 323, endPoint x: 718, endPoint y: 320, distance: 96.0
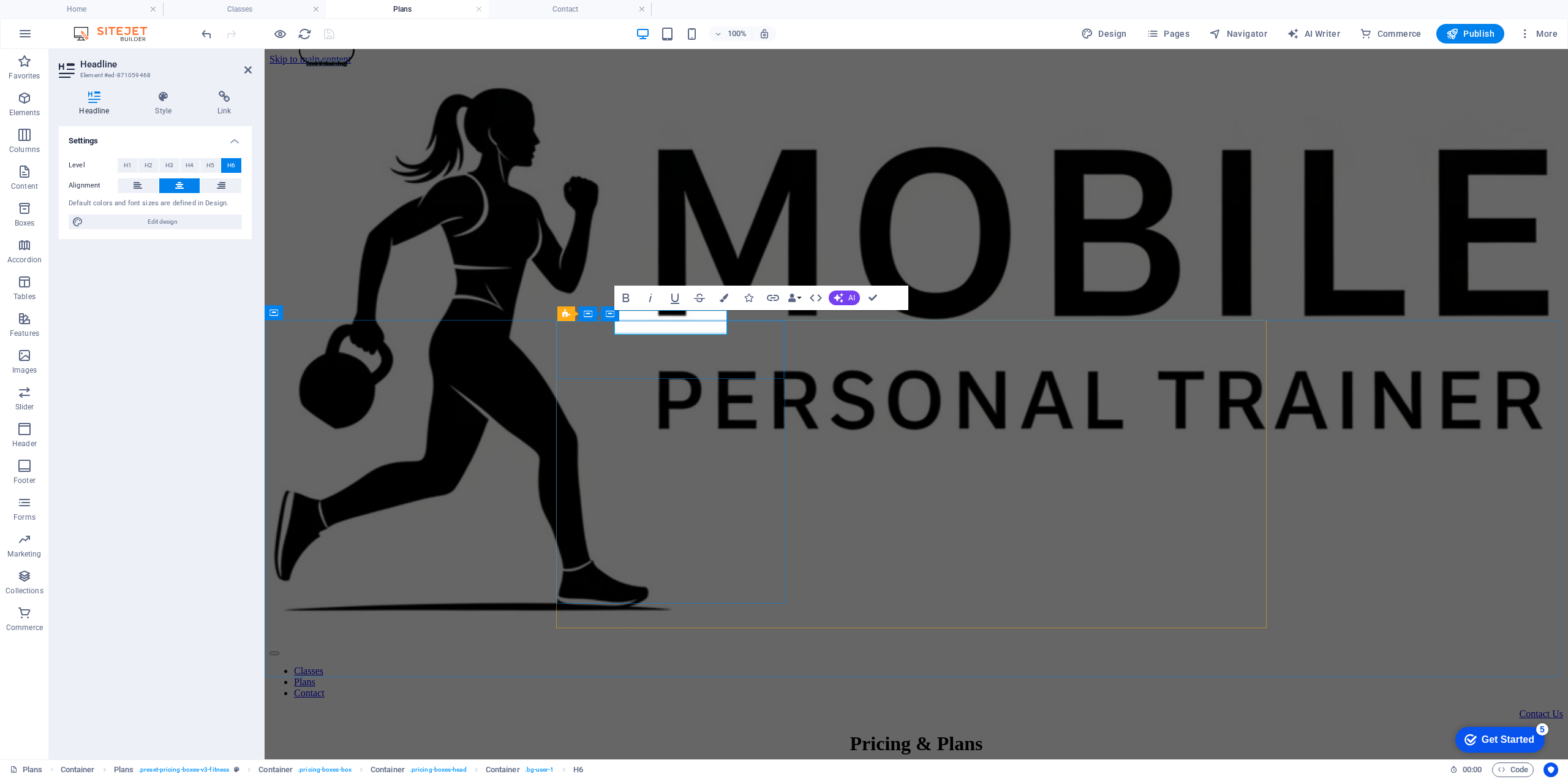
click at [347, 66] on span "mobil training" at bounding box center [326, 62] width 41 height 7
drag, startPoint x: 647, startPoint y: 322, endPoint x: 695, endPoint y: 318, distance: 48.2
click at [326, 66] on span "​one off" at bounding box center [316, 62] width 19 height 7
click at [1118, 732] on div "Pricing & Plans We offer a pay as you go or 10 class punch card option. For gro…" at bounding box center [916, 768] width 1294 height 71
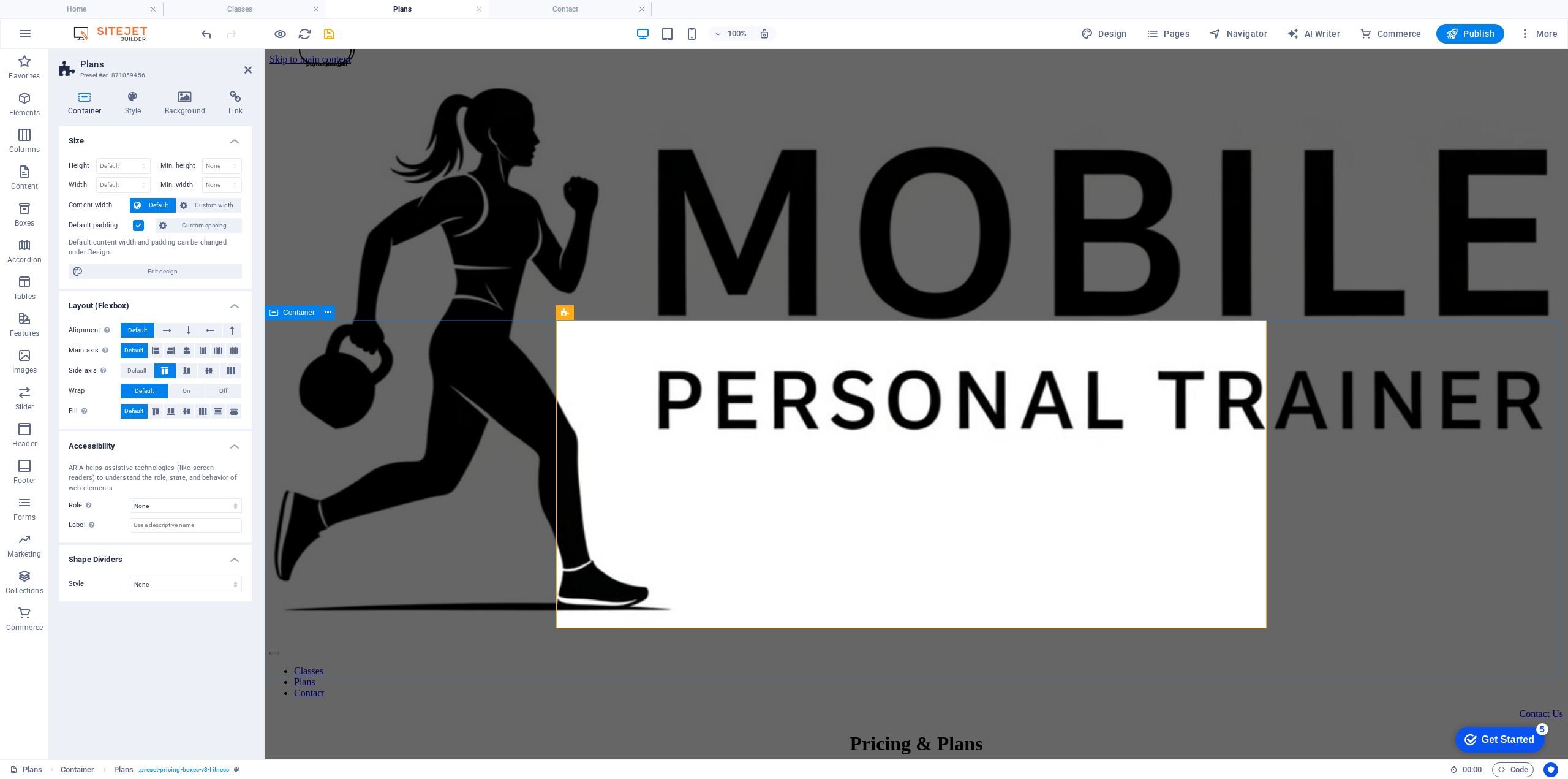
drag, startPoint x: 912, startPoint y: 663, endPoint x: 804, endPoint y: 615, distance: 118.2
select select "pyramids"
select select "vh"
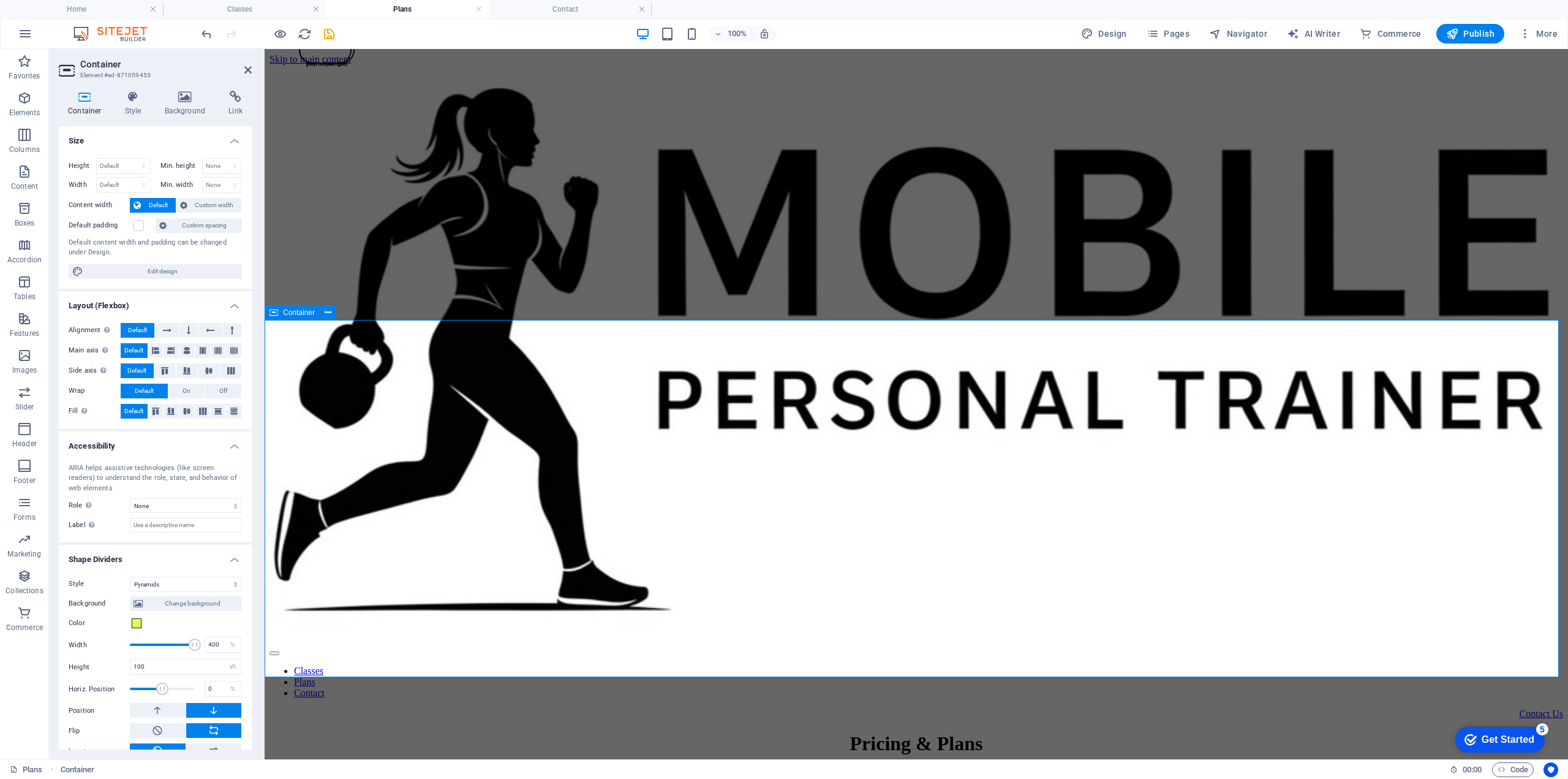
click at [489, 732] on div "Pricing & Plans We offer a pay as you go or 10 class punch card option. For gro…" at bounding box center [916, 768] width 1294 height 71
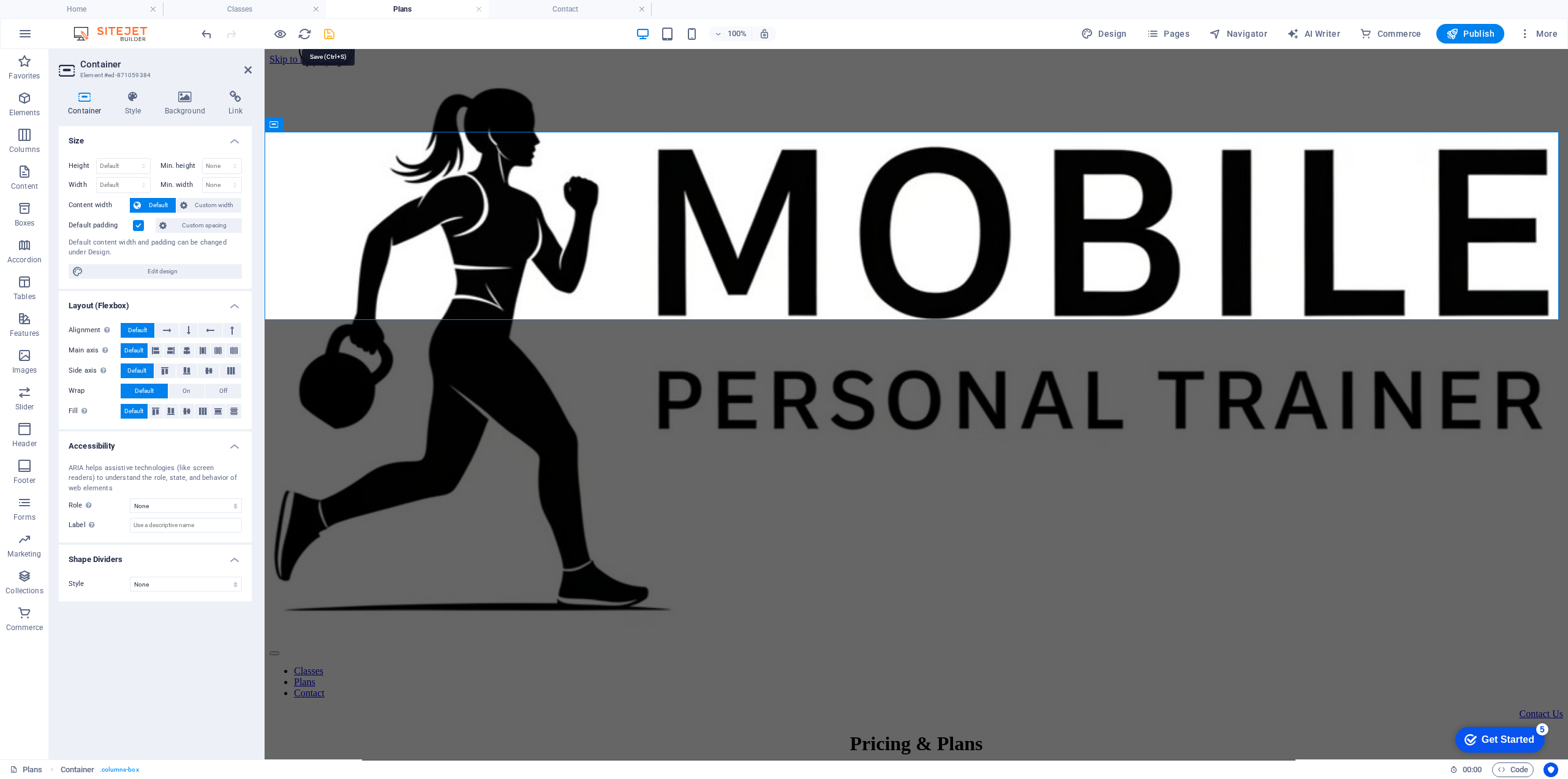
click at [326, 33] on icon "save" at bounding box center [329, 34] width 14 height 14
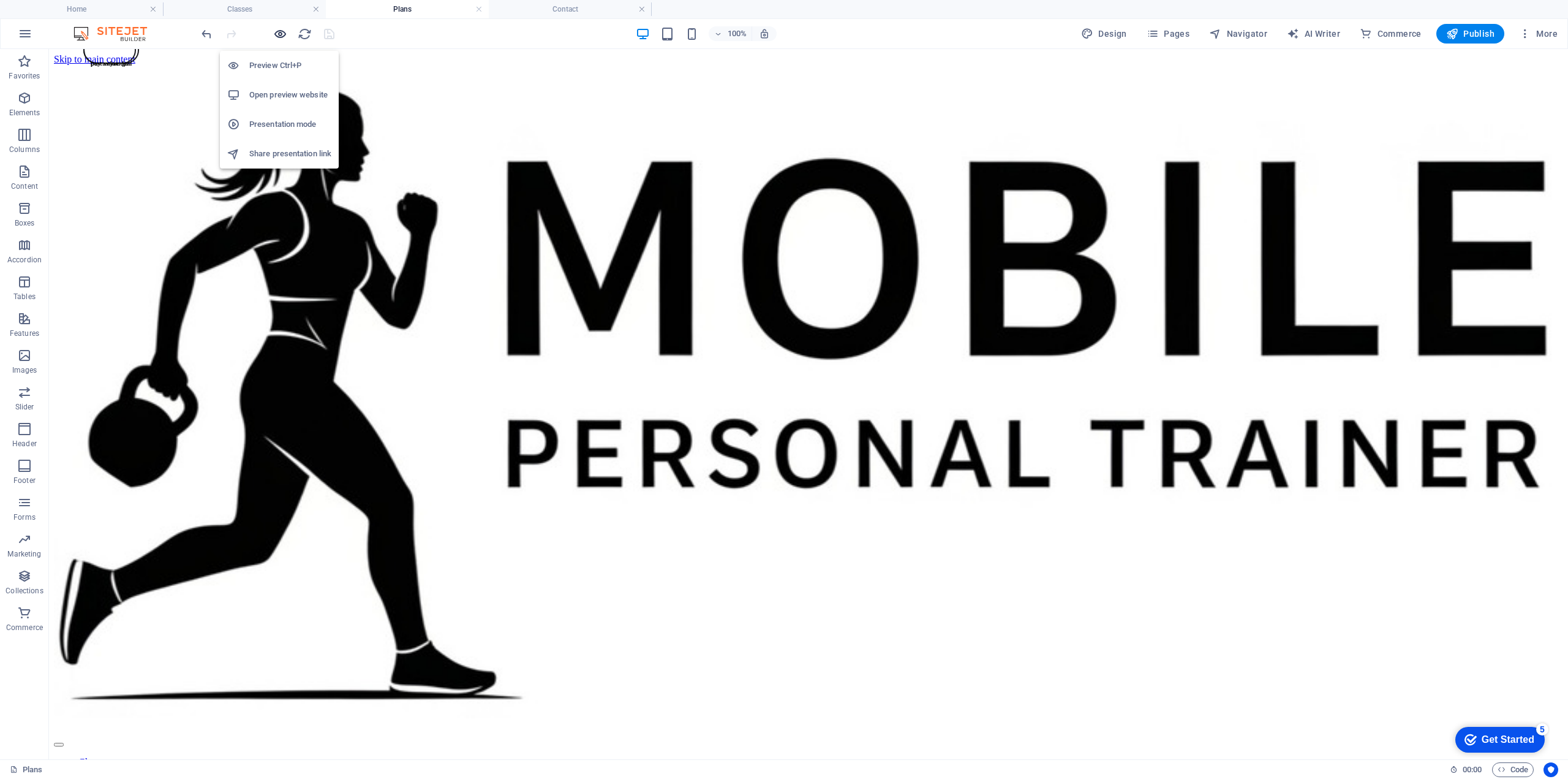
click at [278, 31] on icon "button" at bounding box center [280, 34] width 14 height 14
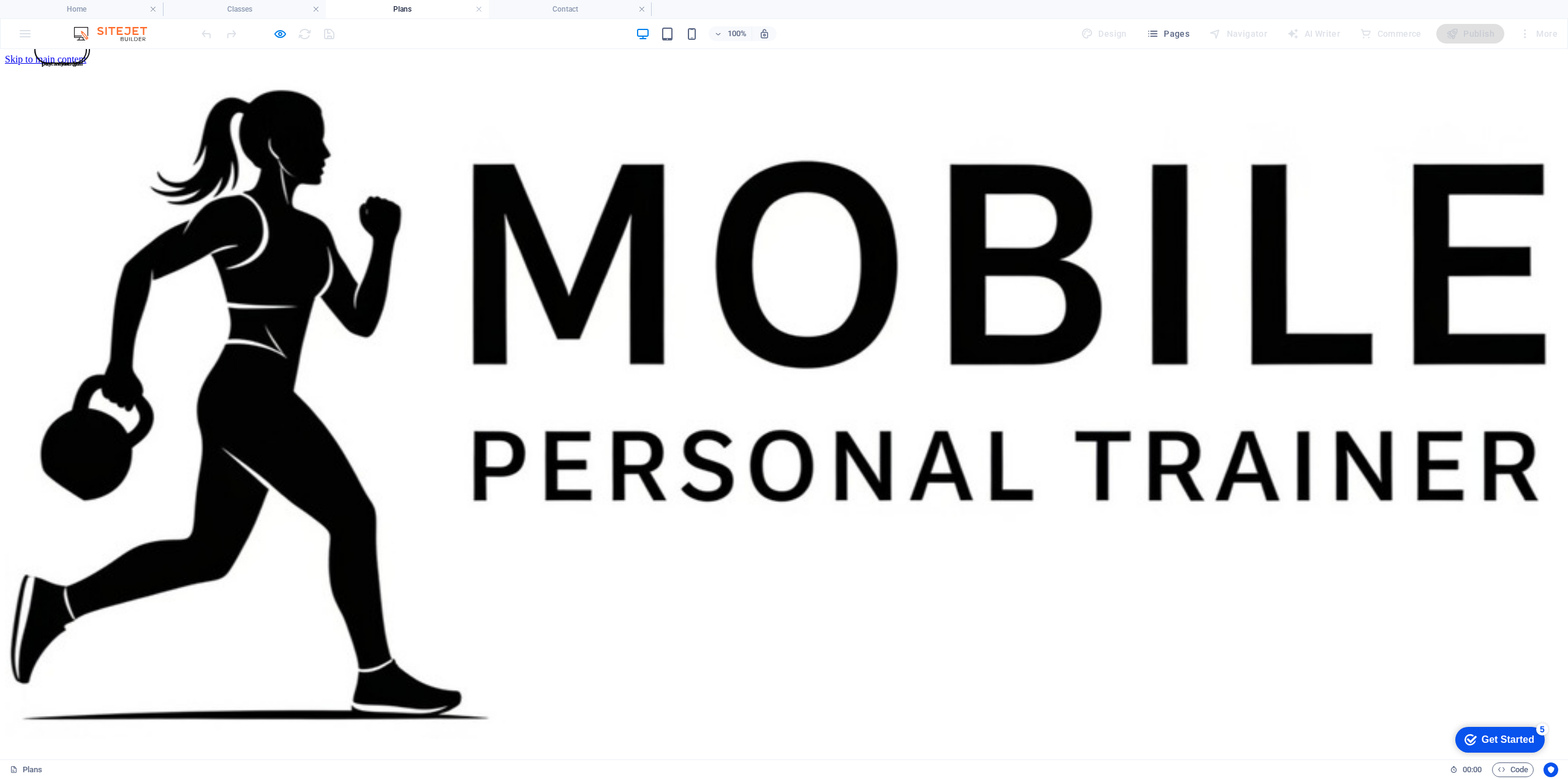
click at [59, 778] on link "Classes" at bounding box center [44, 783] width 29 height 11
click at [497, 86] on img at bounding box center [784, 408] width 1559 height 661
click at [471, 88] on img at bounding box center [784, 408] width 1559 height 661
click at [97, 5] on h4 "Home" at bounding box center [81, 9] width 163 height 13
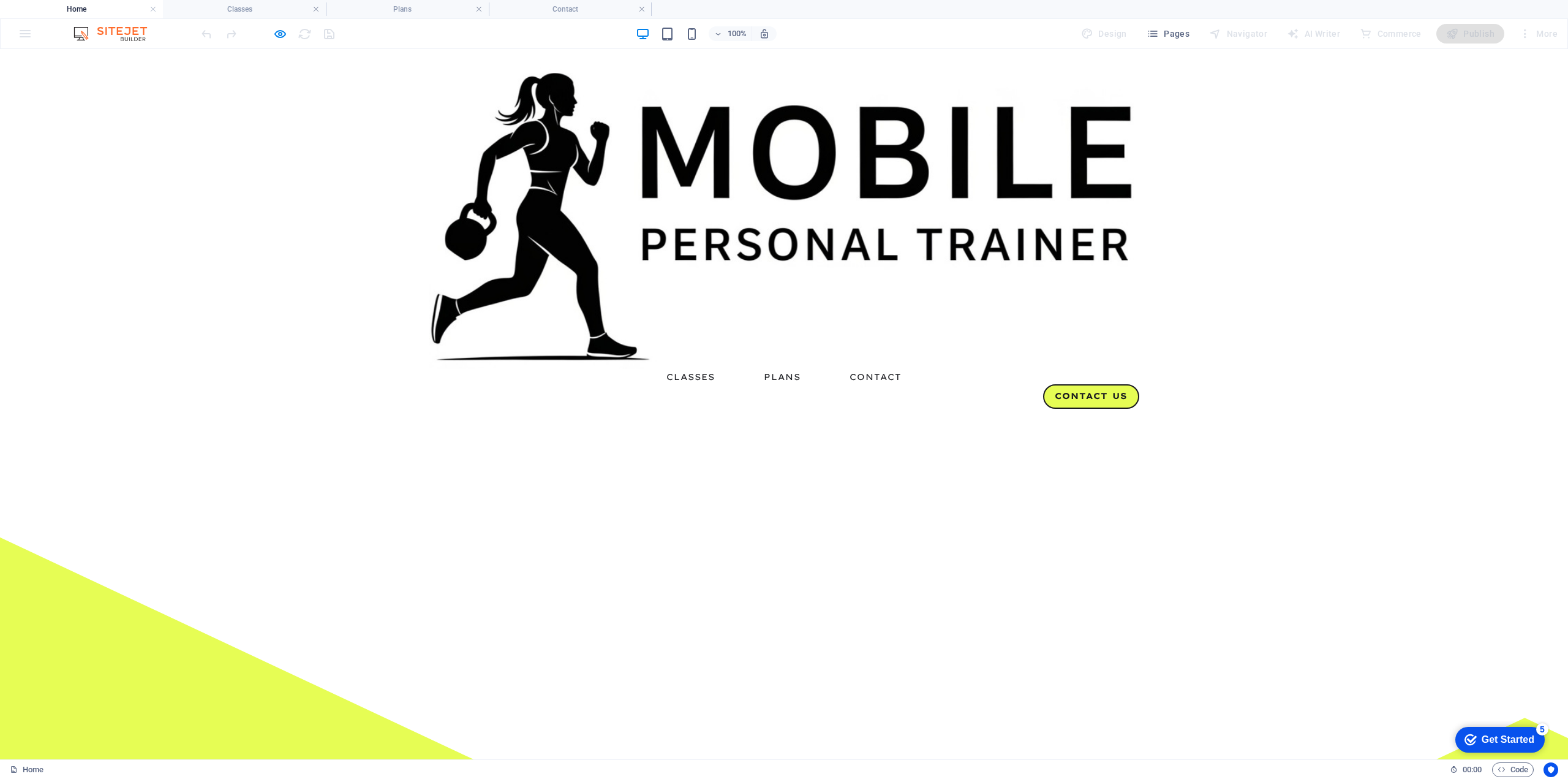
click at [465, 92] on img at bounding box center [784, 218] width 711 height 302
drag, startPoint x: 465, startPoint y: 43, endPoint x: 281, endPoint y: 36, distance: 184.1
click at [282, 35] on icon "button" at bounding box center [280, 34] width 14 height 14
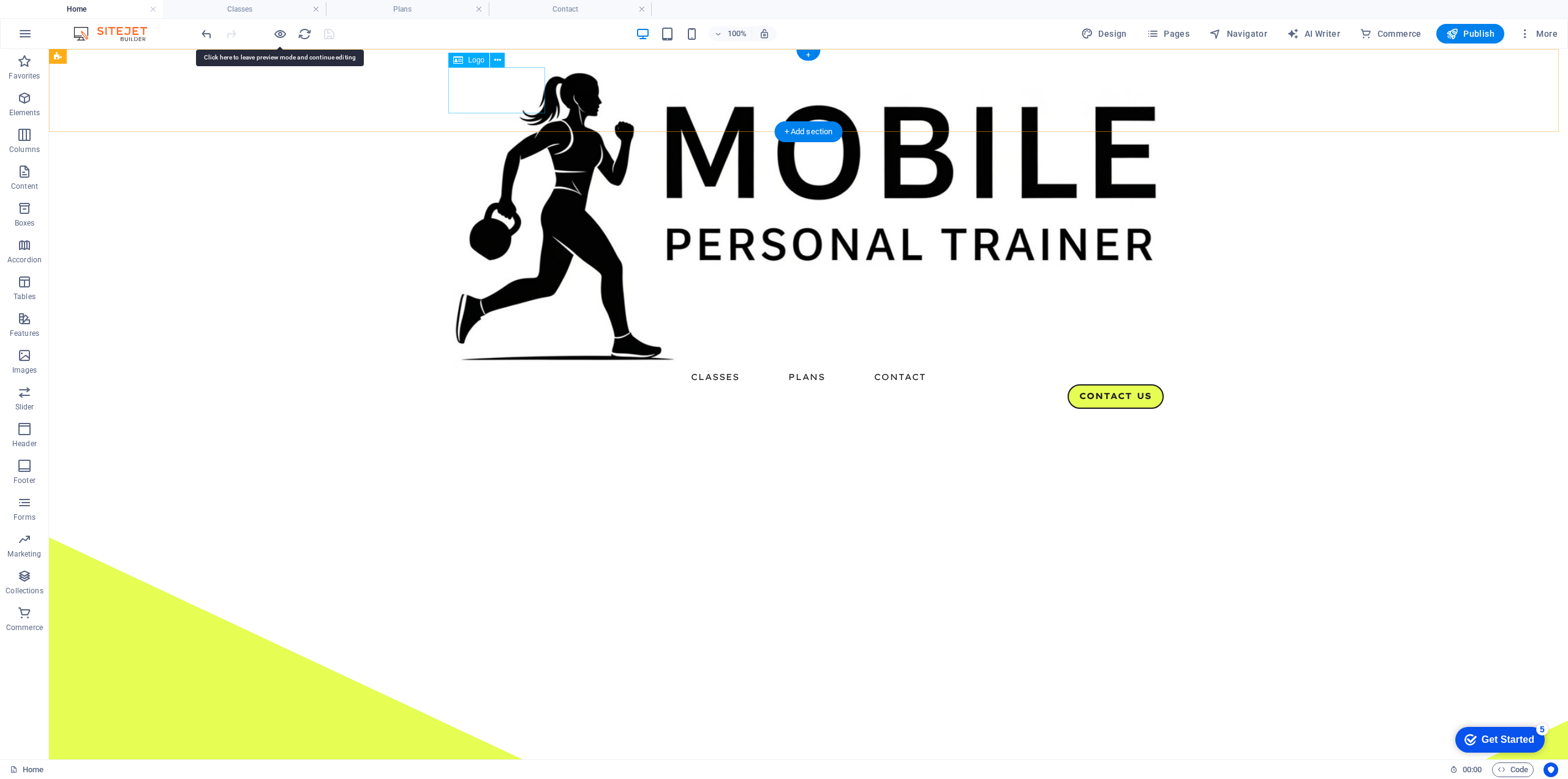
click at [517, 89] on div at bounding box center [809, 218] width 711 height 302
click at [494, 62] on icon at bounding box center [498, 60] width 7 height 13
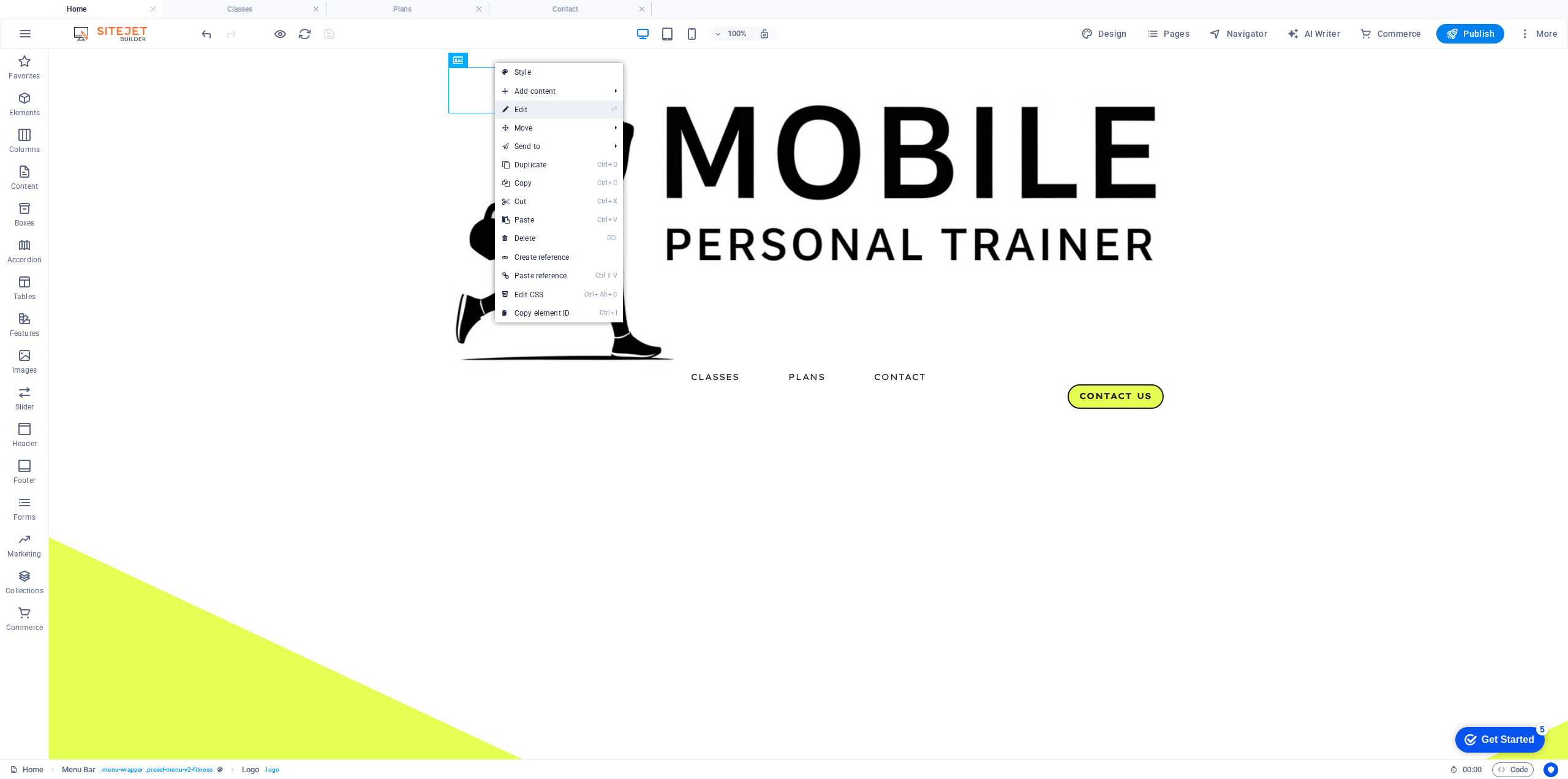
click at [521, 106] on link "⏎ Edit" at bounding box center [536, 110] width 82 height 19
select select "%"
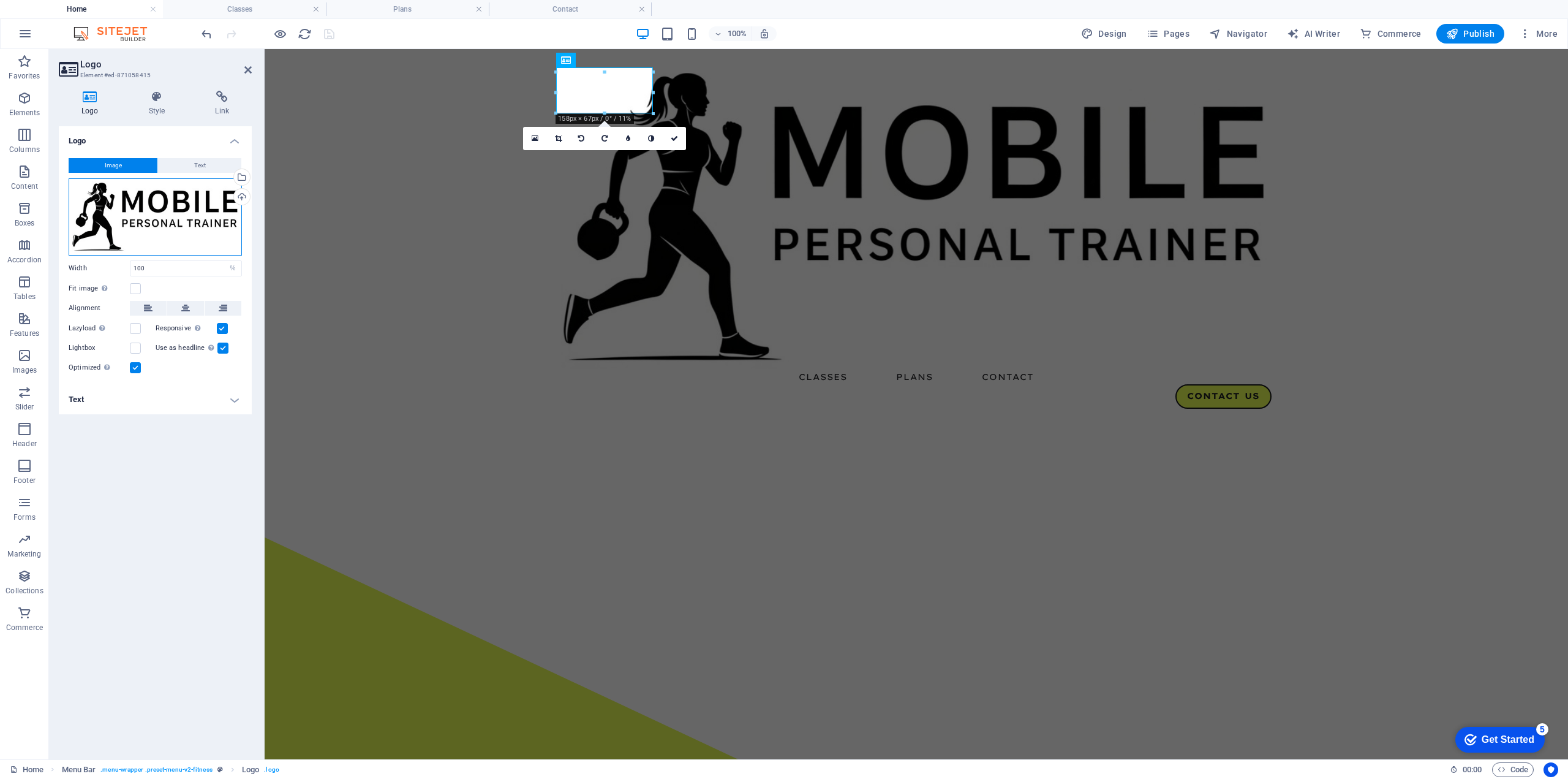
click at [185, 204] on div "Drag files here, click to choose files or select files from Files or our free s…" at bounding box center [155, 217] width 173 height 77
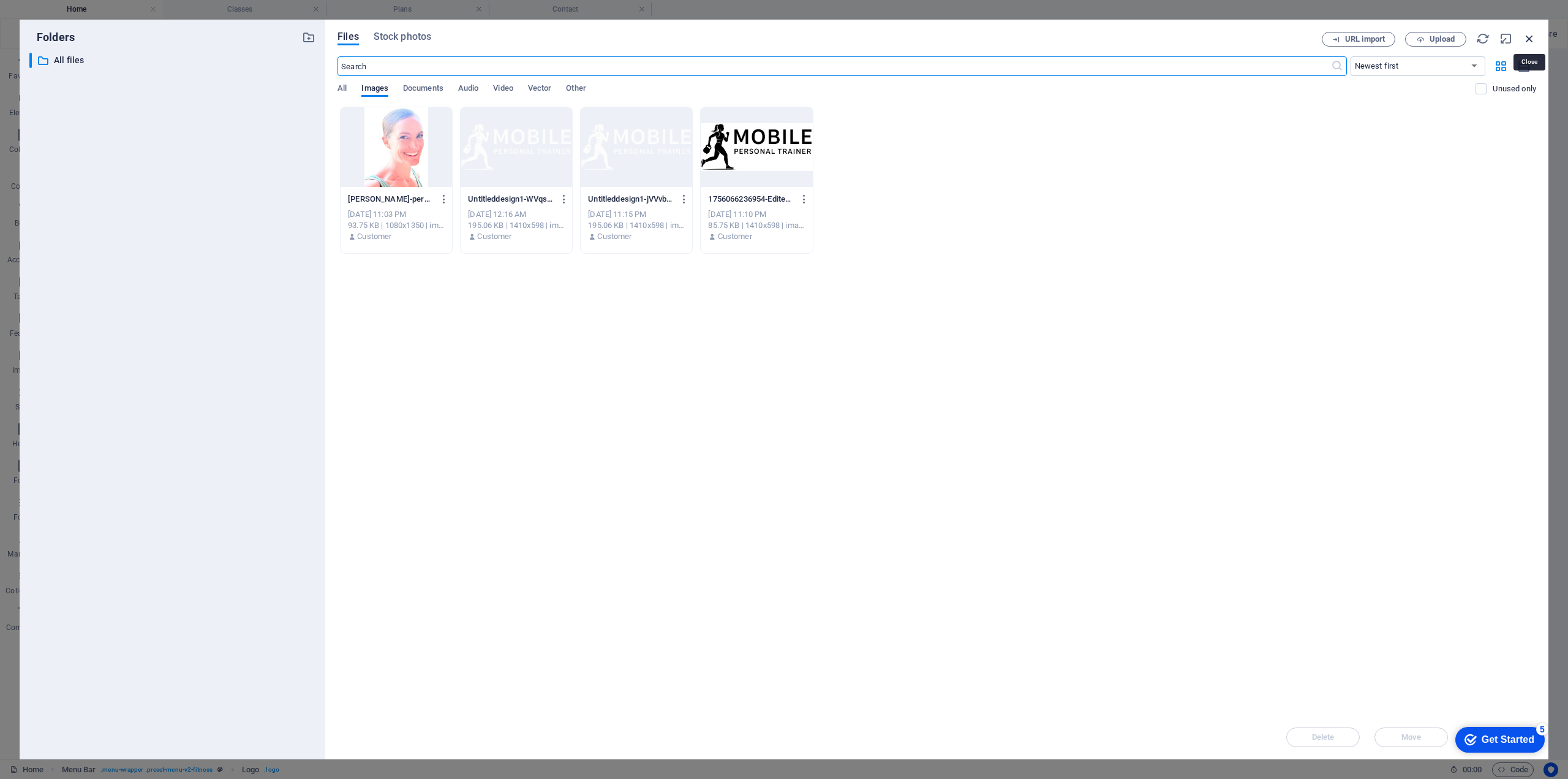
click at [1527, 37] on icon "button" at bounding box center [1529, 39] width 13 height 13
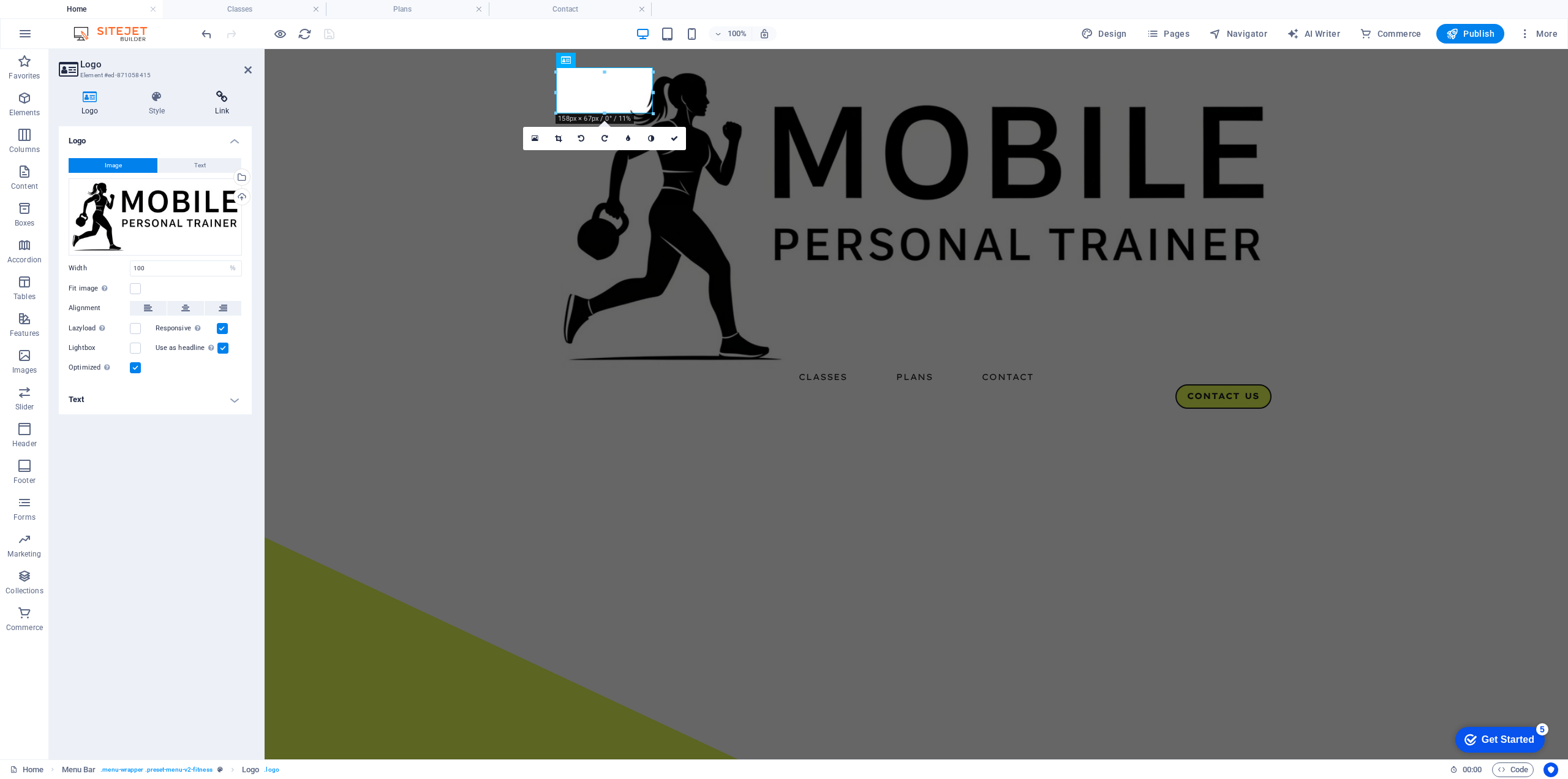
click at [221, 98] on icon at bounding box center [222, 96] width 59 height 12
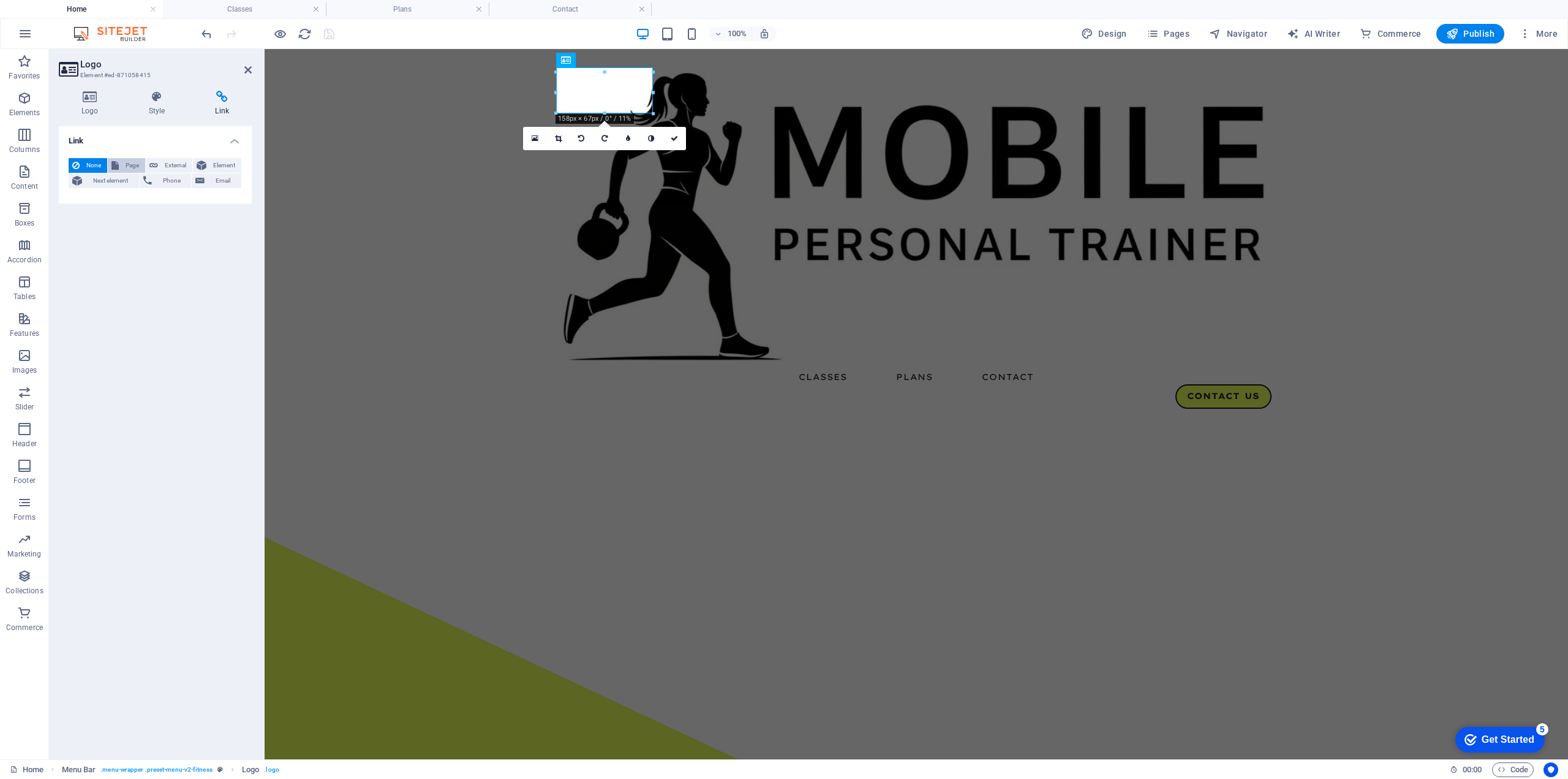
click at [122, 164] on span "Page" at bounding box center [132, 166] width 19 height 15
click at [147, 199] on select "Home Classes Plans Trainers Contact Legal Notice Privacy" at bounding box center [185, 201] width 112 height 15
select select "0"
click at [130, 193] on select "Home Classes Plans Trainers Contact Legal Notice Privacy" at bounding box center [185, 201] width 112 height 15
click at [192, 321] on div "Link None Page External Element Next element Phone Email Page Home Classes Plan…" at bounding box center [155, 438] width 193 height 623
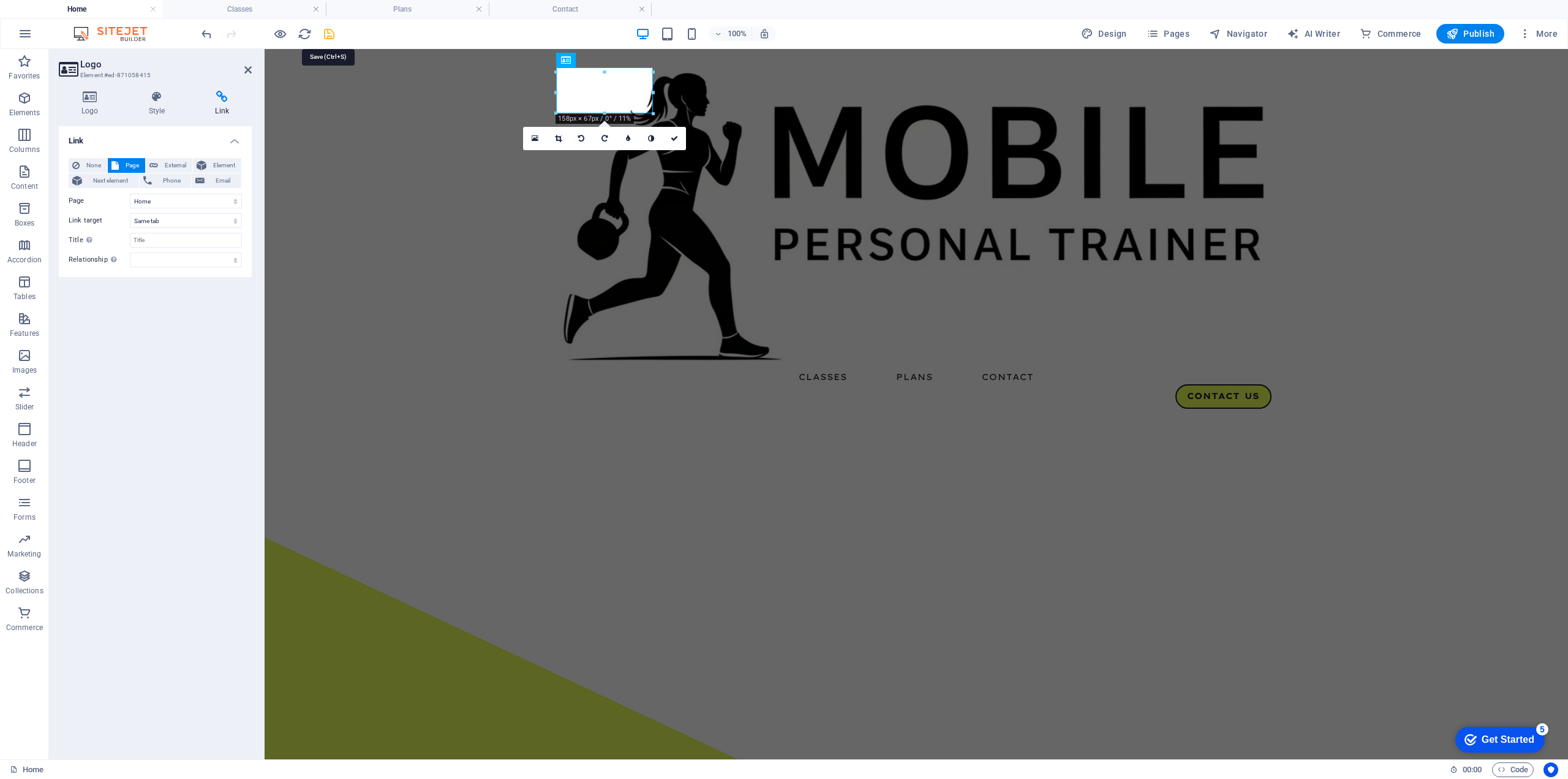
click at [330, 35] on icon "save" at bounding box center [329, 34] width 14 height 14
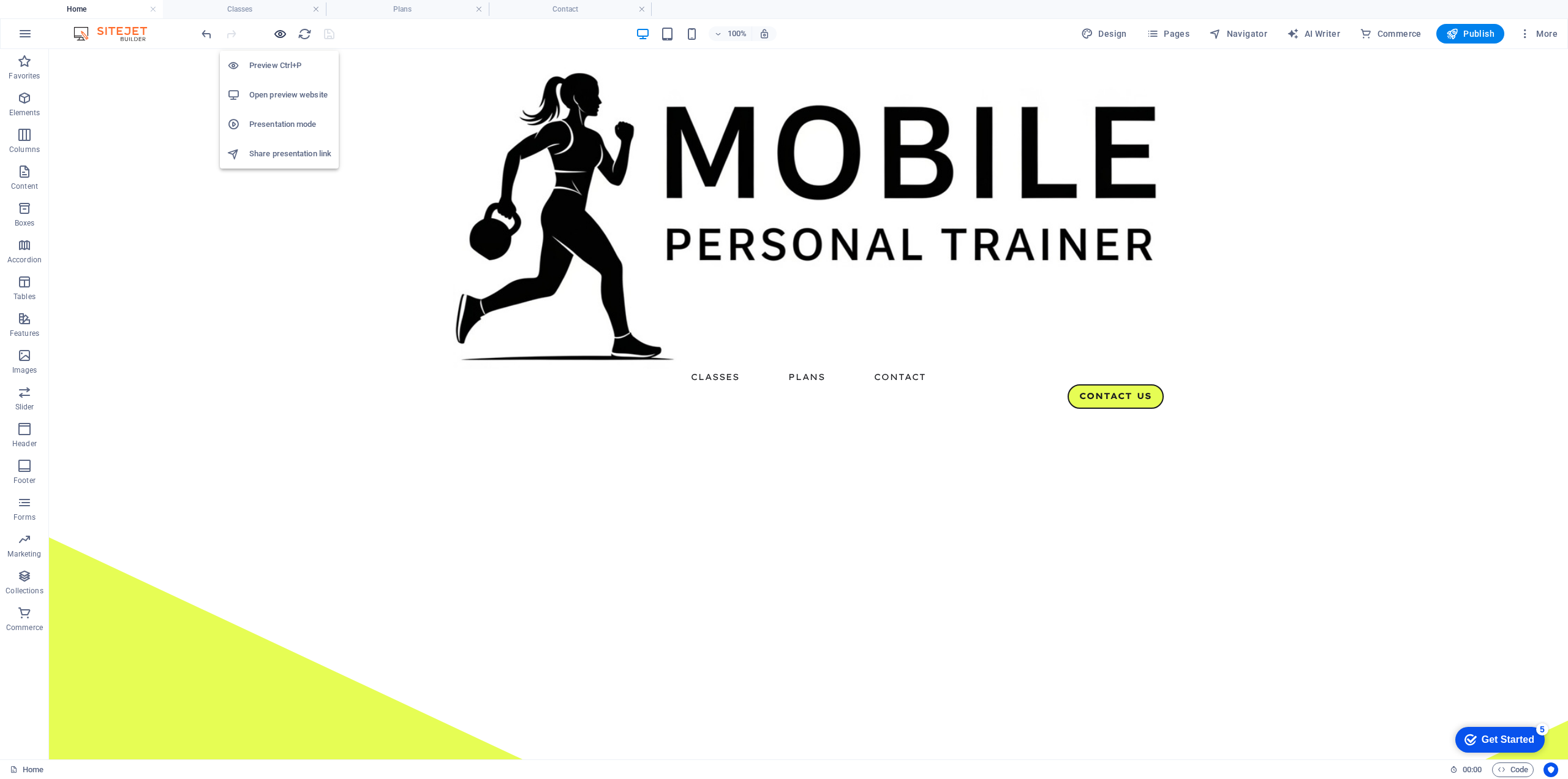
click at [274, 32] on icon "button" at bounding box center [280, 34] width 14 height 14
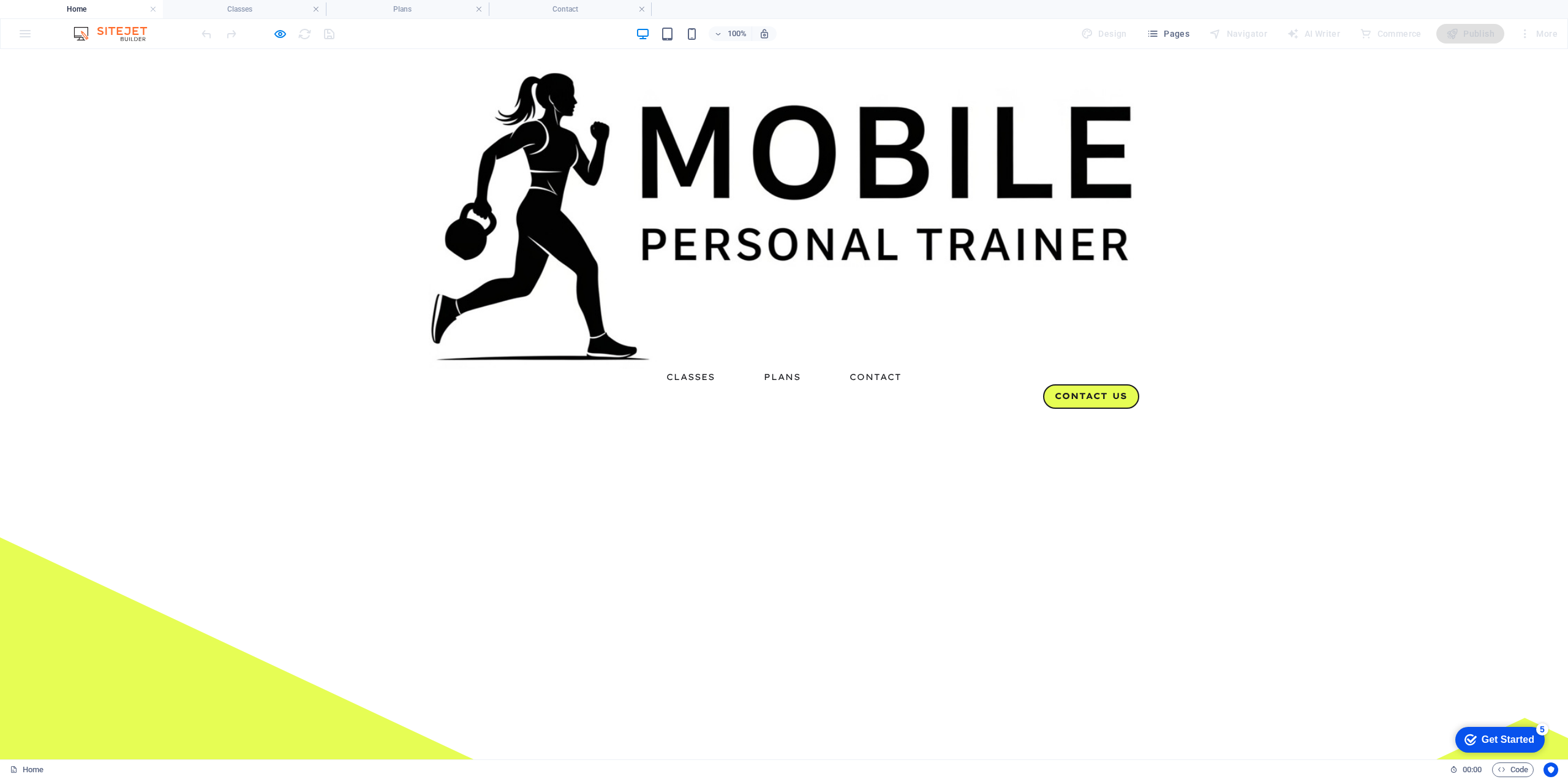
click at [453, 82] on img at bounding box center [784, 218] width 711 height 302
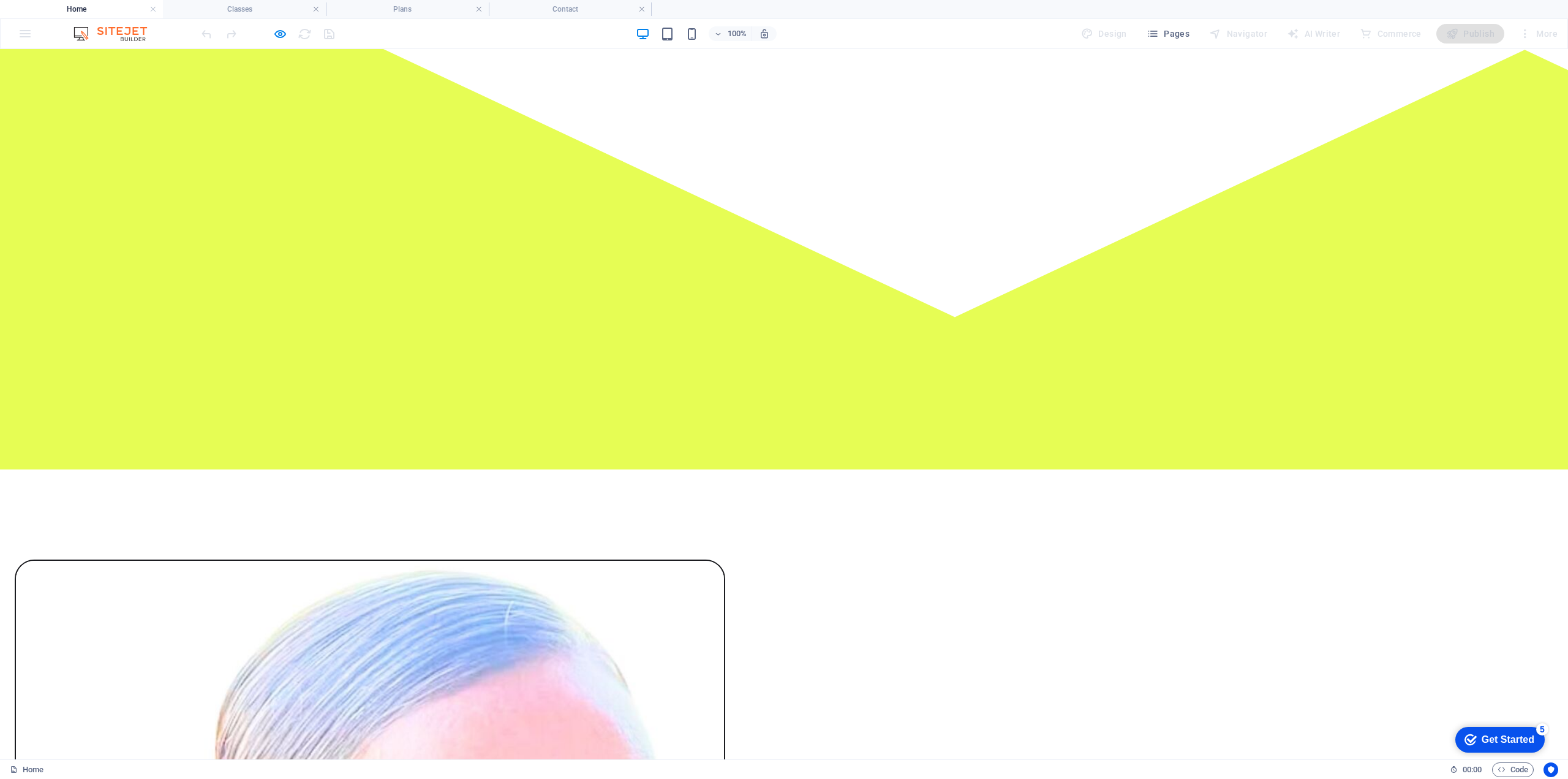
scroll to position [670, 0]
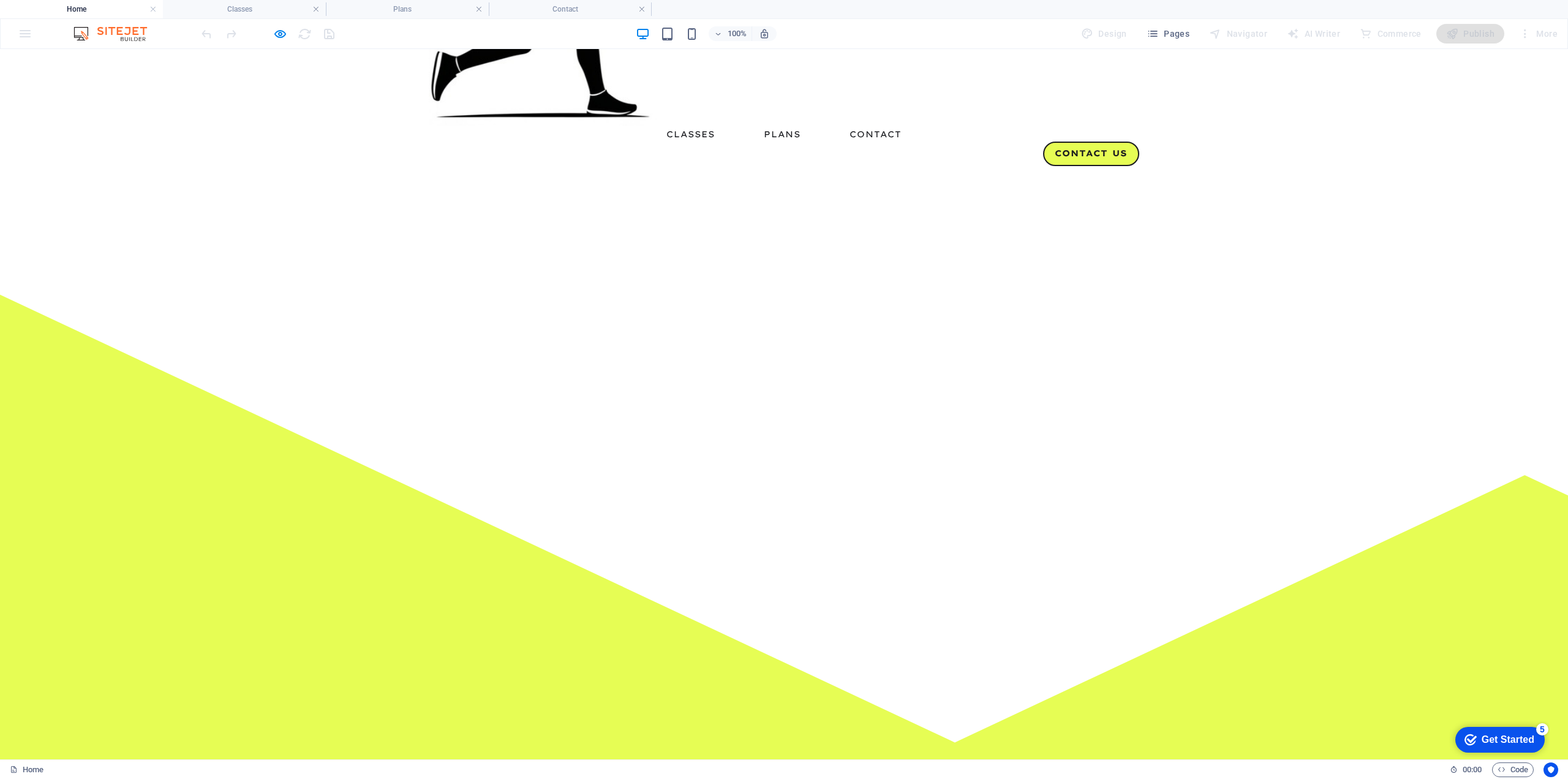
scroll to position [57, 0]
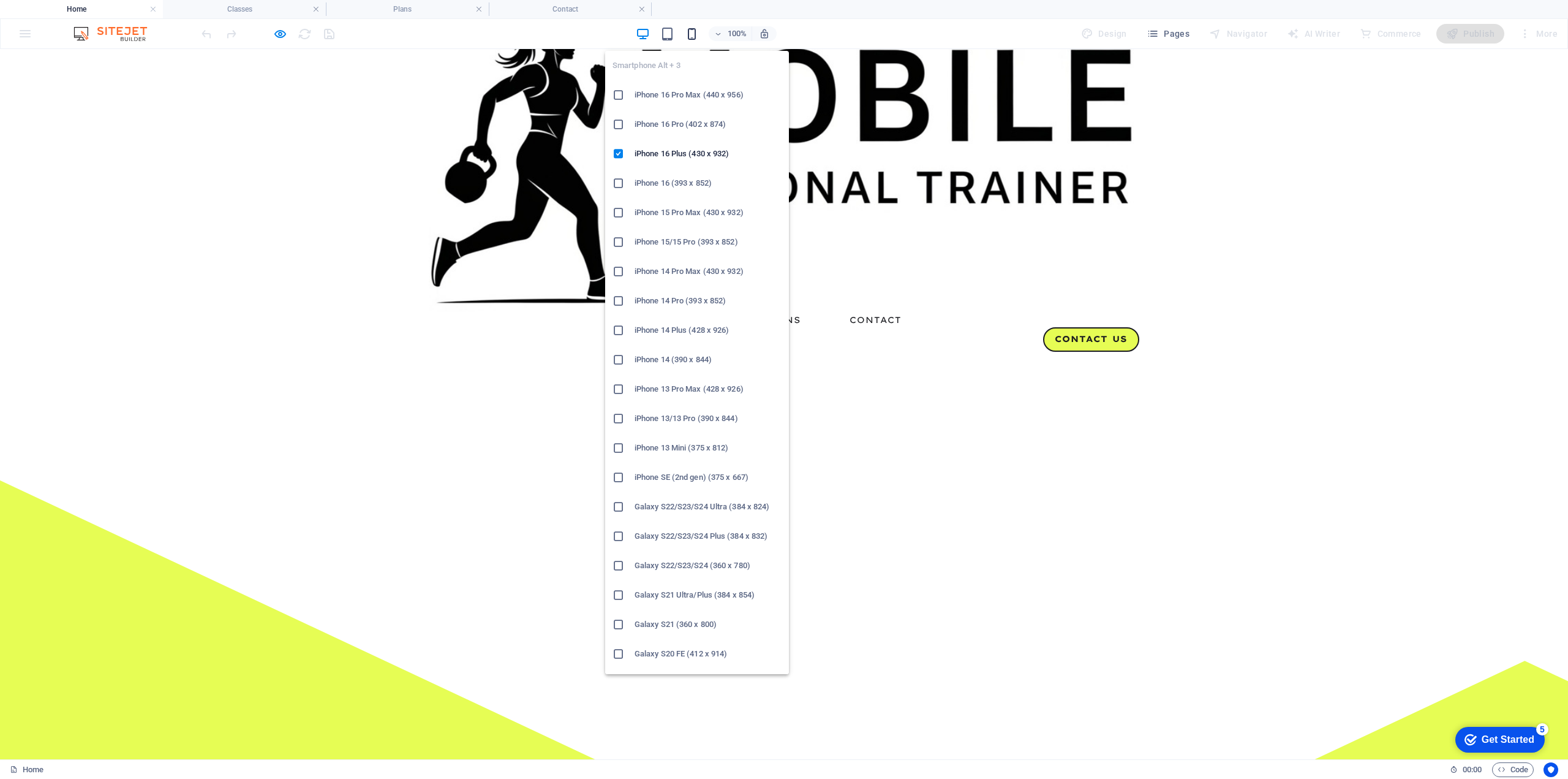
click at [690, 31] on icon "button" at bounding box center [692, 34] width 14 height 14
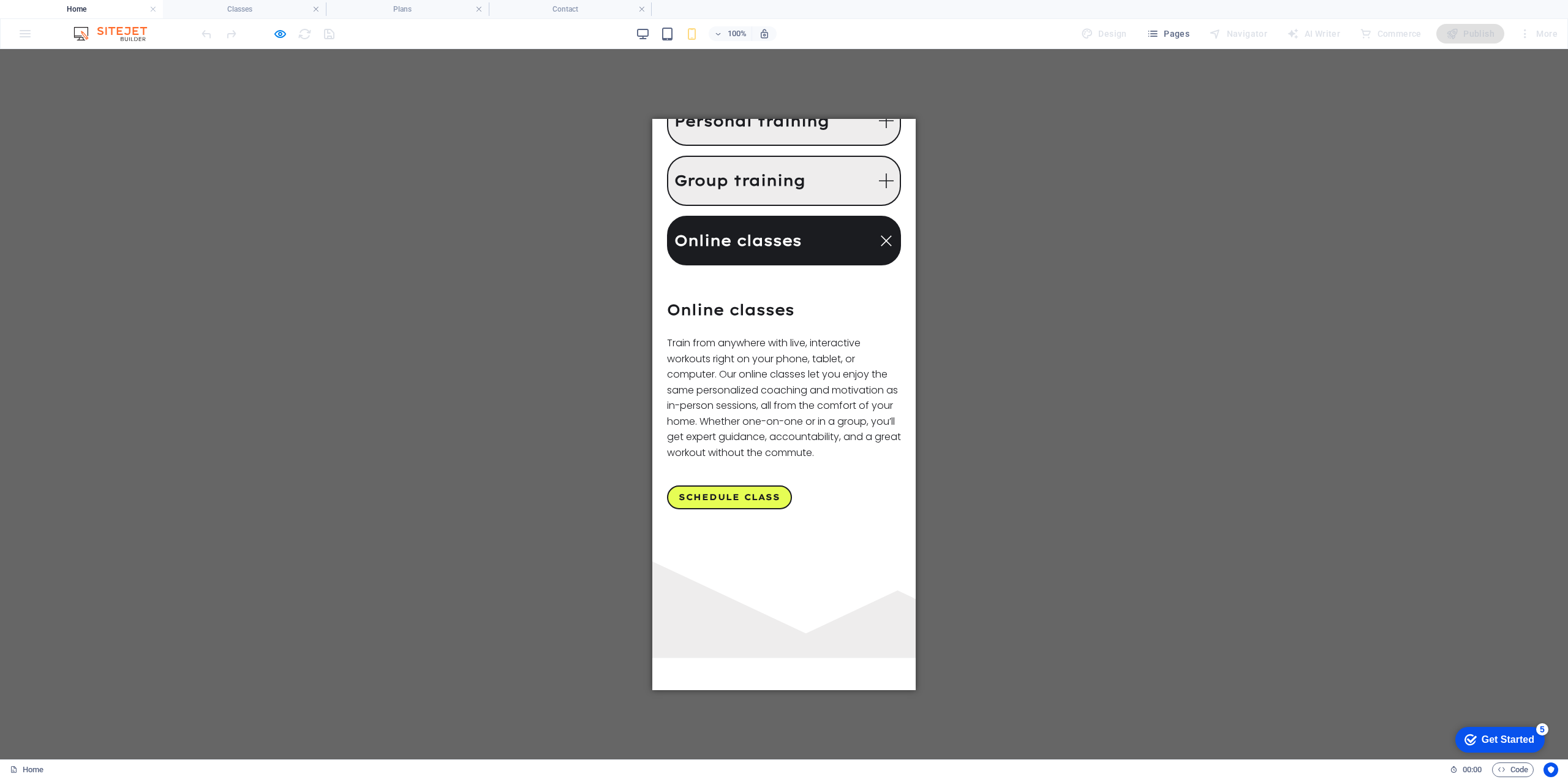
scroll to position [734, 0]
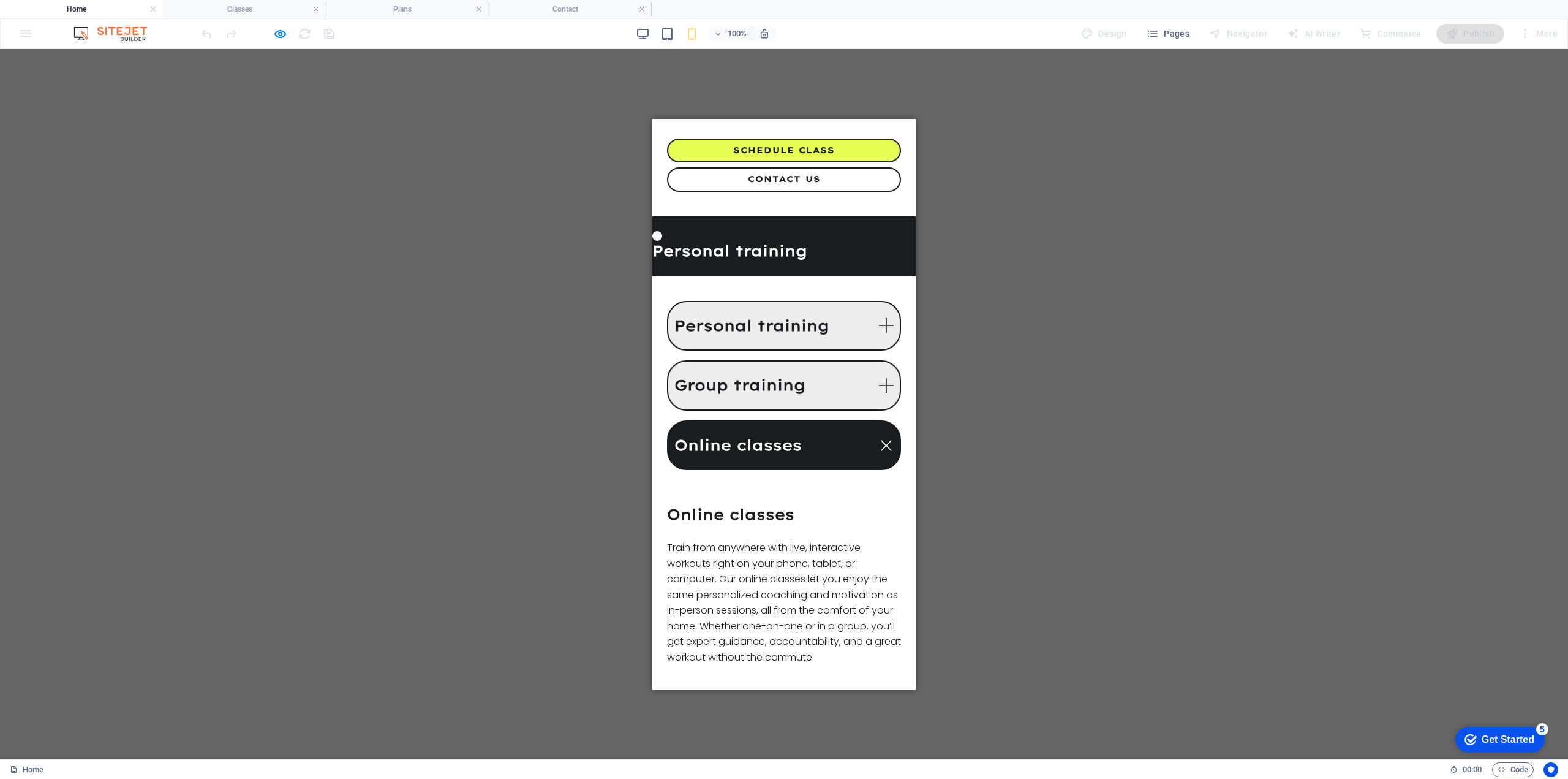
click at [740, 680] on link "schedule class" at bounding box center [730, 692] width 125 height 25
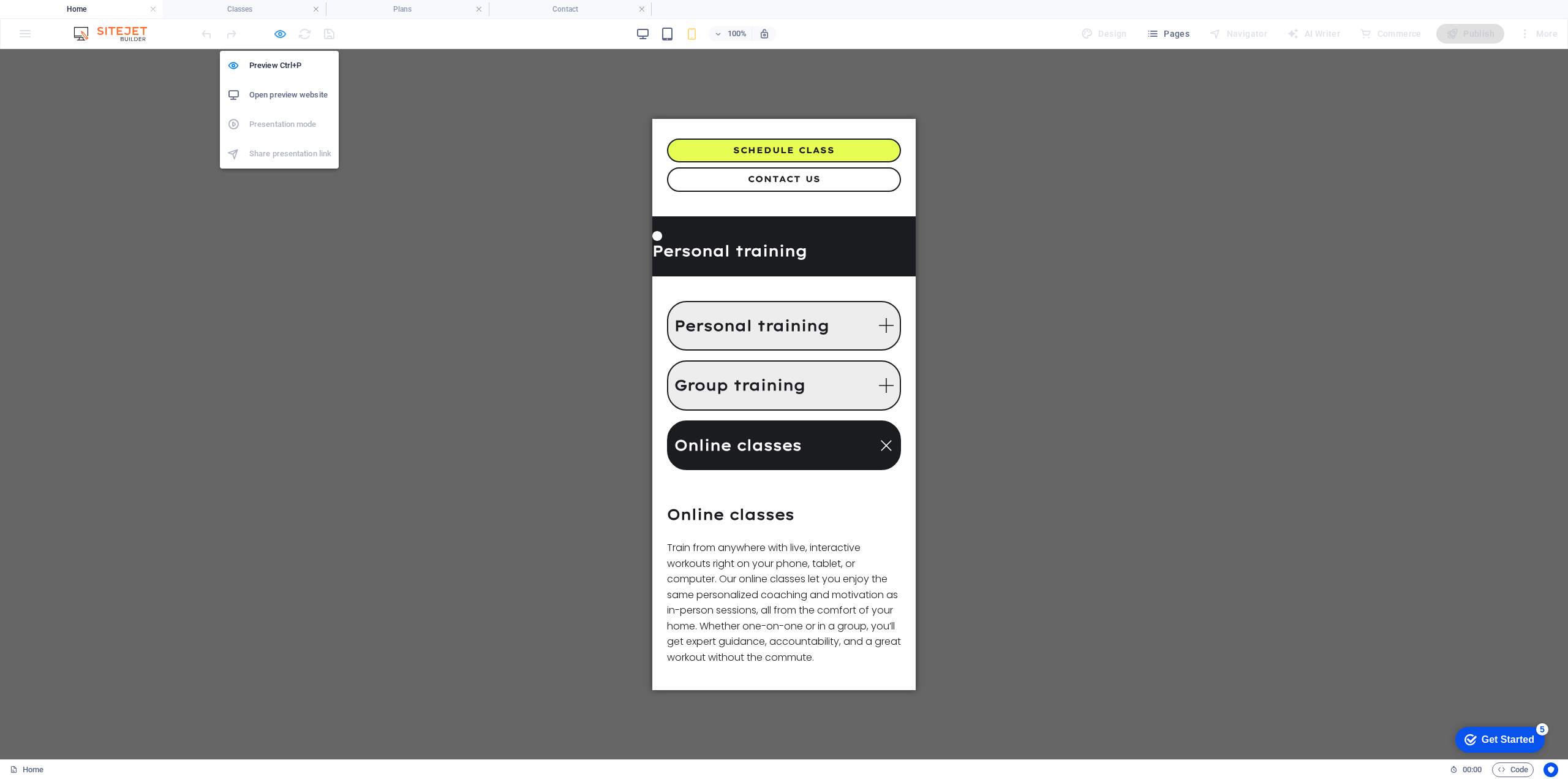
click at [278, 31] on icon "button" at bounding box center [280, 34] width 14 height 14
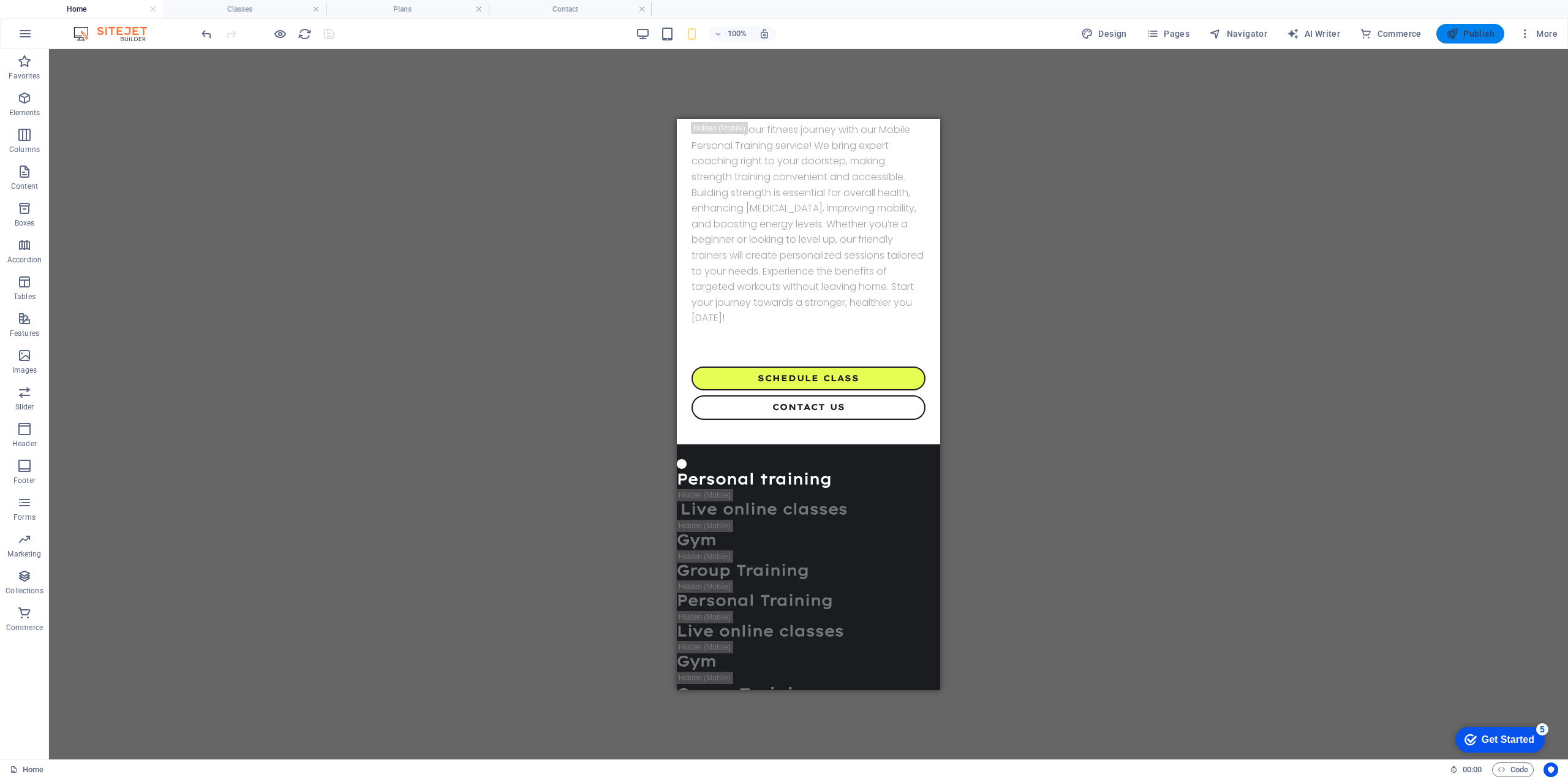
click at [1456, 32] on icon "button" at bounding box center [1452, 33] width 12 height 12
